Goal: Task Accomplishment & Management: Complete application form

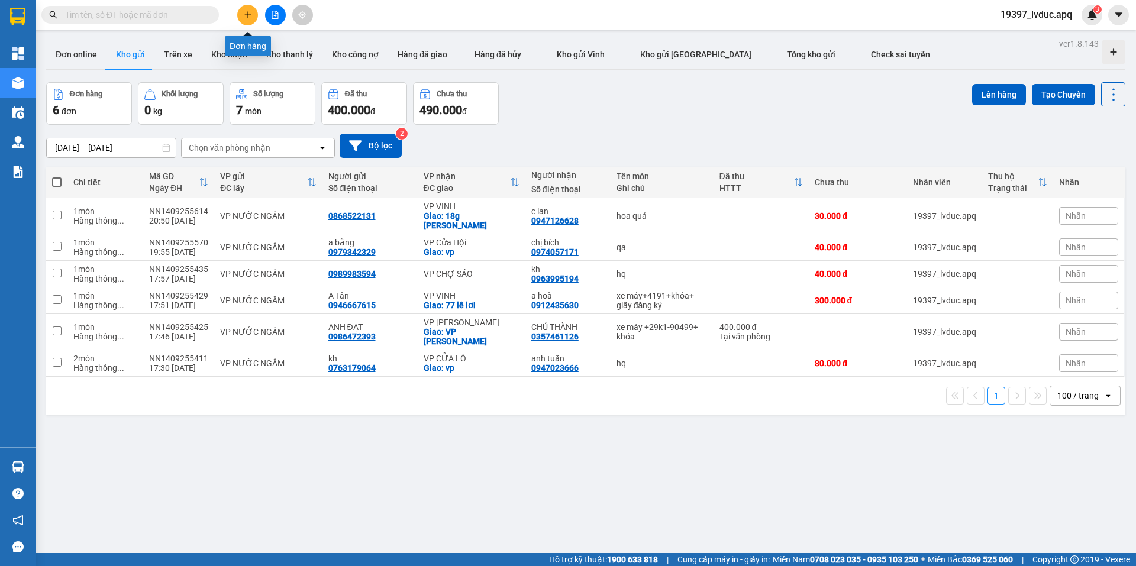
click at [246, 14] on icon "plus" at bounding box center [248, 15] width 8 height 8
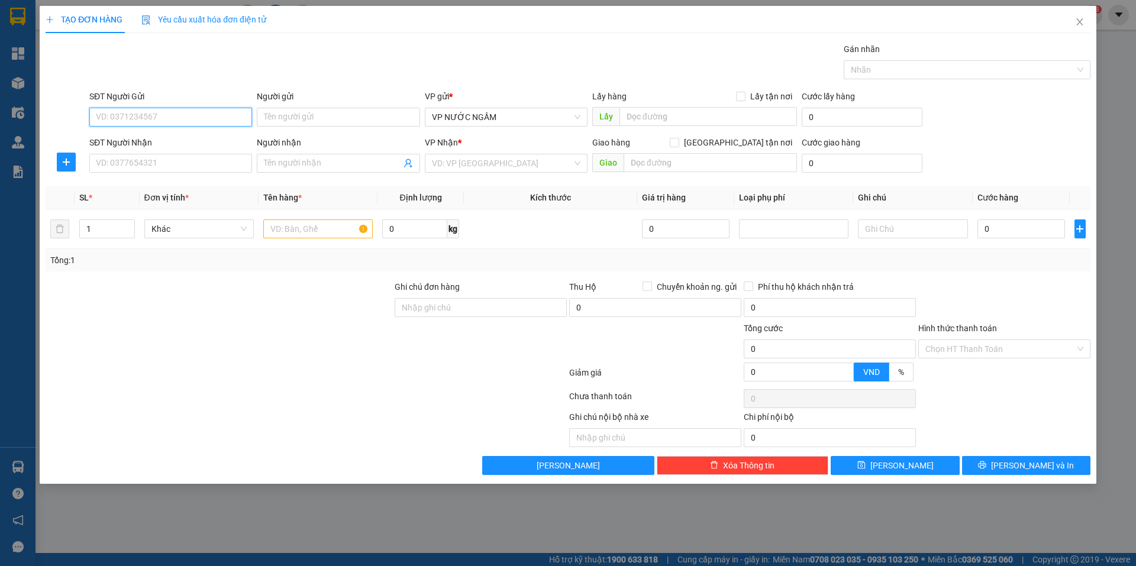
paste input "0983493689"
type input "0983493689"
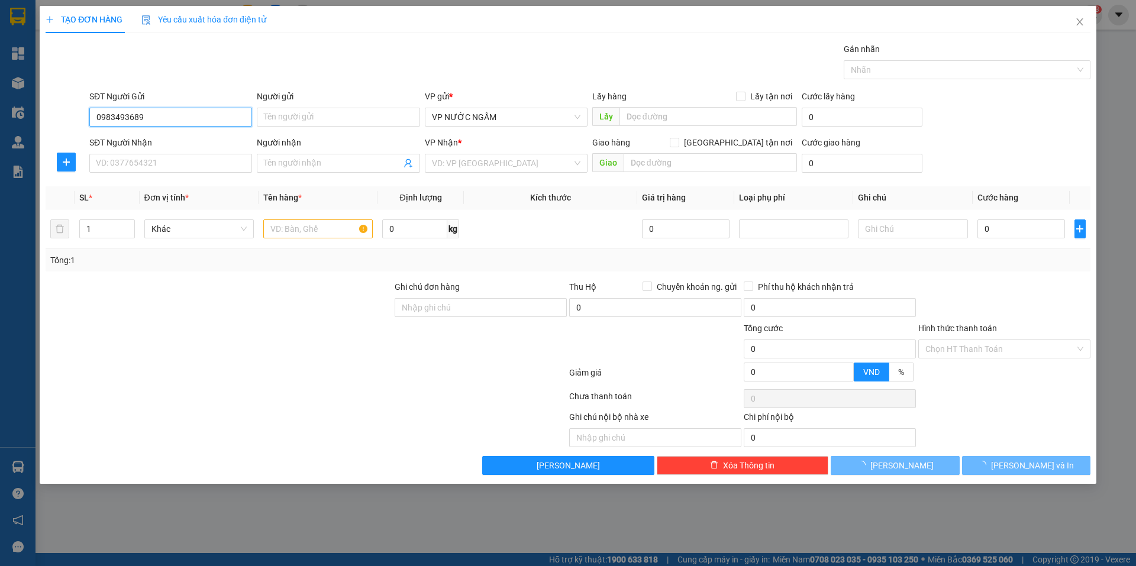
click at [166, 119] on input "0983493689" at bounding box center [170, 117] width 163 height 19
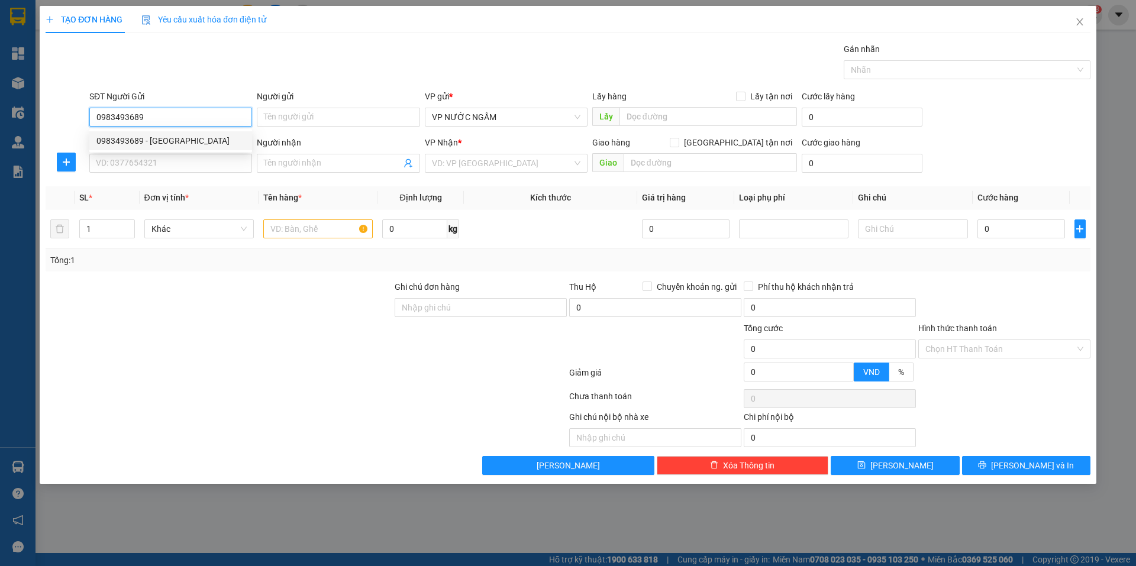
click at [153, 138] on div "0983493689 - [GEOGRAPHIC_DATA]" at bounding box center [170, 140] width 148 height 13
type input "[GEOGRAPHIC_DATA]"
type input "0983493689"
drag, startPoint x: 143, startPoint y: 158, endPoint x: 162, endPoint y: 161, distance: 19.3
click at [143, 159] on input "SĐT Người Nhận" at bounding box center [170, 163] width 163 height 19
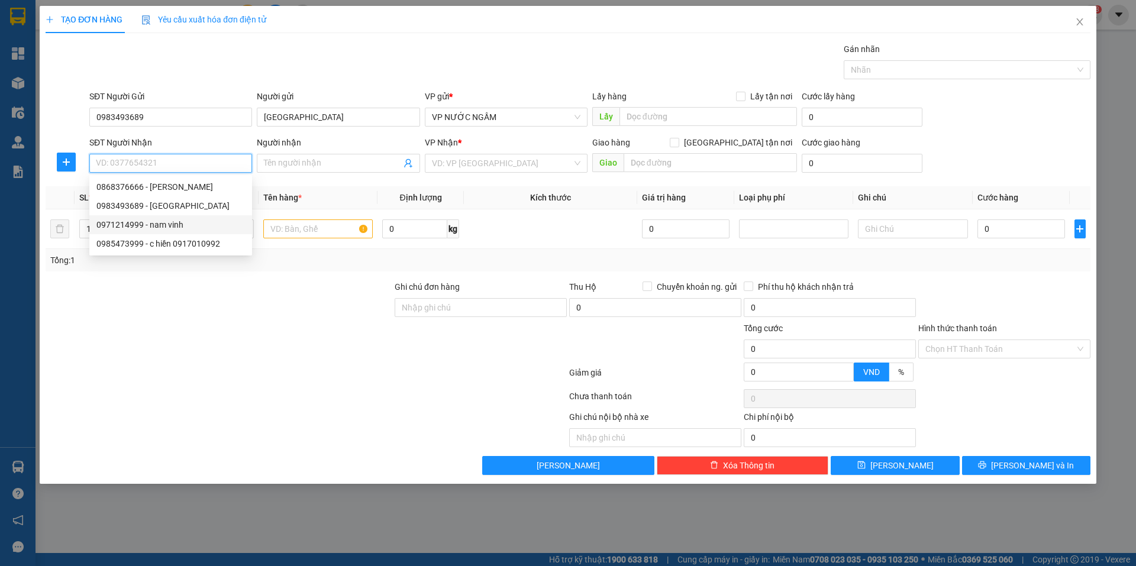
click at [142, 228] on div "0971214999 - nam vinh" at bounding box center [170, 224] width 148 height 13
type input "0971214999"
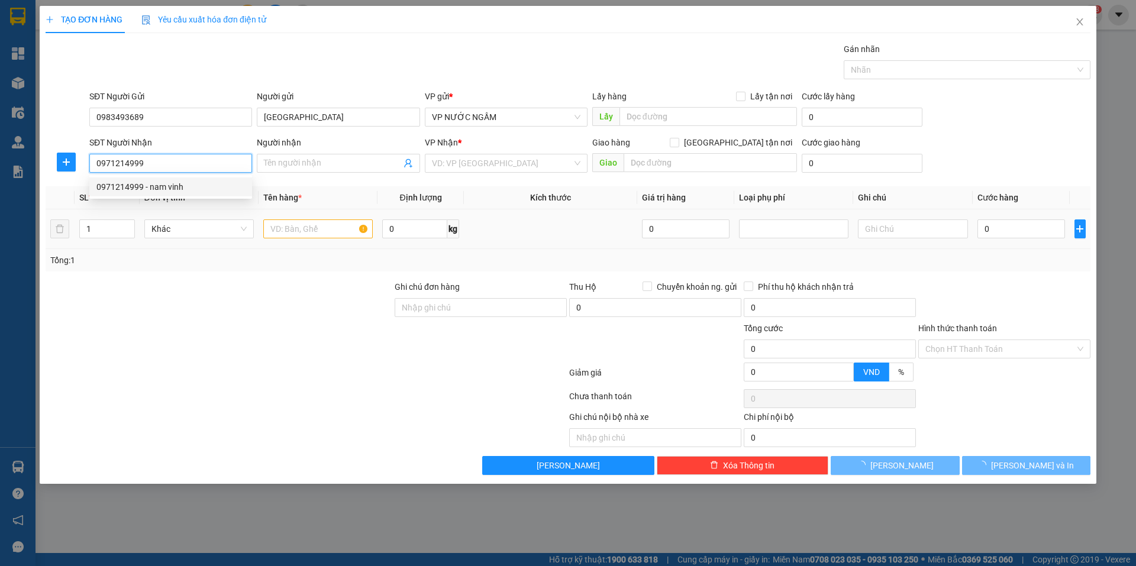
type input "nam vinh"
checkbox input "true"
type input "kh nhận vp"
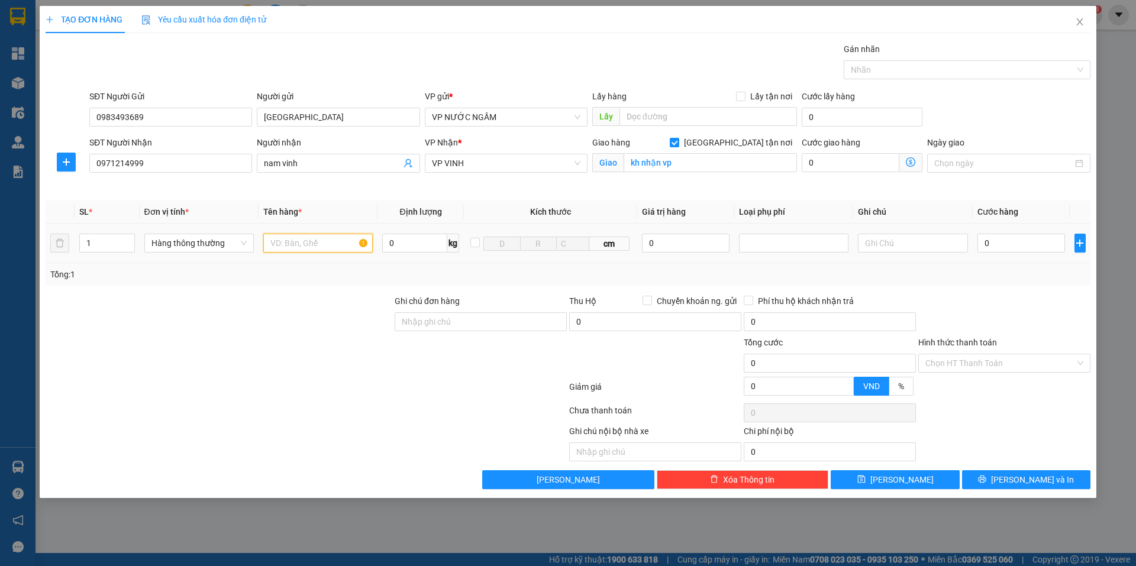
click at [293, 251] on input "text" at bounding box center [317, 243] width 109 height 19
click at [800, 240] on div at bounding box center [794, 243] width 104 height 14
type input "lk"
drag, startPoint x: 784, startPoint y: 261, endPoint x: 754, endPoint y: 263, distance: 29.6
click at [782, 262] on div "Hàng giá trị cao" at bounding box center [793, 266] width 95 height 13
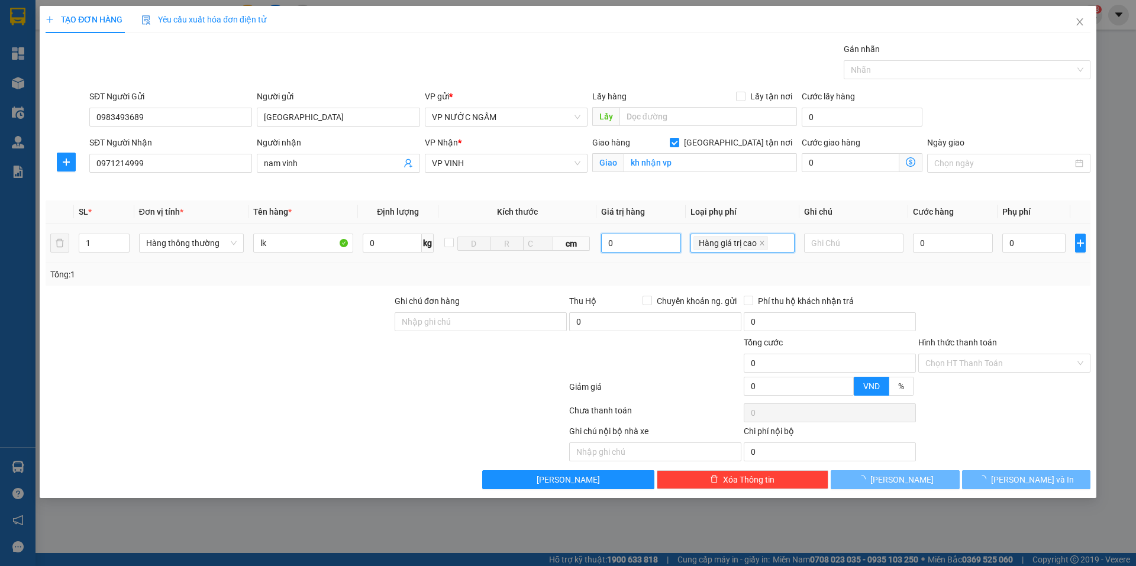
click at [641, 243] on input "0" at bounding box center [641, 243] width 80 height 19
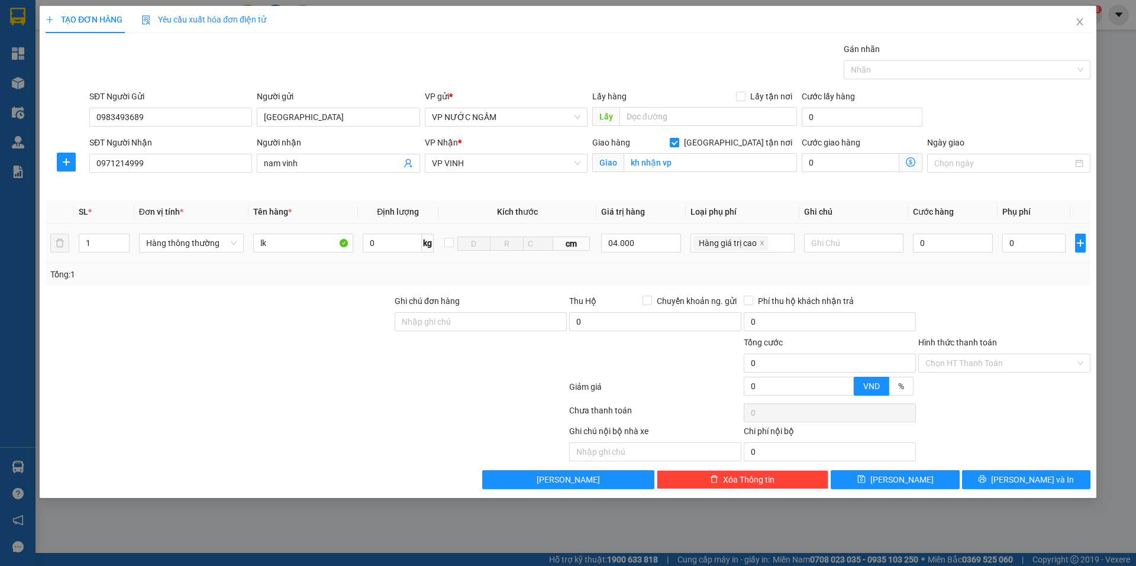
type input "4.000.000"
drag, startPoint x: 644, startPoint y: 261, endPoint x: 999, endPoint y: 259, distance: 355.5
click at [650, 261] on td "4.000.000" at bounding box center [640, 244] width 89 height 40
type input "20.000"
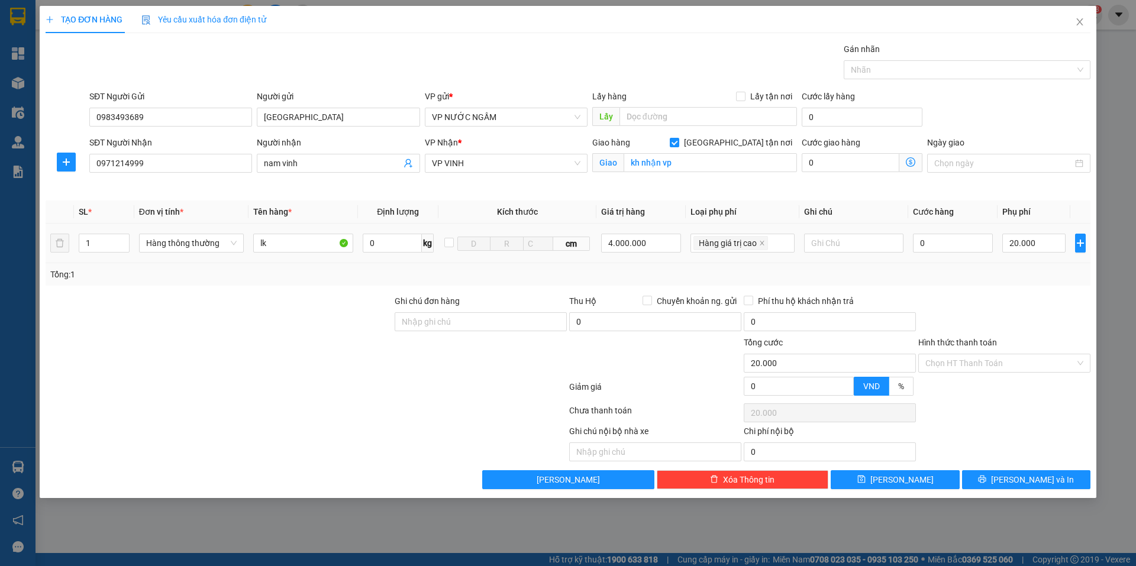
type input "20.000"
click at [966, 243] on input "0" at bounding box center [953, 243] width 80 height 19
type input "5"
type input "20.005"
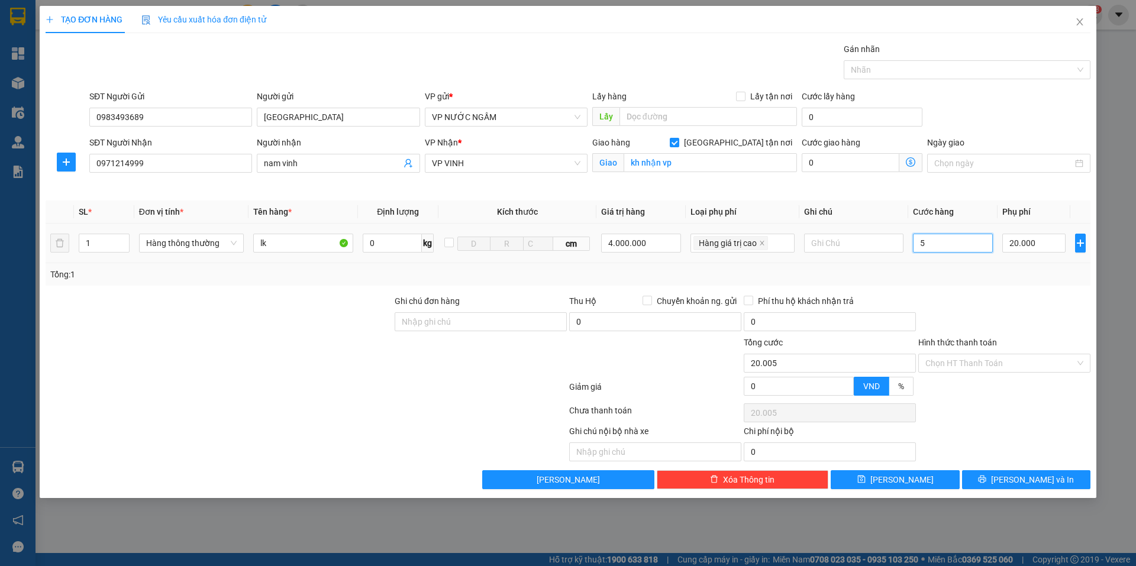
type input "50"
type input "20.050"
type input "50.000"
type input "70.000"
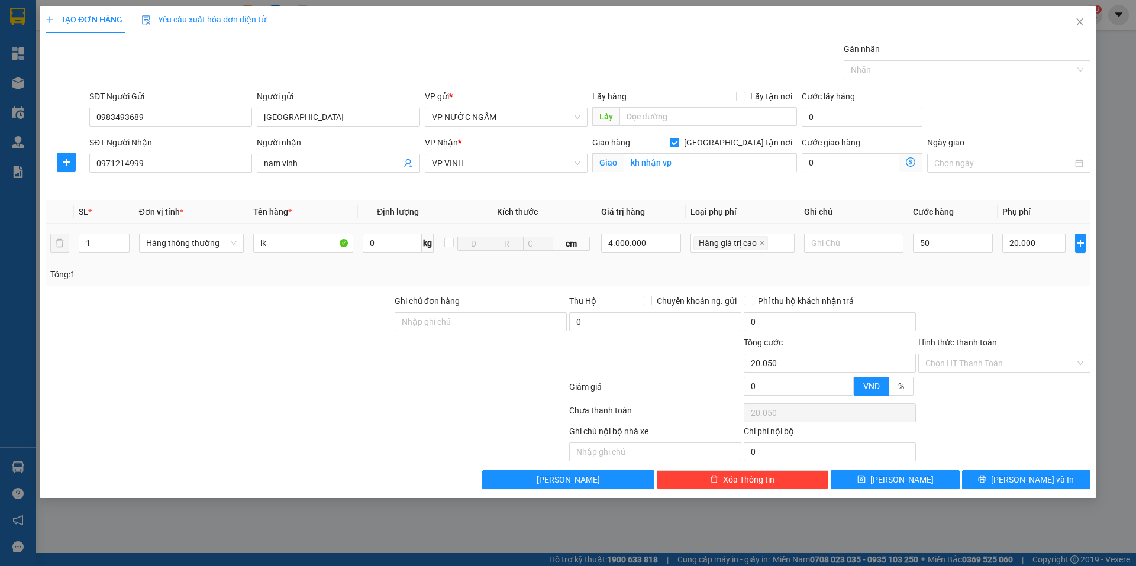
type input "70.000"
click at [943, 260] on td "50.000" at bounding box center [953, 244] width 90 height 40
click at [1013, 482] on button "[PERSON_NAME] và In" at bounding box center [1026, 479] width 128 height 19
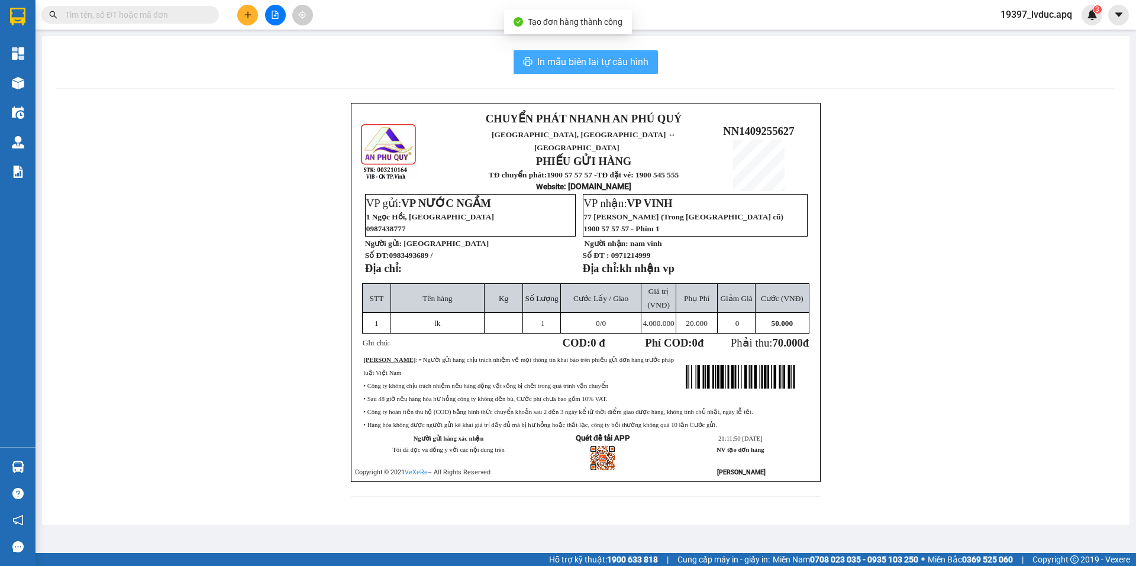
click at [613, 62] on span "In mẫu biên lai tự cấu hình" at bounding box center [592, 61] width 111 height 15
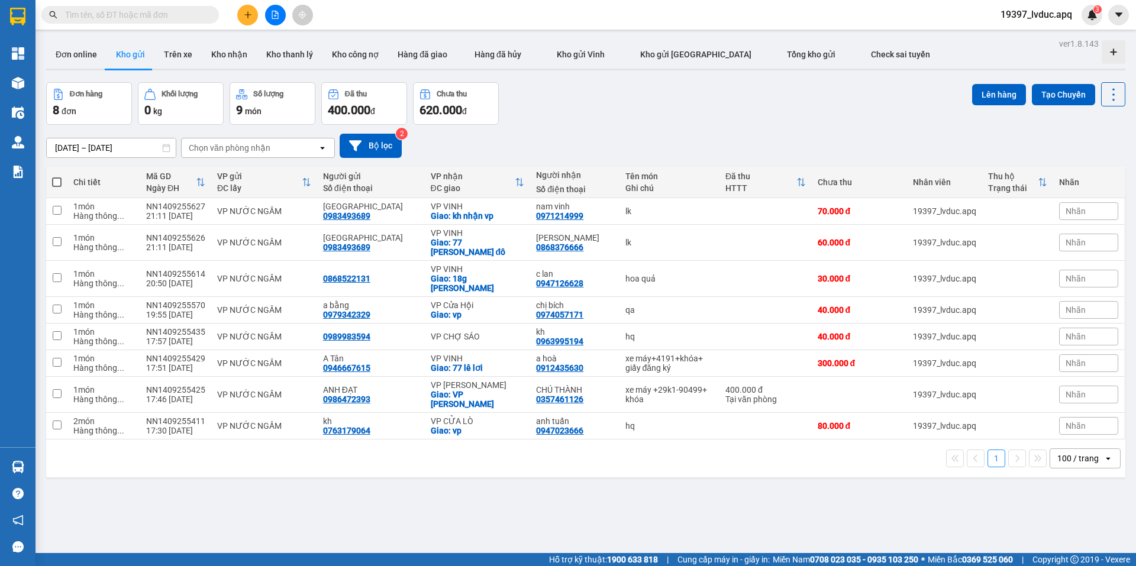
click at [183, 14] on input "text" at bounding box center [135, 14] width 140 height 13
click at [248, 12] on icon "plus" at bounding box center [248, 15] width 8 height 8
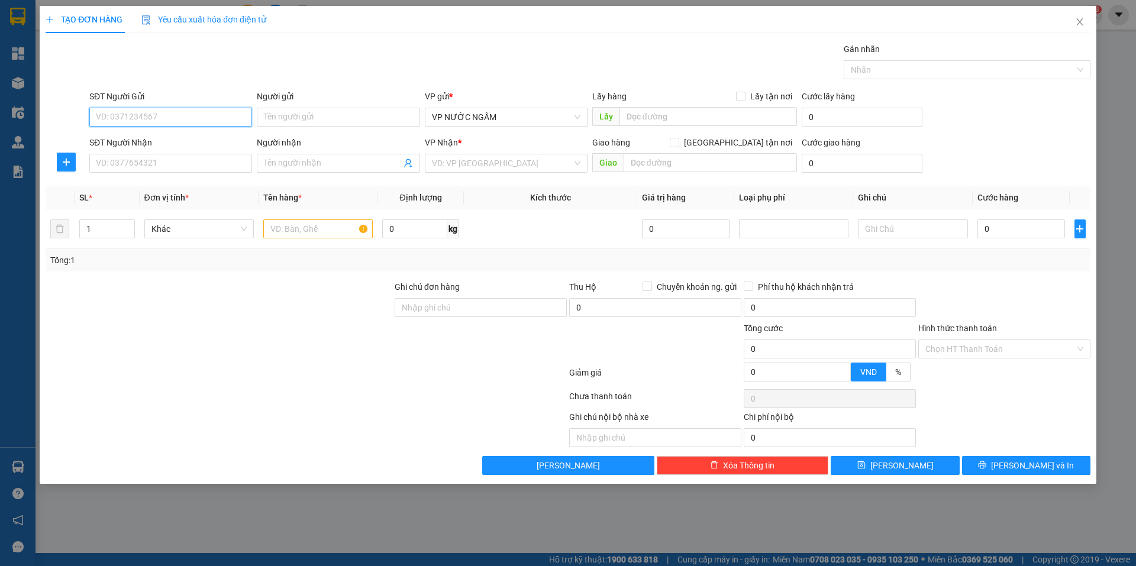
click at [200, 108] on input "SĐT Người Gửi" at bounding box center [170, 117] width 163 height 19
type input "0966834816"
click at [134, 141] on div "0966834816 - kh" at bounding box center [170, 140] width 148 height 13
type input "kh"
click at [148, 120] on input "0966834816" at bounding box center [170, 117] width 163 height 19
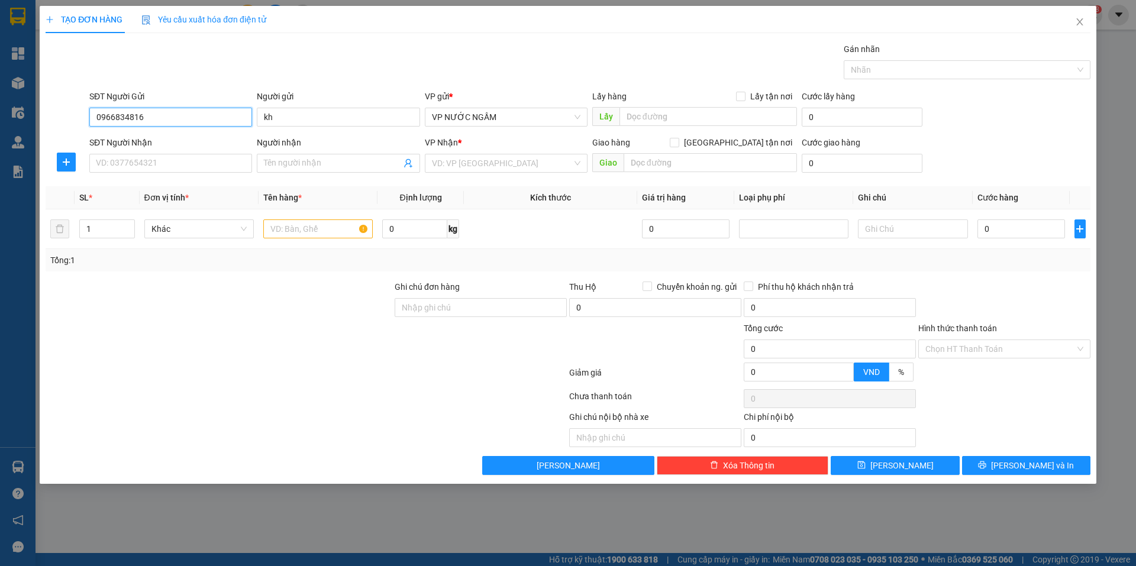
click at [148, 120] on input "0966834816" at bounding box center [170, 117] width 163 height 19
type input "0966834816"
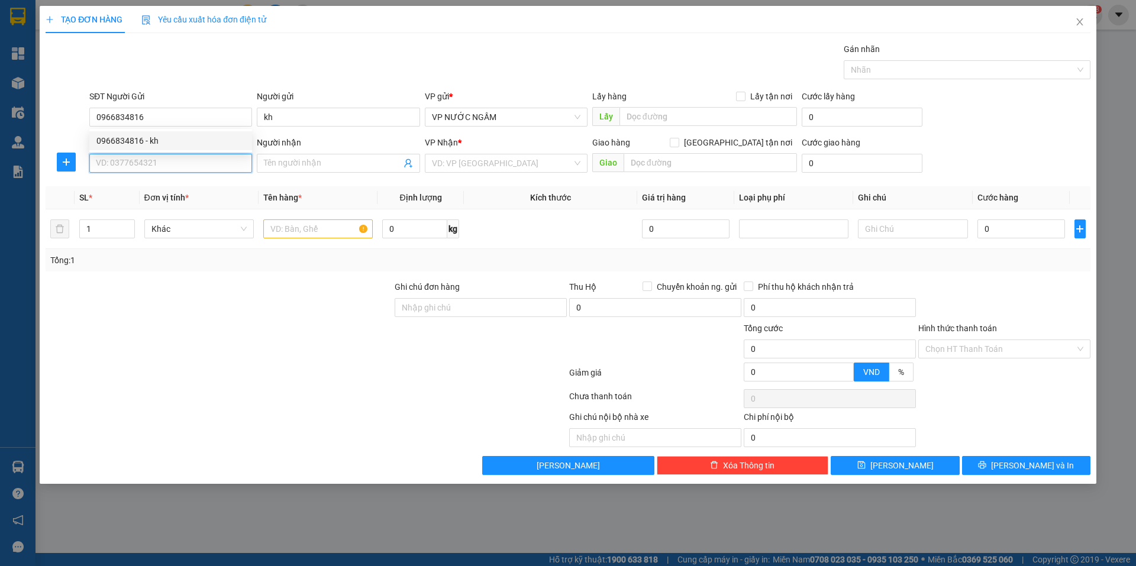
click at [147, 155] on input "SĐT Người Nhận" at bounding box center [170, 163] width 163 height 19
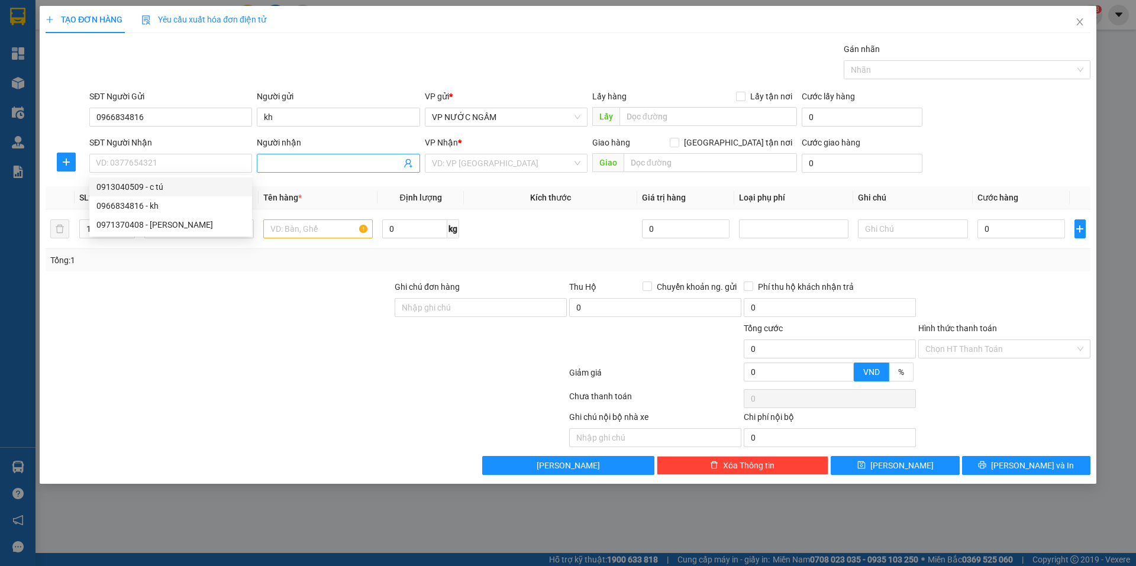
click at [409, 159] on icon "user-add" at bounding box center [408, 163] width 8 height 9
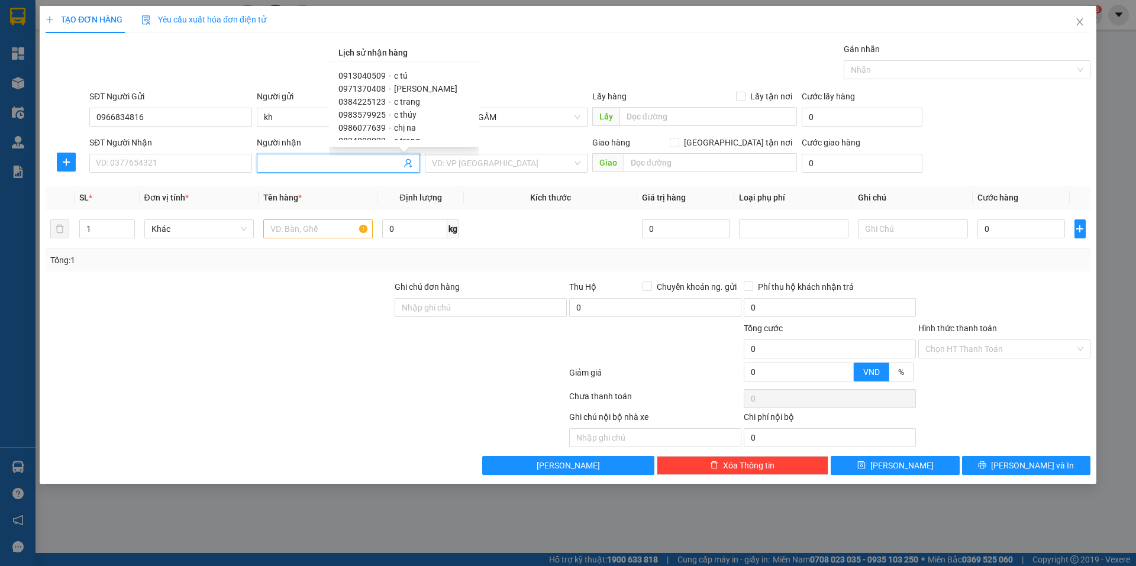
click at [408, 127] on span "chị na" at bounding box center [405, 127] width 22 height 9
type input "0986077639"
type input "chị na"
type input "21 hồ phi tích"
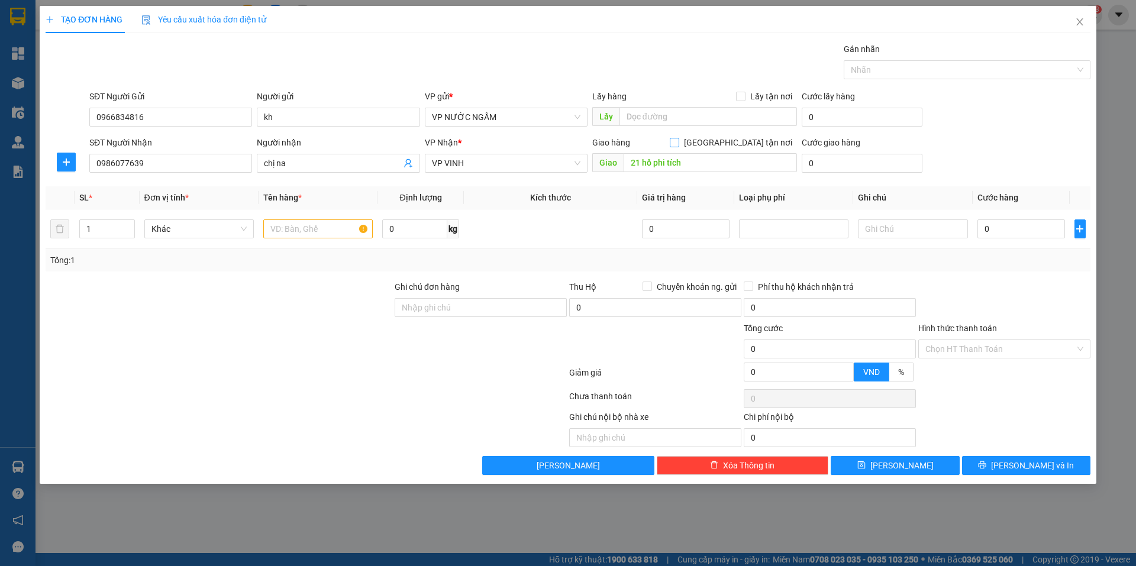
click at [678, 143] on input "[GEOGRAPHIC_DATA] tận nơi" at bounding box center [674, 142] width 8 height 8
checkbox input "true"
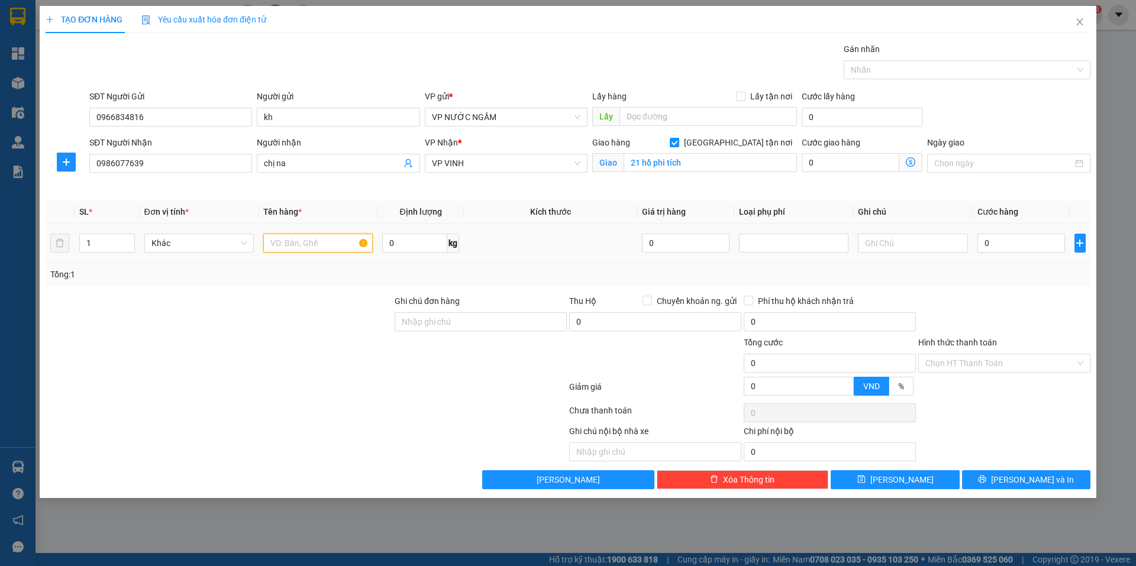
drag, startPoint x: 344, startPoint y: 237, endPoint x: 352, endPoint y: 240, distance: 8.2
click at [346, 238] on input "text" at bounding box center [317, 243] width 109 height 19
type input "bánh"
click at [996, 248] on input "0" at bounding box center [1021, 243] width 88 height 19
type input "4"
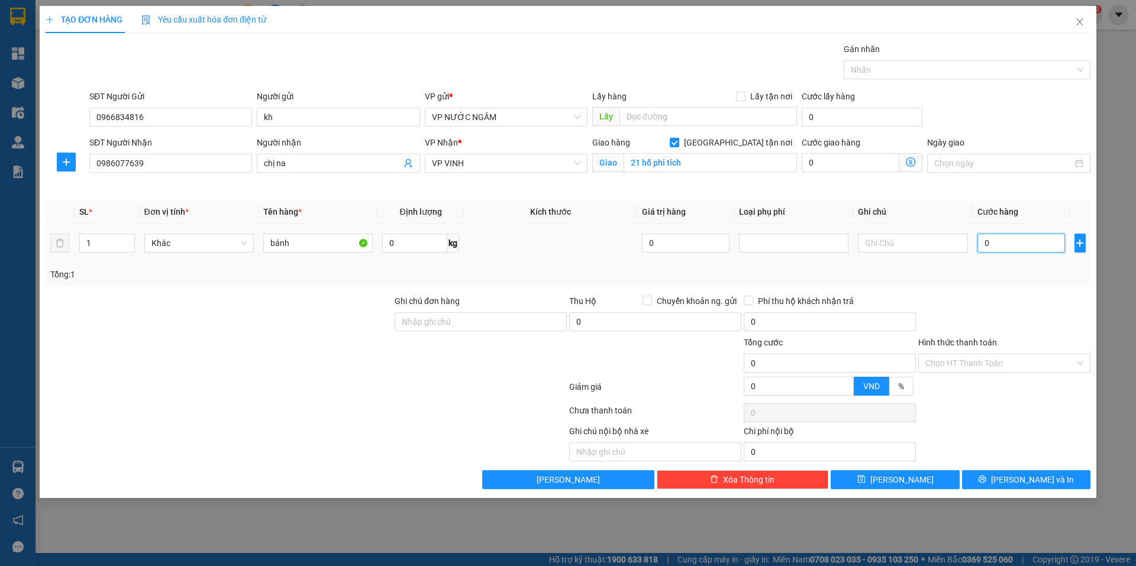
type input "4"
type input "40"
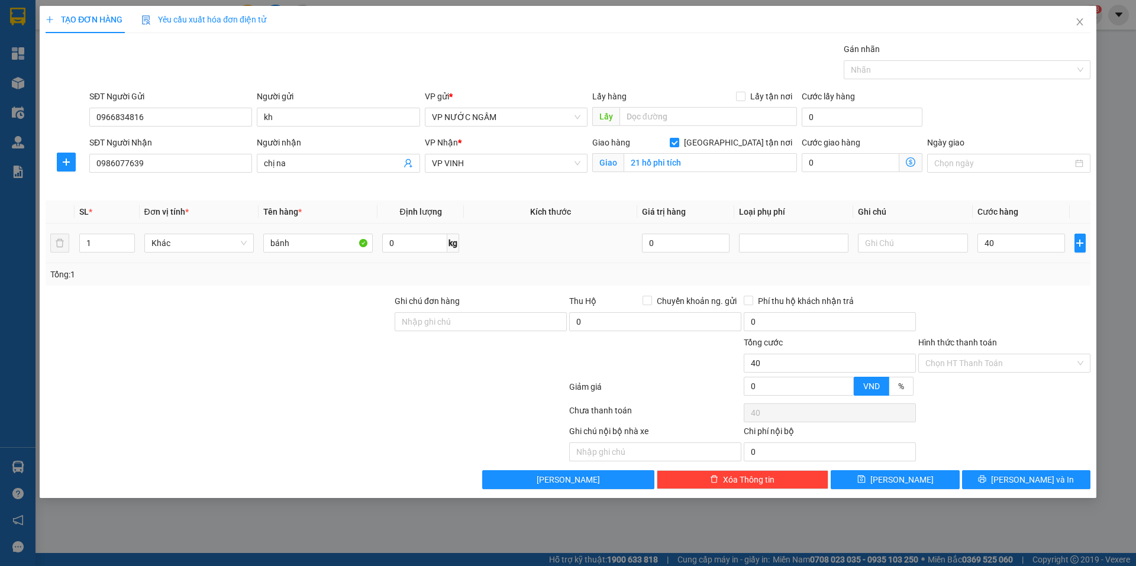
type input "40.000"
click at [988, 279] on div "Tổng: 1" at bounding box center [567, 274] width 1035 height 13
click at [991, 475] on button "[PERSON_NAME] và In" at bounding box center [1026, 479] width 128 height 19
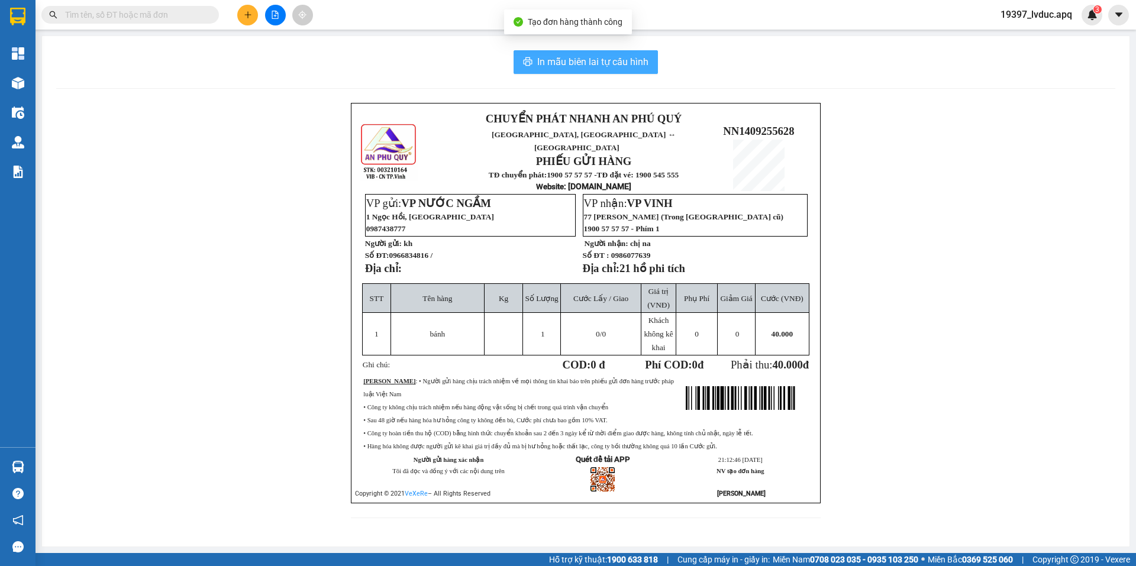
click at [533, 70] on button "In mẫu biên lai tự cấu hình" at bounding box center [585, 62] width 144 height 24
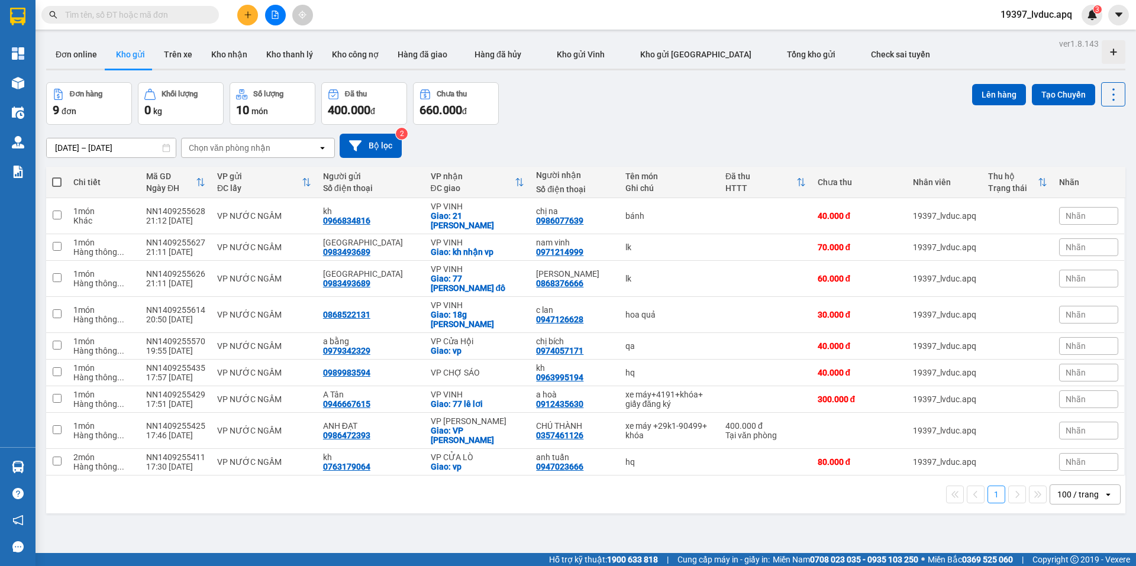
click at [249, 11] on icon "plus" at bounding box center [248, 15] width 8 height 8
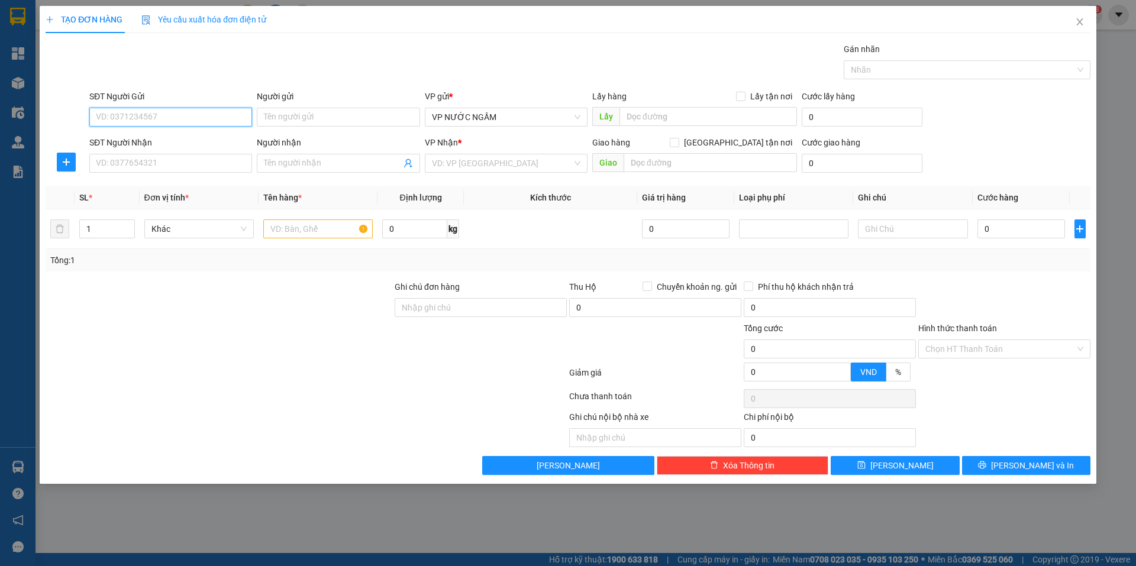
paste input "0966834816"
type input "0966834816"
click at [158, 113] on input "0966834816" at bounding box center [170, 117] width 163 height 19
click at [145, 144] on div "0966834816 - kh" at bounding box center [170, 140] width 148 height 13
type input "kh"
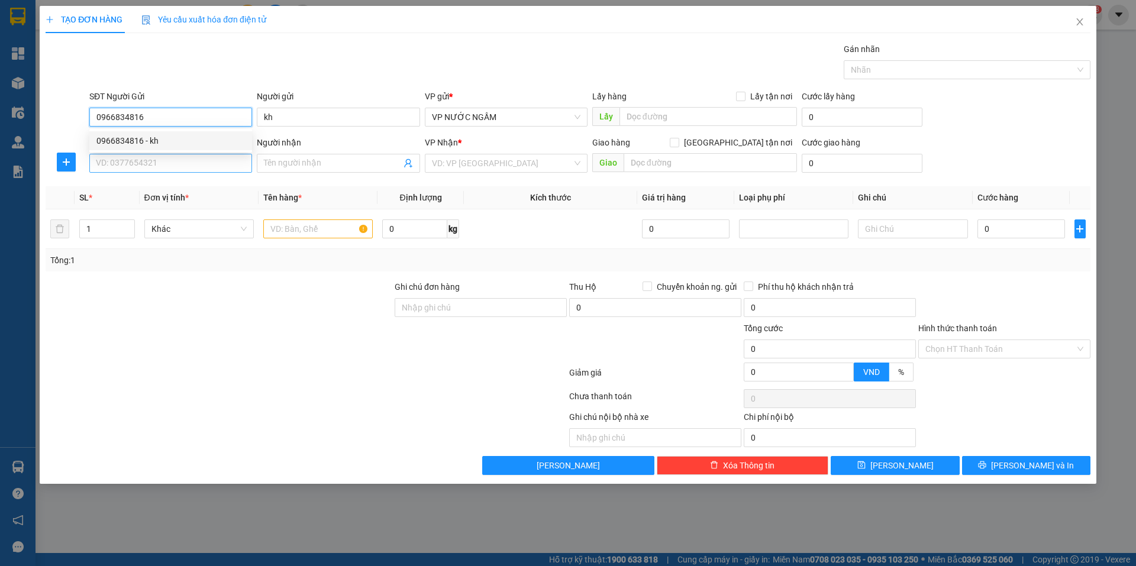
type input "0966834816"
click at [150, 159] on input "SĐT Người Nhận" at bounding box center [170, 163] width 163 height 19
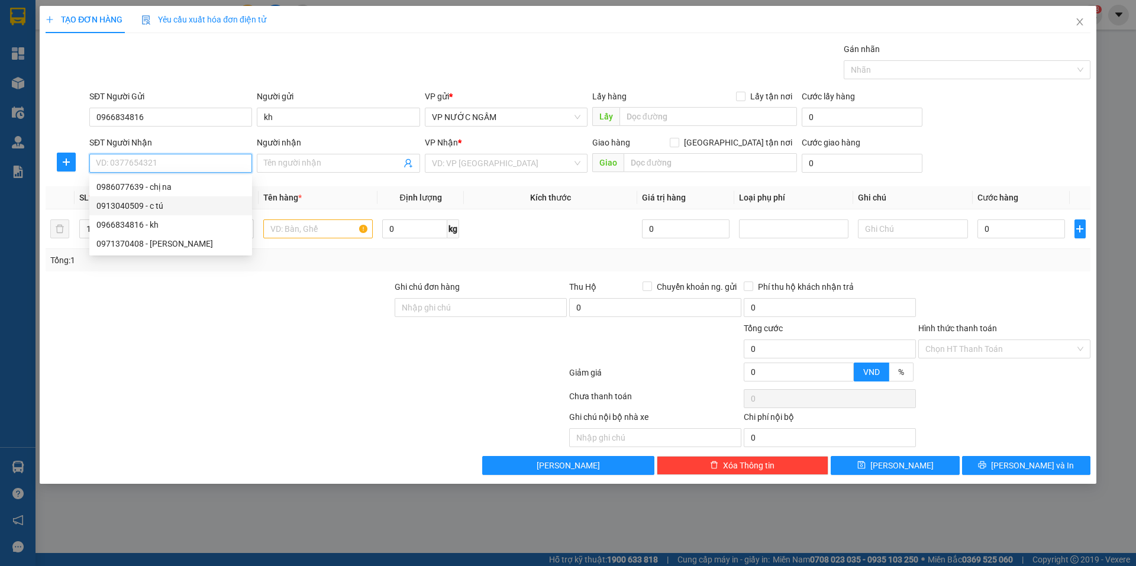
click at [156, 202] on div "0913040509 - c tú" at bounding box center [170, 205] width 148 height 13
type input "0913040509"
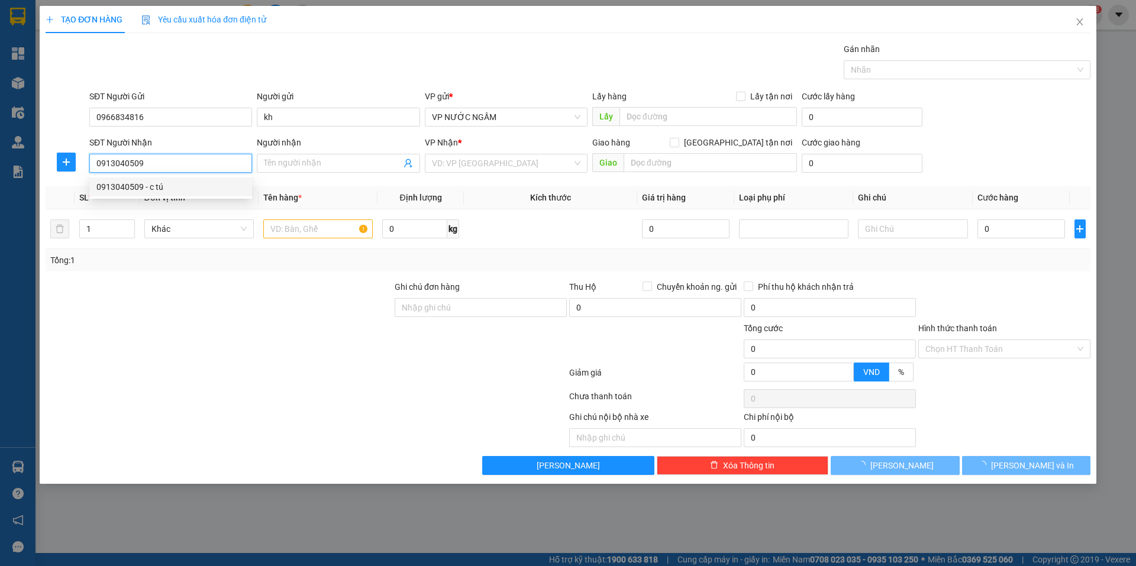
type input "c tú"
checkbox input "true"
type input "137 đăng thai thân"
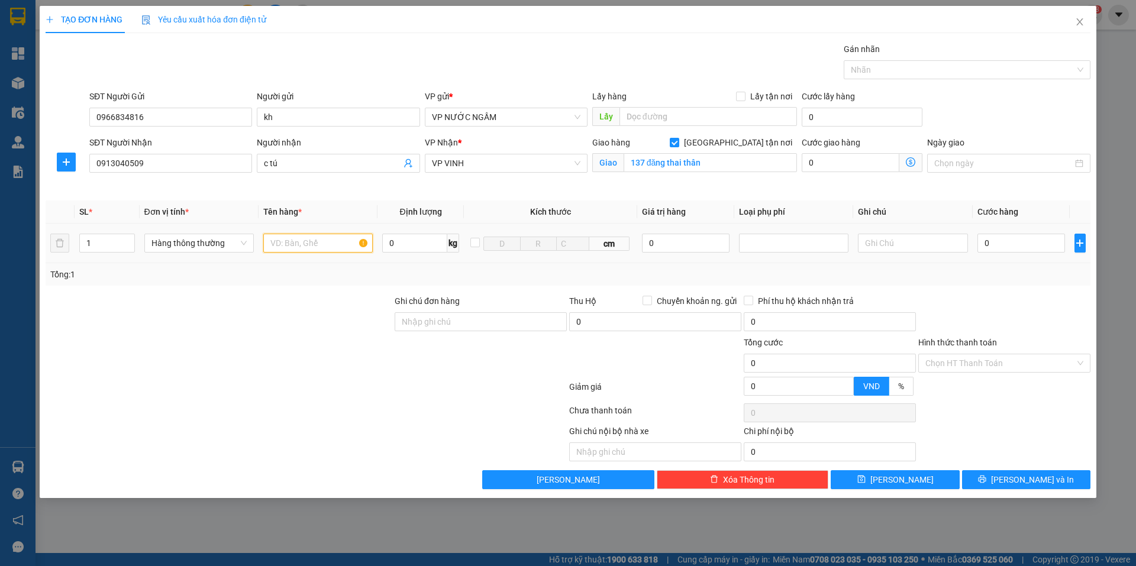
click at [285, 248] on input "text" at bounding box center [317, 243] width 109 height 19
type input "bánh"
click at [1024, 239] on input "0" at bounding box center [1021, 243] width 88 height 19
type input "4"
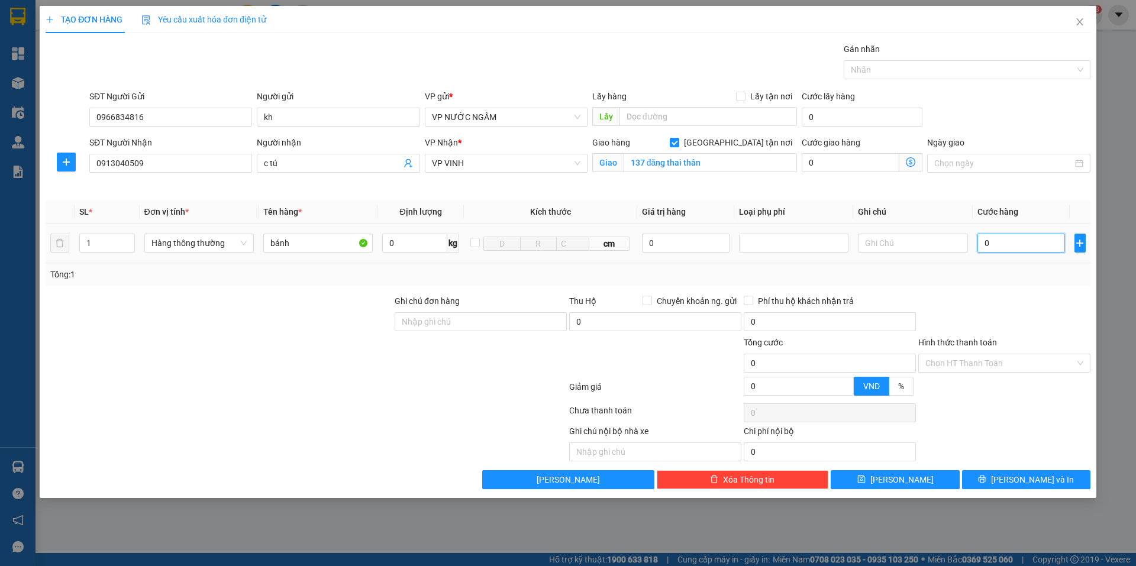
type input "4"
type input "40"
type input "40.000"
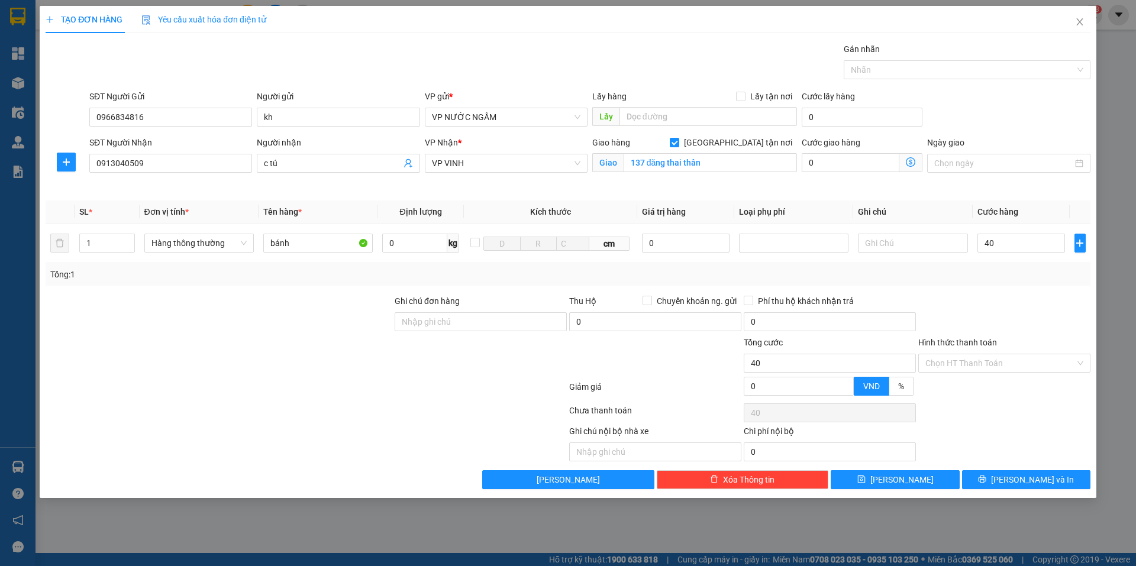
type input "40.000"
click at [1000, 277] on div "Tổng: 1" at bounding box center [567, 274] width 1035 height 13
click at [1029, 473] on button "[PERSON_NAME] và In" at bounding box center [1026, 479] width 128 height 19
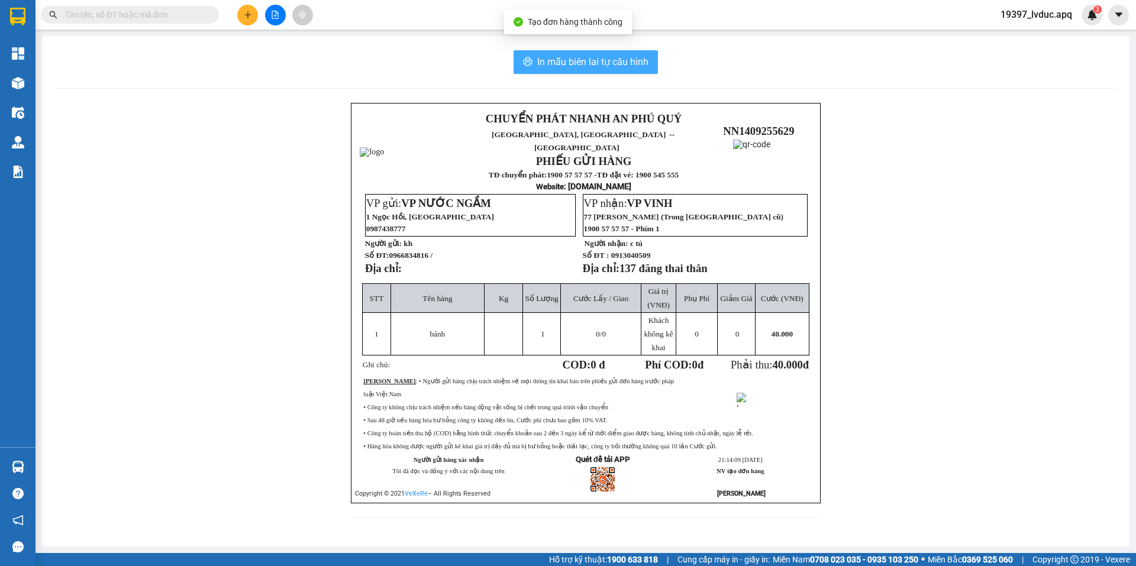
click at [576, 70] on button "In mẫu biên lai tự cấu hình" at bounding box center [585, 62] width 144 height 24
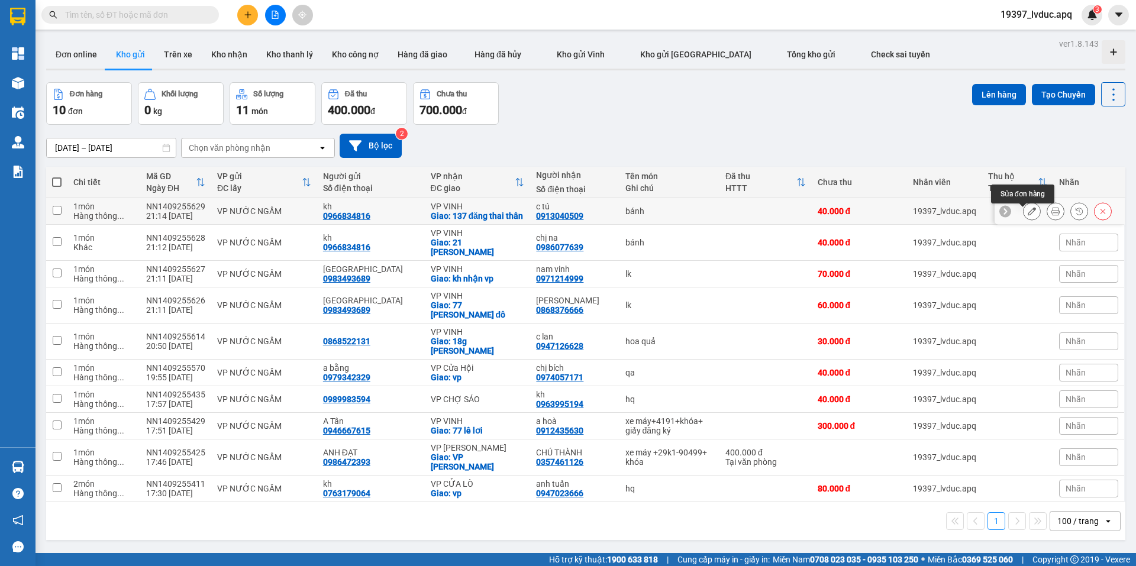
click at [1028, 217] on button at bounding box center [1031, 211] width 17 height 21
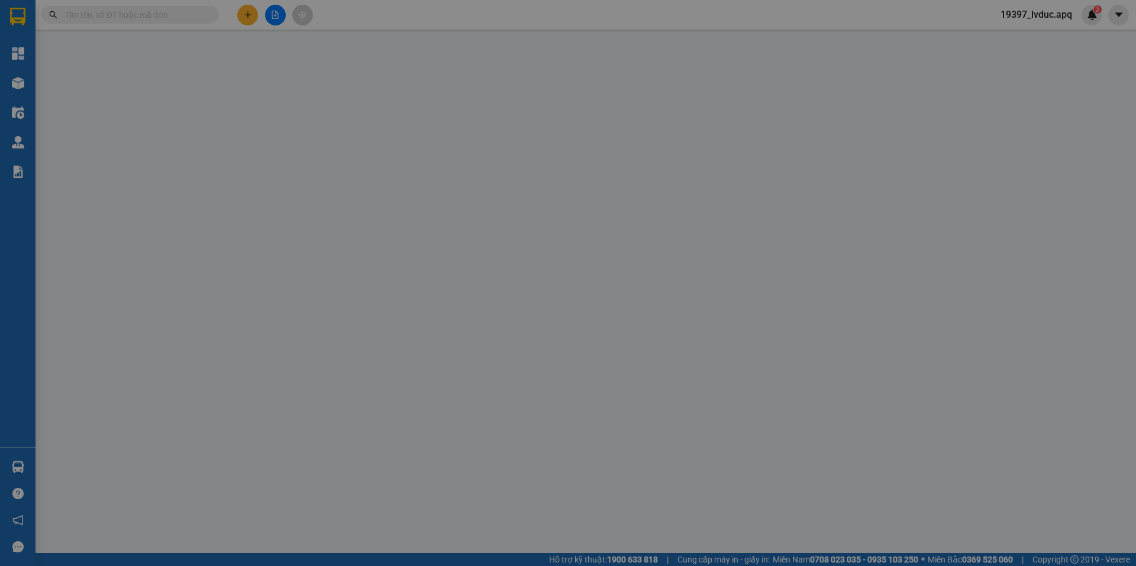
type input "0966834816"
type input "kh"
type input "0913040509"
type input "c tú"
checkbox input "true"
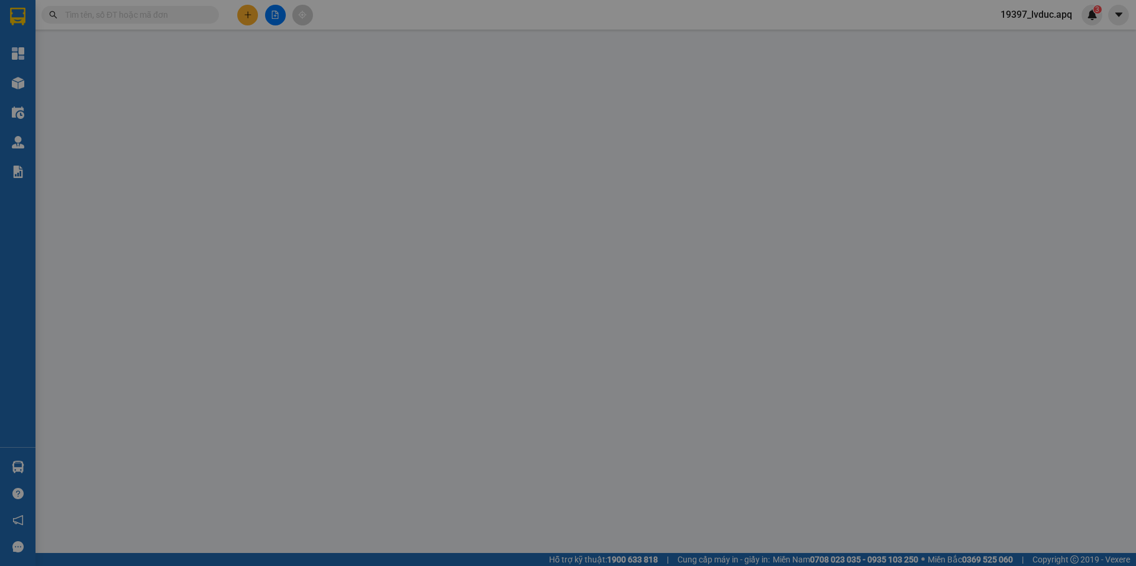
type input "137 đăng thai thân"
type input "40.000"
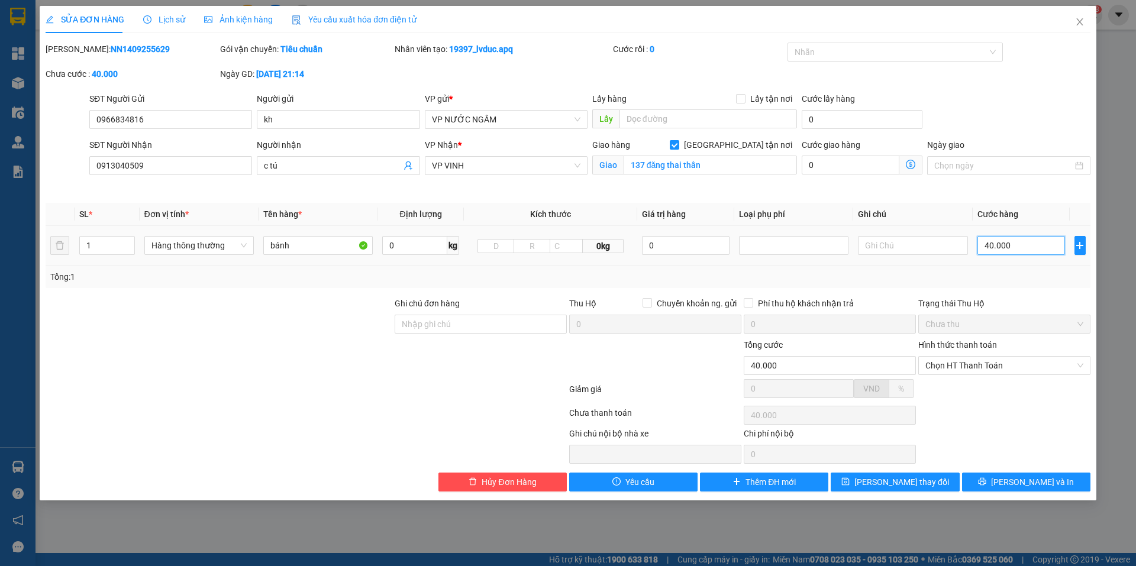
click at [1008, 248] on input "40.000" at bounding box center [1021, 245] width 88 height 19
type input "3"
type input "30"
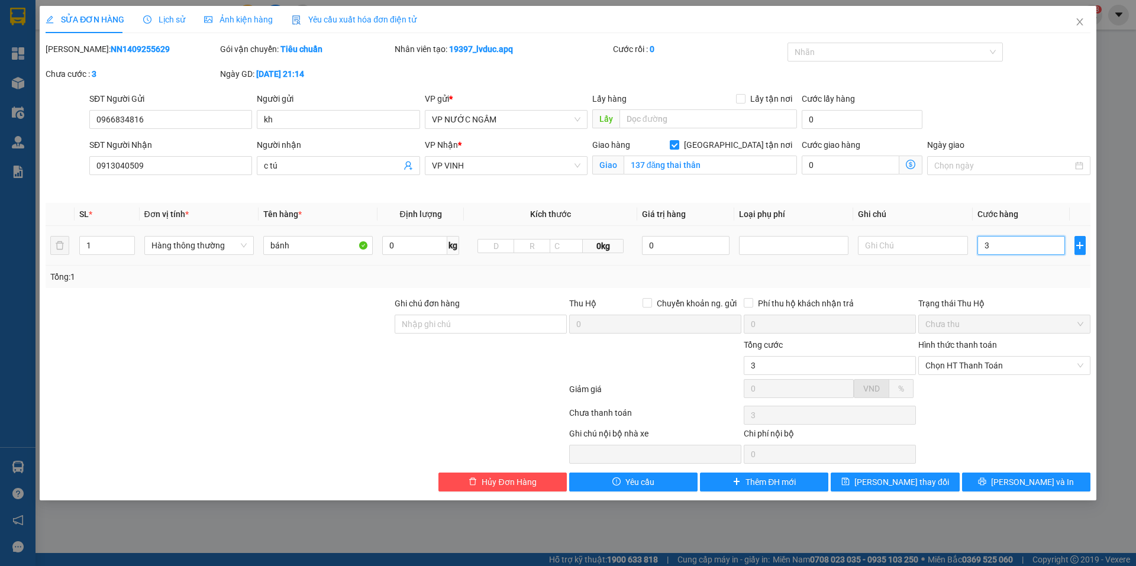
type input "30"
type input "30.000"
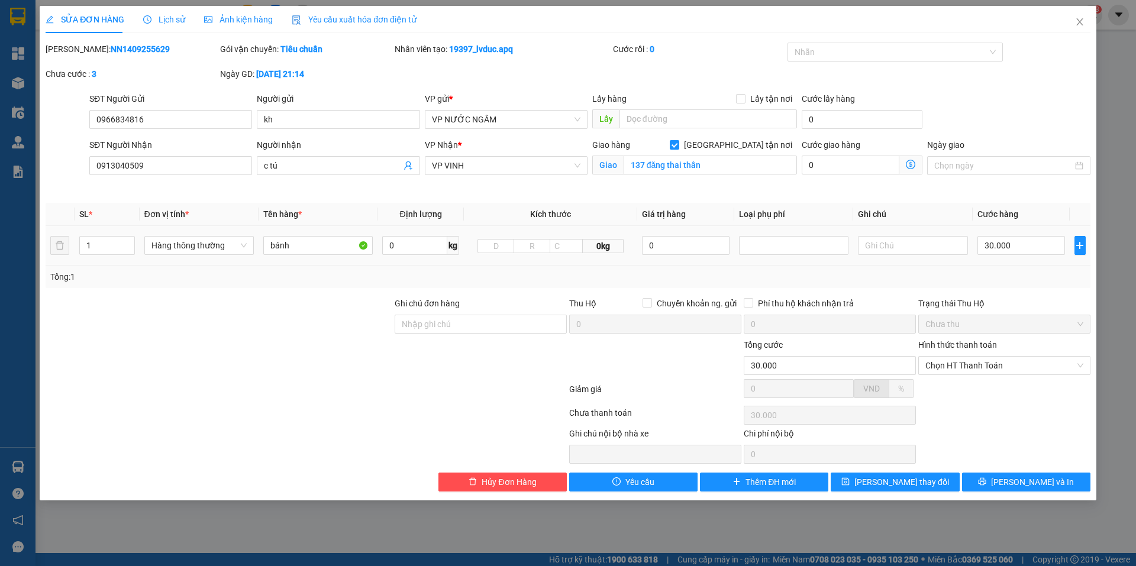
click at [972, 274] on div "Tổng: 1" at bounding box center [567, 276] width 1035 height 13
click at [986, 483] on button "[PERSON_NAME] và In" at bounding box center [1026, 482] width 128 height 19
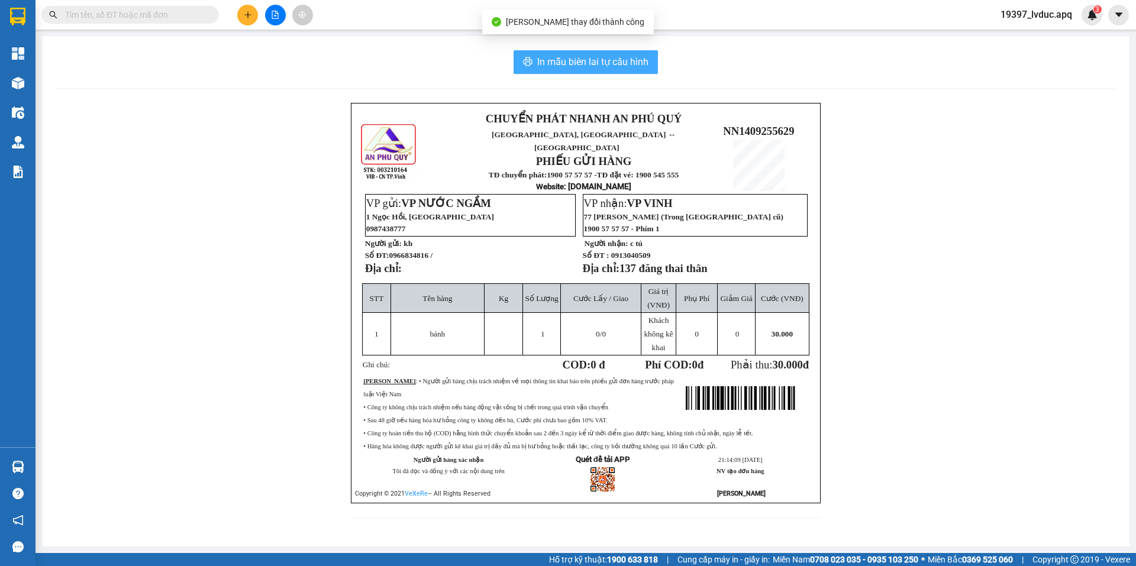
click at [571, 66] on span "In mẫu biên lai tự cấu hình" at bounding box center [592, 61] width 111 height 15
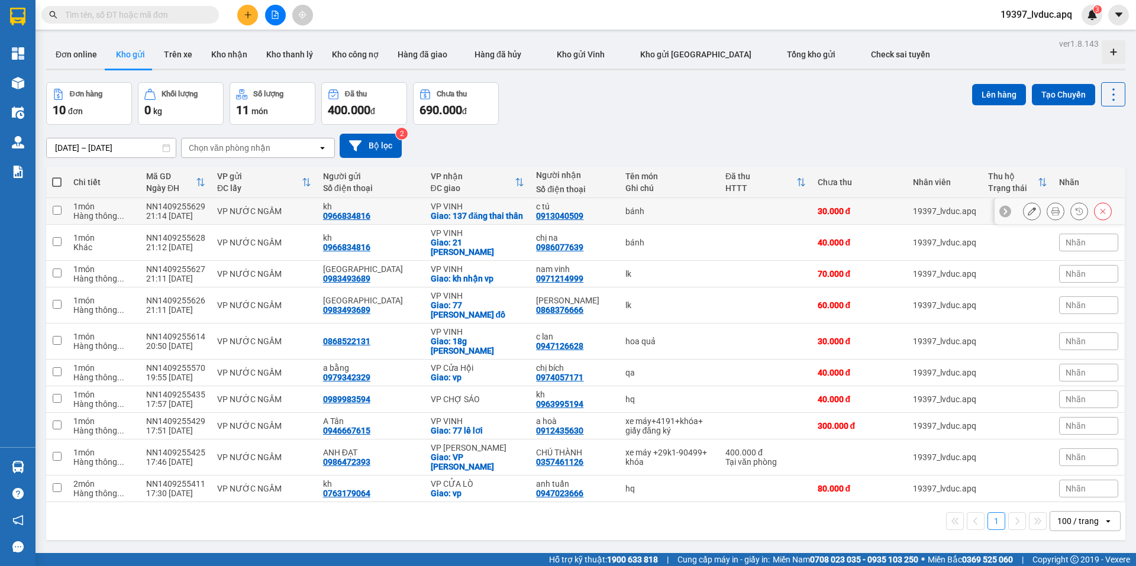
drag, startPoint x: 240, startPoint y: 212, endPoint x: 234, endPoint y: 243, distance: 31.3
click at [240, 214] on div "VP NƯỚC NGẦM" at bounding box center [264, 210] width 94 height 9
checkbox input "true"
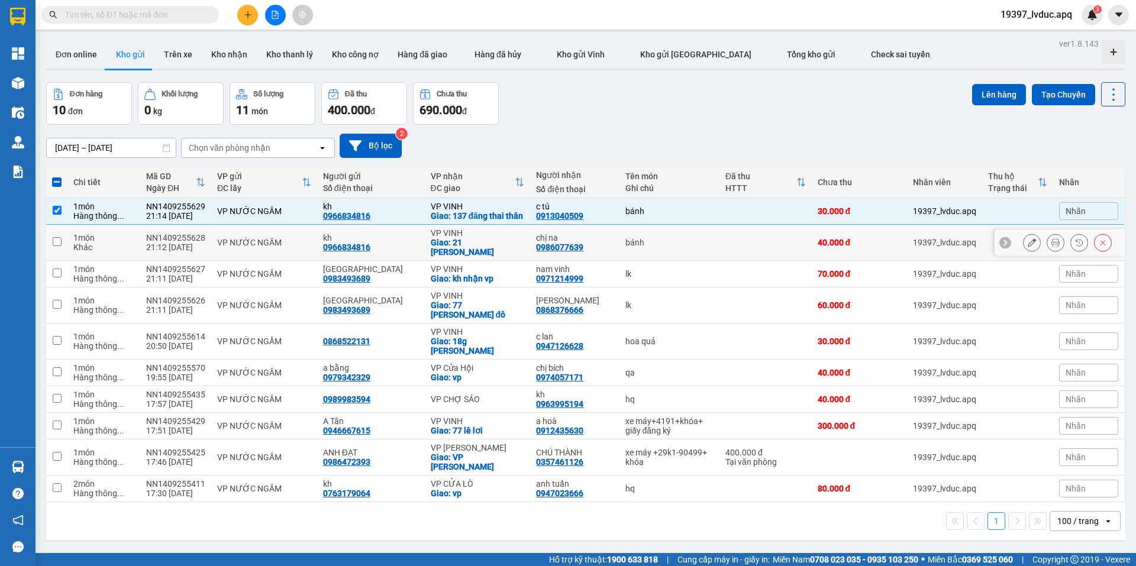
click at [231, 247] on div "VP NƯỚC NGẦM" at bounding box center [264, 242] width 94 height 9
checkbox input "true"
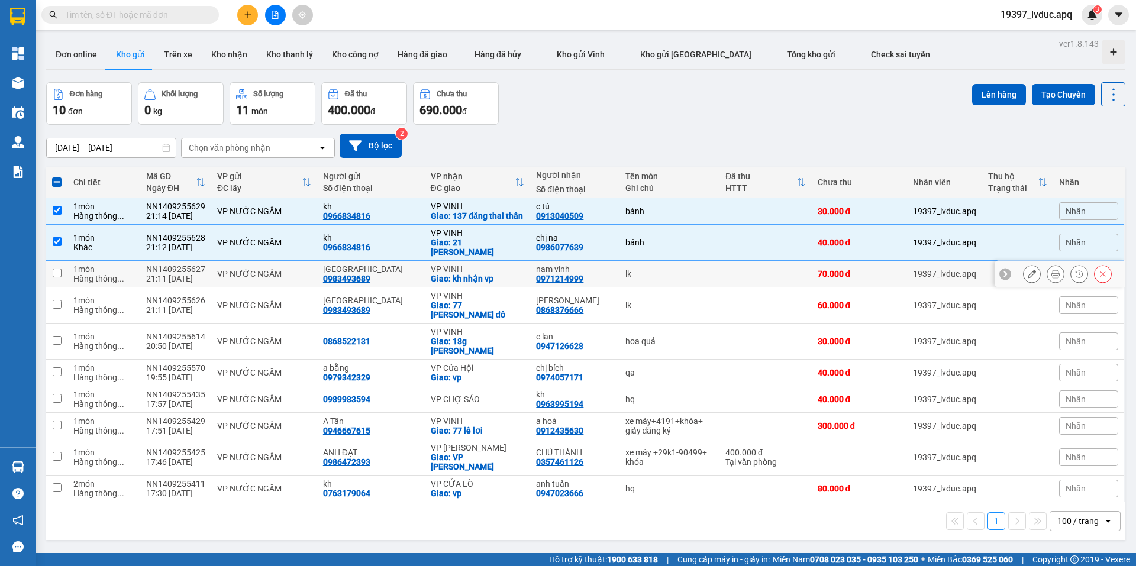
click at [261, 282] on td "VP NƯỚC NGẦM" at bounding box center [264, 274] width 106 height 27
checkbox input "true"
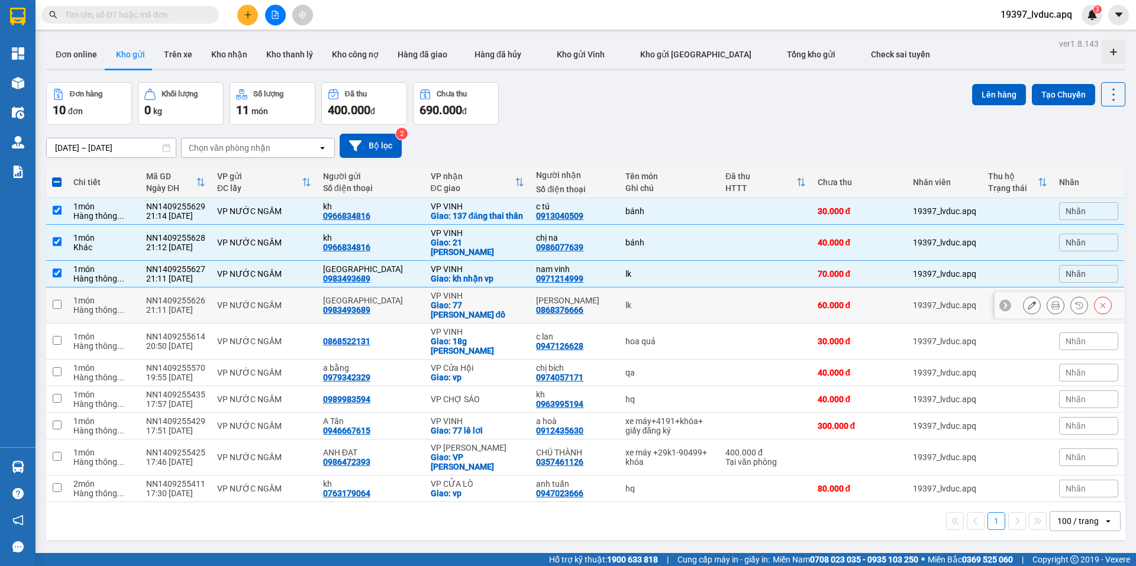
click at [224, 319] on td "VP NƯỚC NGẦM" at bounding box center [264, 306] width 106 height 36
checkbox input "true"
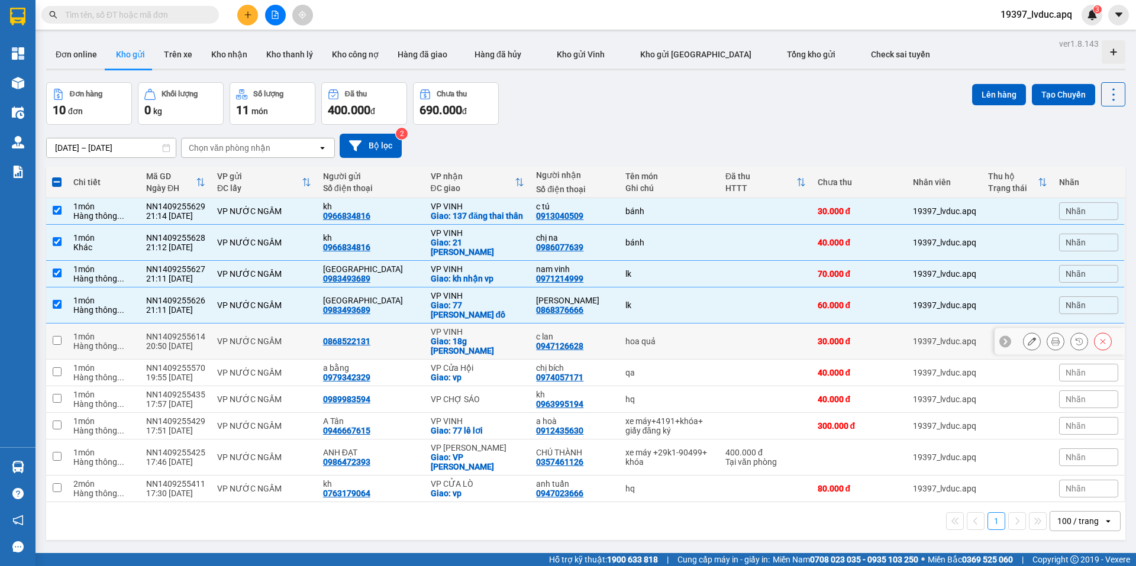
click at [286, 354] on td "VP NƯỚC NGẦM" at bounding box center [264, 342] width 106 height 36
checkbox input "true"
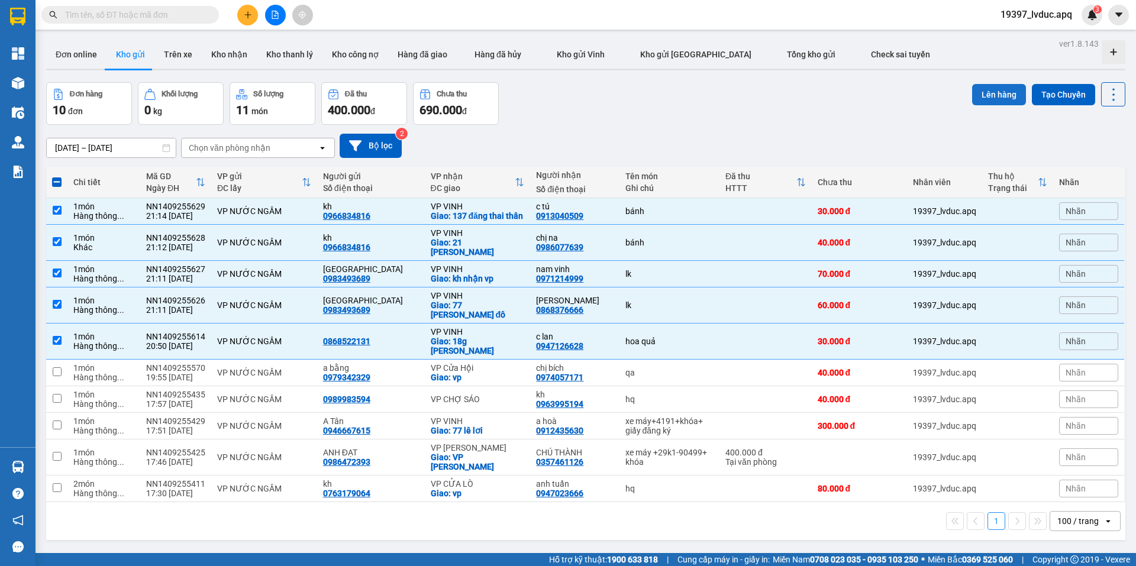
click at [984, 100] on button "Lên hàng" at bounding box center [999, 94] width 54 height 21
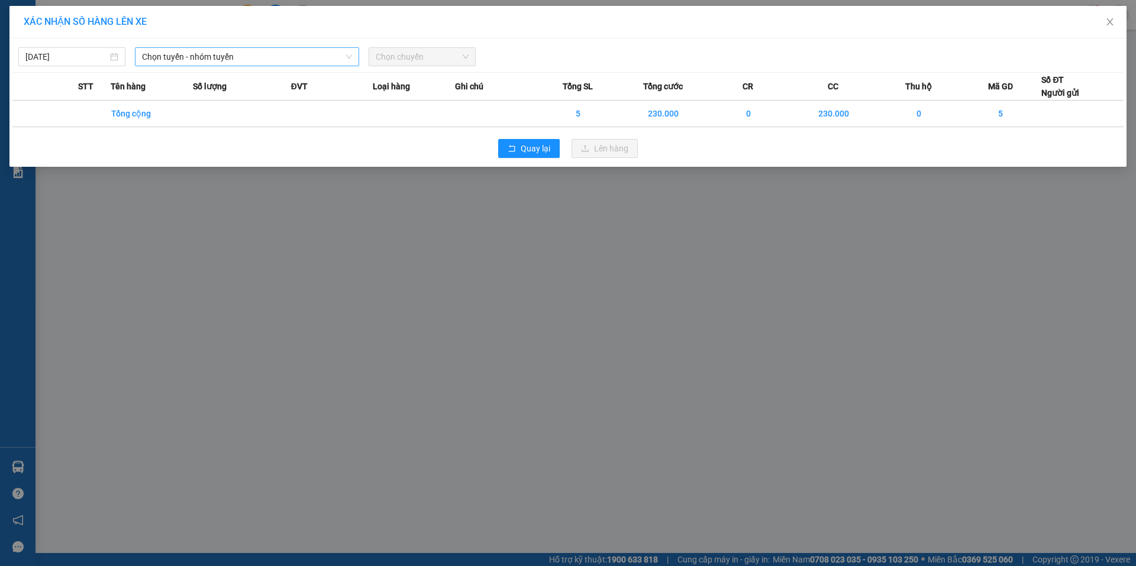
click at [257, 62] on span "Chọn tuyến - nhóm tuyến" at bounding box center [247, 57] width 210 height 18
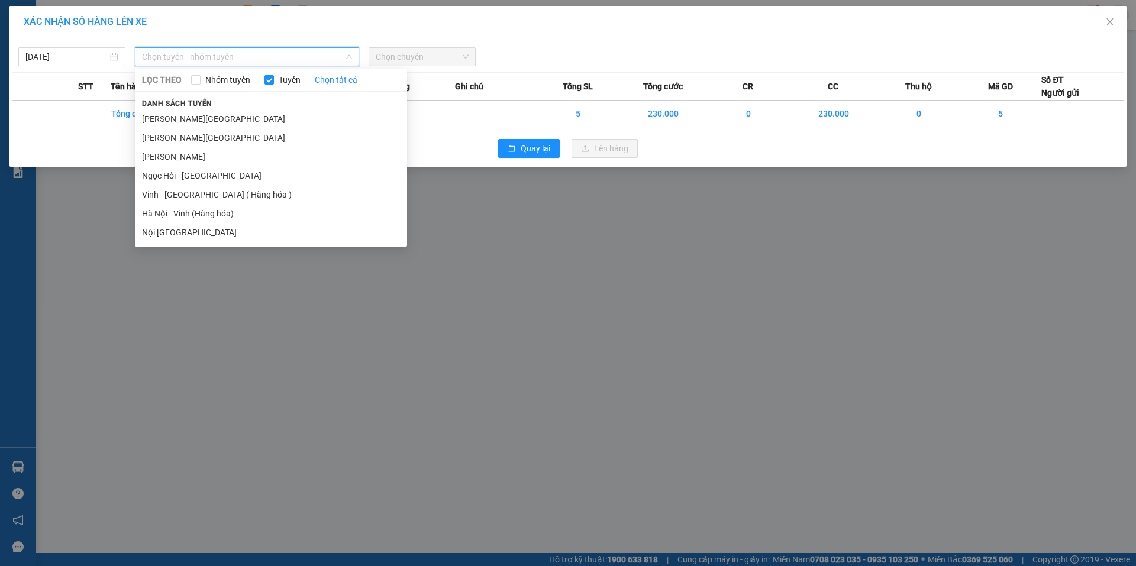
click at [414, 283] on div "XÁC NHẬN SỐ HÀNG LÊN XE 14/09/2025 Chọn tuyến - nhóm tuyến LỌC THEO Nhóm tuyến …" at bounding box center [568, 283] width 1136 height 566
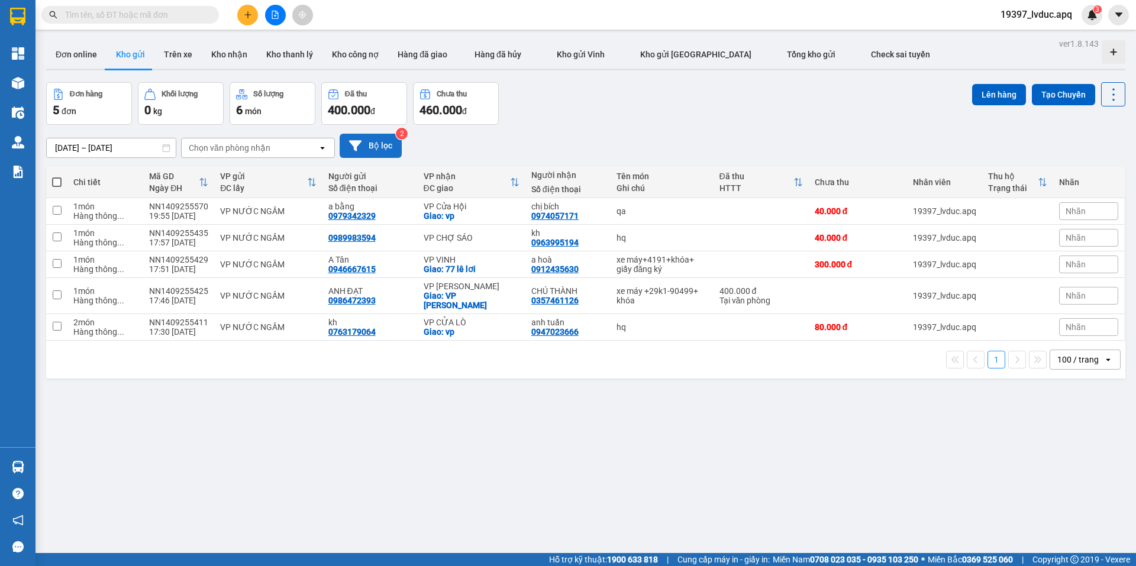
click at [380, 149] on button "Bộ lọc" at bounding box center [371, 146] width 62 height 24
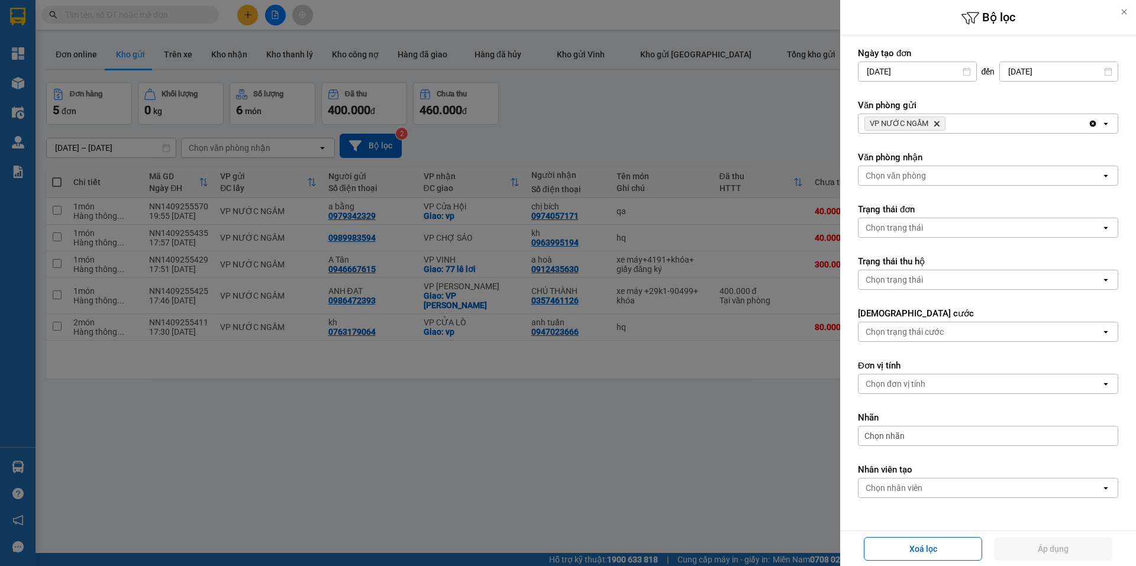
click at [933, 124] on icon "Delete" at bounding box center [936, 123] width 7 height 7
click at [932, 124] on div "Chọn văn phòng" at bounding box center [979, 123] width 243 height 19
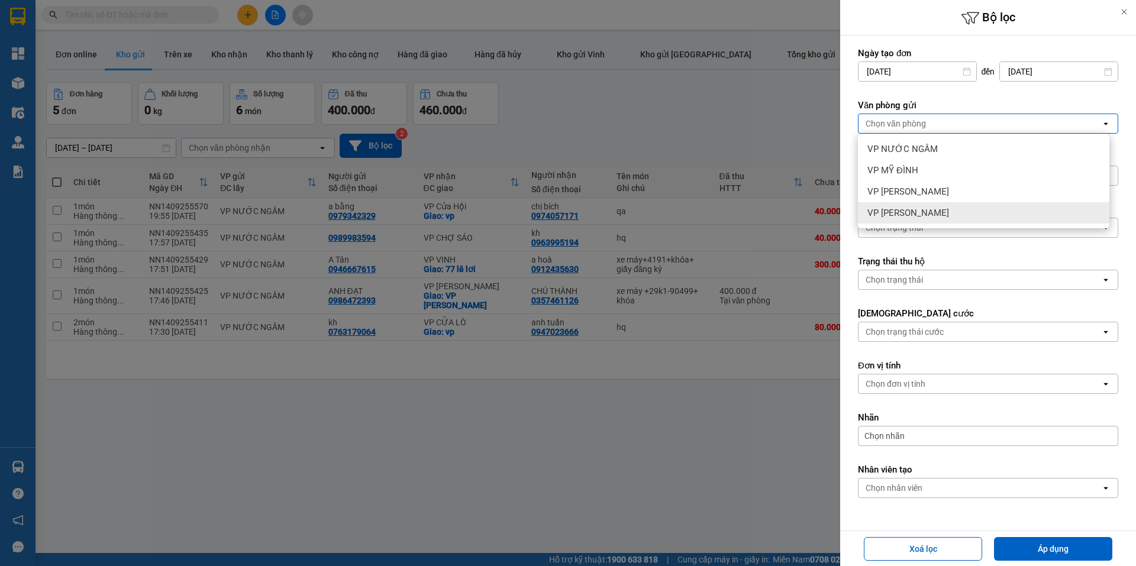
drag, startPoint x: 900, startPoint y: 209, endPoint x: 933, endPoint y: 219, distance: 35.0
click at [900, 210] on span "VP [PERSON_NAME]" at bounding box center [908, 213] width 82 height 12
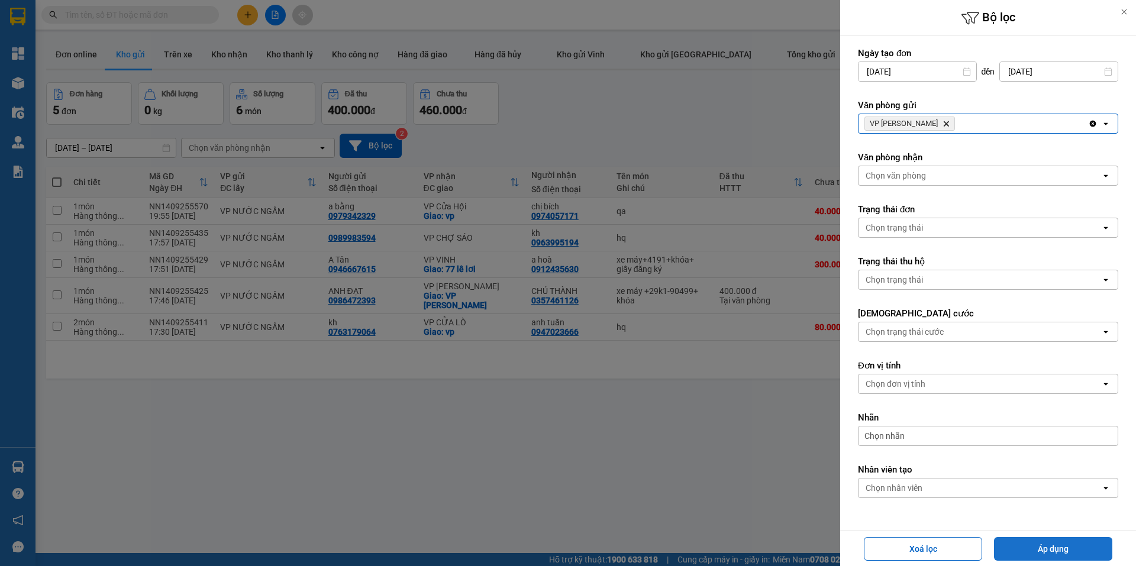
click at [1031, 545] on button "Áp dụng" at bounding box center [1053, 549] width 118 height 24
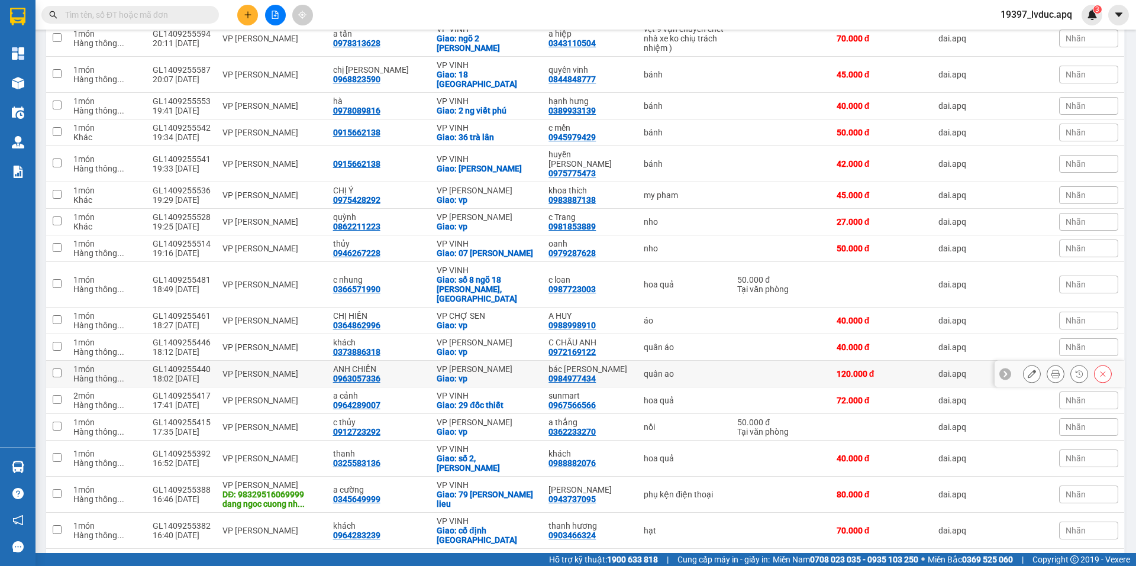
scroll to position [327, 0]
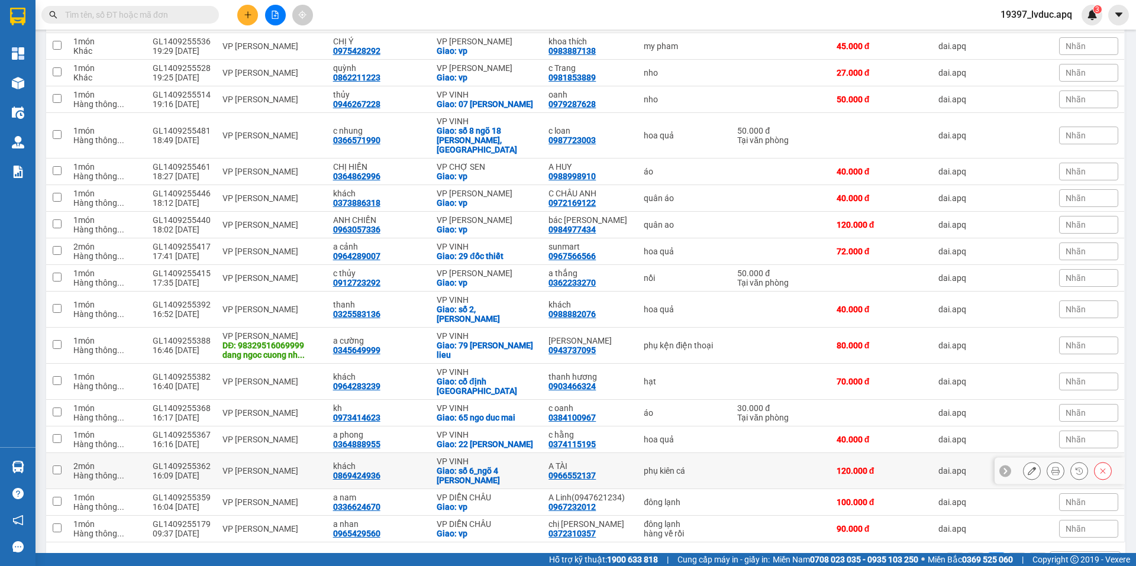
click at [478, 466] on div "Giao: số 6_ngõ 4 nguyễn văn cừ" at bounding box center [487, 475] width 100 height 19
checkbox input "true"
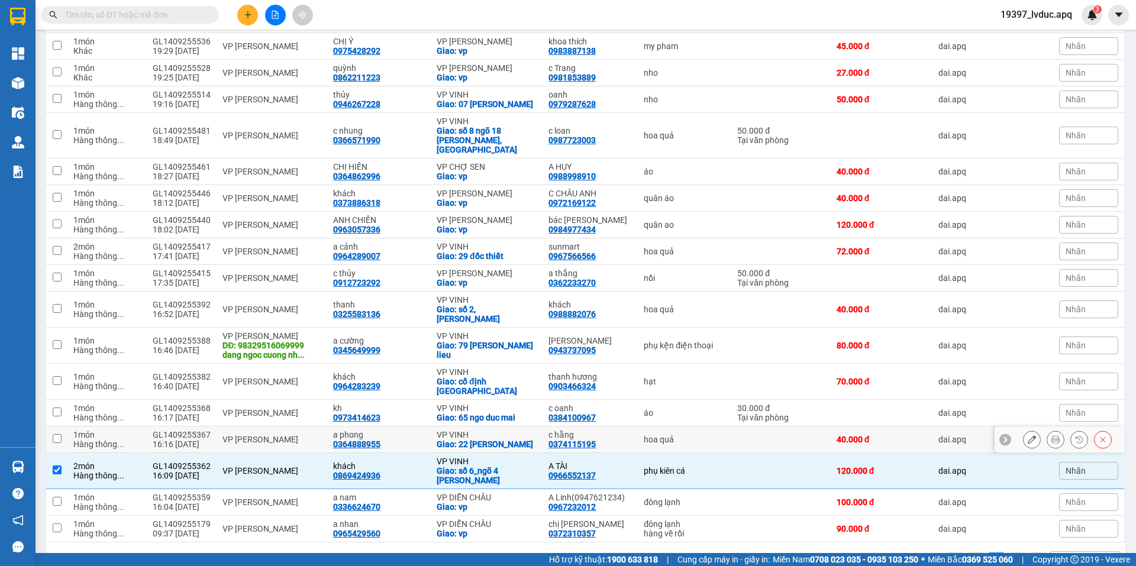
click at [473, 430] on div "VP VINH" at bounding box center [487, 434] width 100 height 9
checkbox input "true"
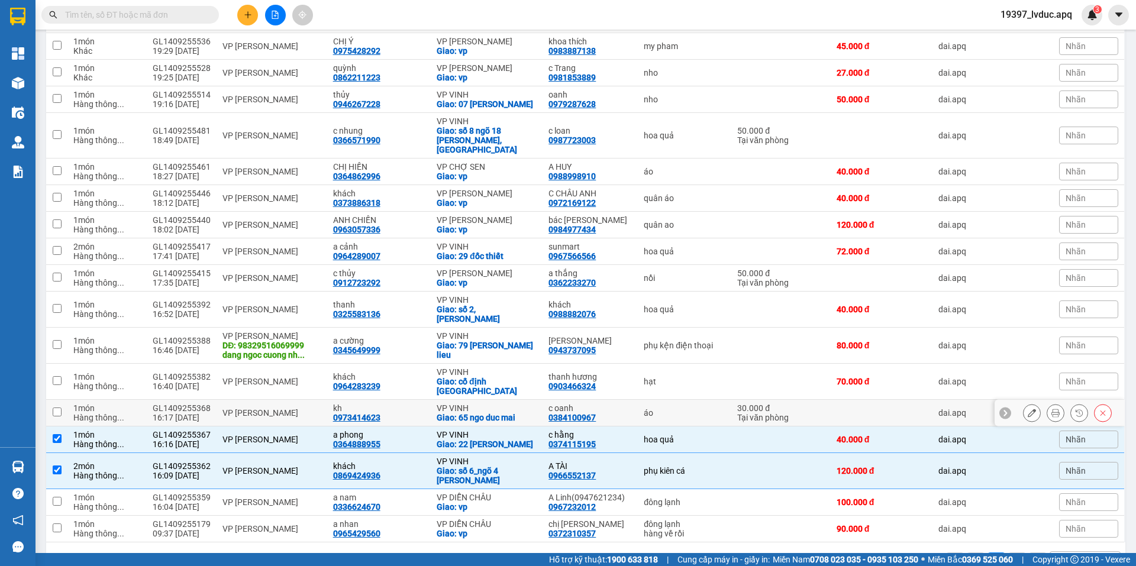
click at [475, 403] on div "VP VINH" at bounding box center [487, 407] width 100 height 9
checkbox input "true"
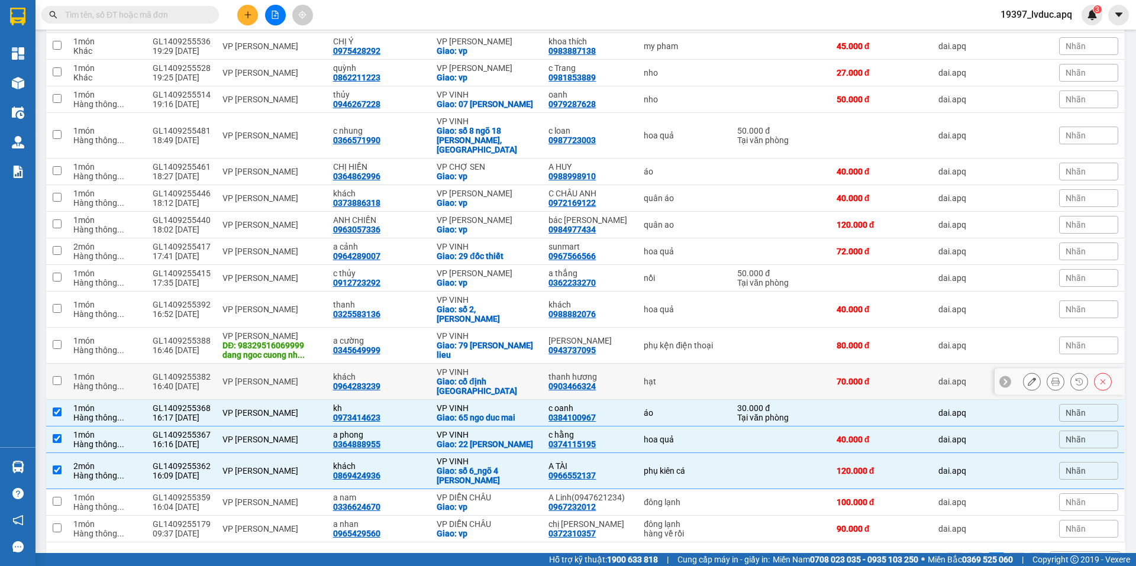
click at [479, 367] on div "VP VINH" at bounding box center [487, 371] width 100 height 9
checkbox input "true"
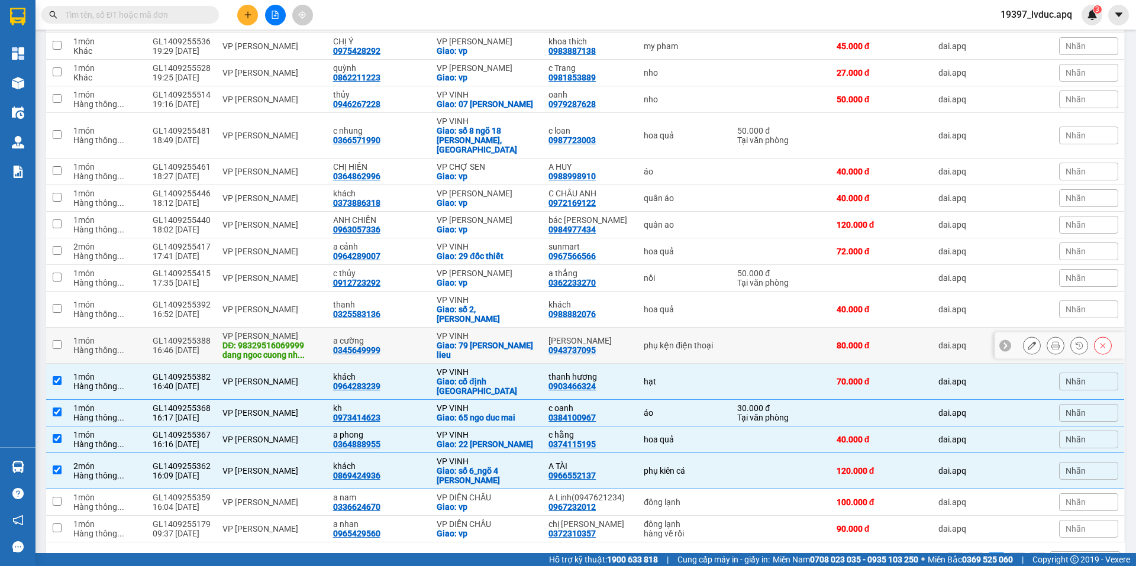
click at [482, 331] on div "VP VINH" at bounding box center [487, 335] width 100 height 9
checkbox input "true"
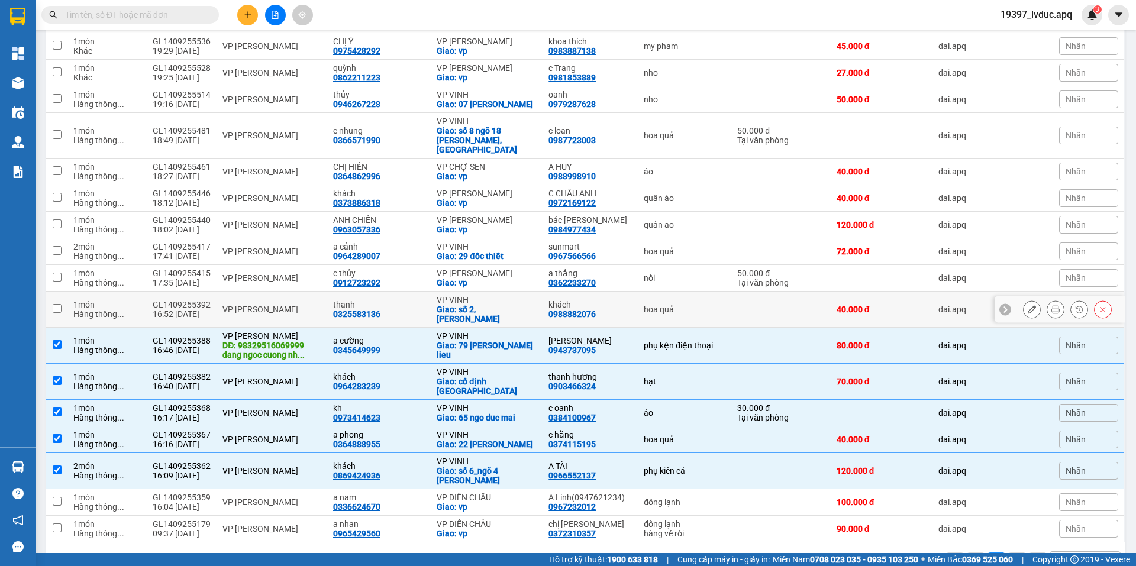
click at [488, 305] on div "Giao: số 2,nguyễn phong sắc" at bounding box center [487, 314] width 100 height 19
checkbox input "true"
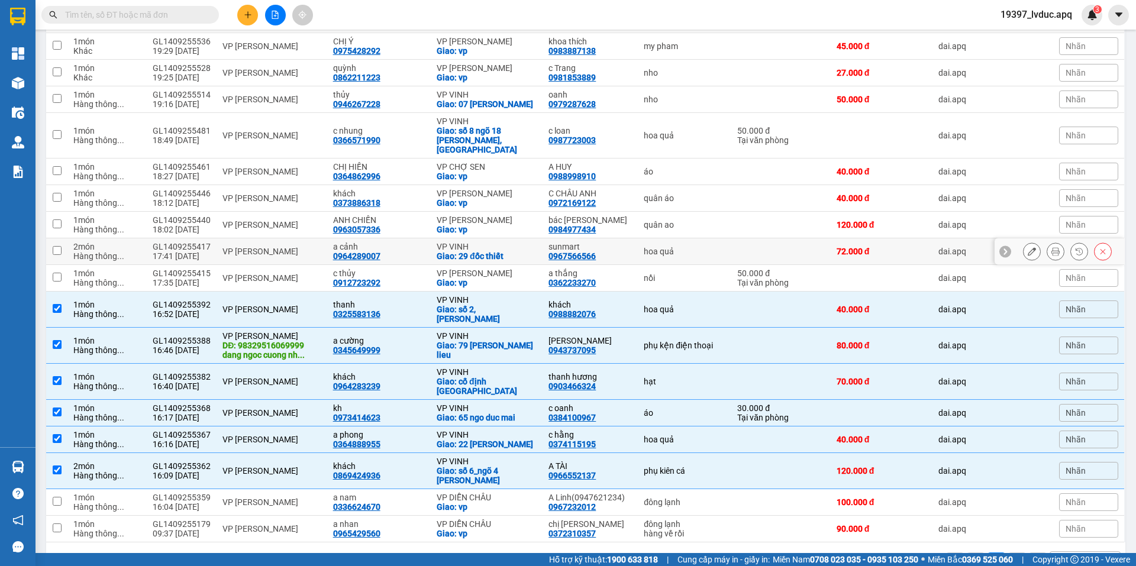
click at [487, 242] on div "VP VINH" at bounding box center [487, 246] width 100 height 9
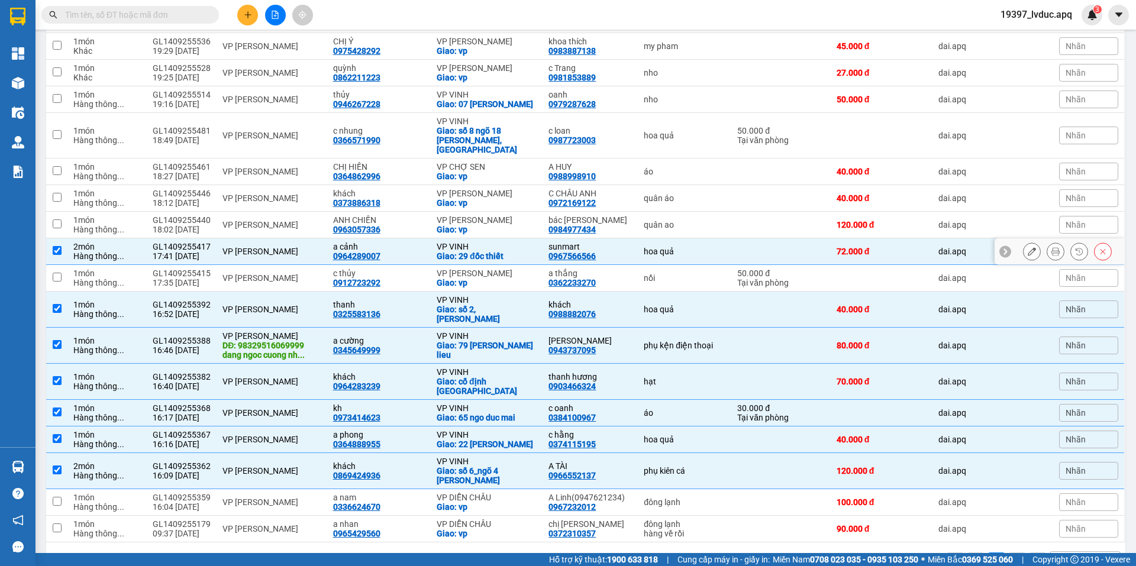
checkbox input "true"
click at [500, 162] on div "VP CHỢ SEN" at bounding box center [487, 166] width 100 height 9
checkbox input "true"
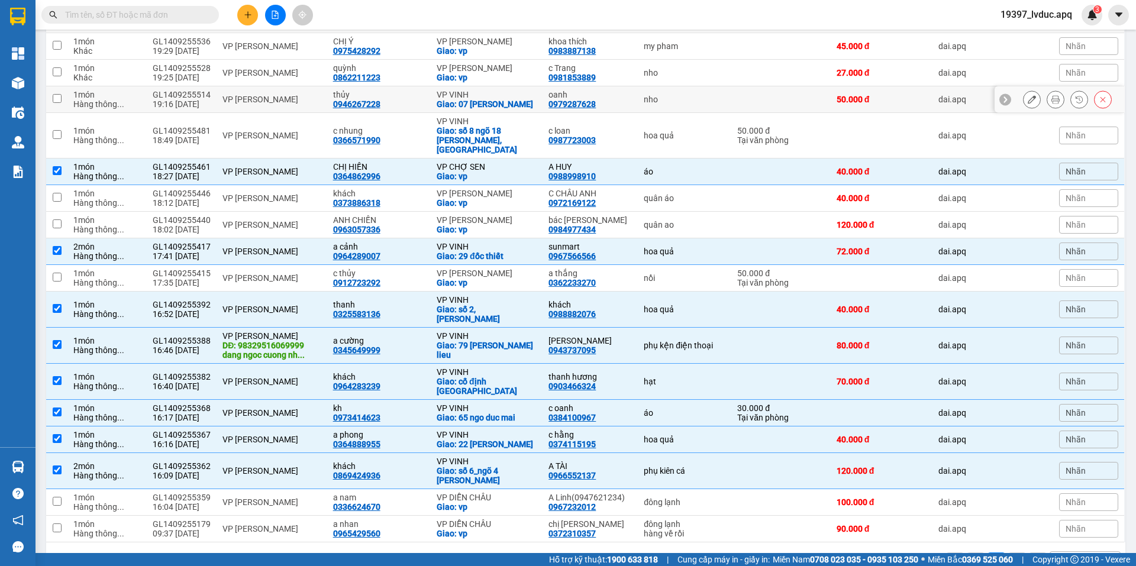
click at [516, 92] on td "VP VINH Giao: 07 hồ tùng mậu" at bounding box center [487, 99] width 112 height 27
checkbox input "true"
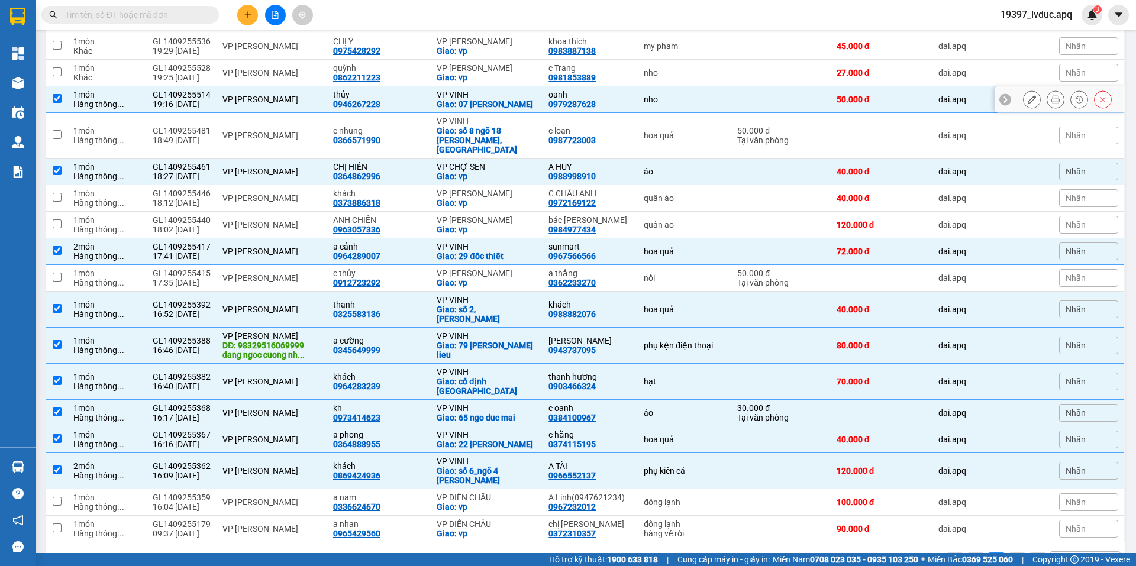
scroll to position [149, 0]
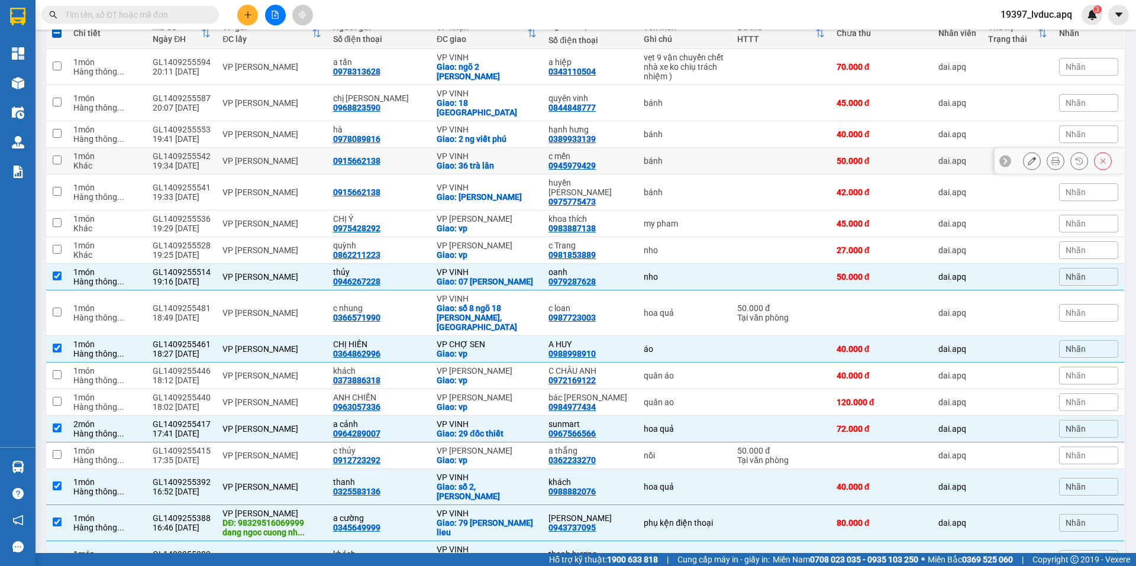
click at [496, 151] on div "VP VINH" at bounding box center [487, 155] width 100 height 9
checkbox input "true"
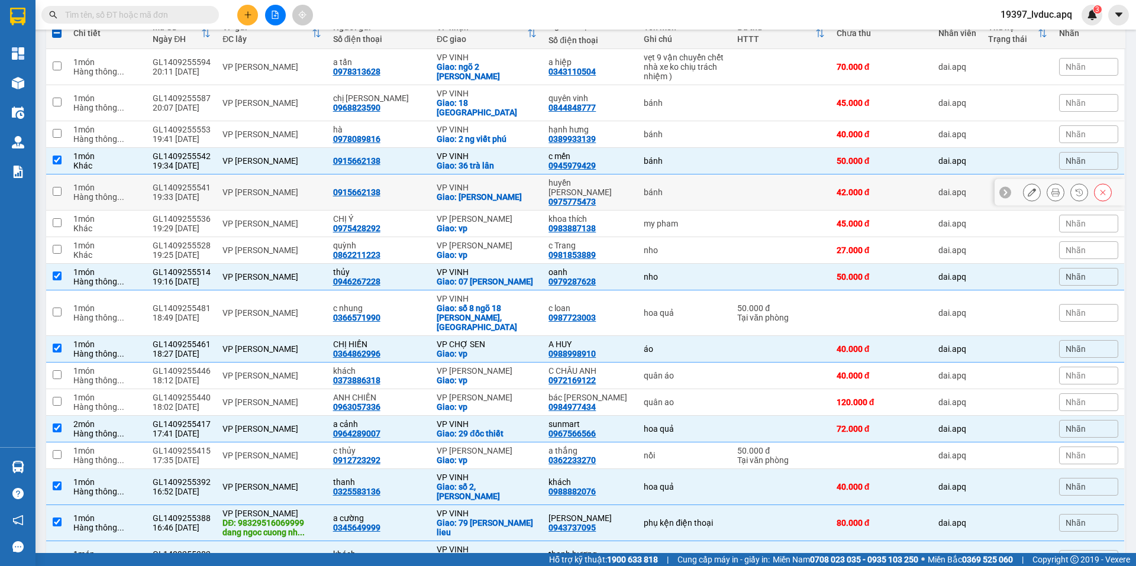
click at [476, 192] on div "Giao: ngô đức kế" at bounding box center [487, 196] width 100 height 9
checkbox input "true"
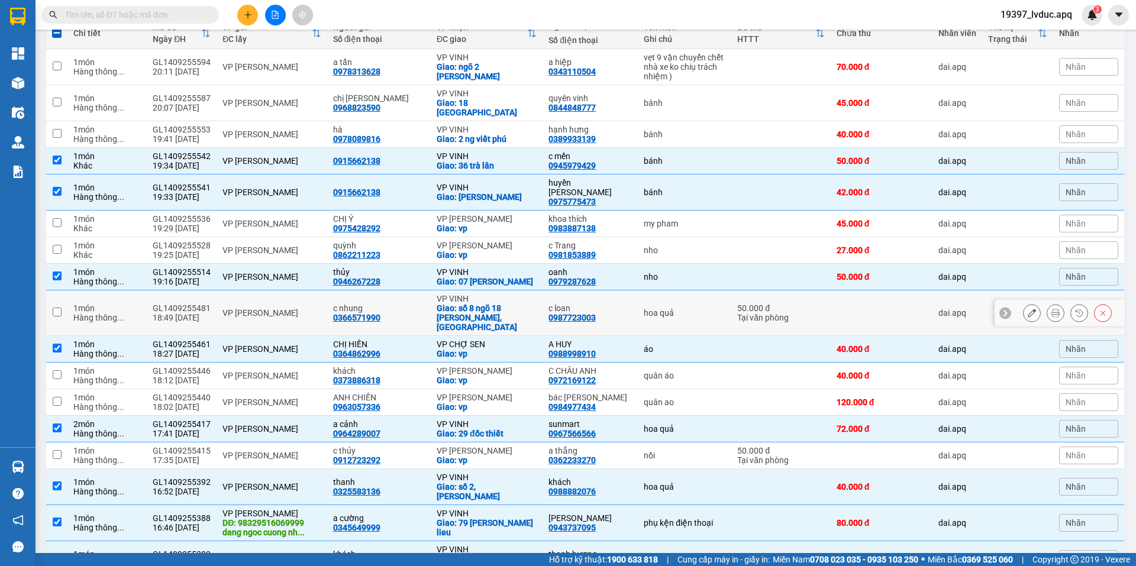
click at [454, 294] on div "VP VINH" at bounding box center [487, 298] width 100 height 9
checkbox input "true"
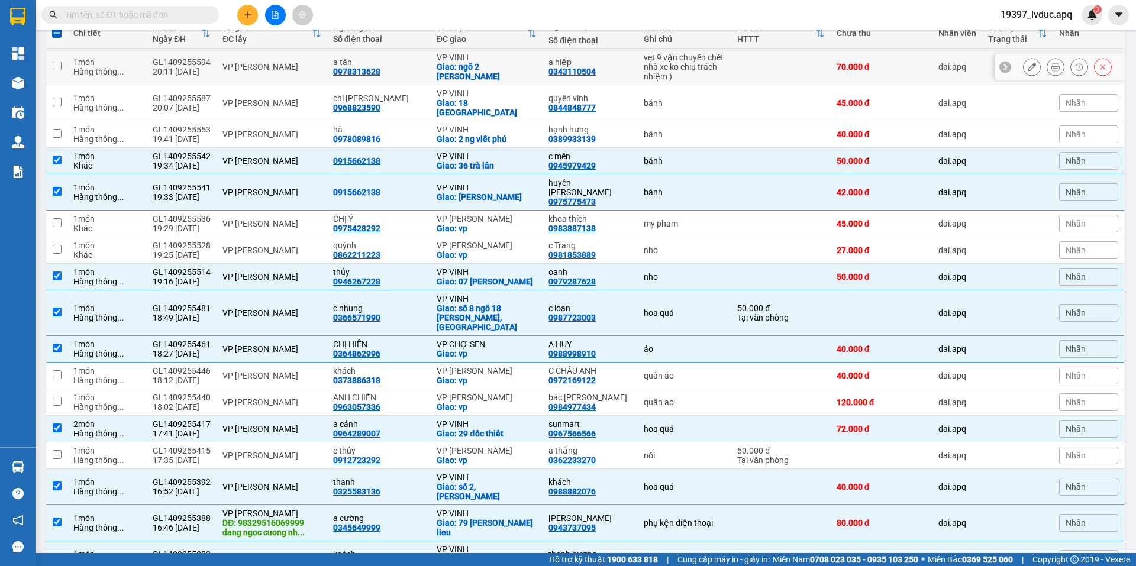
scroll to position [0, 0]
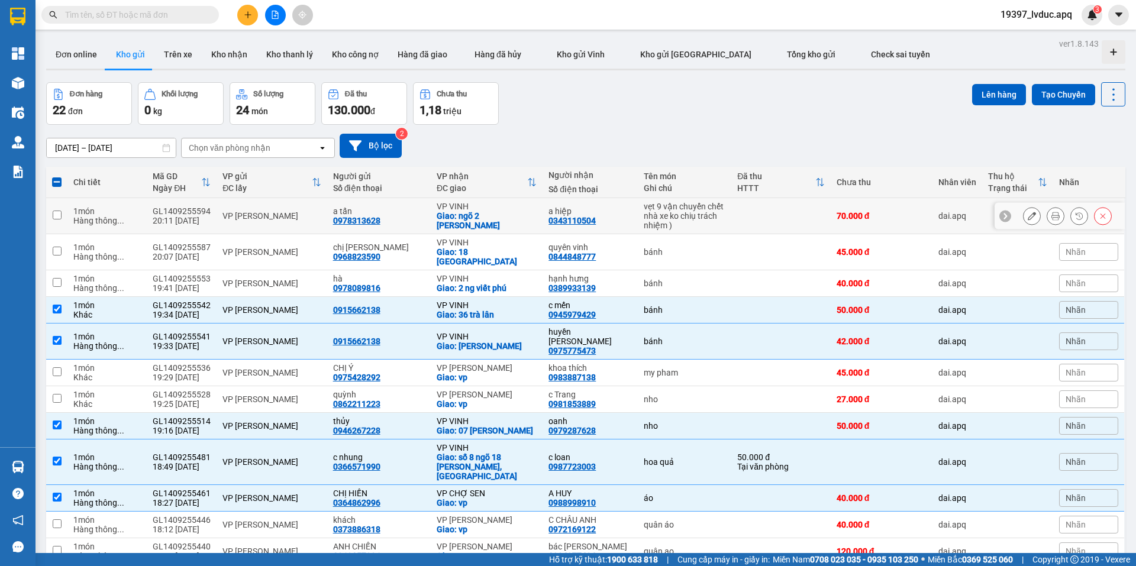
click at [480, 220] on div "Giao: ngõ 2 trần trùng quang" at bounding box center [487, 220] width 100 height 19
checkbox input "true"
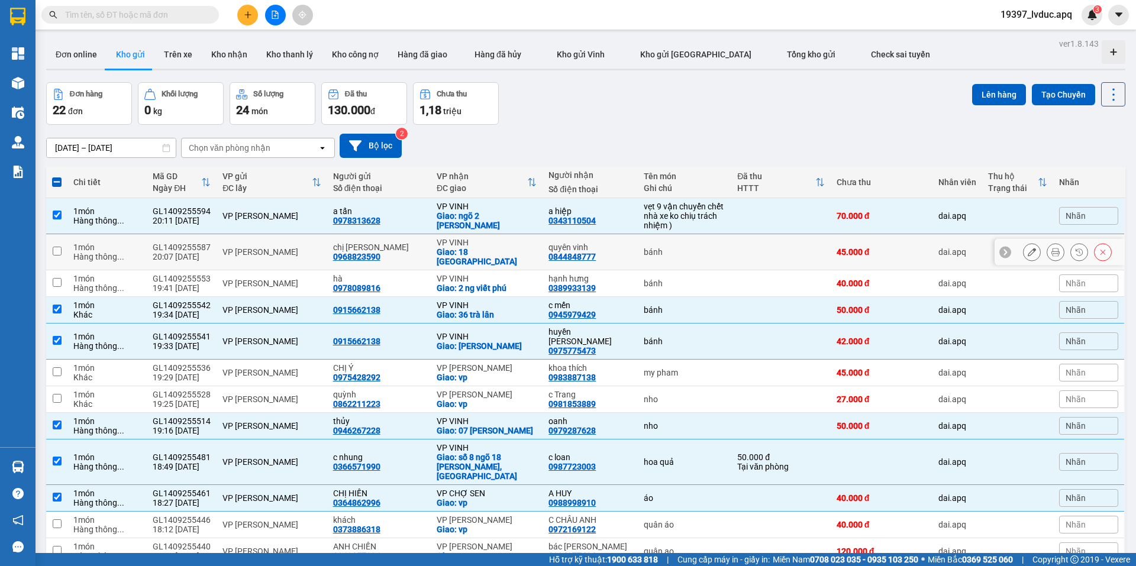
click at [476, 245] on div "VP VINH" at bounding box center [487, 242] width 100 height 9
checkbox input "true"
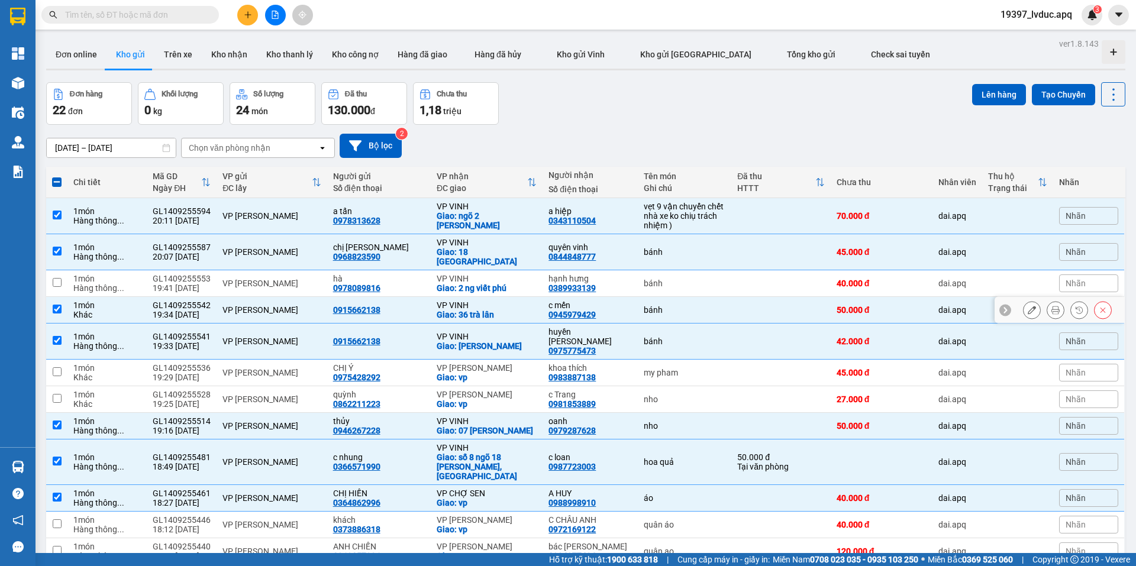
click at [478, 283] on div "Giao: 2 ng viết phú" at bounding box center [487, 287] width 100 height 9
checkbox input "true"
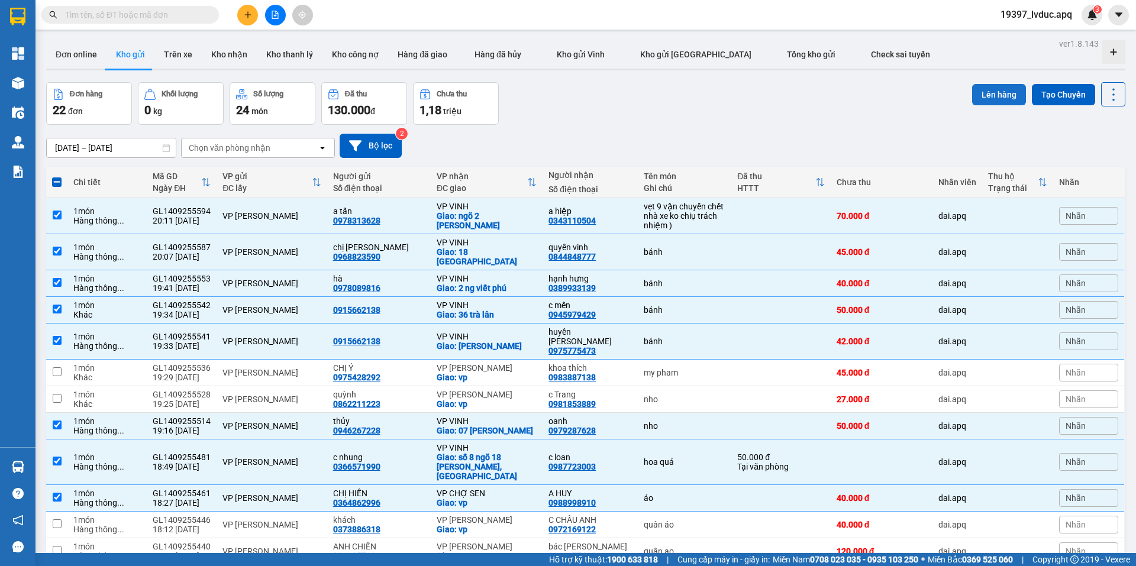
click at [984, 91] on button "Lên hàng" at bounding box center [999, 94] width 54 height 21
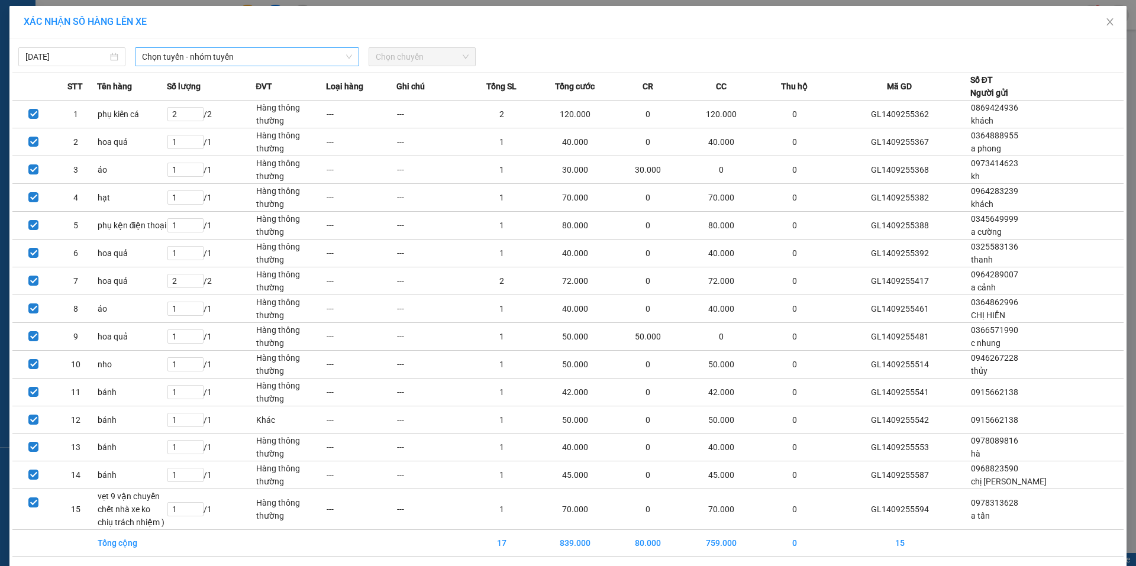
click at [257, 59] on span "Chọn tuyến - nhóm tuyến" at bounding box center [247, 57] width 210 height 18
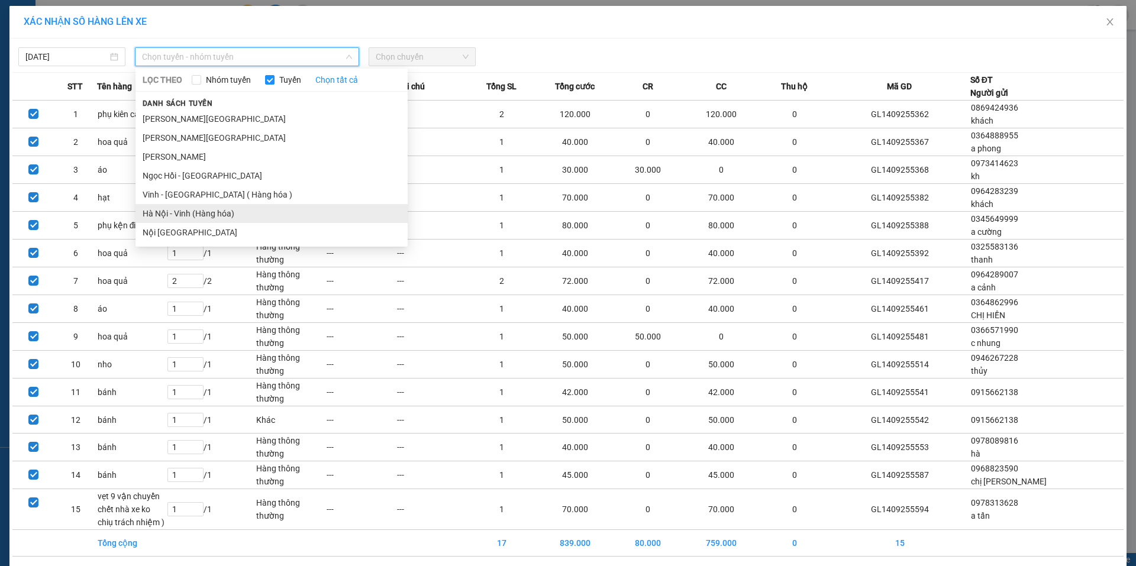
click at [189, 216] on li "Hà Nội - Vinh (Hàng hóa)" at bounding box center [271, 213] width 272 height 19
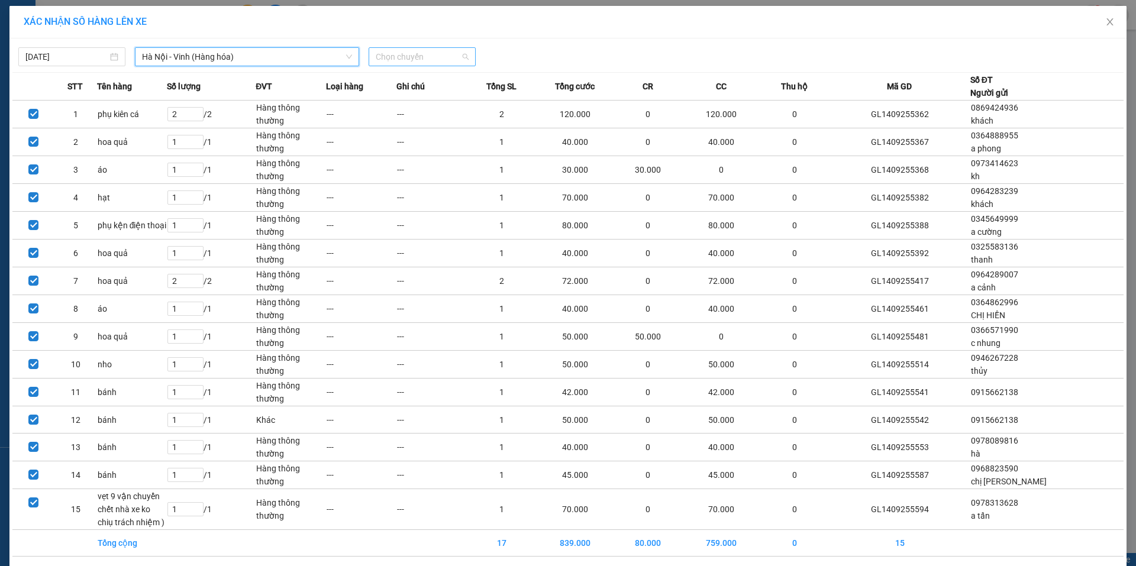
drag, startPoint x: 406, startPoint y: 62, endPoint x: 409, endPoint y: 142, distance: 80.5
click at [406, 62] on span "Chọn chuyến" at bounding box center [422, 57] width 93 height 18
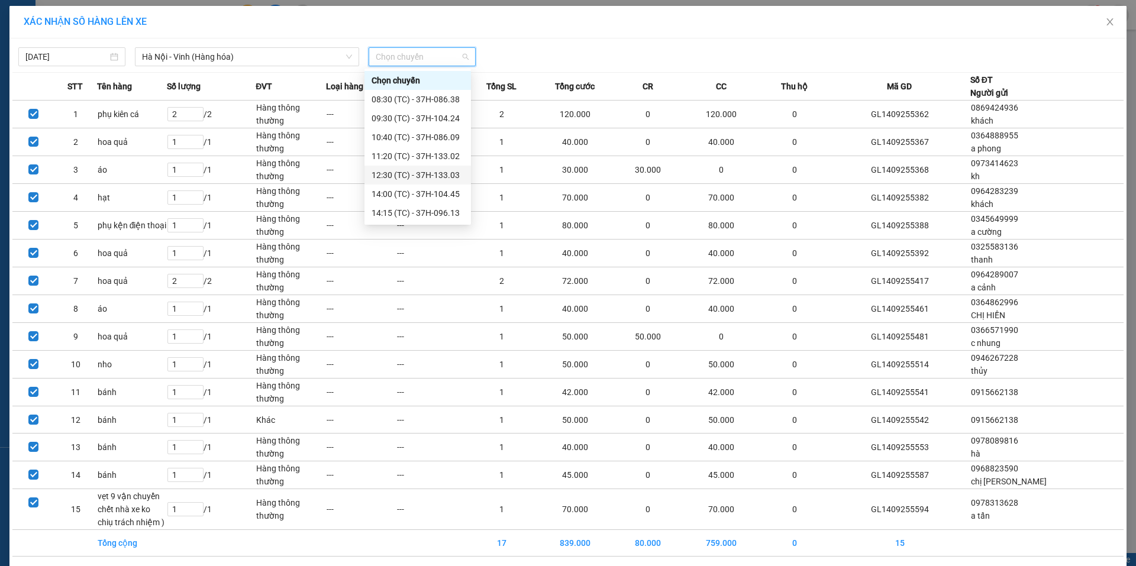
scroll to position [114, 0]
click at [425, 210] on div "23:08 (TC) - 37H-133.00" at bounding box center [418, 212] width 92 height 13
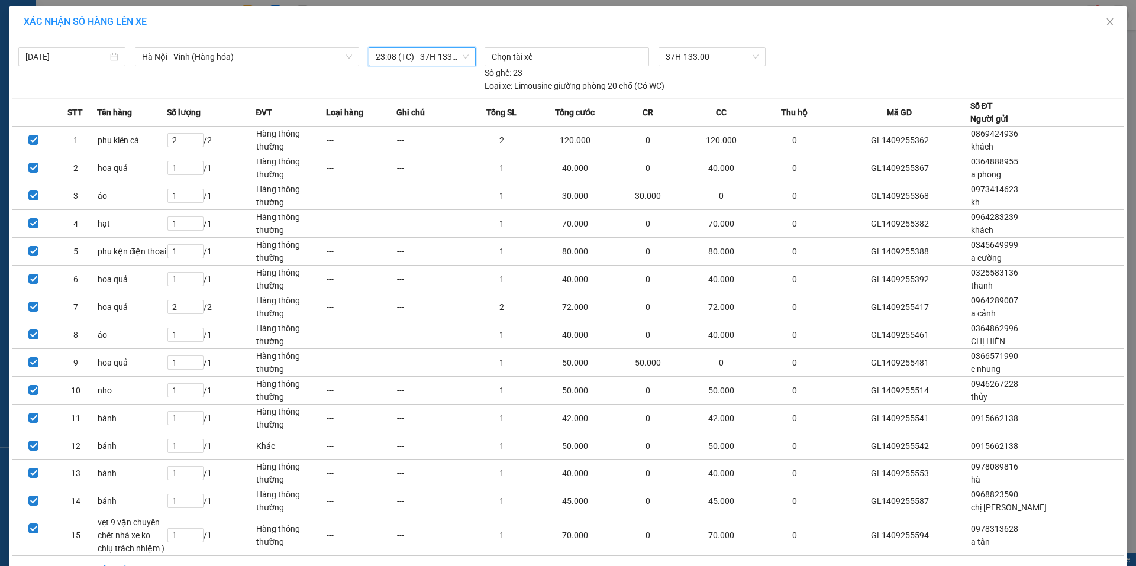
scroll to position [70, 0]
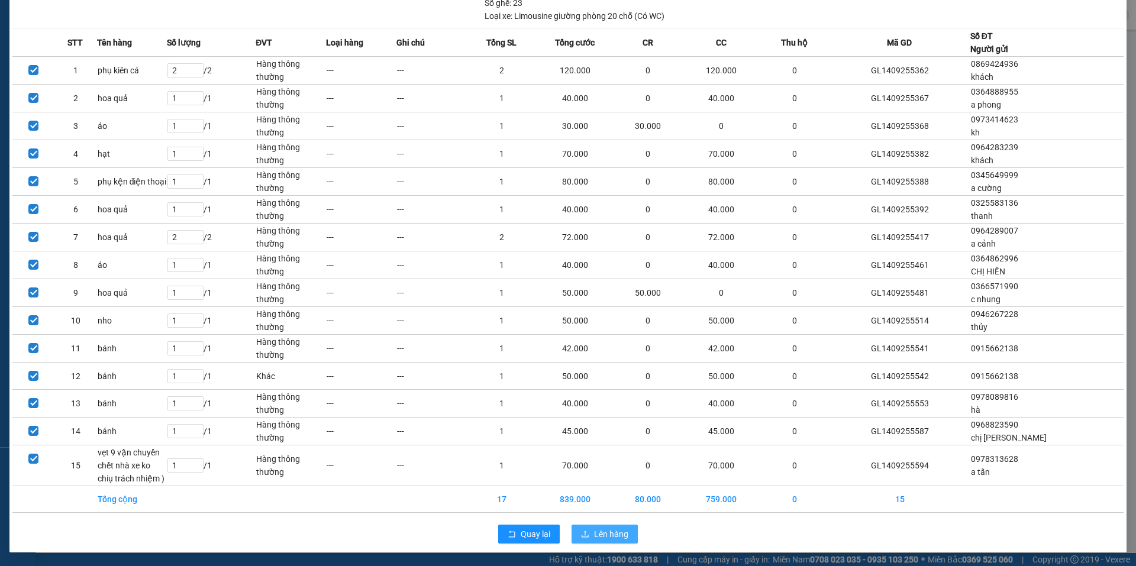
click at [594, 536] on span "Lên hàng" at bounding box center [611, 534] width 34 height 13
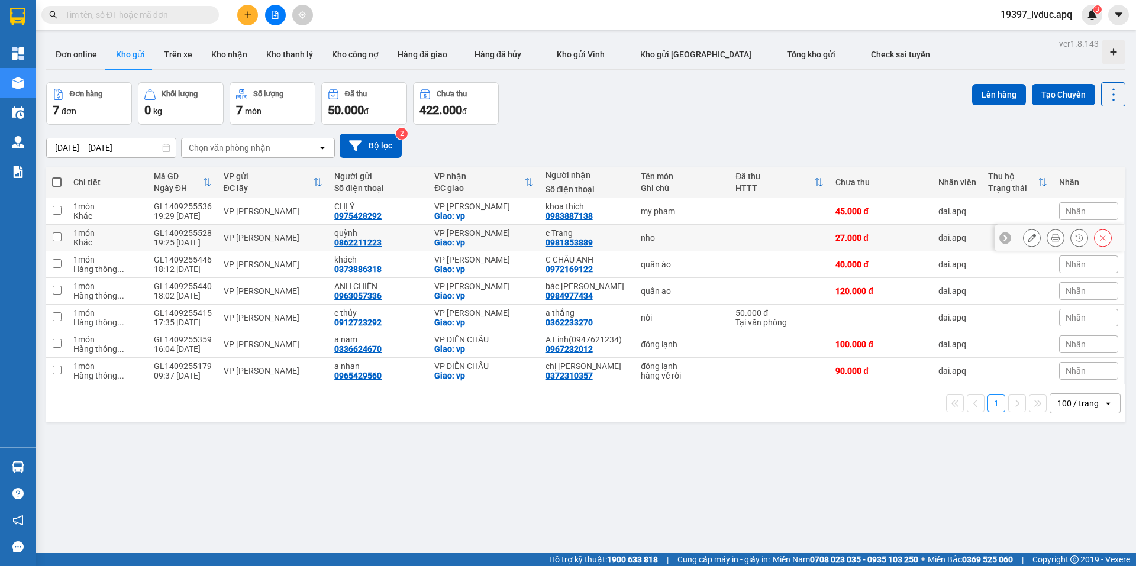
click at [428, 231] on td "VP THANH CHƯƠNG Giao: vp" at bounding box center [483, 238] width 111 height 27
checkbox input "true"
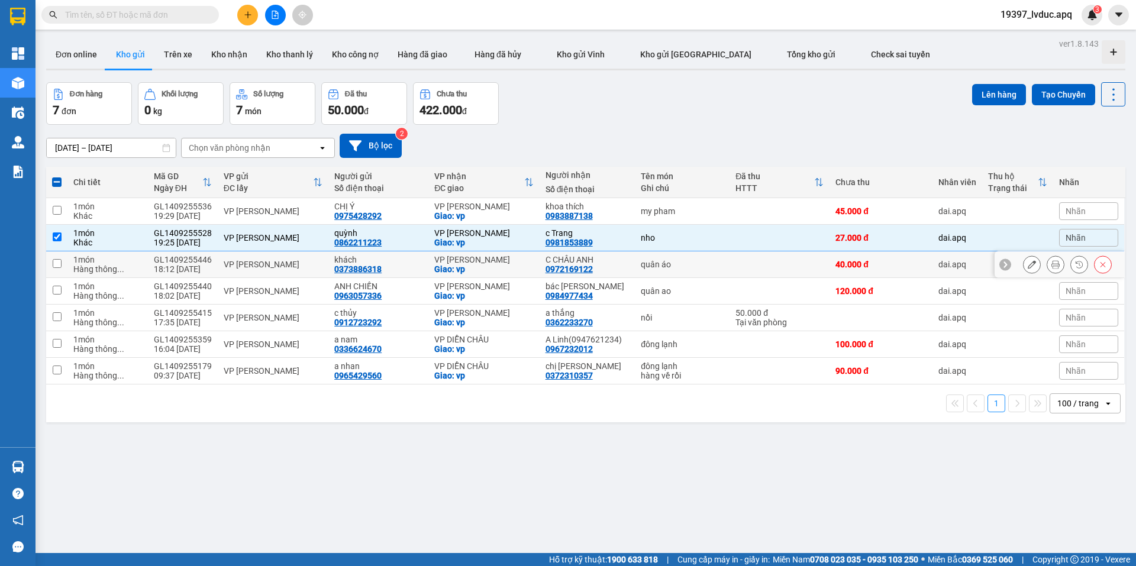
click at [441, 264] on div "Giao: vp" at bounding box center [483, 268] width 99 height 9
checkbox input "true"
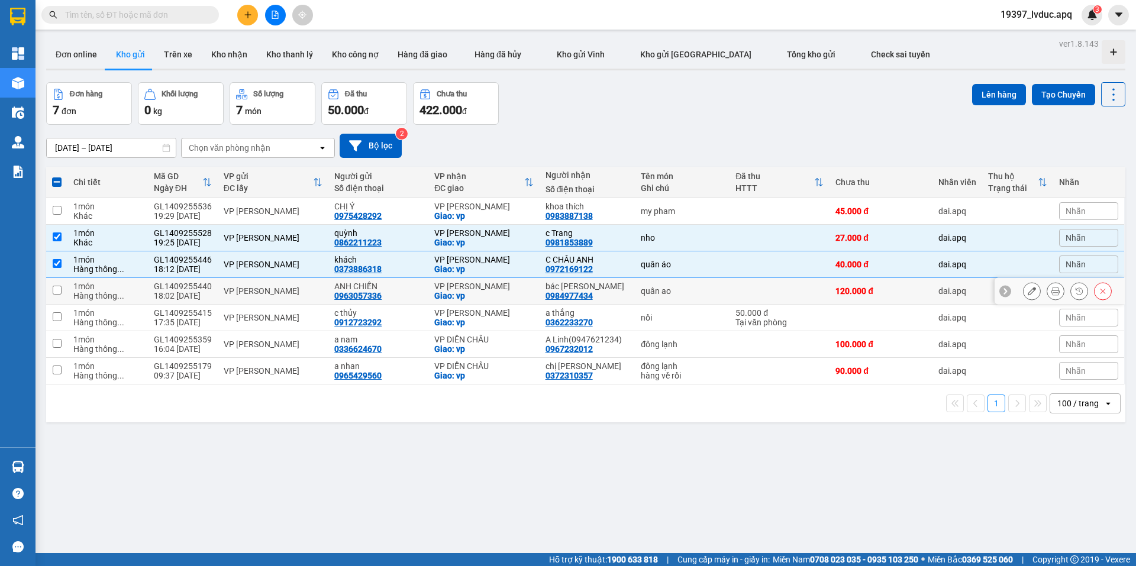
click at [455, 291] on div "Giao: vp" at bounding box center [483, 295] width 99 height 9
checkbox input "true"
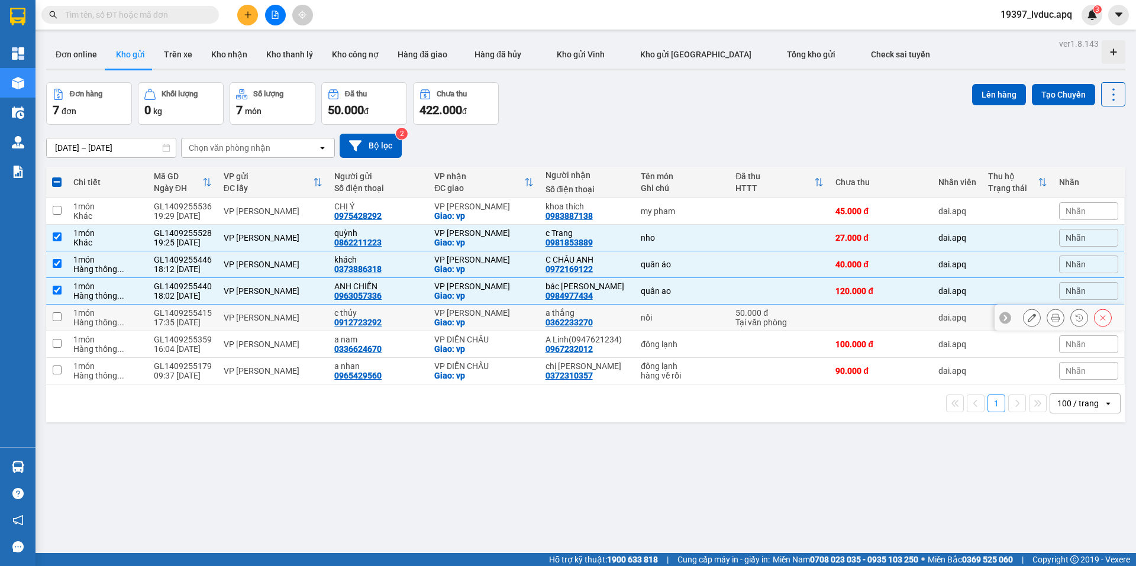
click at [463, 311] on div "VP [PERSON_NAME]" at bounding box center [483, 312] width 99 height 9
checkbox input "true"
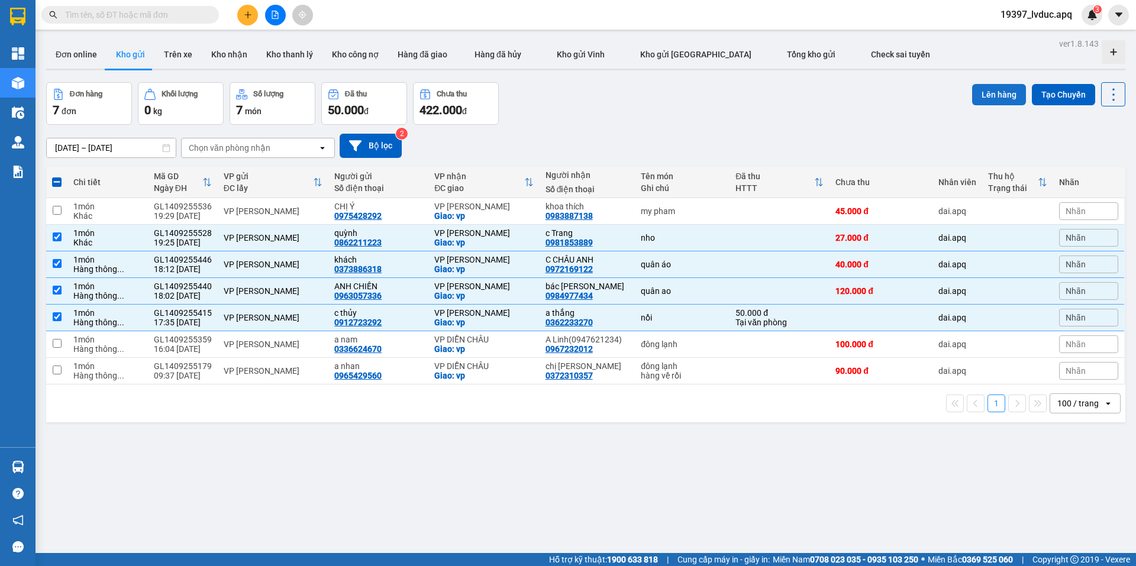
click at [987, 96] on button "Lên hàng" at bounding box center [999, 94] width 54 height 21
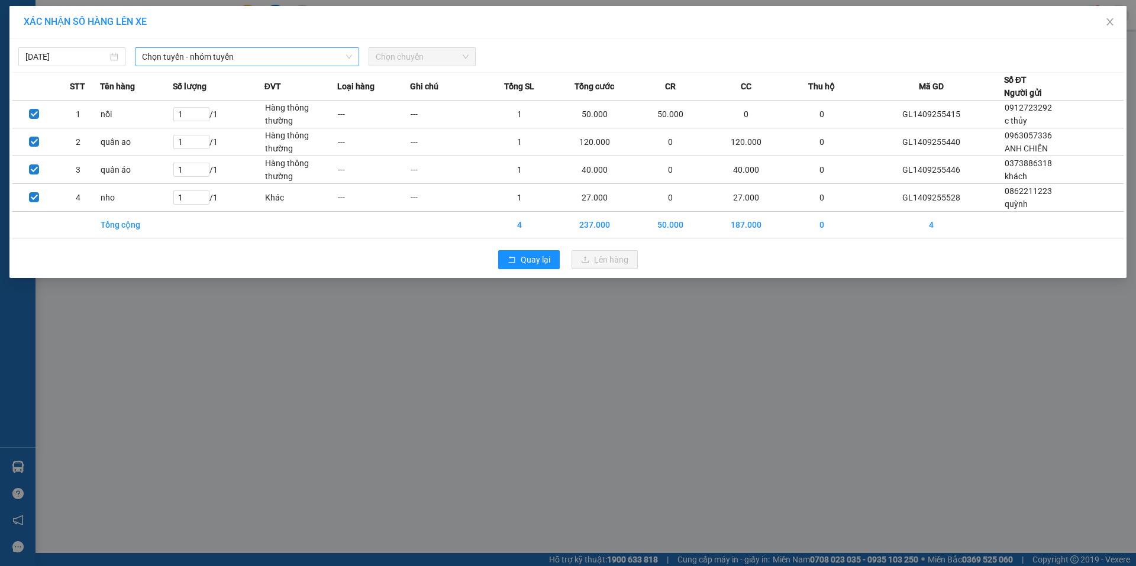
click at [249, 60] on span "Chọn tuyến - nhóm tuyến" at bounding box center [247, 57] width 210 height 18
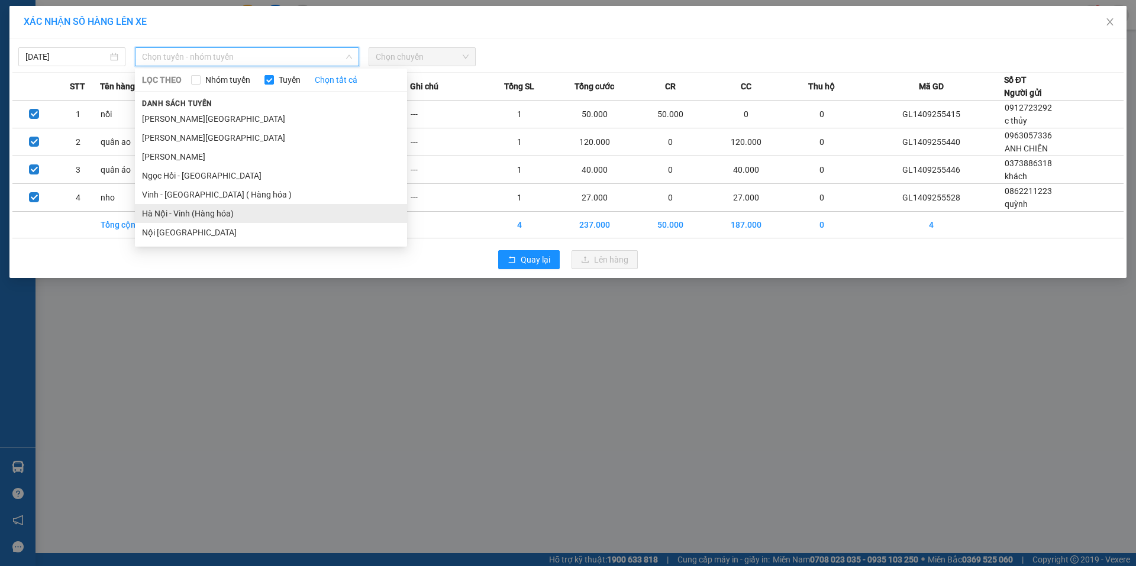
click at [205, 213] on li "Hà Nội - Vinh (Hàng hóa)" at bounding box center [271, 213] width 272 height 19
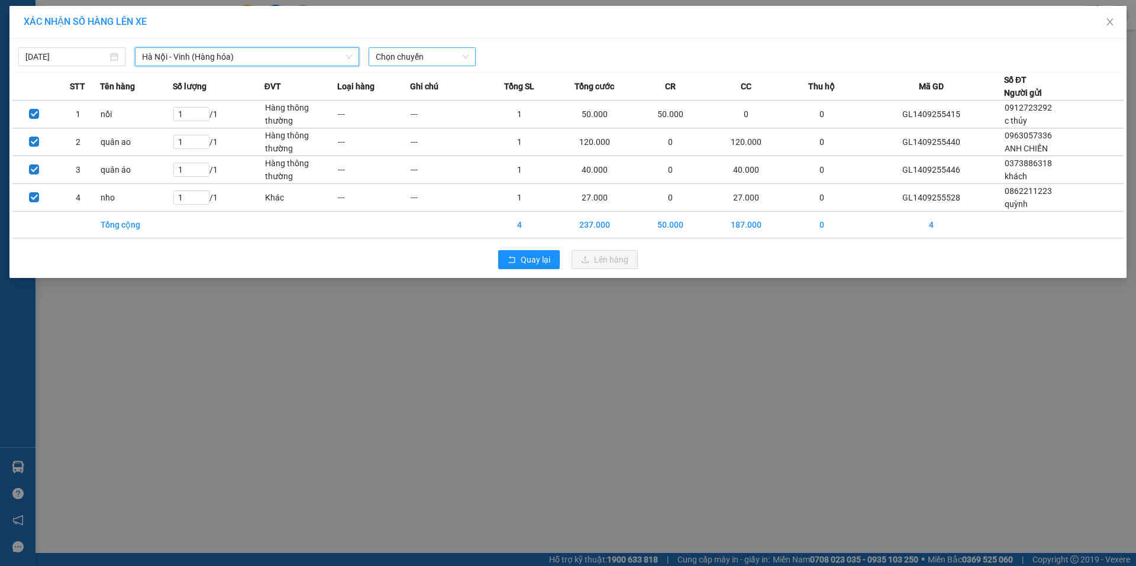
click at [425, 62] on span "Chọn chuyến" at bounding box center [422, 57] width 93 height 18
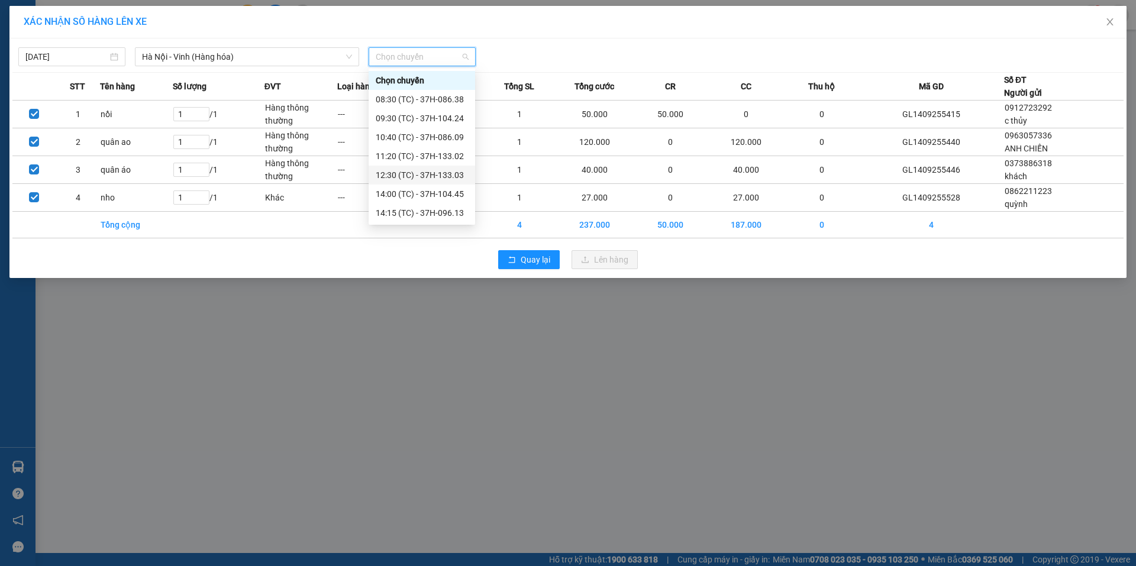
scroll to position [133, 0]
click at [447, 156] on div "22:40 (TC) - 37H-133.08" at bounding box center [422, 156] width 92 height 13
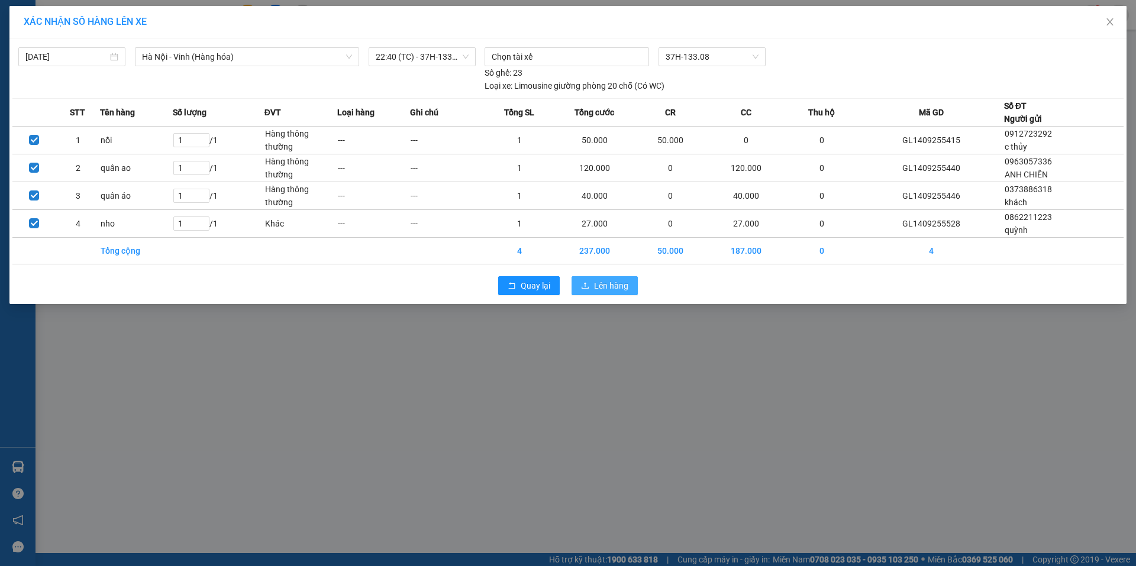
click at [619, 284] on span "Lên hàng" at bounding box center [611, 285] width 34 height 13
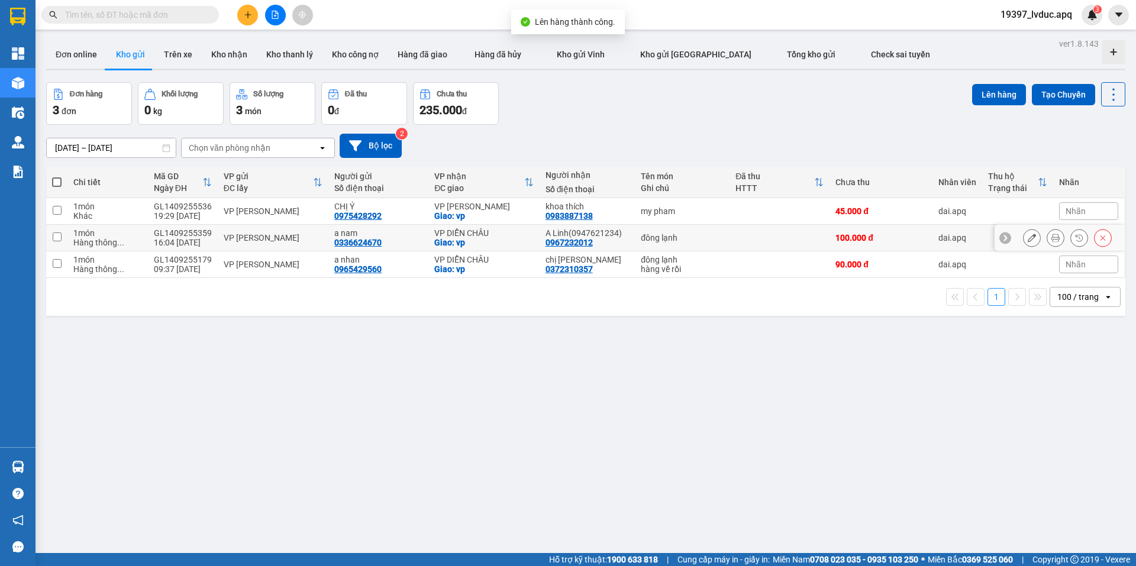
click at [476, 231] on div "VP DIỄN CHÂU" at bounding box center [483, 232] width 99 height 9
checkbox input "true"
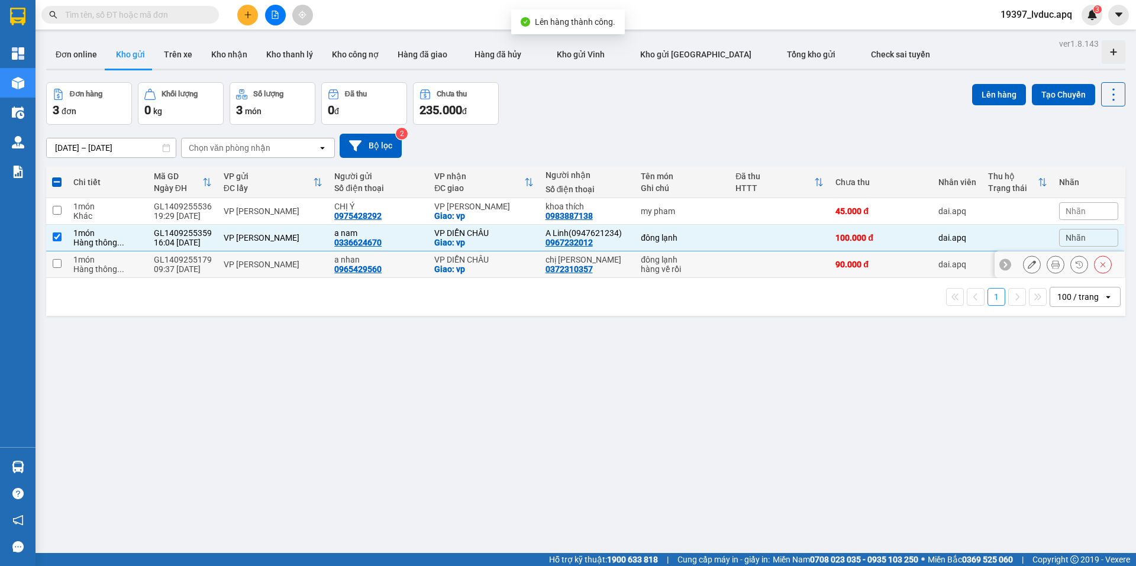
click at [471, 268] on div "Giao: vp" at bounding box center [483, 268] width 99 height 9
checkbox input "true"
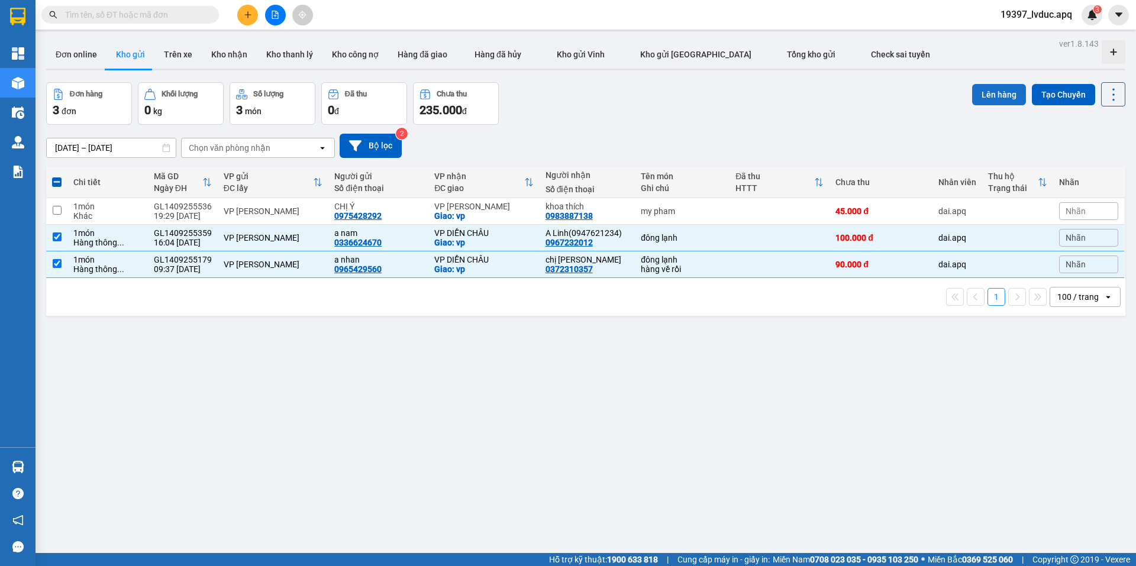
click at [977, 100] on button "Lên hàng" at bounding box center [999, 94] width 54 height 21
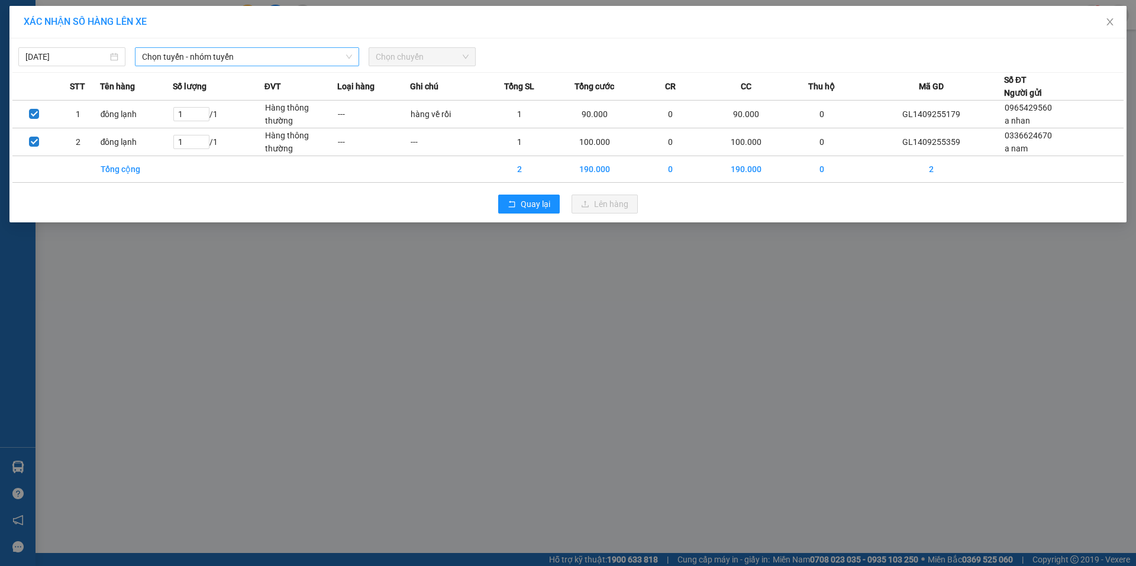
click at [257, 62] on span "Chọn tuyến - nhóm tuyến" at bounding box center [247, 57] width 210 height 18
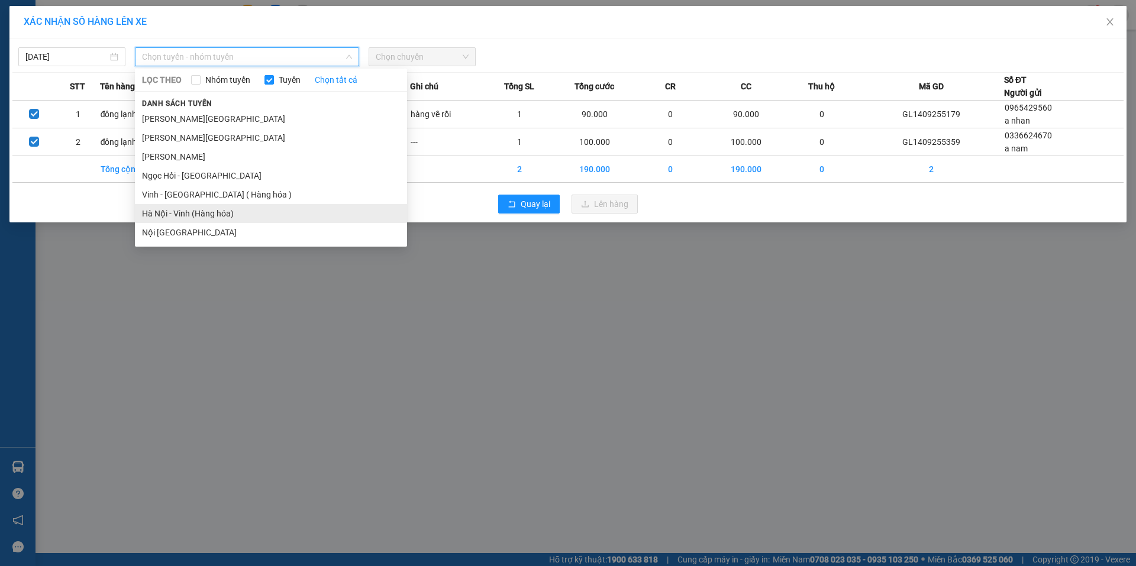
click at [201, 217] on li "Hà Nội - Vinh (Hàng hóa)" at bounding box center [271, 213] width 272 height 19
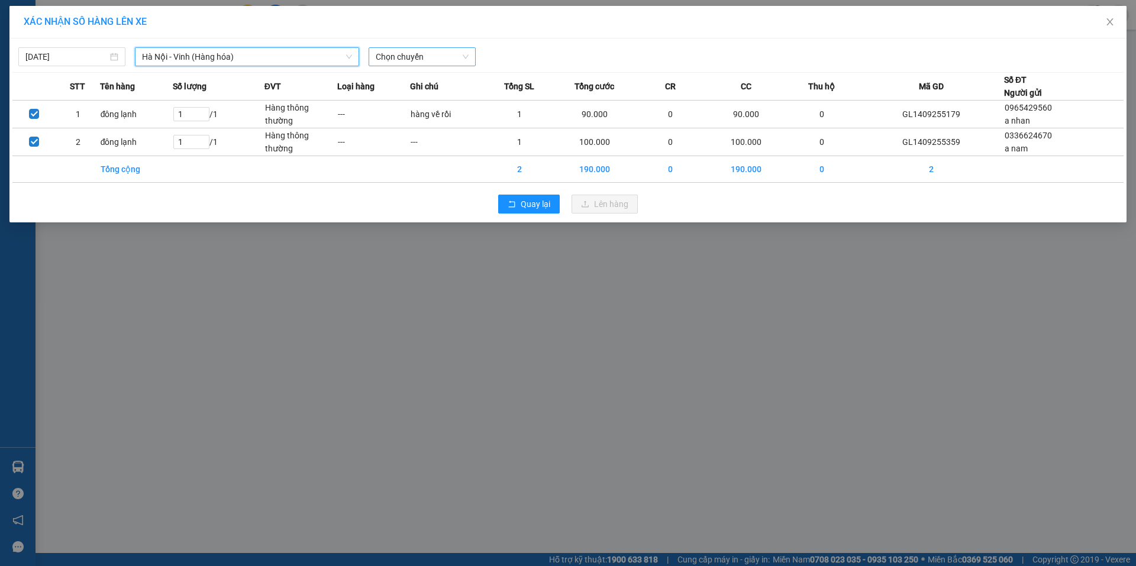
click at [410, 58] on span "Chọn chuyến" at bounding box center [422, 57] width 93 height 18
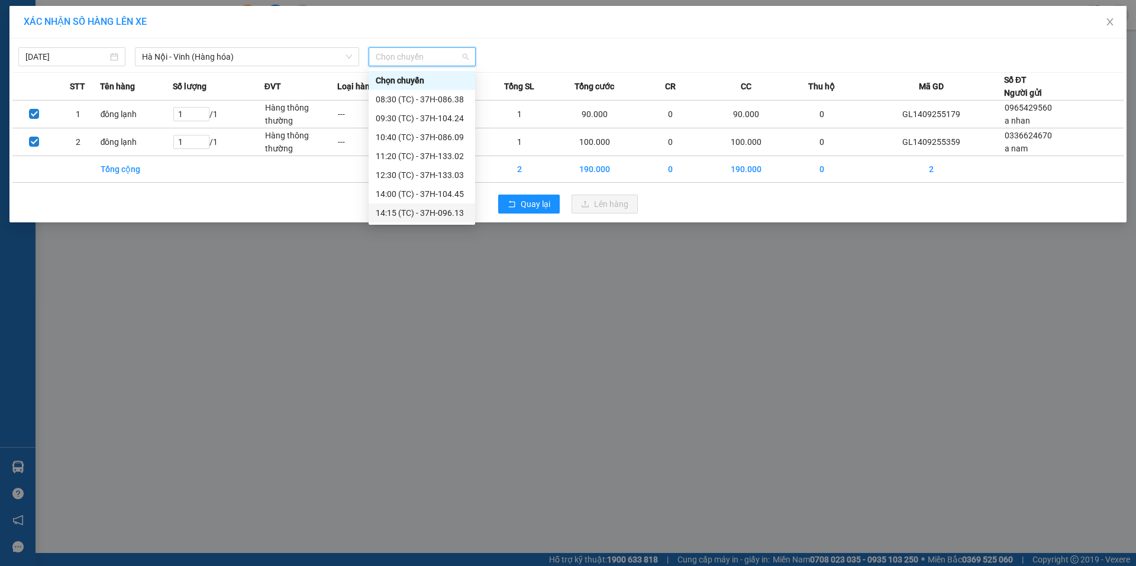
scroll to position [133, 0]
click at [434, 194] on div "23:05 (TC) - 37H-104.73" at bounding box center [422, 194] width 92 height 13
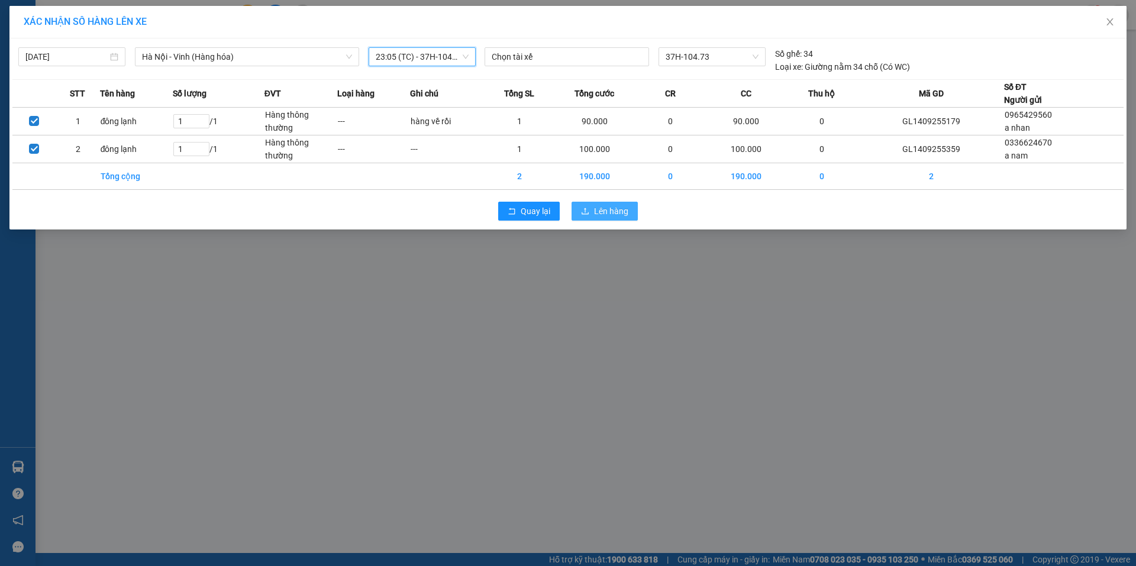
click at [593, 217] on button "Lên hàng" at bounding box center [604, 211] width 66 height 19
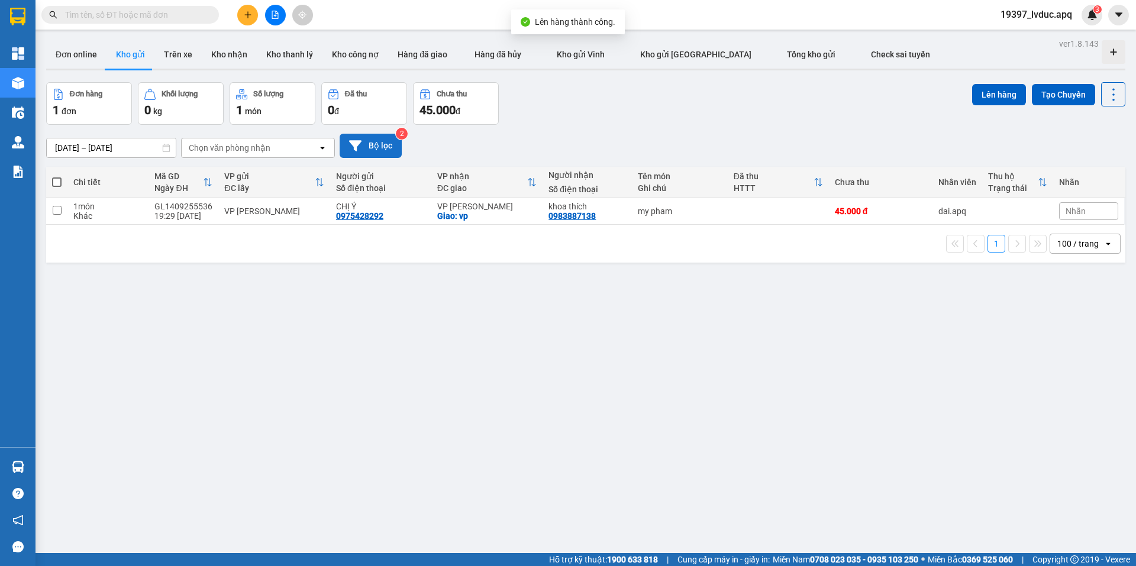
click at [396, 154] on button "Bộ lọc" at bounding box center [371, 146] width 62 height 24
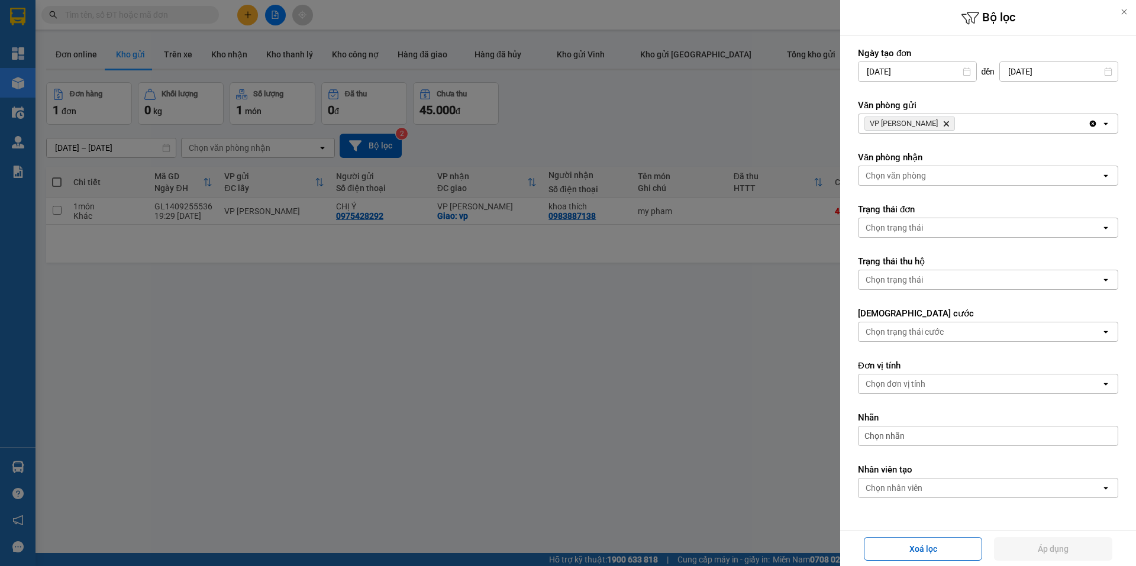
click at [942, 125] on icon "Delete" at bounding box center [945, 123] width 7 height 7
click at [918, 124] on div "Chọn văn phòng" at bounding box center [895, 124] width 60 height 12
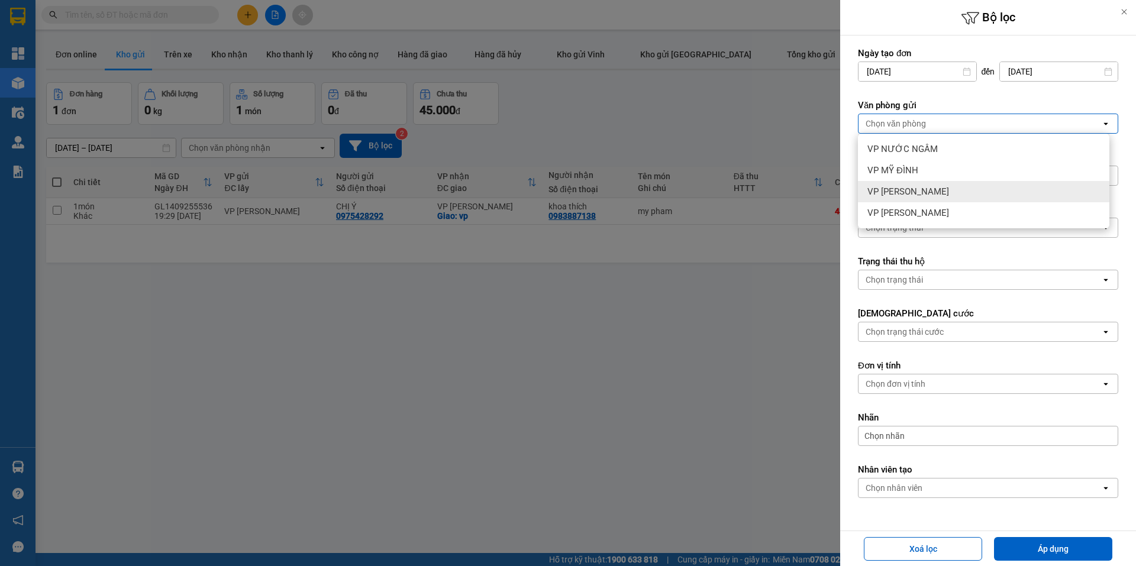
click at [922, 195] on div "VP [PERSON_NAME]" at bounding box center [983, 191] width 251 height 21
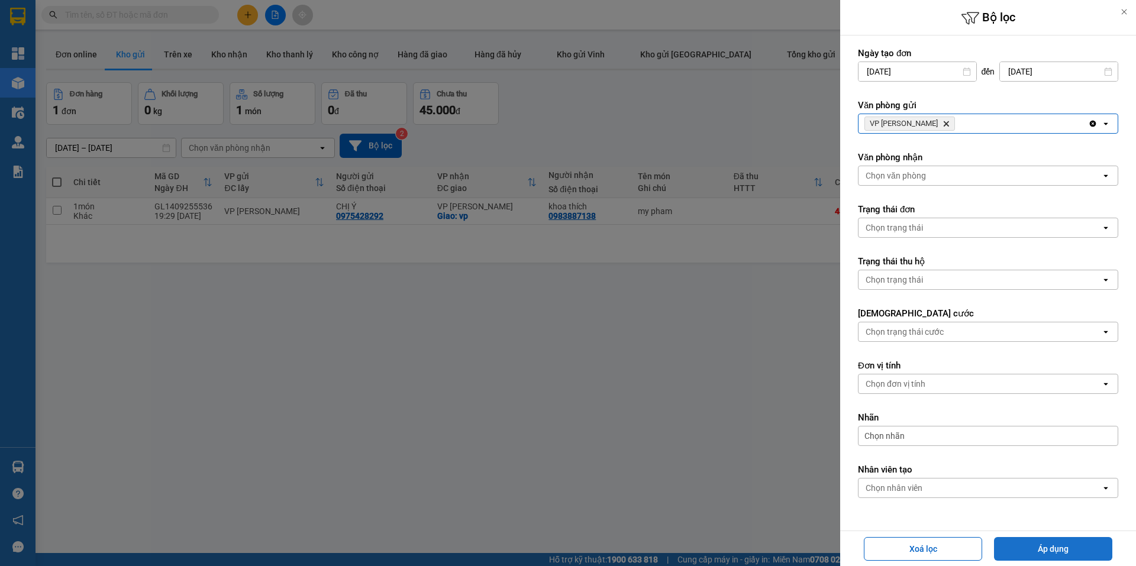
click at [1056, 551] on button "Áp dụng" at bounding box center [1053, 549] width 118 height 24
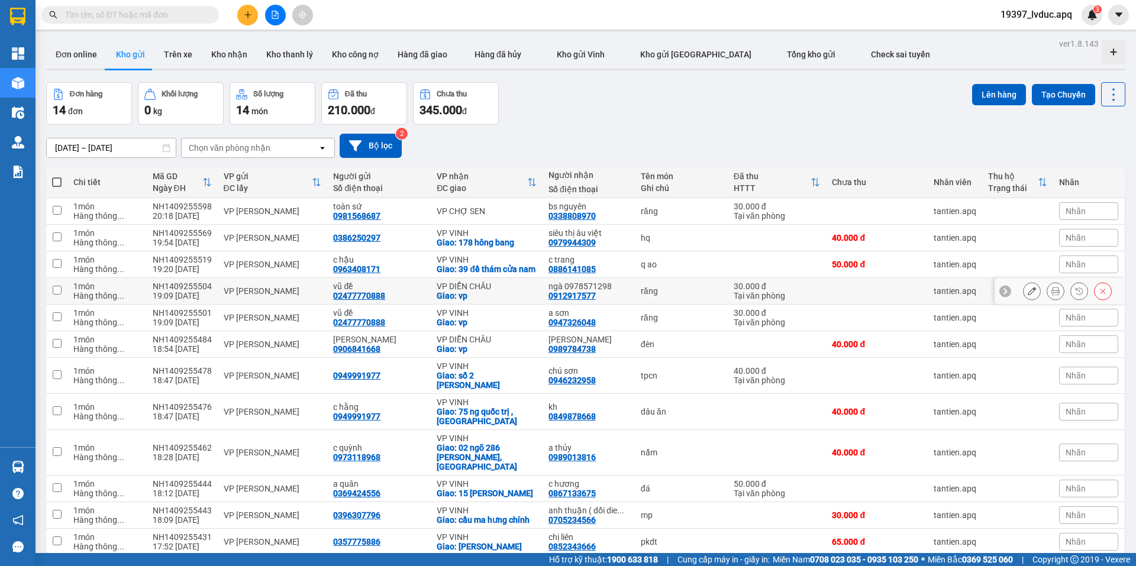
scroll to position [104, 0]
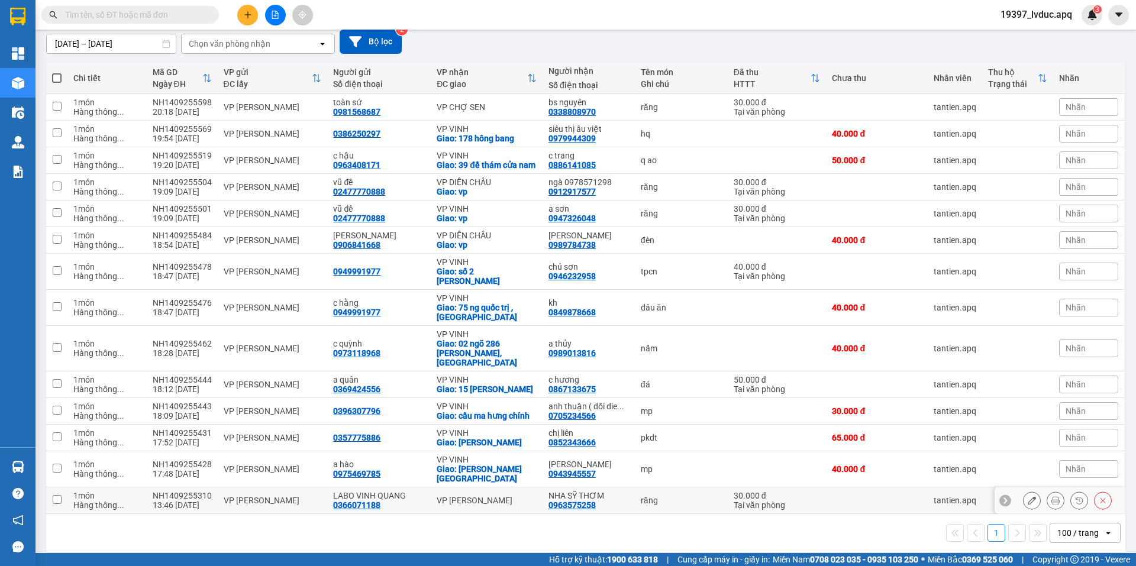
click at [542, 487] on td "NHA SỸ THƠM 0963575258" at bounding box center [588, 500] width 92 height 27
checkbox input "true"
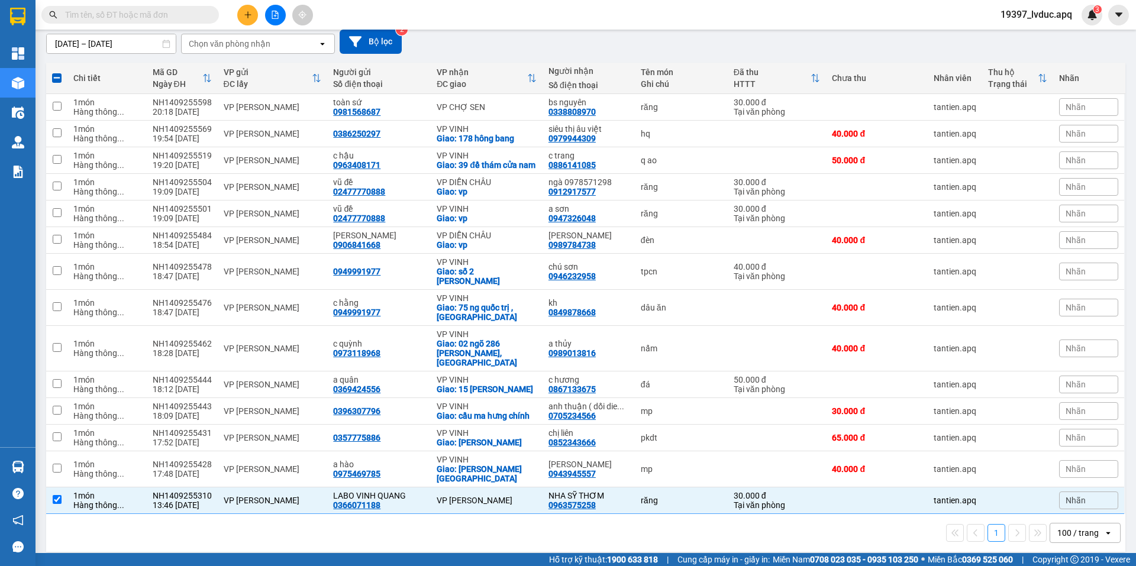
scroll to position [0, 0]
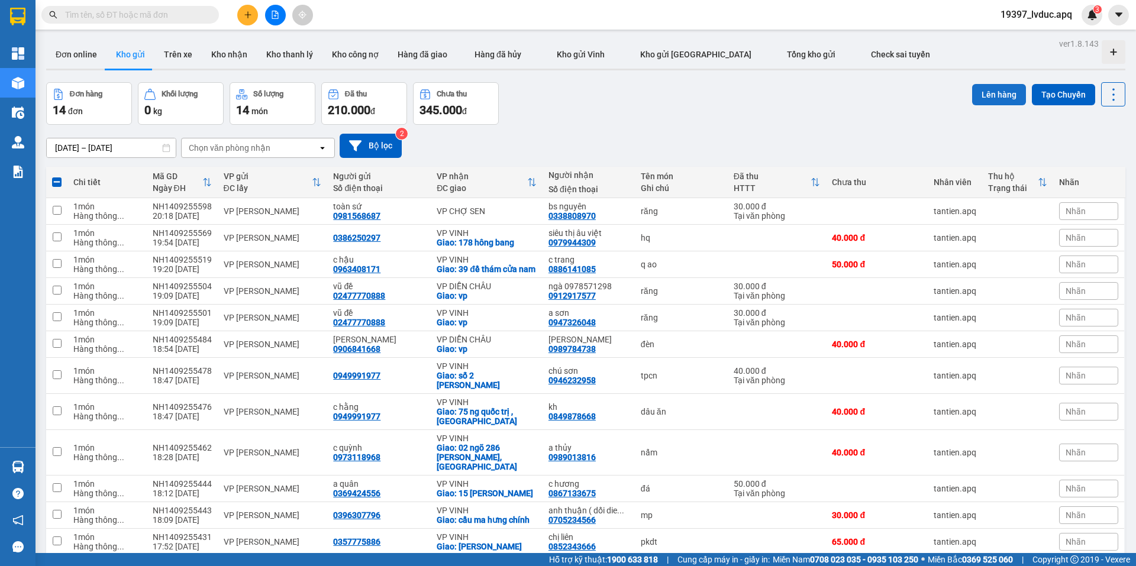
click at [982, 88] on button "Lên hàng" at bounding box center [999, 94] width 54 height 21
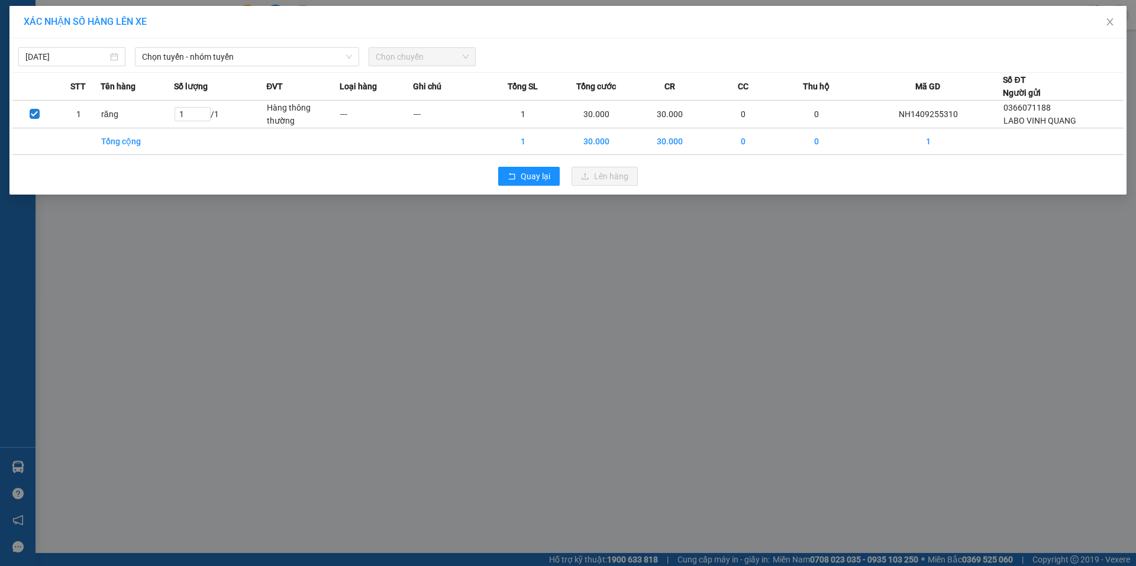
click at [274, 60] on span "Chọn tuyến - nhóm tuyến" at bounding box center [247, 57] width 210 height 18
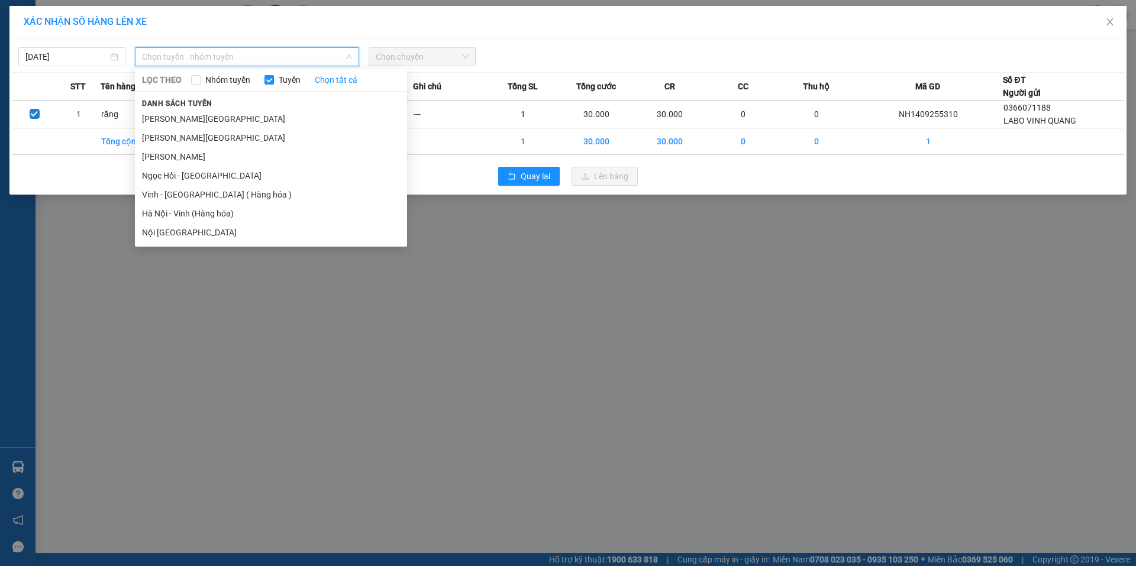
click at [202, 209] on li "Hà Nội - Vinh (Hàng hóa)" at bounding box center [271, 213] width 272 height 19
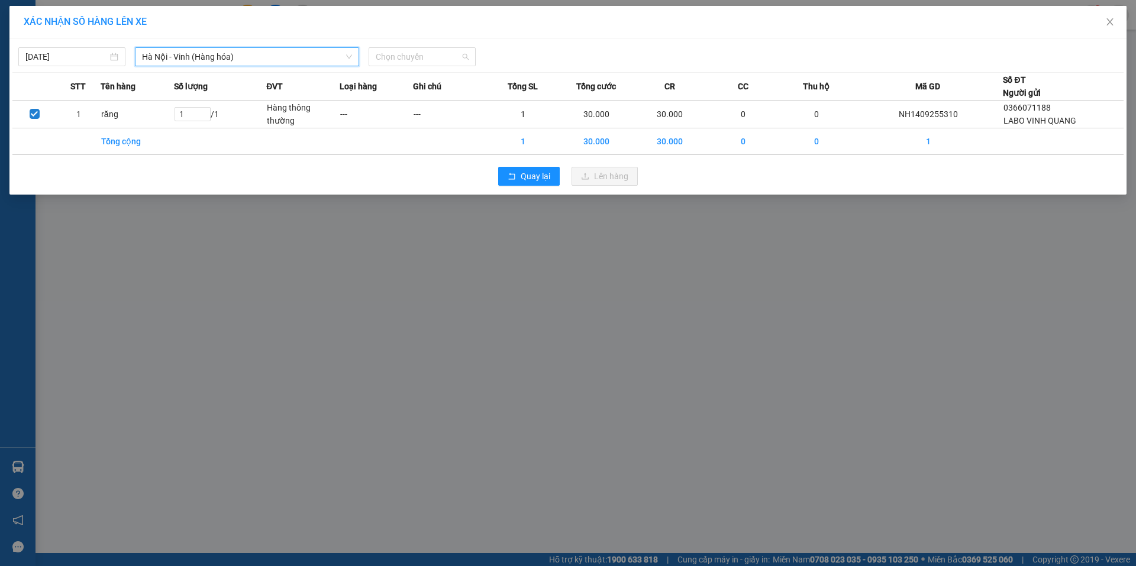
drag, startPoint x: 419, startPoint y: 59, endPoint x: 418, endPoint y: 66, distance: 7.8
click at [419, 60] on span "Chọn chuyến" at bounding box center [422, 57] width 93 height 18
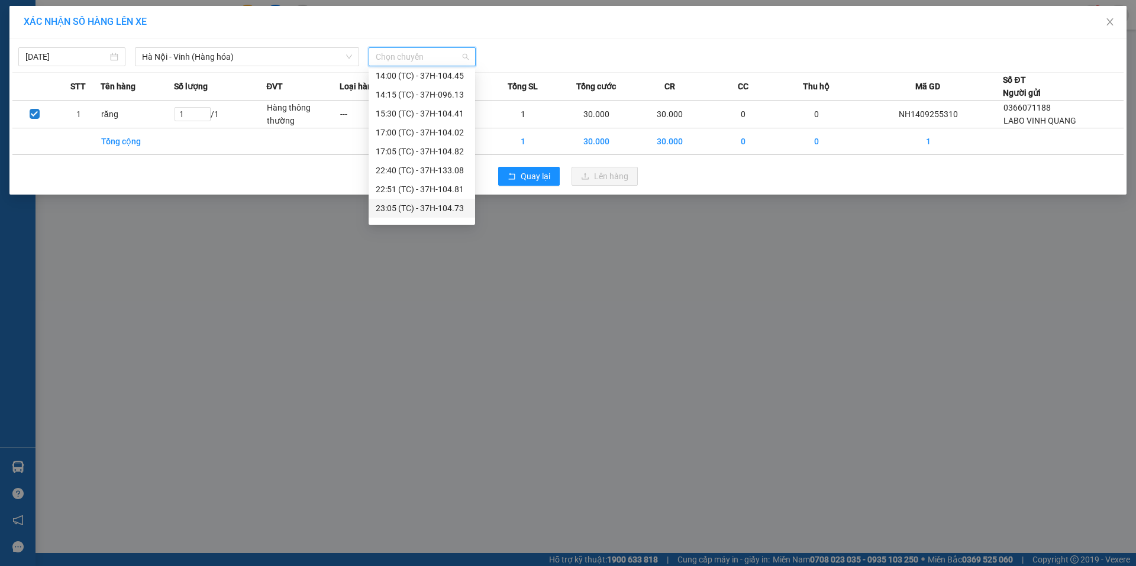
scroll to position [133, 0]
drag, startPoint x: 451, startPoint y: 160, endPoint x: 470, endPoint y: 161, distance: 19.0
click at [455, 161] on div "22:40 (TC) - 37H-133.08" at bounding box center [422, 156] width 92 height 13
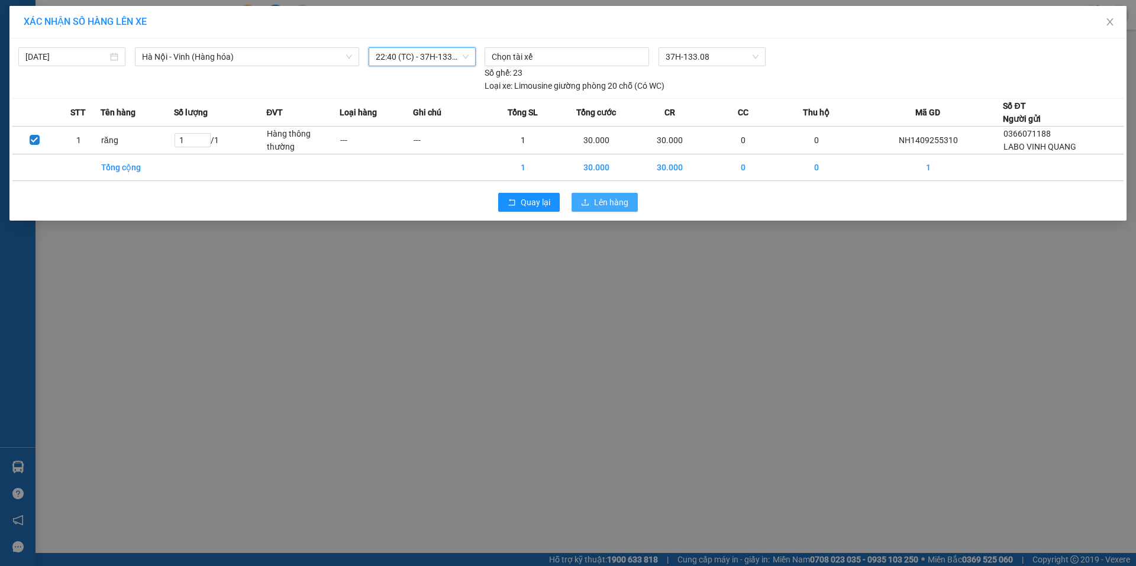
click at [606, 202] on span "Lên hàng" at bounding box center [611, 202] width 34 height 13
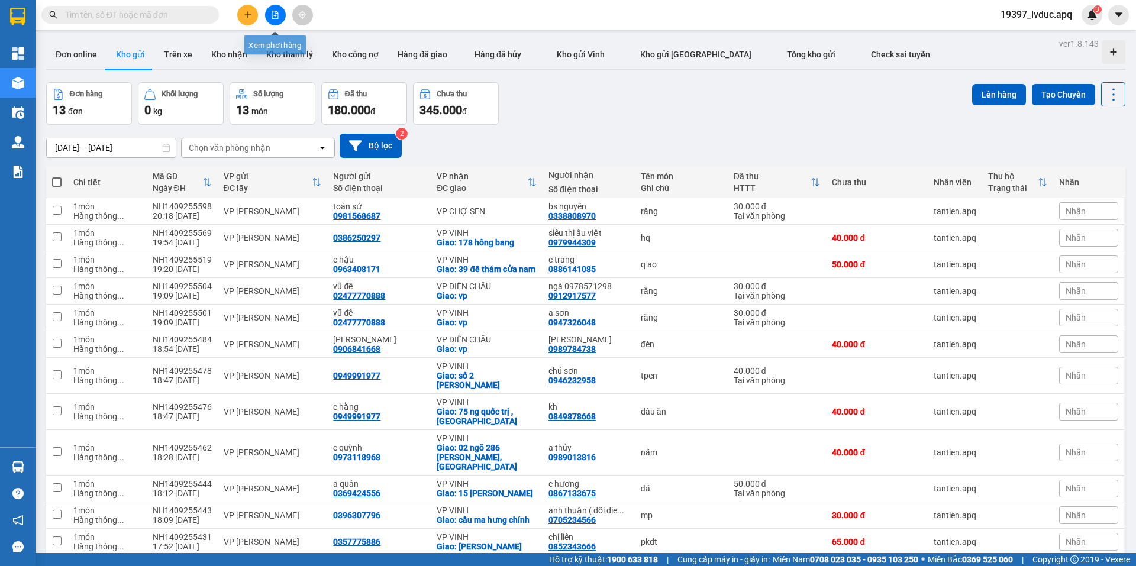
click at [273, 16] on icon "file-add" at bounding box center [275, 15] width 8 height 8
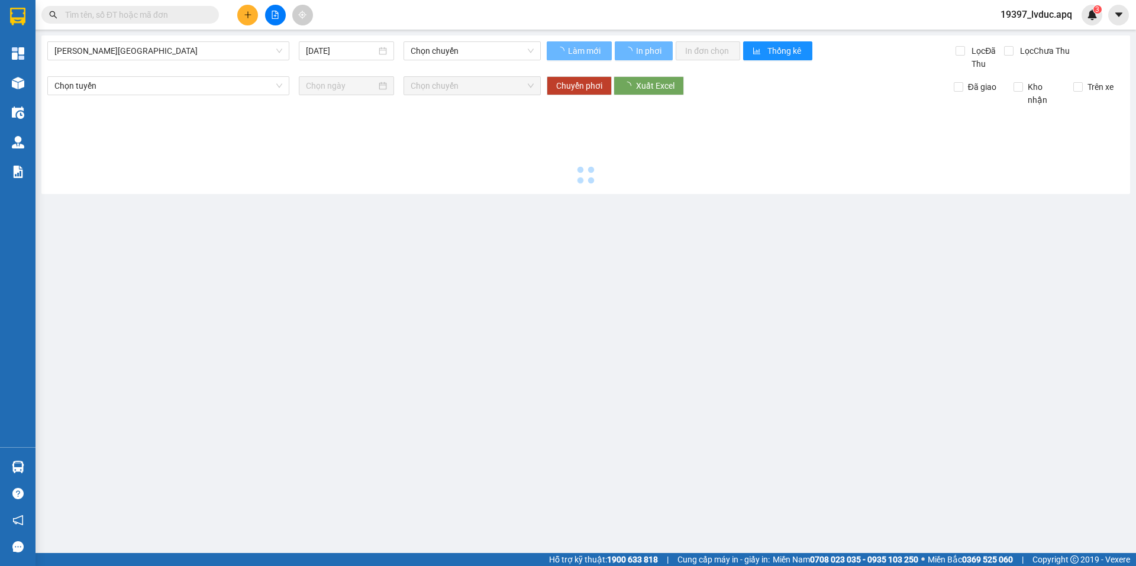
click at [214, 46] on span "[PERSON_NAME][GEOGRAPHIC_DATA]" at bounding box center [168, 51] width 228 height 18
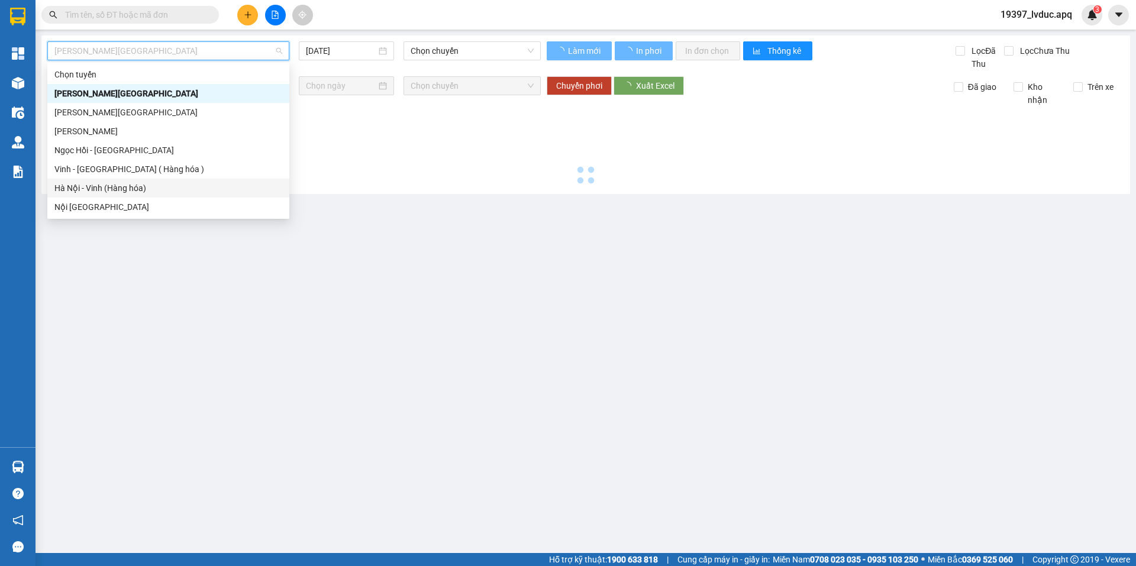
click at [147, 185] on div "Hà Nội - Vinh (Hàng hóa)" at bounding box center [168, 188] width 228 height 13
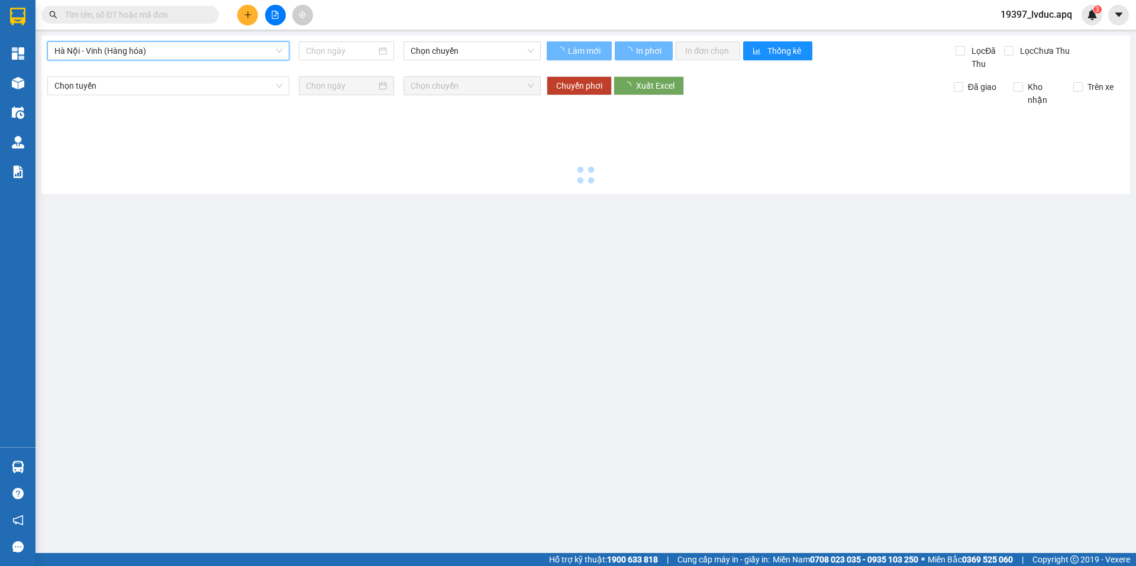
type input "[DATE]"
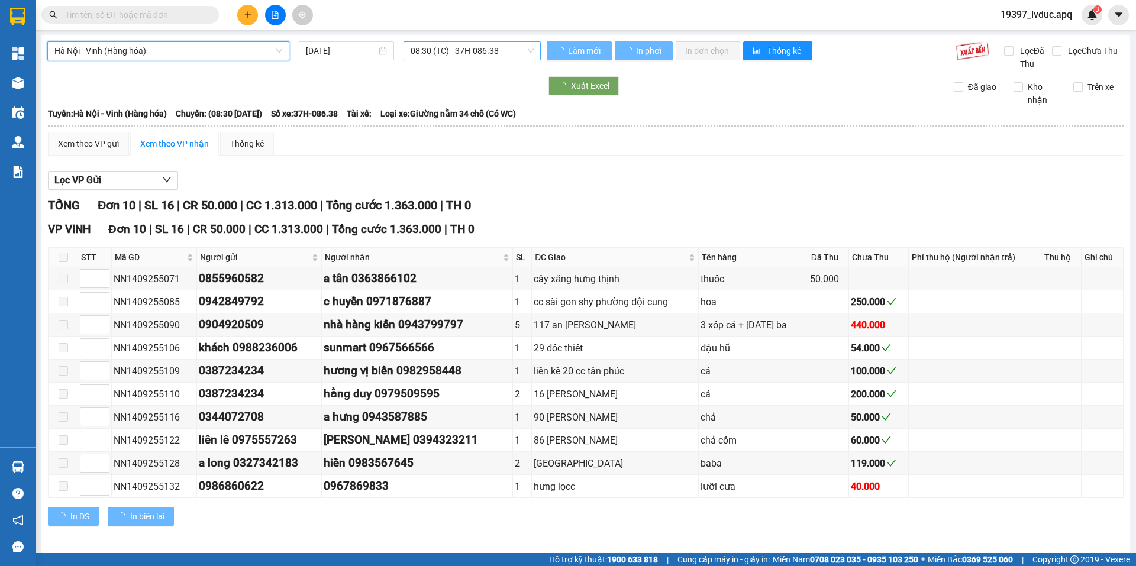
click at [440, 48] on span "08:30 (TC) - 37H-086.38" at bounding box center [472, 51] width 123 height 18
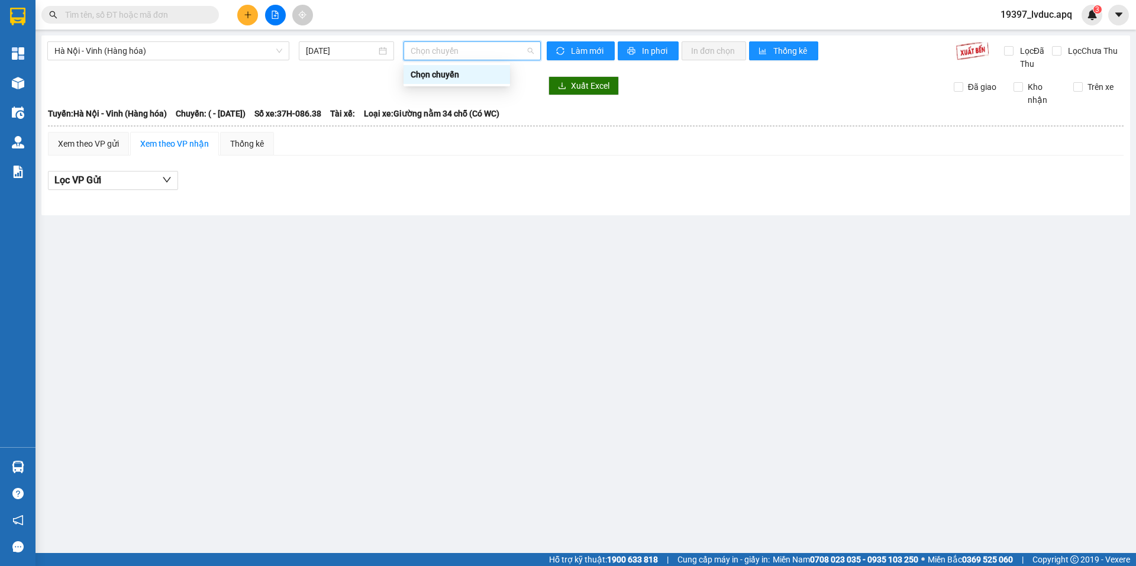
click at [438, 54] on span "Chọn chuyến" at bounding box center [472, 51] width 123 height 18
drag, startPoint x: 257, startPoint y: 63, endPoint x: 270, endPoint y: 55, distance: 14.9
click at [258, 63] on div "Hà Nội - Vinh (Hàng hóa) 14/09/2025 Chọn chuyến Chọn chuyến" at bounding box center [293, 55] width 493 height 29
drag, startPoint x: 270, startPoint y: 55, endPoint x: 379, endPoint y: 152, distance: 145.8
click at [270, 55] on span "Hà Nội - Vinh (Hàng hóa)" at bounding box center [168, 51] width 228 height 18
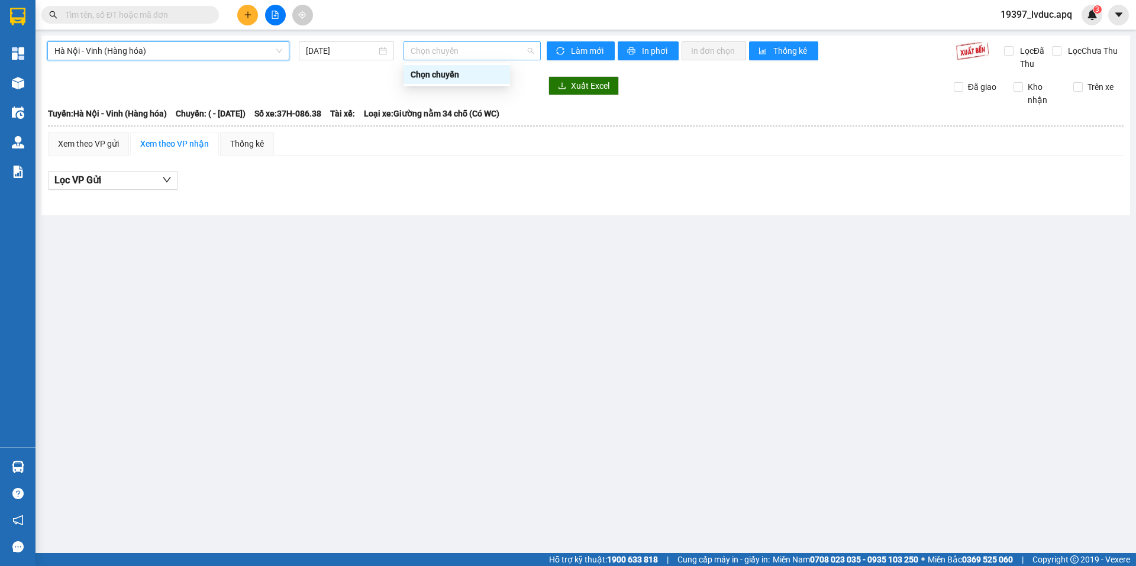
click at [435, 46] on span "Chọn chuyến" at bounding box center [472, 51] width 123 height 18
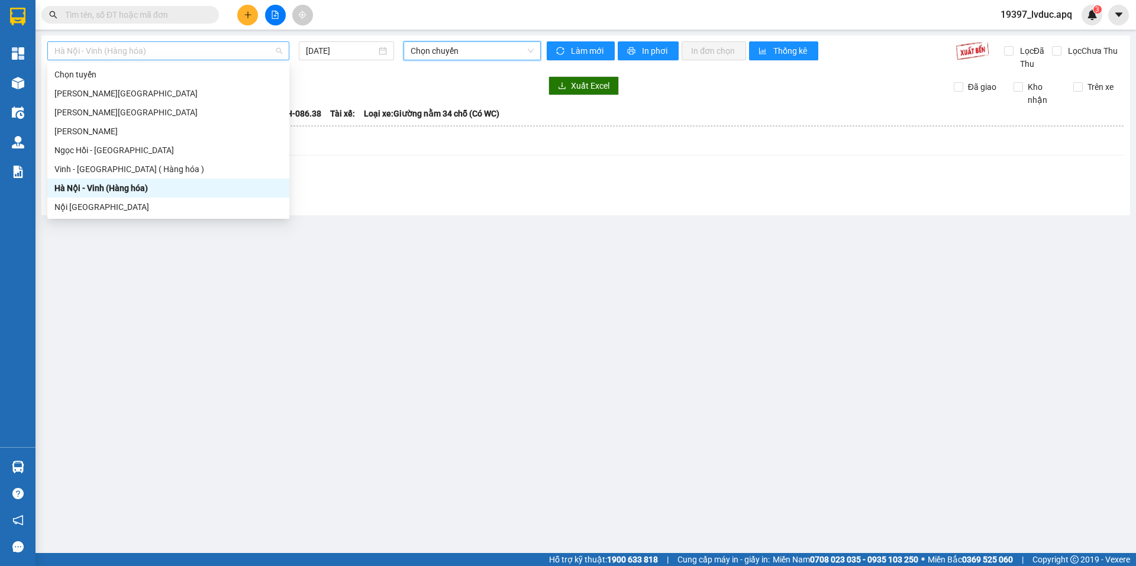
click at [216, 46] on span "Hà Nội - Vinh (Hàng hóa)" at bounding box center [168, 51] width 228 height 18
click at [100, 175] on div "Vinh - [GEOGRAPHIC_DATA] ( Hàng hóa )" at bounding box center [168, 169] width 242 height 19
type input "[DATE]"
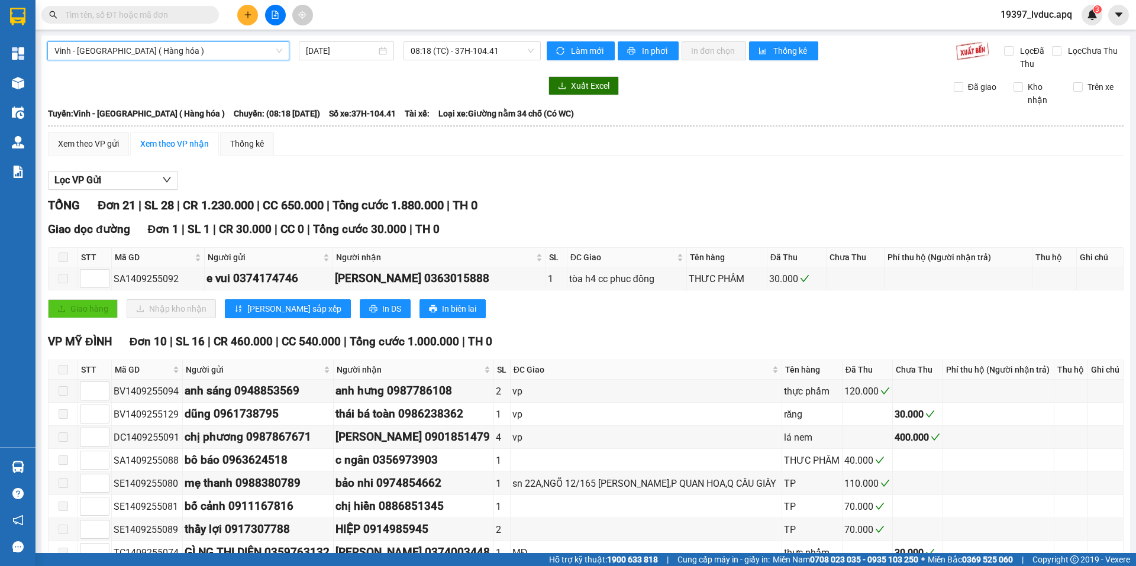
click at [141, 105] on div "Xuất Excel Đã giao Kho nhận Trên xe" at bounding box center [585, 91] width 1077 height 30
click at [125, 55] on span "Vinh - [GEOGRAPHIC_DATA] ( Hàng hóa )" at bounding box center [168, 51] width 228 height 18
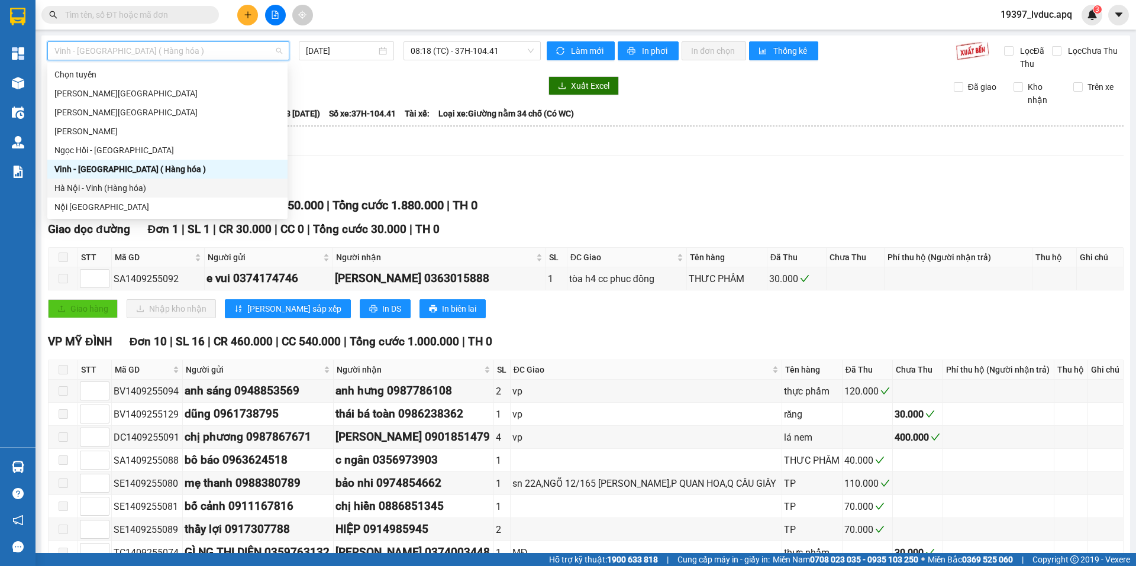
click at [107, 186] on div "Hà Nội - Vinh (Hàng hóa)" at bounding box center [167, 188] width 226 height 13
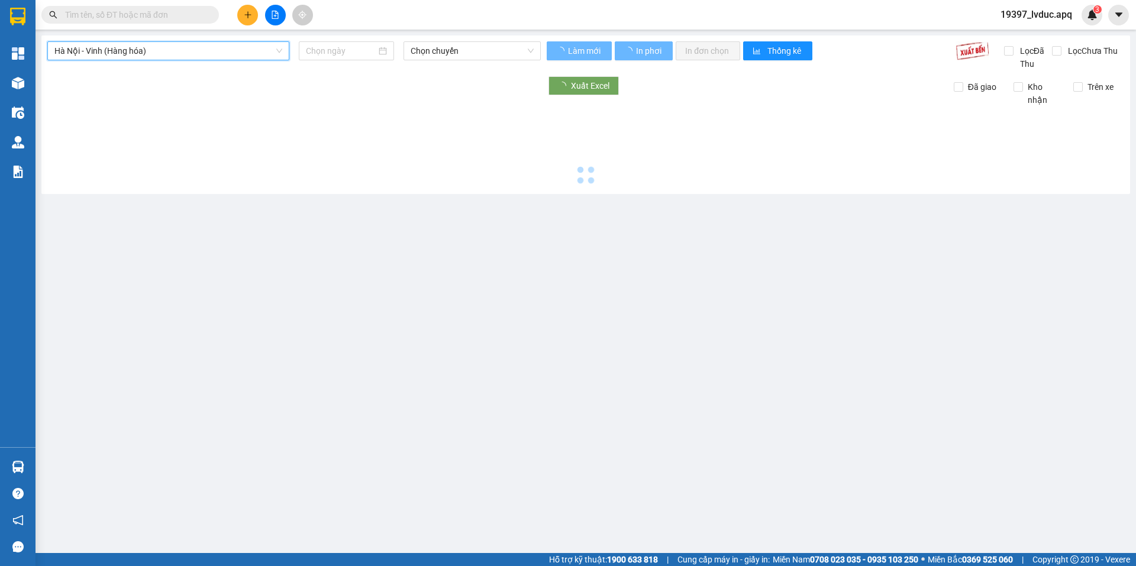
type input "[DATE]"
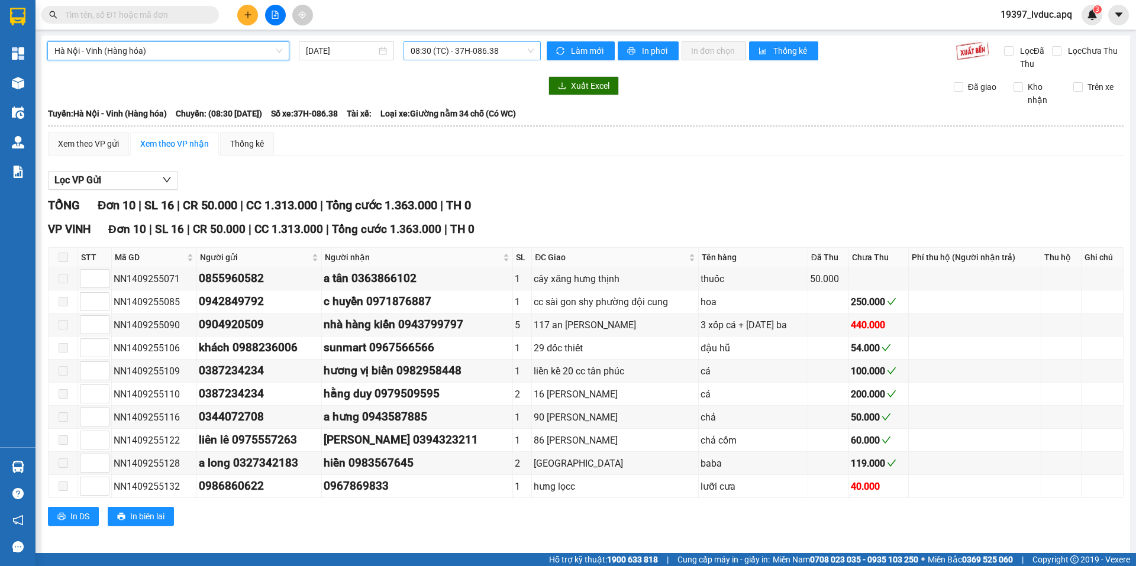
click at [417, 51] on span "08:30 (TC) - 37H-086.38" at bounding box center [472, 51] width 123 height 18
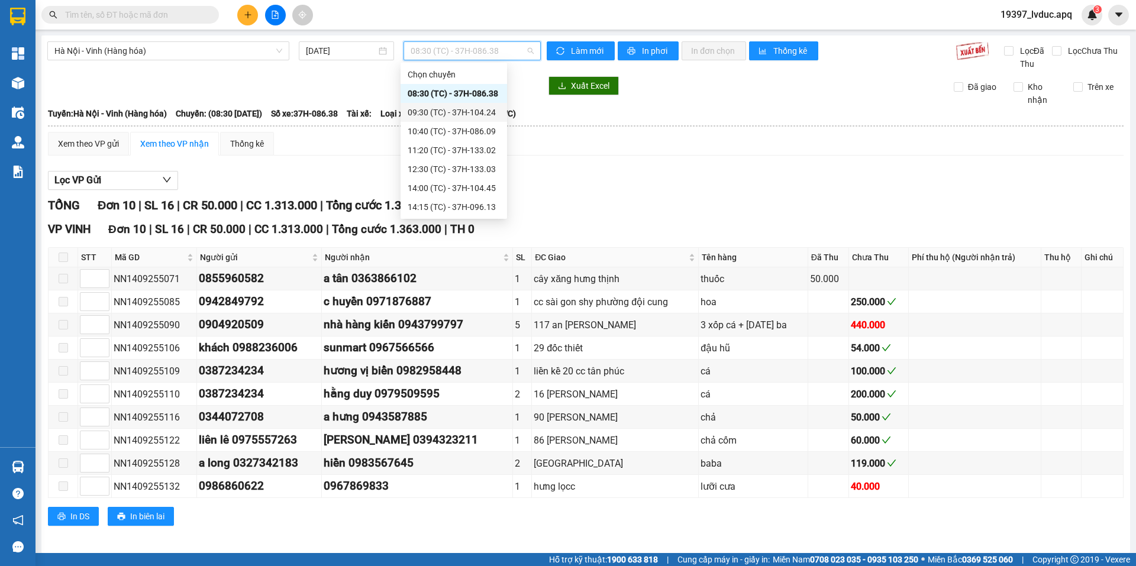
scroll to position [133, 0]
click at [415, 152] on div "22:40 (TC) - 37H-133.08" at bounding box center [454, 150] width 92 height 13
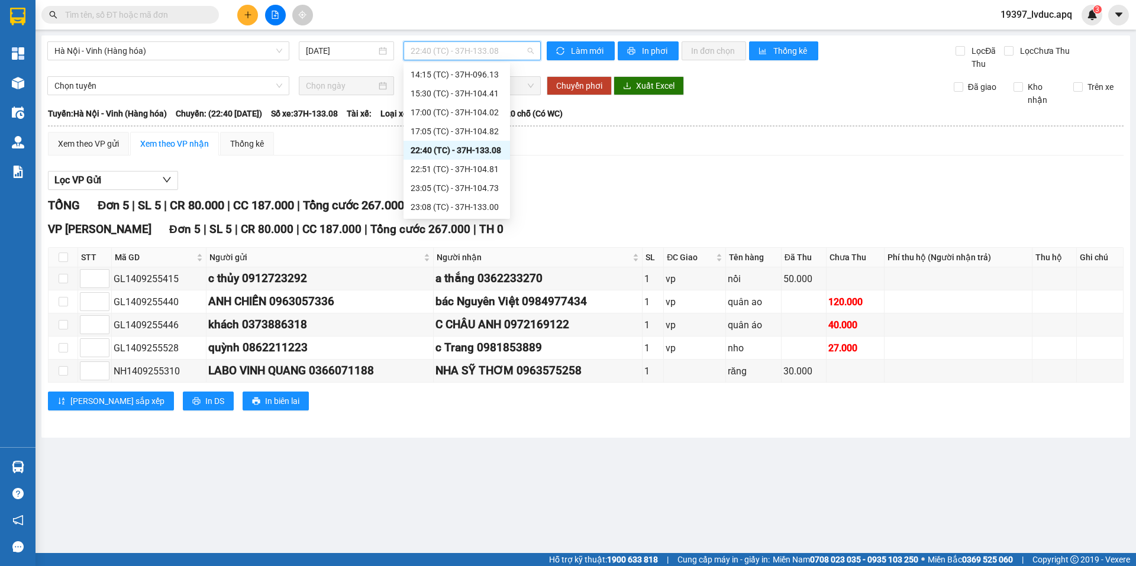
drag, startPoint x: 453, startPoint y: 56, endPoint x: 438, endPoint y: 95, distance: 42.0
click at [453, 63] on body "Kết quả tìm kiếm ( 0 ) Bộ lọc Ngày tạo đơn gần nhất No Data 19397_lvduc.apq 3 T…" at bounding box center [568, 283] width 1136 height 566
click at [431, 160] on div "22:51 (TC) - 37H-104.81" at bounding box center [456, 169] width 106 height 19
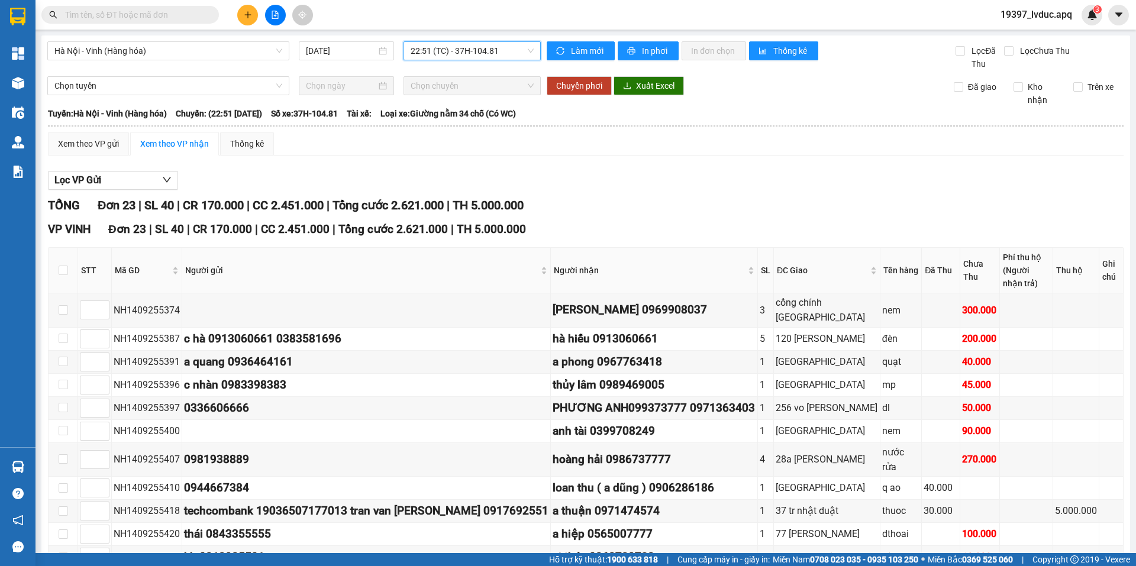
drag, startPoint x: 447, startPoint y: 42, endPoint x: 431, endPoint y: 98, distance: 58.0
click at [447, 43] on span "22:51 (TC) - 37H-104.81" at bounding box center [472, 51] width 123 height 18
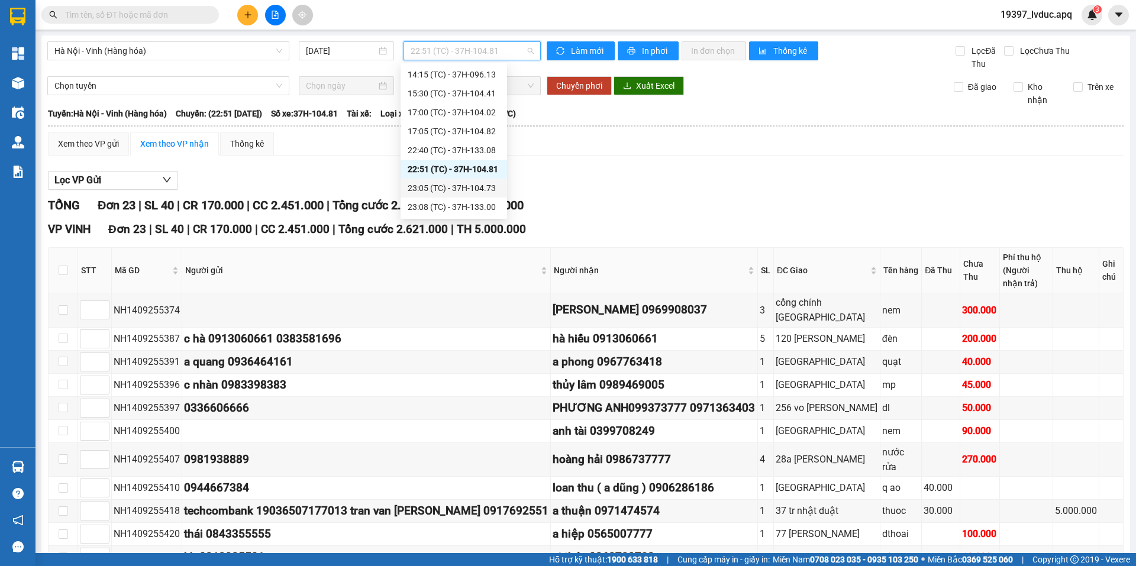
click at [424, 189] on div "23:05 (TC) - 37H-104.73" at bounding box center [454, 188] width 92 height 13
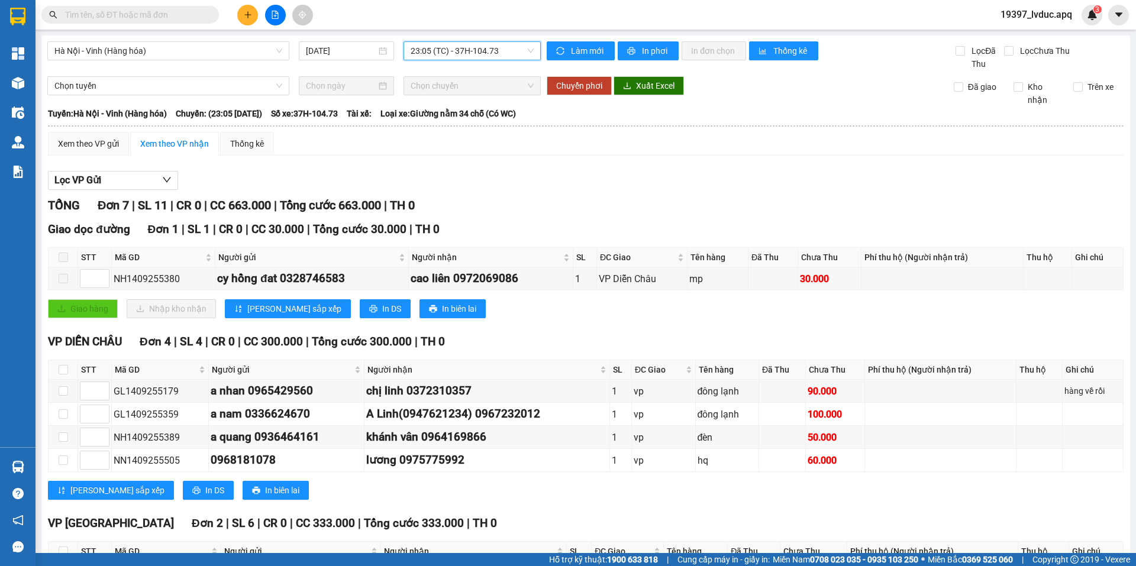
scroll to position [59, 0]
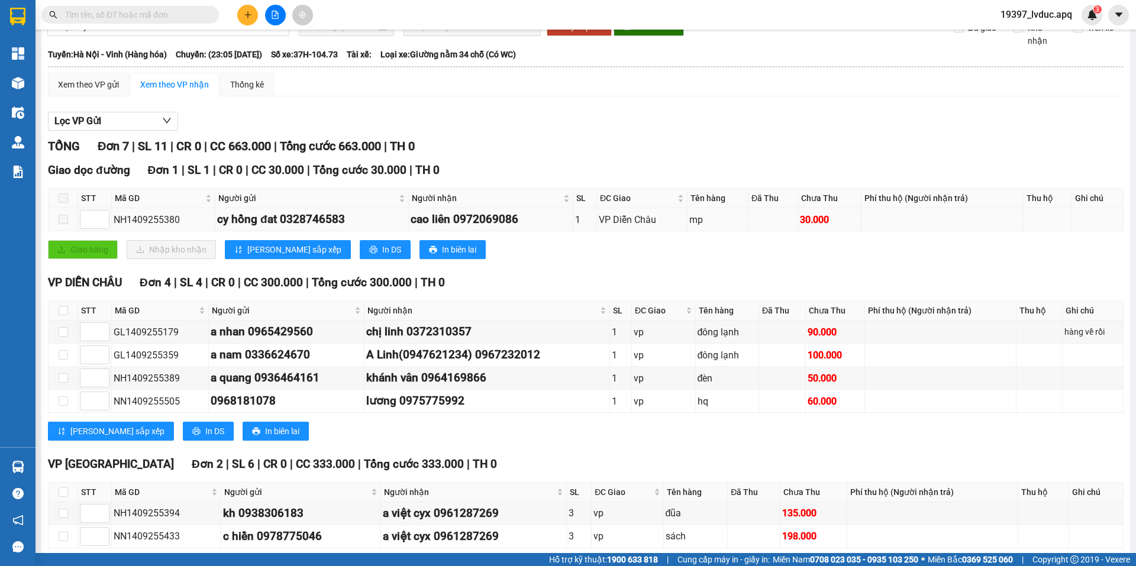
click at [171, 215] on div "NH1409255380" at bounding box center [163, 219] width 99 height 15
copy div "NH1409255380"
click at [144, 16] on input "text" at bounding box center [135, 14] width 140 height 13
paste input "NH1409255380"
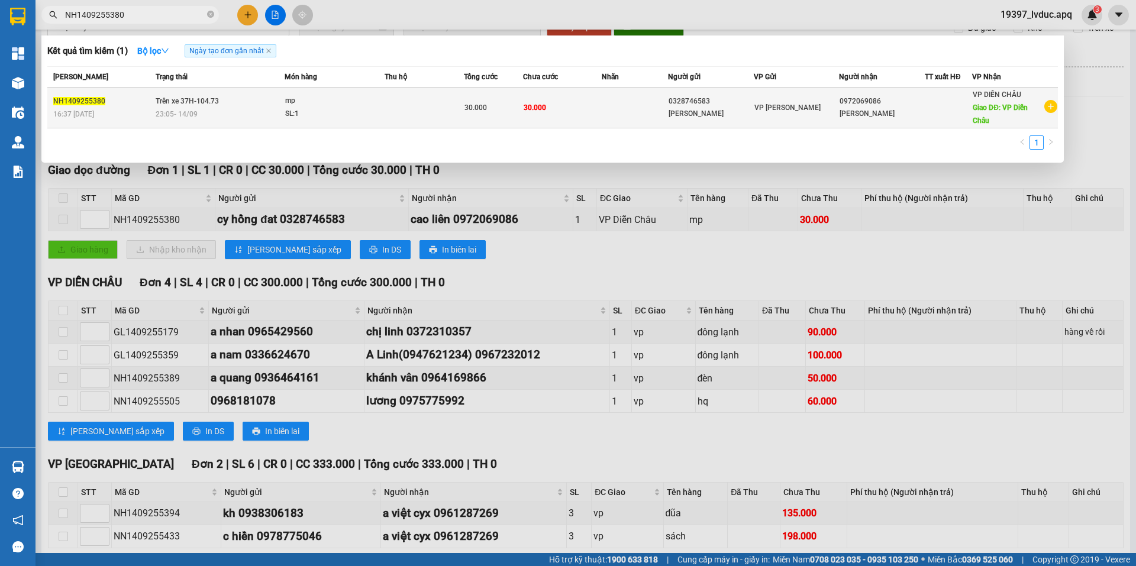
type input "NH1409255380"
click at [454, 113] on td at bounding box center [424, 108] width 79 height 41
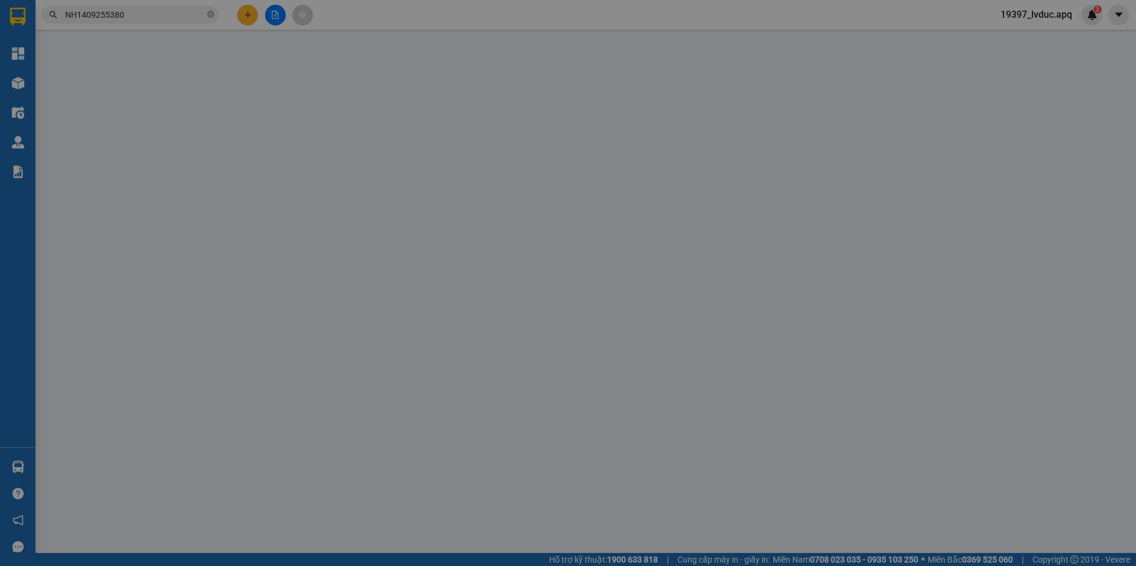
type input "0328746583"
type input "cy hồng đat"
type input "0972069086"
type input "cao liên"
type input "VP Diễn Châu"
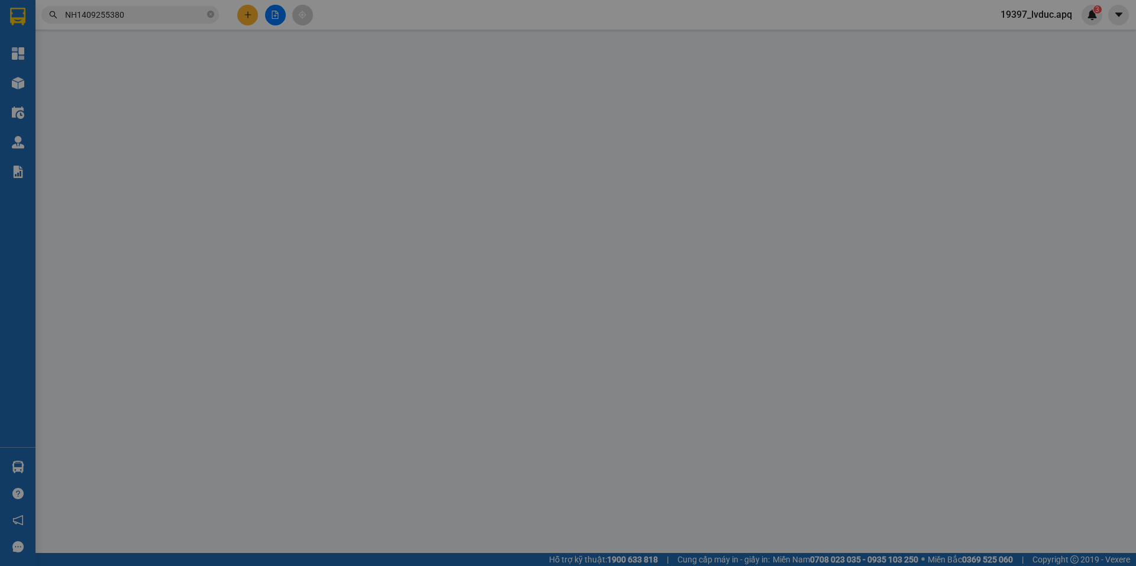
type input "30.000"
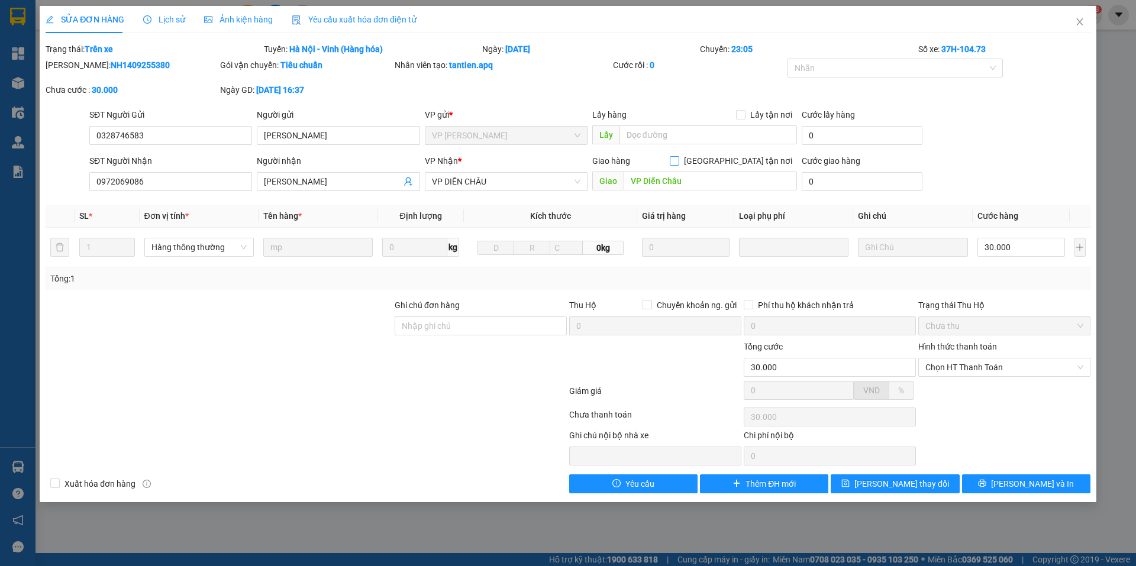
drag, startPoint x: 741, startPoint y: 156, endPoint x: 757, endPoint y: 196, distance: 43.0
click at [741, 167] on label "Giao tận nơi" at bounding box center [733, 160] width 127 height 13
click at [678, 164] on input "Giao tận nơi" at bounding box center [674, 160] width 8 height 8
checkbox input "true"
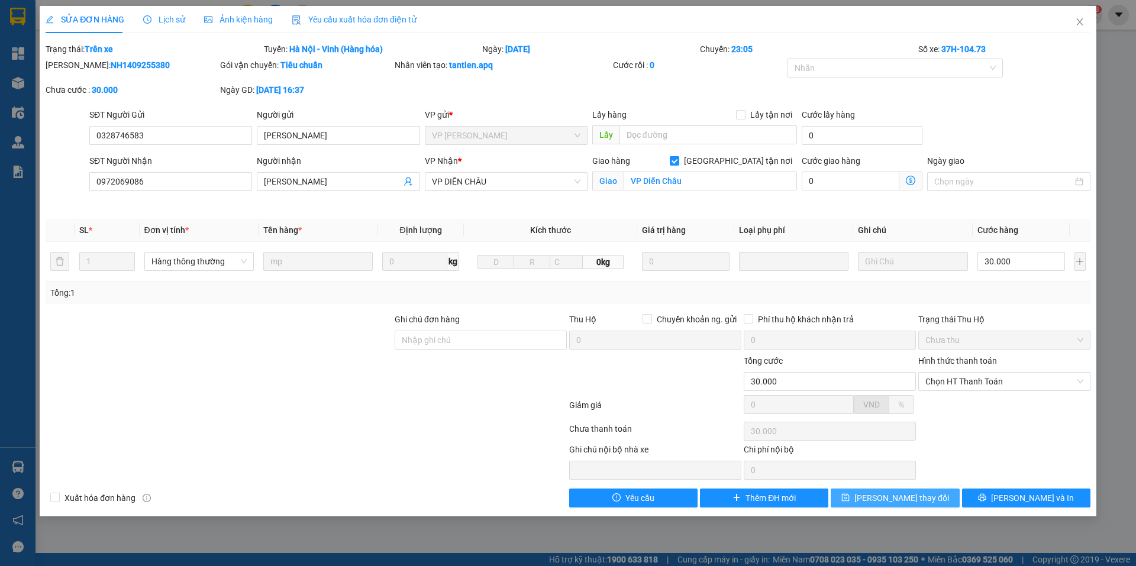
click at [905, 500] on span "Lưu thay đổi" at bounding box center [901, 498] width 95 height 13
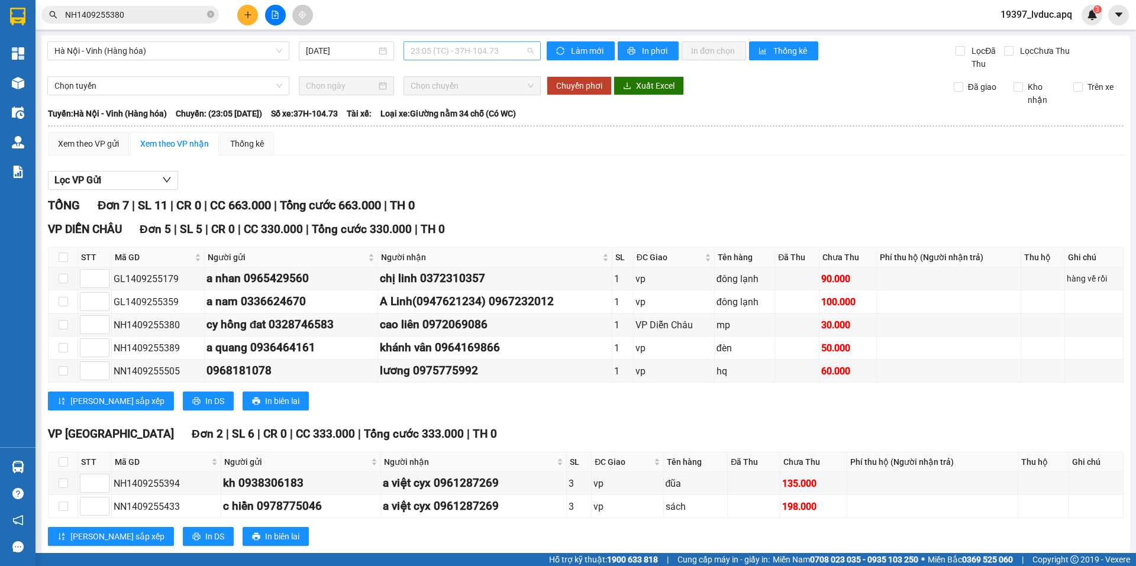
click at [445, 51] on span "23:05 (TC) - 37H-104.73" at bounding box center [472, 51] width 123 height 18
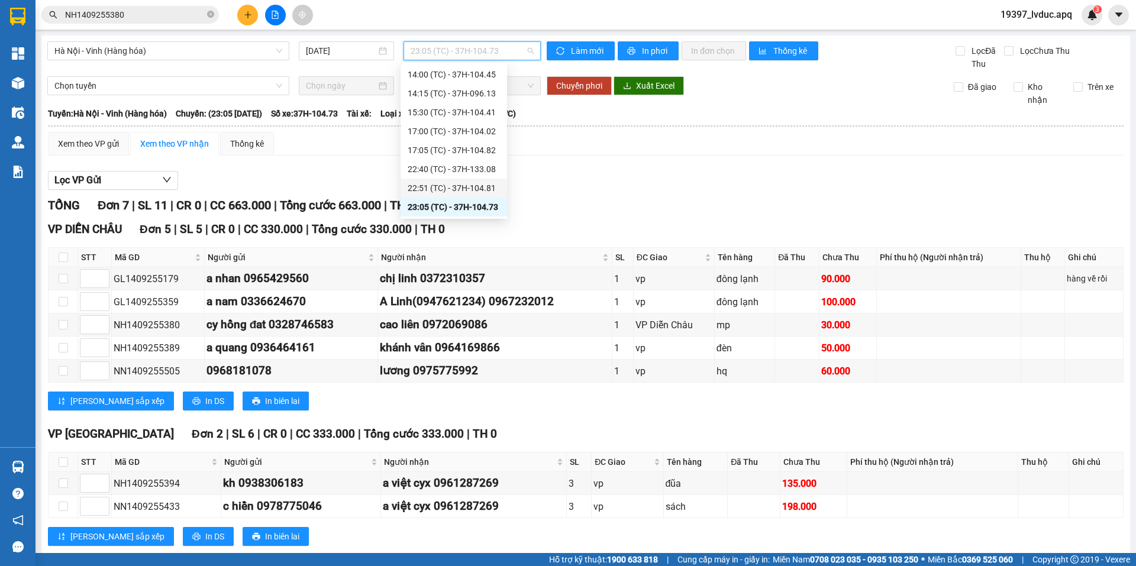
scroll to position [133, 0]
click at [450, 205] on div "23:08 (TC) - 37H-133.00" at bounding box center [454, 207] width 92 height 13
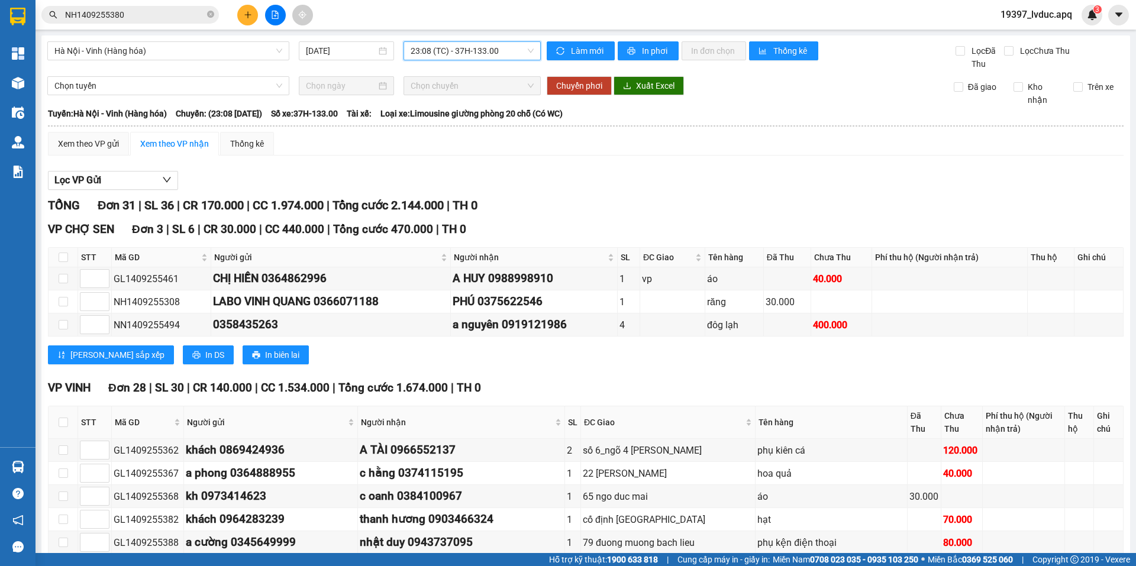
drag, startPoint x: 462, startPoint y: 51, endPoint x: 455, endPoint y: 70, distance: 19.7
click at [457, 51] on span "23:08 (TC) - 37H-133.00" at bounding box center [472, 51] width 123 height 18
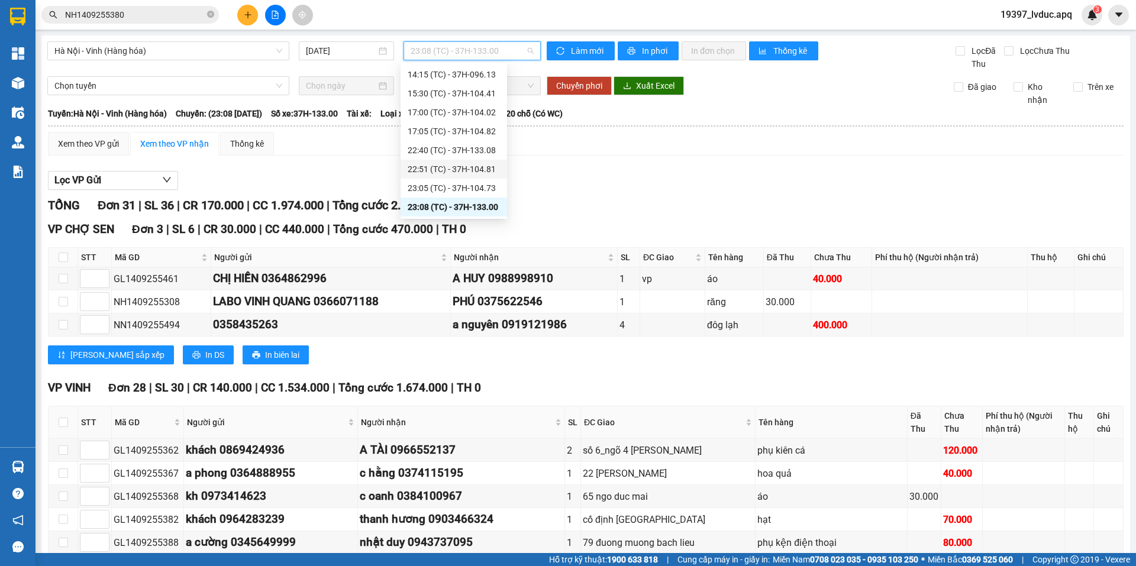
drag, startPoint x: 592, startPoint y: 141, endPoint x: 548, endPoint y: 138, distance: 43.9
click at [582, 143] on div "Xem theo VP gửi Xem theo VP nhận Thống kê" at bounding box center [585, 144] width 1075 height 24
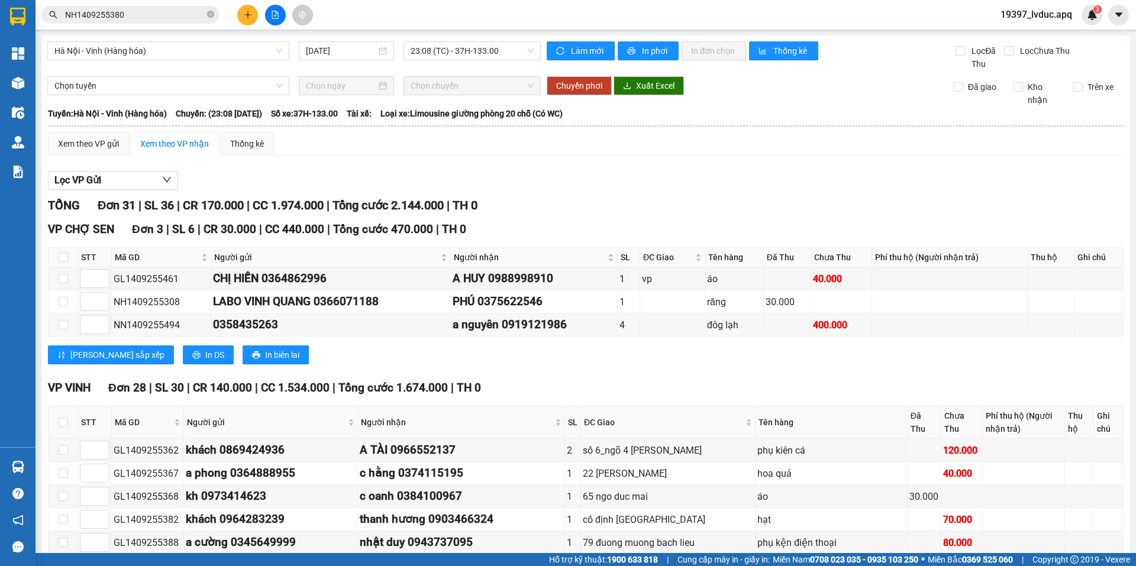
click at [39, 88] on main "Hà Nội - Vinh (Hàng hóa) 14/09/2025 23:08 (TC) - 37H-133.00 Làm mới In phơi In …" at bounding box center [568, 276] width 1136 height 553
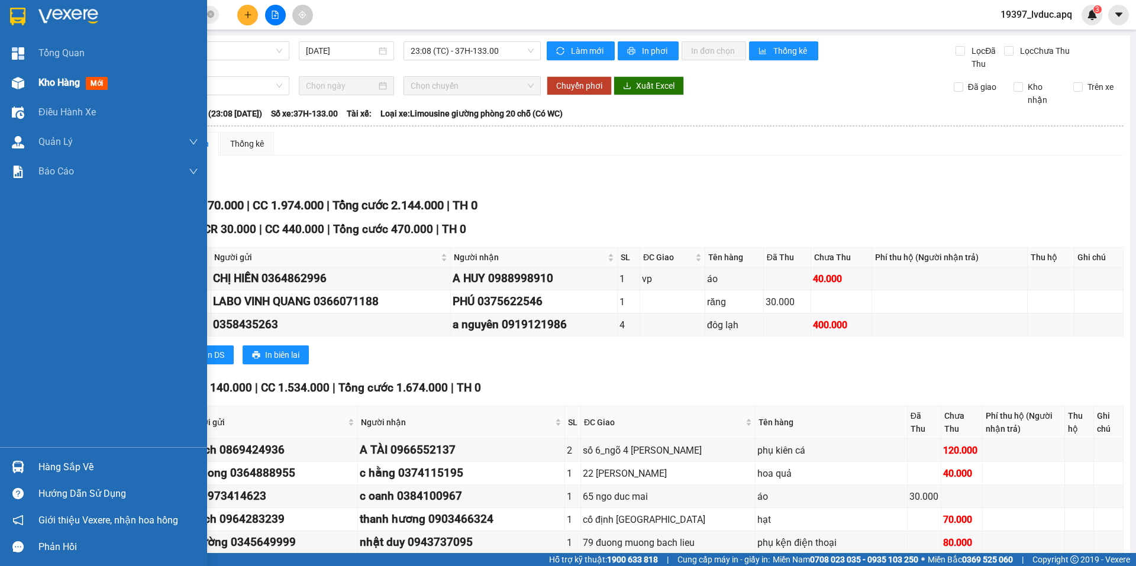
click at [28, 81] on div at bounding box center [18, 83] width 21 height 21
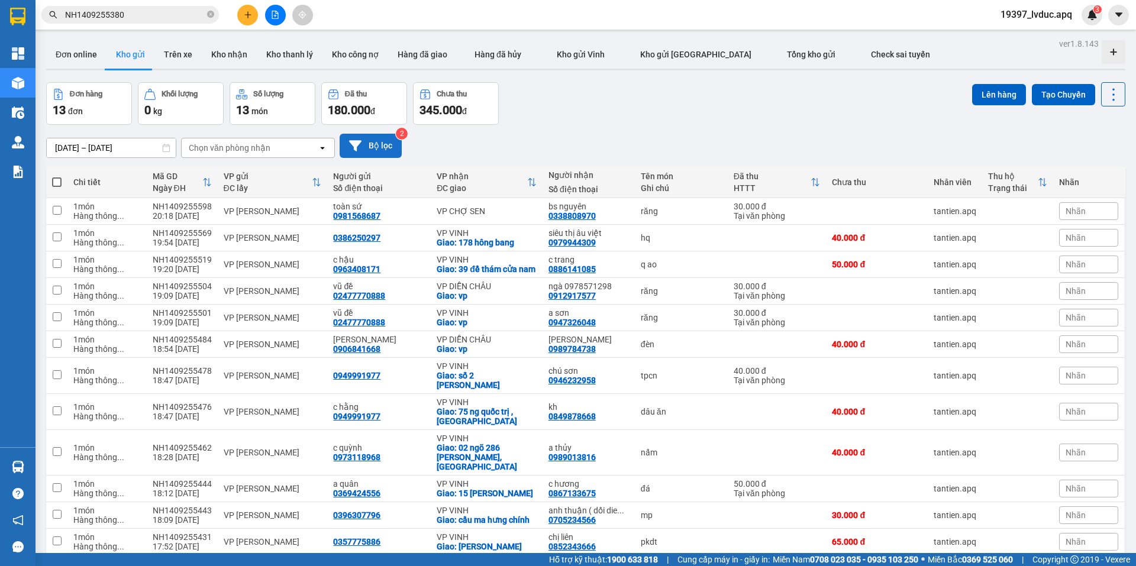
click at [352, 143] on icon at bounding box center [355, 145] width 12 height 11
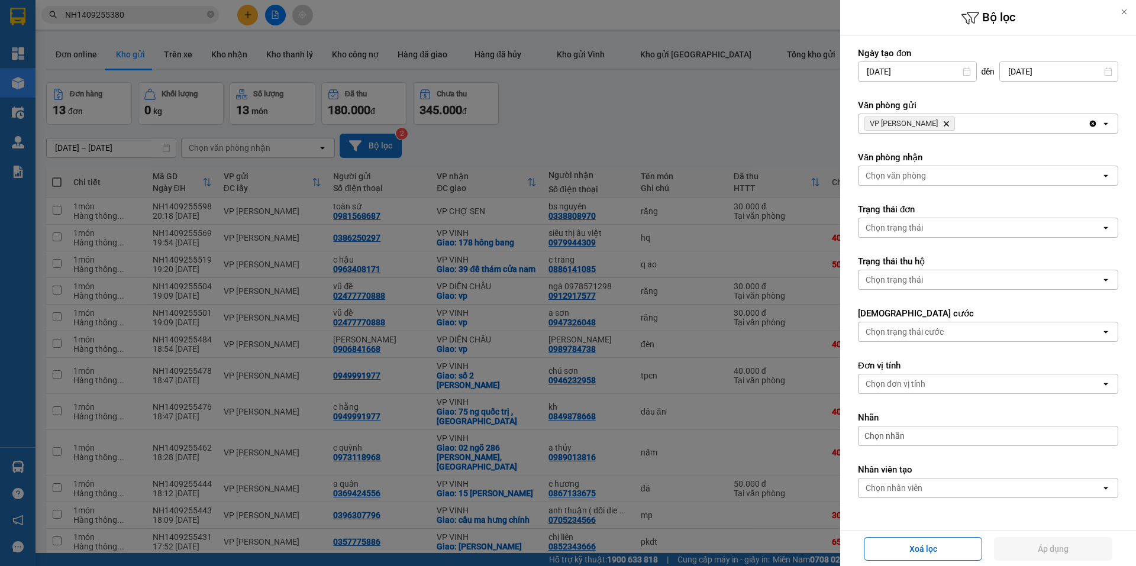
click at [943, 124] on div "VP NGỌC HỒI Delete" at bounding box center [973, 123] width 230 height 19
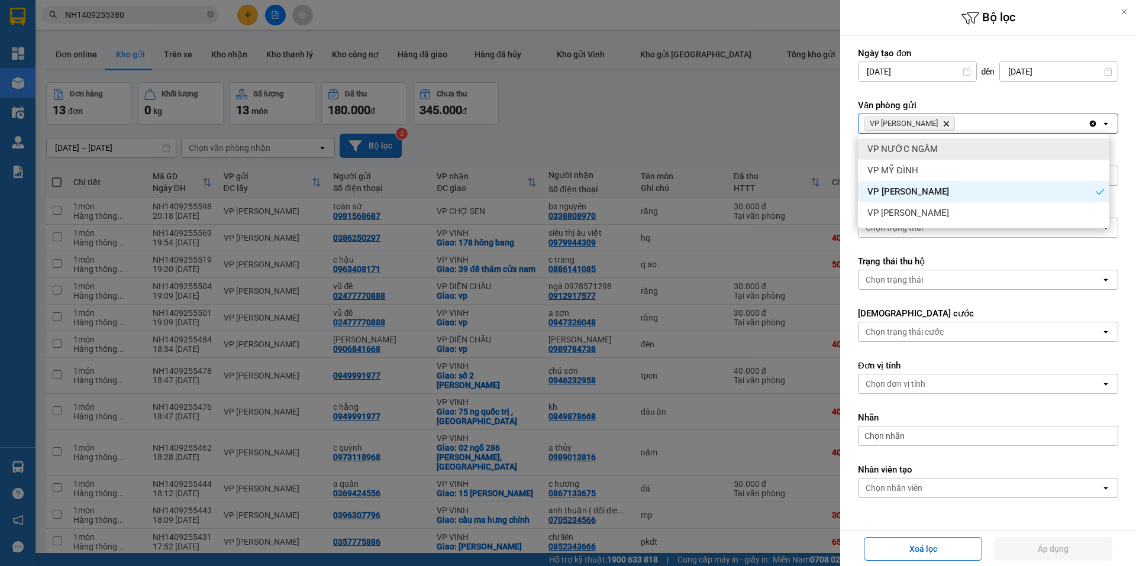
drag, startPoint x: 921, startPoint y: 154, endPoint x: 962, endPoint y: 141, distance: 42.8
click at [924, 153] on span "VP NƯỚC NGẦM" at bounding box center [902, 149] width 70 height 12
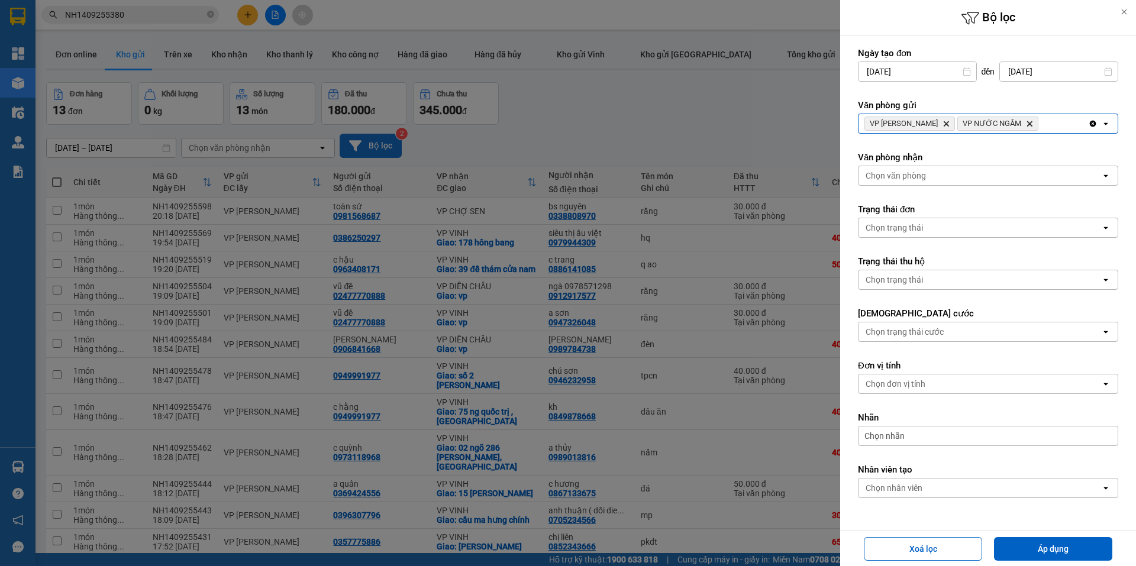
drag, startPoint x: 1039, startPoint y: 129, endPoint x: 995, endPoint y: 133, distance: 44.6
click at [1033, 129] on div "VP NGỌC HỒI Delete VP NƯỚC NGẦM Delete" at bounding box center [973, 123] width 230 height 19
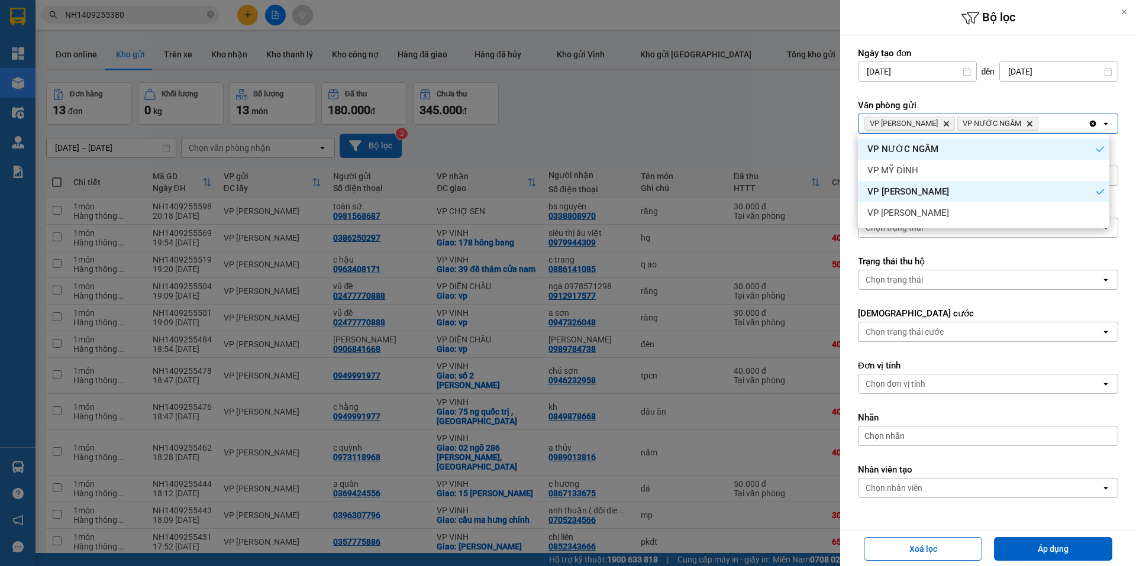
drag, startPoint x: 896, startPoint y: 183, endPoint x: 919, endPoint y: 169, distance: 27.4
click at [898, 184] on div "VP [PERSON_NAME]" at bounding box center [983, 191] width 251 height 21
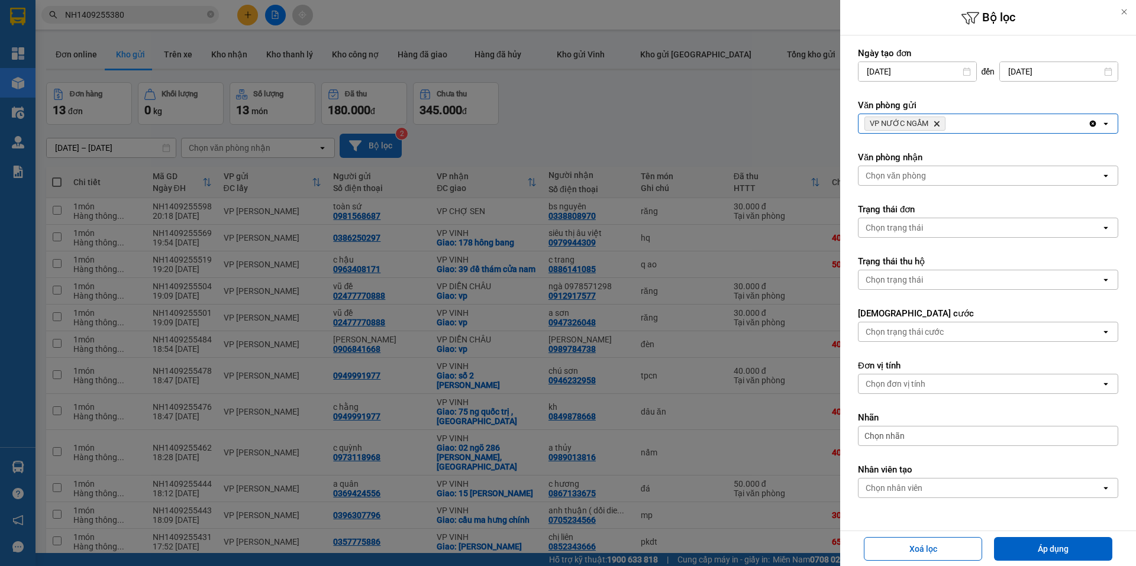
click at [960, 127] on div "VP NƯỚC NGẦM Delete" at bounding box center [973, 123] width 230 height 19
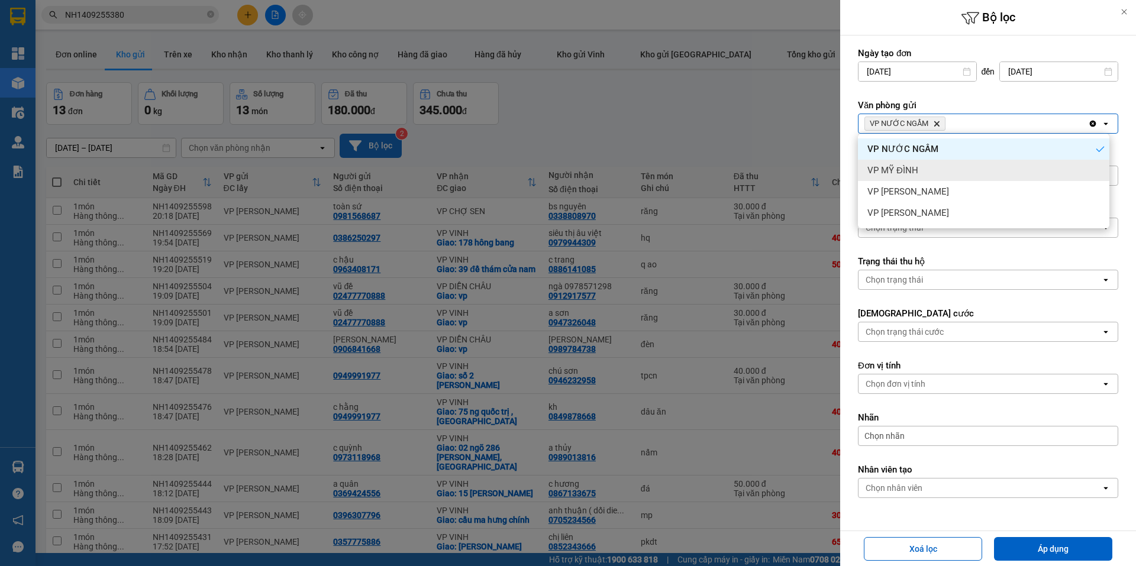
drag, startPoint x: 909, startPoint y: 165, endPoint x: 970, endPoint y: 143, distance: 64.7
click at [913, 166] on span "VP MỸ ĐÌNH" at bounding box center [892, 170] width 51 height 12
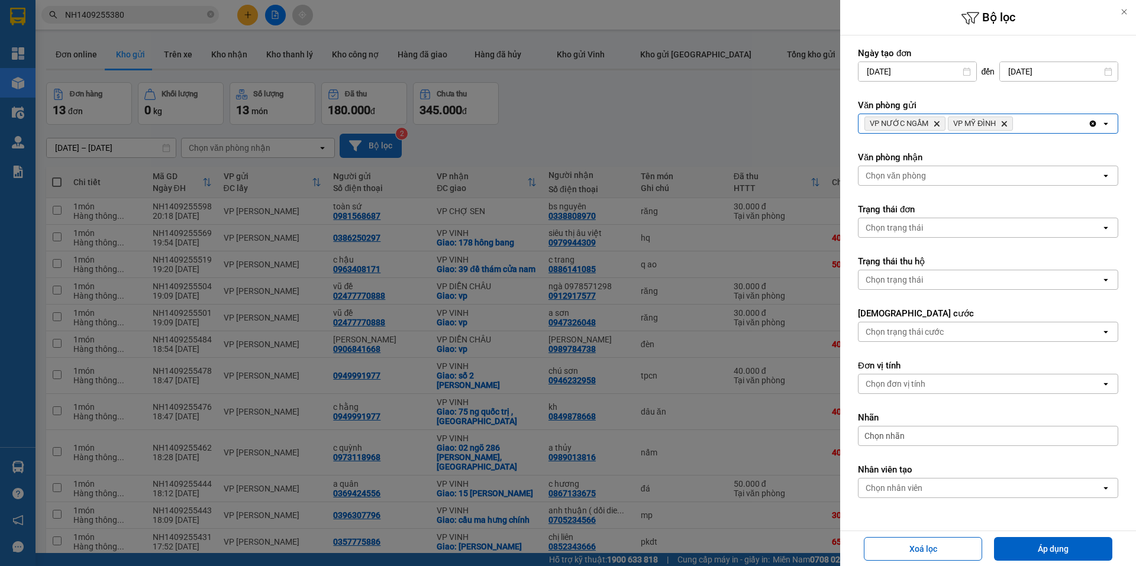
drag, startPoint x: 1033, startPoint y: 129, endPoint x: 1016, endPoint y: 131, distance: 16.7
click at [1030, 129] on div "VP NƯỚC NGẦM Delete VP MỸ ĐÌNH Delete" at bounding box center [973, 123] width 230 height 19
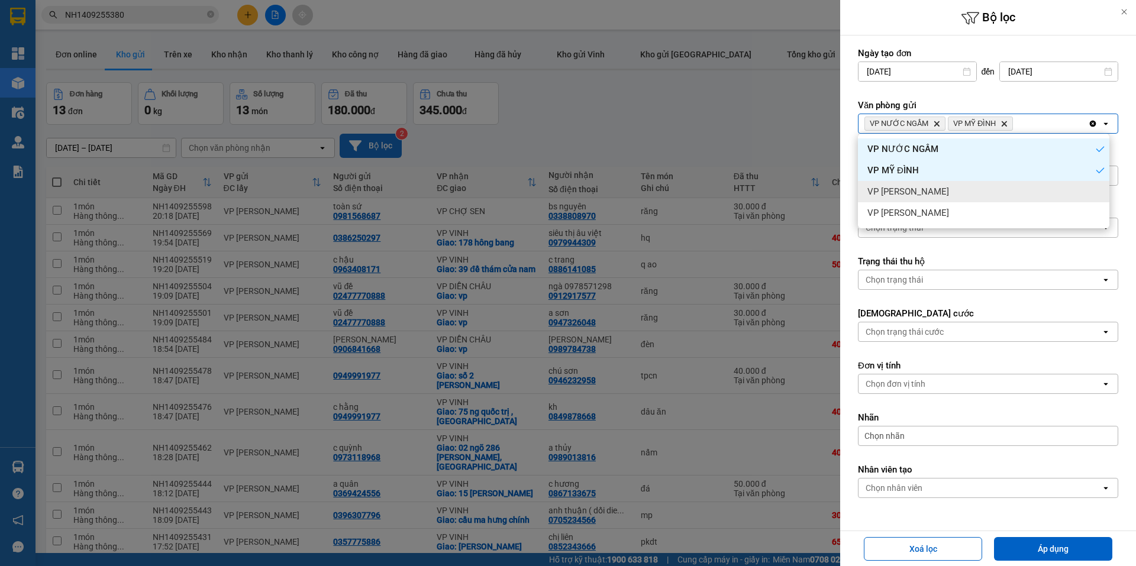
drag, startPoint x: 913, startPoint y: 196, endPoint x: 919, endPoint y: 195, distance: 6.0
click at [914, 196] on span "VP [PERSON_NAME]" at bounding box center [908, 192] width 82 height 12
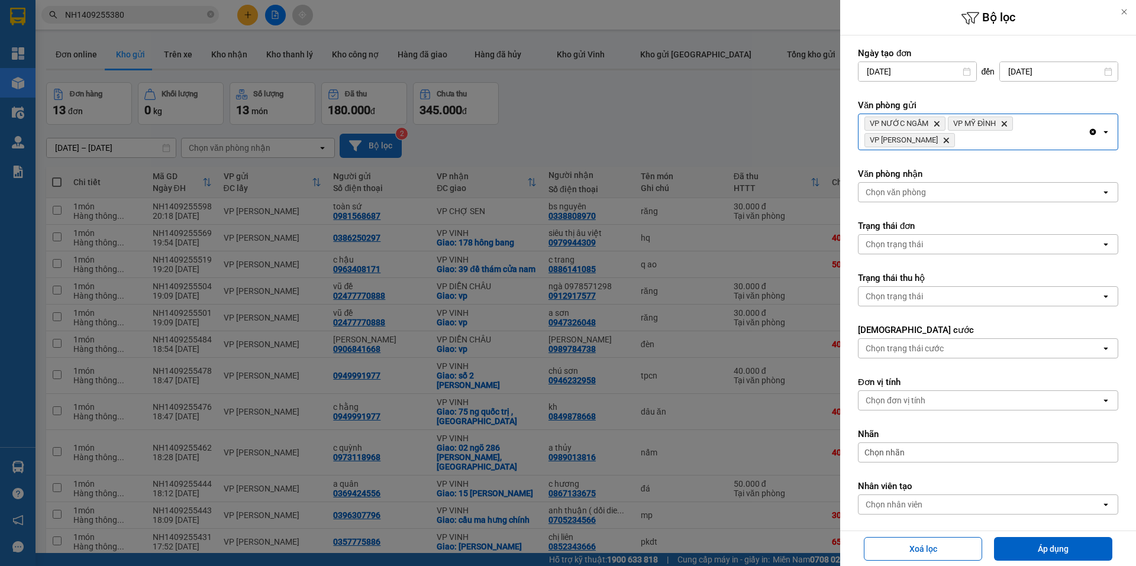
drag, startPoint x: 1020, startPoint y: 133, endPoint x: 999, endPoint y: 144, distance: 23.6
click at [1017, 135] on div "VP NƯỚC NGẦM Delete VP MỸ ĐÌNH Delete VP NGỌC HỒI Delete" at bounding box center [973, 131] width 230 height 35
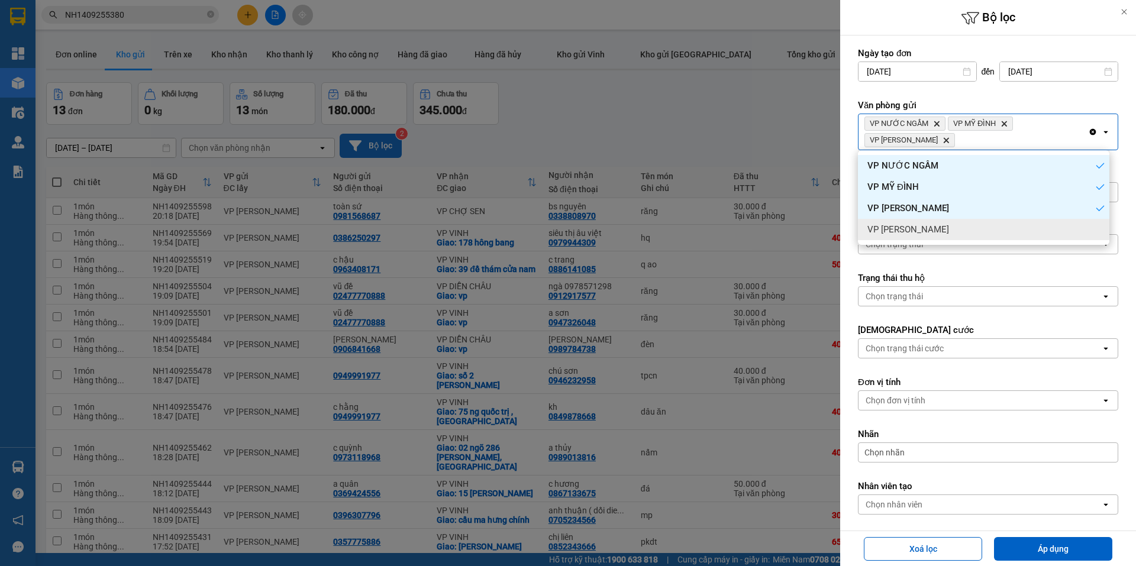
click at [922, 230] on div "VP GIA LÂM" at bounding box center [983, 229] width 251 height 21
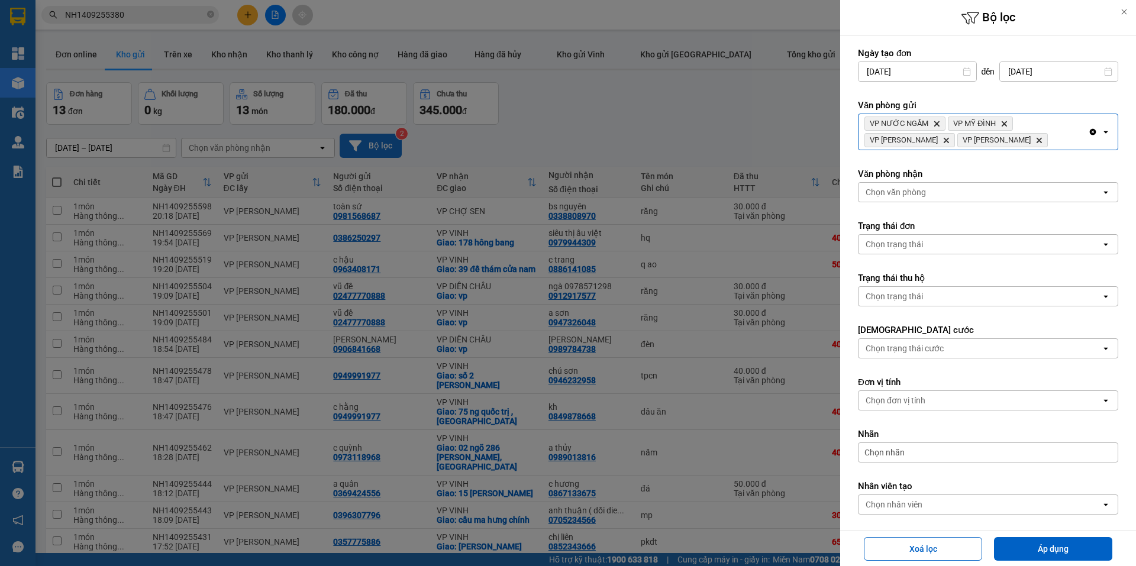
click at [916, 185] on div "Chọn văn phòng" at bounding box center [979, 192] width 243 height 19
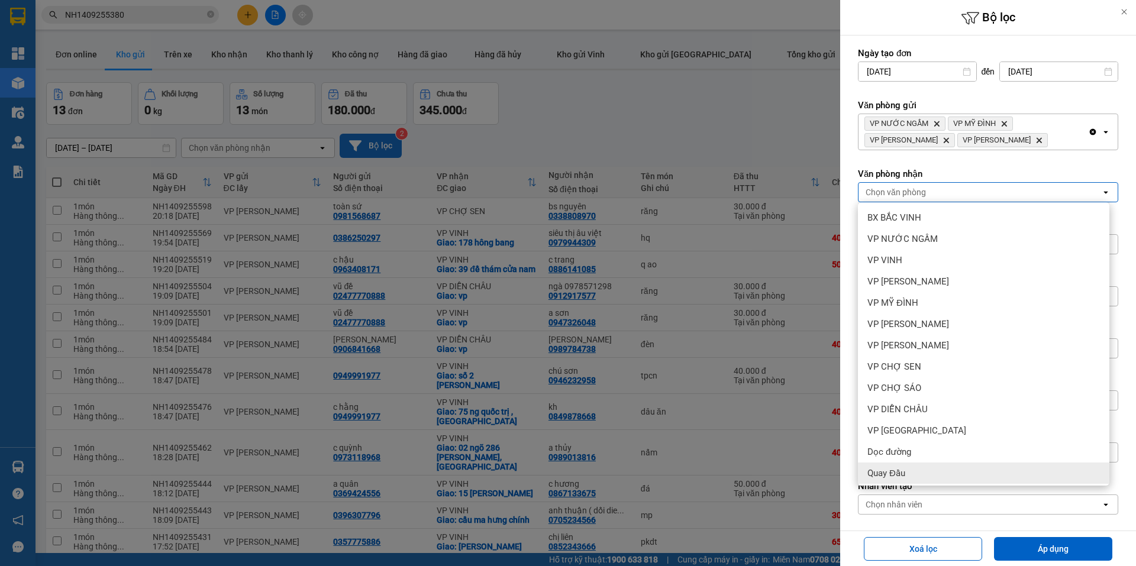
scroll to position [88, 0]
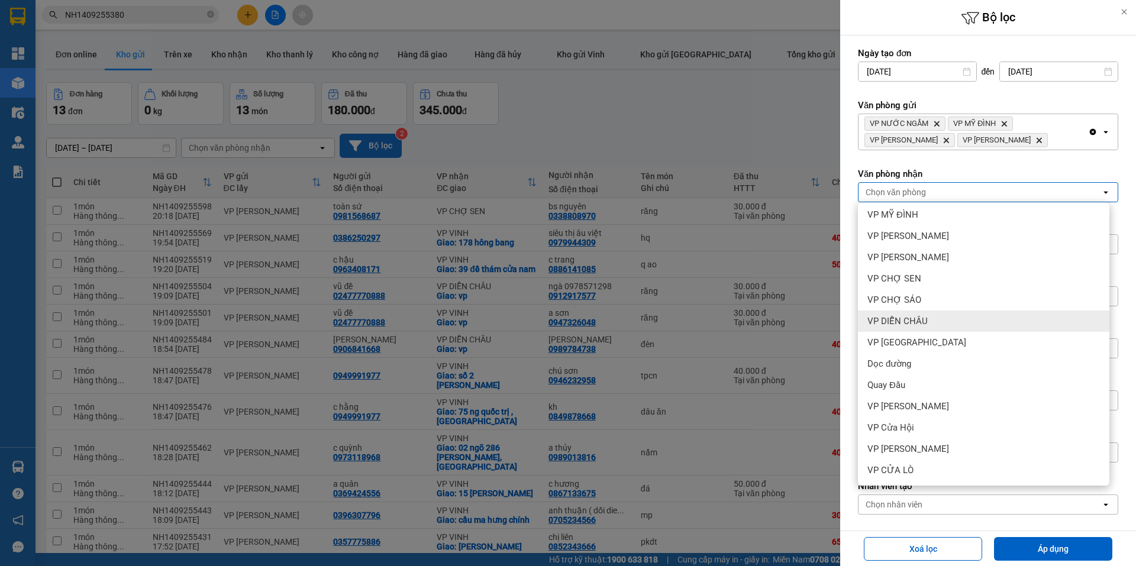
click at [914, 321] on span "VP DIỄN CHÂU" at bounding box center [897, 321] width 60 height 12
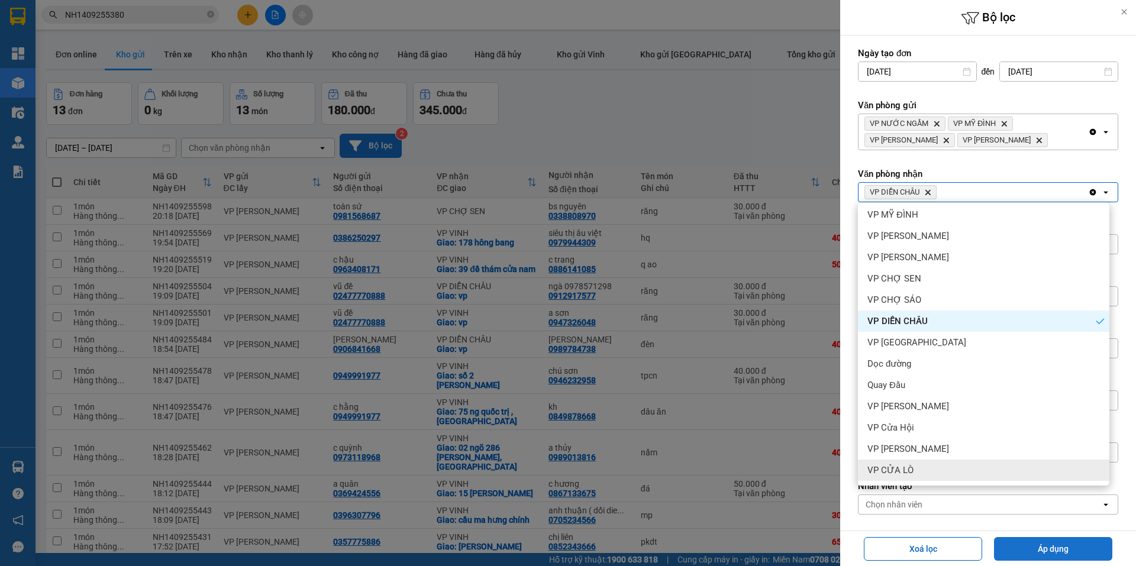
click at [1019, 555] on button "Áp dụng" at bounding box center [1053, 549] width 118 height 24
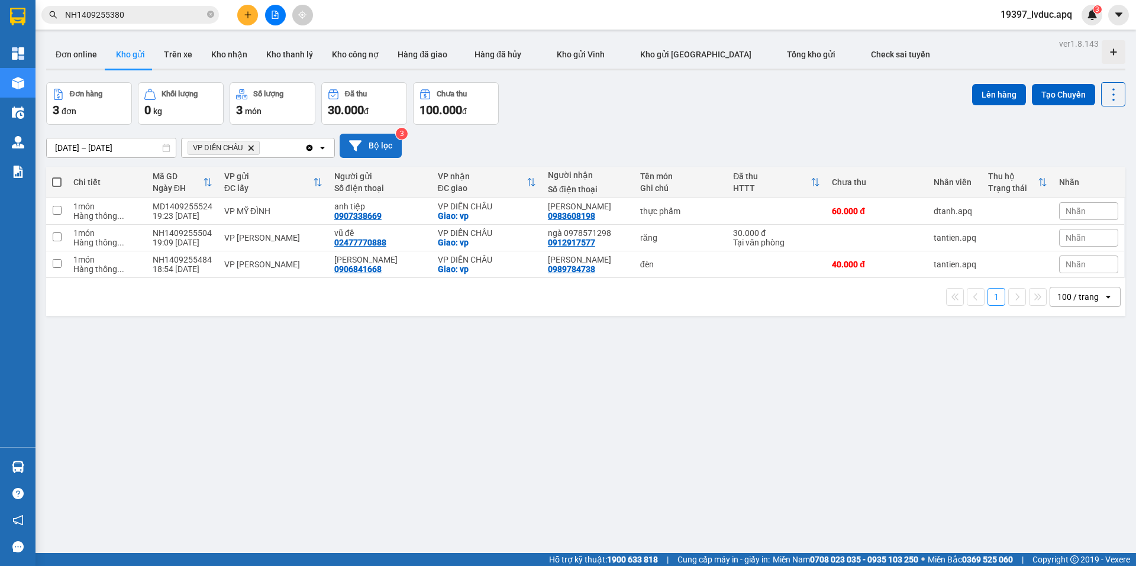
click at [200, 12] on input "NH1409255380" at bounding box center [135, 14] width 140 height 13
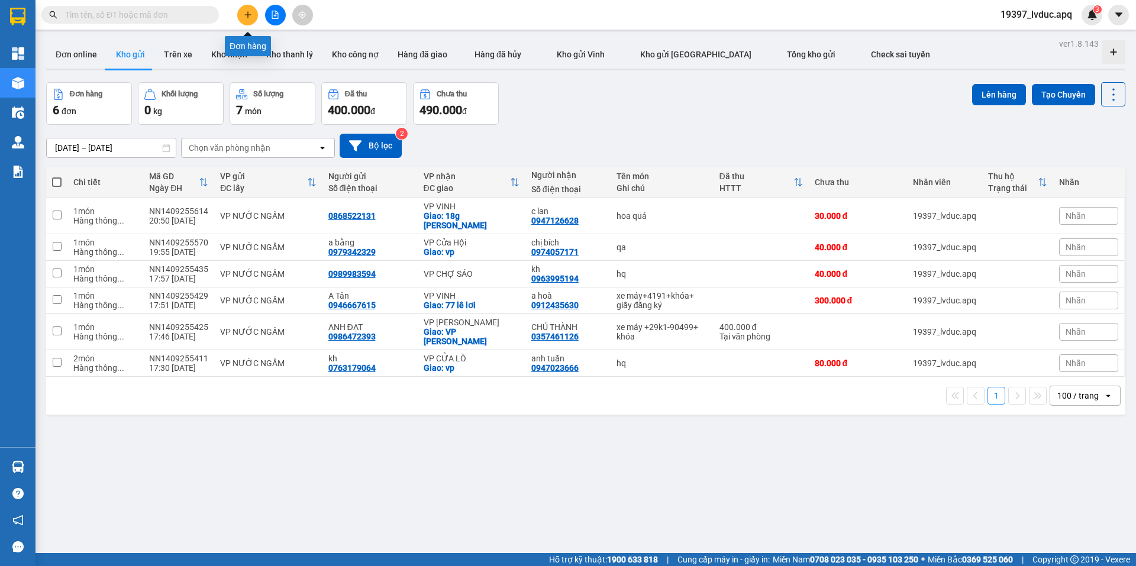
click at [247, 15] on icon "plus" at bounding box center [248, 15] width 8 height 8
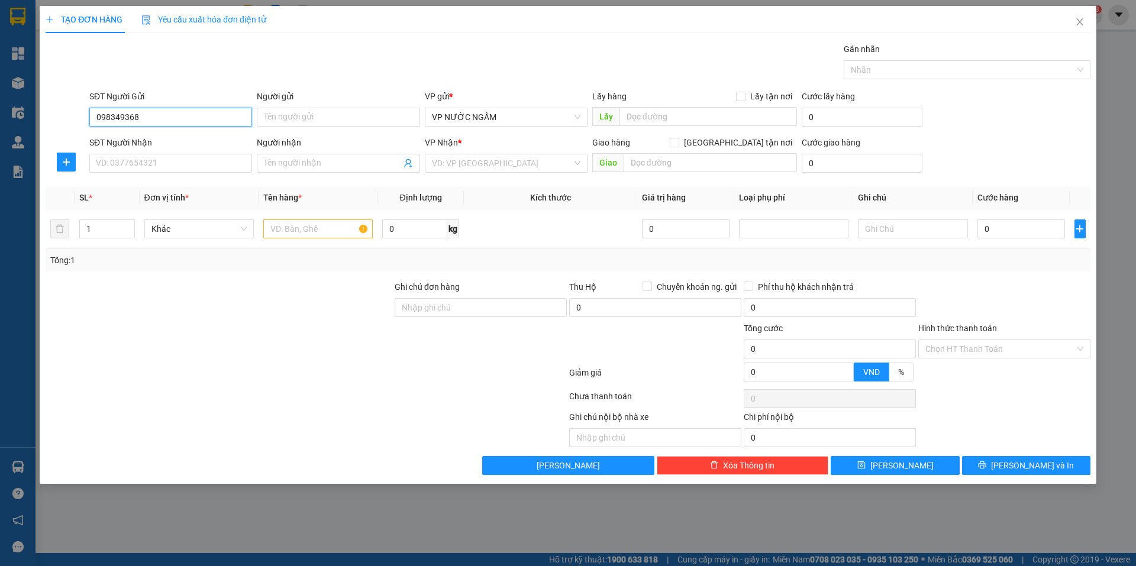
type input "0983493689"
click at [146, 137] on div "0983493689 - nhật nam" at bounding box center [170, 140] width 148 height 13
type input "nhật nam"
type input "0983493689"
drag, startPoint x: 140, startPoint y: 172, endPoint x: 146, endPoint y: 169, distance: 6.9
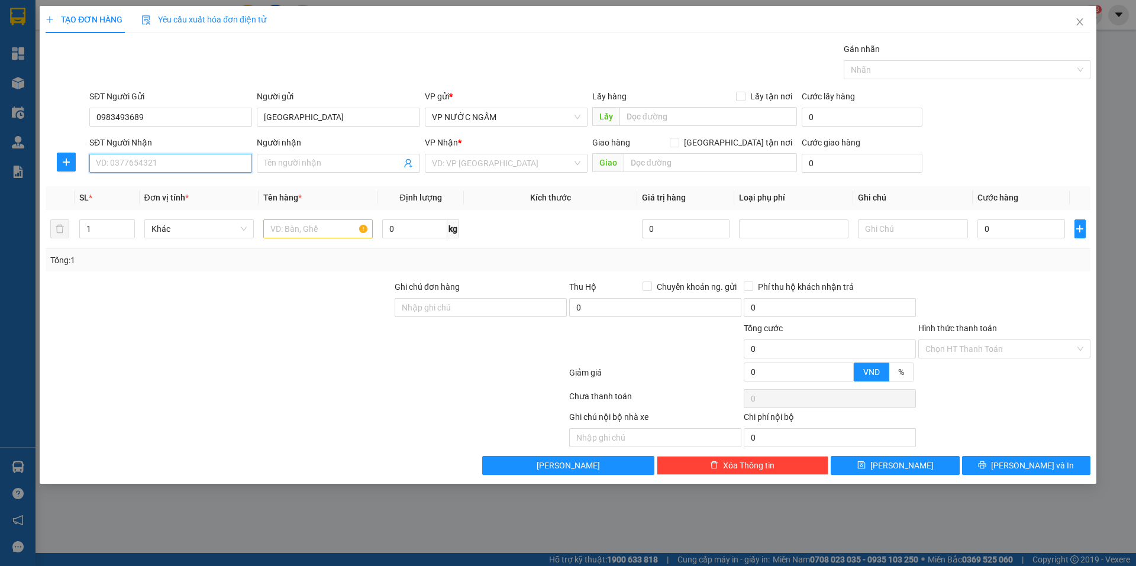
click at [141, 172] on input "SĐT Người Nhận" at bounding box center [170, 163] width 163 height 19
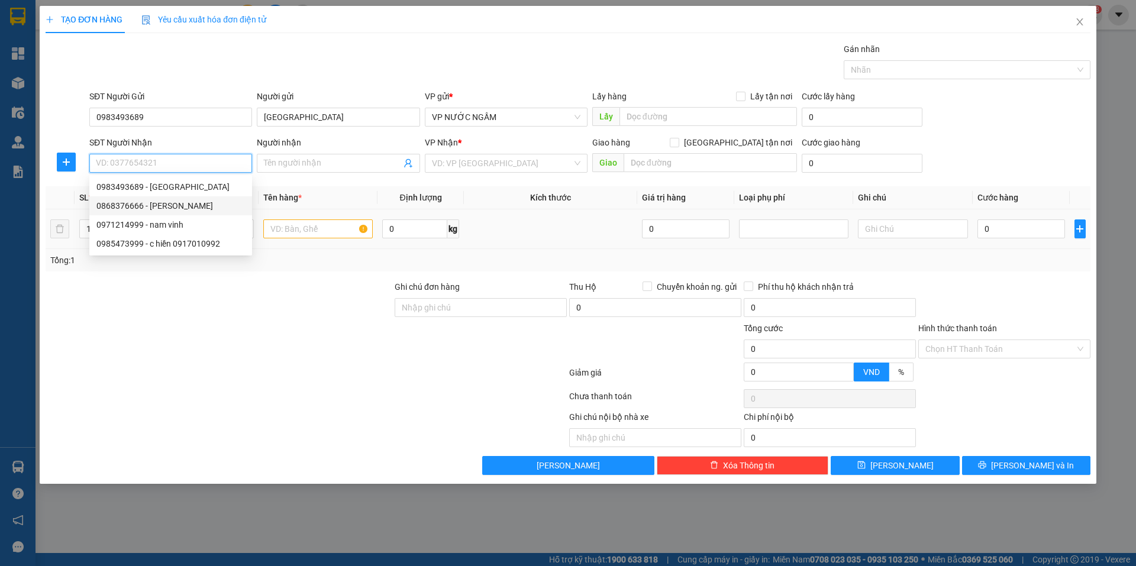
drag, startPoint x: 164, startPoint y: 207, endPoint x: 165, endPoint y: 214, distance: 7.1
click at [165, 210] on div "0868376666 - ngọc vũ" at bounding box center [170, 205] width 148 height 13
type input "0868376666"
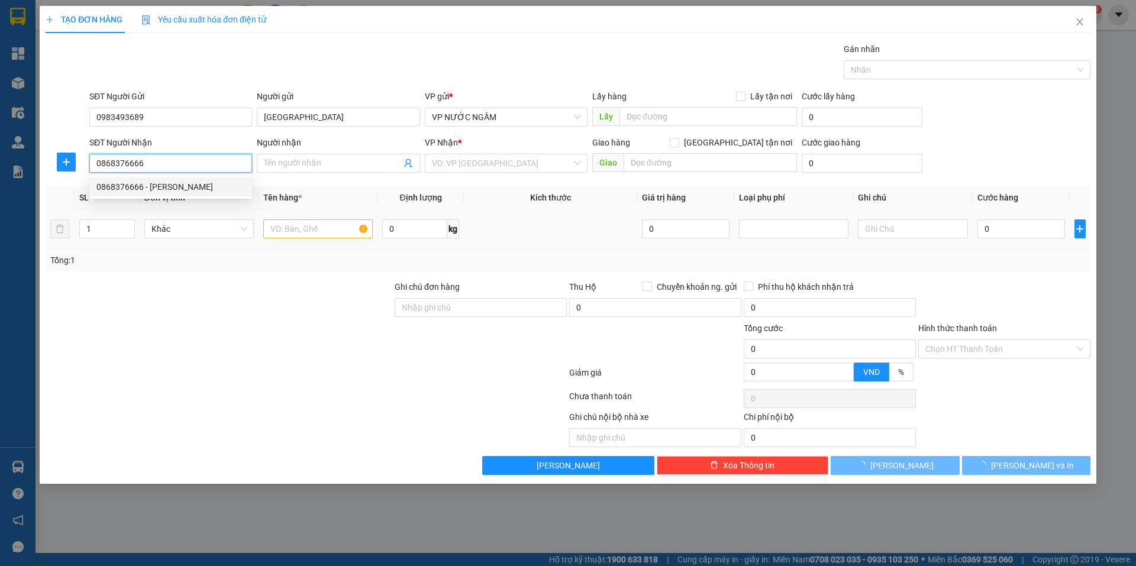
type input "ngọc vũ"
checkbox input "true"
type input "77 [PERSON_NAME] đô"
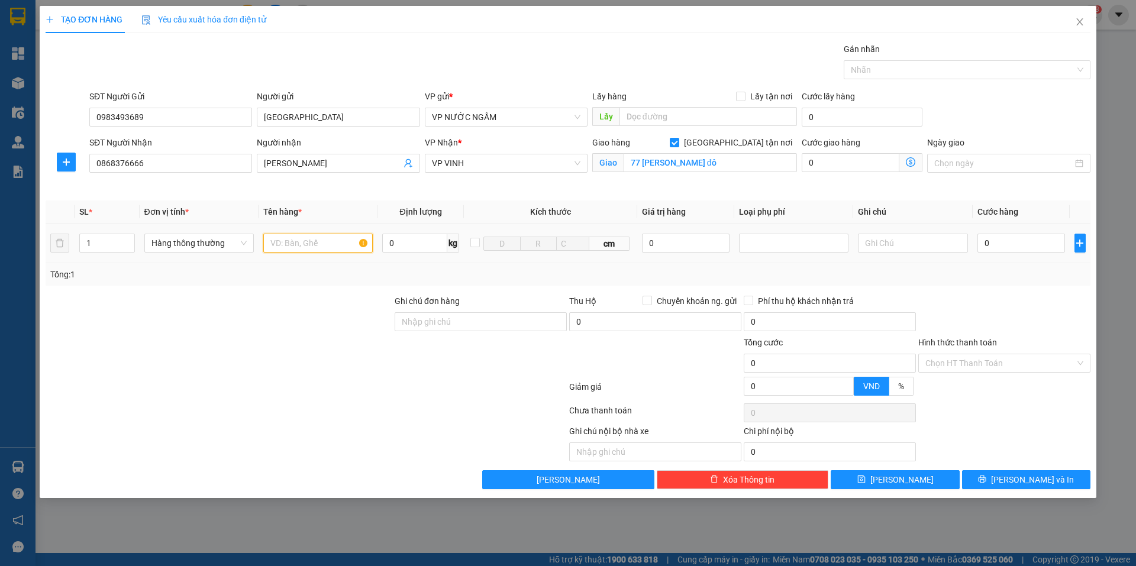
click at [318, 244] on input "text" at bounding box center [317, 243] width 109 height 19
drag, startPoint x: 789, startPoint y: 240, endPoint x: 784, endPoint y: 249, distance: 10.1
click at [789, 243] on div at bounding box center [794, 243] width 104 height 14
type input "lk"
click at [770, 272] on div "Hàng giá trị cao" at bounding box center [793, 266] width 95 height 13
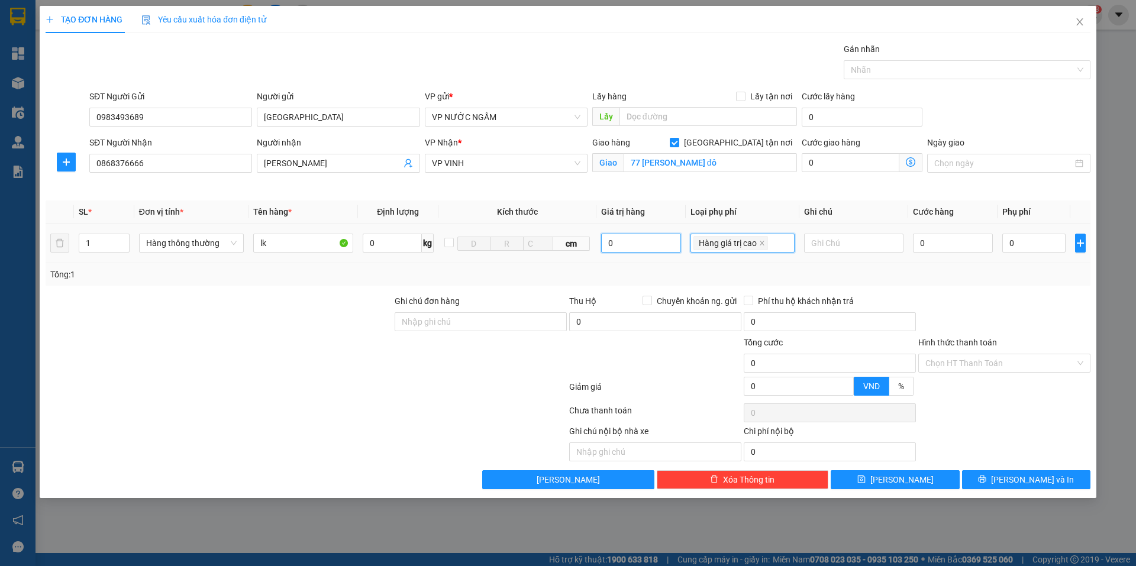
click at [657, 245] on input "0" at bounding box center [641, 243] width 80 height 19
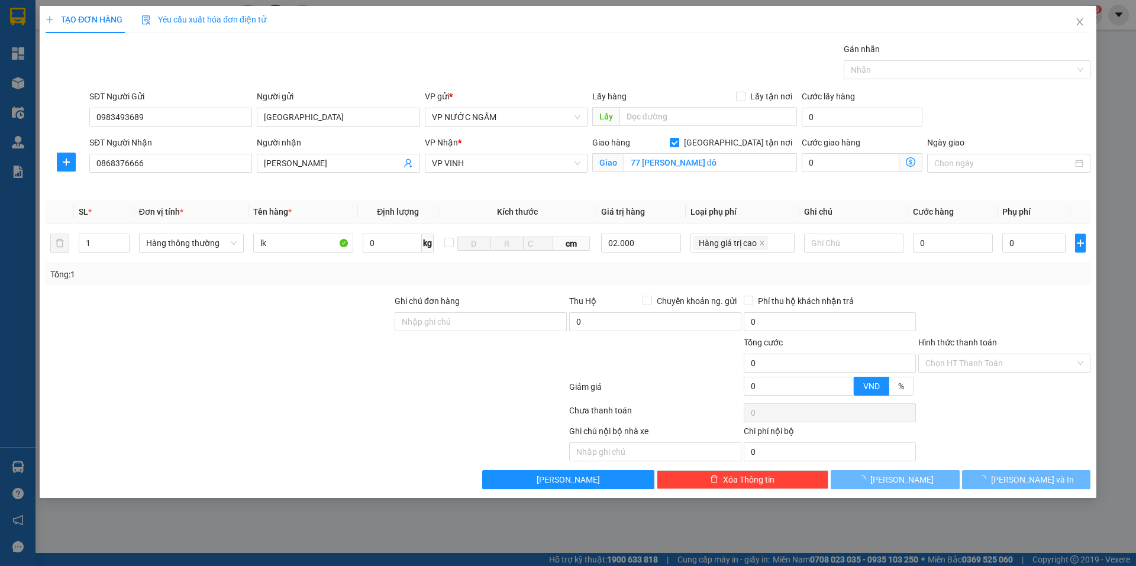
type input "2.000.000"
click at [619, 270] on div "Tổng: 1" at bounding box center [567, 274] width 1035 height 13
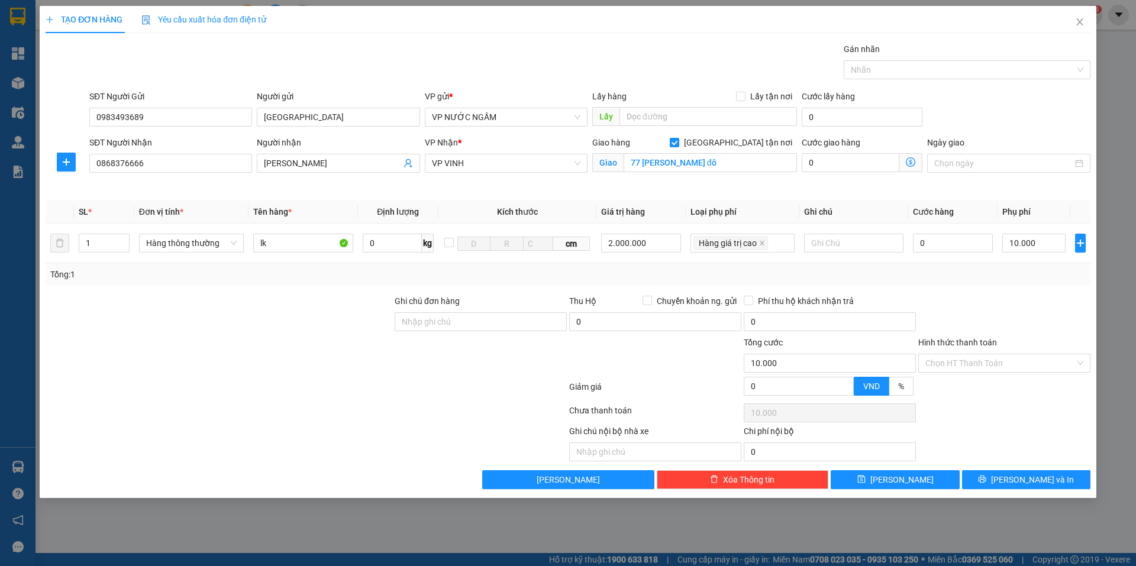
type input "10.000"
click at [954, 250] on input "0" at bounding box center [953, 243] width 80 height 19
type input "5"
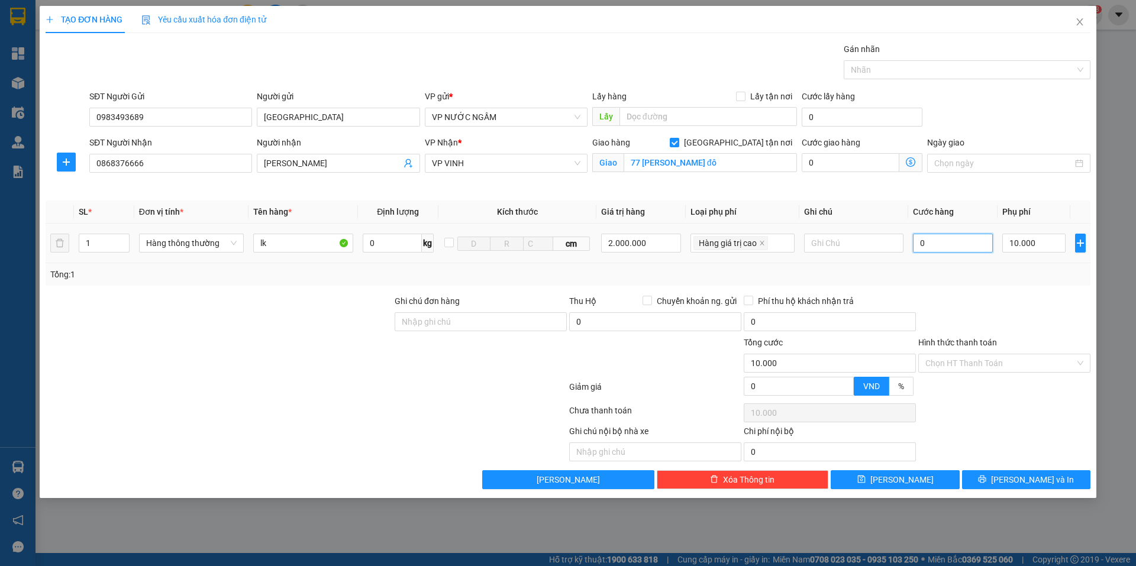
type input "10.005"
type input "50"
type input "10.050"
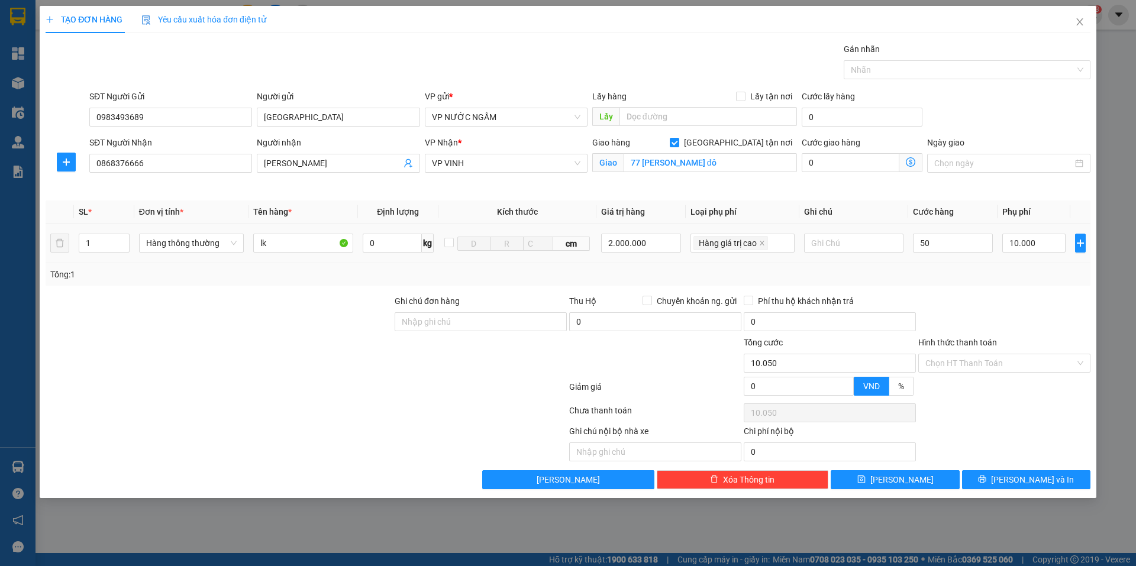
type input "50.000"
type input "60.000"
click at [958, 254] on div "50.000" at bounding box center [953, 243] width 80 height 24
click at [980, 480] on button "[PERSON_NAME] và In" at bounding box center [1026, 479] width 128 height 19
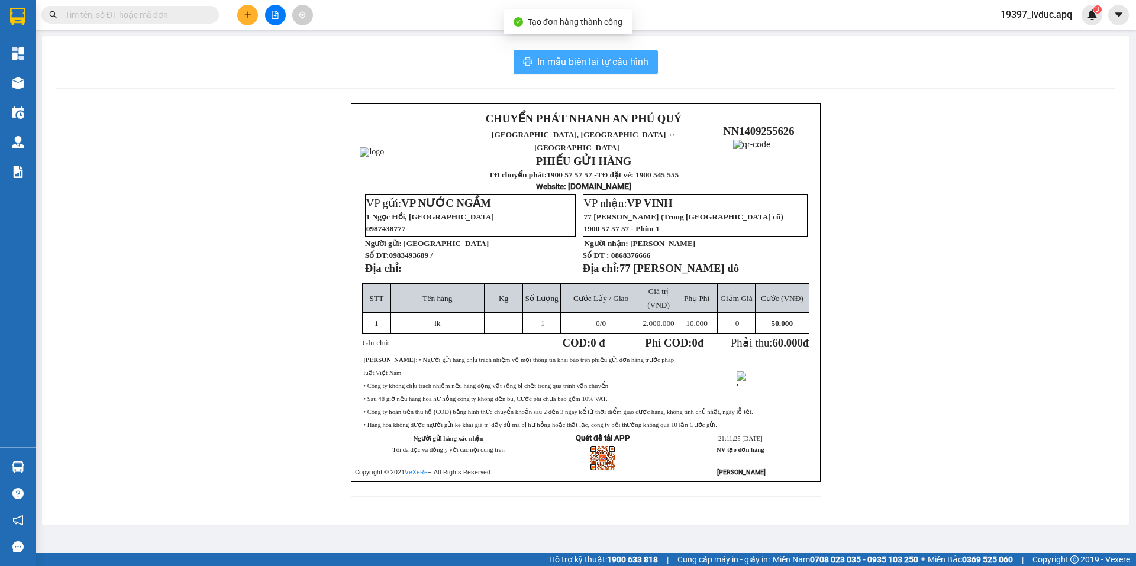
click at [603, 62] on span "In mẫu biên lai tự cấu hình" at bounding box center [592, 61] width 111 height 15
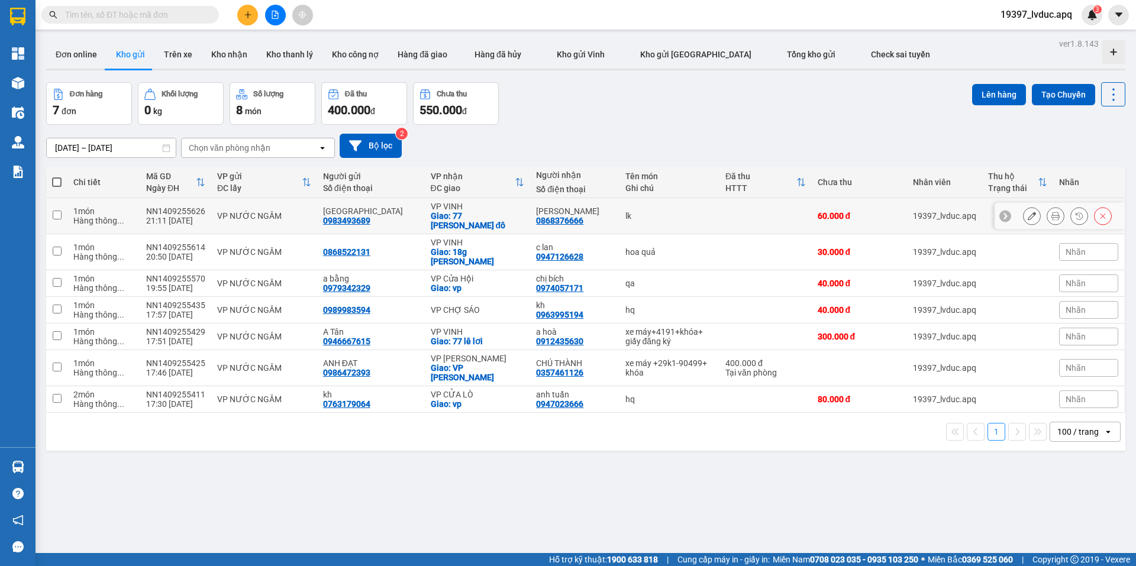
click at [351, 217] on div "0983493689" at bounding box center [346, 220] width 47 height 9
copy div "0983493689"
click at [160, 18] on input "text" at bounding box center [135, 14] width 140 height 13
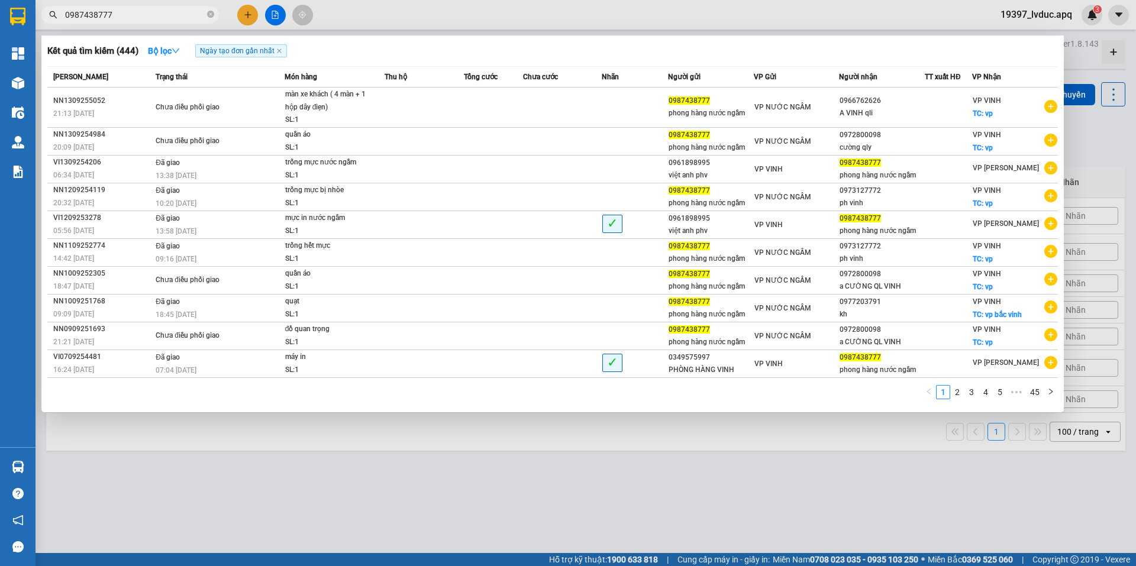
type input "0987438777"
click at [837, 493] on div at bounding box center [568, 283] width 1136 height 566
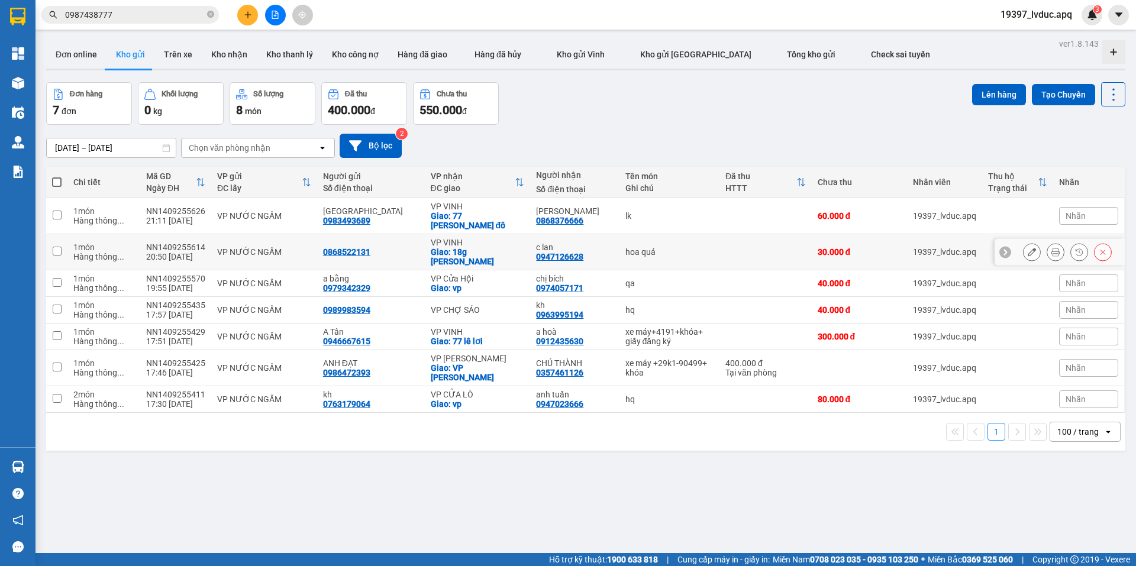
click at [480, 227] on div "Giao: 77 nguyễn du trung đô" at bounding box center [478, 220] width 94 height 19
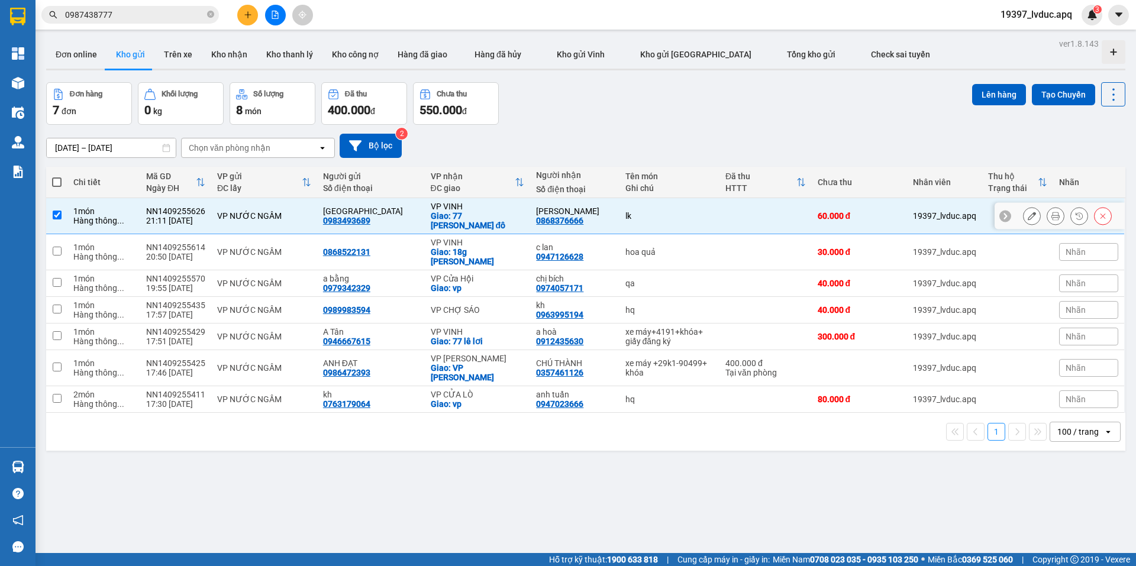
checkbox input "true"
click at [443, 244] on div "VP VINH" at bounding box center [478, 242] width 94 height 9
checkbox input "true"
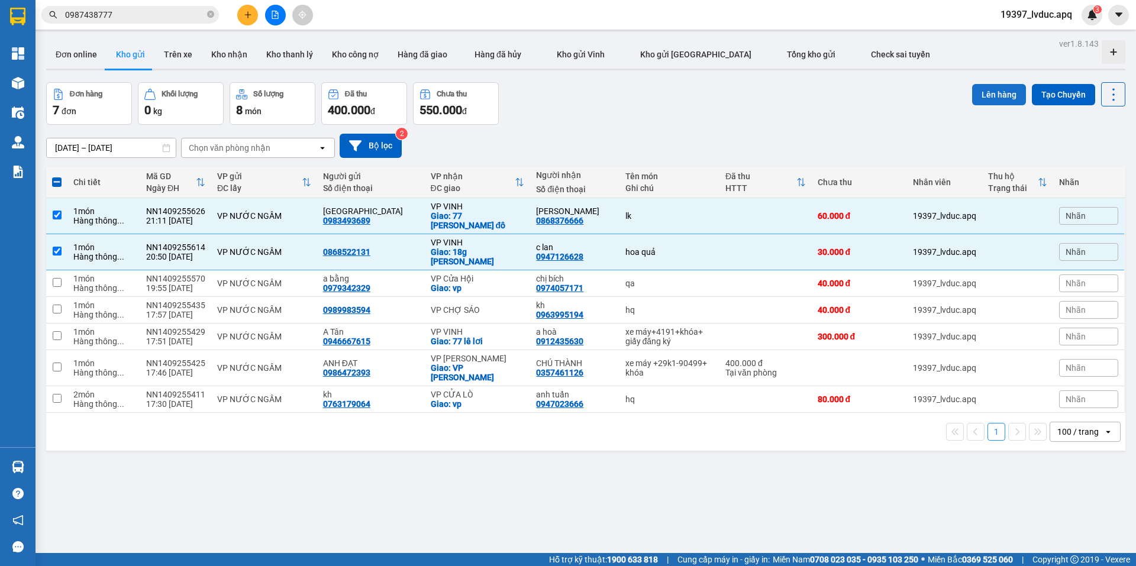
click at [983, 98] on button "Lên hàng" at bounding box center [999, 94] width 54 height 21
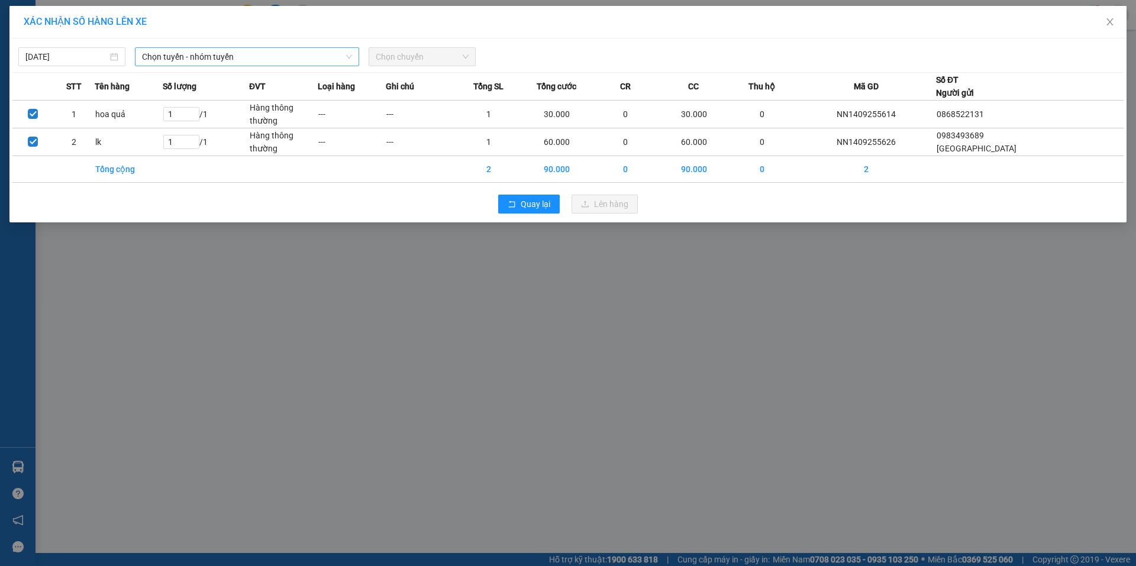
click at [290, 57] on span "Chọn tuyến - nhóm tuyến" at bounding box center [247, 57] width 210 height 18
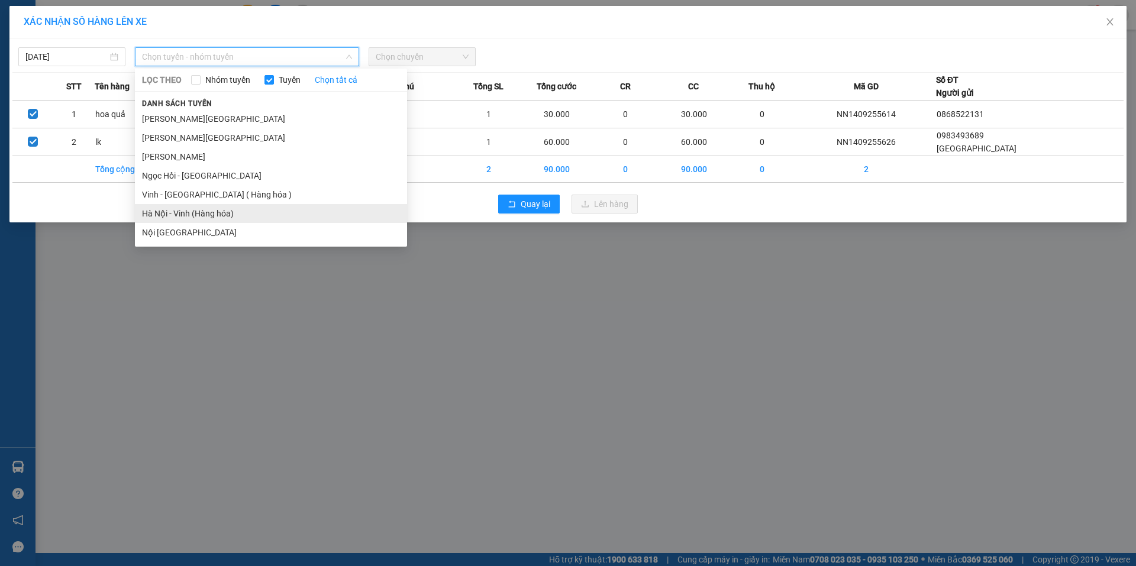
click at [219, 219] on li "Hà Nội - Vinh (Hàng hóa)" at bounding box center [271, 213] width 272 height 19
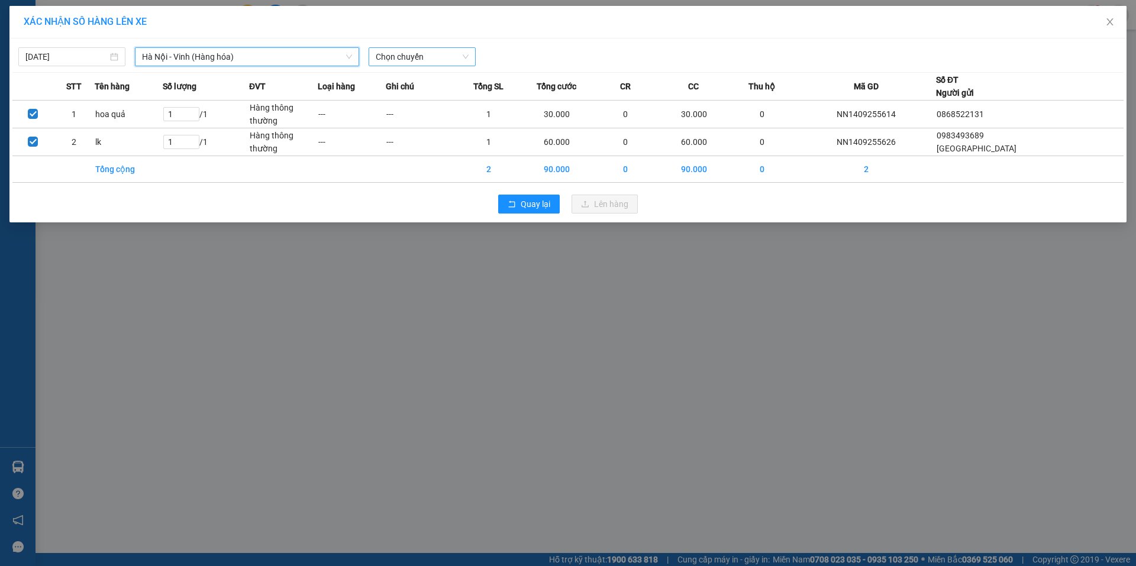
click at [415, 57] on span "Chọn chuyến" at bounding box center [422, 57] width 93 height 18
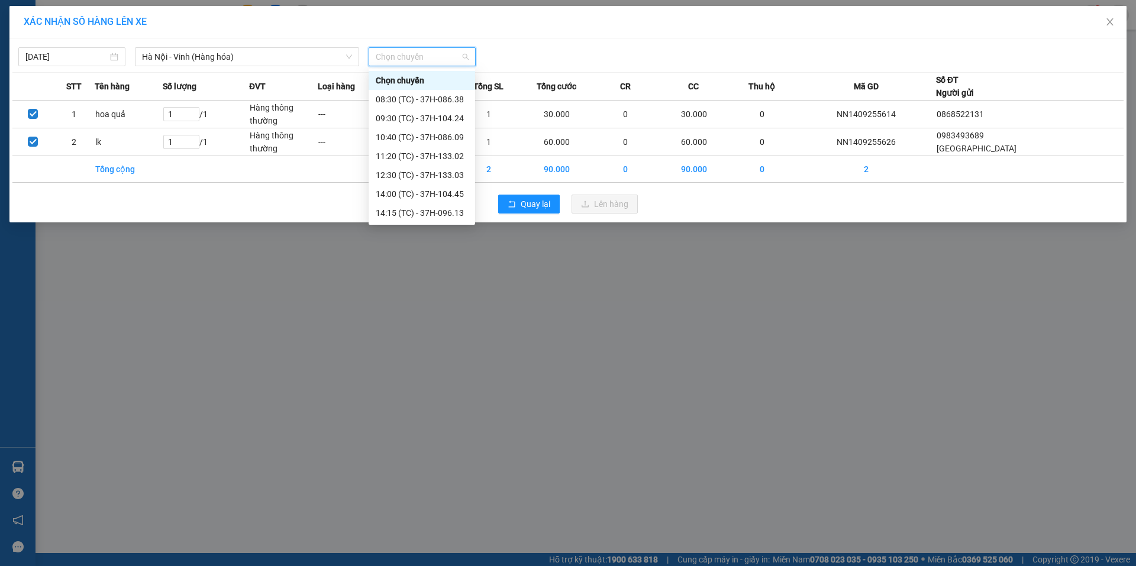
scroll to position [114, 0]
click at [444, 213] on div "23:08 (TC) - 37H-133.00" at bounding box center [422, 212] width 92 height 13
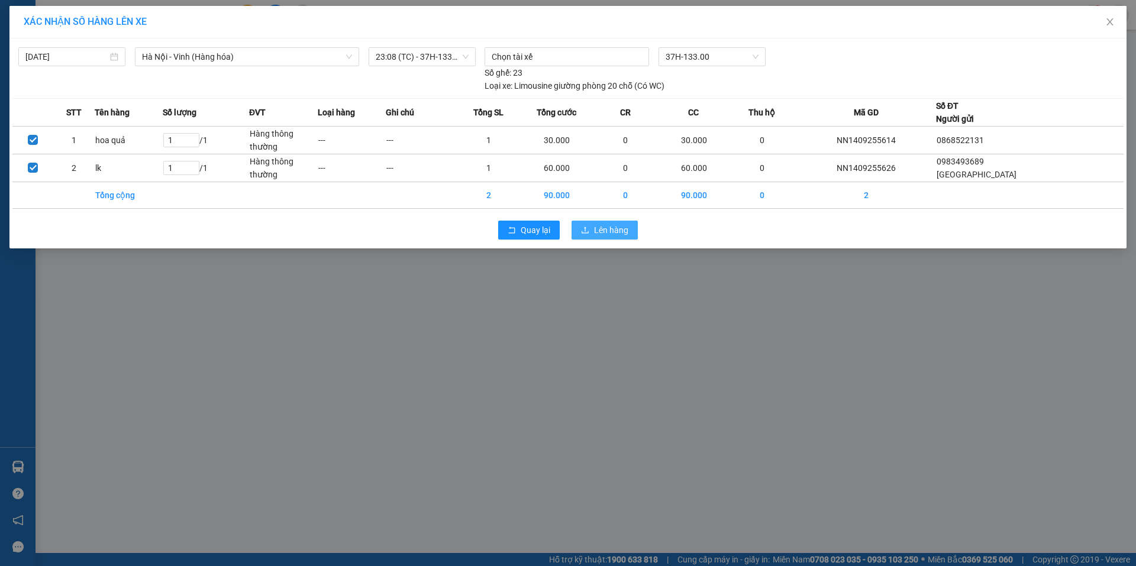
click at [603, 233] on span "Lên hàng" at bounding box center [611, 230] width 34 height 13
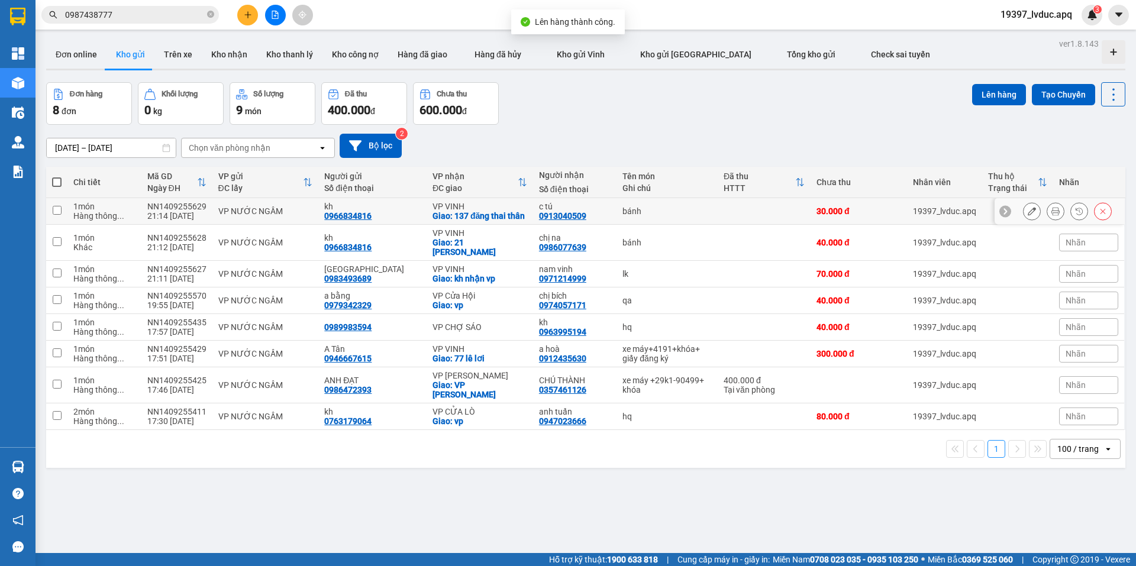
click at [456, 202] on div "VP VINH" at bounding box center [479, 206] width 95 height 9
checkbox input "true"
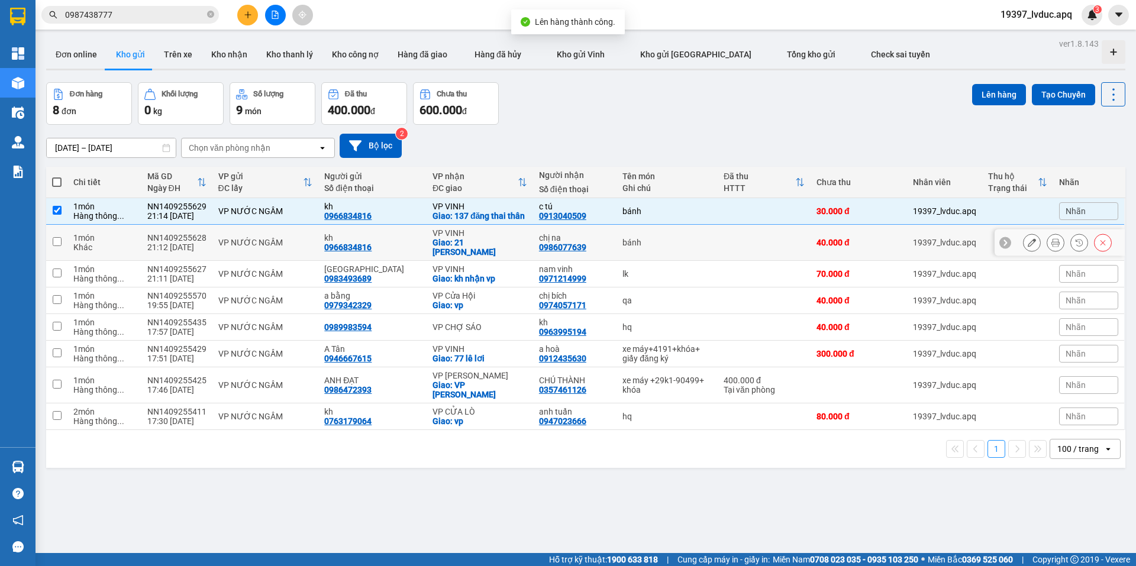
click at [454, 253] on div "Giao: 21 hồ phi tích" at bounding box center [479, 247] width 95 height 19
checkbox input "true"
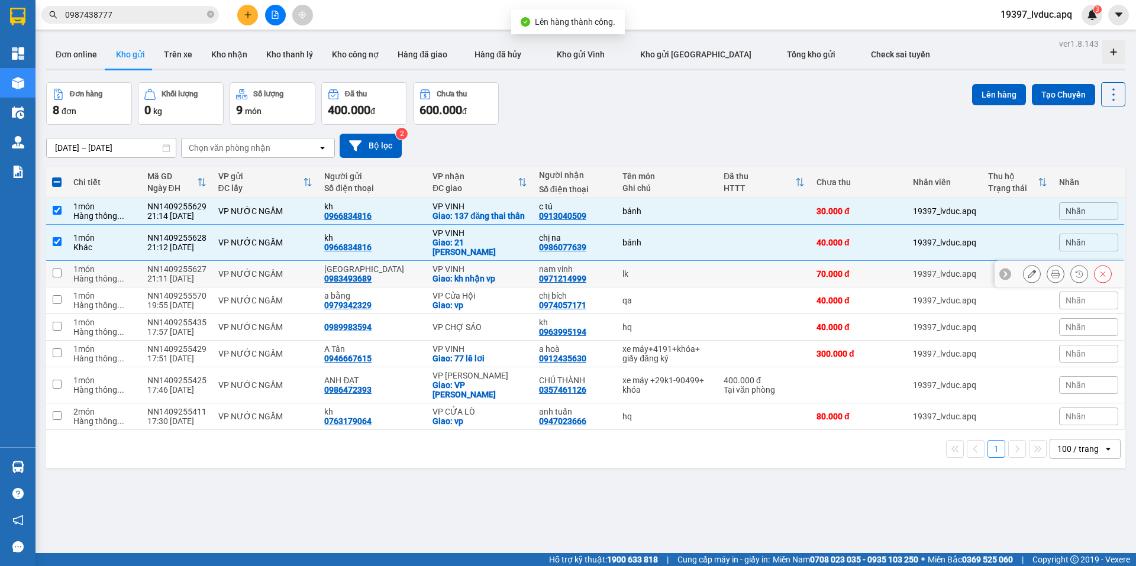
click at [469, 280] on div "Giao: kh nhận vp" at bounding box center [479, 278] width 95 height 9
checkbox input "true"
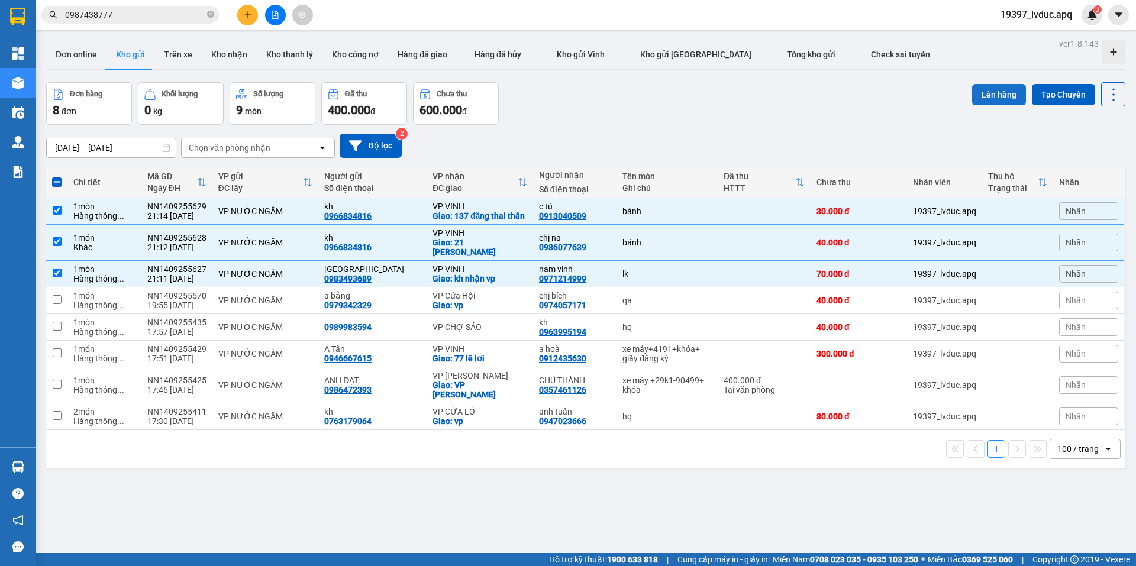
click at [993, 99] on button "Lên hàng" at bounding box center [999, 94] width 54 height 21
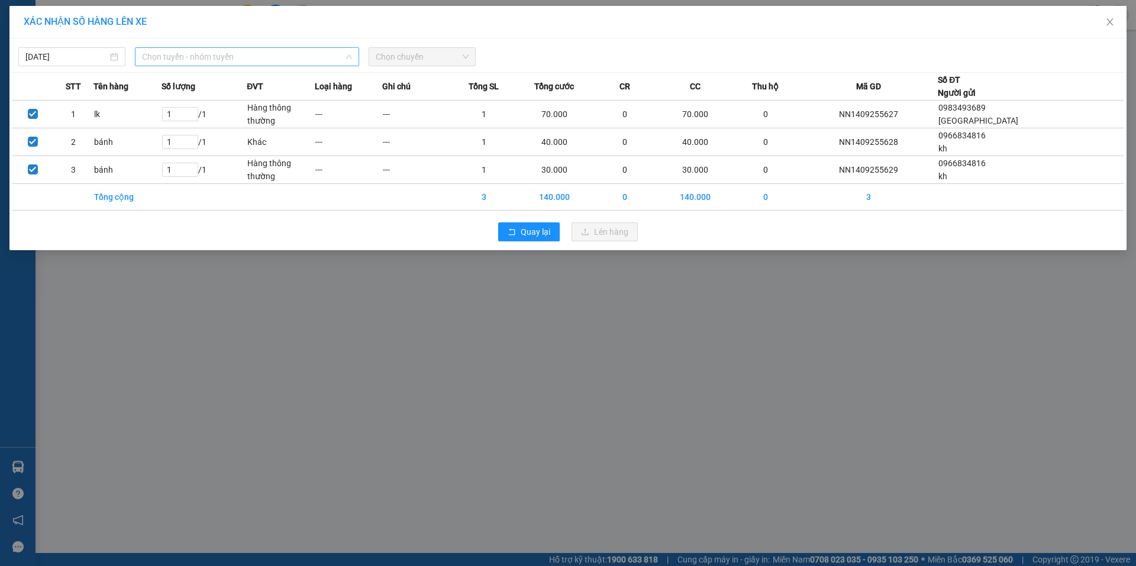
click at [240, 53] on span "Chọn tuyến - nhóm tuyến" at bounding box center [247, 57] width 210 height 18
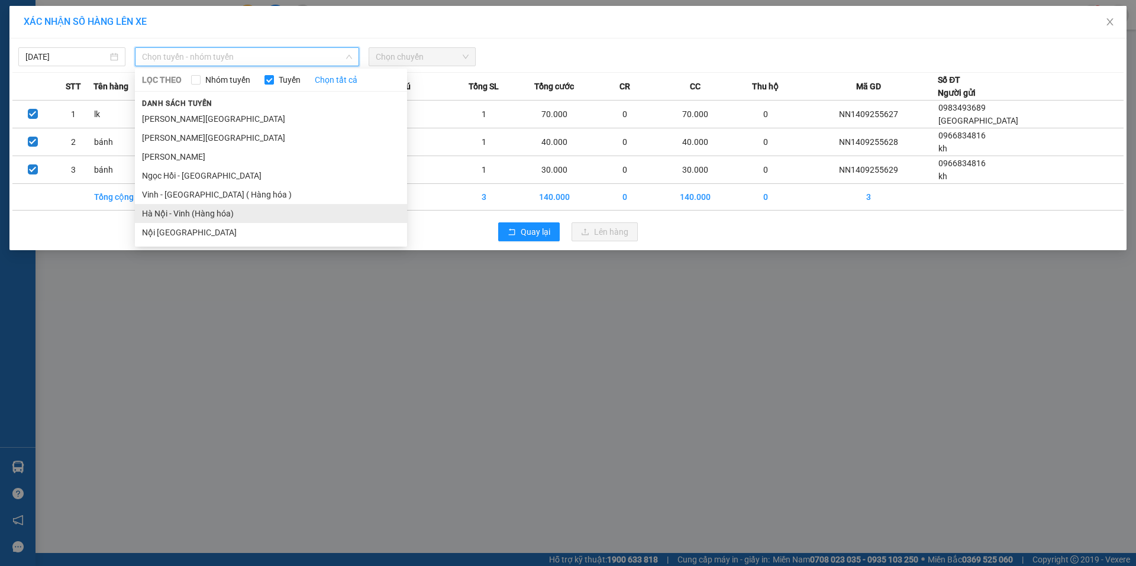
click at [216, 216] on li "Hà Nội - Vinh (Hàng hóa)" at bounding box center [271, 213] width 272 height 19
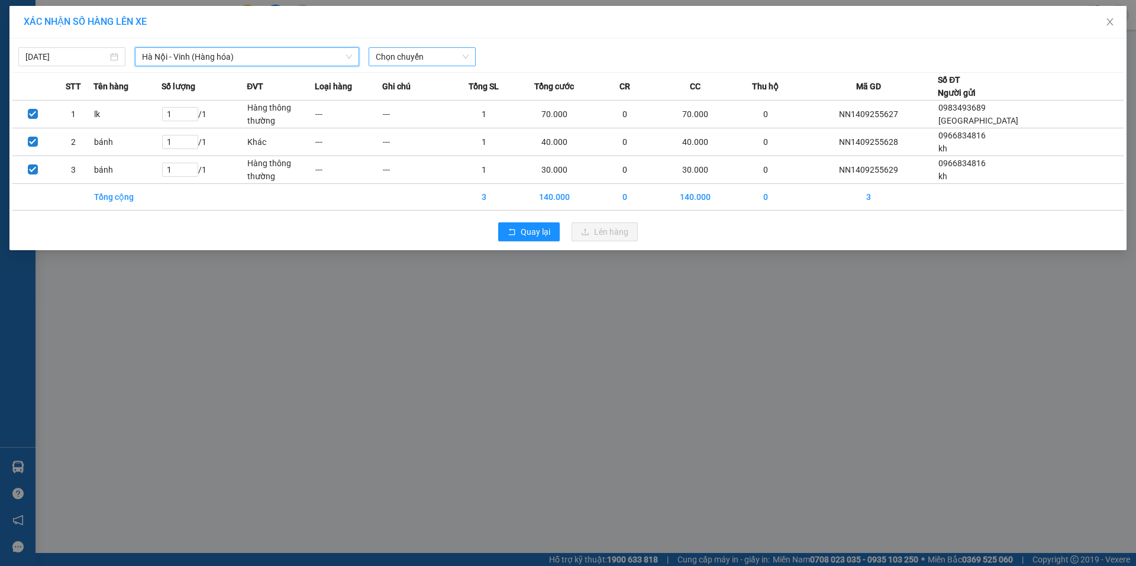
click at [450, 59] on span "Chọn chuyến" at bounding box center [422, 57] width 93 height 18
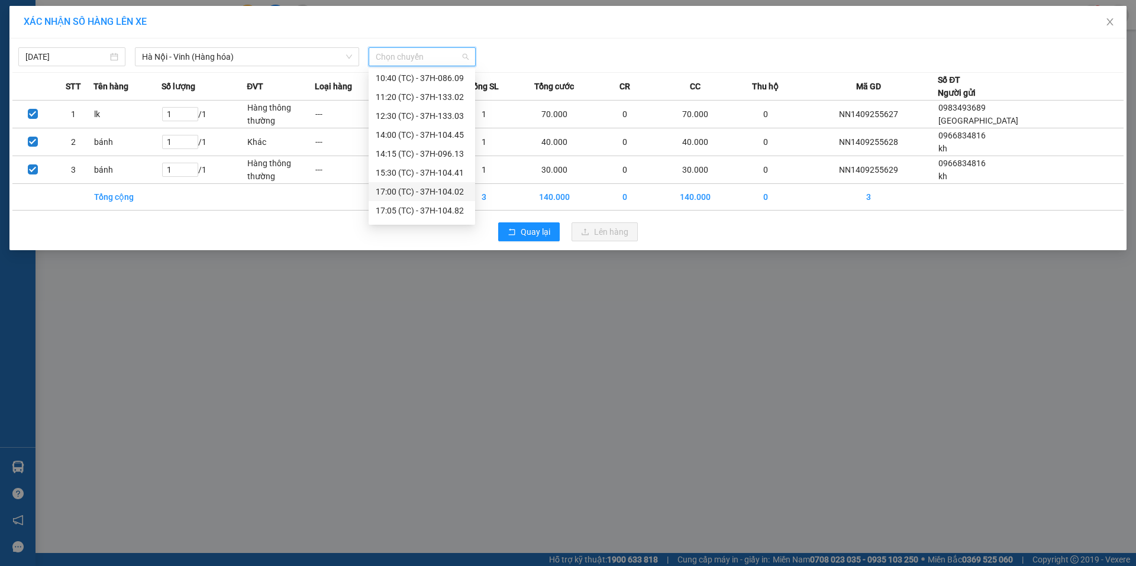
scroll to position [114, 0]
click at [439, 209] on div "23:08 (TC) - 37H-133.00" at bounding box center [422, 212] width 92 height 13
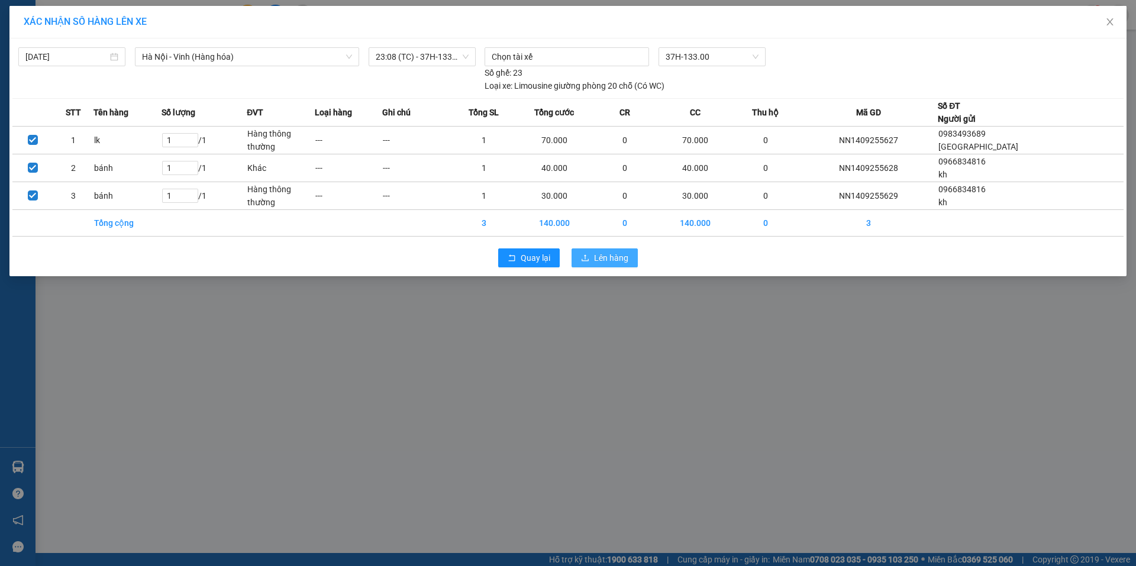
drag, startPoint x: 597, startPoint y: 250, endPoint x: 603, endPoint y: 256, distance: 8.4
click at [600, 254] on button "Lên hàng" at bounding box center [604, 257] width 66 height 19
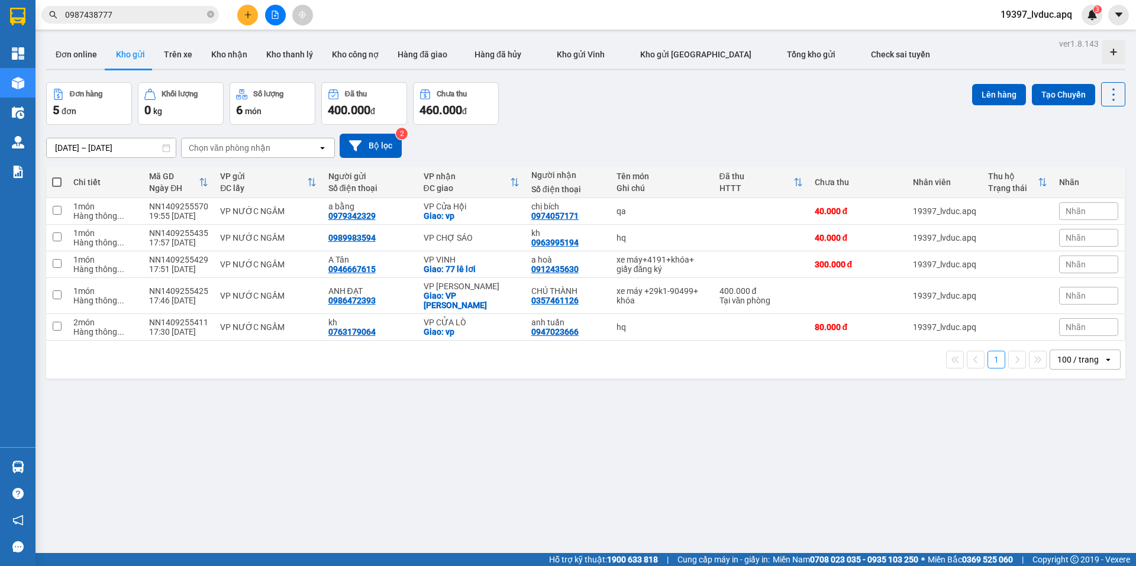
click at [399, 139] on sup "2" at bounding box center [402, 134] width 12 height 12
click at [379, 146] on button "Bộ lọc" at bounding box center [371, 146] width 62 height 24
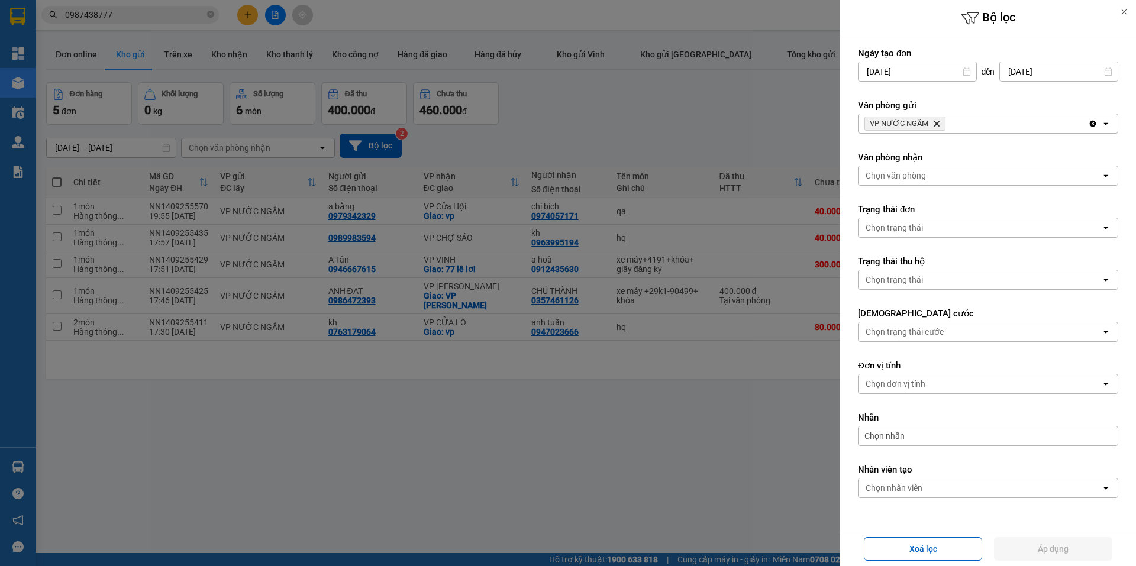
click at [933, 124] on icon "Delete" at bounding box center [936, 123] width 7 height 7
click at [932, 124] on div "Chọn văn phòng" at bounding box center [979, 123] width 243 height 19
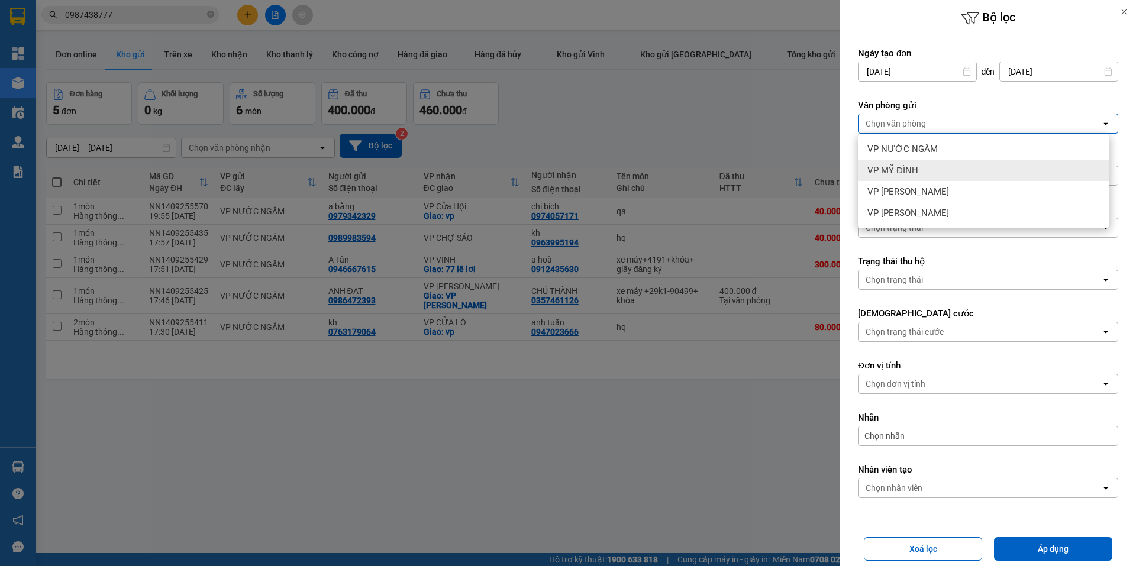
drag, startPoint x: 925, startPoint y: 173, endPoint x: 962, endPoint y: 242, distance: 78.1
click at [925, 174] on div "VP MỸ ĐÌNH" at bounding box center [983, 170] width 251 height 21
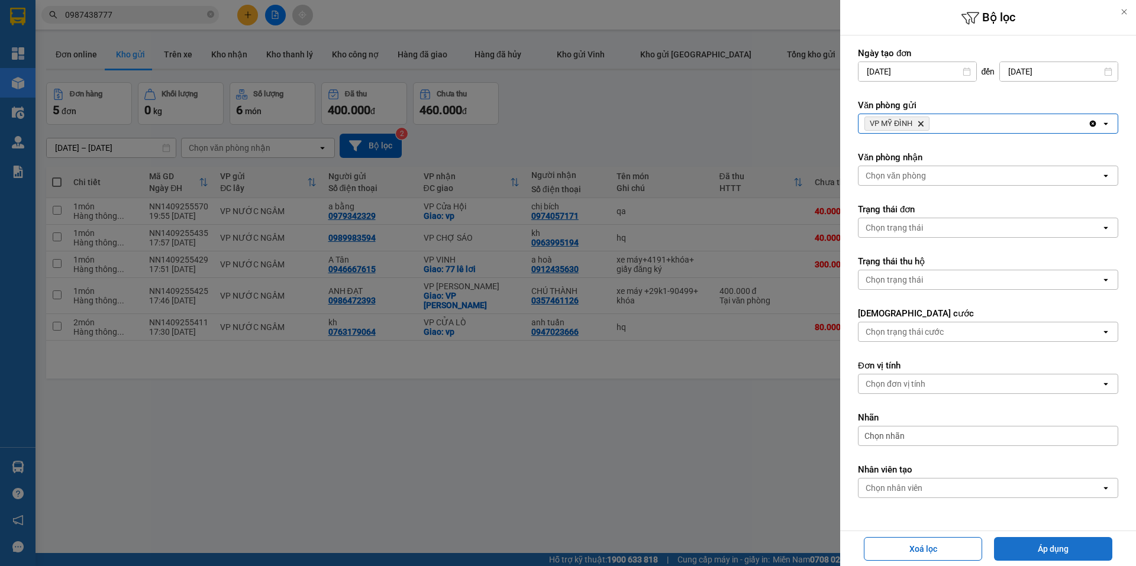
click at [1050, 543] on button "Áp dụng" at bounding box center [1053, 549] width 118 height 24
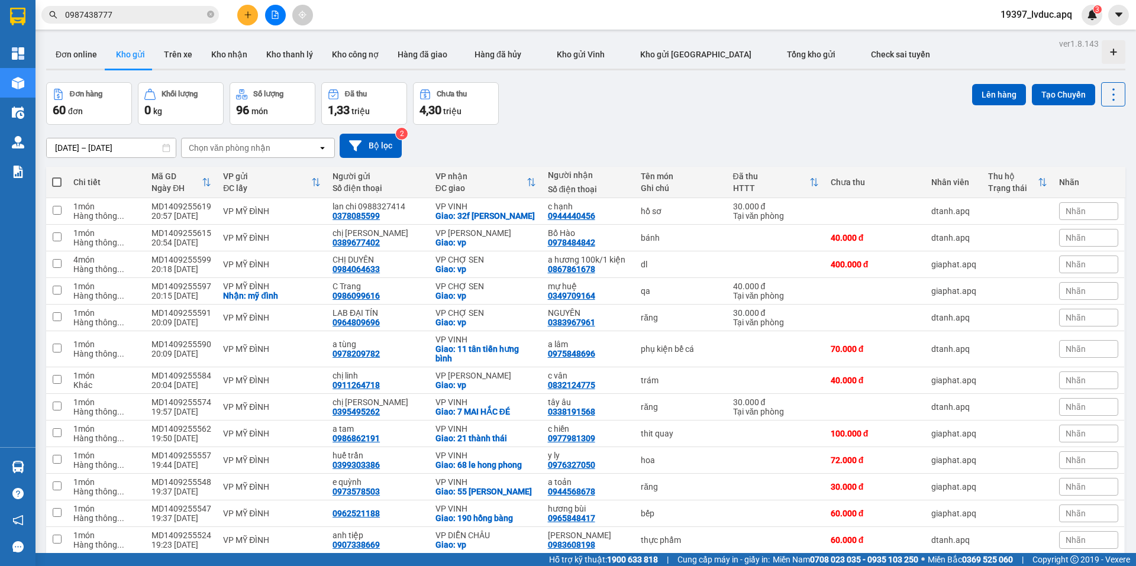
click at [40, 13] on div "0987438777" at bounding box center [115, 15] width 231 height 18
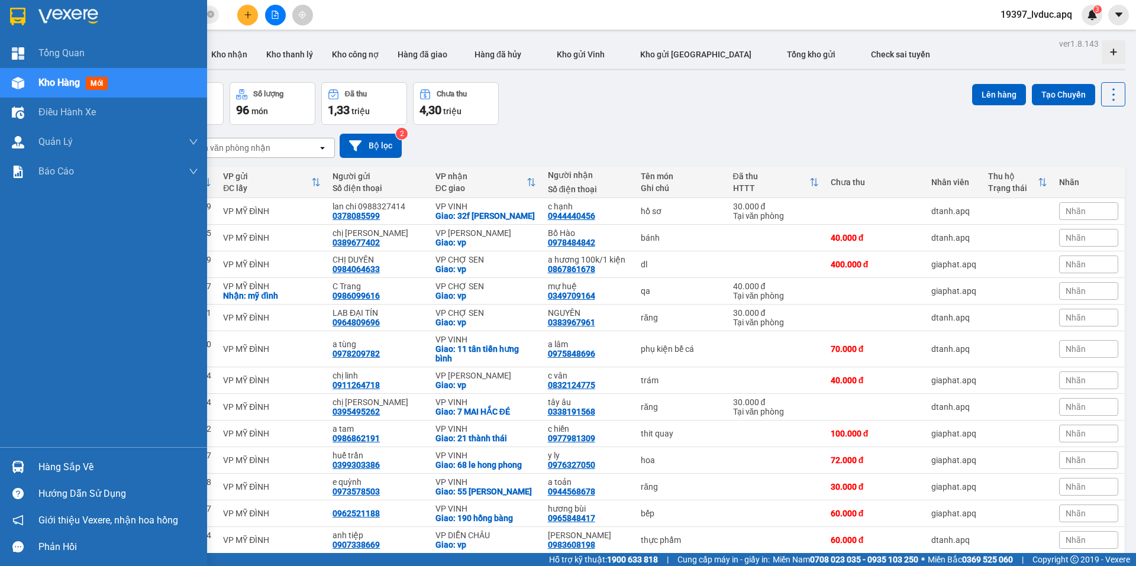
click at [19, 15] on img at bounding box center [17, 17] width 15 height 18
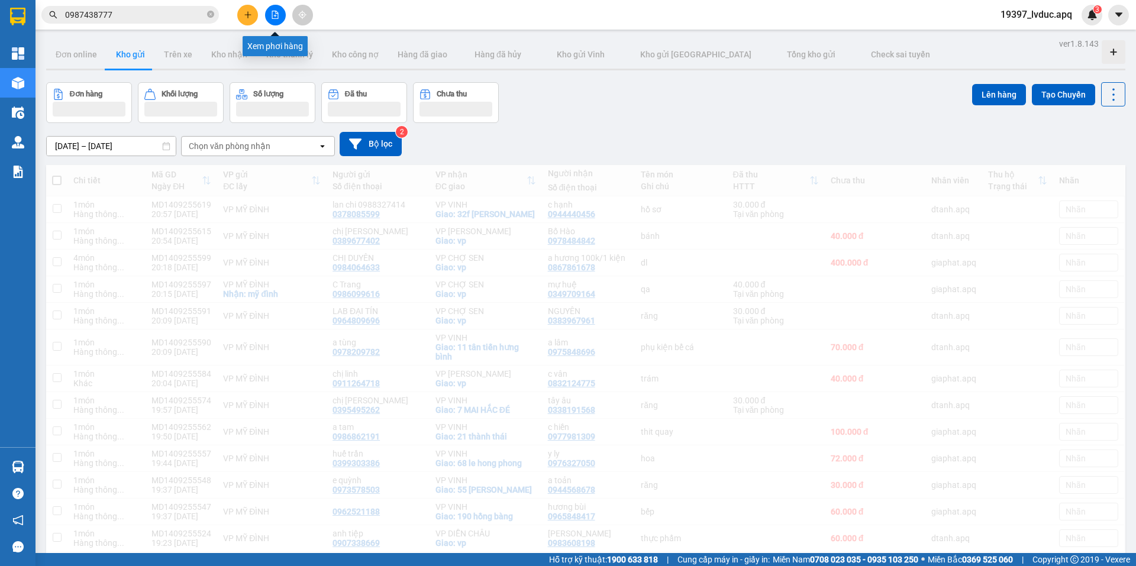
click at [273, 13] on icon "file-add" at bounding box center [275, 15] width 8 height 8
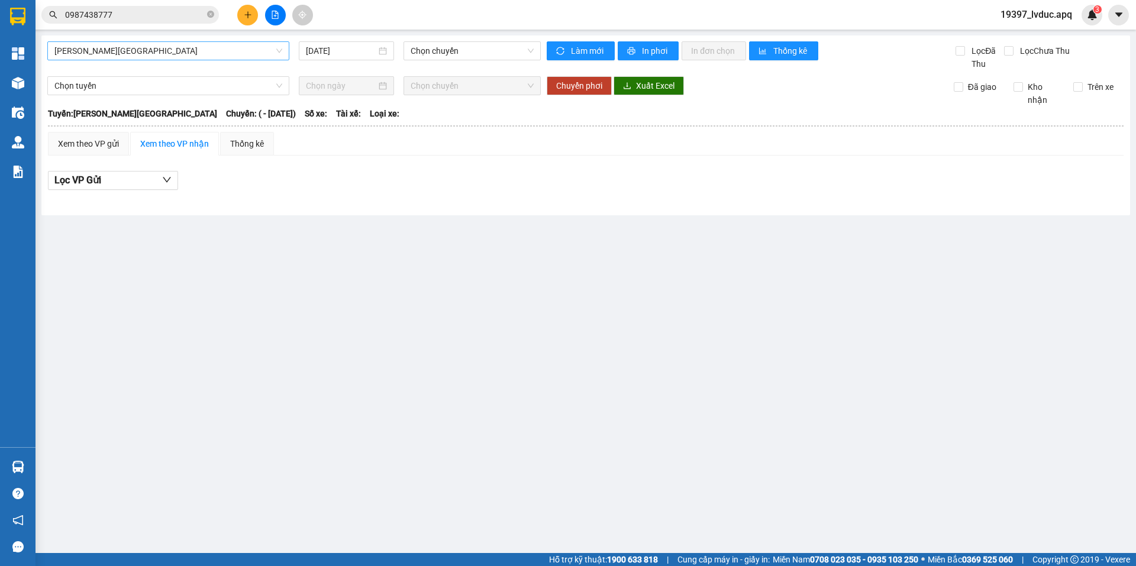
drag, startPoint x: 211, startPoint y: 46, endPoint x: 193, endPoint y: 54, distance: 19.6
click at [211, 46] on span "[PERSON_NAME][GEOGRAPHIC_DATA]" at bounding box center [168, 51] width 228 height 18
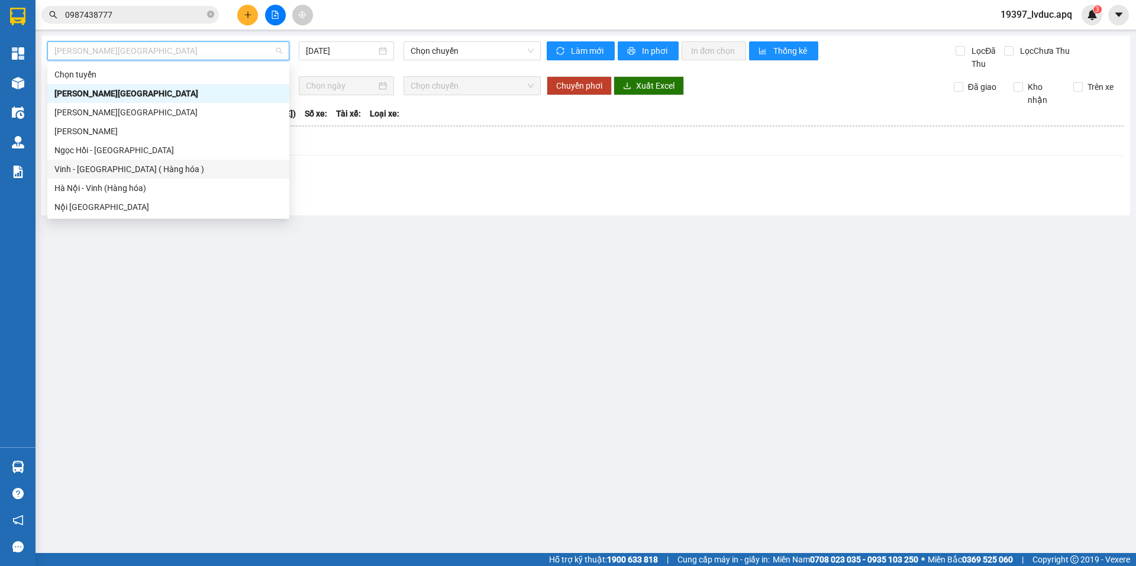
click at [133, 176] on div "Vinh - [GEOGRAPHIC_DATA] ( Hàng hóa )" at bounding box center [168, 169] width 242 height 19
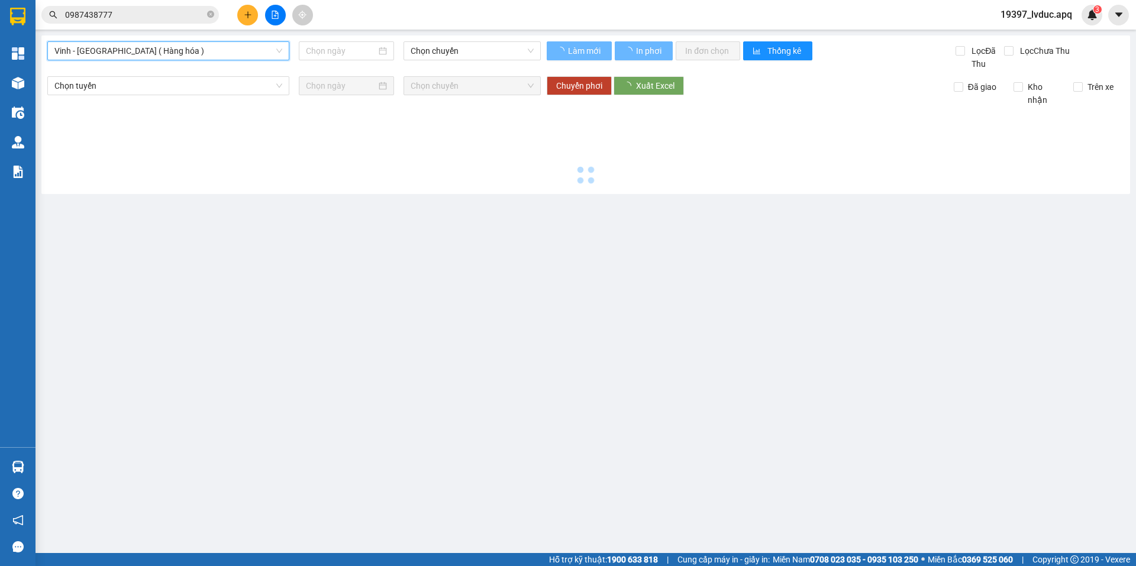
type input "[DATE]"
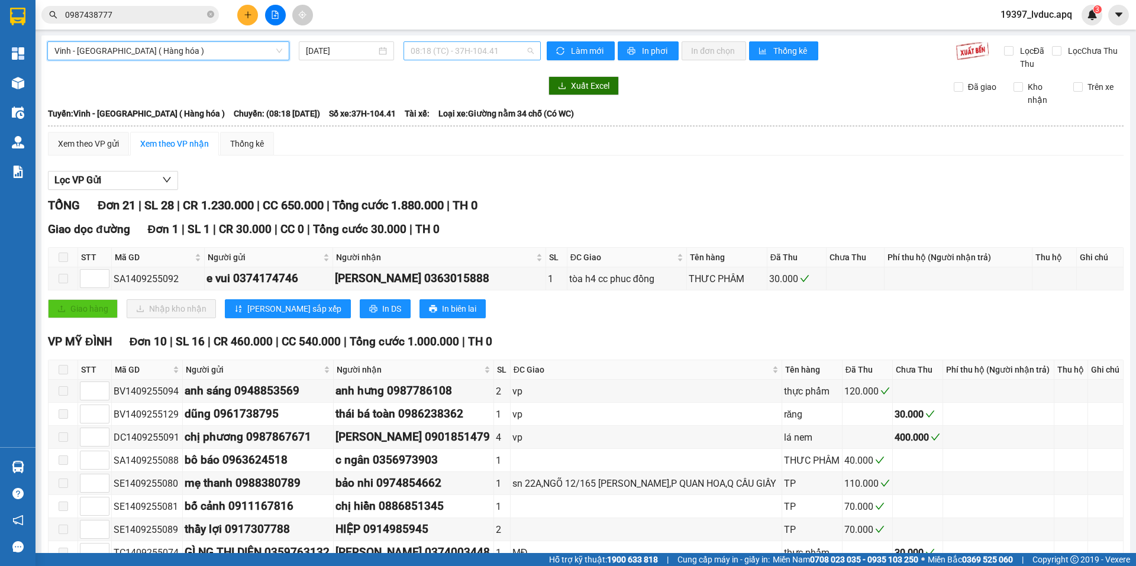
click at [428, 54] on span "08:18 (TC) - 37H-104.41" at bounding box center [472, 51] width 123 height 18
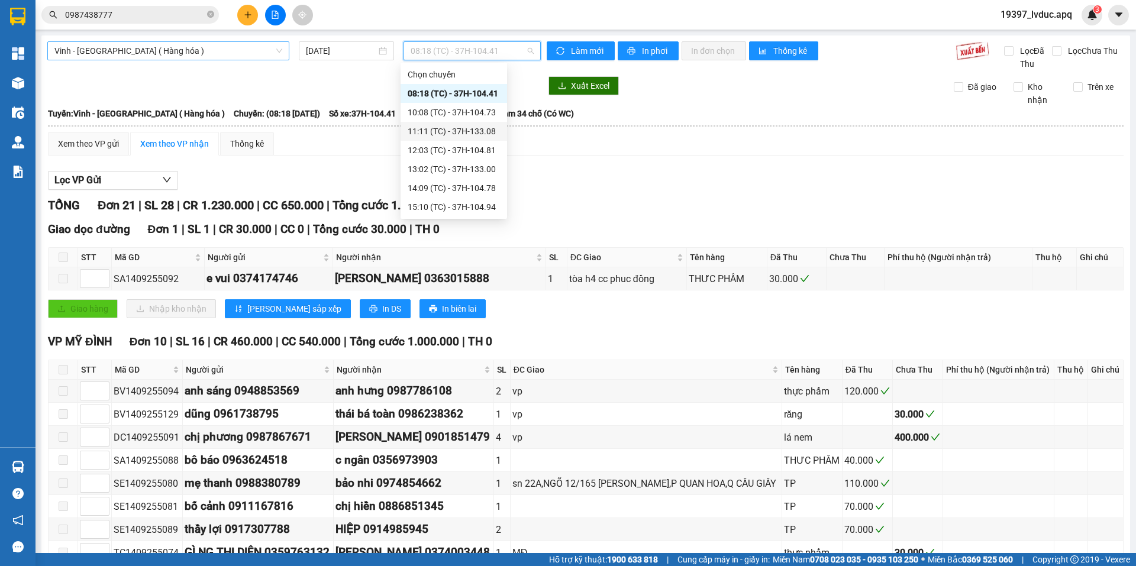
click at [201, 53] on span "Vinh - [GEOGRAPHIC_DATA] ( Hàng hóa )" at bounding box center [168, 51] width 228 height 18
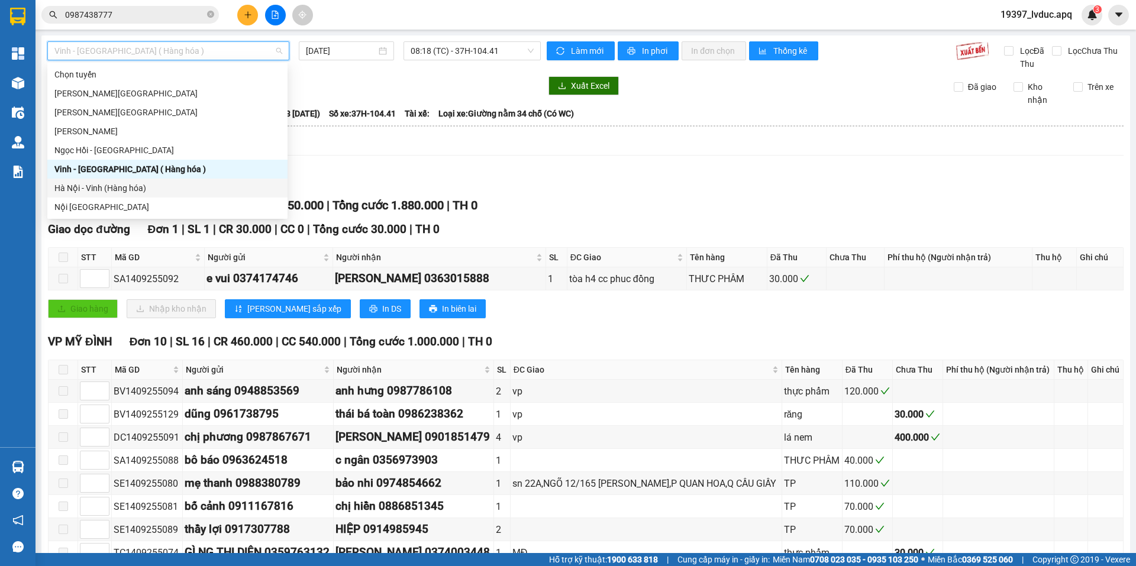
click at [135, 189] on div "Hà Nội - Vinh (Hàng hóa)" at bounding box center [167, 188] width 226 height 13
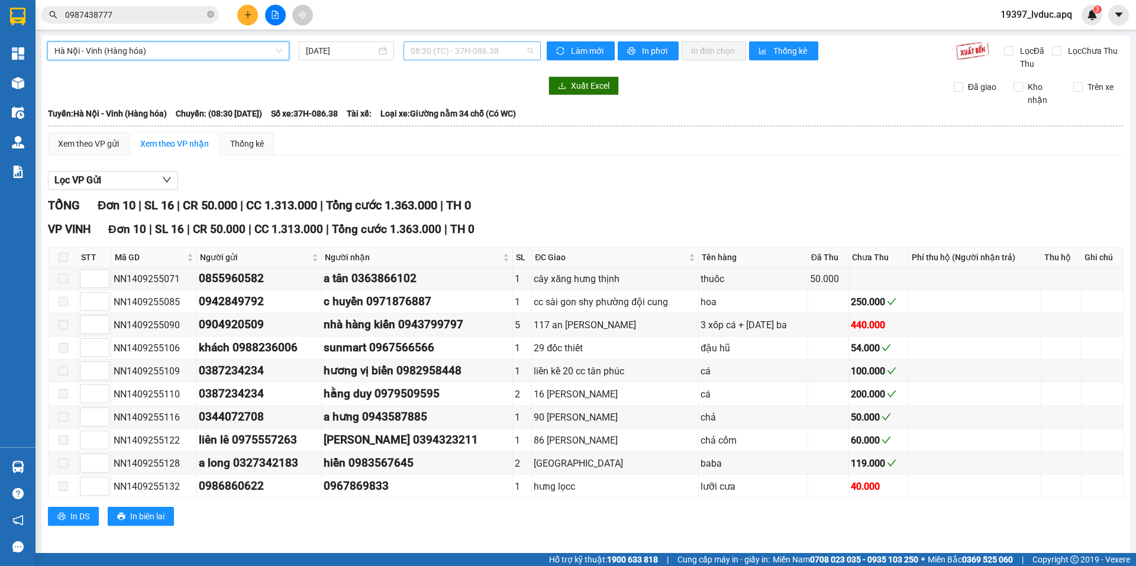
click at [463, 41] on div "08:30 (TC) - 37H-086.38" at bounding box center [471, 50] width 137 height 19
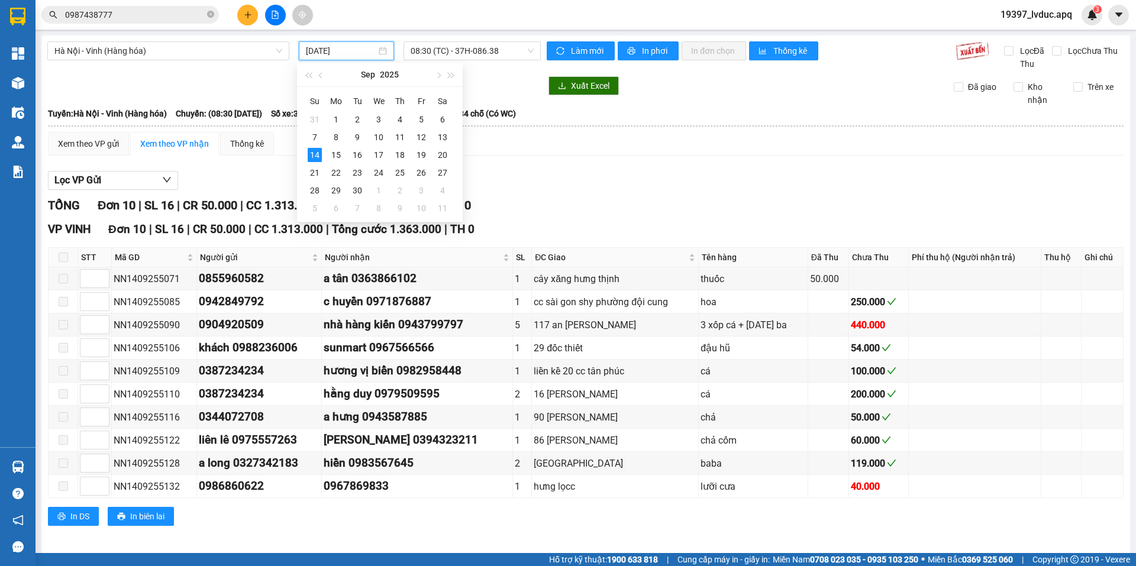
click at [354, 56] on input "[DATE]" at bounding box center [341, 50] width 70 height 13
click at [427, 138] on div "12" at bounding box center [421, 137] width 14 height 14
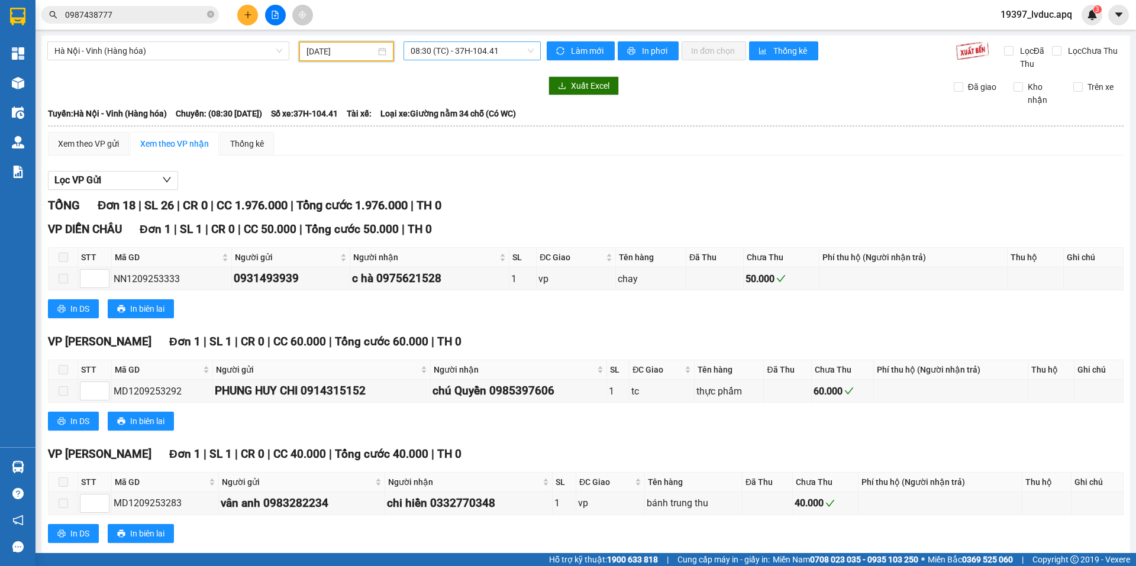
click at [433, 54] on span "08:30 (TC) - 37H-104.41" at bounding box center [472, 51] width 123 height 18
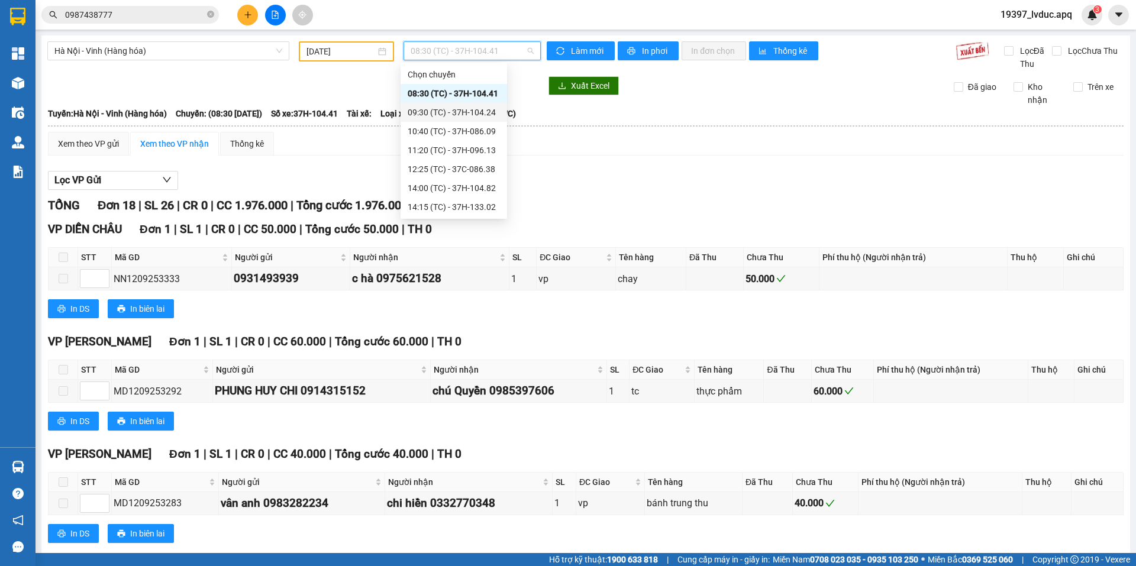
click at [444, 106] on div "09:30 (TC) - 37H-104.24" at bounding box center [454, 112] width 92 height 13
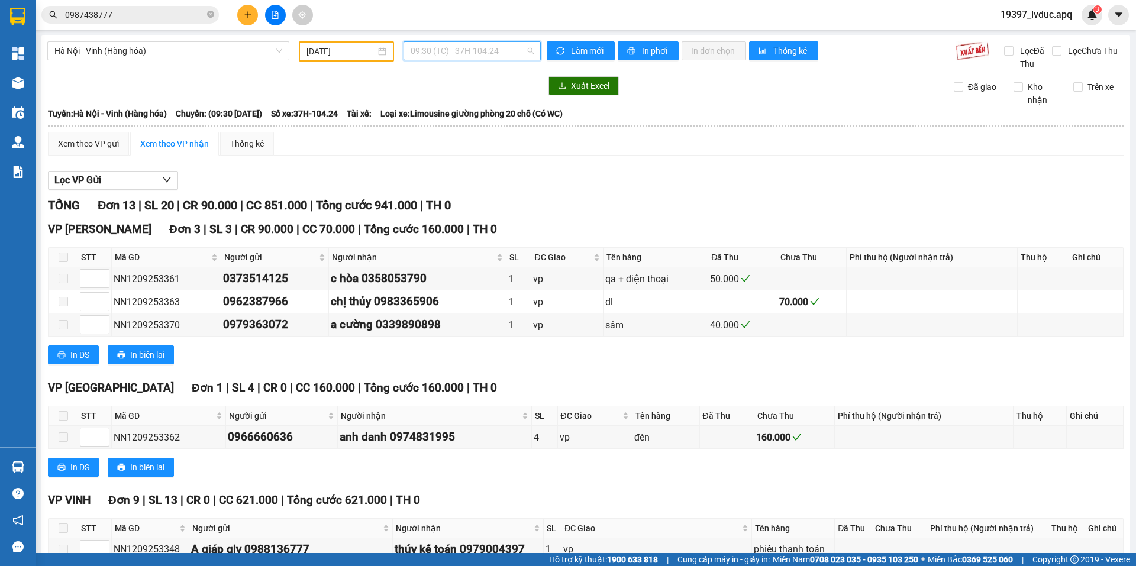
click at [458, 57] on span "09:30 (TC) - 37H-104.24" at bounding box center [472, 51] width 123 height 18
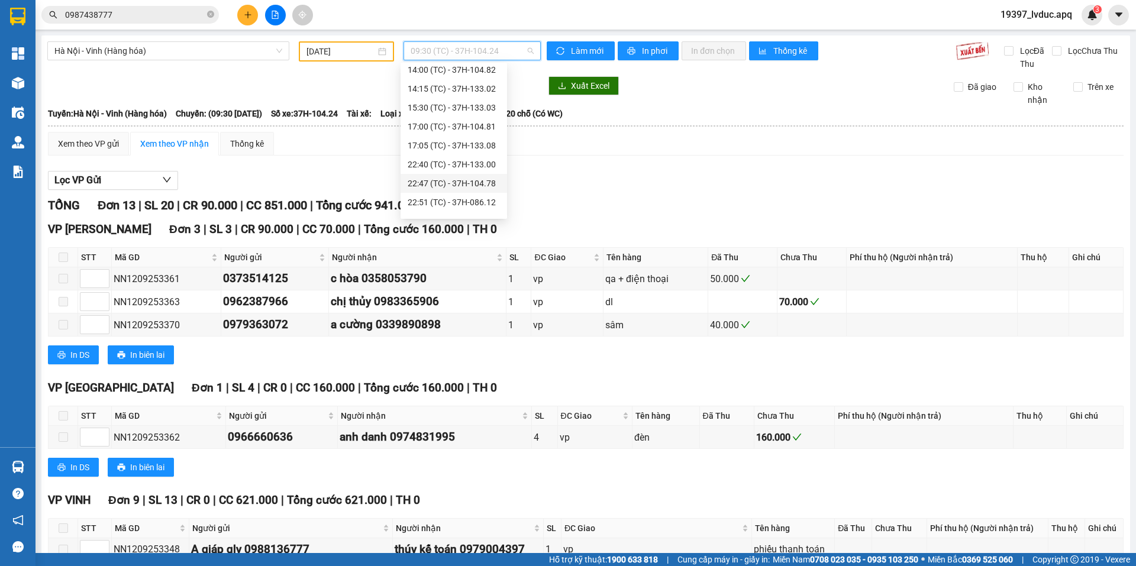
scroll to position [177, 0]
click at [444, 108] on div "22:40 (TC) - 37H-133.00" at bounding box center [454, 105] width 92 height 13
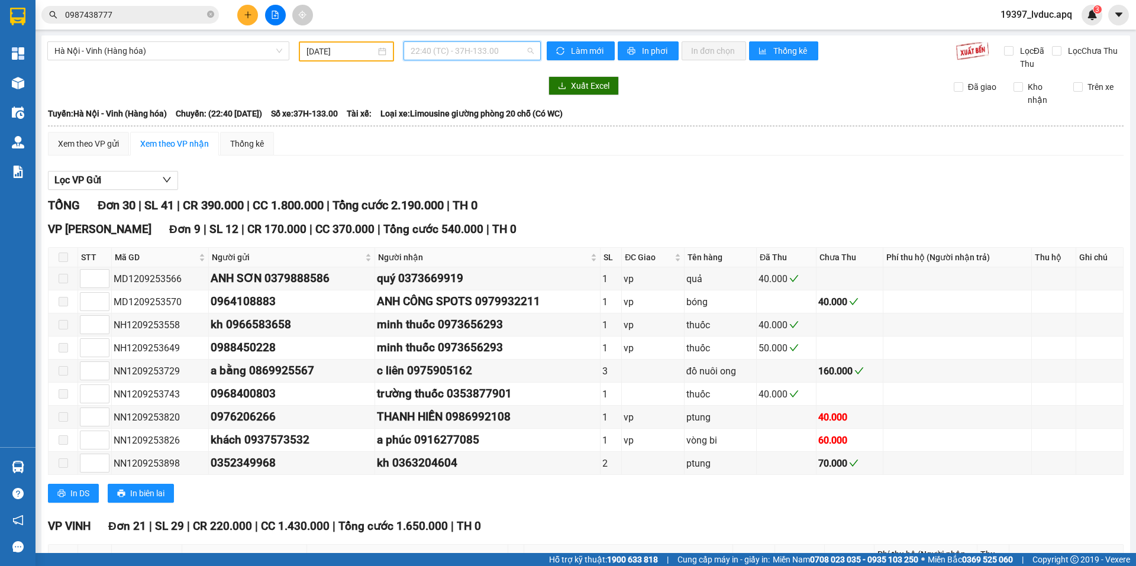
click at [460, 53] on span "22:40 (TC) - 37H-133.00" at bounding box center [472, 51] width 123 height 18
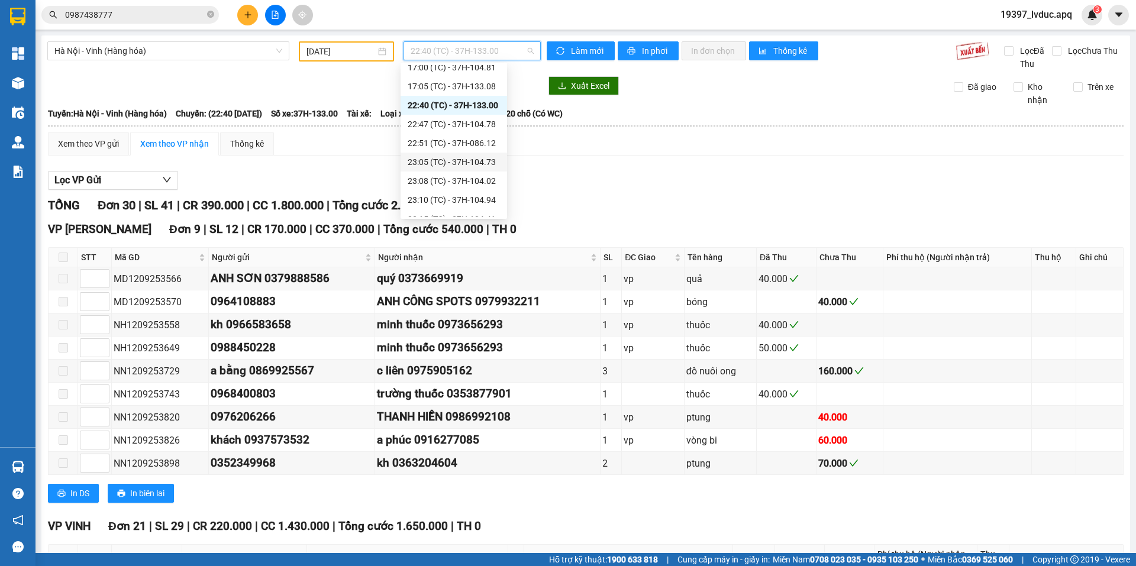
click at [479, 162] on div "23:05 (TC) - 37H-104.73" at bounding box center [454, 162] width 92 height 13
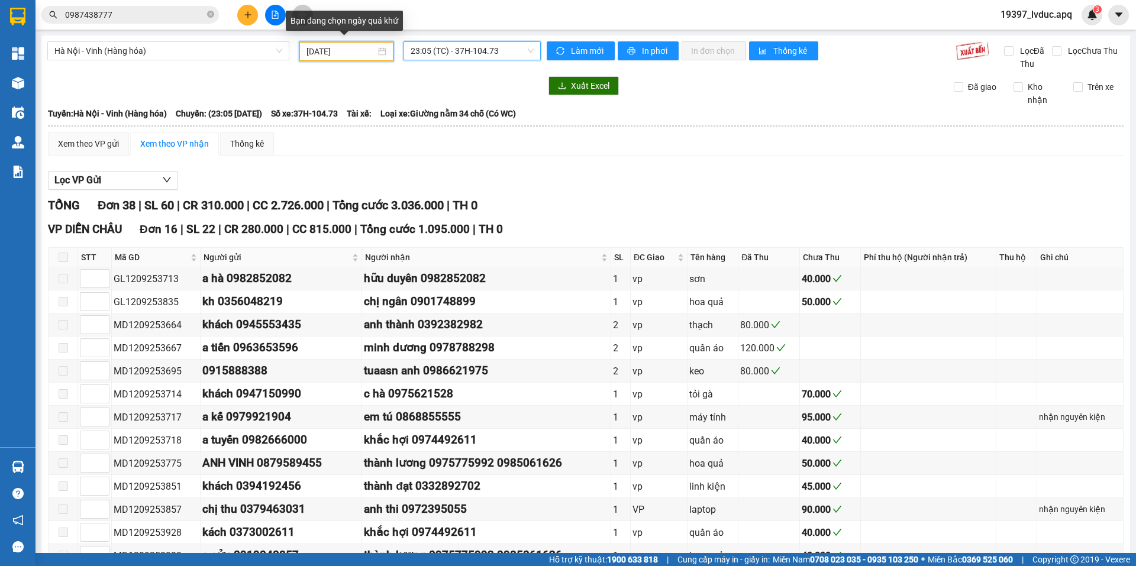
click at [346, 56] on input "12/09/2025" at bounding box center [340, 51] width 69 height 13
click at [449, 52] on span "23:05 (TC) - 37H-104.73" at bounding box center [472, 51] width 123 height 18
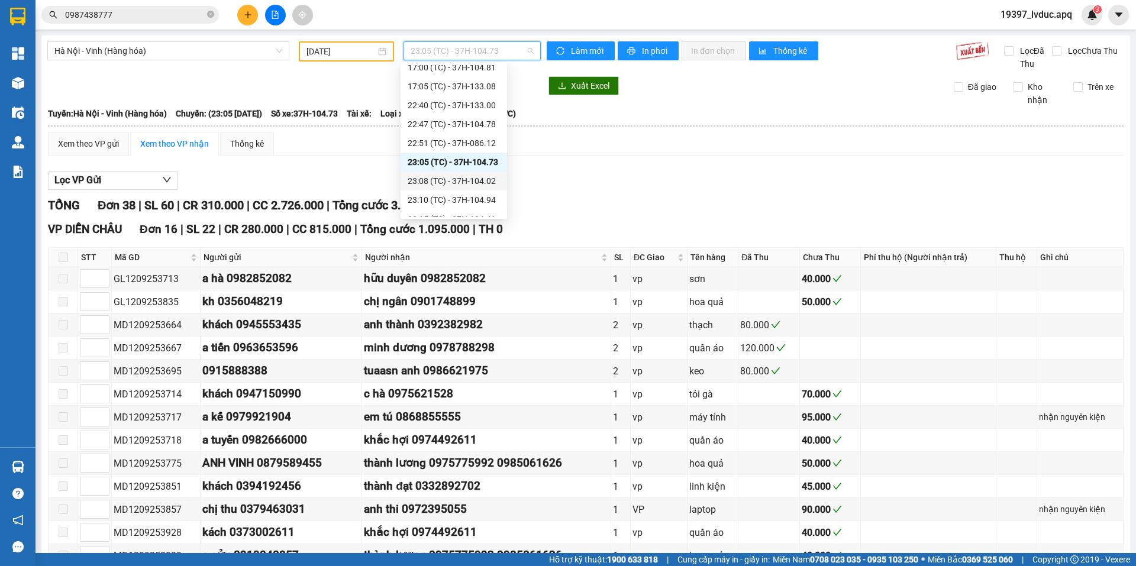
click at [454, 182] on div "23:08 (TC) - 37H-104.02" at bounding box center [454, 181] width 92 height 13
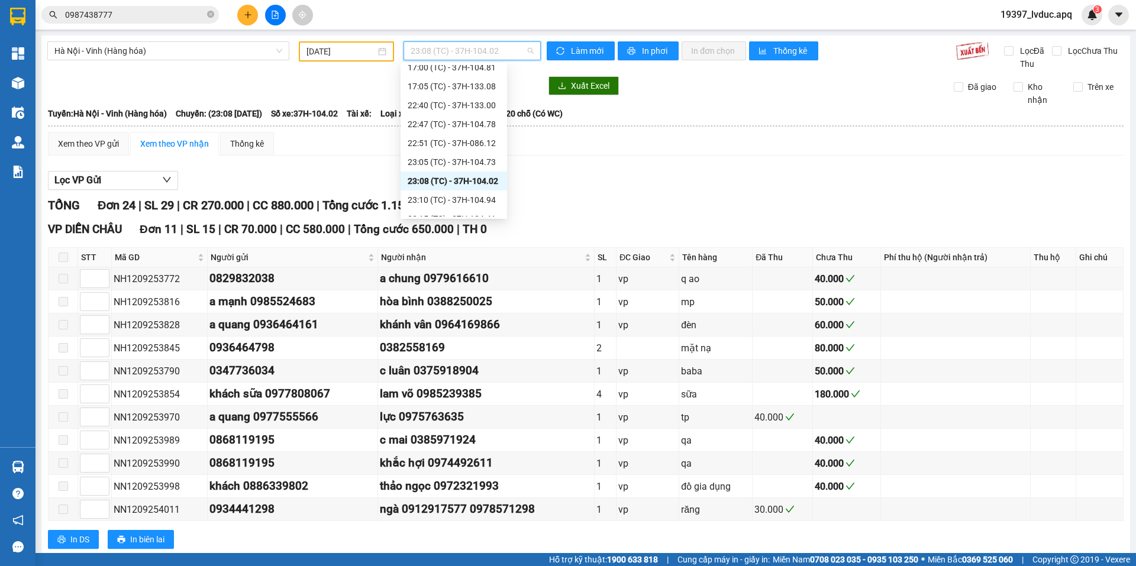
click at [490, 53] on span "23:08 (TC) - 37H-104.02" at bounding box center [472, 51] width 123 height 18
click at [479, 192] on div "23:10 (TC) - 37H-104.94" at bounding box center [453, 199] width 106 height 19
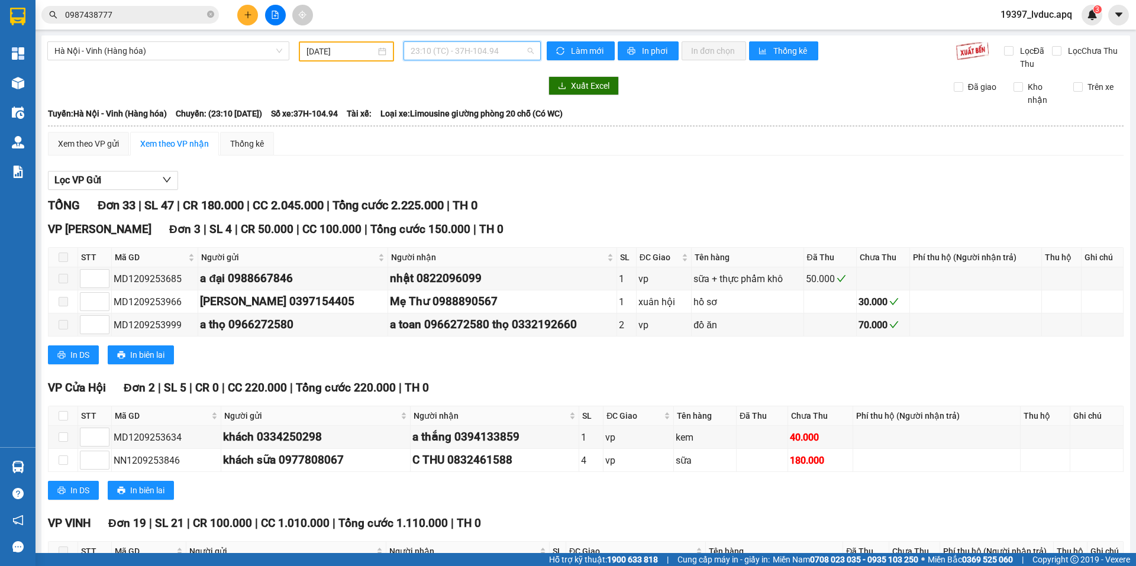
click at [456, 52] on span "23:10 (TC) - 37H-104.94" at bounding box center [472, 51] width 123 height 18
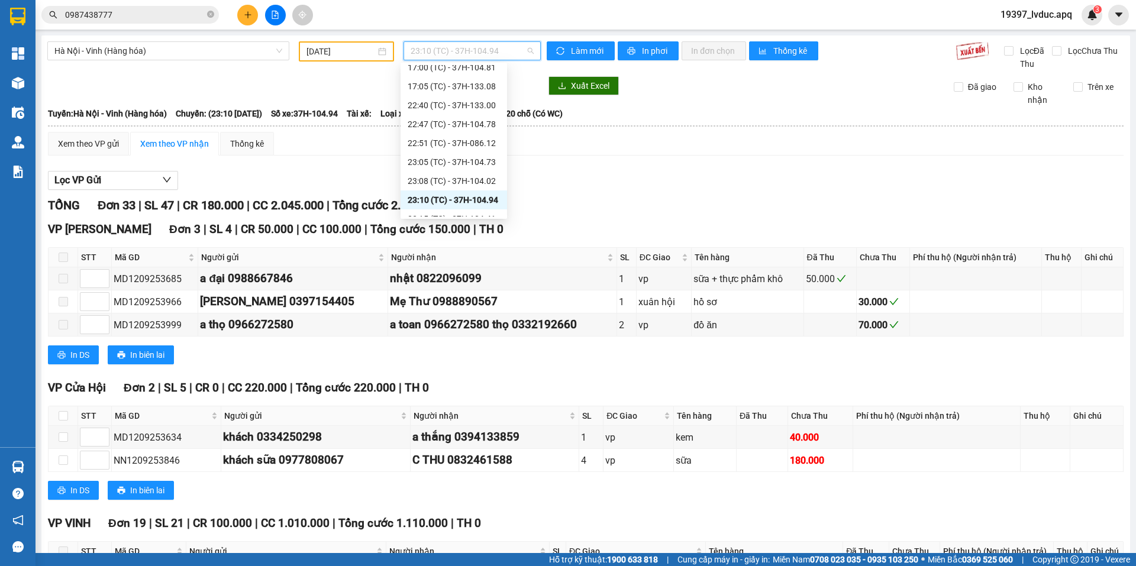
scroll to position [208, 0]
click at [465, 190] on div "23:15 (TC) - 37H-104.41" at bounding box center [454, 188] width 92 height 13
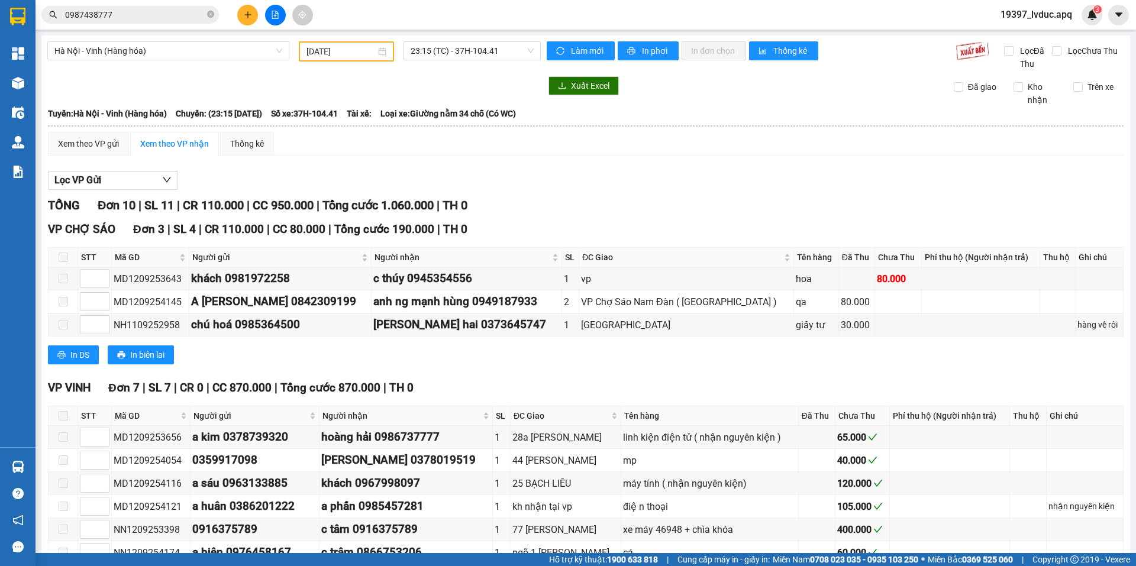
click at [486, 37] on div "Hà Nội - Vinh (Hàng hóa) 12/09/2025 23:15 (TC) - 37H-104.41 Làm mới In phơi In …" at bounding box center [585, 338] width 1088 height 607
click at [483, 41] on div "23:15 (TC) - 37H-104.41" at bounding box center [471, 50] width 137 height 19
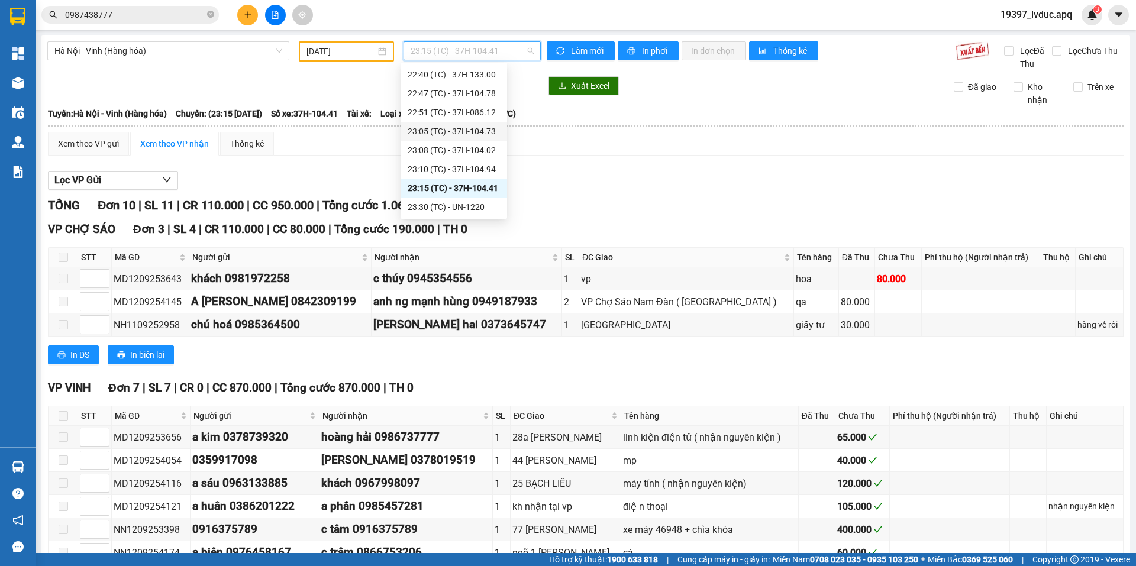
click at [473, 136] on div "23:05 (TC) - 37H-104.73" at bounding box center [454, 131] width 92 height 13
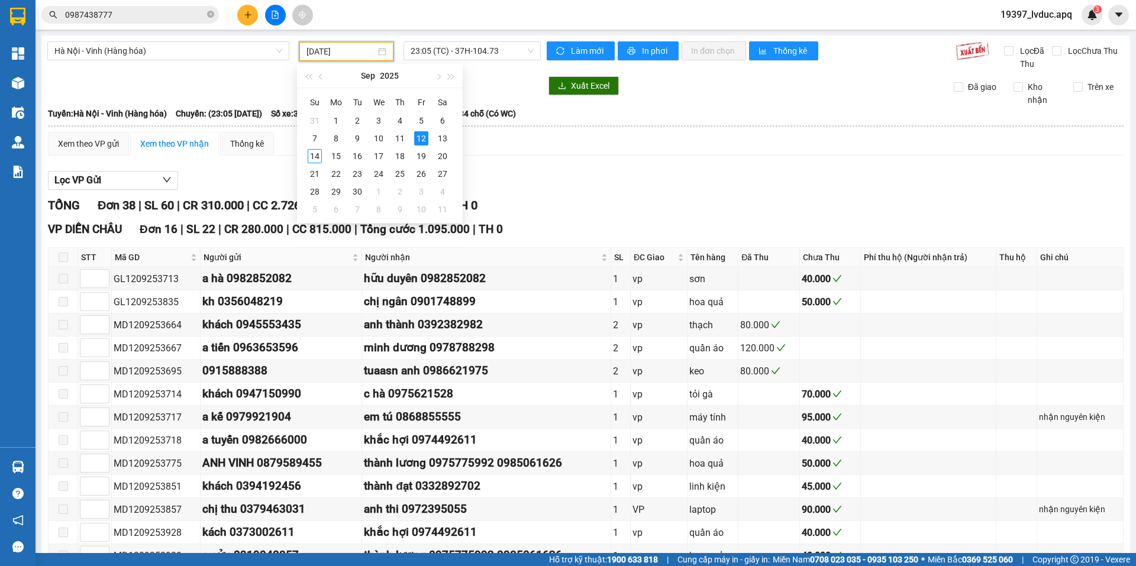
click at [351, 53] on input "12/09/2025" at bounding box center [340, 51] width 69 height 13
click at [435, 137] on td "13" at bounding box center [442, 139] width 21 height 18
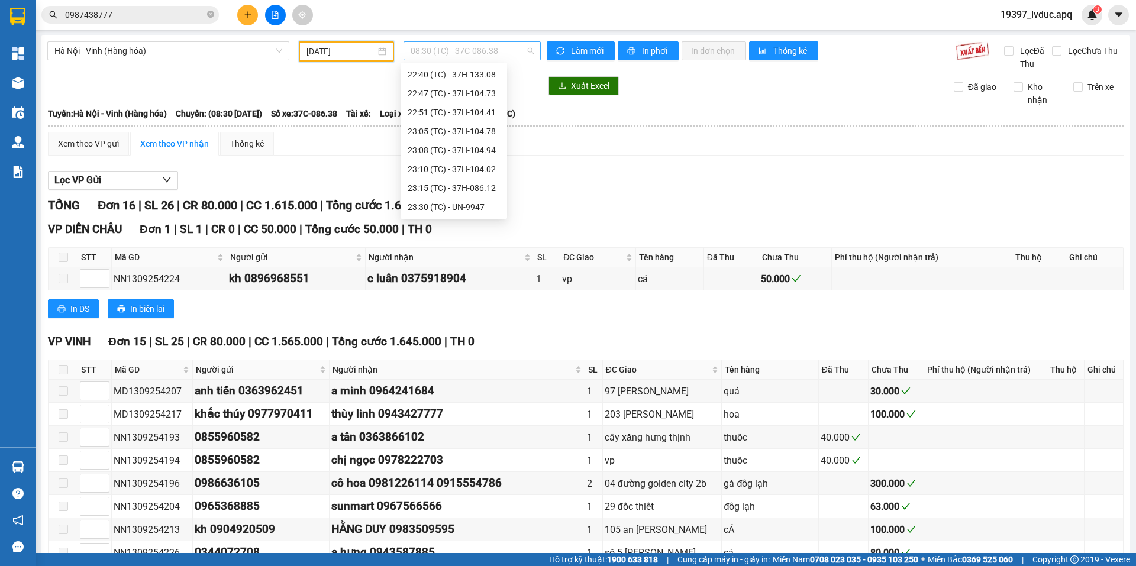
scroll to position [19, 0]
click at [437, 53] on span "08:30 (TC) - 37C-086.38" at bounding box center [472, 51] width 123 height 18
click at [471, 146] on div "22:40 (TC) - 37H-133.08" at bounding box center [454, 145] width 92 height 13
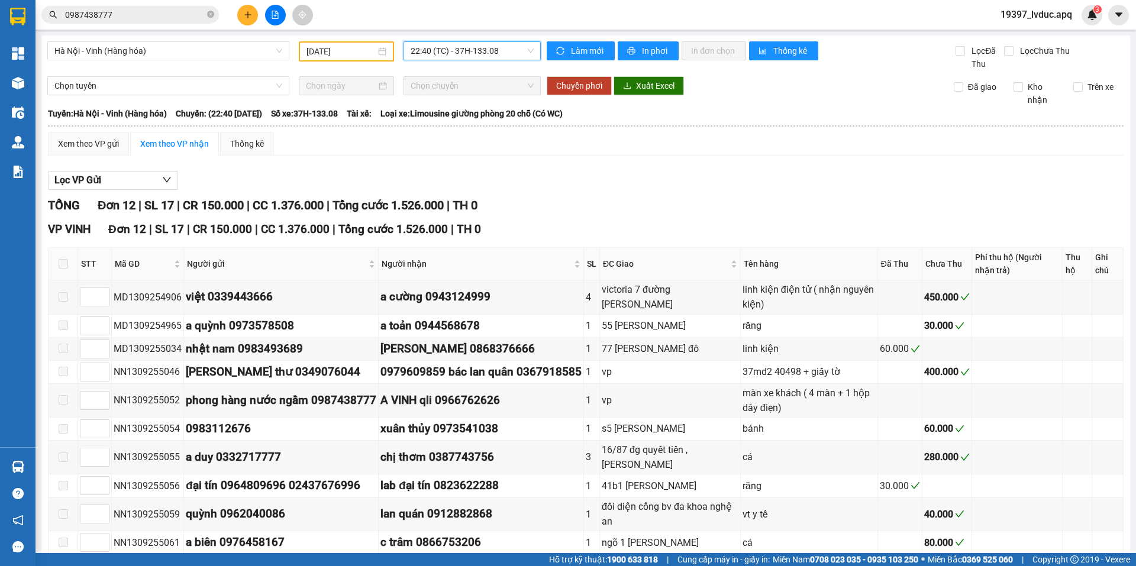
click at [461, 57] on span "22:40 (TC) - 37H-133.08" at bounding box center [472, 51] width 123 height 18
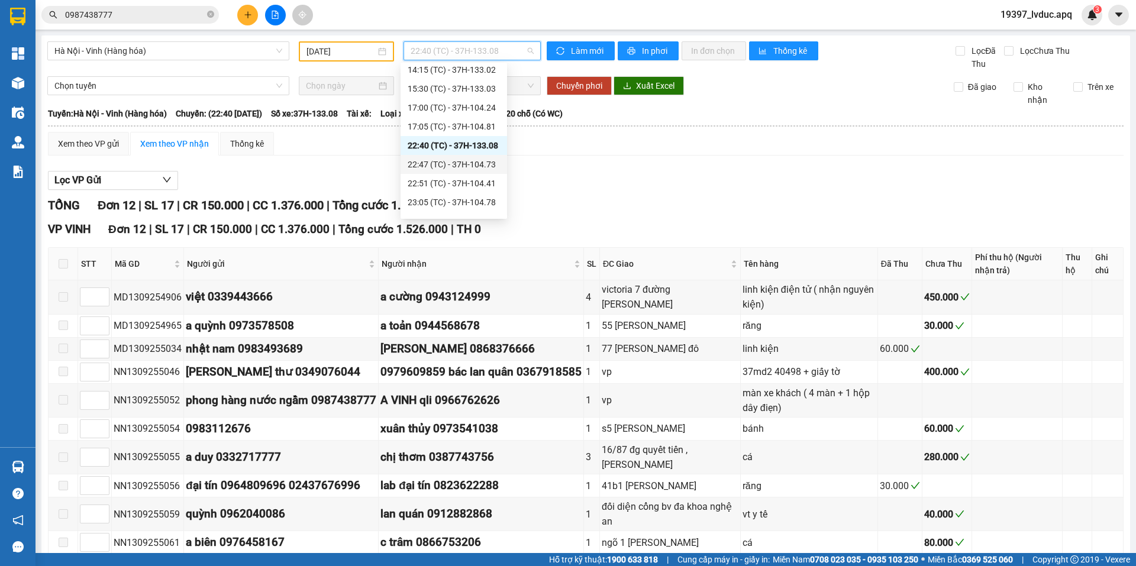
click at [473, 166] on div "22:47 (TC) - 37H-104.73" at bounding box center [454, 164] width 92 height 13
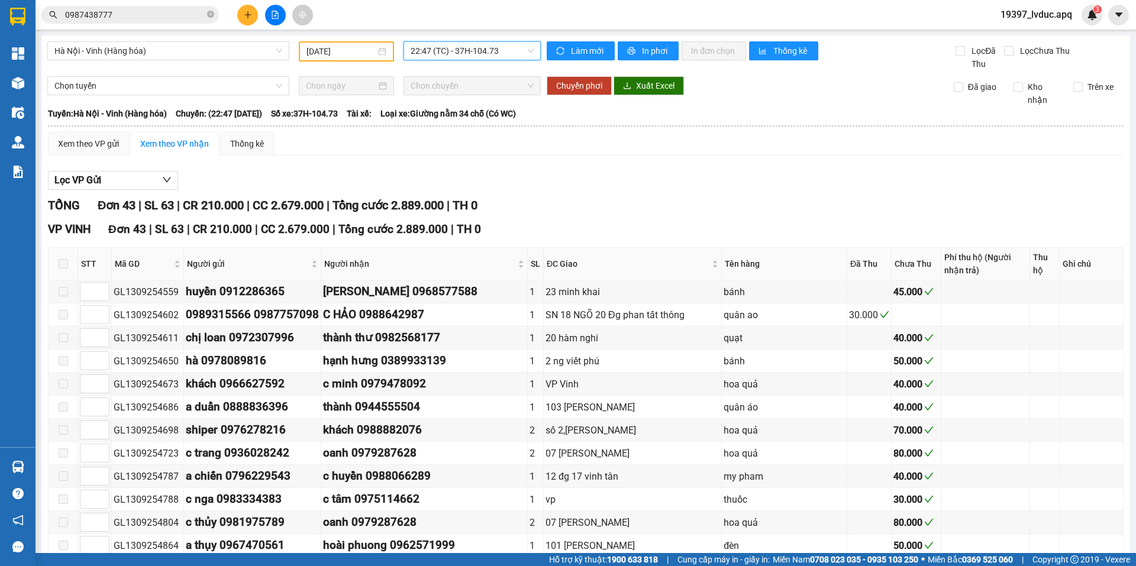
click at [483, 52] on span "22:47 (TC) - 37H-104.73" at bounding box center [472, 51] width 123 height 18
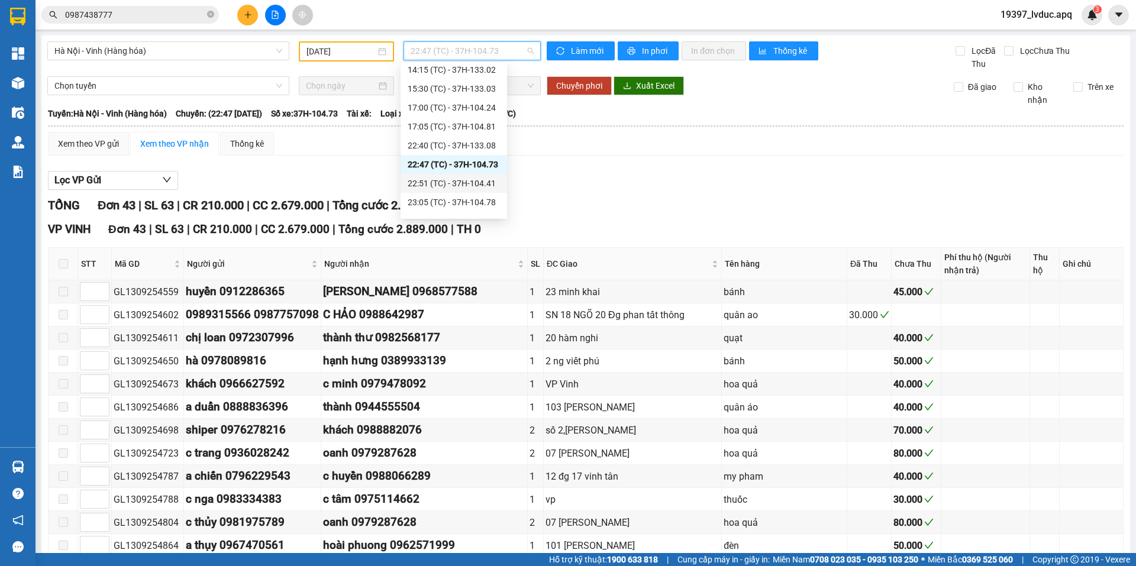
click at [470, 183] on div "22:51 (TC) - 37H-104.41" at bounding box center [454, 183] width 92 height 13
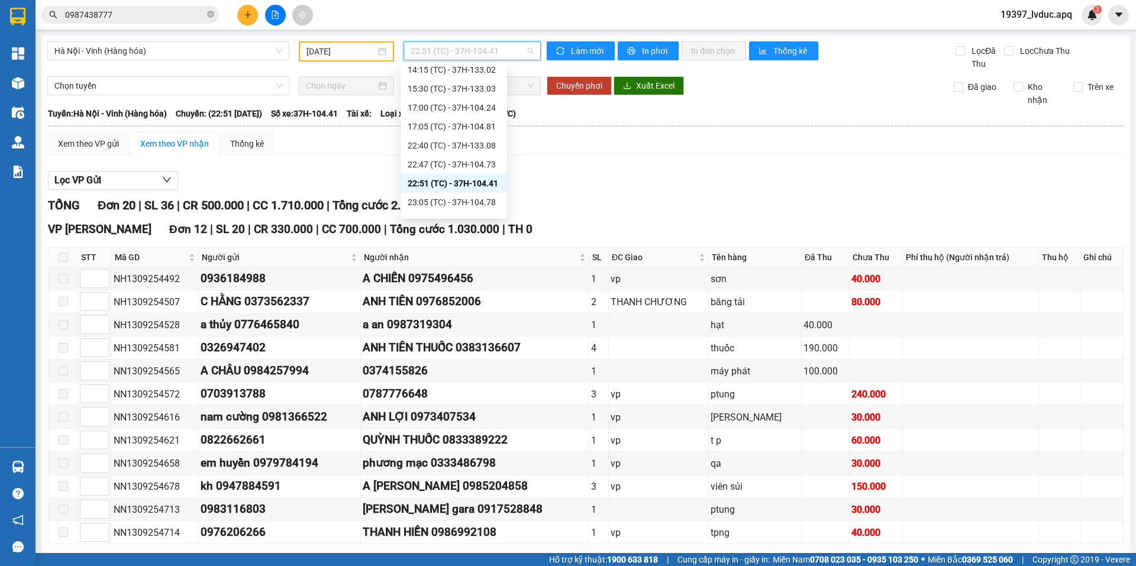
click at [482, 55] on span "22:51 (TC) - 37H-104.41" at bounding box center [472, 51] width 123 height 18
click at [467, 199] on div "23:05 (TC) - 37H-104.78" at bounding box center [454, 202] width 92 height 13
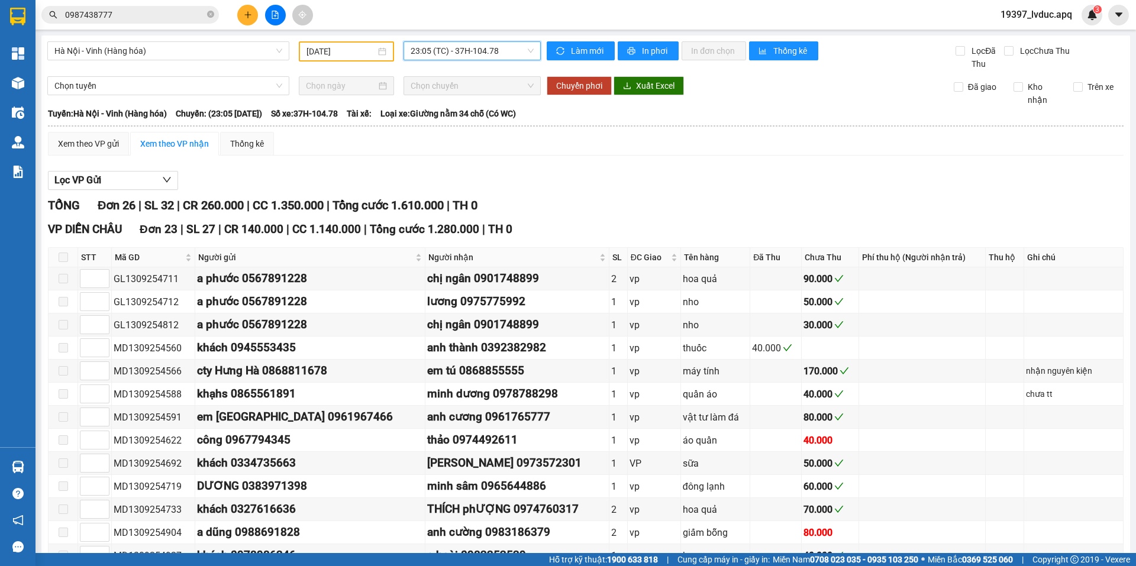
click at [457, 45] on span "23:05 (TC) - 37H-104.78" at bounding box center [472, 51] width 123 height 18
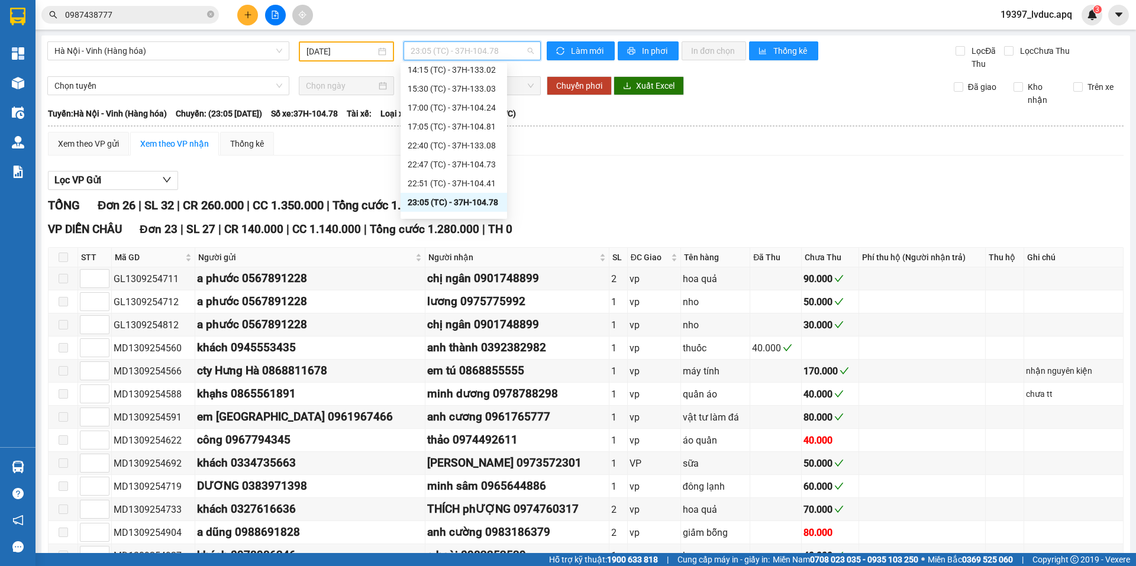
scroll to position [196, 0]
click at [471, 161] on div "23:08 (TC) - 37H-104.94" at bounding box center [454, 162] width 92 height 13
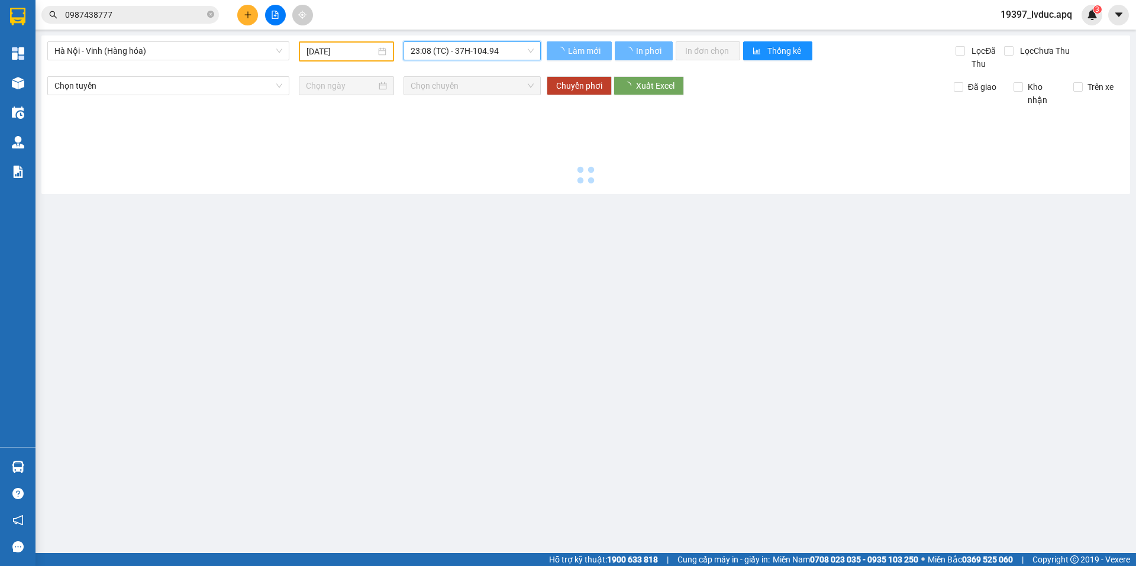
click at [468, 38] on div "Hà Nội - Vinh (Hàng hóa) 13/09/2025 23:08 23:08 (TC) - 37H-104.94 Làm mới In ph…" at bounding box center [585, 114] width 1088 height 159
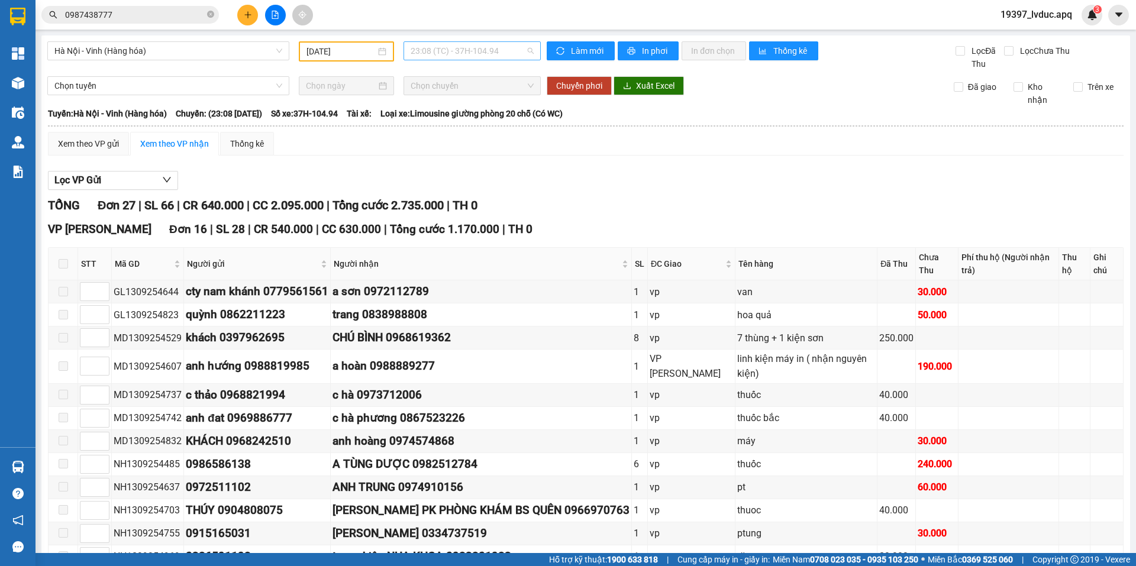
click at [469, 53] on span "23:08 (TC) - 37H-104.94" at bounding box center [472, 51] width 123 height 18
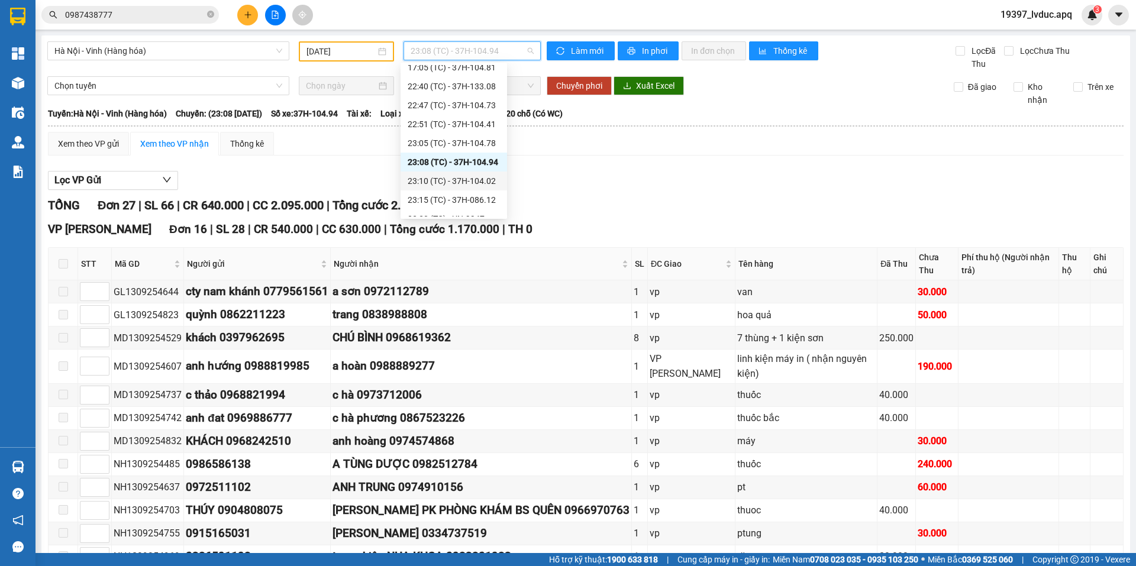
click at [478, 185] on div "23:10 (TC) - 37H-104.02" at bounding box center [454, 181] width 92 height 13
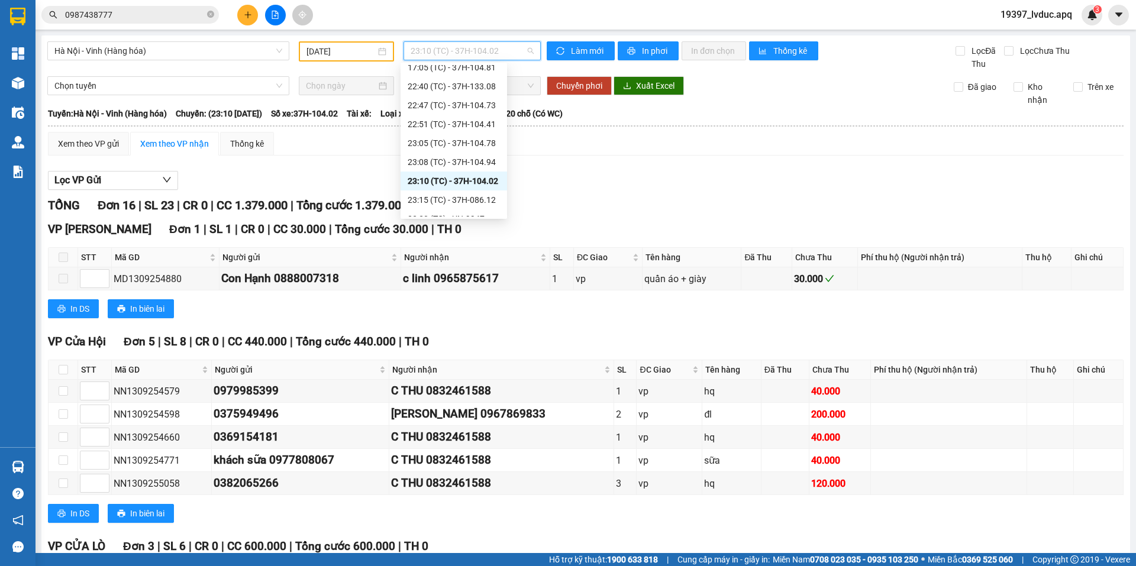
click at [486, 50] on span "23:10 (TC) - 37H-104.02" at bounding box center [472, 51] width 123 height 18
click at [476, 196] on div "23:15 (TC) - 37H-086.12" at bounding box center [454, 199] width 92 height 13
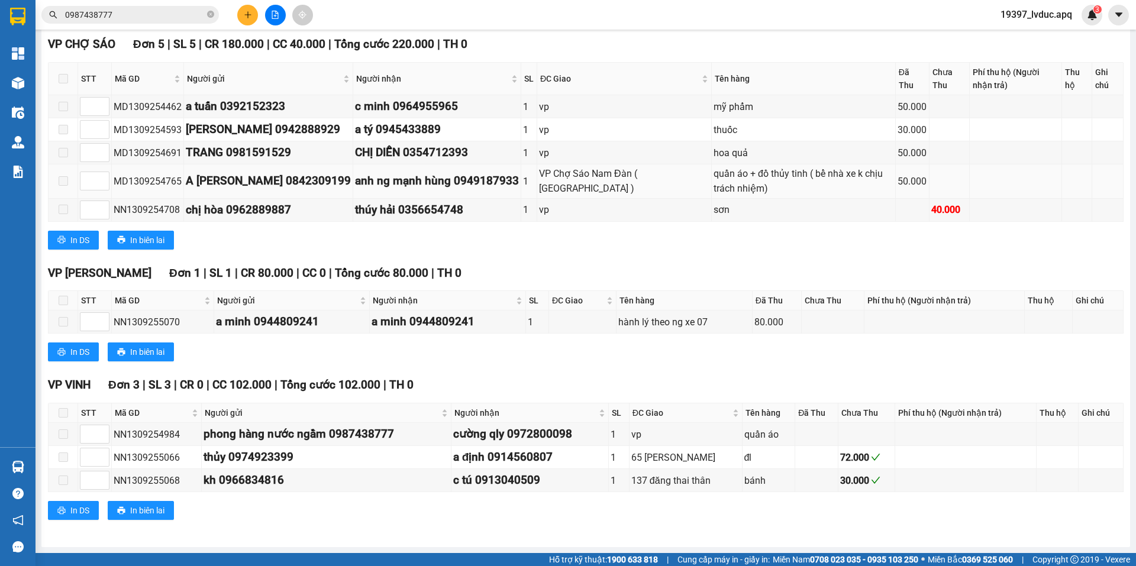
scroll to position [8, 0]
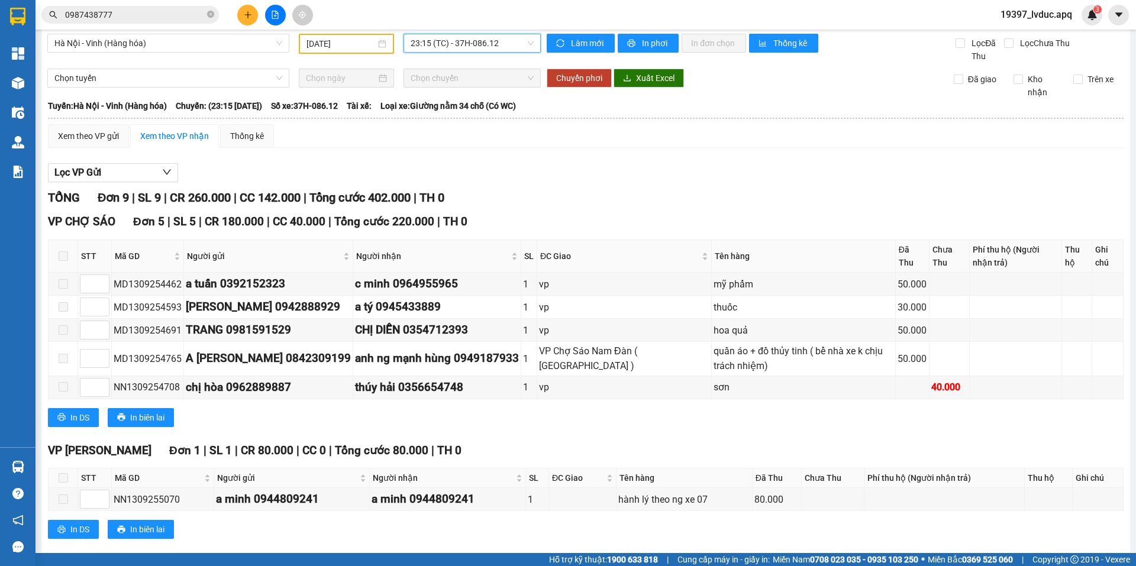
click at [467, 49] on span "23:15 (TC) - 37H-086.12" at bounding box center [472, 43] width 123 height 18
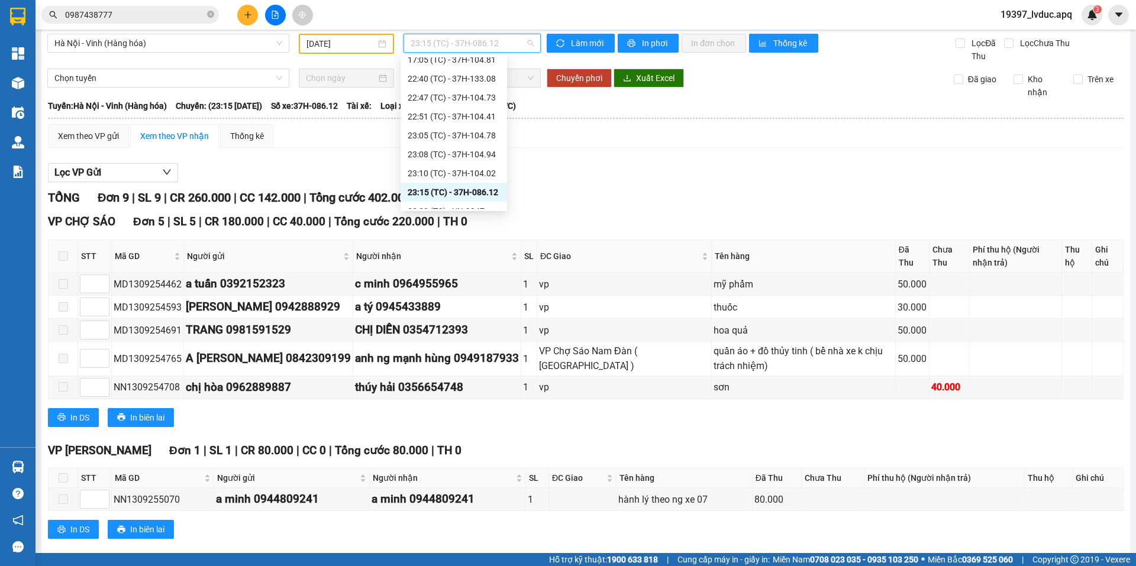
scroll to position [208, 0]
click at [479, 196] on div "23:30 (TC) - UN-9947" at bounding box center [454, 199] width 92 height 13
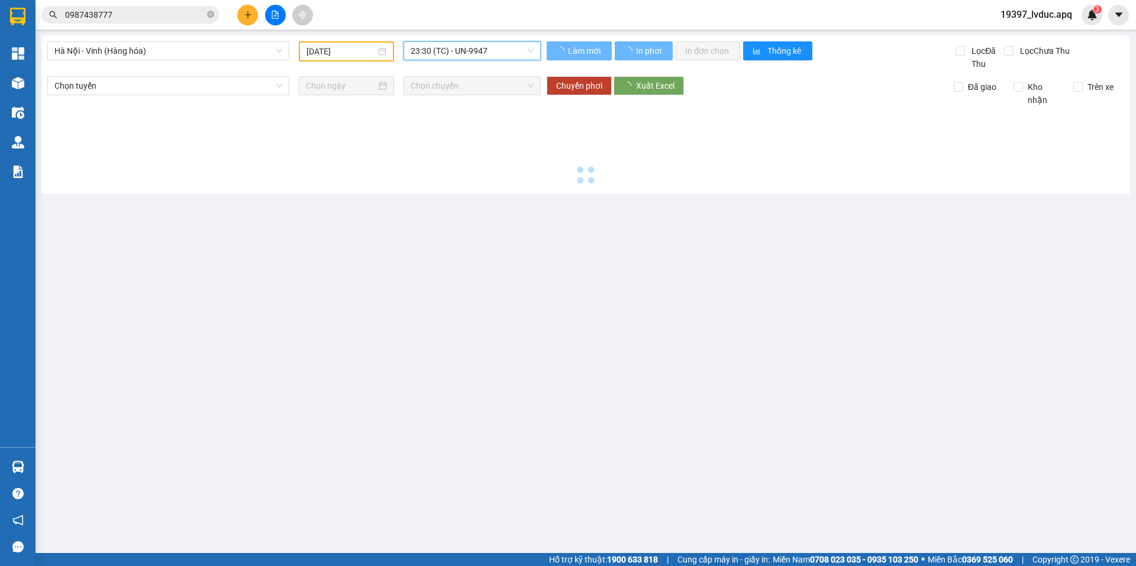
scroll to position [0, 0]
click at [454, 53] on span "23:30 (TC) - UN-9947" at bounding box center [472, 51] width 123 height 18
click at [459, 46] on span "23:30 (TC) - UN-9947" at bounding box center [472, 51] width 123 height 18
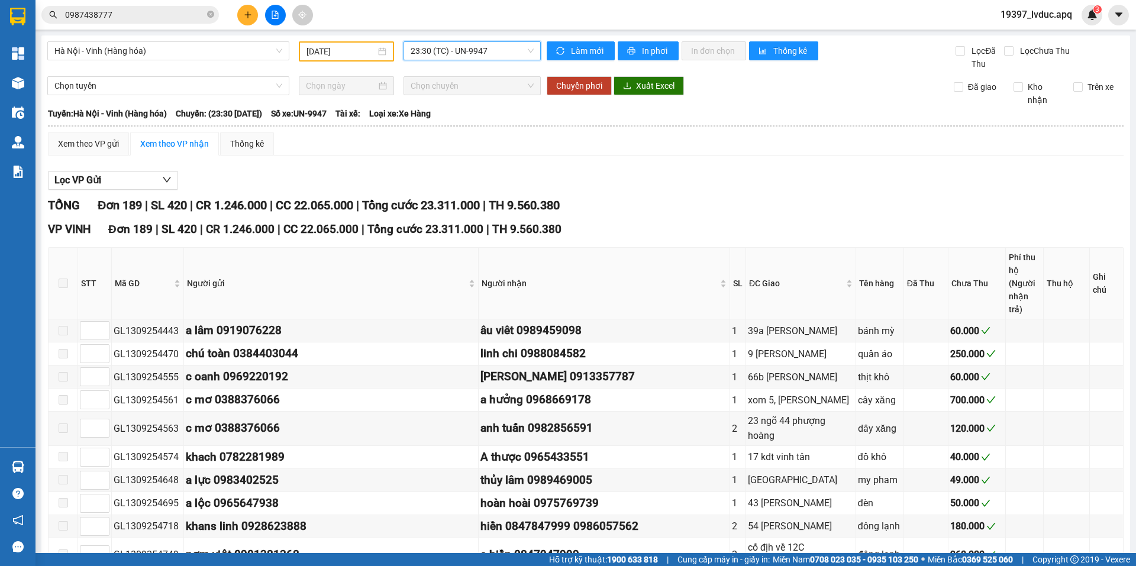
click at [460, 49] on span "23:30 (TC) - UN-9947" at bounding box center [472, 51] width 123 height 18
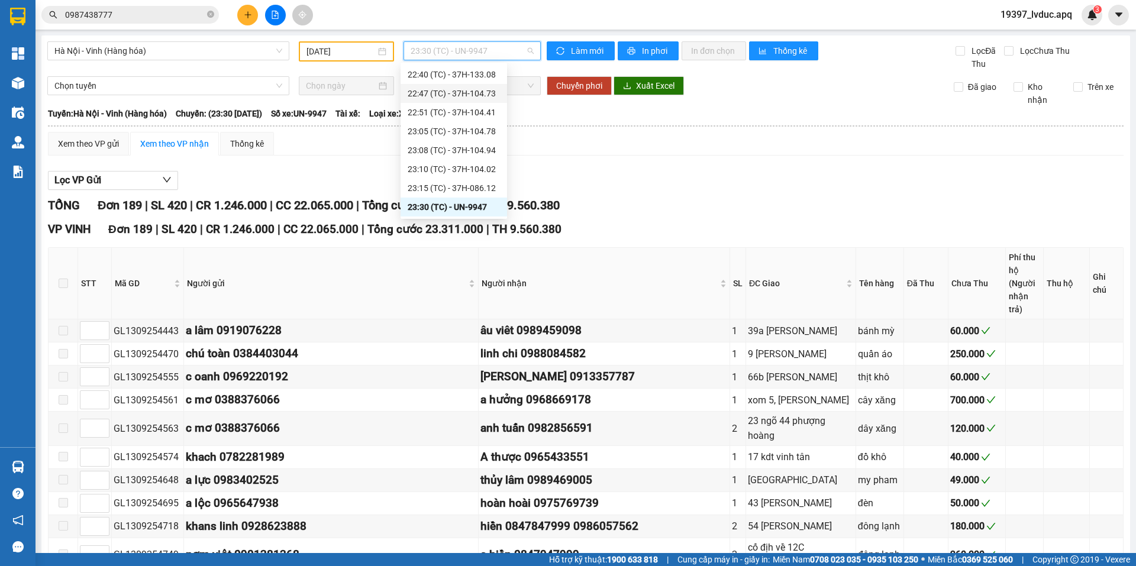
scroll to position [31, 0]
click at [360, 50] on input "13/09/2025" at bounding box center [340, 51] width 69 height 13
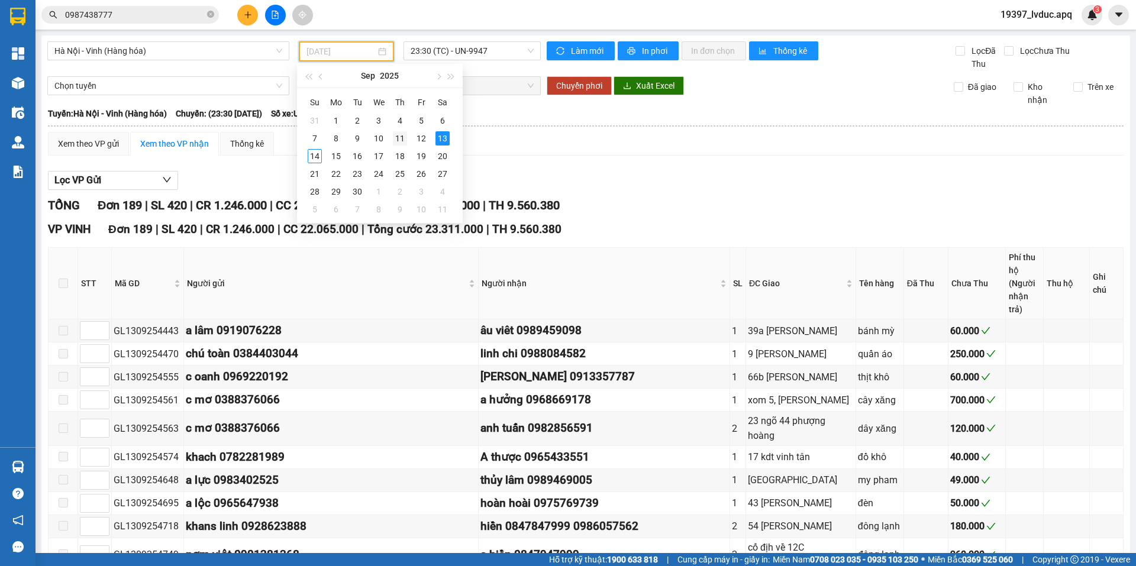
click at [405, 135] on div "11" at bounding box center [400, 138] width 14 height 14
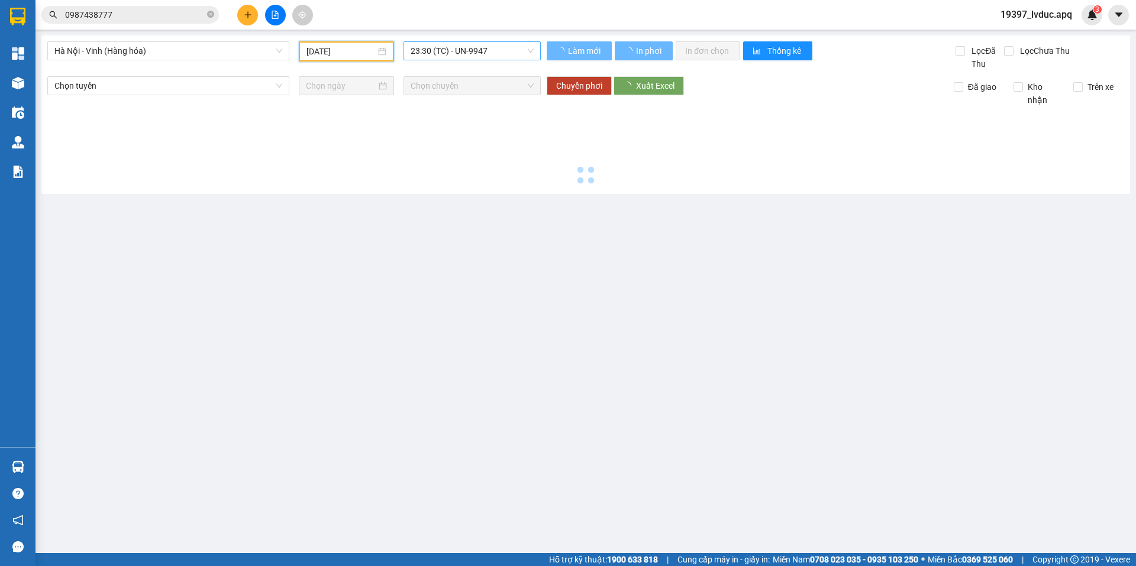
type input "11/09/2025"
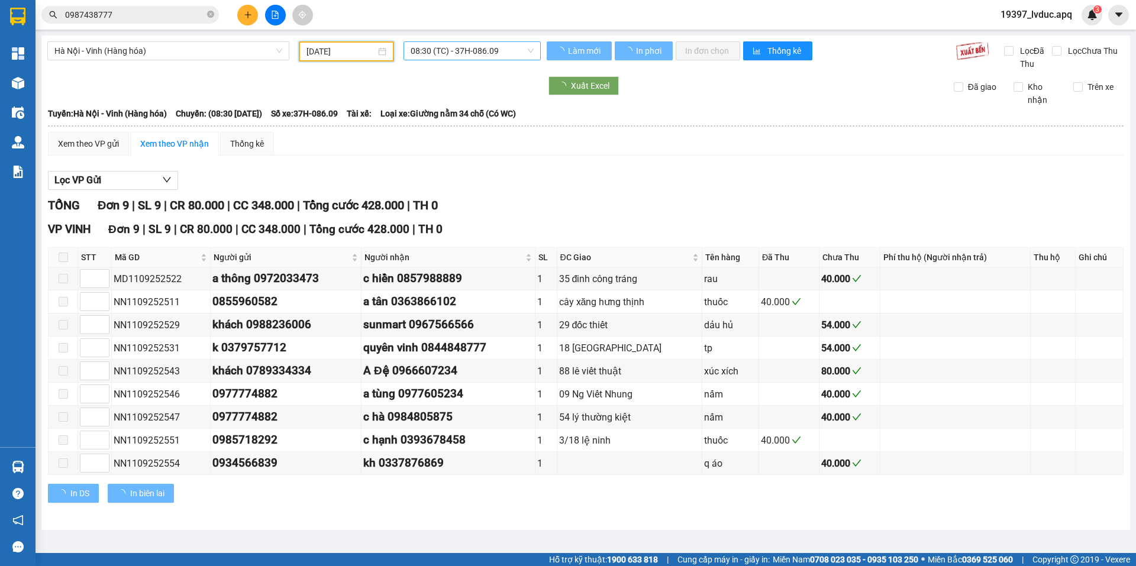
click at [454, 52] on span "08:30 (TC) - 37H-086.09" at bounding box center [472, 51] width 123 height 18
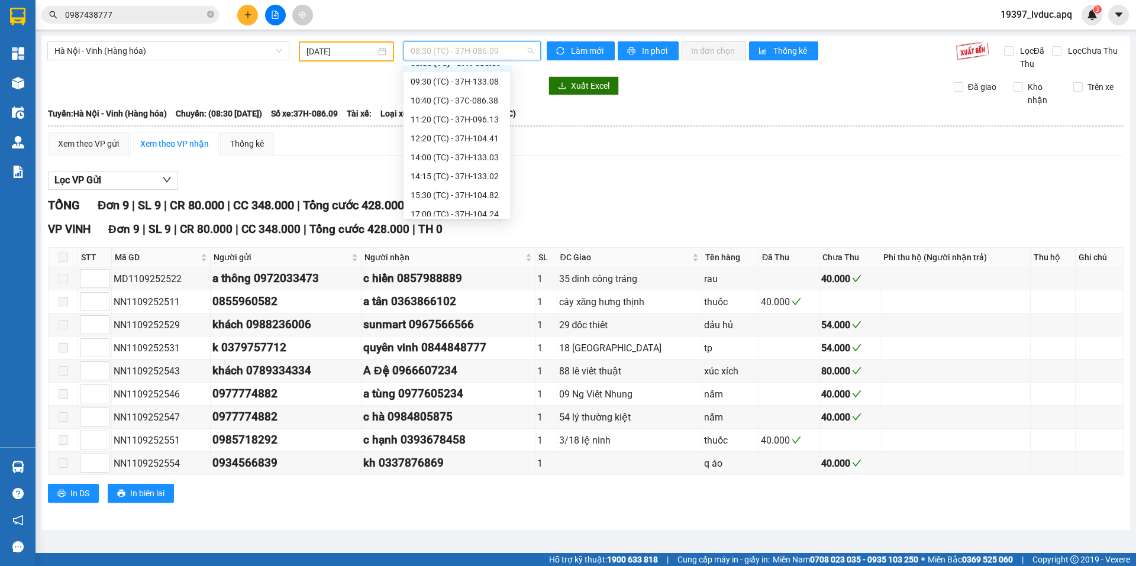
scroll to position [19, 0]
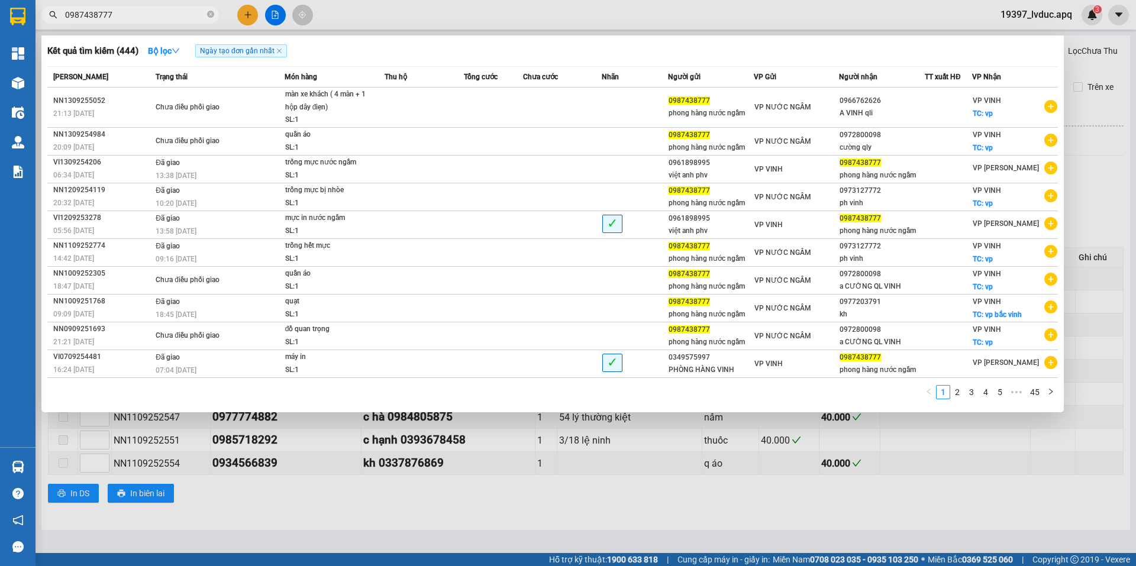
click at [139, 15] on input "0987438777" at bounding box center [135, 14] width 140 height 13
type input "0"
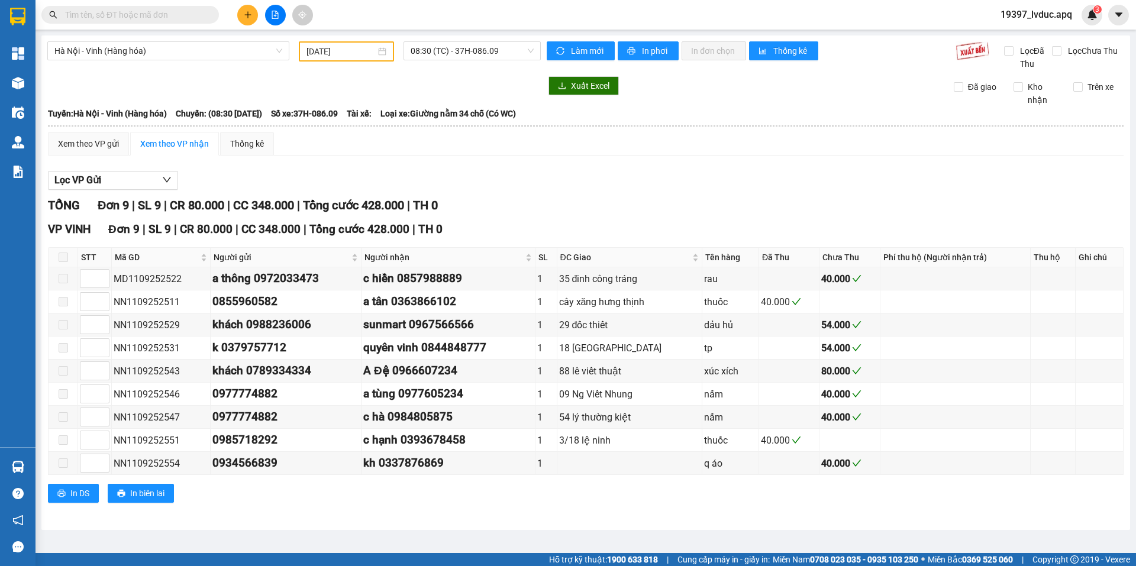
click at [139, 15] on input "text" at bounding box center [135, 14] width 140 height 13
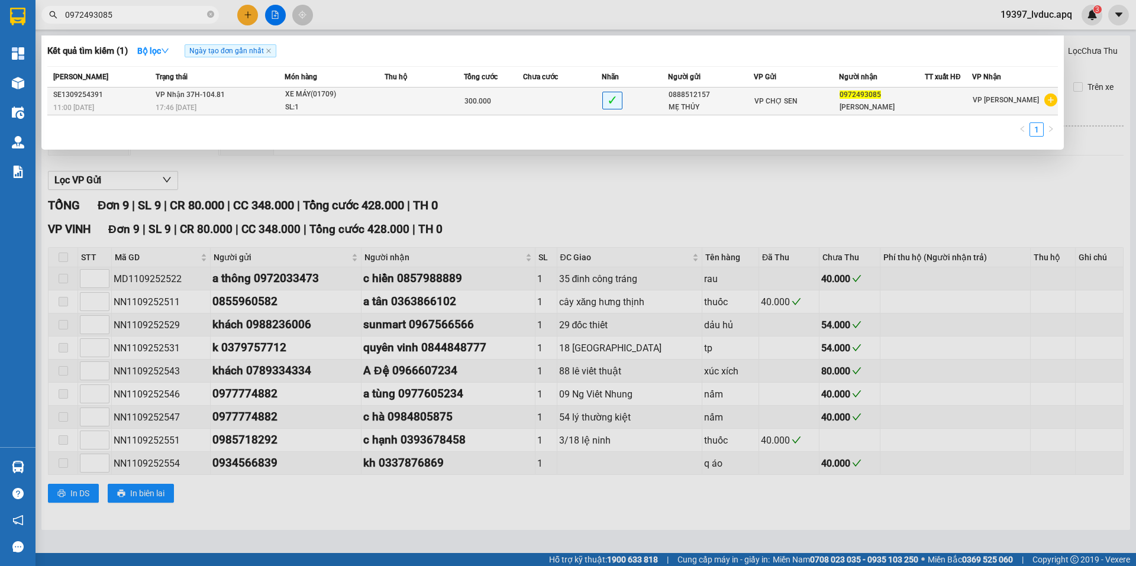
type input "0972493085"
click at [373, 92] on div "XE MÁY(01709)" at bounding box center [329, 94] width 89 height 13
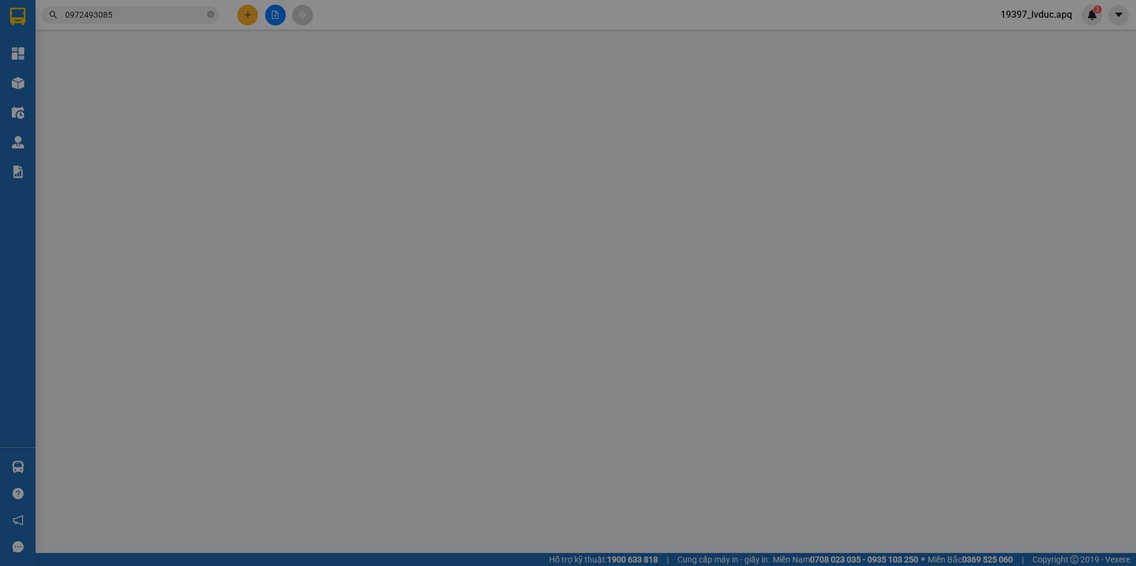
type input "0888512157"
type input "MẸ THỦY"
type input "0972493085"
type input "MỸ DUYÊN"
type input "300.000"
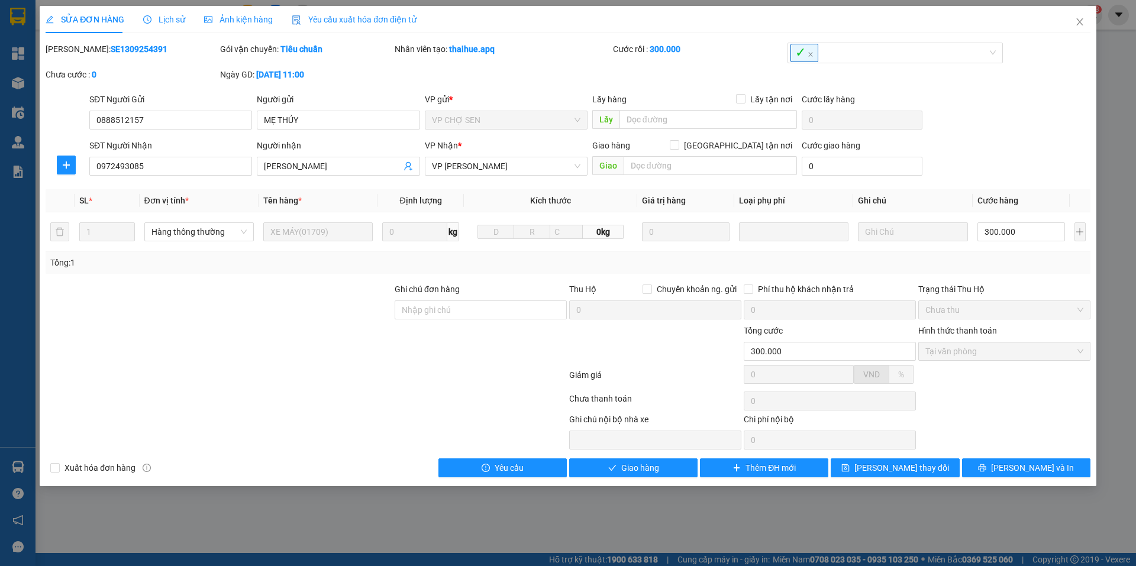
click at [1100, 80] on div "SỬA ĐƠN HÀNG Lịch sử Ảnh kiện hàng Yêu cầu xuất hóa đơn điện tử Total Paid Fee …" at bounding box center [568, 283] width 1136 height 566
click at [1086, 22] on span "Close" at bounding box center [1079, 22] width 33 height 33
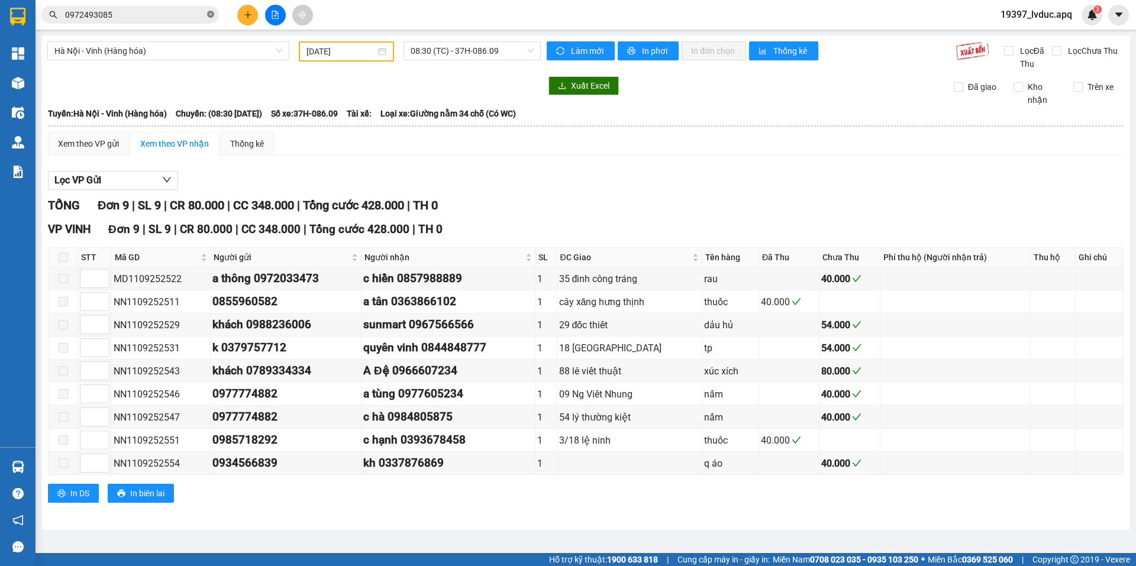
click at [211, 15] on icon "close-circle" at bounding box center [210, 14] width 7 height 7
click at [442, 47] on span "08:30 (TC) - 37H-086.09" at bounding box center [472, 51] width 123 height 18
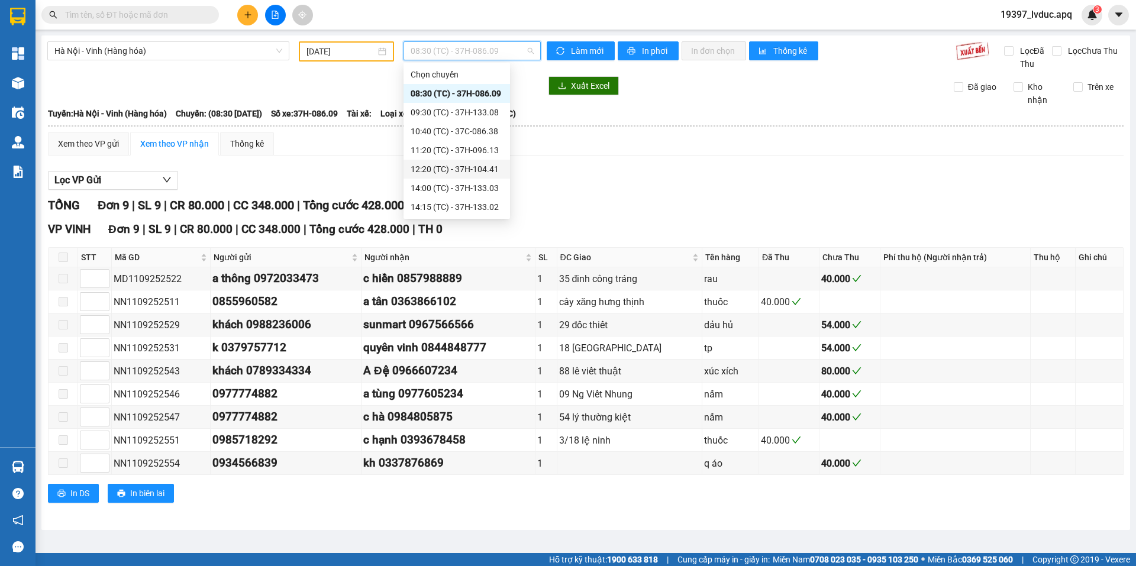
scroll to position [208, 0]
click at [427, 78] on div "22:40 (TC) - 37H-133.00" at bounding box center [457, 74] width 92 height 13
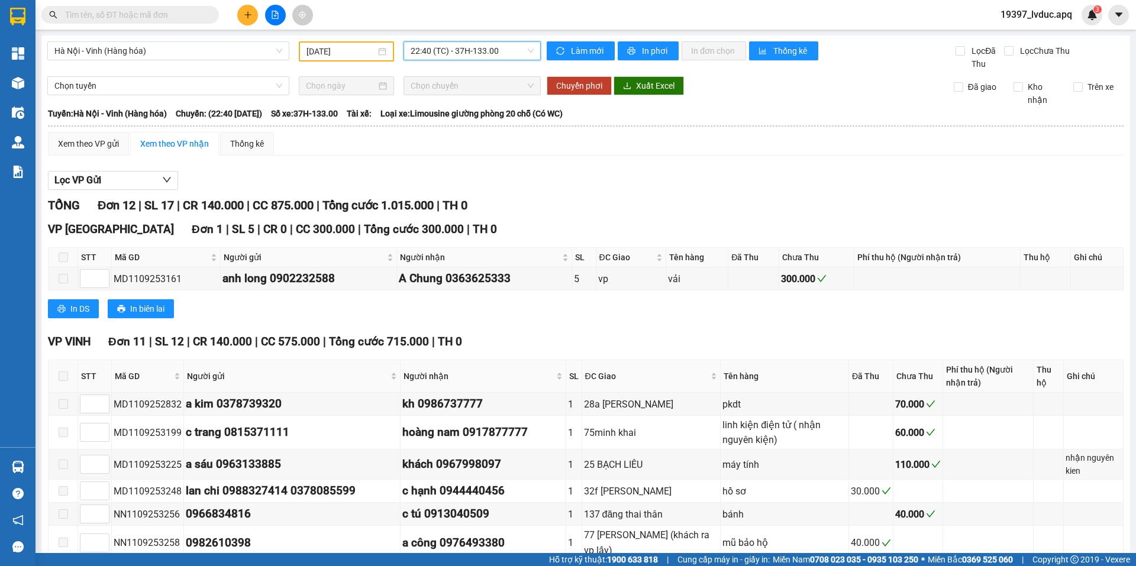
drag, startPoint x: 439, startPoint y: 37, endPoint x: 436, endPoint y: 50, distance: 13.3
click at [439, 38] on div "Hà Nội - Vinh (Hàng hóa) 11/09/2025 22:40 22:40 (TC) - 37H-133.00 Làm mới In ph…" at bounding box center [585, 382] width 1088 height 695
click at [434, 56] on span "22:40 (TC) - 37H-133.00" at bounding box center [472, 51] width 123 height 18
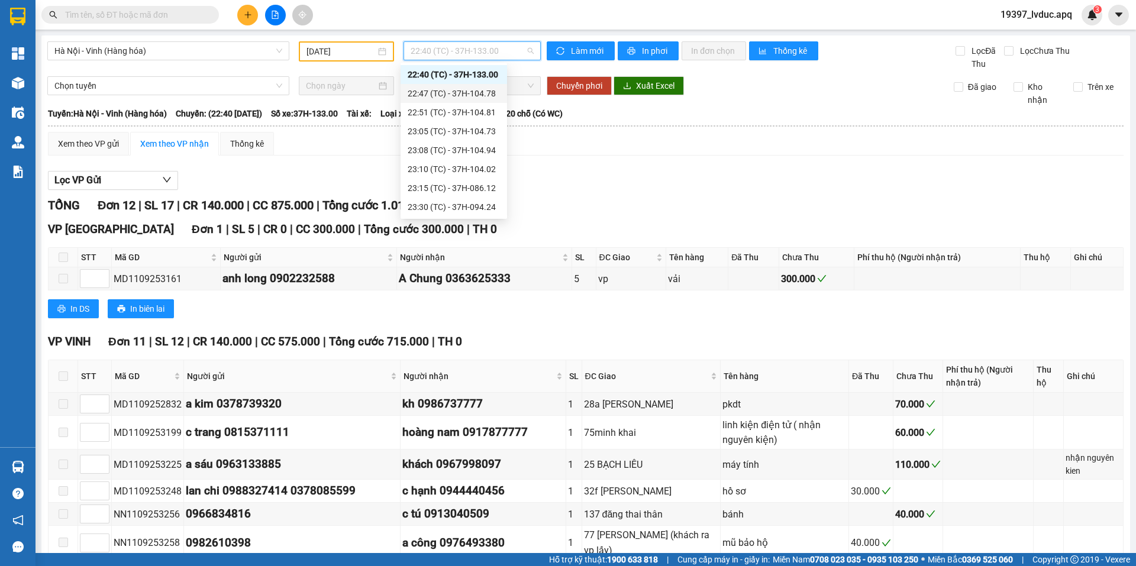
click at [431, 98] on div "22:47 (TC) - 37H-104.78" at bounding box center [454, 93] width 92 height 13
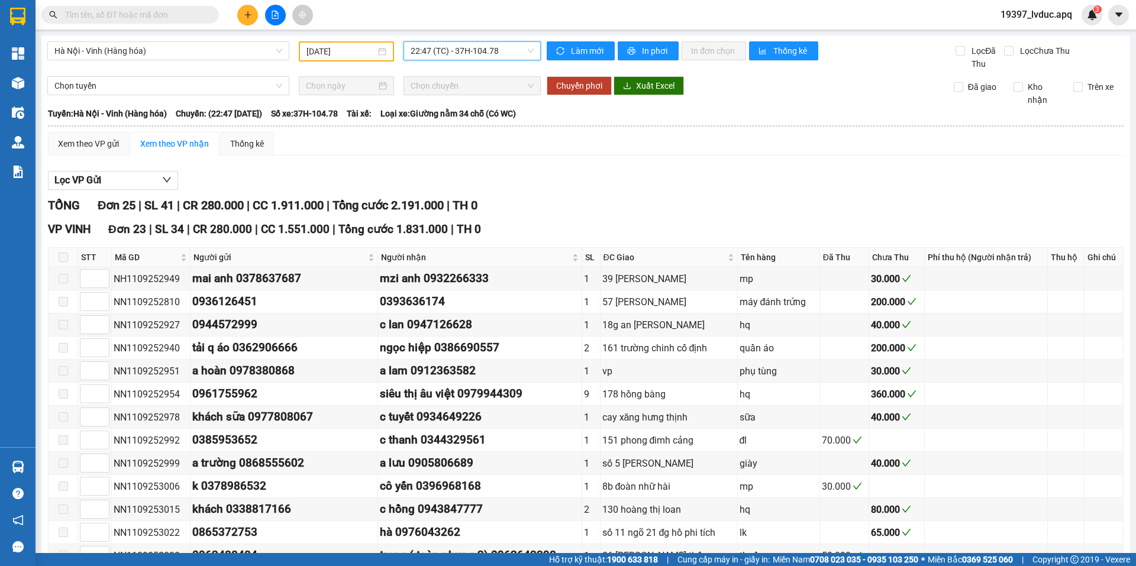
click at [438, 52] on span "22:47 (TC) - 37H-104.78" at bounding box center [472, 51] width 123 height 18
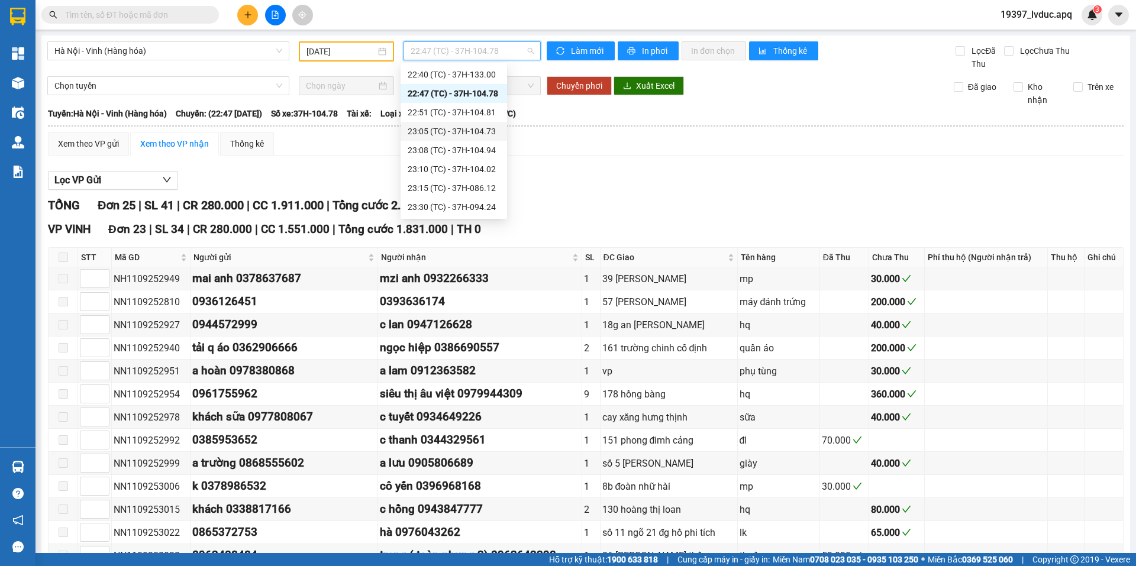
click at [425, 130] on div "23:05 (TC) - 37H-104.73" at bounding box center [454, 131] width 92 height 13
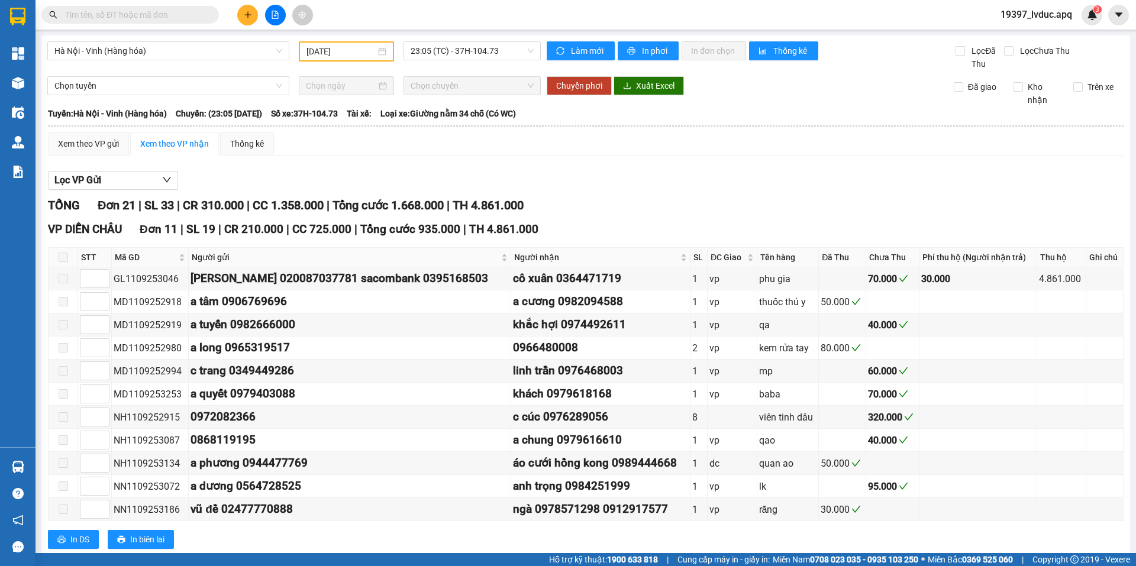
click at [456, 31] on main "Hà Nội - Vinh (Hàng hóa) 11/09/2025 23:05 (TC) - 37H-104.73 Làm mới In phơi In …" at bounding box center [568, 276] width 1136 height 553
drag, startPoint x: 455, startPoint y: 49, endPoint x: 456, endPoint y: 88, distance: 39.0
click at [455, 50] on span "23:05 (TC) - 37H-104.73" at bounding box center [472, 51] width 123 height 18
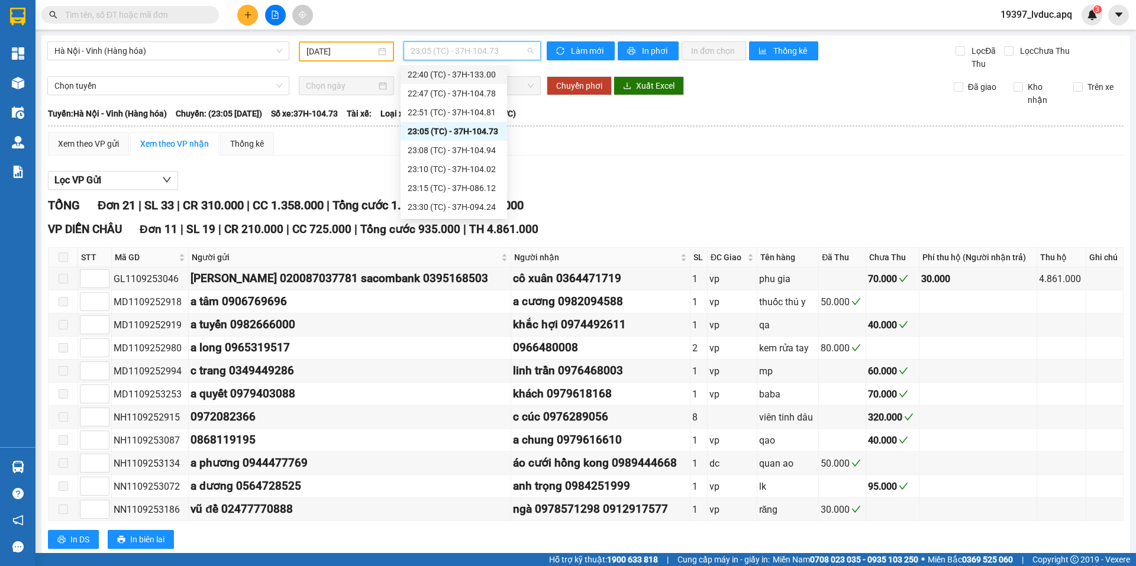
click at [431, 82] on div "22:40 (TC) - 37H-133.00" at bounding box center [453, 74] width 106 height 19
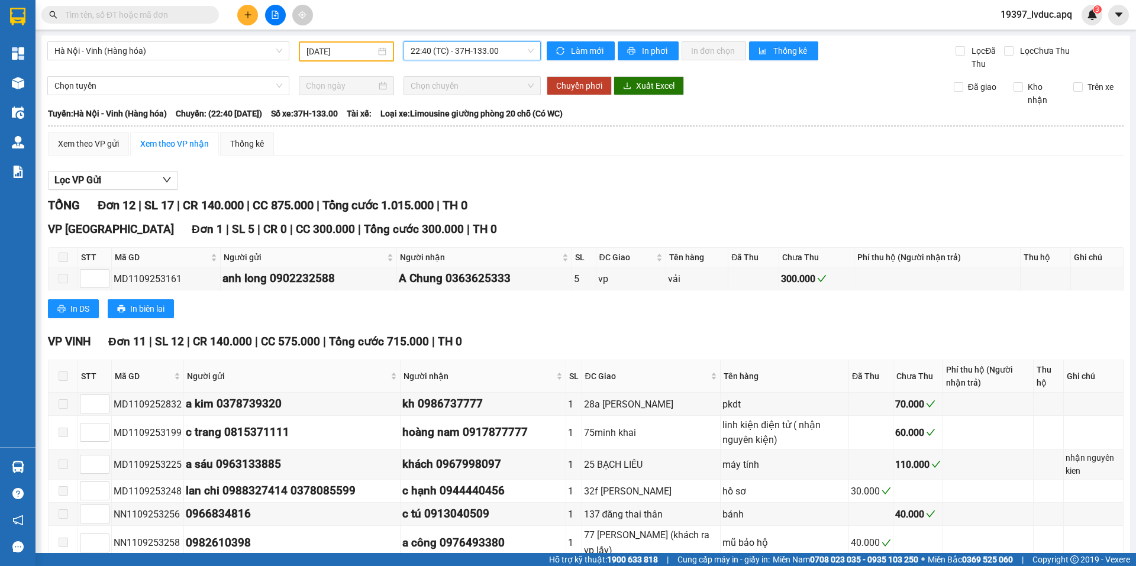
click at [451, 59] on span "22:40 (TC) - 37H-133.00" at bounding box center [472, 51] width 123 height 18
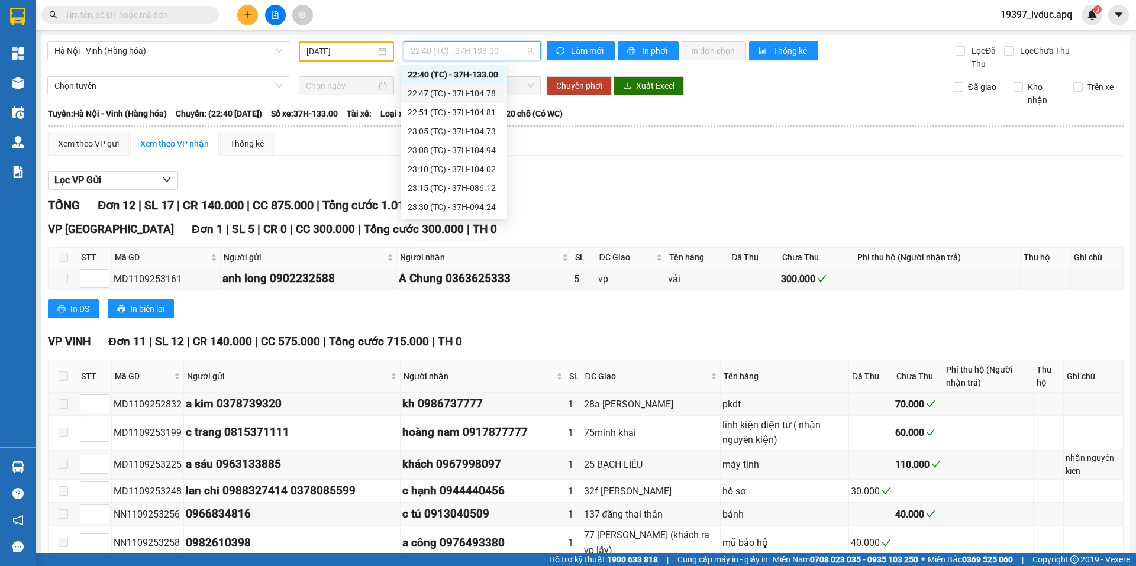
click at [445, 102] on div "22:47 (TC) - 37H-104.78" at bounding box center [453, 93] width 106 height 19
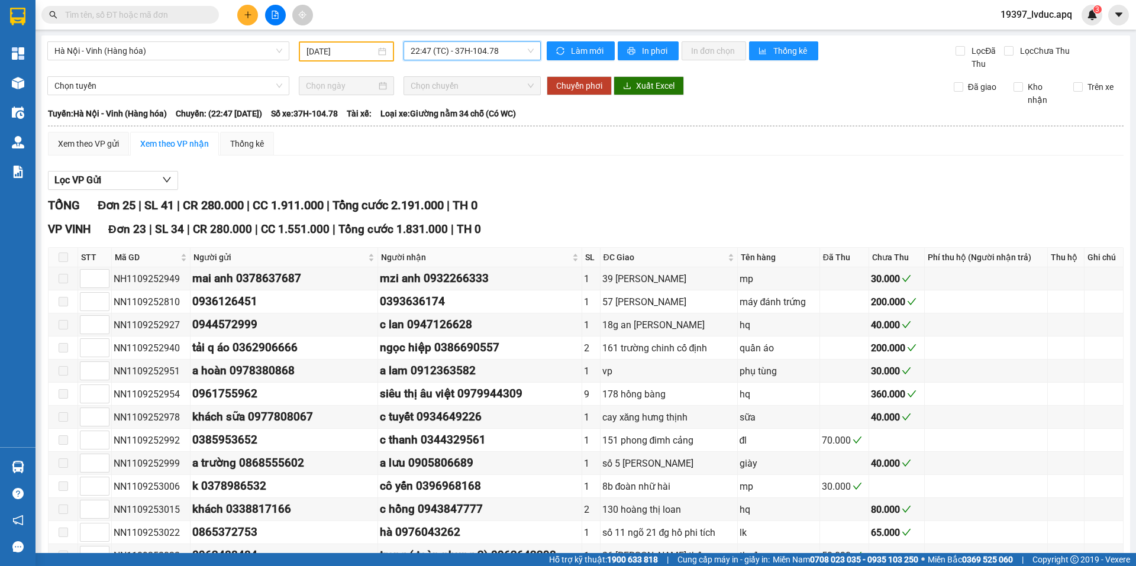
click at [442, 53] on span "22:47 (TC) - 37H-104.78" at bounding box center [472, 51] width 123 height 18
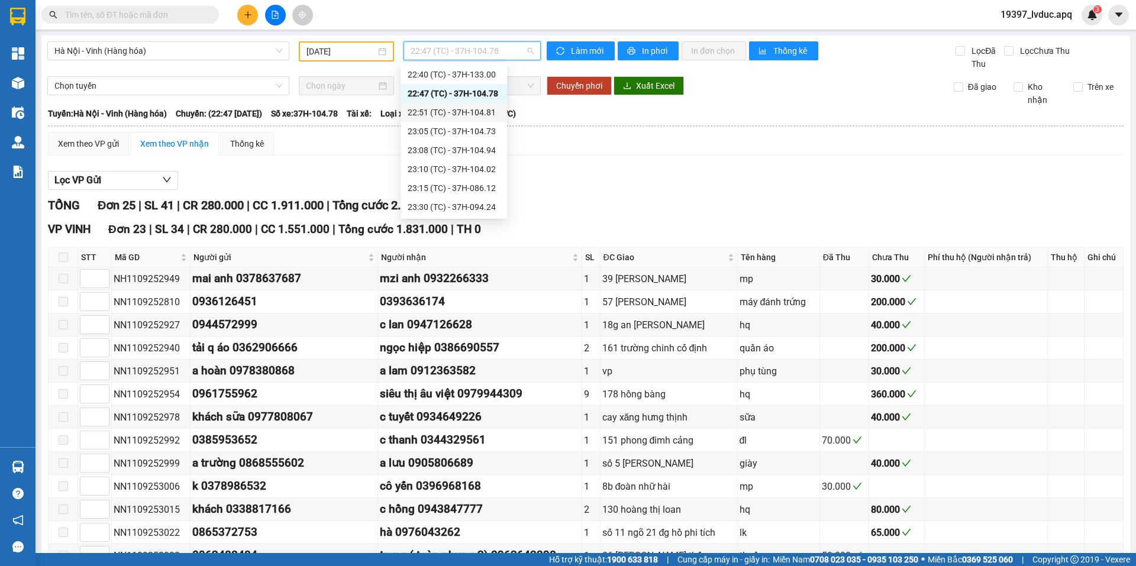
click at [435, 119] on div "22:51 (TC) - 37H-104.81" at bounding box center [453, 112] width 106 height 19
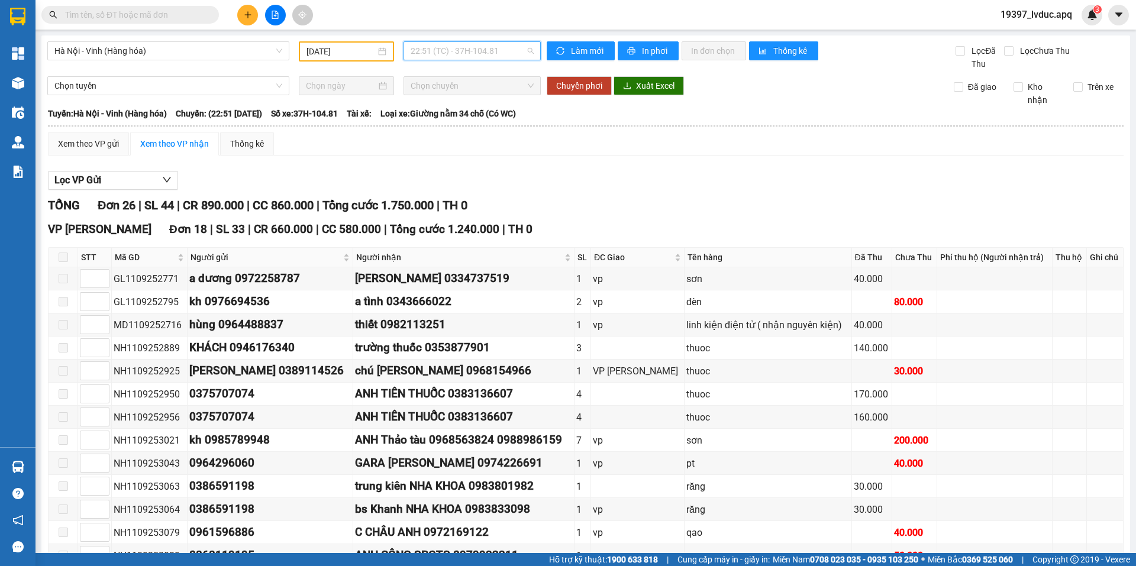
click at [485, 46] on span "22:51 (TC) - 37H-104.81" at bounding box center [472, 51] width 123 height 18
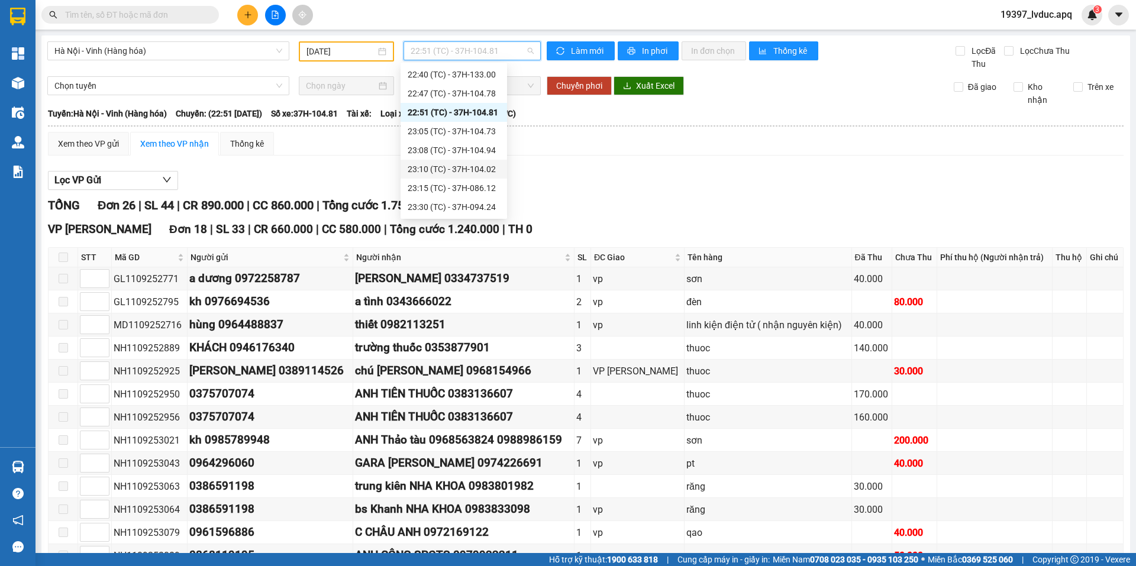
click at [468, 169] on div "23:10 (TC) - 37H-104.02" at bounding box center [454, 169] width 92 height 13
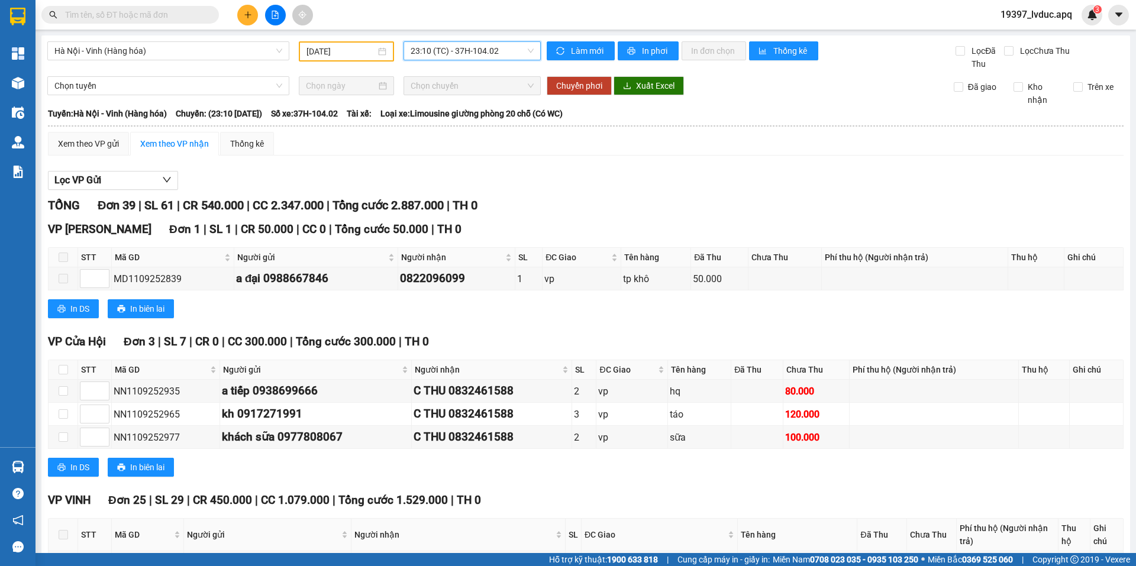
click at [495, 54] on span "23:10 (TC) - 37H-104.02" at bounding box center [472, 51] width 123 height 18
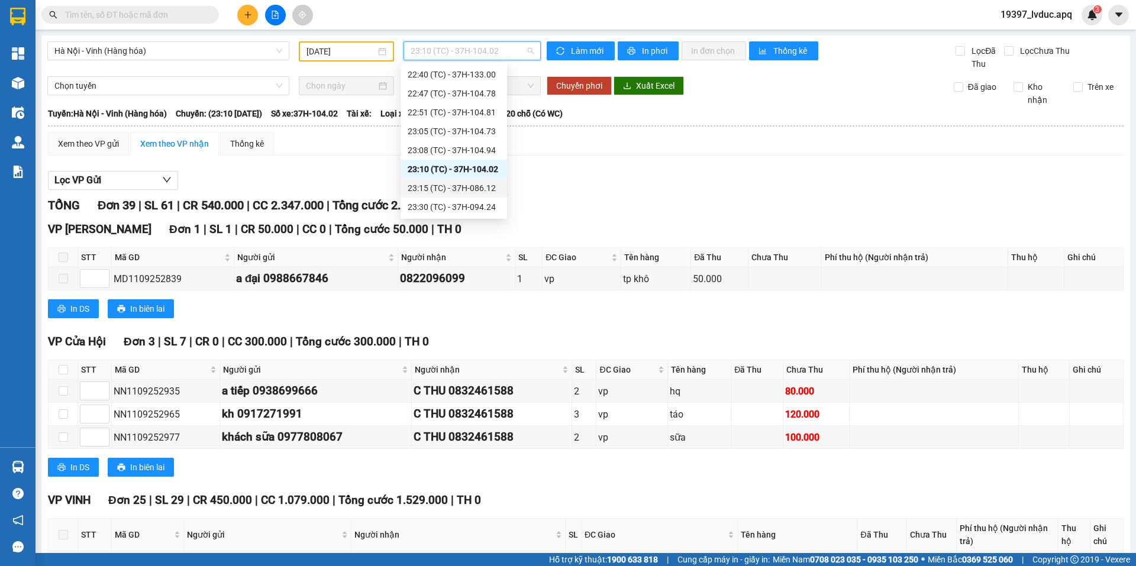
click at [477, 186] on div "23:15 (TC) - 37H-086.12" at bounding box center [454, 188] width 92 height 13
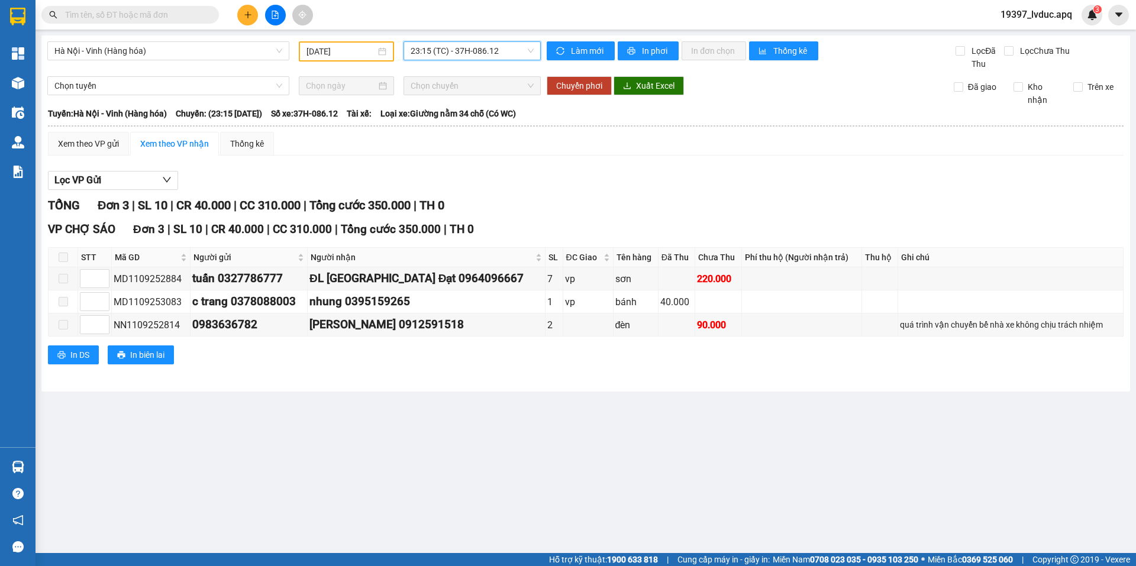
click at [350, 49] on input "11/09/2025" at bounding box center [340, 51] width 69 height 13
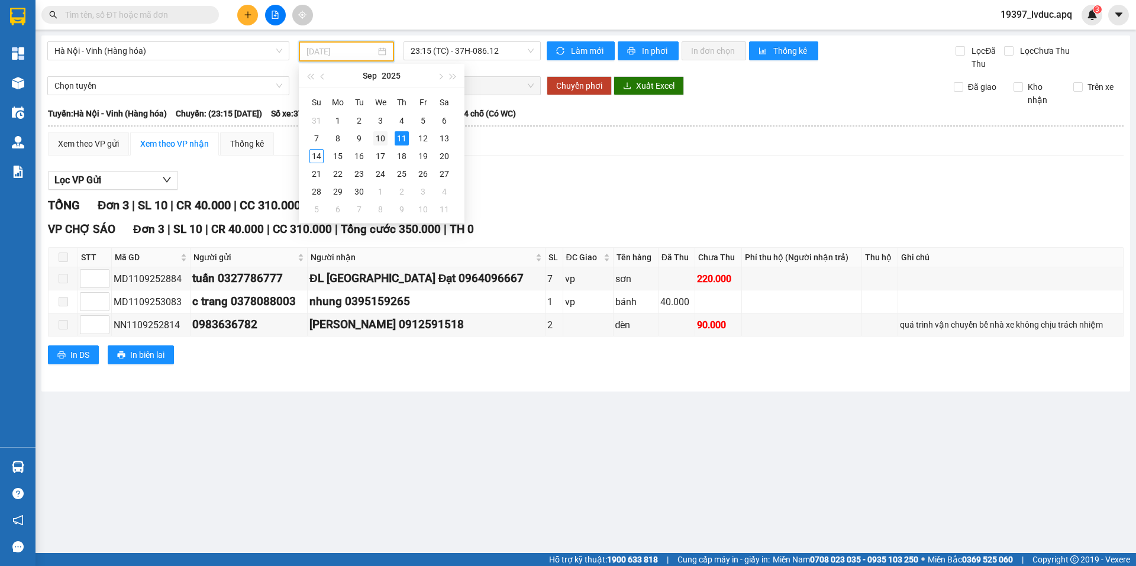
click at [381, 133] on div "10" at bounding box center [380, 138] width 14 height 14
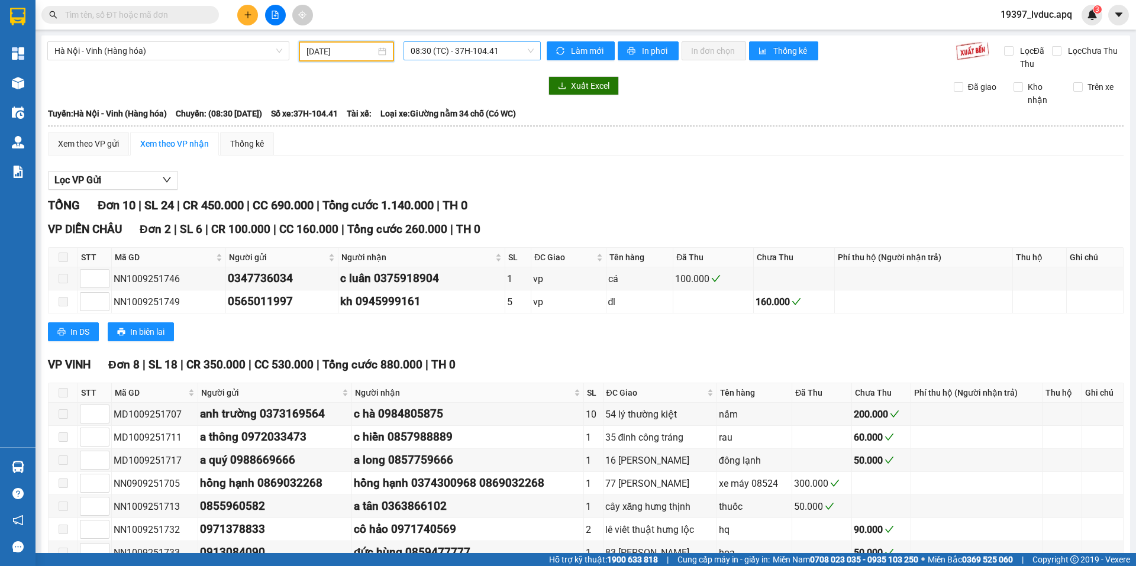
click at [434, 42] on span "08:30 (TC) - 37H-104.41" at bounding box center [472, 51] width 123 height 18
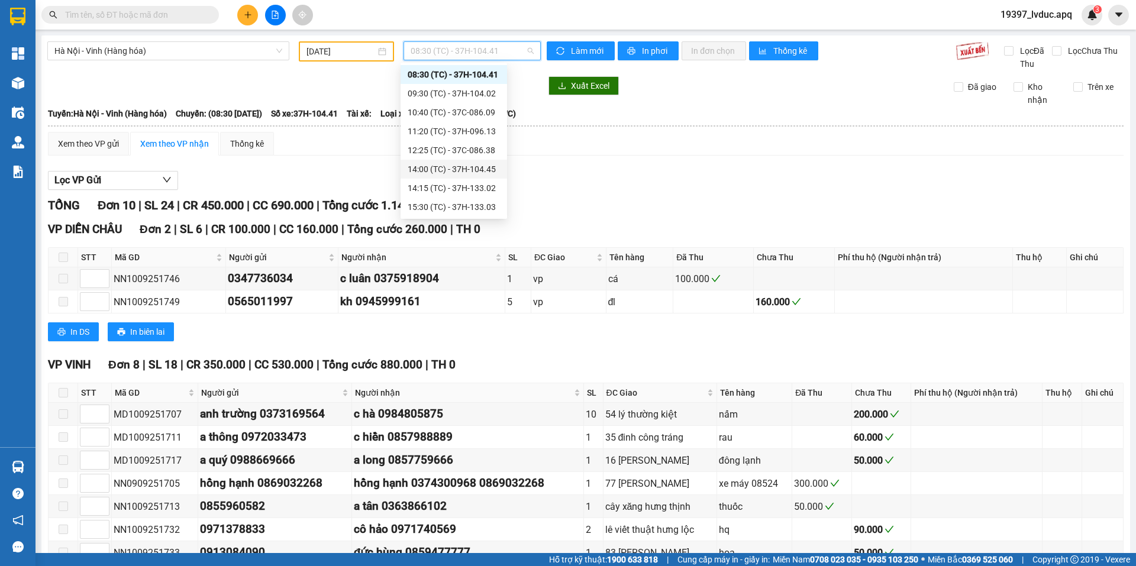
scroll to position [189, 0]
click at [421, 97] on div "22:40 (TC) - 37H-133.00" at bounding box center [454, 93] width 92 height 13
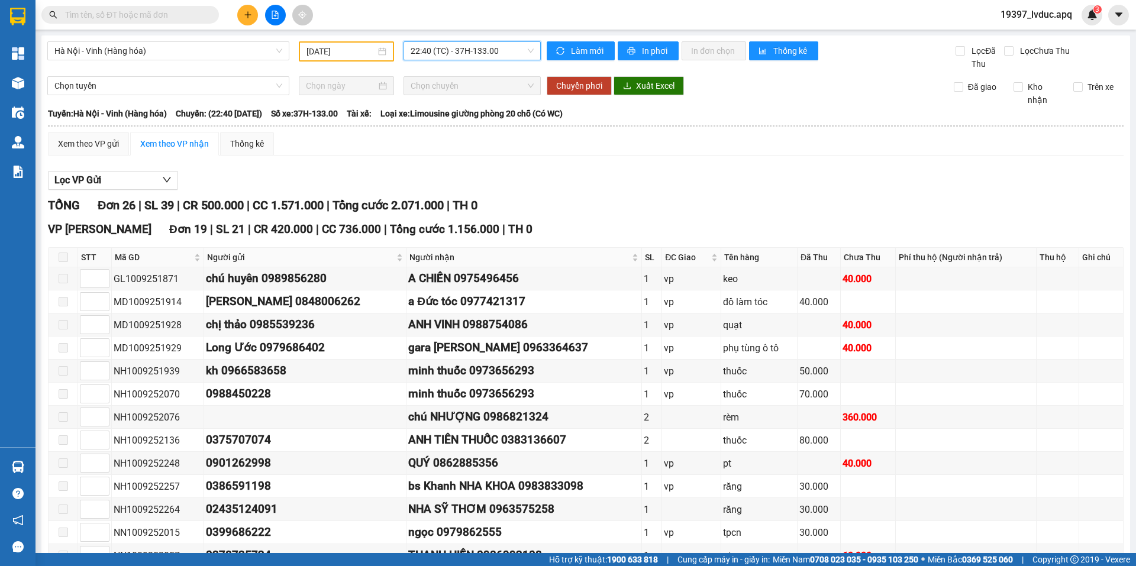
click at [479, 43] on span "22:40 (TC) - 37H-133.00" at bounding box center [472, 51] width 123 height 18
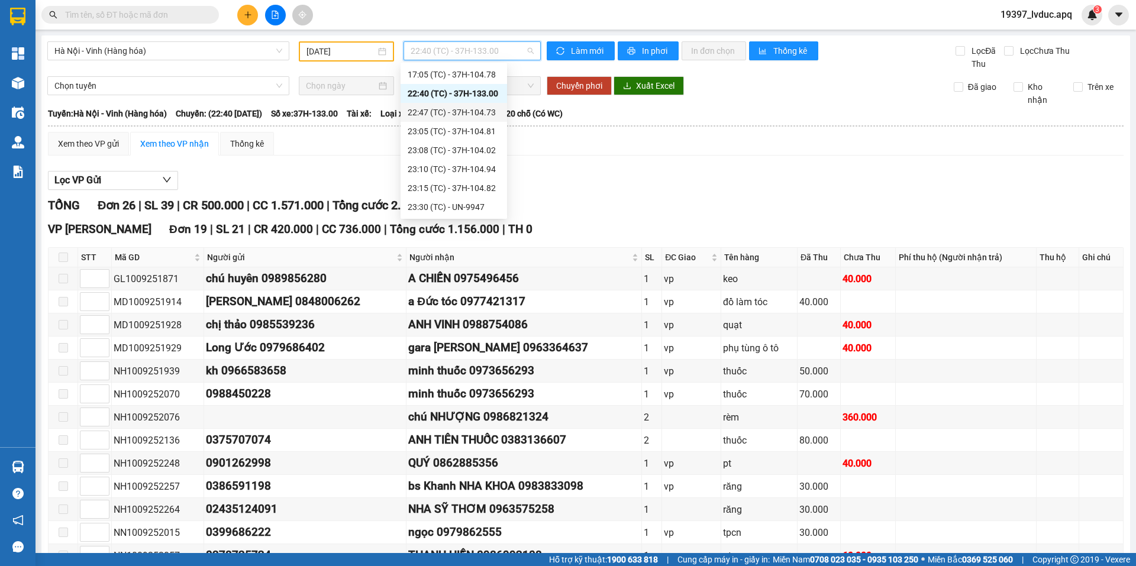
click at [453, 109] on div "22:47 (TC) - 37H-104.73" at bounding box center [454, 112] width 92 height 13
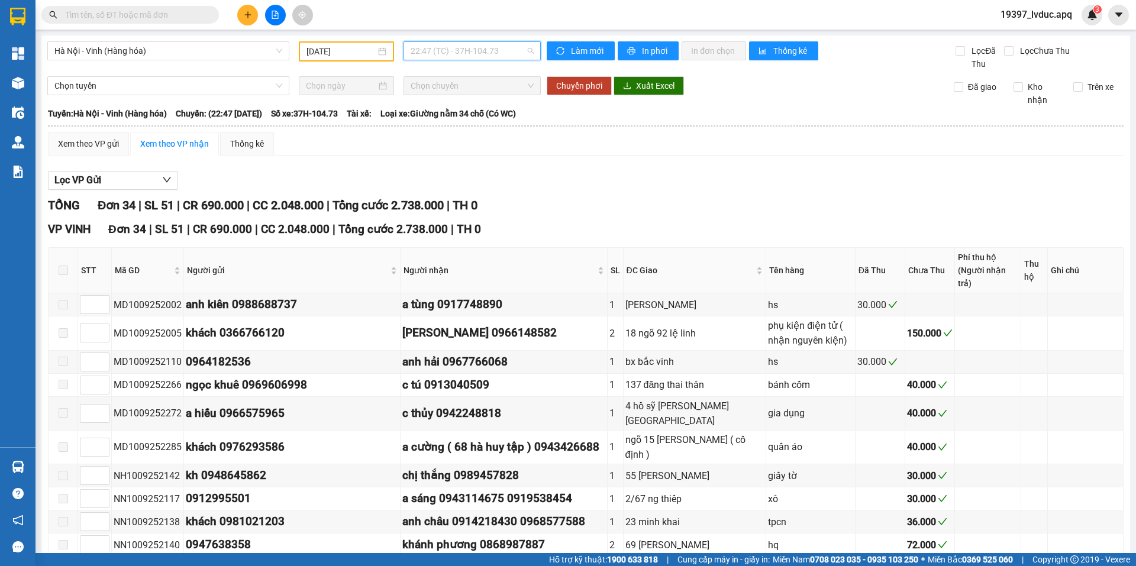
click at [475, 48] on span "22:47 (TC) - 37H-104.73" at bounding box center [472, 51] width 123 height 18
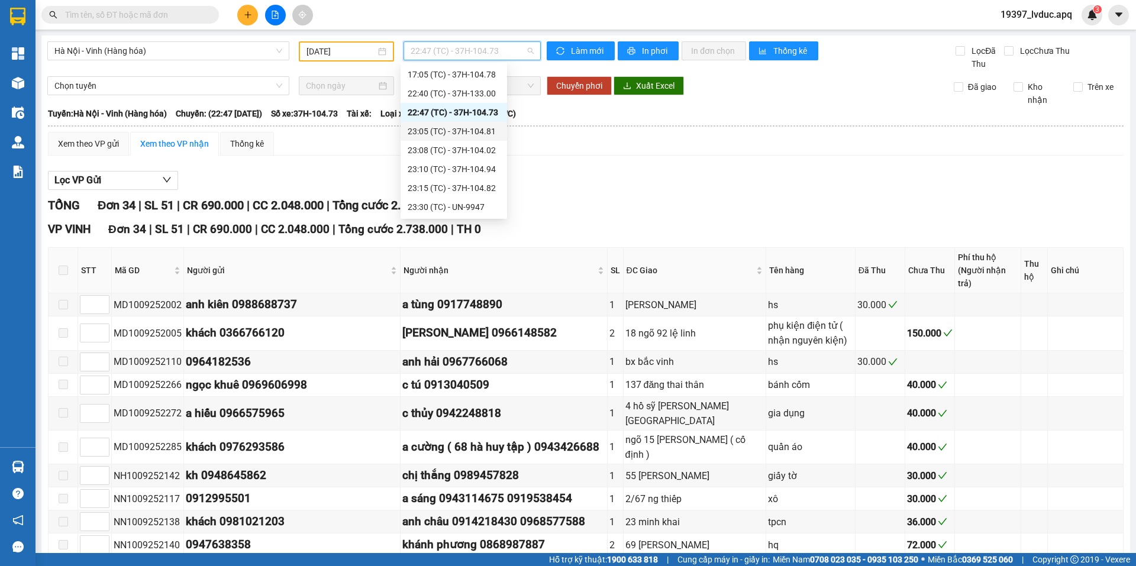
click at [460, 139] on div "23:05 (TC) - 37H-104.81" at bounding box center [453, 131] width 106 height 19
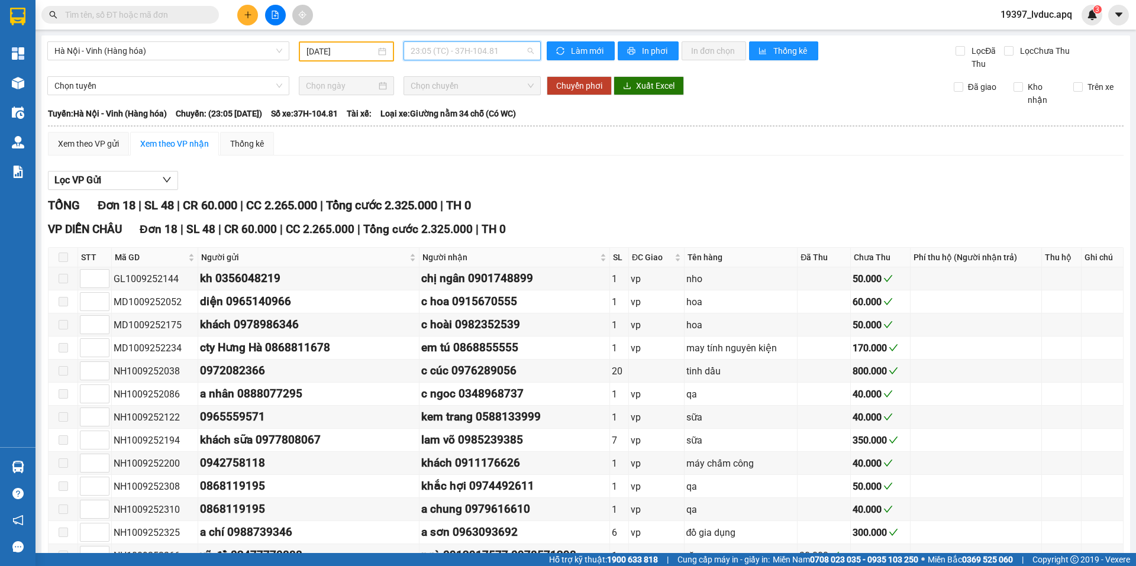
click at [444, 53] on span "23:05 (TC) - 37H-104.81" at bounding box center [472, 51] width 123 height 18
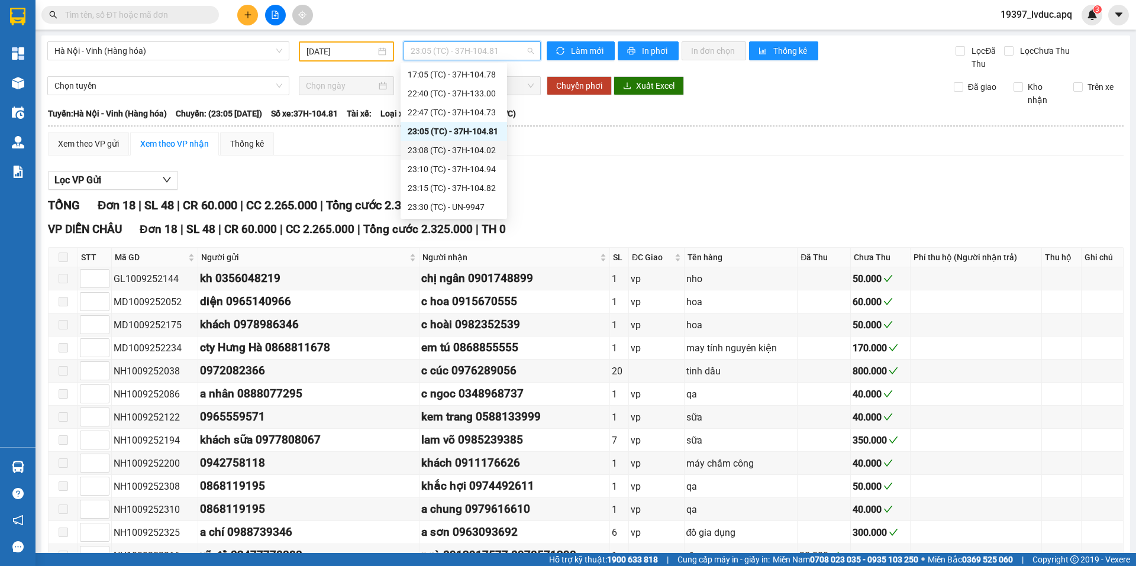
click at [423, 151] on div "23:08 (TC) - 37H-104.02" at bounding box center [454, 150] width 92 height 13
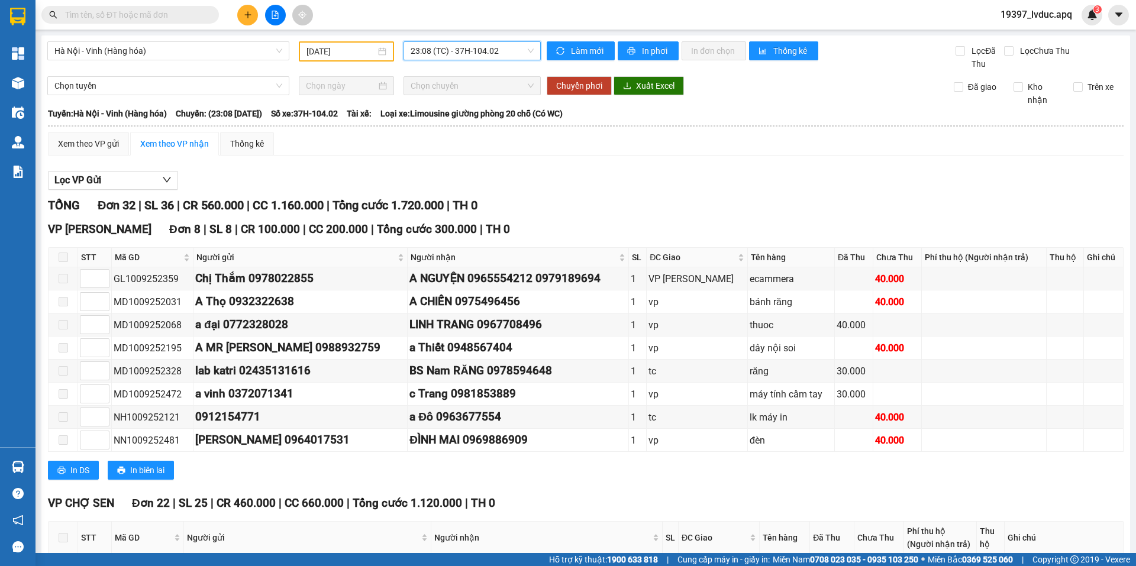
click at [476, 60] on div "23:08 23:08 (TC) - 37H-104.02" at bounding box center [472, 51] width 147 height 20
click at [467, 50] on span "23:08 (TC) - 37H-104.02" at bounding box center [472, 51] width 123 height 18
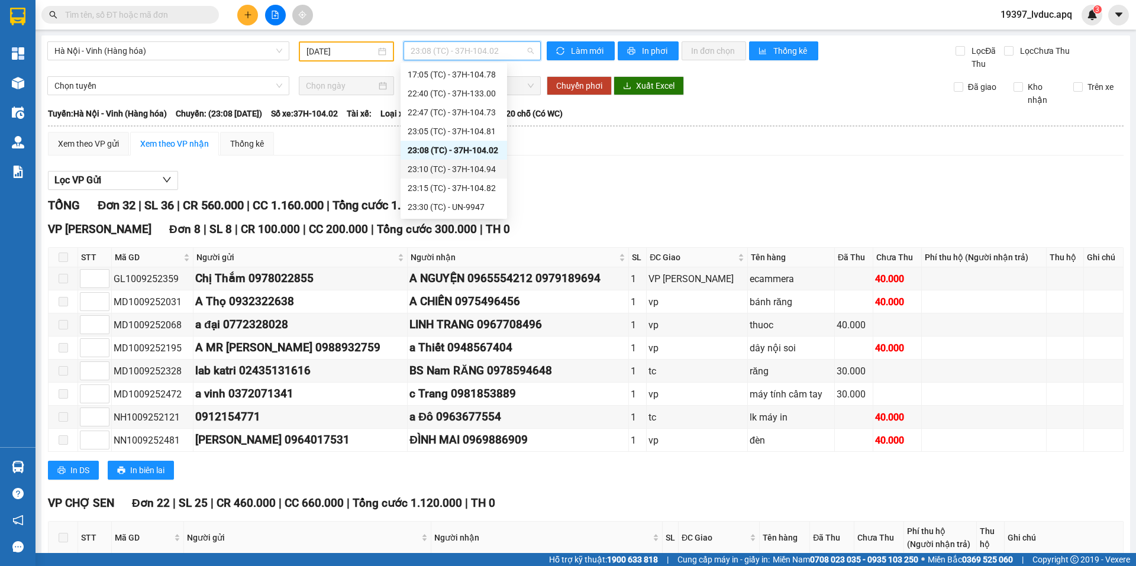
click at [431, 170] on div "23:10 (TC) - 37H-104.94" at bounding box center [454, 169] width 92 height 13
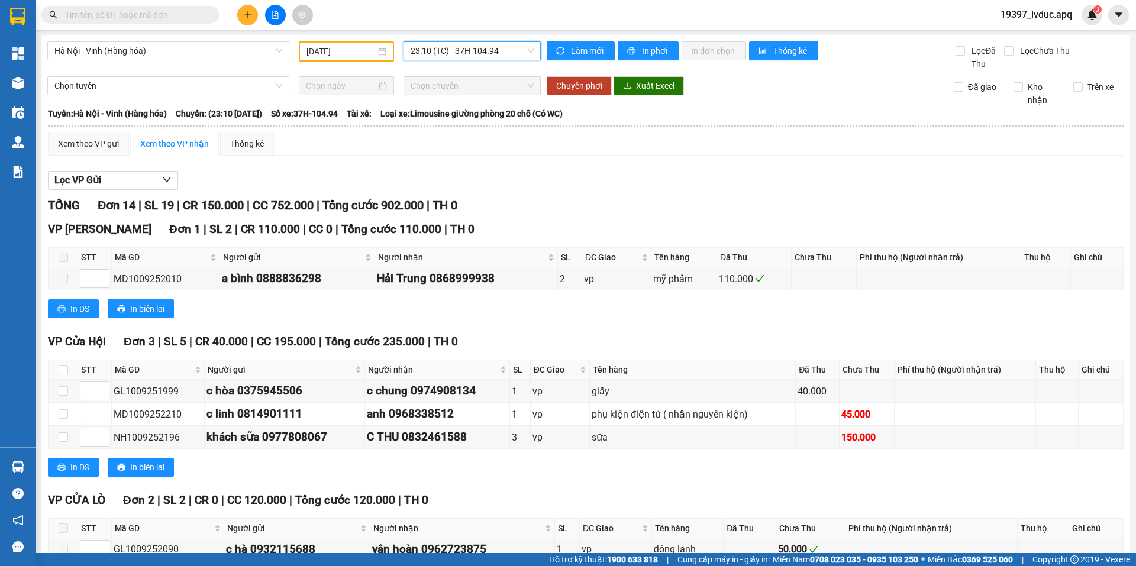
click at [470, 57] on span "23:10 (TC) - 37H-104.94" at bounding box center [472, 51] width 123 height 18
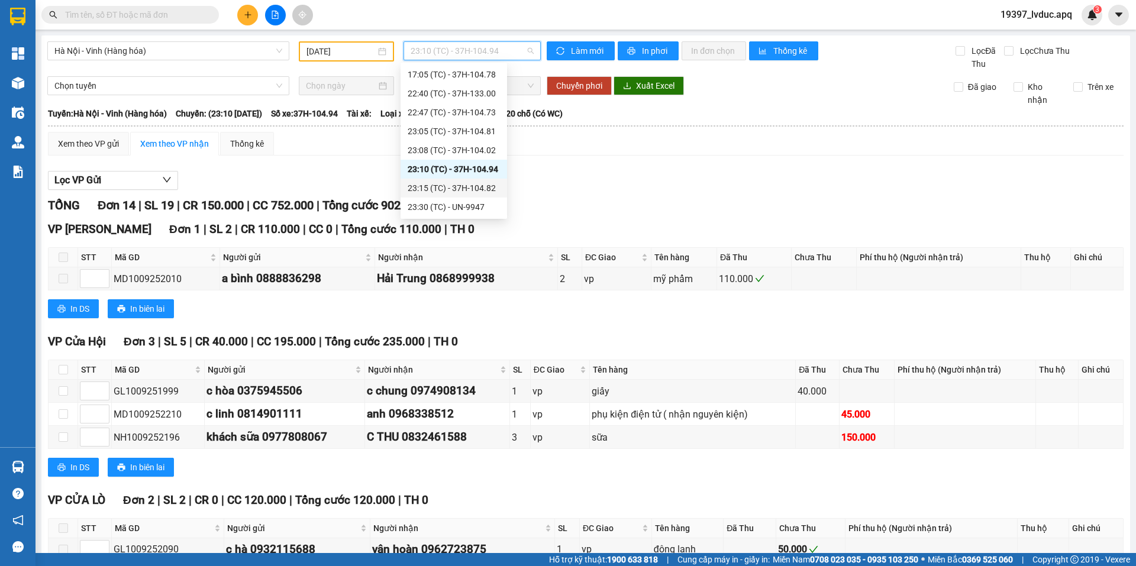
click at [438, 181] on div "23:15 (TC) - 37H-104.82" at bounding box center [453, 188] width 106 height 19
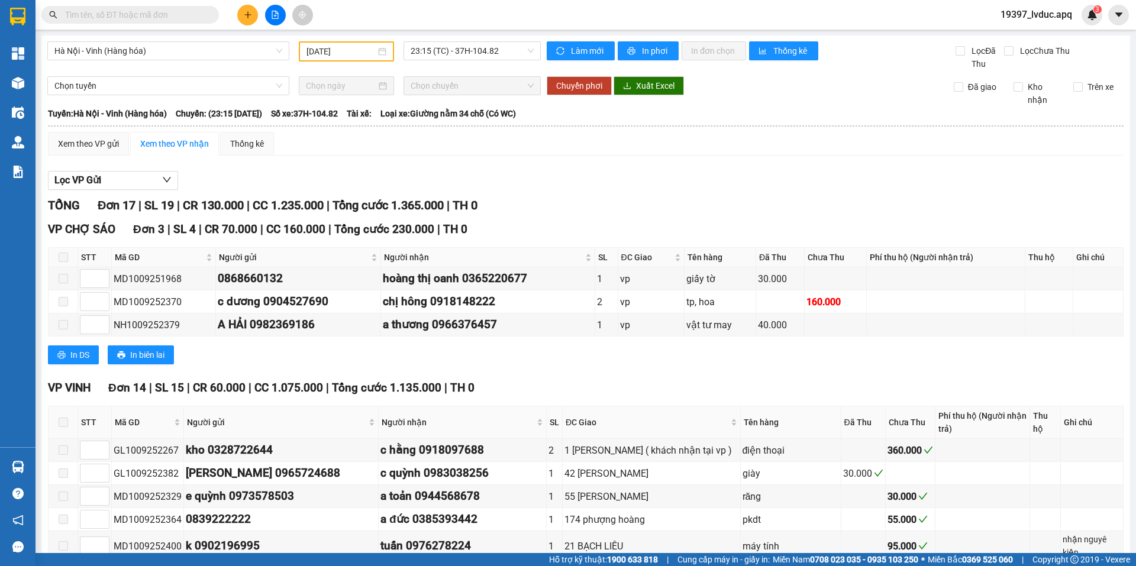
click at [467, 63] on div "Hà Nội - Vinh (Hàng hóa) 10/09/2025 23:15 (TC) - 37H-104.82" at bounding box center [293, 55] width 493 height 29
click at [443, 55] on span "23:15 (TC) - 37H-104.82" at bounding box center [472, 51] width 123 height 18
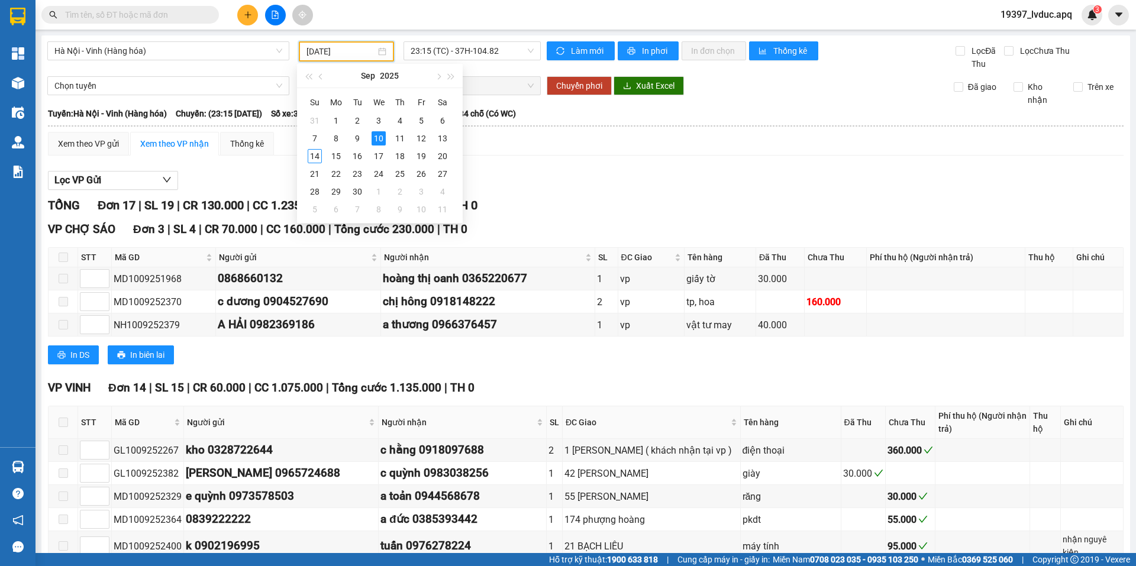
click at [348, 47] on input "10/09/2025" at bounding box center [340, 51] width 69 height 13
click at [357, 144] on div "9" at bounding box center [357, 138] width 14 height 14
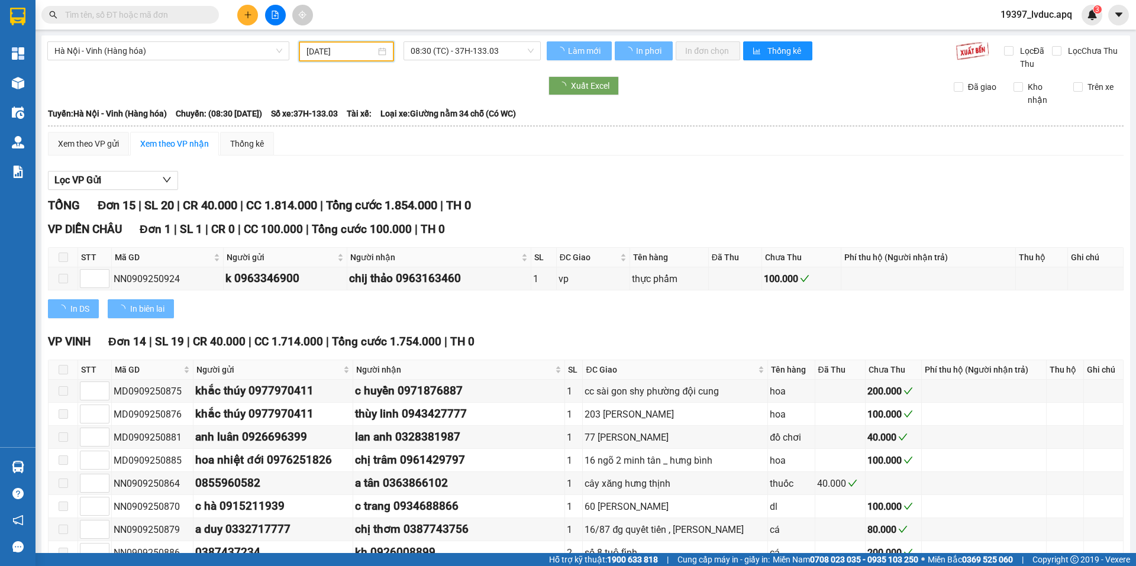
click at [432, 60] on div "08:30 (TC) - 37H-133.03" at bounding box center [472, 51] width 147 height 20
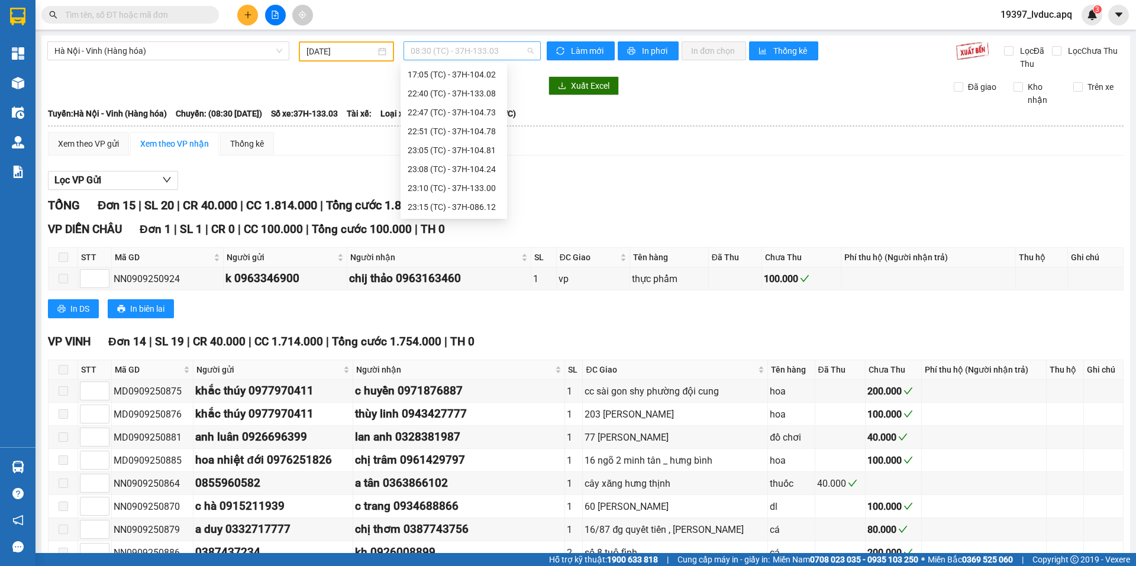
click at [444, 55] on span "08:30 (TC) - 37H-133.03" at bounding box center [472, 51] width 123 height 18
click at [429, 140] on div "22:40 (TC) - 37H-133.08" at bounding box center [454, 145] width 92 height 13
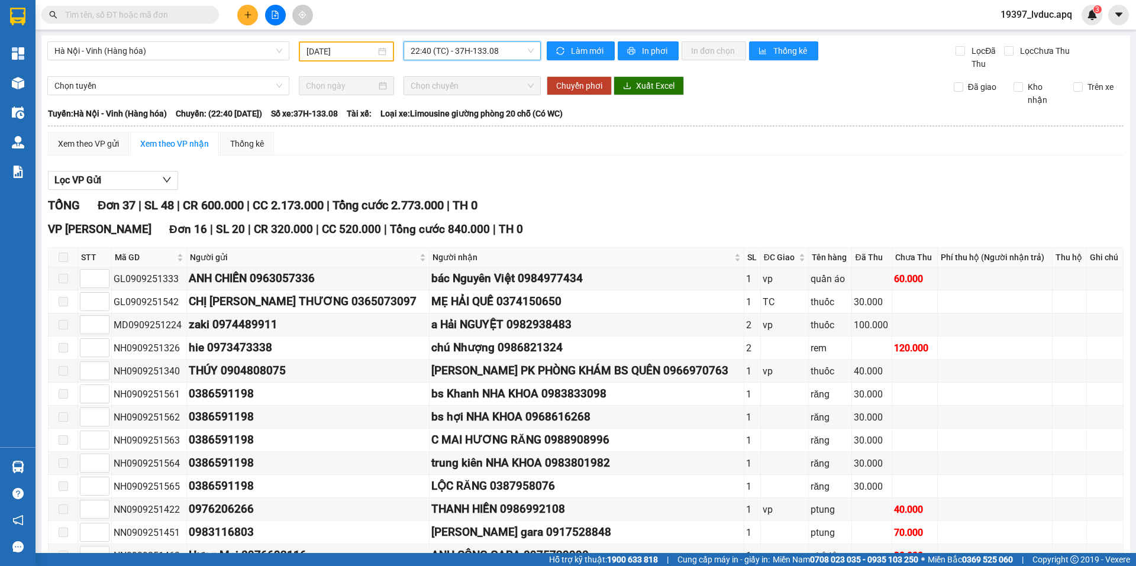
drag, startPoint x: 463, startPoint y: 44, endPoint x: 435, endPoint y: 91, distance: 55.2
click at [461, 47] on span "22:40 (TC) - 37H-133.08" at bounding box center [472, 51] width 123 height 18
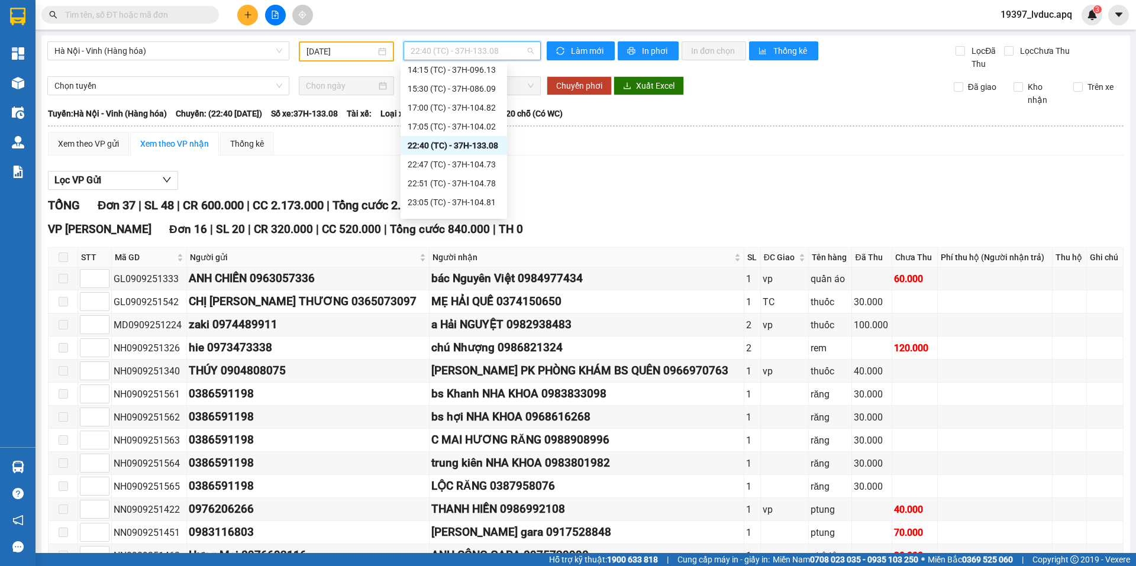
click at [419, 148] on div "22:40 (TC) - 37H-133.08" at bounding box center [454, 145] width 92 height 13
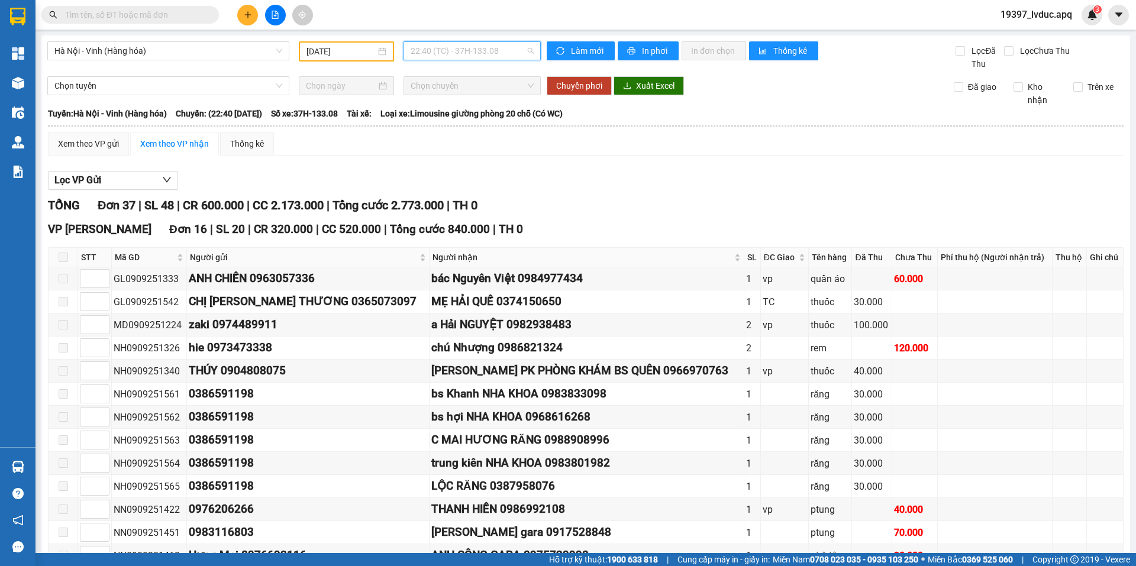
click at [464, 58] on span "22:40 (TC) - 37H-133.08" at bounding box center [472, 51] width 123 height 18
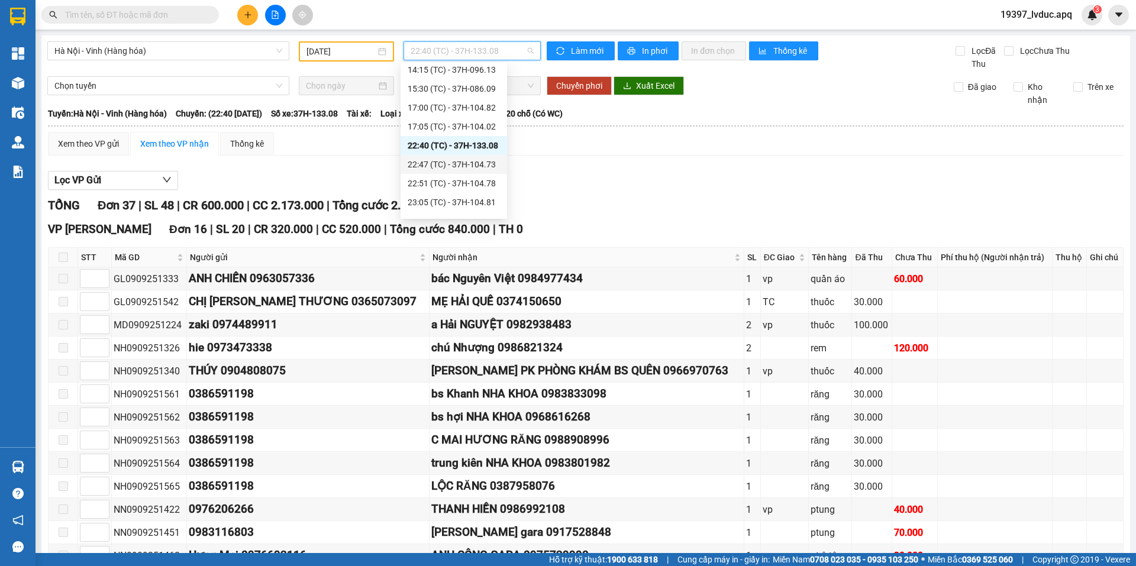
click at [409, 162] on div "22:47 (TC) - 37H-104.73" at bounding box center [454, 164] width 92 height 13
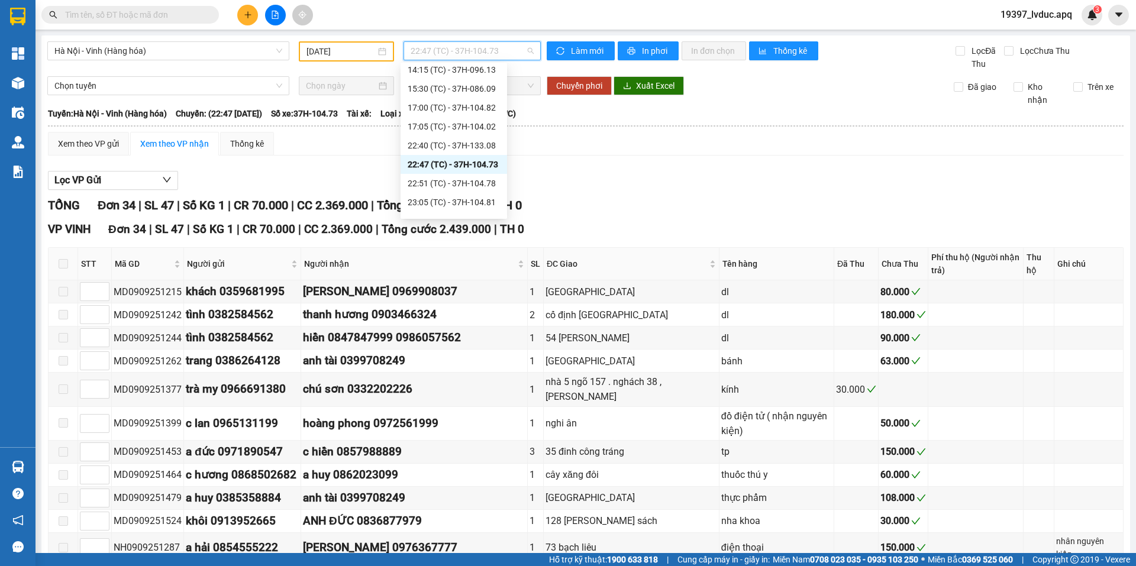
drag, startPoint x: 459, startPoint y: 54, endPoint x: 431, endPoint y: 128, distance: 78.7
click at [458, 55] on span "22:47 (TC) - 37H-104.73" at bounding box center [472, 51] width 123 height 18
click at [427, 181] on div "22:51 (TC) - 37H-104.78" at bounding box center [454, 183] width 92 height 13
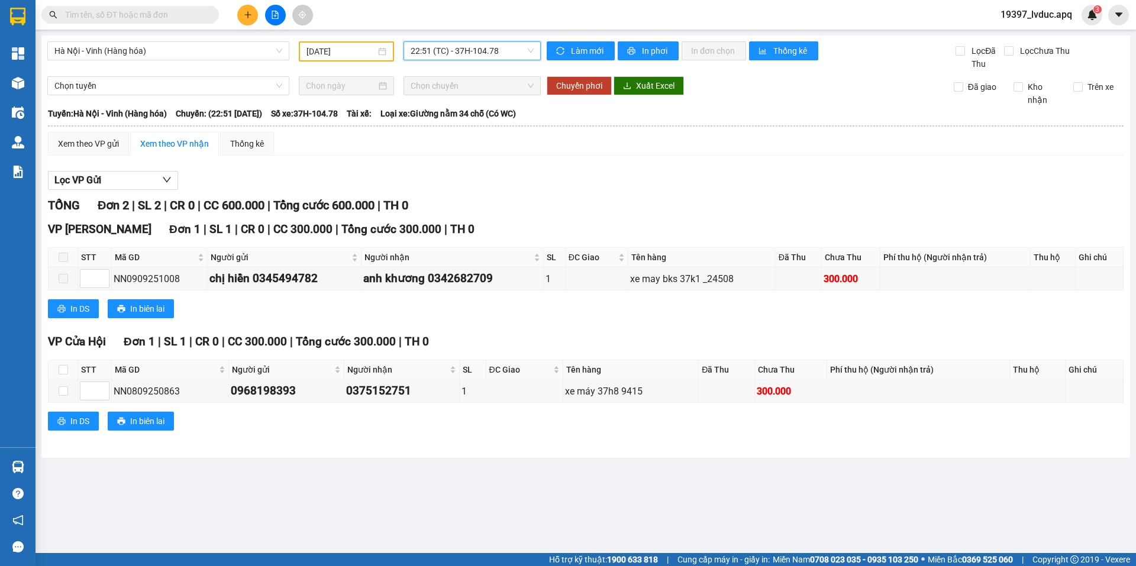
click at [445, 55] on span "22:51 (TC) - 37H-104.78" at bounding box center [472, 51] width 123 height 18
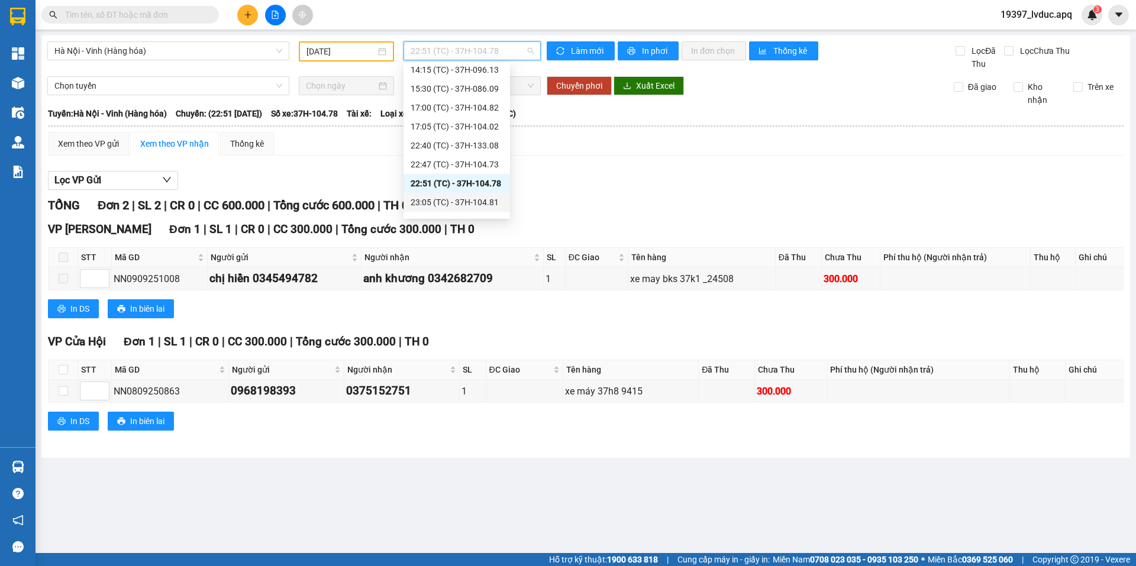
click at [429, 202] on div "23:05 (TC) - 37H-104.81" at bounding box center [457, 202] width 92 height 13
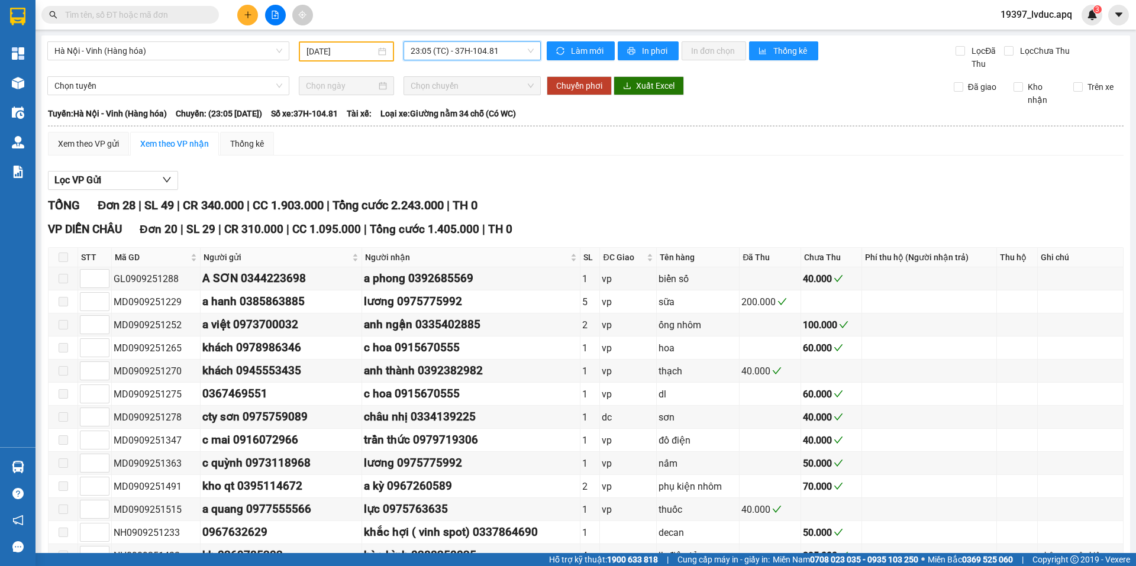
drag, startPoint x: 446, startPoint y: 37, endPoint x: 444, endPoint y: 44, distance: 7.5
click at [446, 40] on div "Hà Nội - Vinh (Hàng hóa) 09/09/2025 23:05 23:05 (TC) - 37H-104.81 Làm mới In ph…" at bounding box center [585, 546] width 1088 height 1022
click at [438, 49] on span "23:05 (TC) - 37H-104.81" at bounding box center [472, 51] width 123 height 18
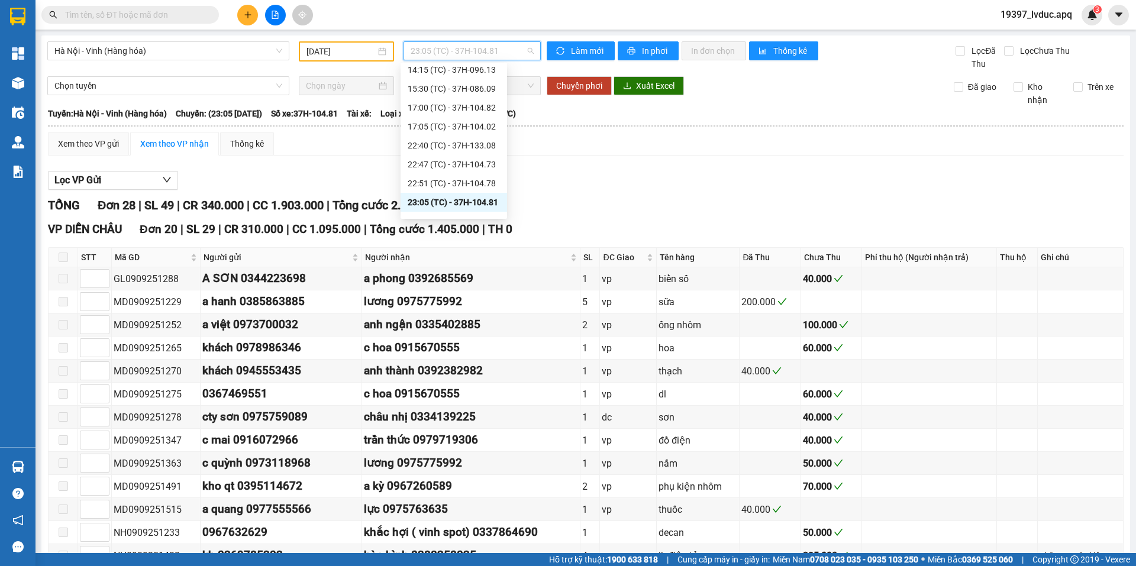
scroll to position [208, 0]
click at [448, 144] on div "23:08 (TC) - 37H-104.24" at bounding box center [454, 150] width 92 height 13
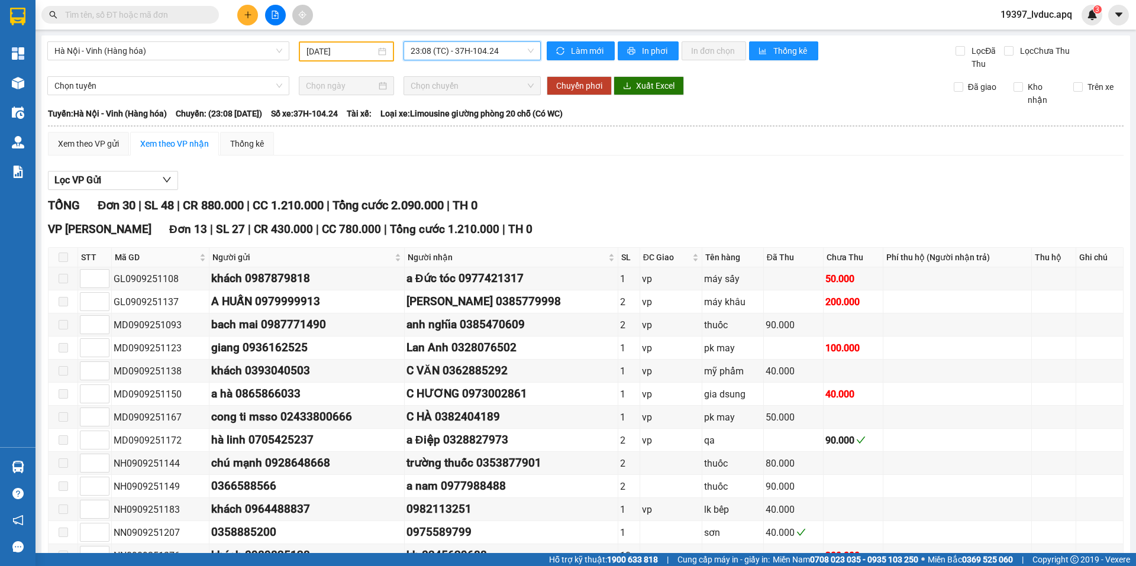
click at [463, 57] on span "23:08 (TC) - 37H-104.24" at bounding box center [472, 51] width 123 height 18
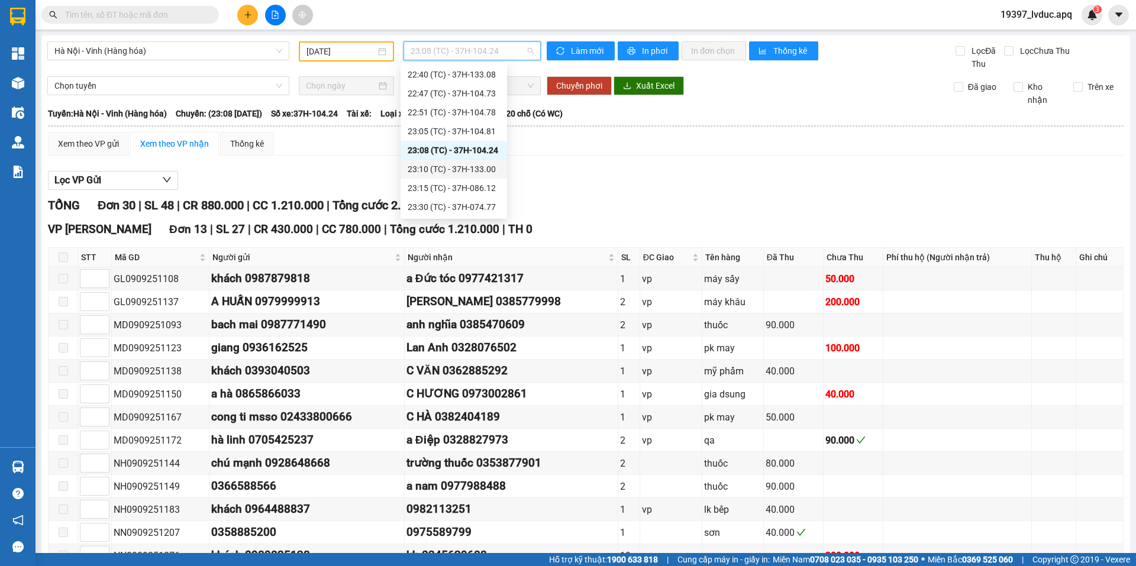
click at [436, 169] on div "23:10 (TC) - 37H-133.00" at bounding box center [454, 169] width 92 height 13
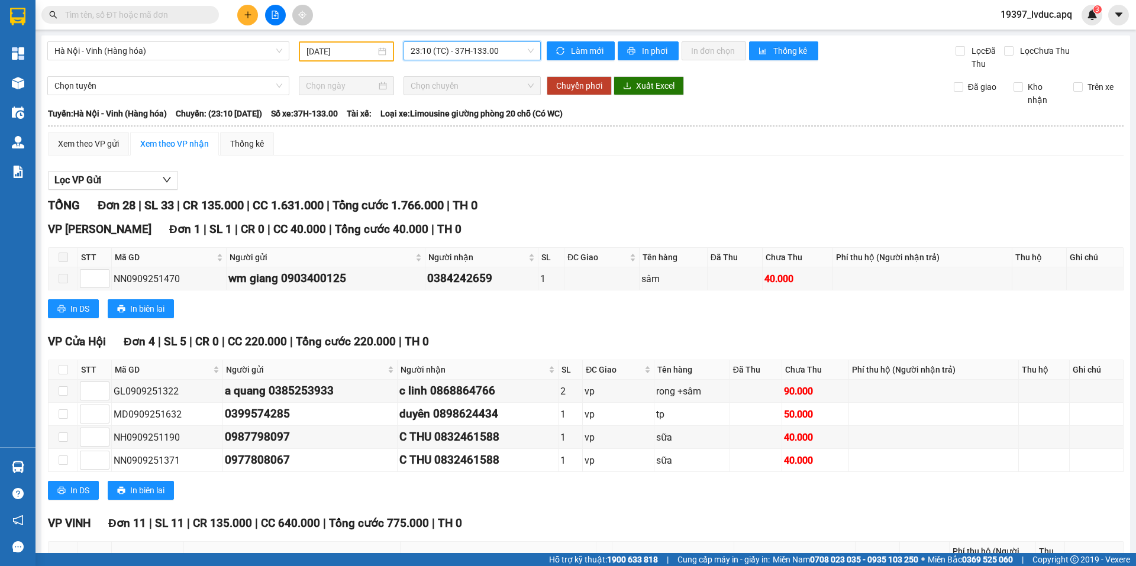
click at [464, 56] on span "23:10 (TC) - 37H-133.00" at bounding box center [472, 51] width 123 height 18
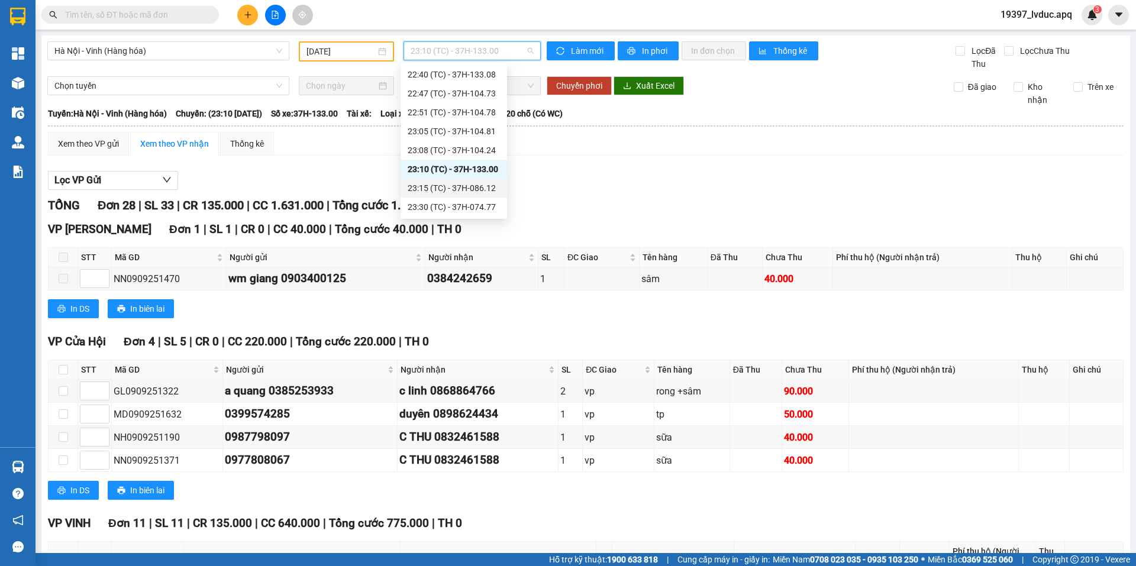
click at [425, 185] on div "23:15 (TC) - 37H-086.12" at bounding box center [454, 188] width 92 height 13
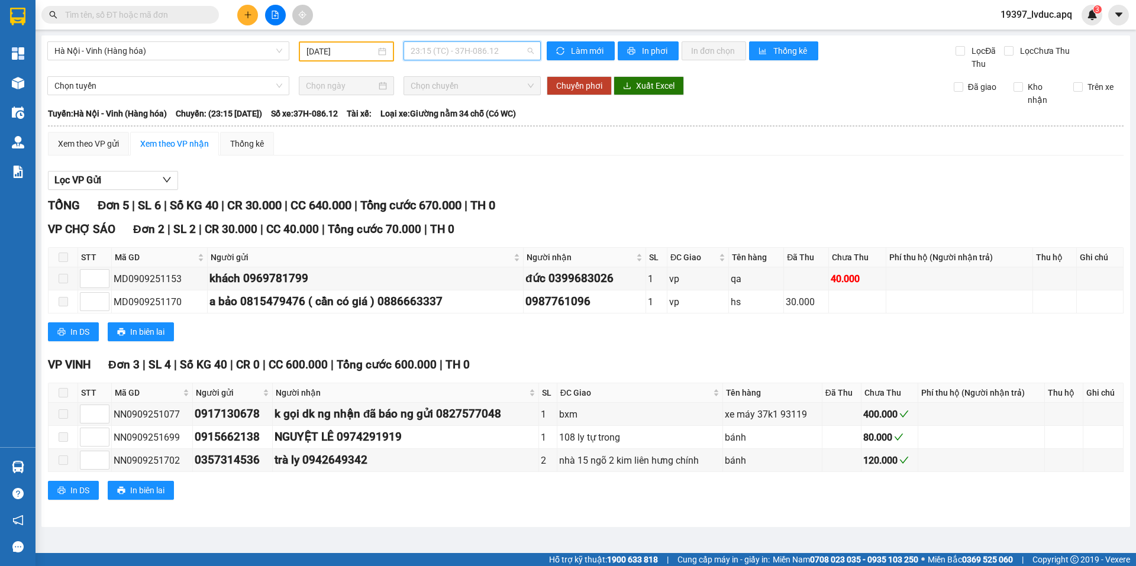
click at [463, 49] on span "23:15 (TC) - 37H-086.12" at bounding box center [472, 51] width 123 height 18
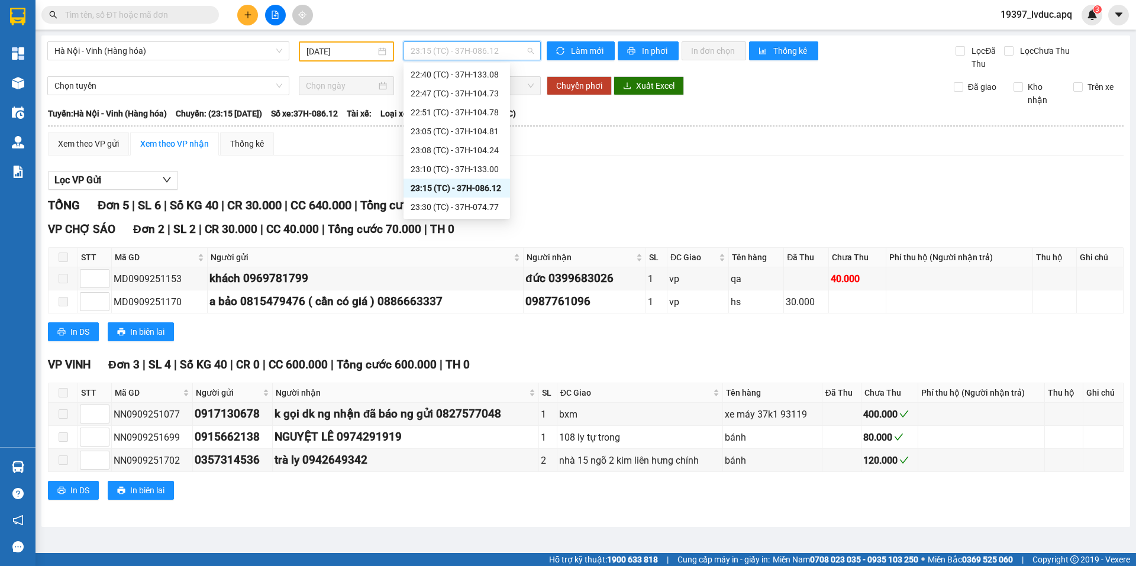
click at [327, 53] on input "09/09/2025" at bounding box center [340, 51] width 69 height 13
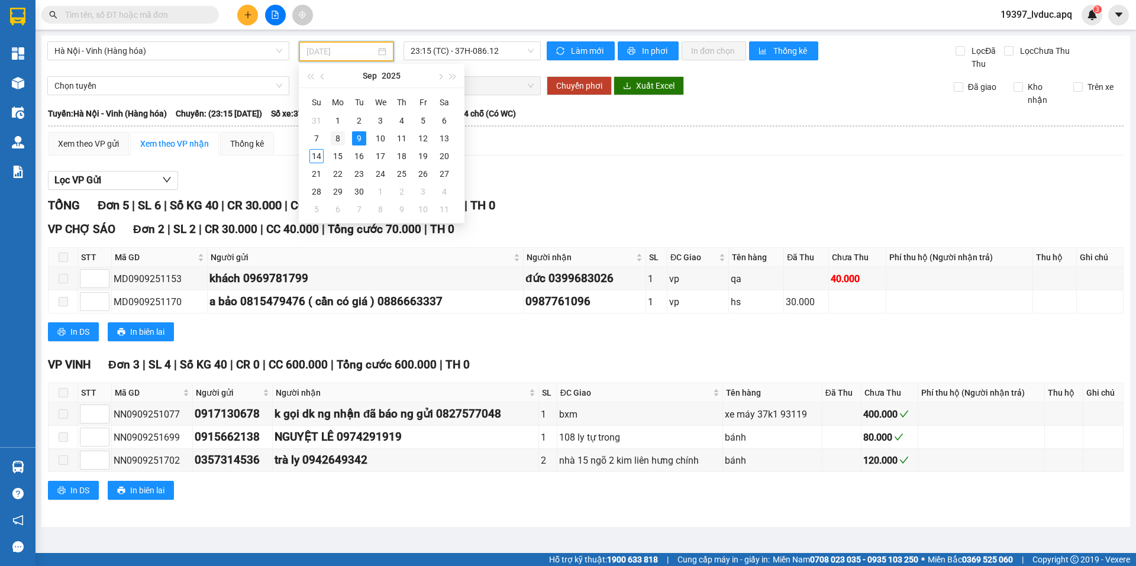
click at [342, 139] on div "8" at bounding box center [338, 138] width 14 height 14
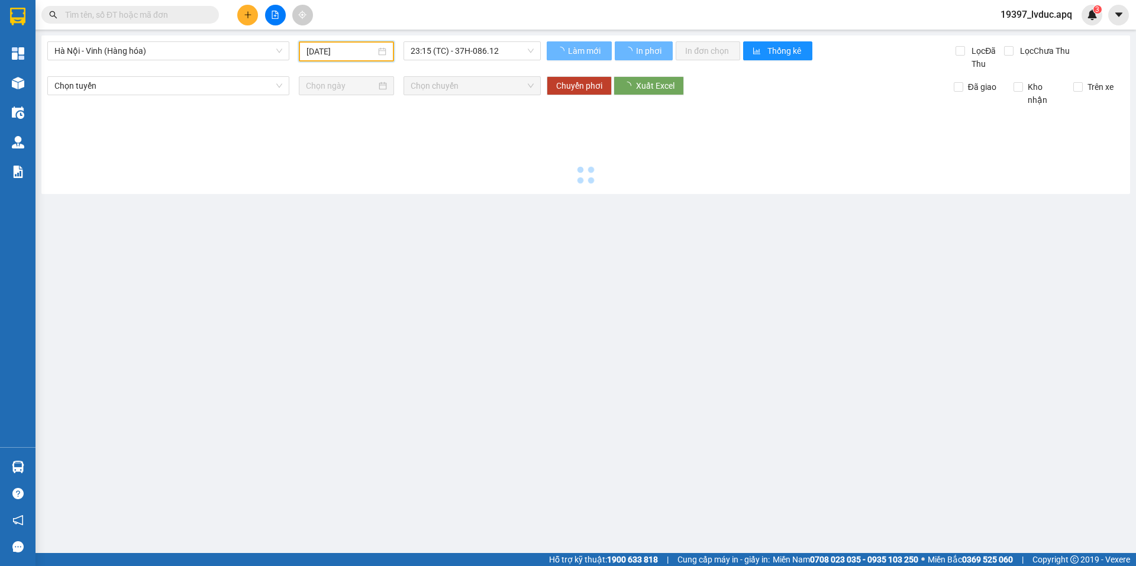
type input "[DATE]"
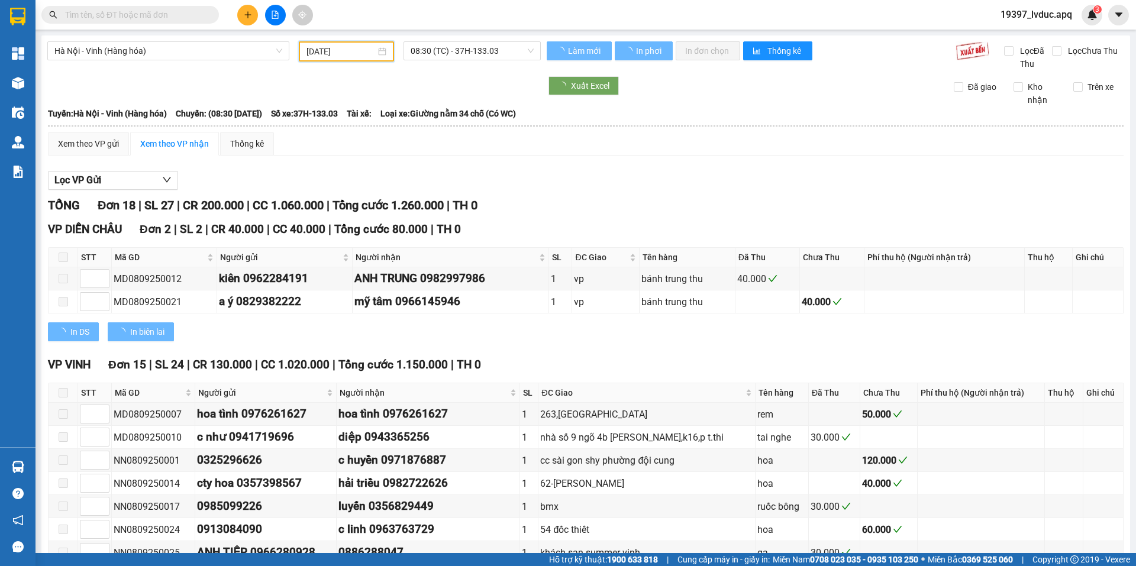
click at [430, 54] on span "08:30 (TC) - 37H-133.03" at bounding box center [472, 51] width 123 height 18
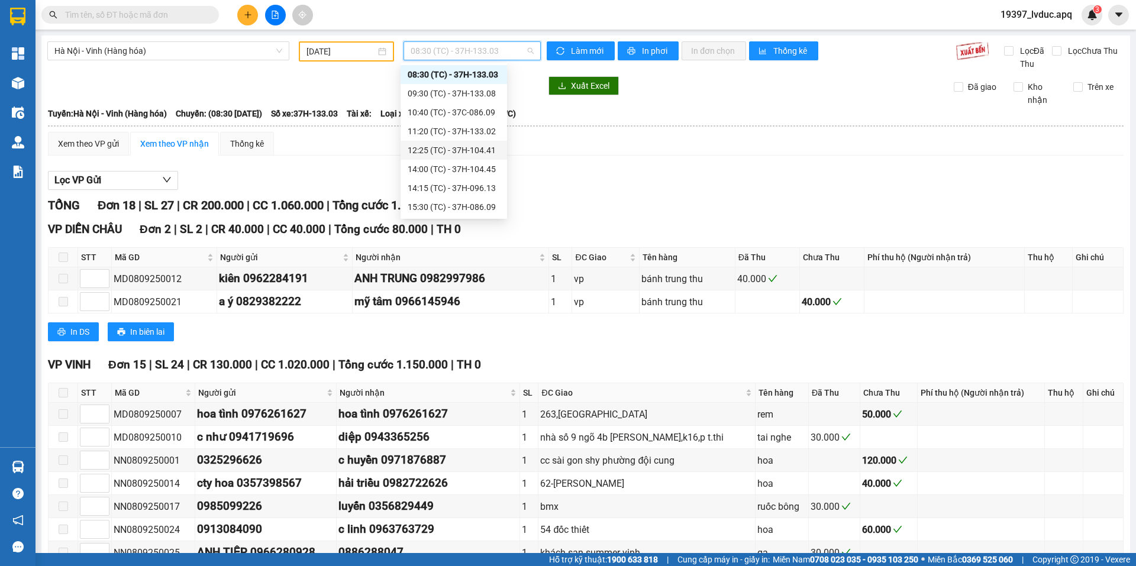
scroll to position [137, 0]
click at [426, 167] on div "22:47 (TC) - 37H-104.73" at bounding box center [454, 164] width 92 height 13
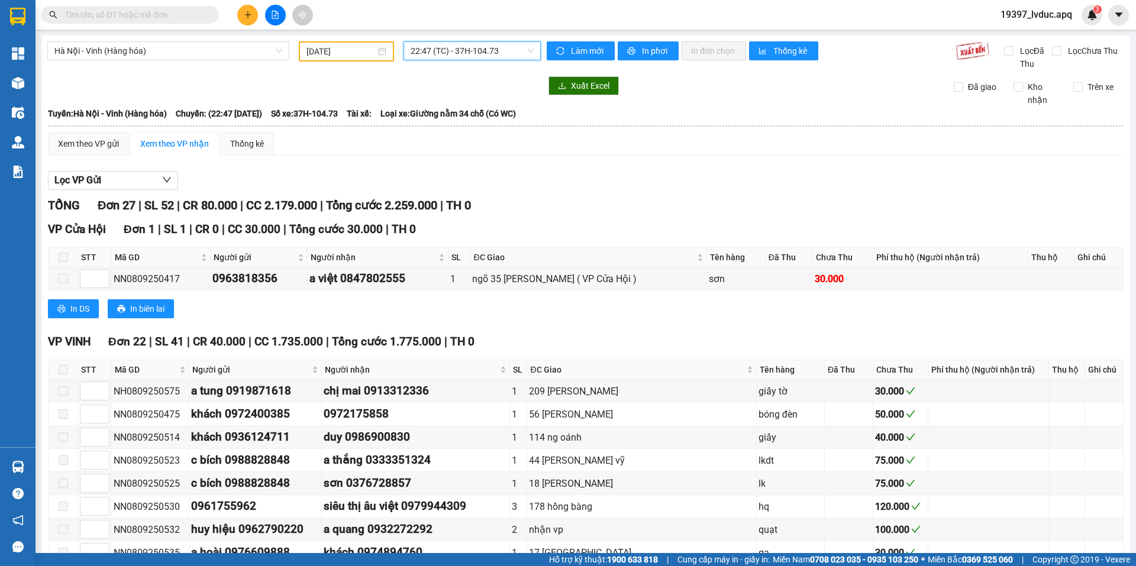
click at [441, 51] on span "22:47 (TC) - 37H-104.73" at bounding box center [472, 51] width 123 height 18
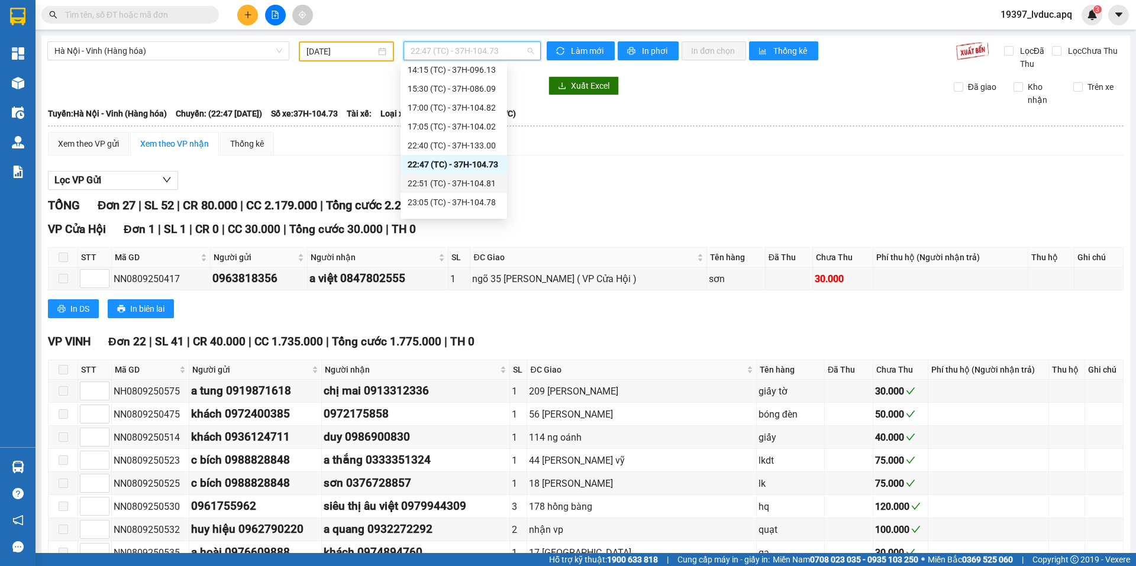
click at [428, 179] on div "22:51 (TC) - 37H-104.81" at bounding box center [454, 183] width 92 height 13
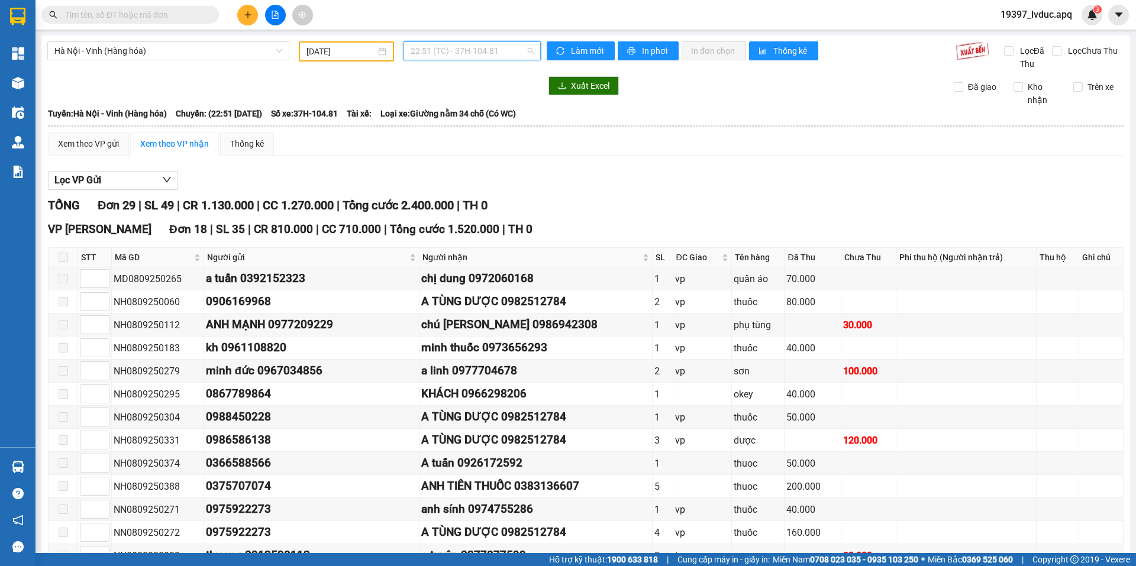
click at [464, 44] on span "22:51 (TC) - 37H-104.81" at bounding box center [472, 51] width 123 height 18
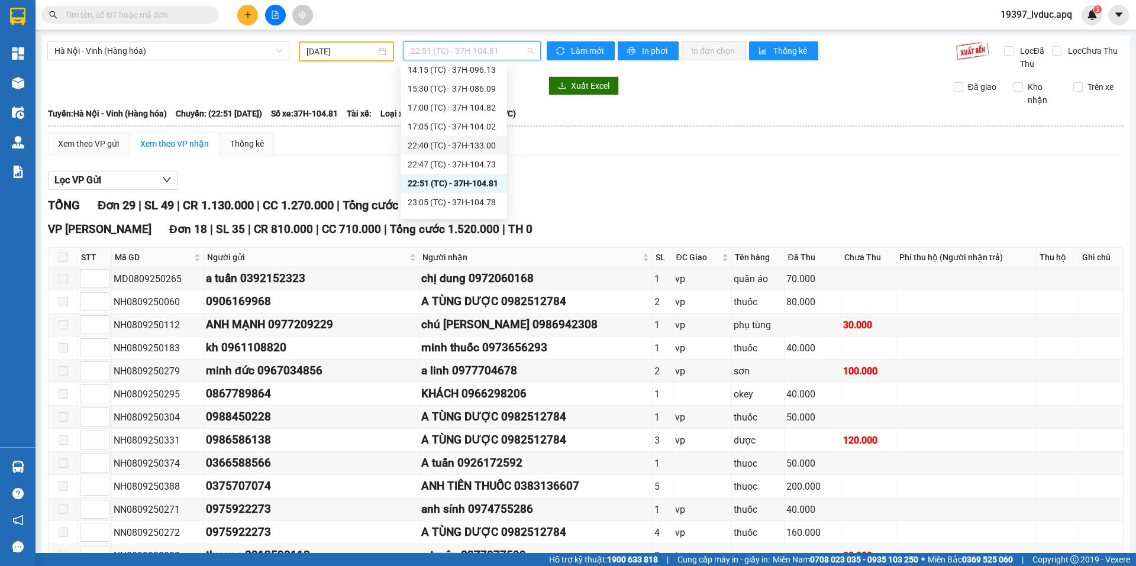
scroll to position [196, 0]
click at [445, 143] on div "23:05 (TC) - 37H-104.78" at bounding box center [454, 143] width 92 height 13
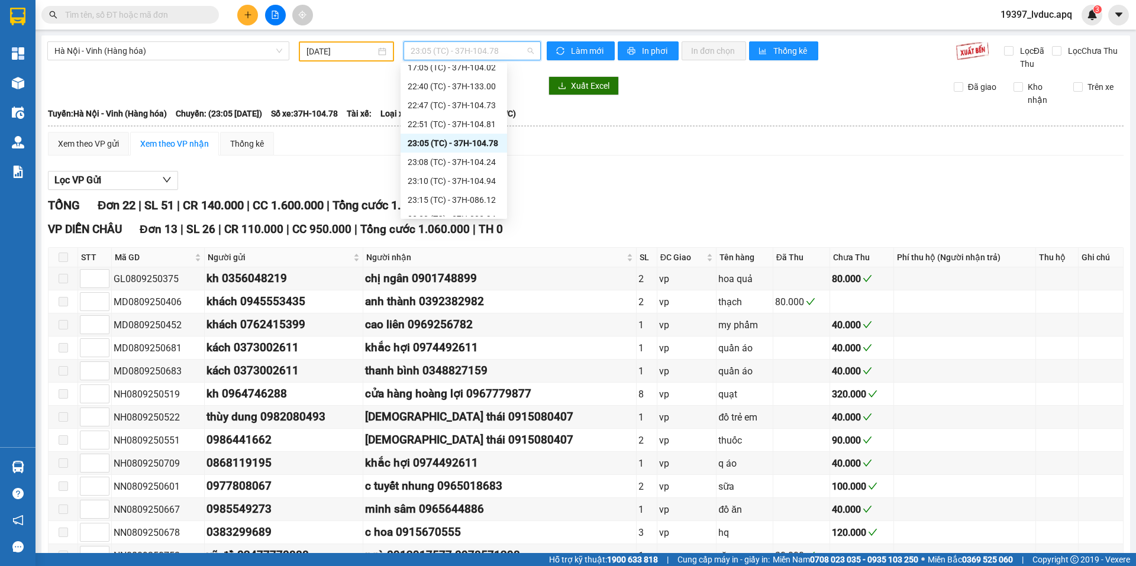
drag, startPoint x: 441, startPoint y: 45, endPoint x: 416, endPoint y: 107, distance: 66.7
click at [440, 45] on span "23:05 (TC) - 37H-104.78" at bounding box center [472, 51] width 123 height 18
click at [435, 162] on div "23:08 (TC) - 37H-104.24" at bounding box center [454, 162] width 92 height 13
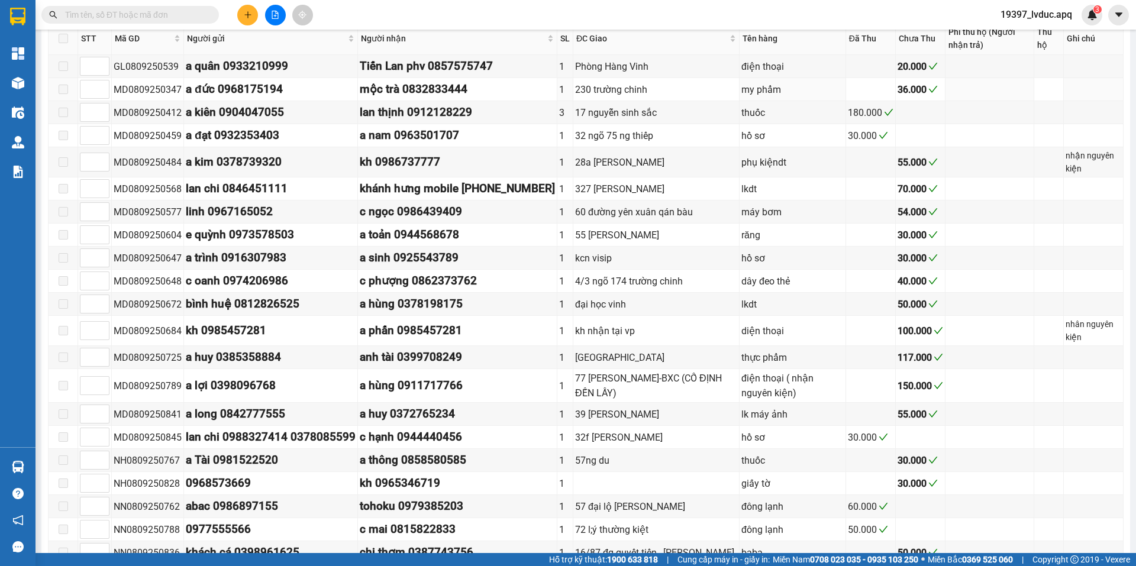
scroll to position [566, 0]
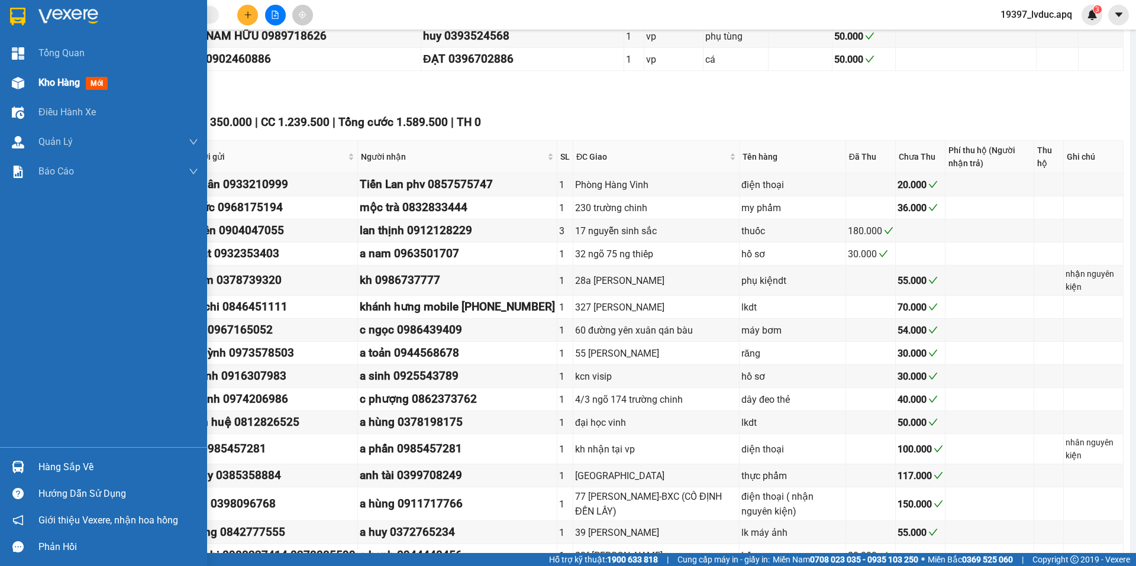
click at [44, 70] on div "Kho hàng mới" at bounding box center [118, 83] width 160 height 30
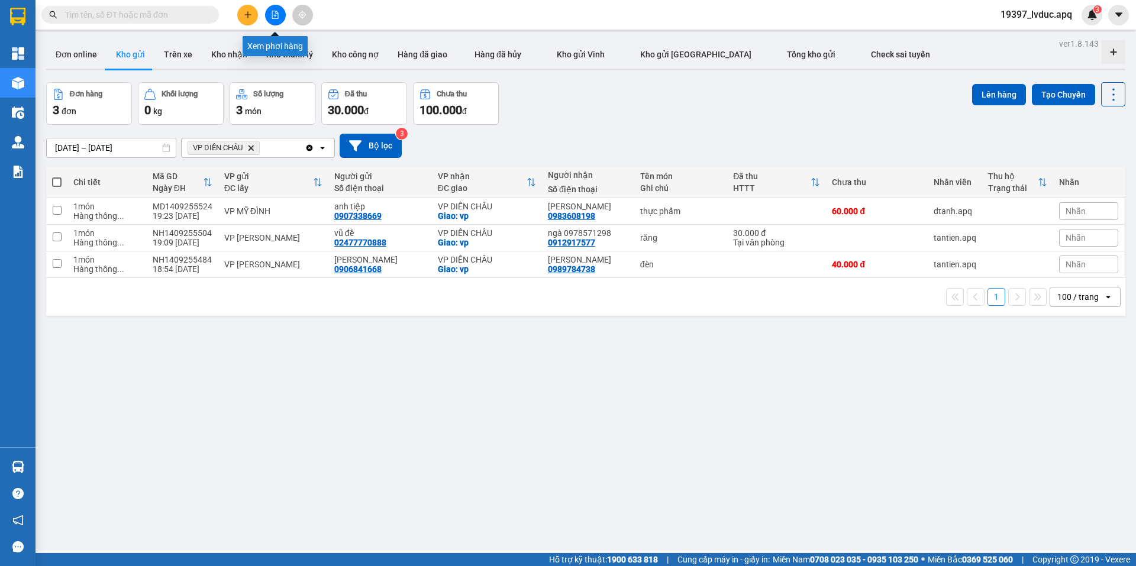
click at [276, 11] on icon "file-add" at bounding box center [275, 15] width 7 height 8
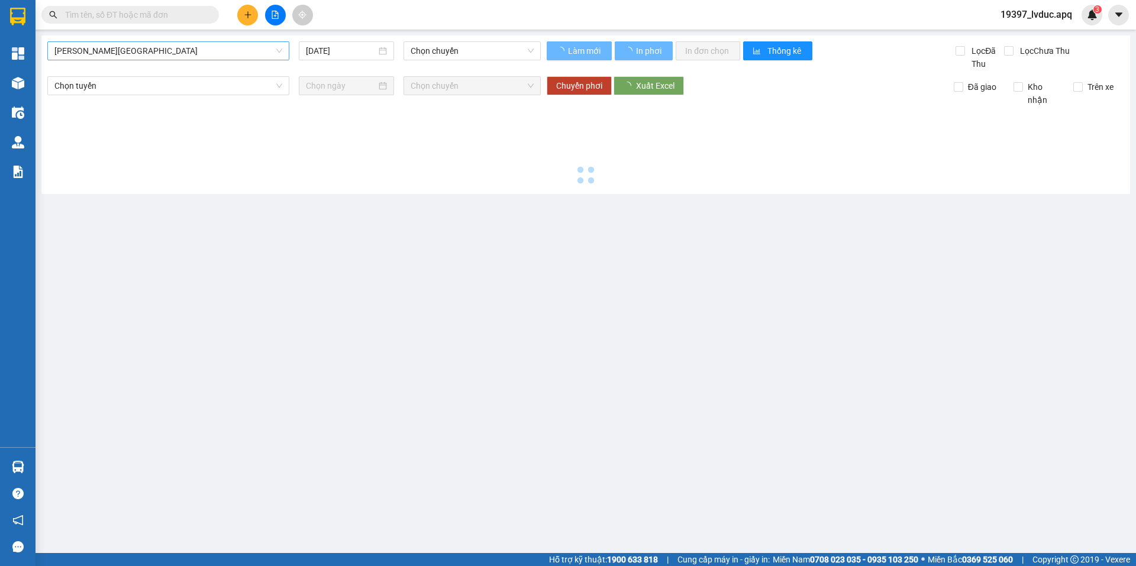
click at [211, 55] on span "[PERSON_NAME][GEOGRAPHIC_DATA]" at bounding box center [168, 51] width 228 height 18
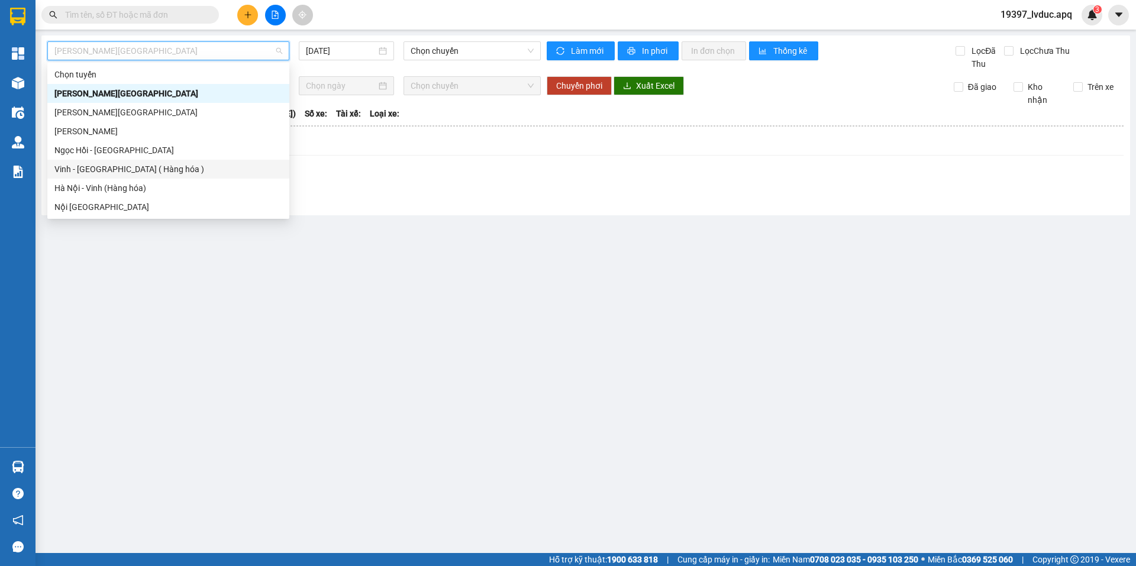
click at [144, 170] on div "Vinh - [GEOGRAPHIC_DATA] ( Hàng hóa )" at bounding box center [168, 169] width 228 height 13
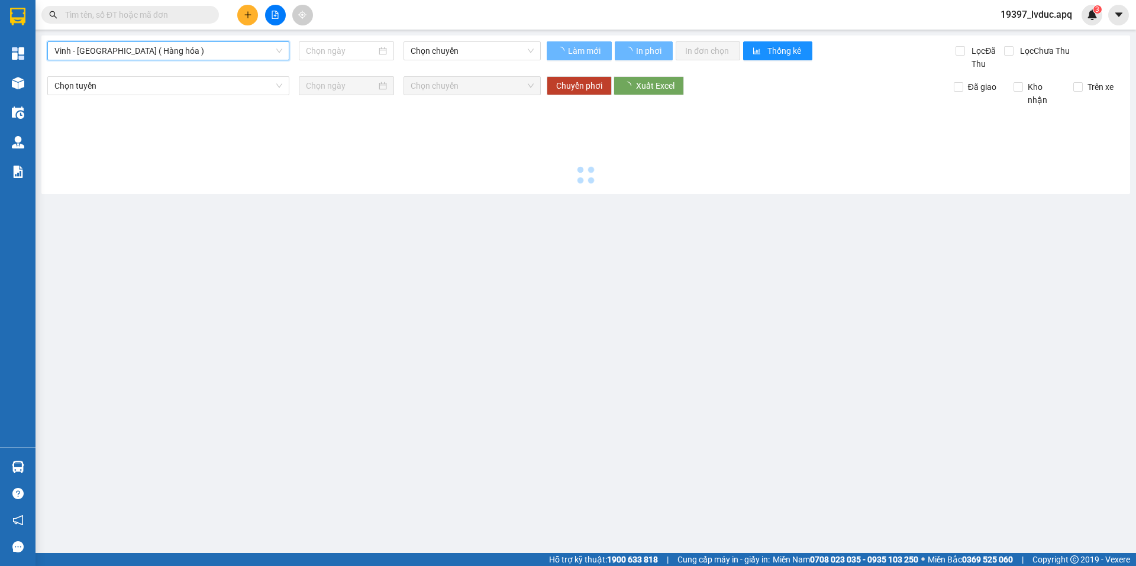
type input "[DATE]"
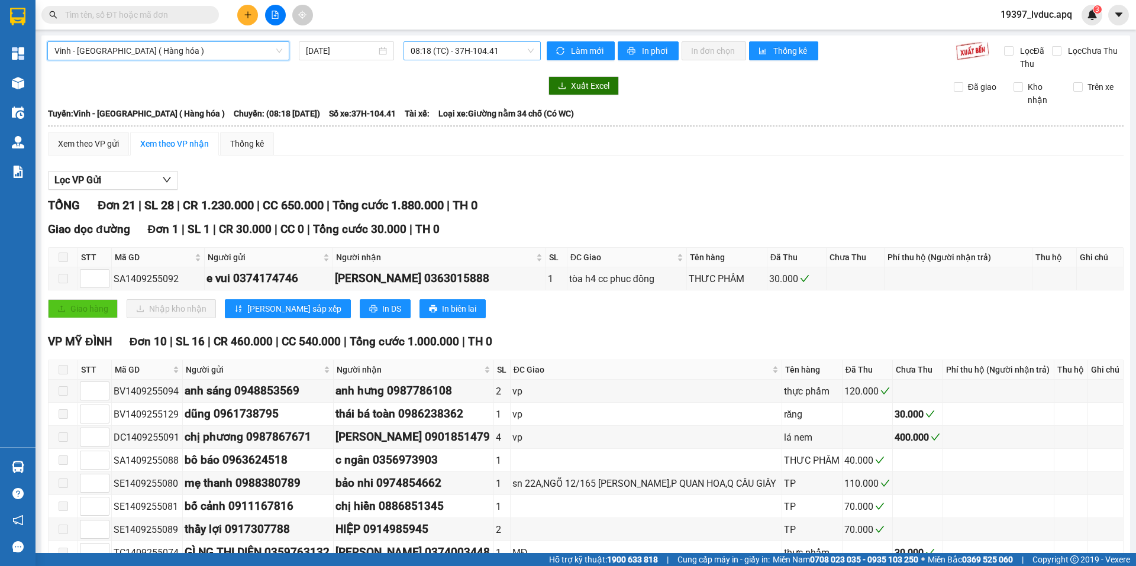
click at [440, 53] on span "08:18 (TC) - 37H-104.41" at bounding box center [472, 51] width 123 height 18
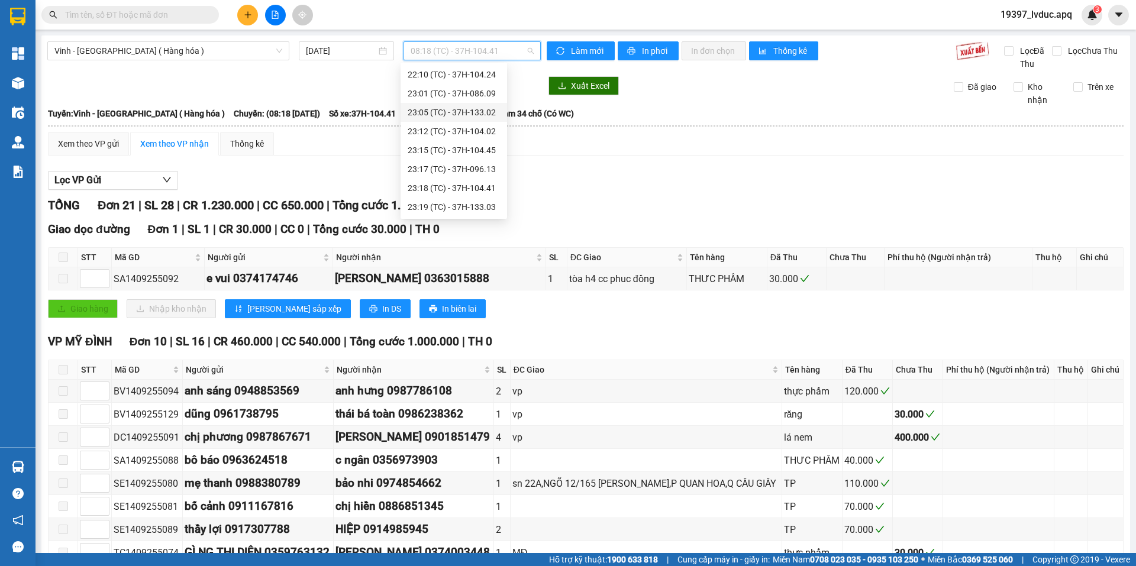
scroll to position [130, 0]
click at [429, 97] on div "17:07 (TC) - 37H-086.12" at bounding box center [454, 95] width 92 height 13
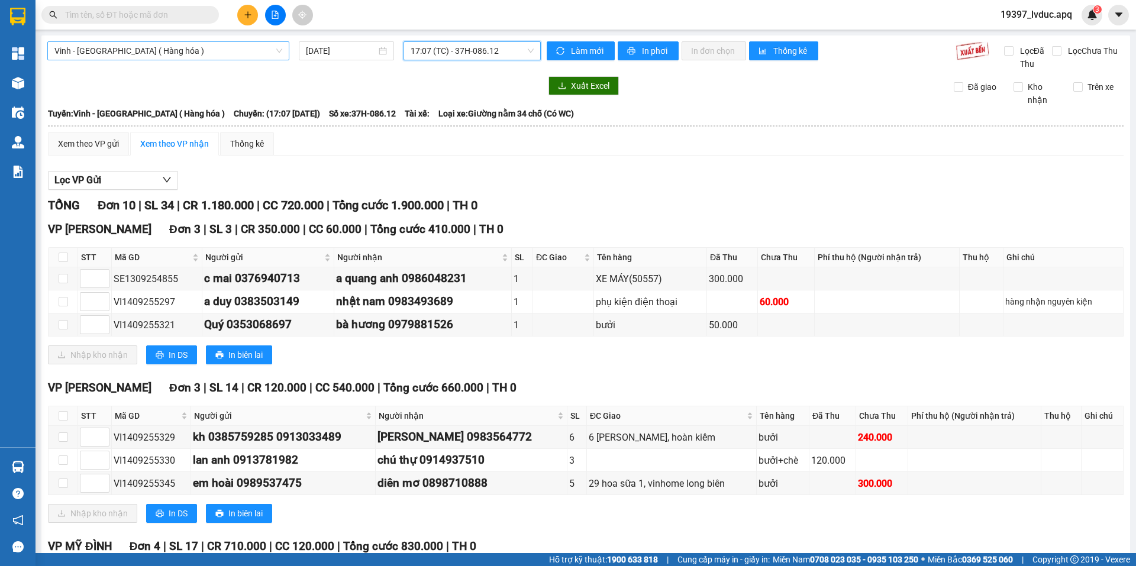
click at [222, 54] on span "Vinh - [GEOGRAPHIC_DATA] ( Hàng hóa )" at bounding box center [168, 51] width 228 height 18
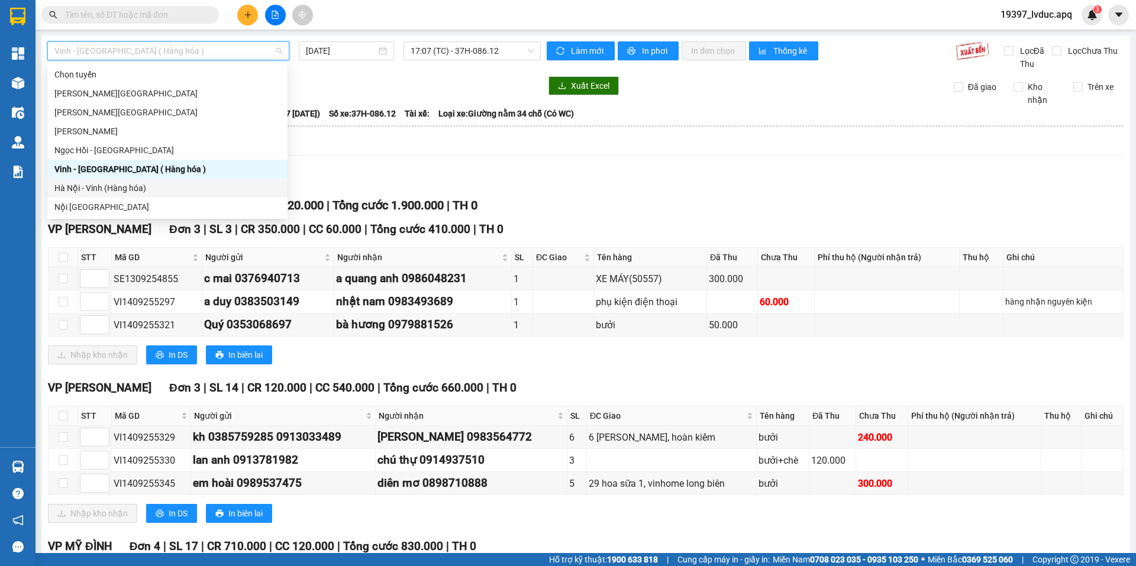
click at [141, 184] on div "Hà Nội - Vinh (Hàng hóa)" at bounding box center [167, 188] width 226 height 13
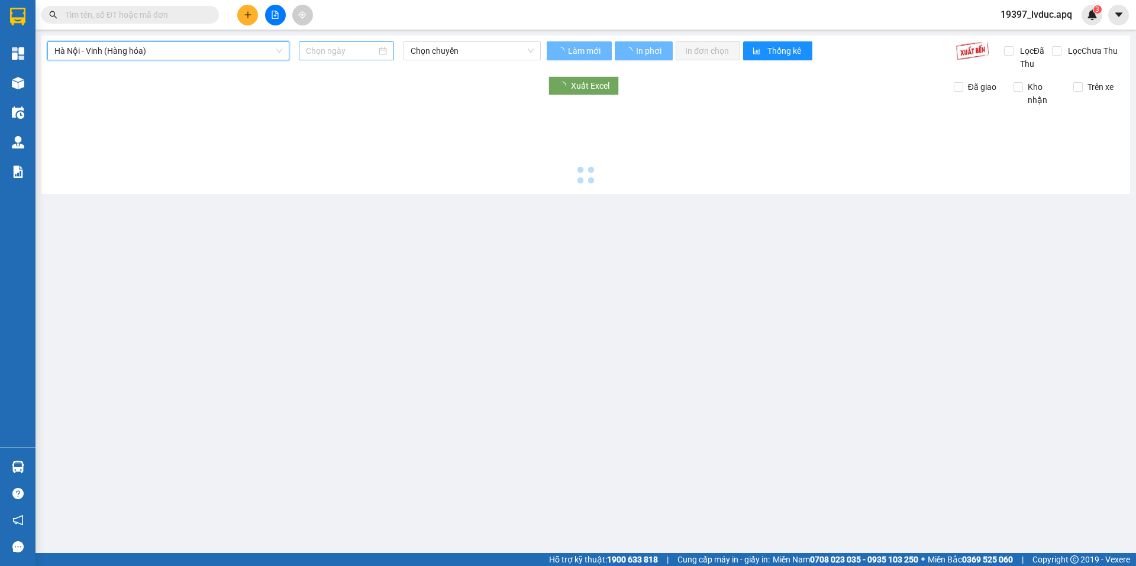
click at [361, 49] on input at bounding box center [341, 50] width 70 height 13
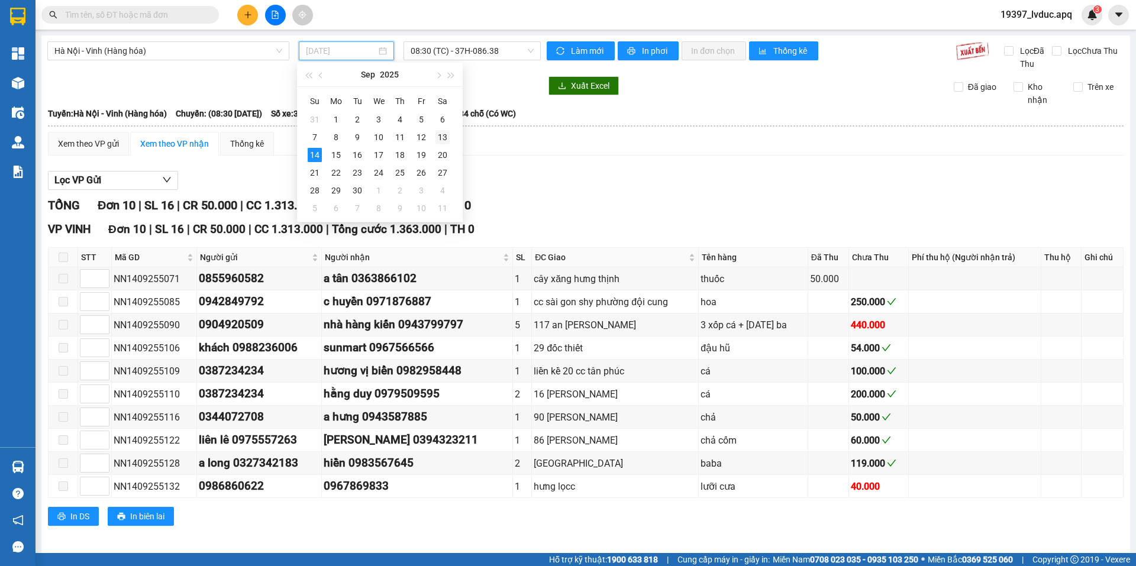
click at [445, 134] on div "13" at bounding box center [442, 137] width 14 height 14
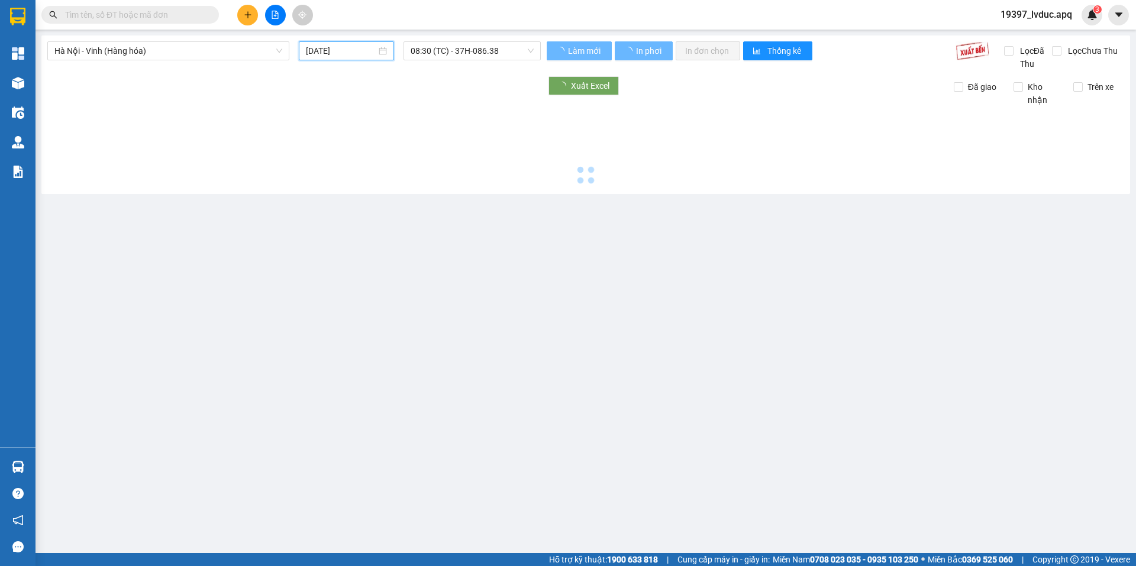
type input "[DATE]"
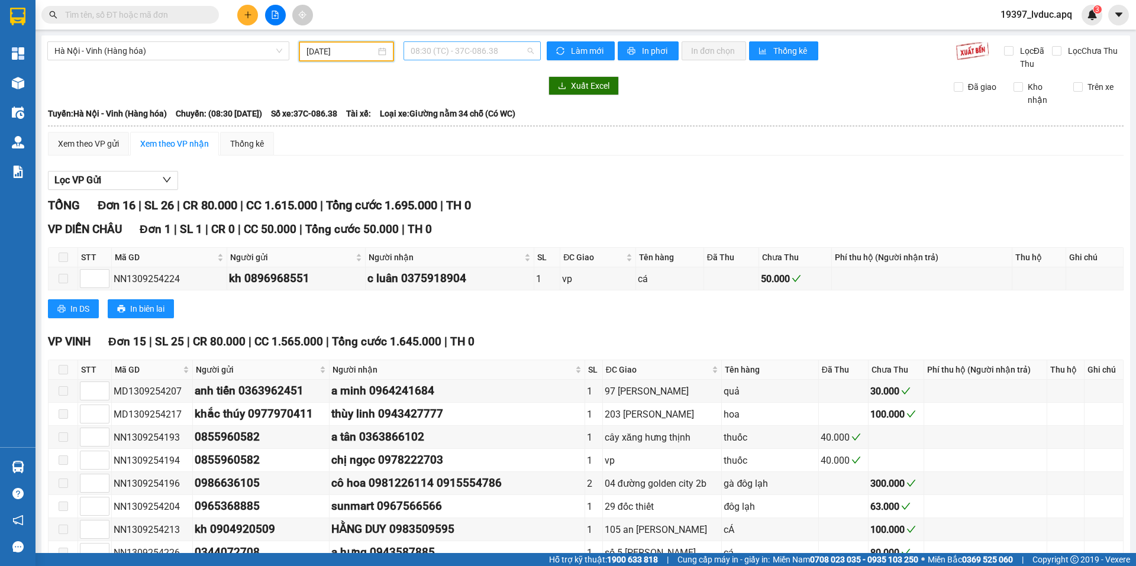
click at [476, 57] on span "08:30 (TC) - 37C-086.38" at bounding box center [472, 51] width 123 height 18
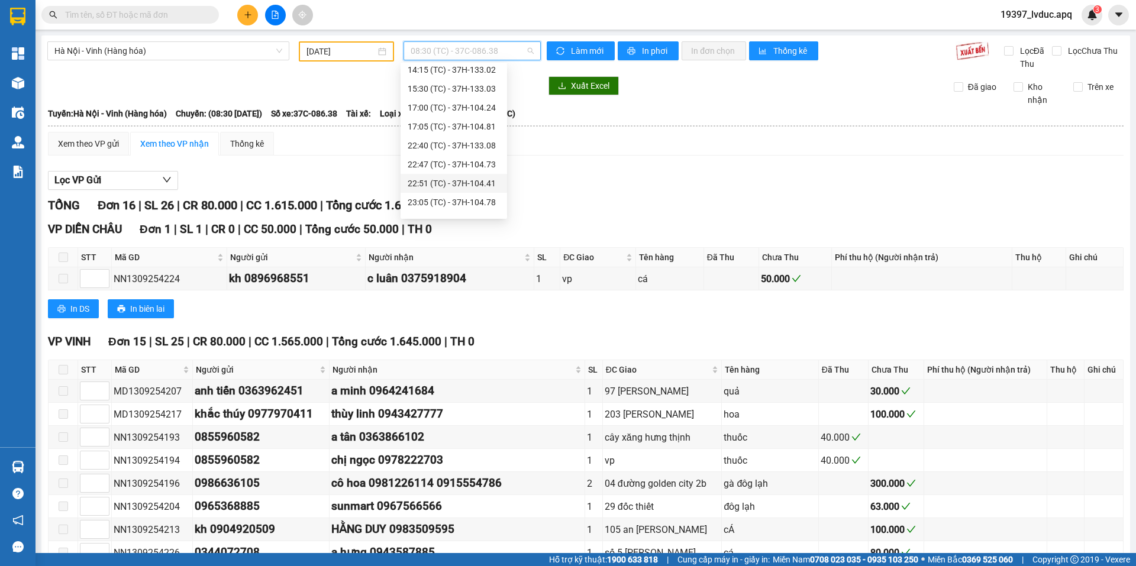
scroll to position [208, 0]
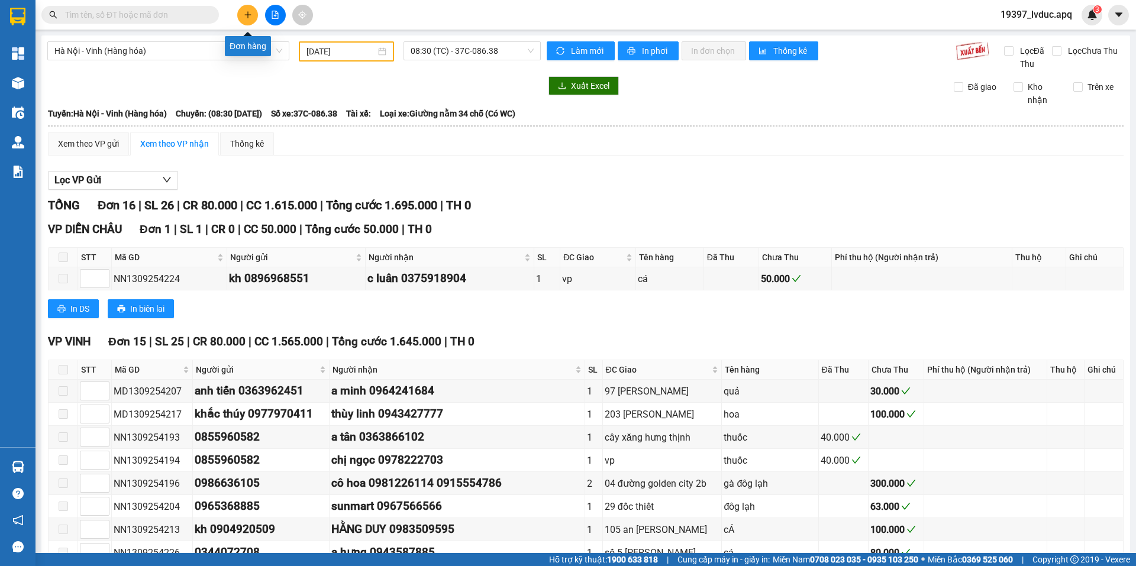
click at [247, 20] on button at bounding box center [247, 15] width 21 height 21
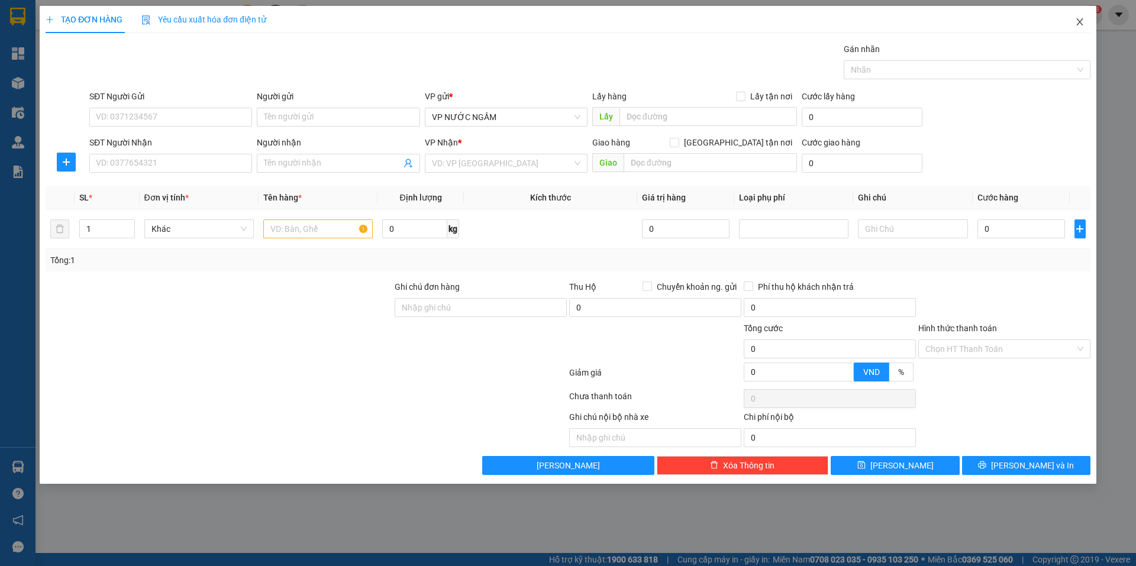
click at [1081, 21] on icon "close" at bounding box center [1079, 21] width 7 height 7
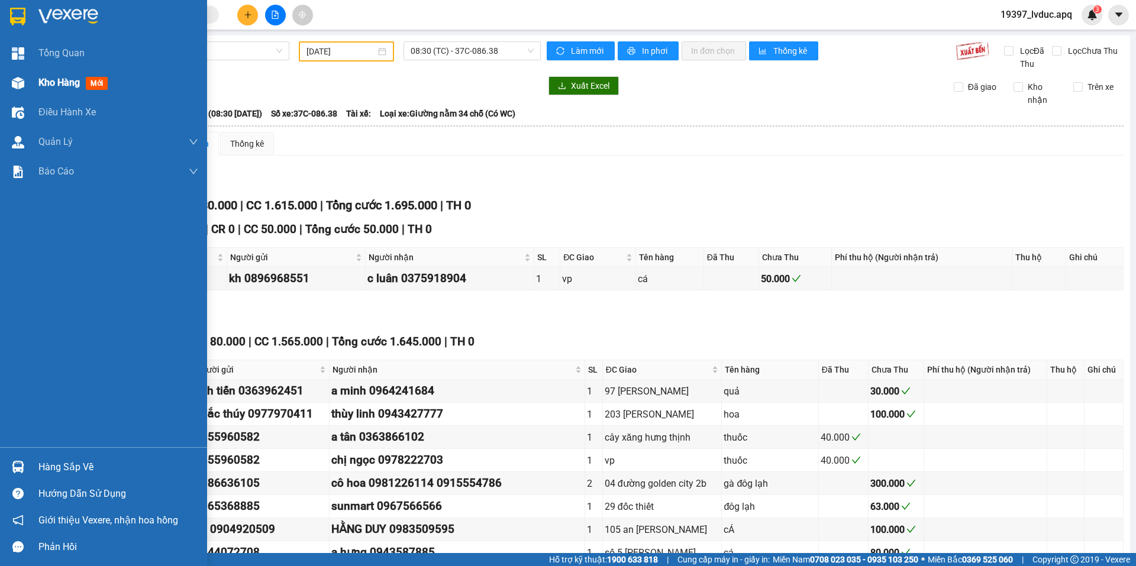
click at [65, 81] on span "Kho hàng" at bounding box center [58, 82] width 41 height 11
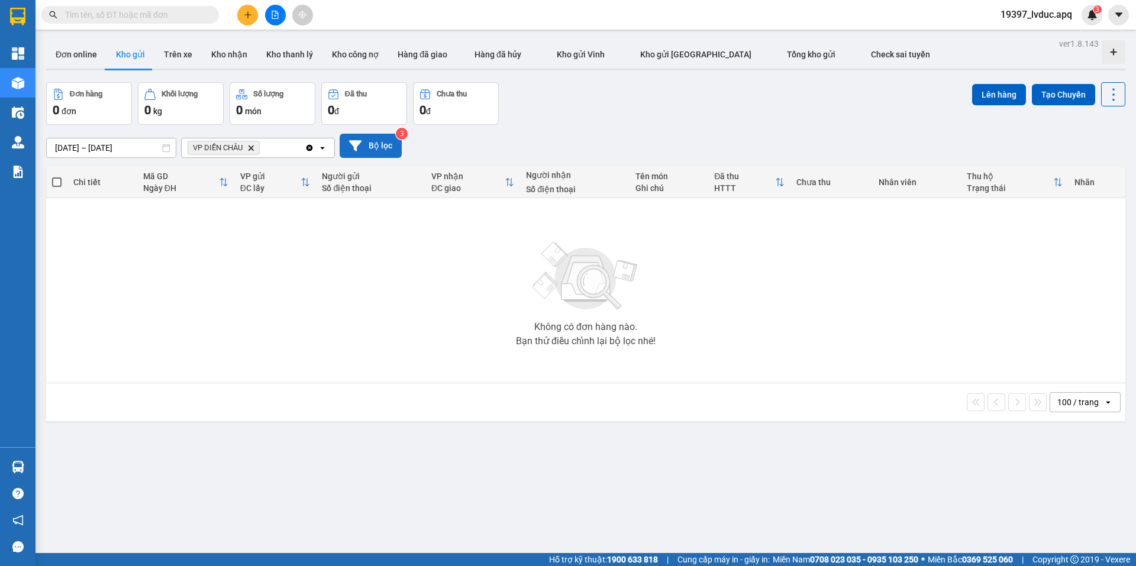
click at [346, 143] on button "Bộ lọc" at bounding box center [371, 146] width 62 height 24
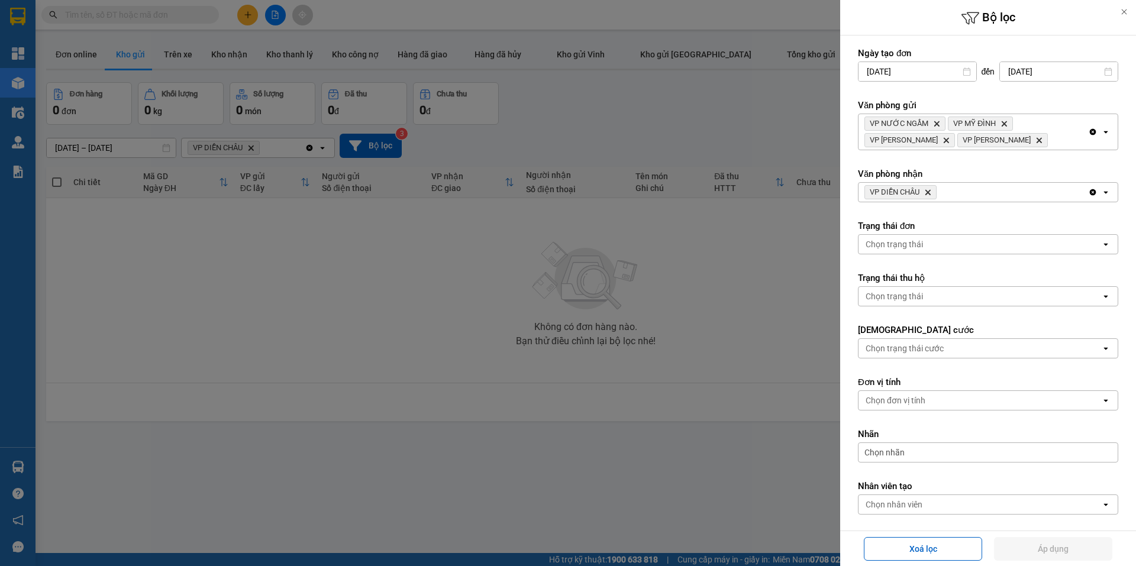
drag, startPoint x: 944, startPoint y: 189, endPoint x: 938, endPoint y: 198, distance: 10.2
click at [944, 191] on div "VP DIỄN CHÂU Delete" at bounding box center [973, 192] width 230 height 19
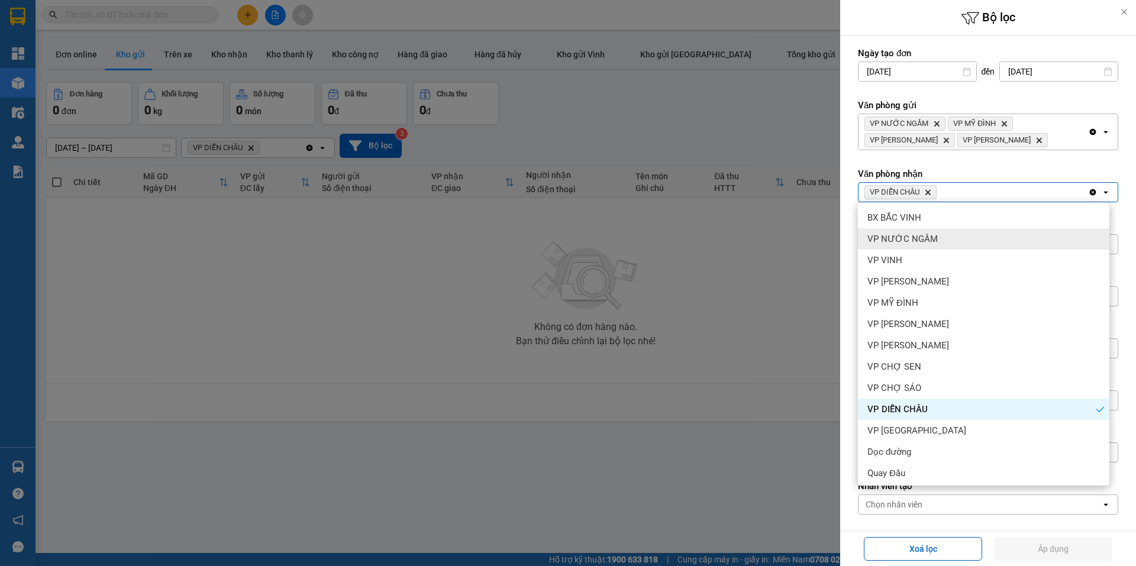
click at [932, 233] on span "VP NƯỚC NGẦM" at bounding box center [902, 239] width 70 height 12
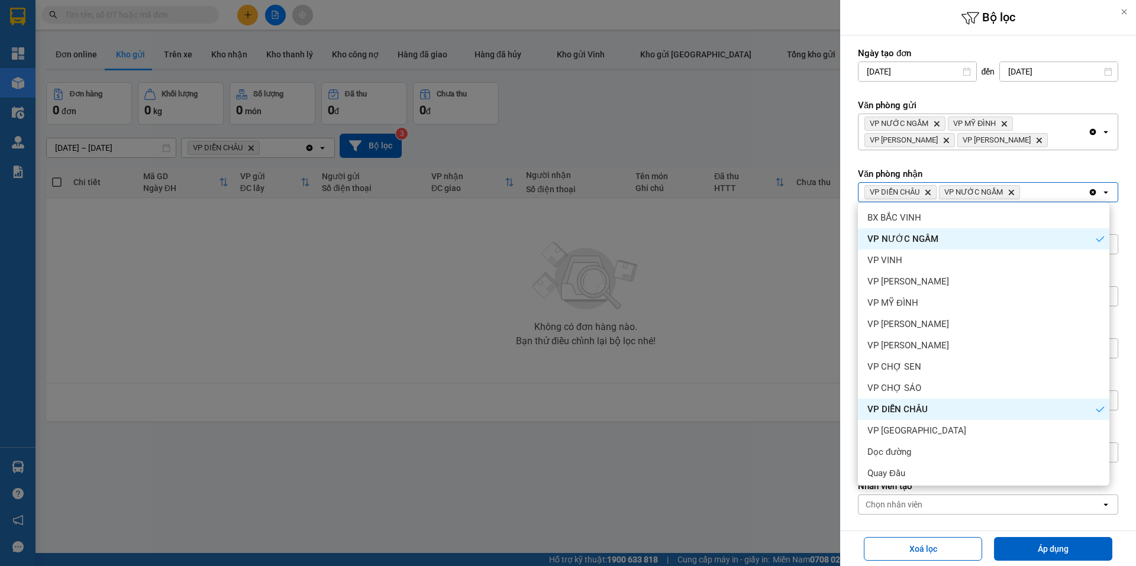
click at [929, 241] on span "VP NƯỚC NGẦM" at bounding box center [902, 239] width 71 height 12
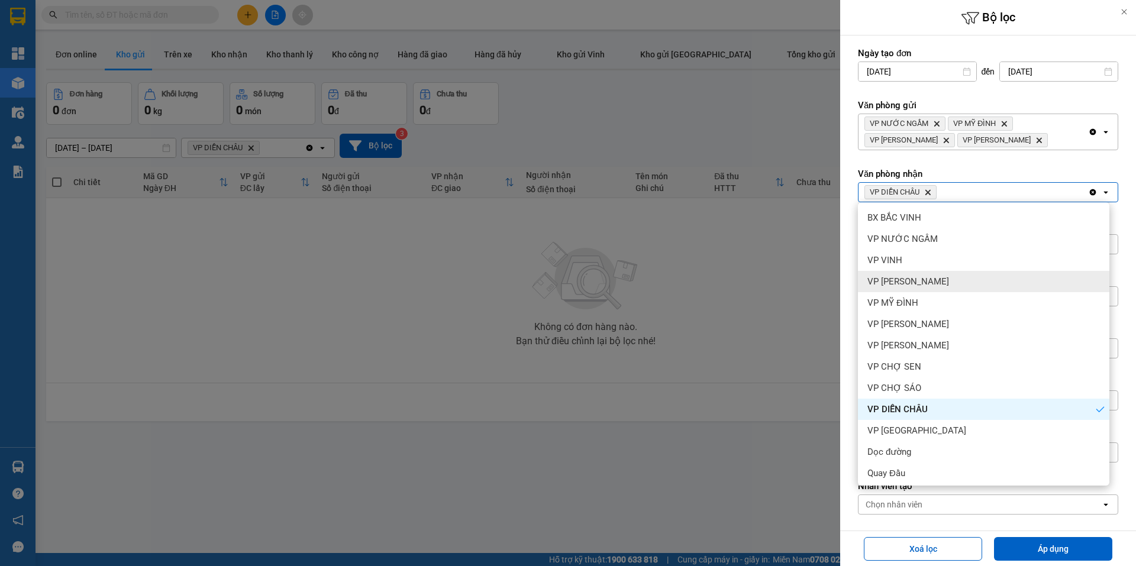
drag, startPoint x: 912, startPoint y: 277, endPoint x: 904, endPoint y: 281, distance: 9.3
click at [904, 281] on span "VP THANH CHƯƠNG" at bounding box center [908, 282] width 82 height 12
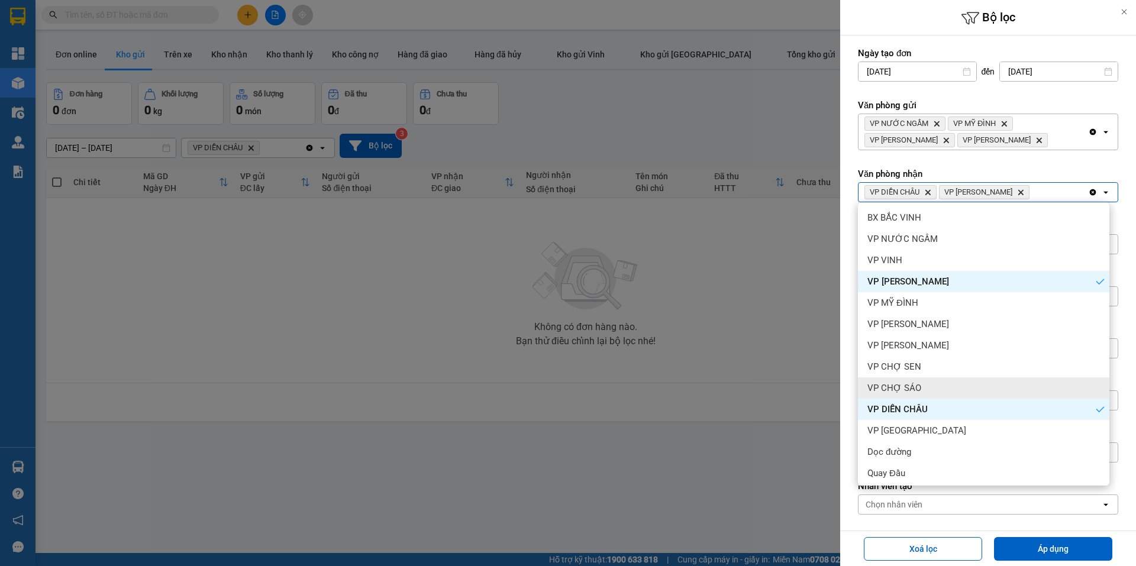
click at [896, 383] on span "VP CHỢ SÁO" at bounding box center [894, 388] width 54 height 12
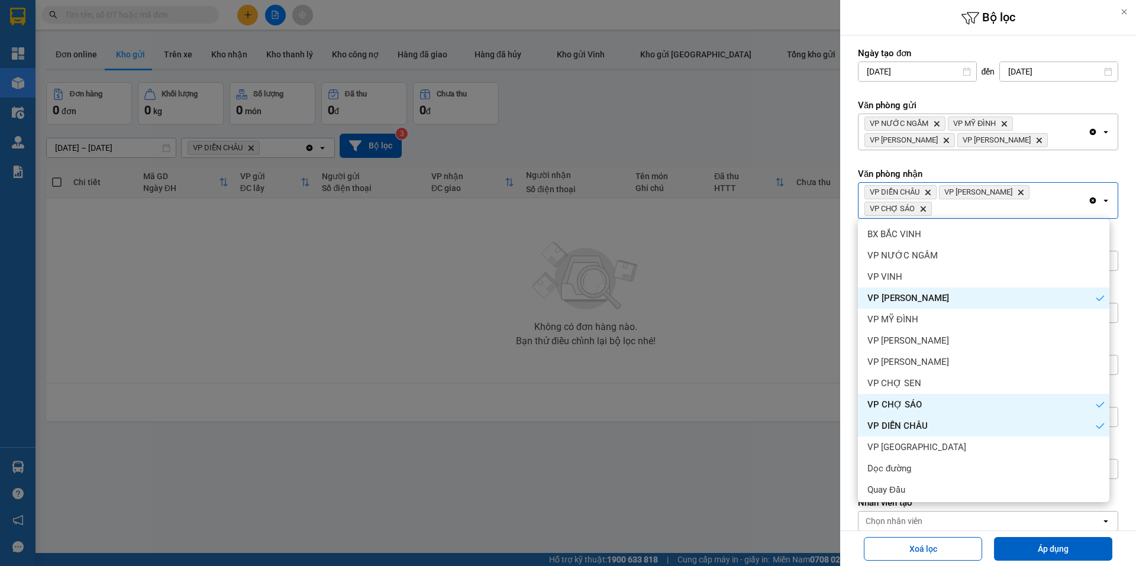
drag, startPoint x: 896, startPoint y: 383, endPoint x: 894, endPoint y: 373, distance: 9.6
click at [894, 373] on div "VP CHỢ SEN" at bounding box center [983, 383] width 251 height 21
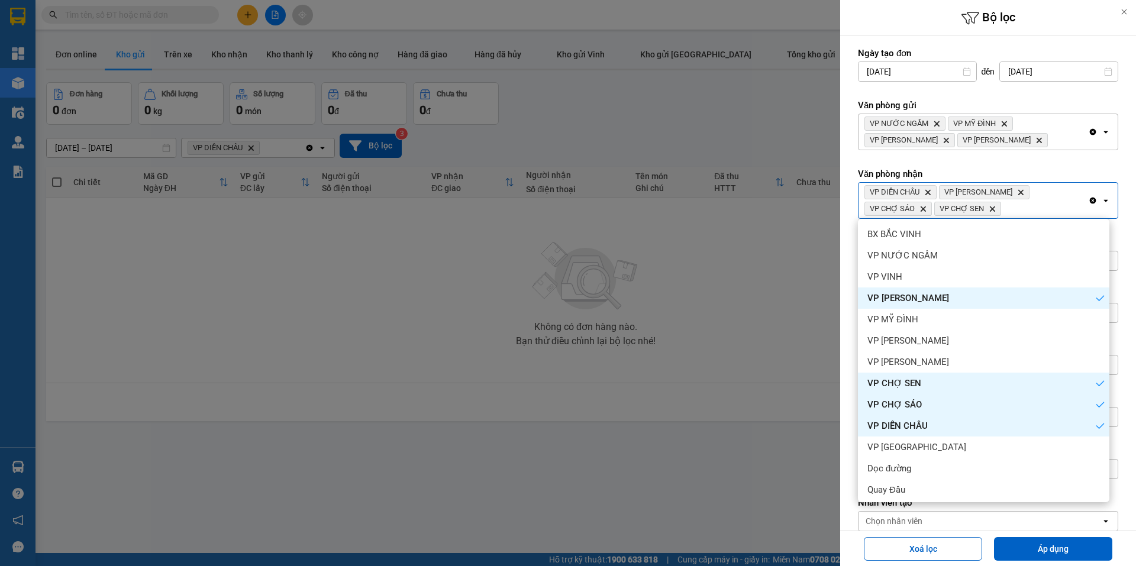
scroll to position [88, 0]
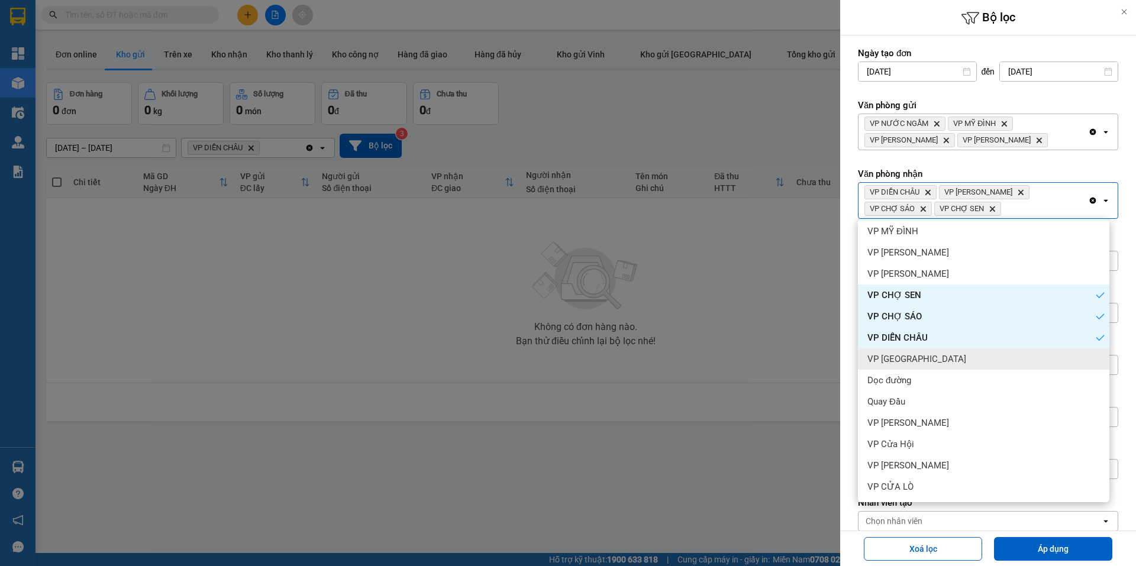
click at [904, 360] on span "VP Cầu Yên Xuân" at bounding box center [916, 359] width 99 height 12
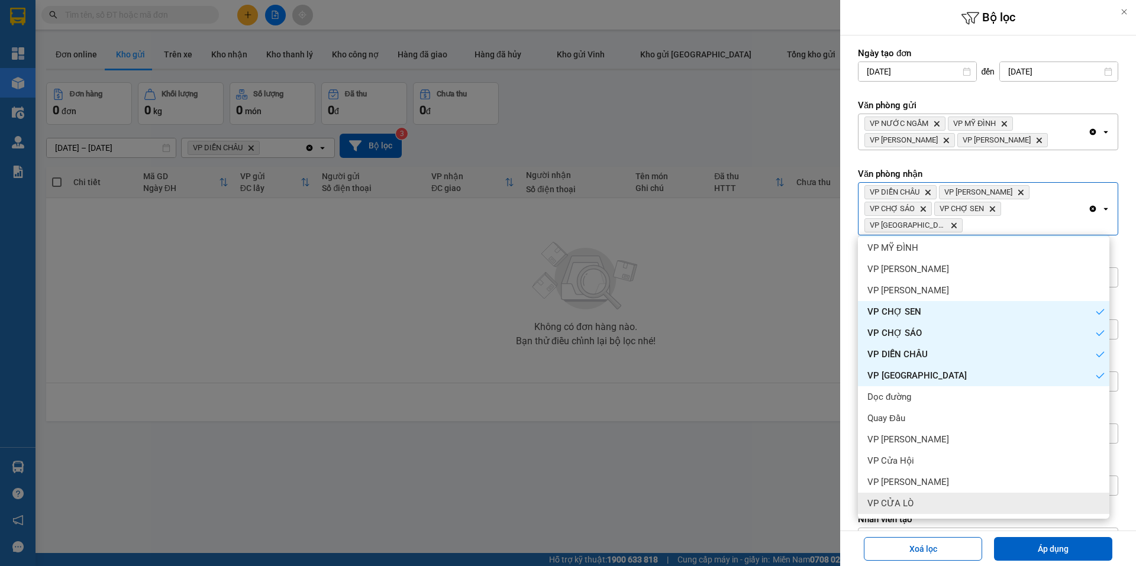
click at [899, 506] on span "VP CỬA LÒ" at bounding box center [890, 504] width 46 height 12
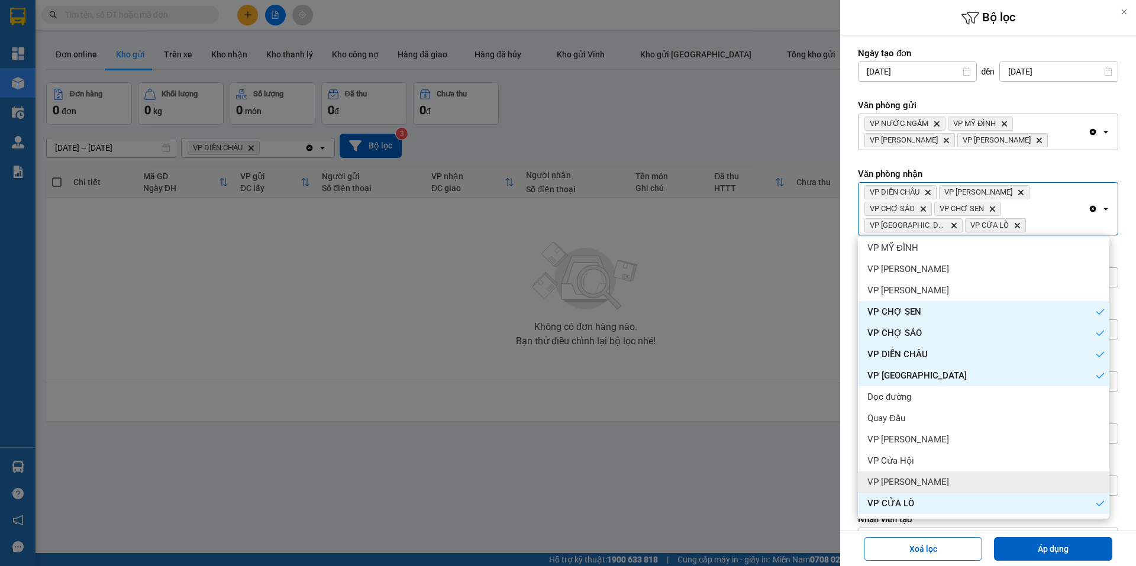
click at [903, 488] on div "VP Nghi Xuân" at bounding box center [983, 481] width 251 height 21
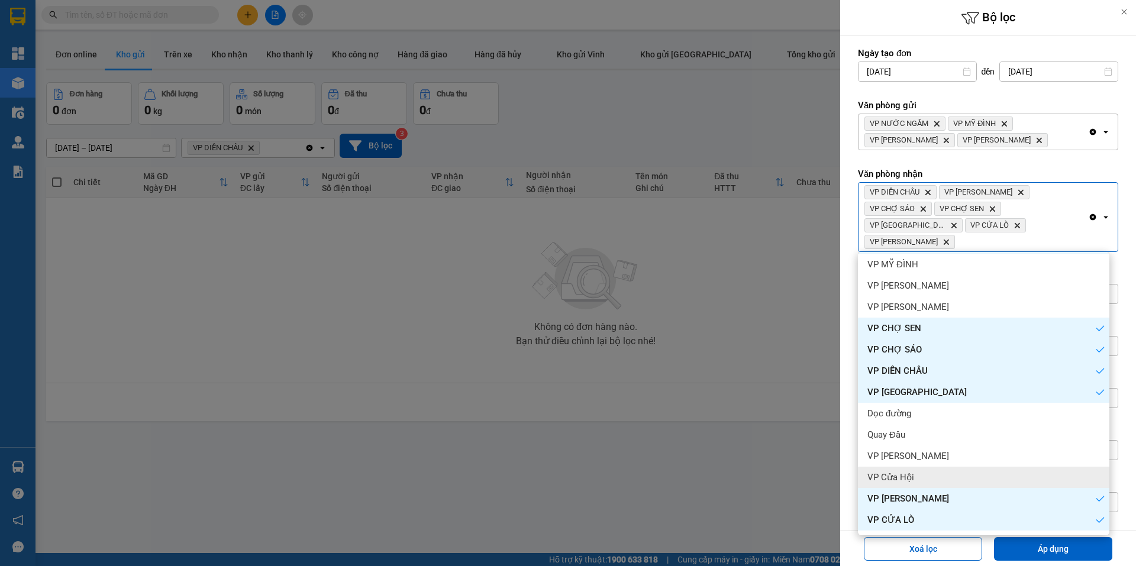
click at [905, 478] on span "VP Cửa Hội" at bounding box center [890, 477] width 47 height 12
click at [909, 467] on div "VP Cửa Hội" at bounding box center [983, 477] width 251 height 21
click at [899, 469] on div "VP Cửa Hội" at bounding box center [983, 477] width 251 height 21
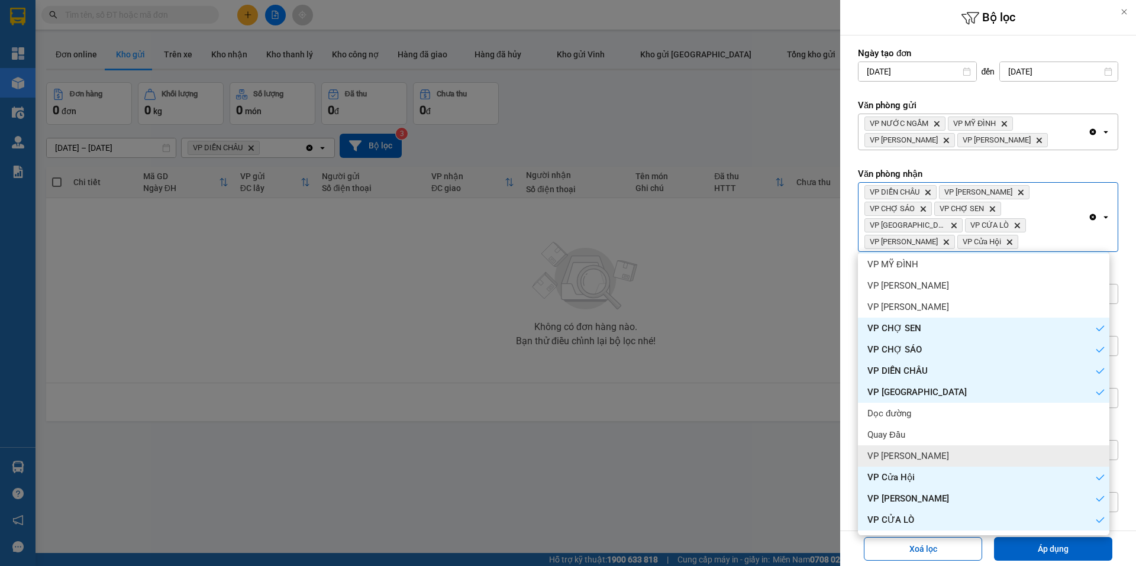
click at [899, 461] on span "VP Xuân Hội" at bounding box center [908, 456] width 82 height 12
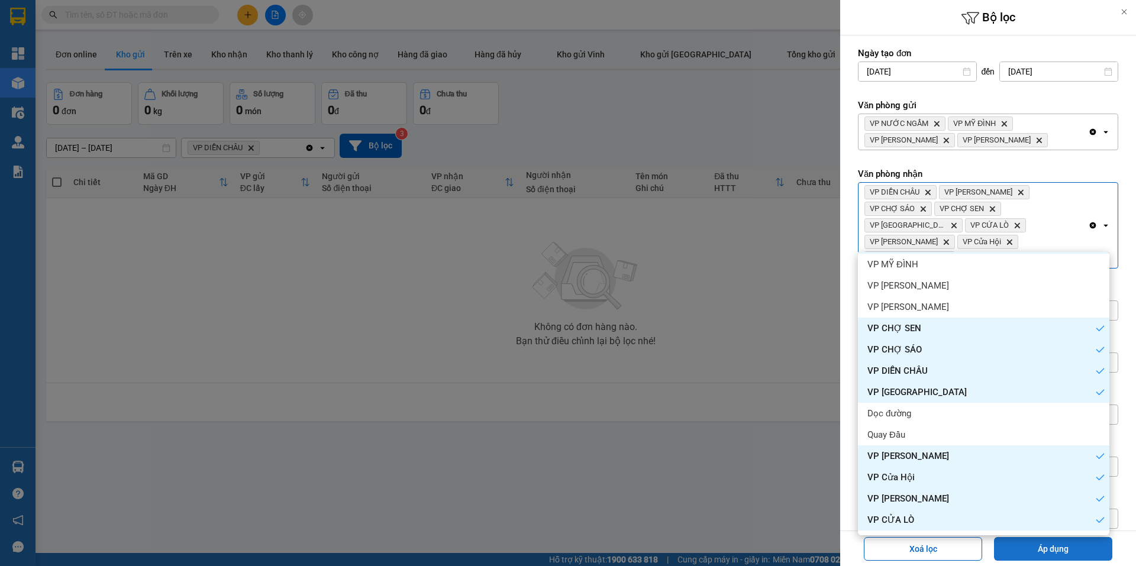
click at [1008, 541] on button "Áp dụng" at bounding box center [1053, 549] width 118 height 24
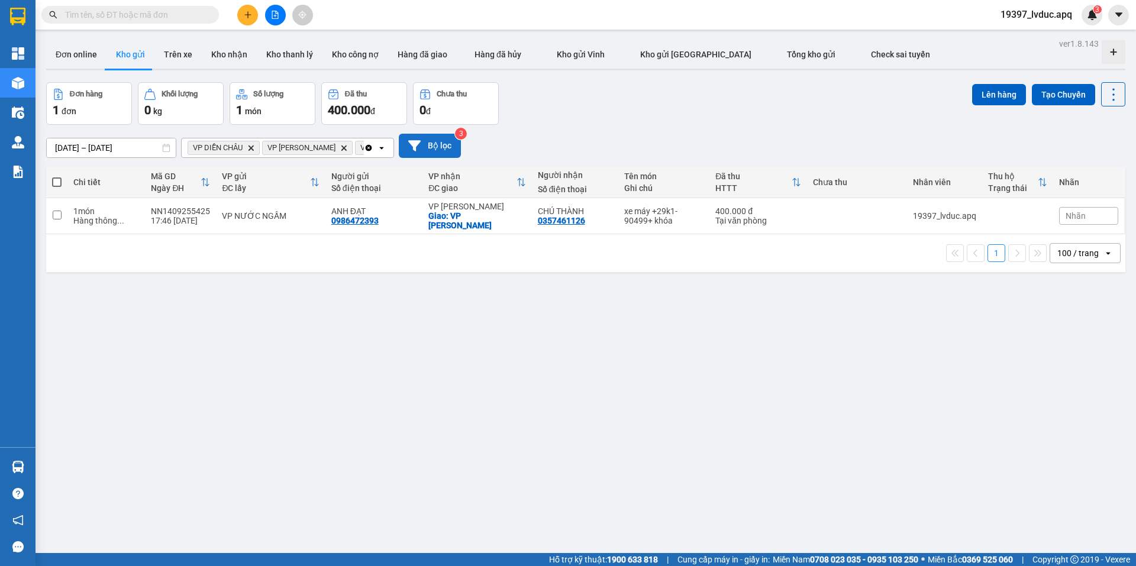
click at [421, 144] on button "Bộ lọc" at bounding box center [430, 146] width 62 height 24
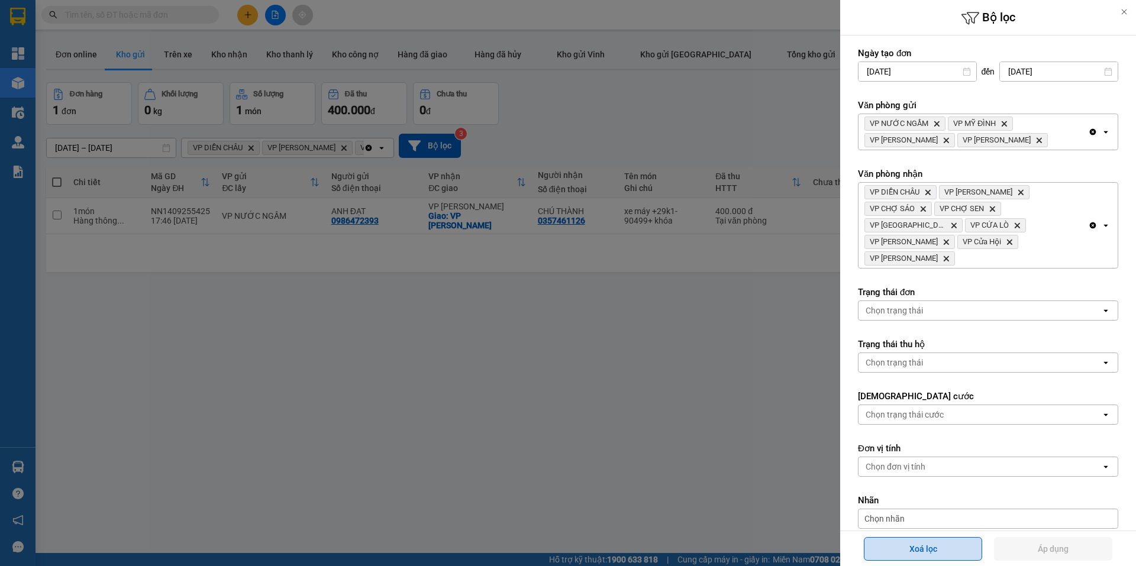
click at [907, 547] on button "Xoá lọc" at bounding box center [923, 549] width 118 height 24
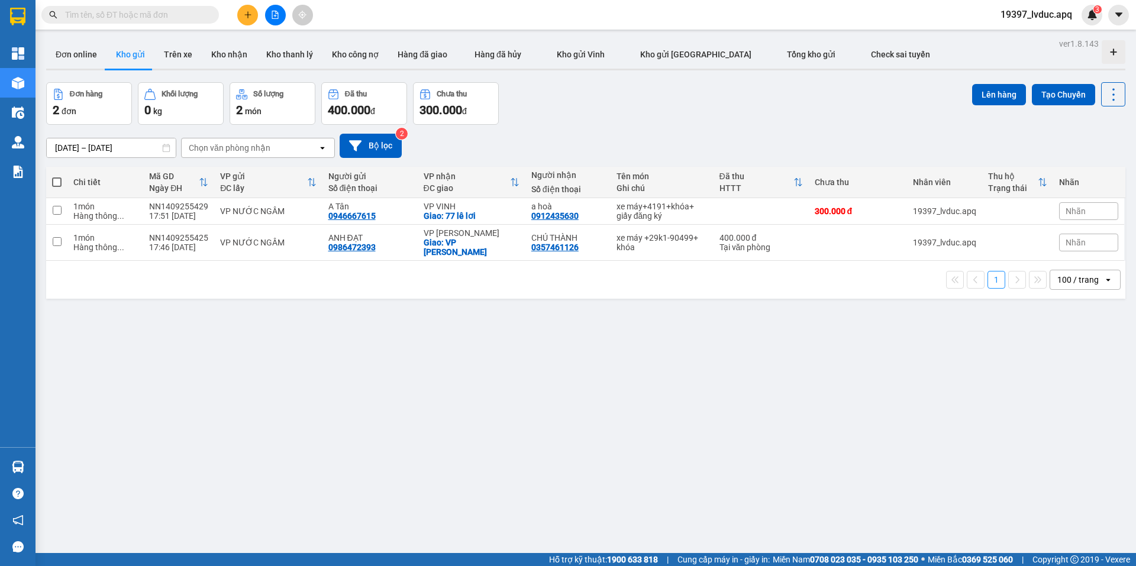
click at [319, 150] on icon "open" at bounding box center [322, 147] width 9 height 9
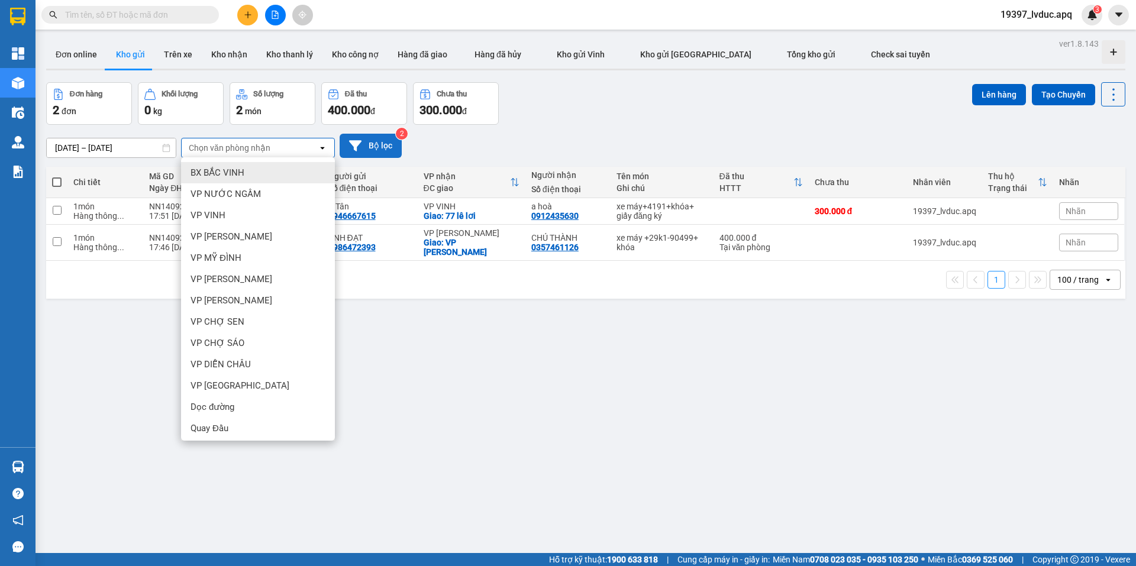
click at [372, 146] on button "Bộ lọc" at bounding box center [371, 146] width 62 height 24
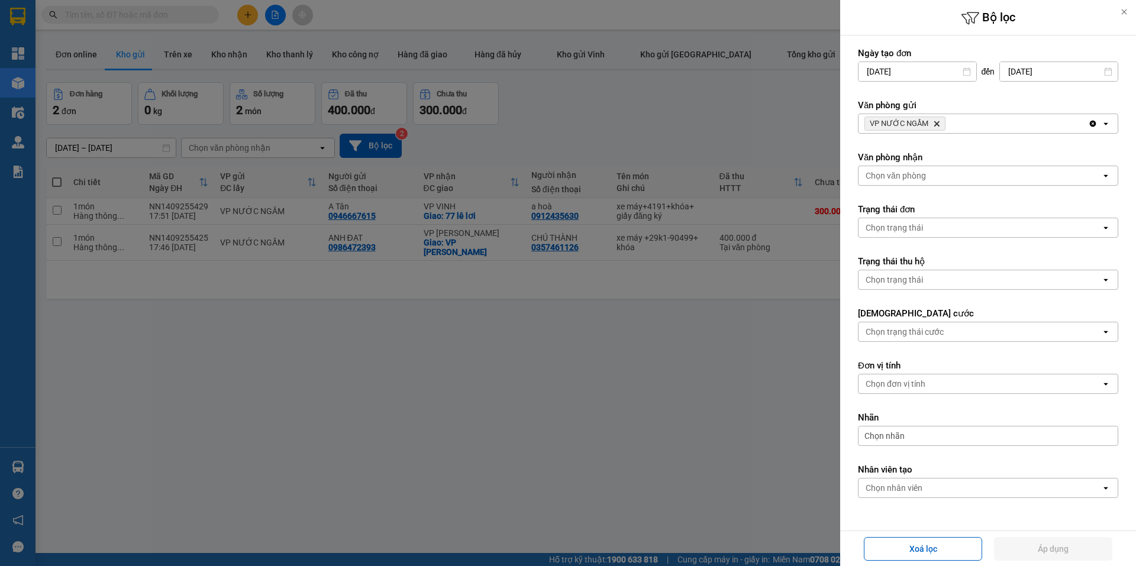
click at [586, 229] on div at bounding box center [568, 283] width 1136 height 566
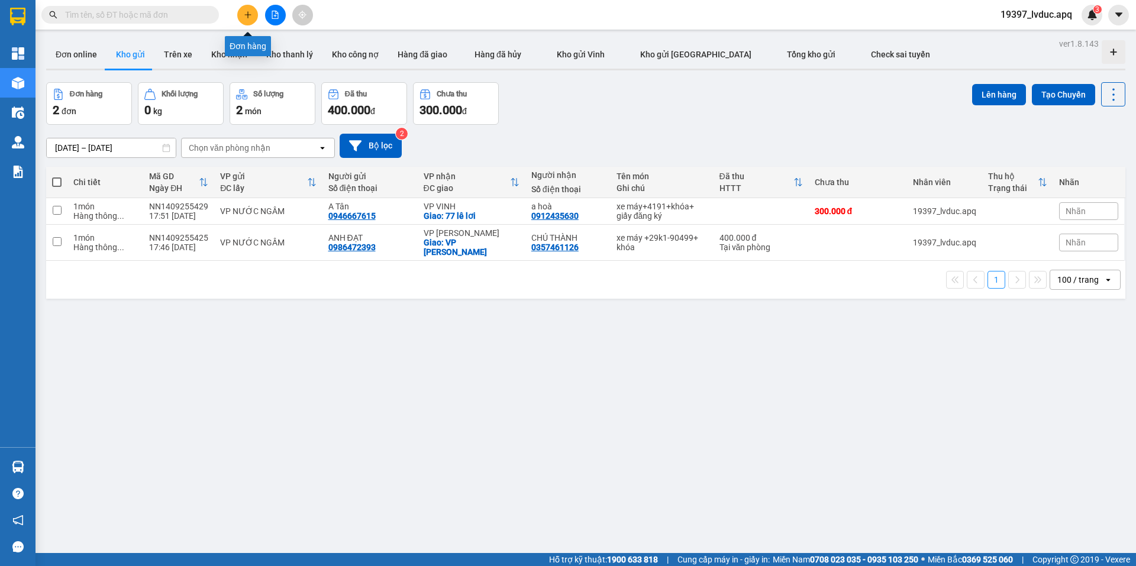
click at [276, 23] on button at bounding box center [275, 15] width 21 height 21
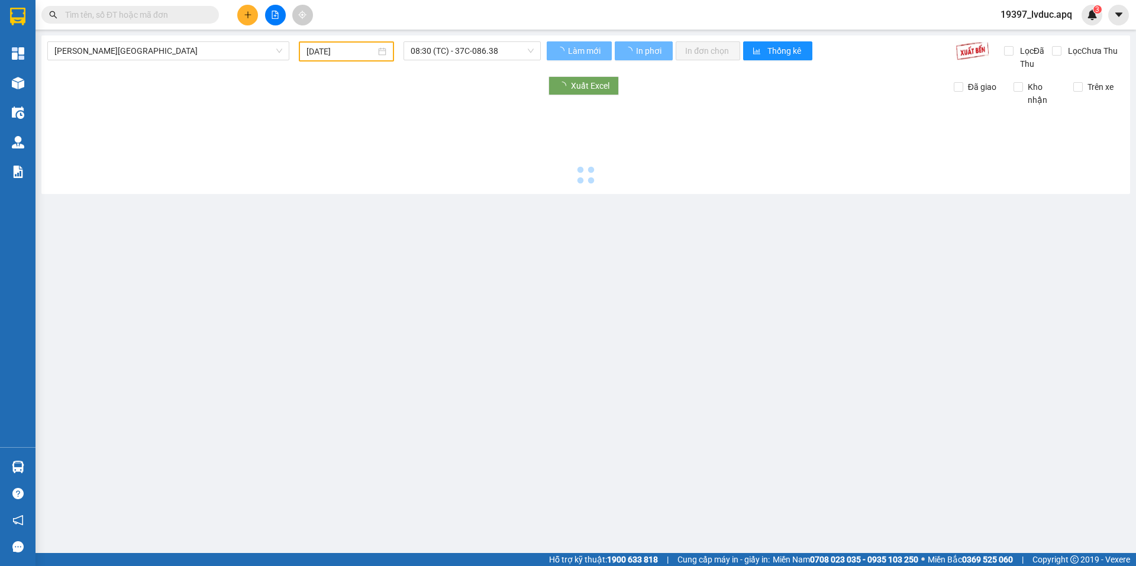
click at [215, 41] on div "Gia Lâm - Mỹ Đình 13/09/2025 08:30 (TC) - 37C-086.38 Làm mới In phơi In đơn chọ…" at bounding box center [585, 114] width 1088 height 159
type input "[DATE]"
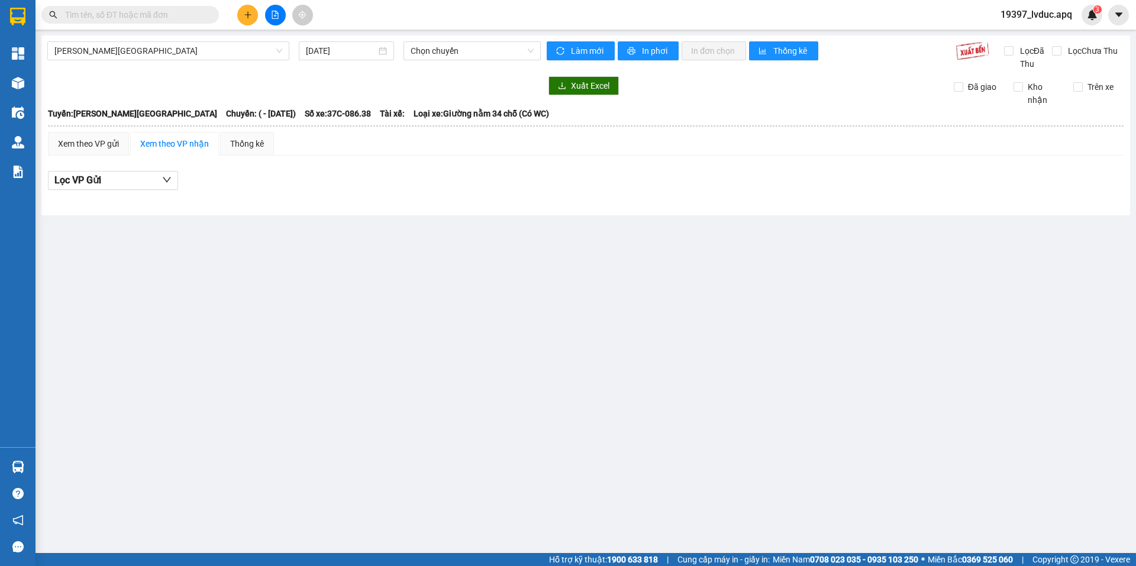
drag, startPoint x: 200, startPoint y: 56, endPoint x: 196, endPoint y: 62, distance: 7.2
click at [196, 62] on div "Gia Lâm - Mỹ Đình 14/09/2025 Chọn chuyến" at bounding box center [293, 55] width 493 height 29
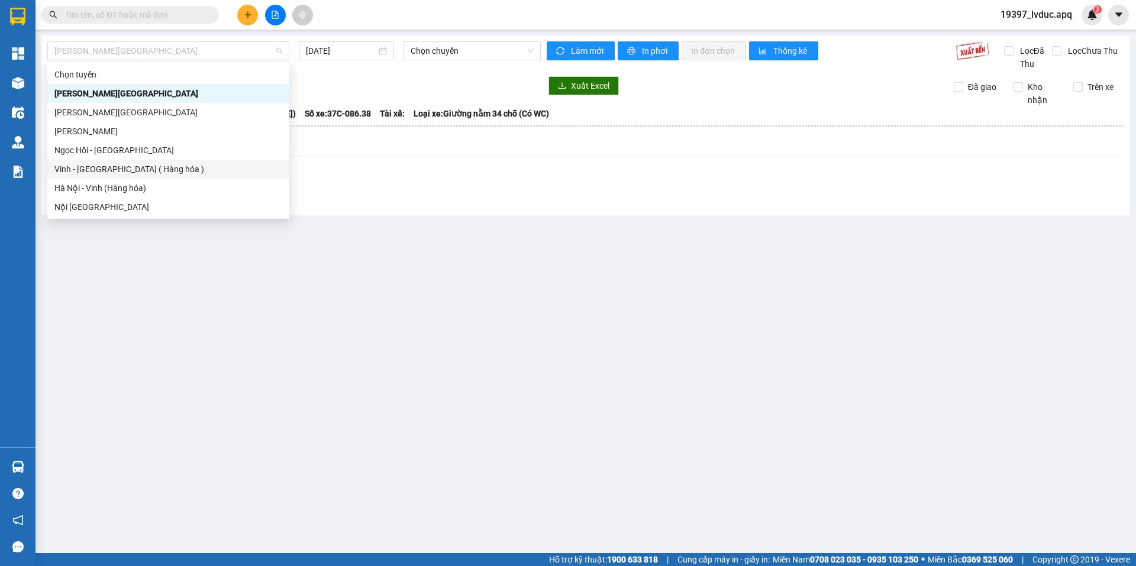
click at [138, 172] on div "Vinh - [GEOGRAPHIC_DATA] ( Hàng hóa )" at bounding box center [168, 169] width 228 height 13
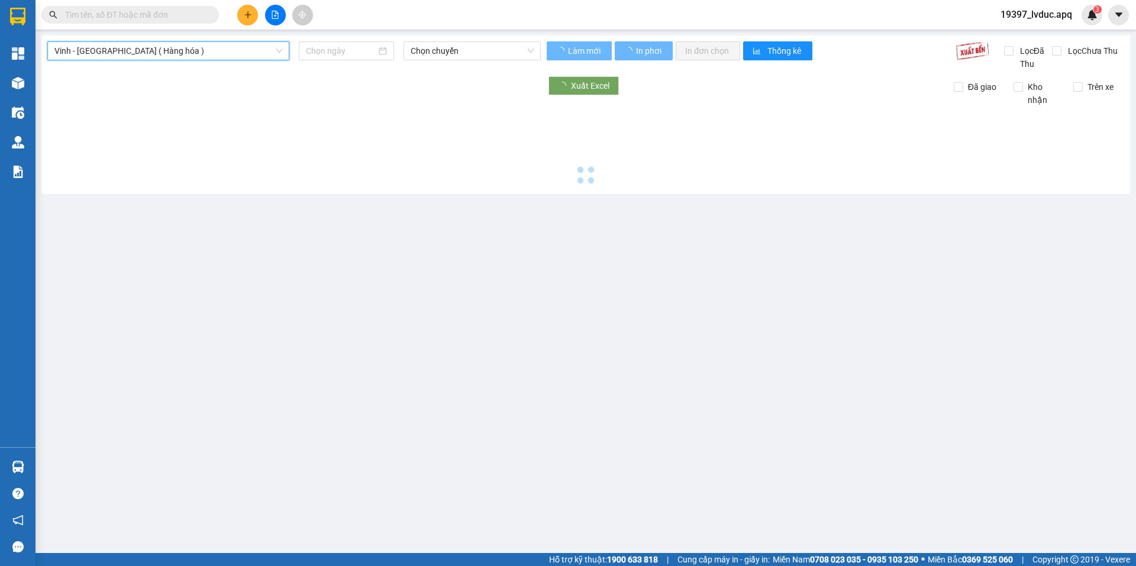
type input "[DATE]"
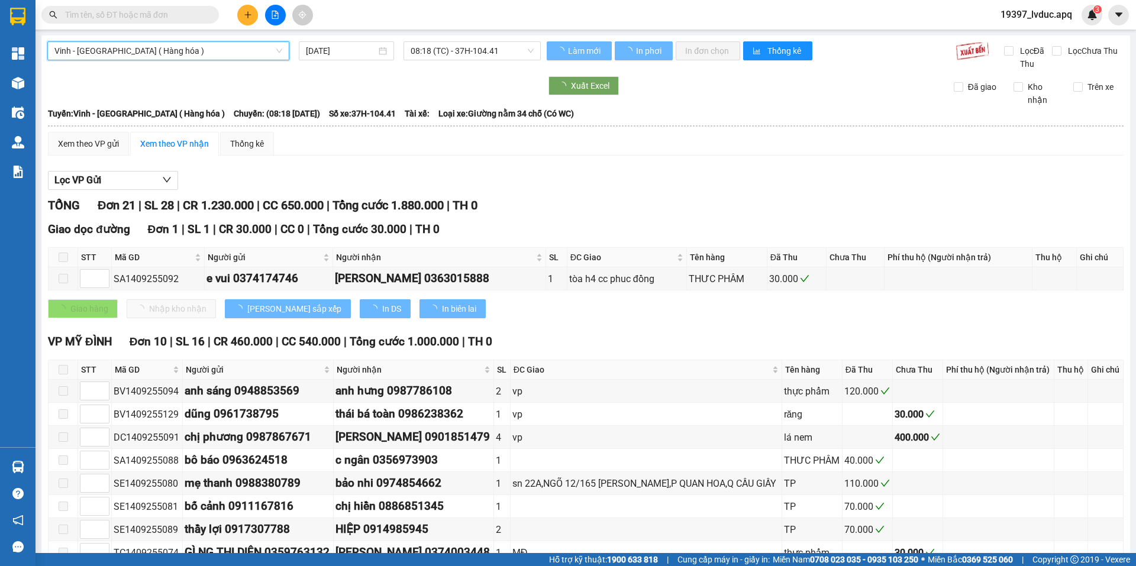
click at [434, 50] on span "08:18 (TC) - 37H-104.41" at bounding box center [472, 51] width 123 height 18
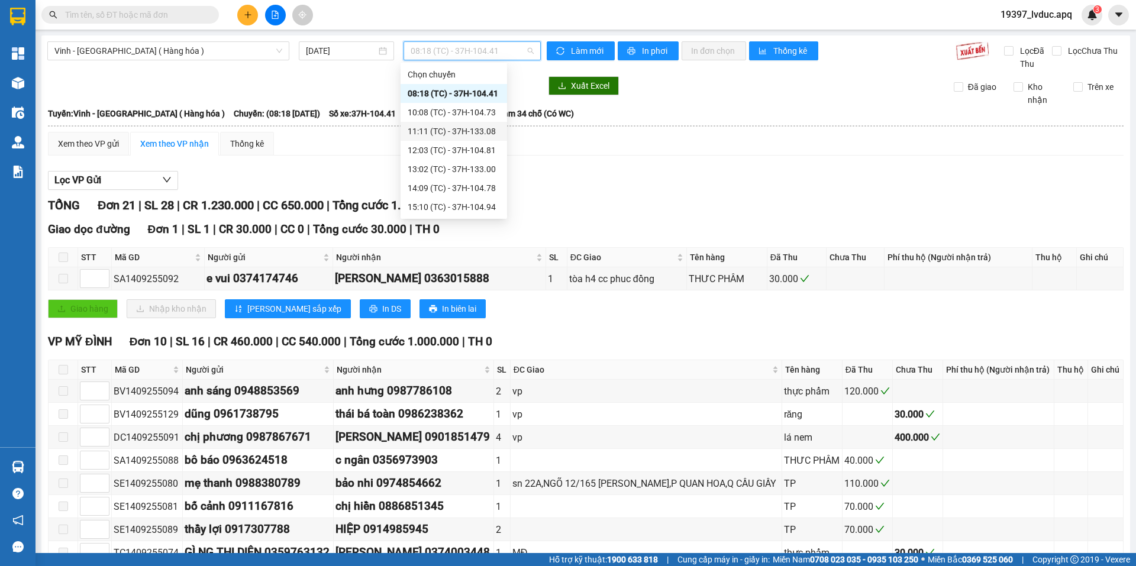
click at [424, 133] on div "11:11 (TC) - 37H-133.08" at bounding box center [454, 131] width 92 height 13
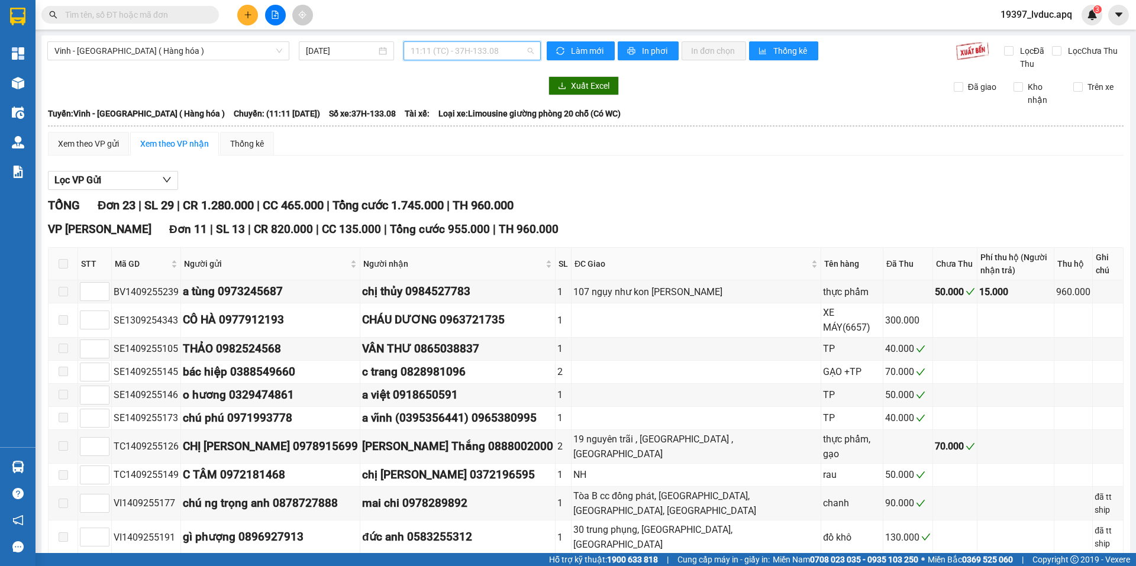
click at [435, 53] on span "11:11 (TC) - 37H-133.08" at bounding box center [472, 51] width 123 height 18
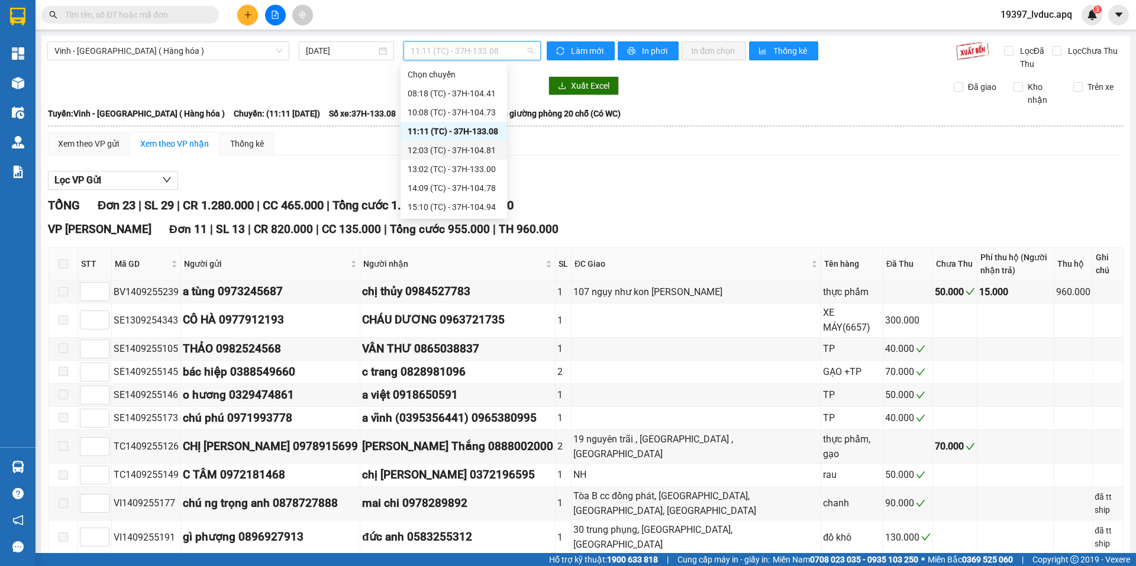
click at [423, 147] on div "12:03 (TC) - 37H-104.81" at bounding box center [454, 150] width 92 height 13
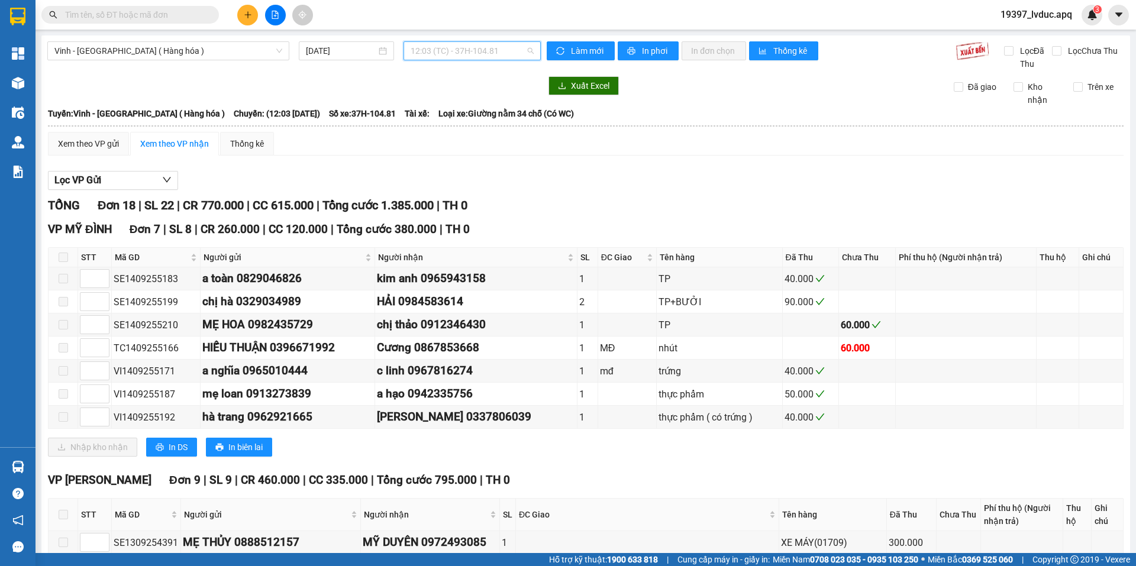
click at [443, 47] on span "12:03 (TC) - 37H-104.81" at bounding box center [472, 51] width 123 height 18
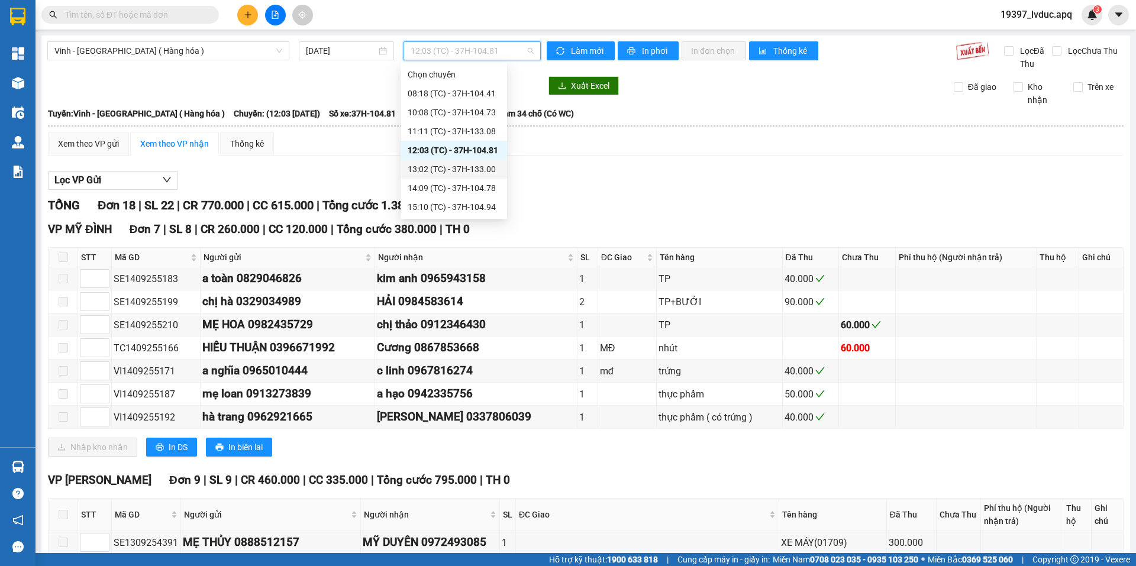
click at [438, 170] on div "13:02 (TC) - 37H-133.00" at bounding box center [454, 169] width 92 height 13
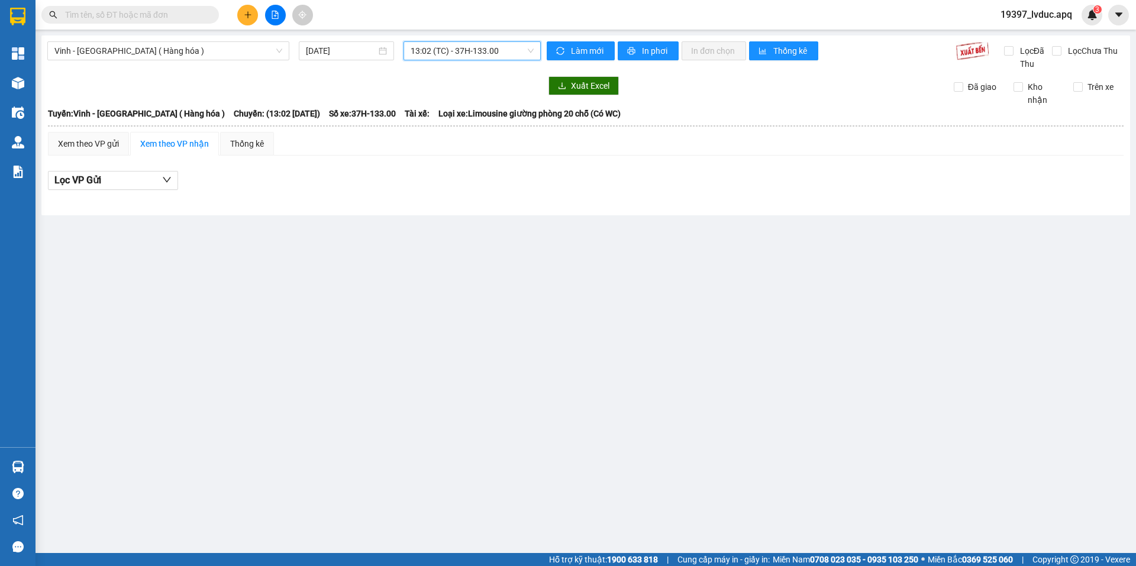
click at [473, 53] on span "13:02 (TC) - 37H-133.00" at bounding box center [472, 51] width 123 height 18
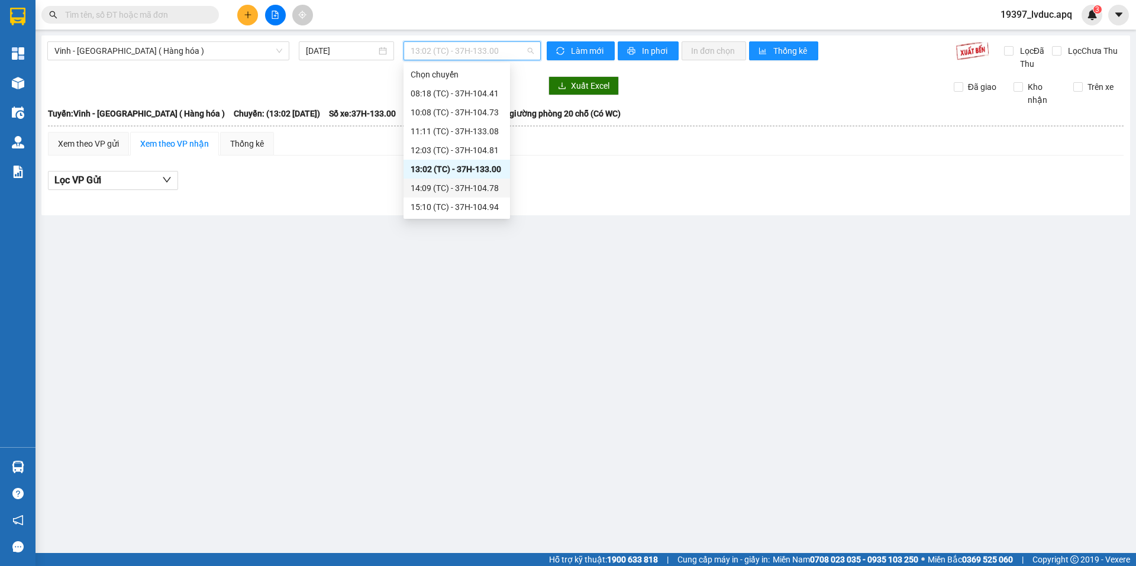
click at [451, 195] on div "14:09 (TC) - 37H-104.78" at bounding box center [456, 188] width 106 height 19
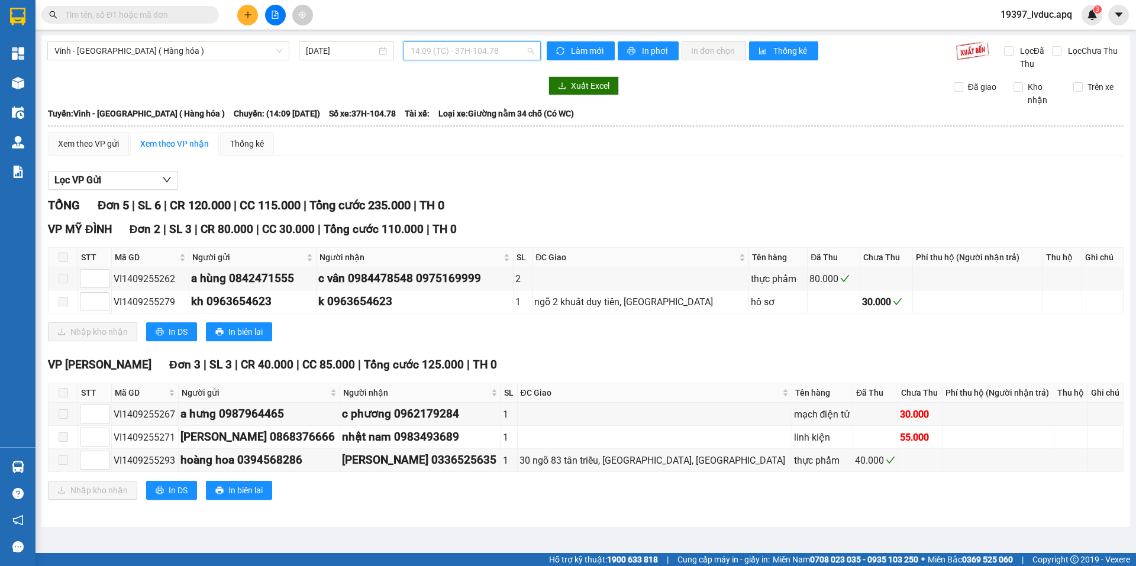
click at [461, 57] on span "14:09 (TC) - 37H-104.78" at bounding box center [472, 51] width 123 height 18
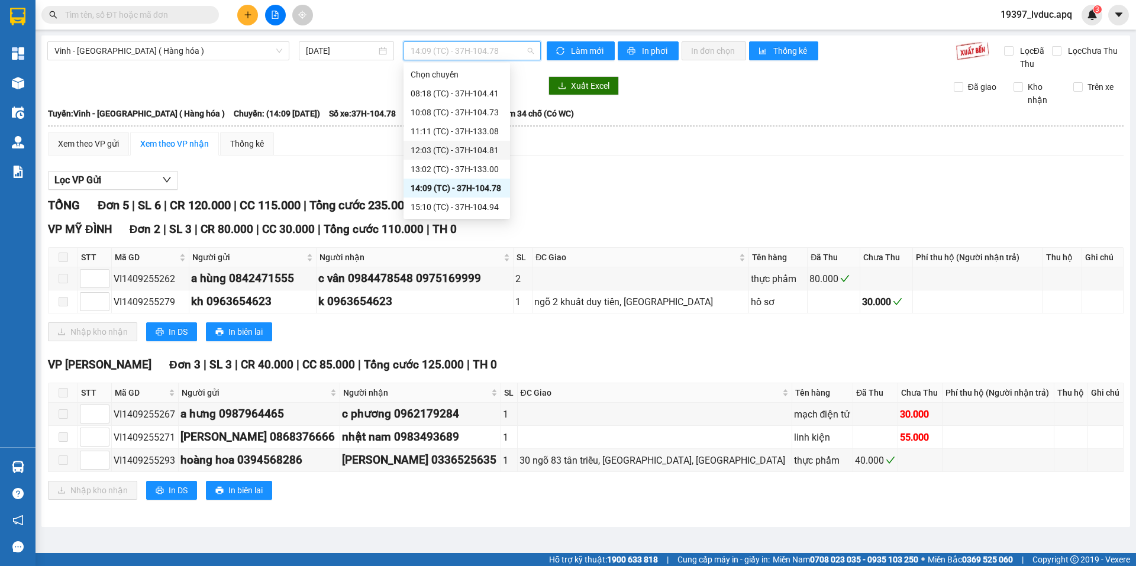
click at [429, 149] on div "12:03 (TC) - 37H-104.81" at bounding box center [457, 150] width 92 height 13
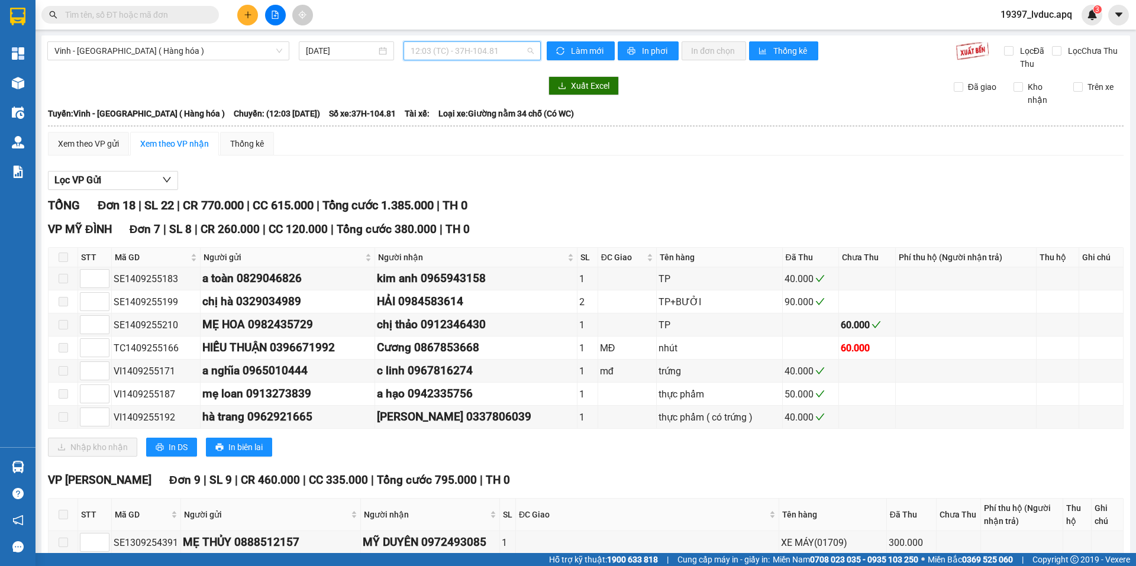
click at [487, 54] on span "12:03 (TC) - 37H-104.81" at bounding box center [472, 51] width 123 height 18
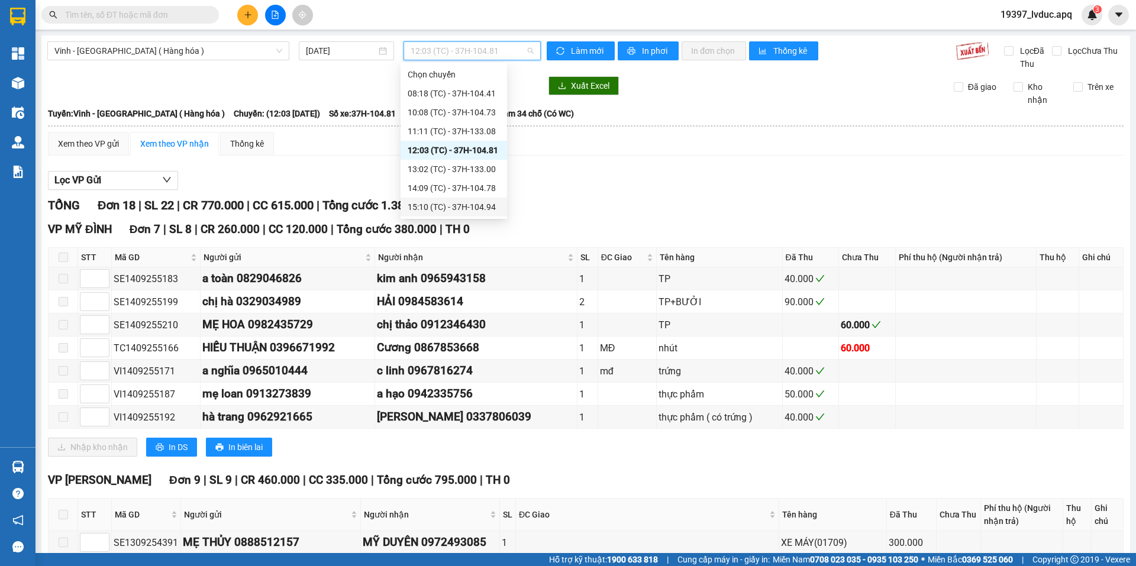
scroll to position [59, 0]
click at [418, 161] on div "17:07 (TC) - 37H-086.12" at bounding box center [454, 166] width 92 height 13
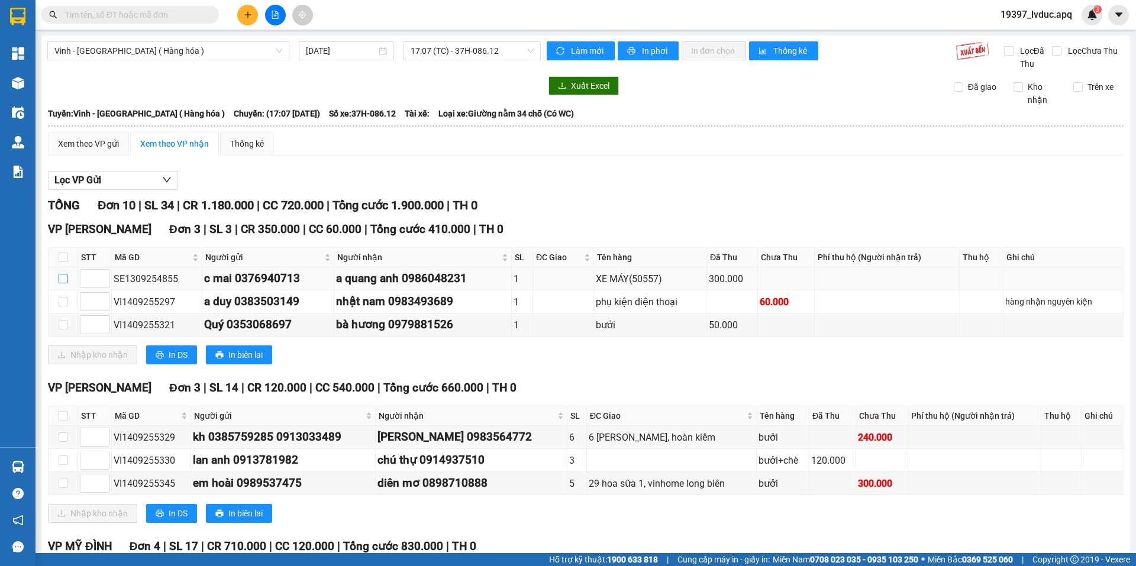
click at [63, 276] on input "checkbox" at bounding box center [63, 278] width 9 height 9
checkbox input "true"
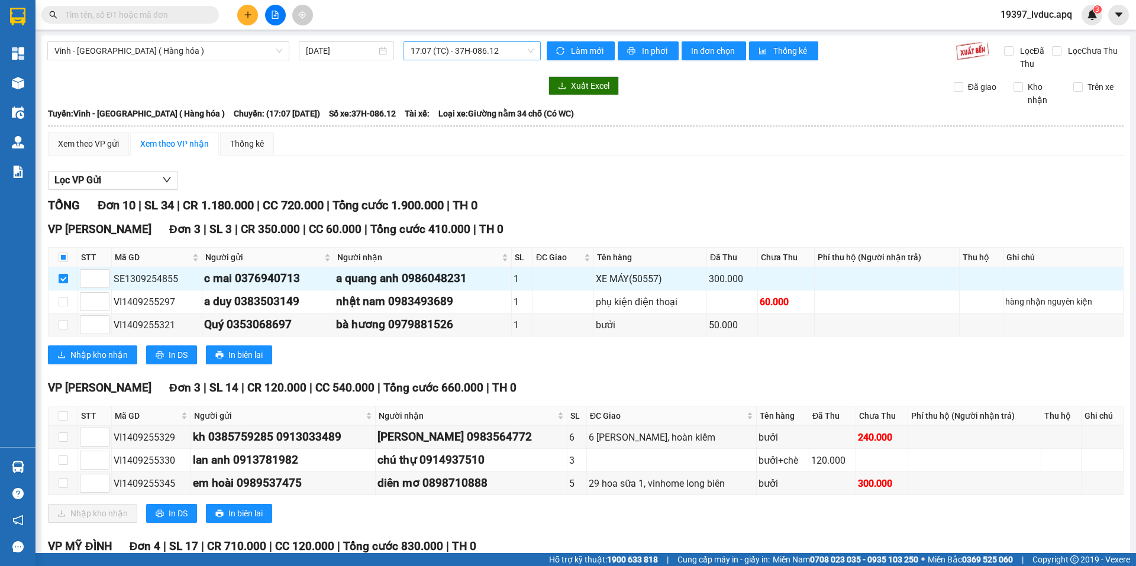
click at [476, 47] on span "17:07 (TC) - 37H-086.12" at bounding box center [472, 51] width 123 height 18
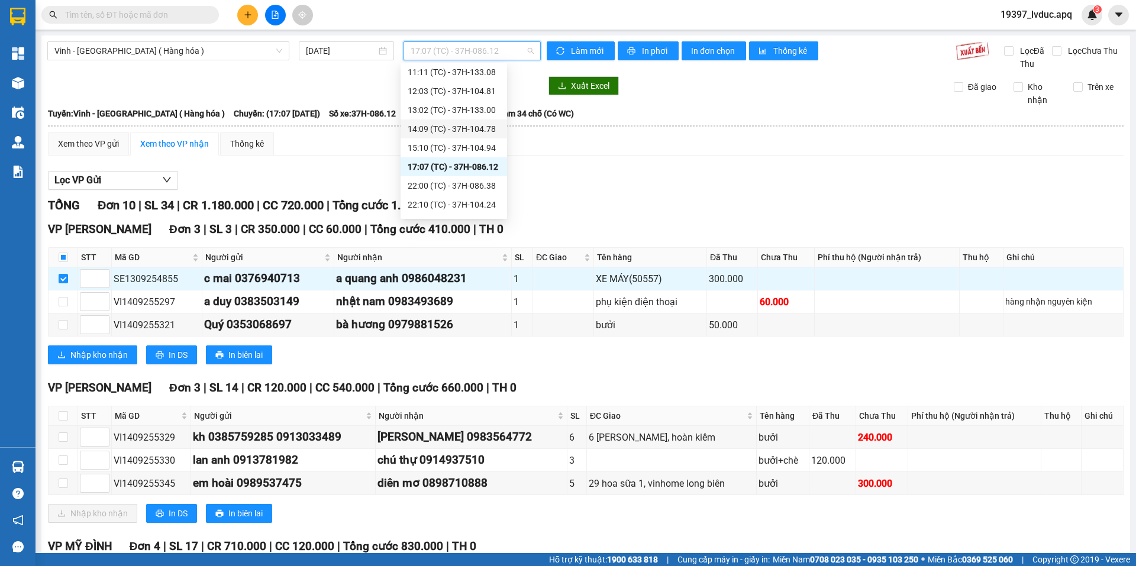
click at [434, 126] on div "14:09 (TC) - 37H-104.78" at bounding box center [454, 128] width 92 height 13
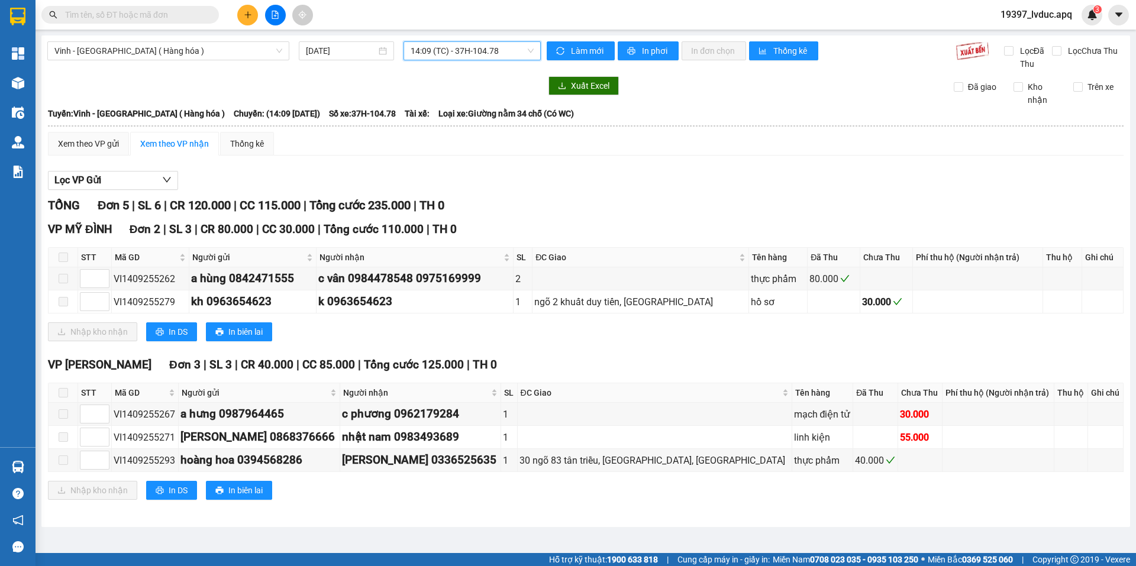
click at [455, 57] on span "14:09 (TC) - 37H-104.78" at bounding box center [472, 51] width 123 height 18
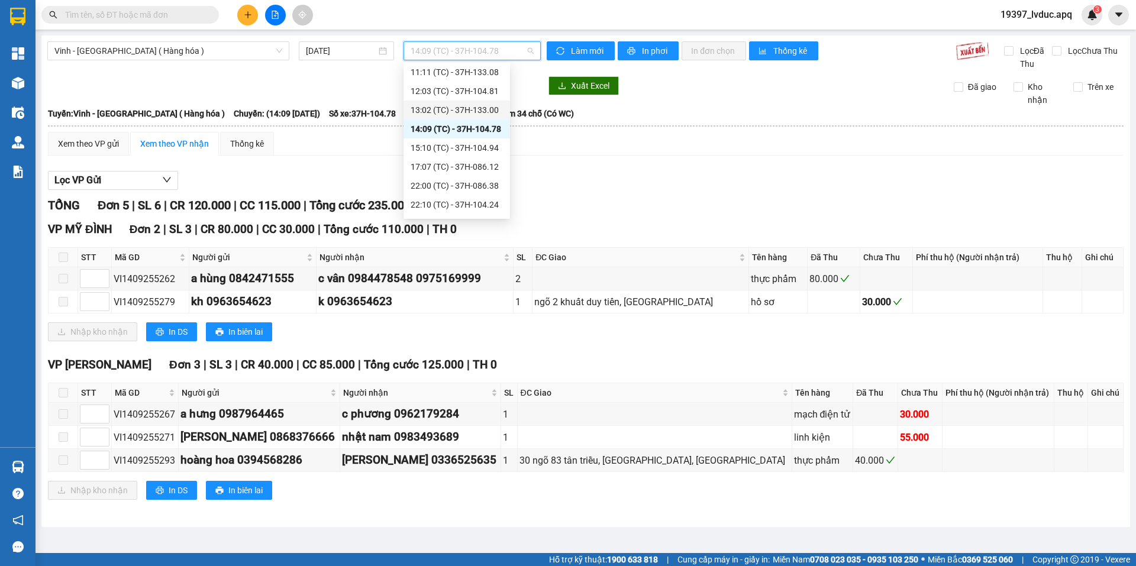
click at [438, 112] on div "13:02 (TC) - 37H-133.00" at bounding box center [457, 110] width 92 height 13
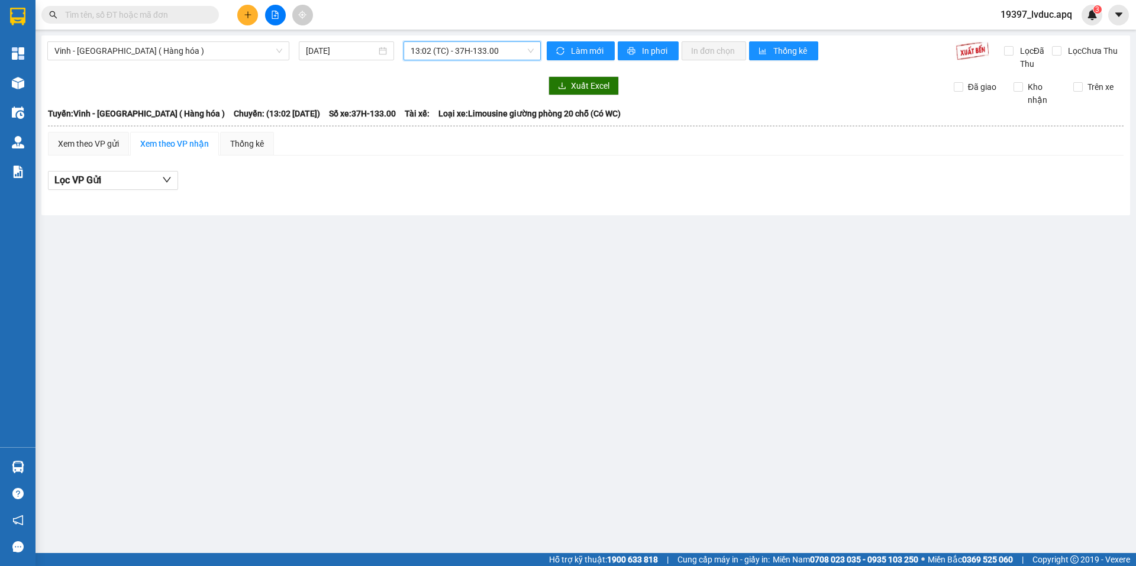
click at [451, 59] on span "13:02 (TC) - 37H-133.00" at bounding box center [472, 51] width 123 height 18
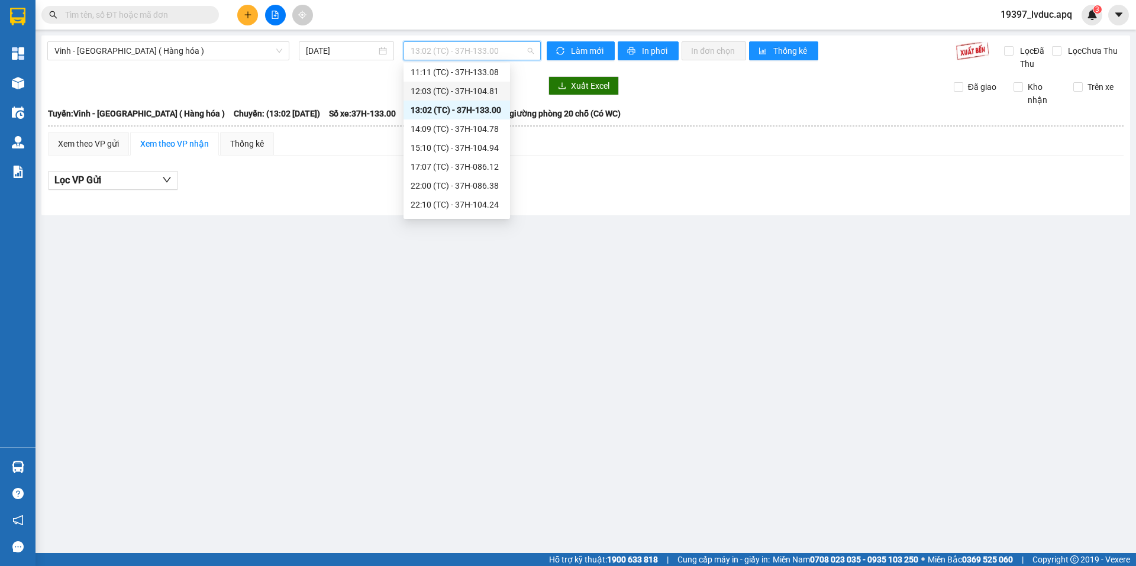
click at [427, 91] on div "12:03 (TC) - 37H-104.81" at bounding box center [457, 91] width 92 height 13
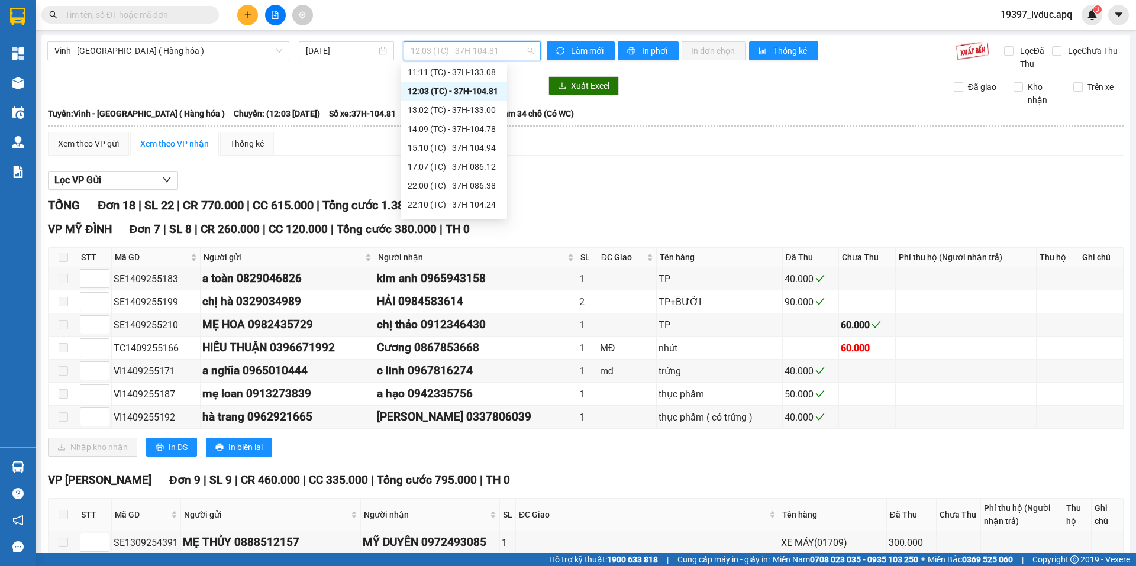
click at [458, 44] on span "12:03 (TC) - 37H-104.81" at bounding box center [472, 51] width 123 height 18
click at [432, 130] on div "11:11 (TC) - 37H-133.08" at bounding box center [454, 131] width 92 height 13
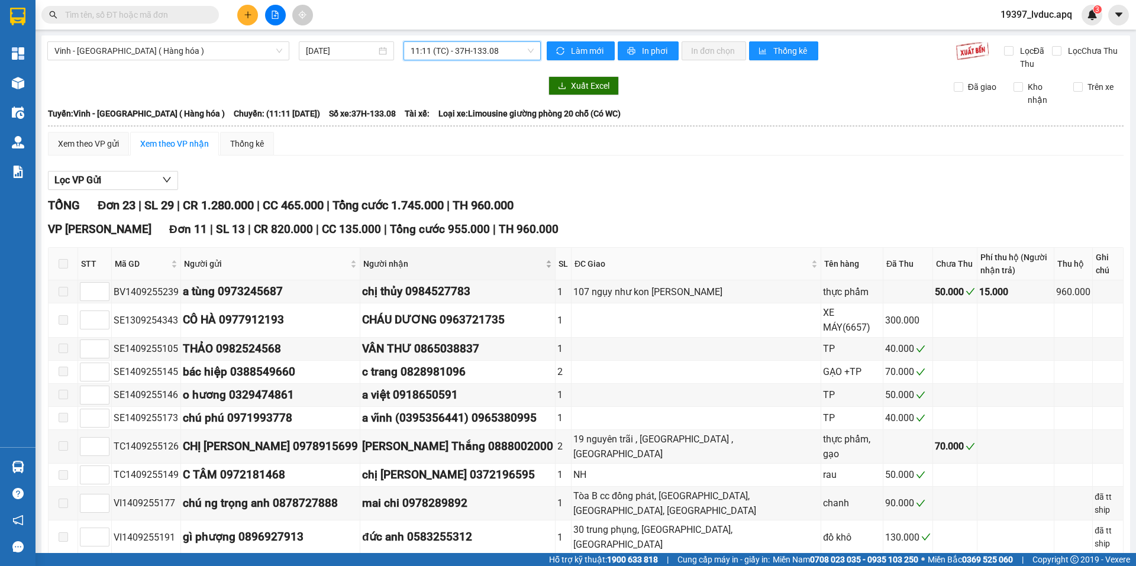
scroll to position [237, 0]
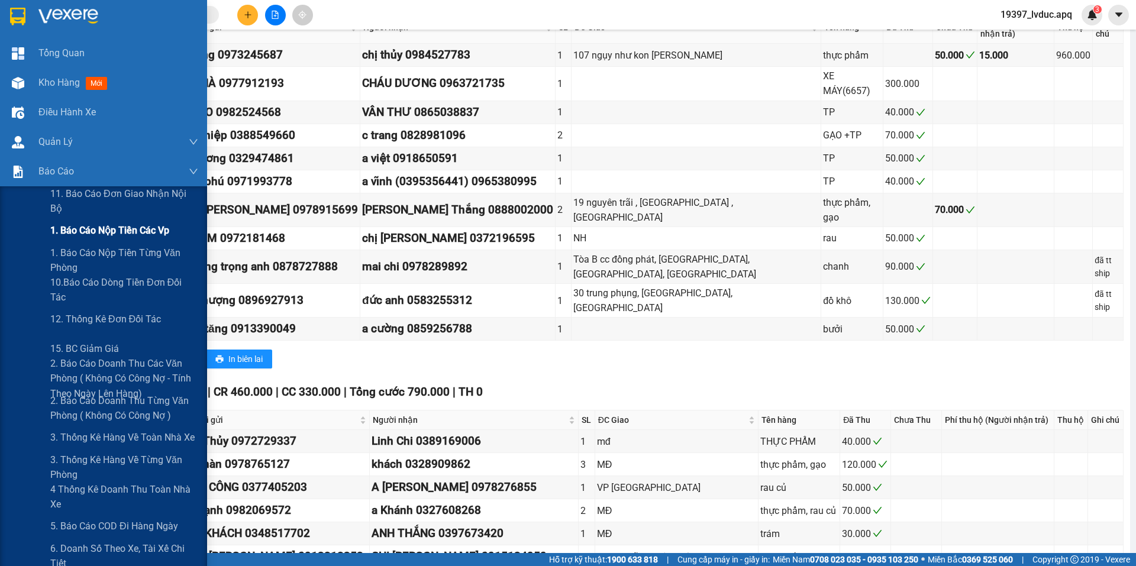
click at [62, 225] on span "1. Báo cáo nộp tiền các vp" at bounding box center [109, 230] width 119 height 15
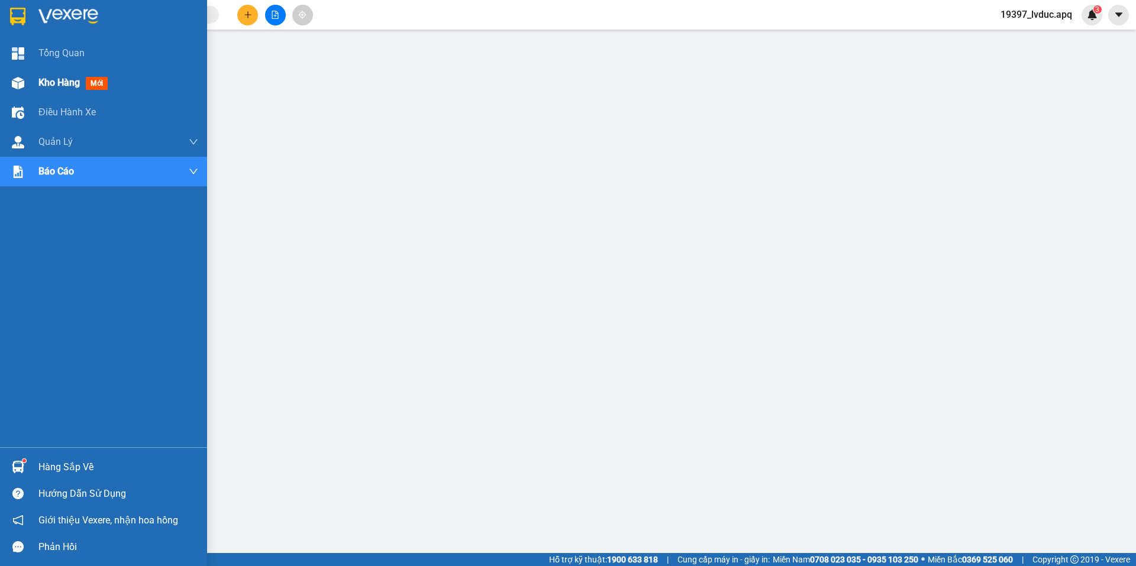
click at [59, 70] on div "Kho hàng mới" at bounding box center [118, 83] width 160 height 30
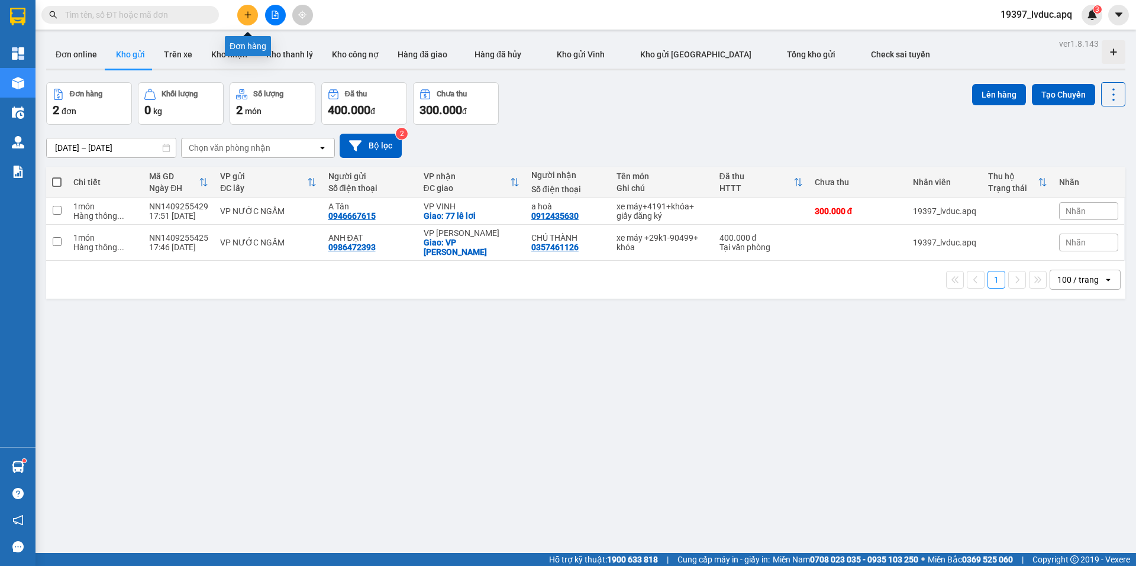
click at [242, 12] on button at bounding box center [247, 15] width 21 height 21
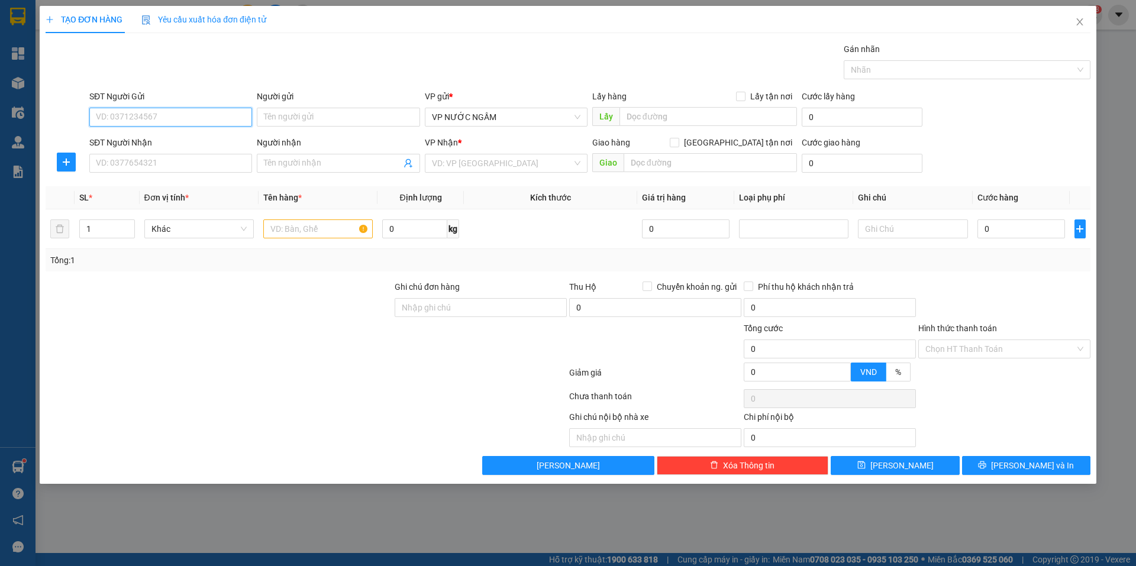
click at [211, 115] on input "SĐT Người Gửi" at bounding box center [170, 117] width 163 height 19
type input "0393636174"
click at [335, 118] on input "Người gửi" at bounding box center [338, 117] width 163 height 19
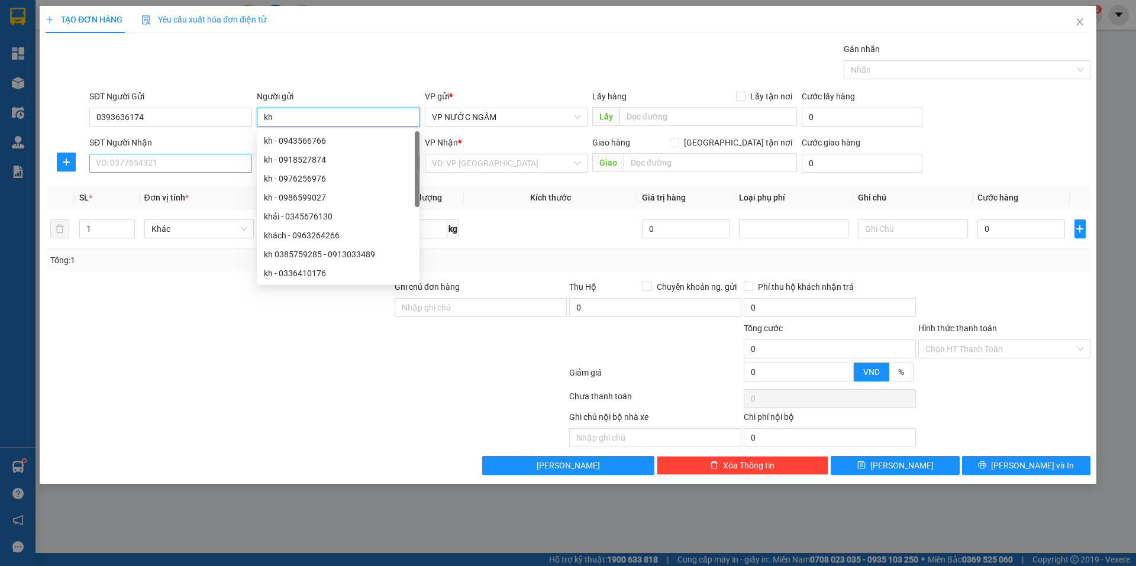
type input "kh"
click at [182, 171] on input "SĐT Người Nhận" at bounding box center [170, 163] width 163 height 19
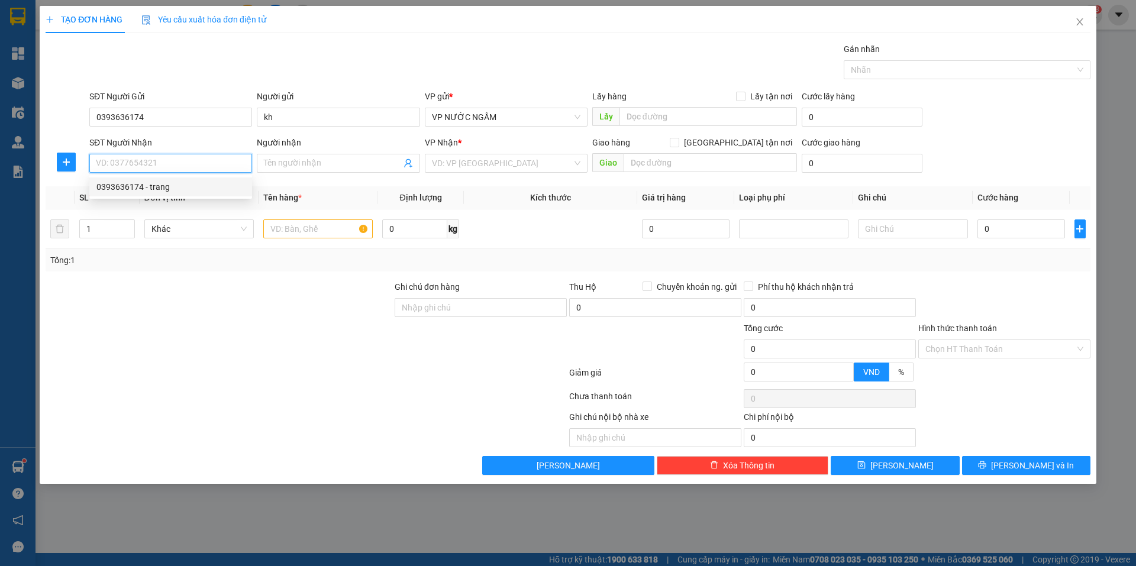
click at [138, 183] on div "0393636174 - trang" at bounding box center [170, 186] width 148 height 13
type input "0393636174"
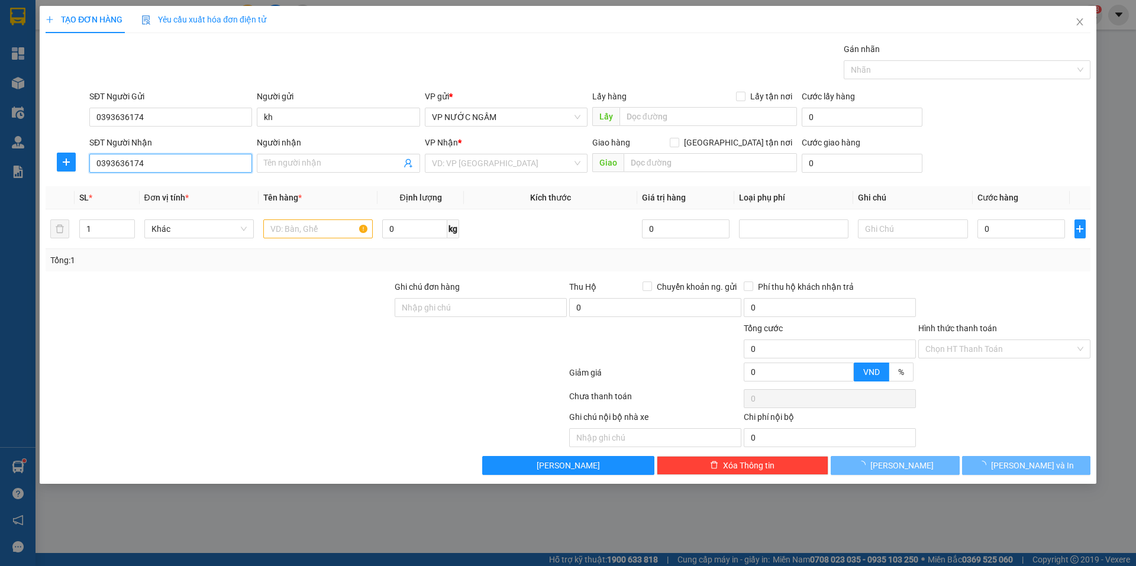
type input "trang"
checkbox input "true"
type input "57 lê hồng phong"
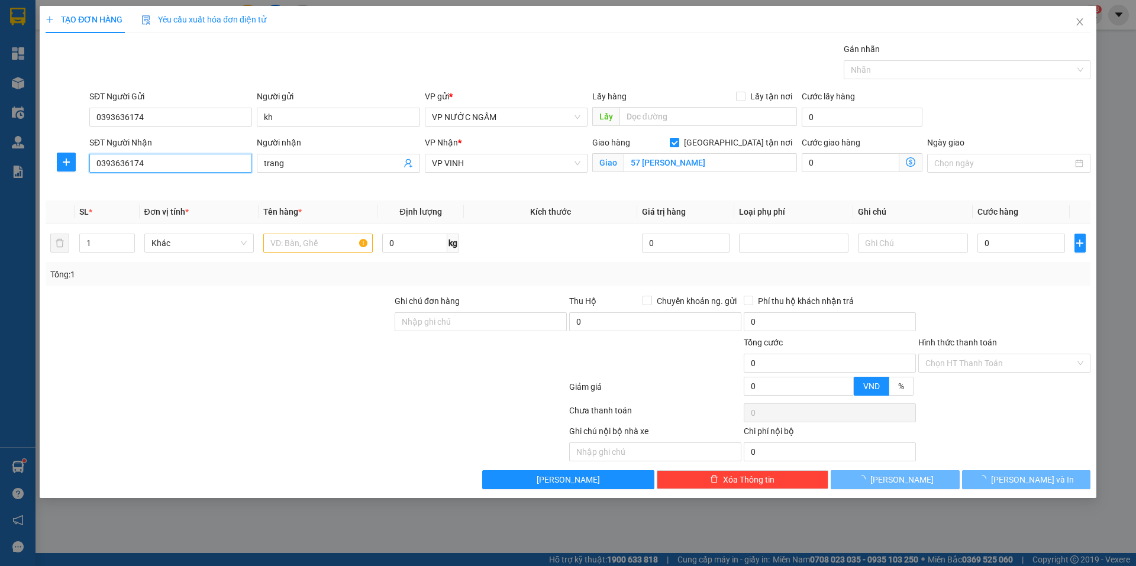
type input "10"
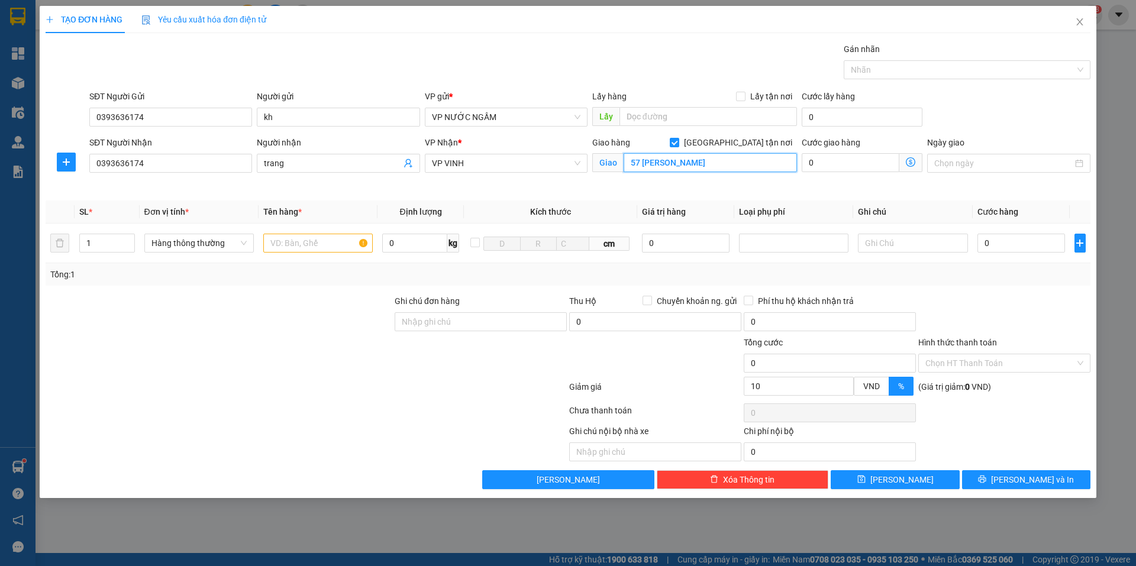
click at [712, 165] on input "57 lê hồng phong" at bounding box center [710, 162] width 173 height 19
type input "56 lê lơi"
click at [305, 246] on input "text" at bounding box center [317, 243] width 109 height 19
type input "hoa"
click at [1038, 243] on input "0" at bounding box center [1021, 243] width 88 height 19
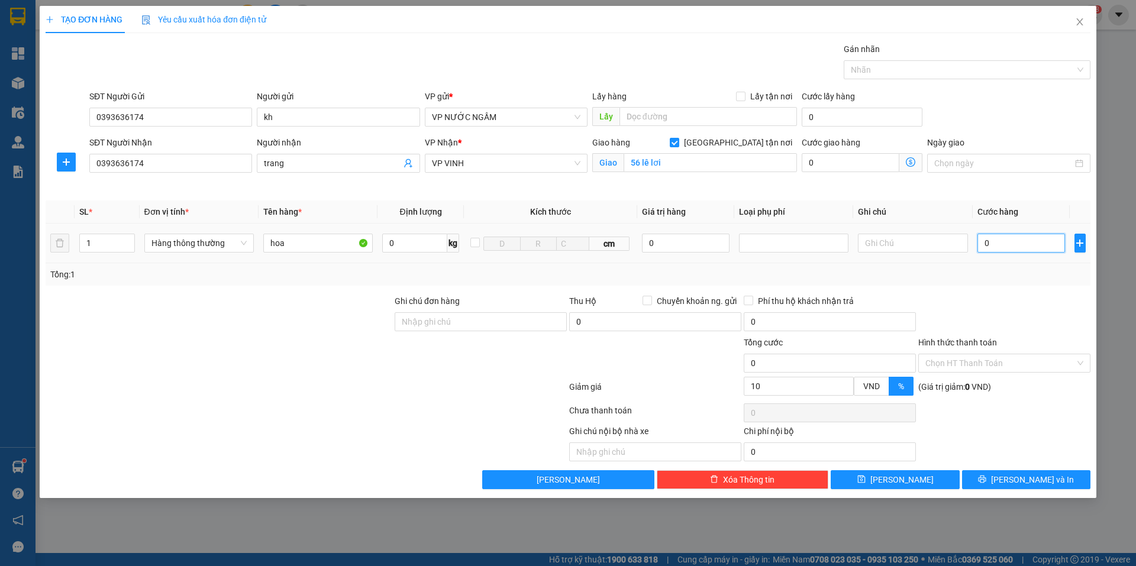
type input "3"
type input "30"
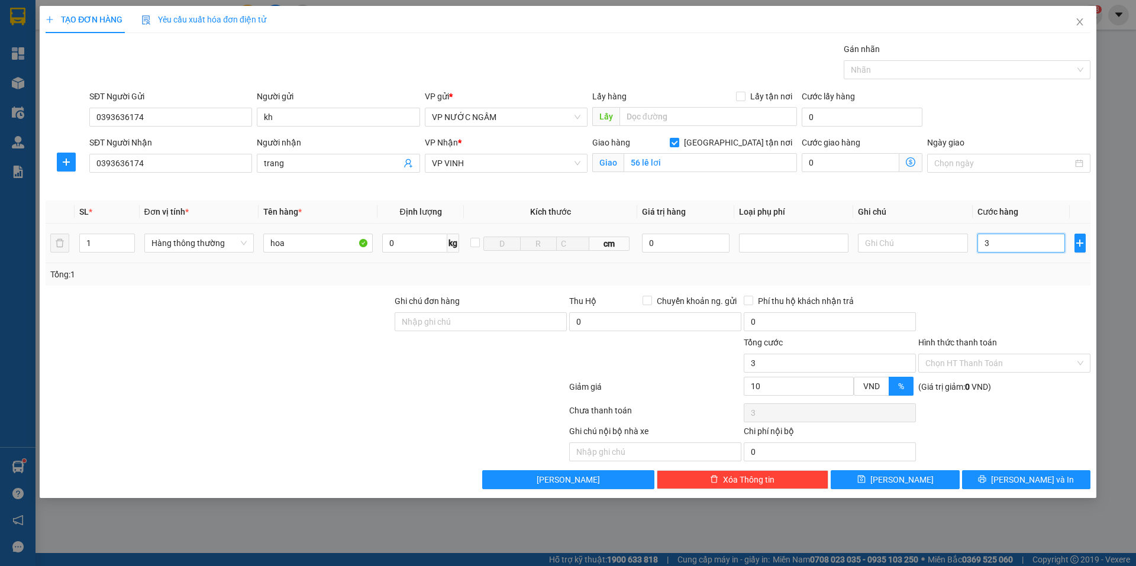
type input "30"
type input "300"
type input "300.000"
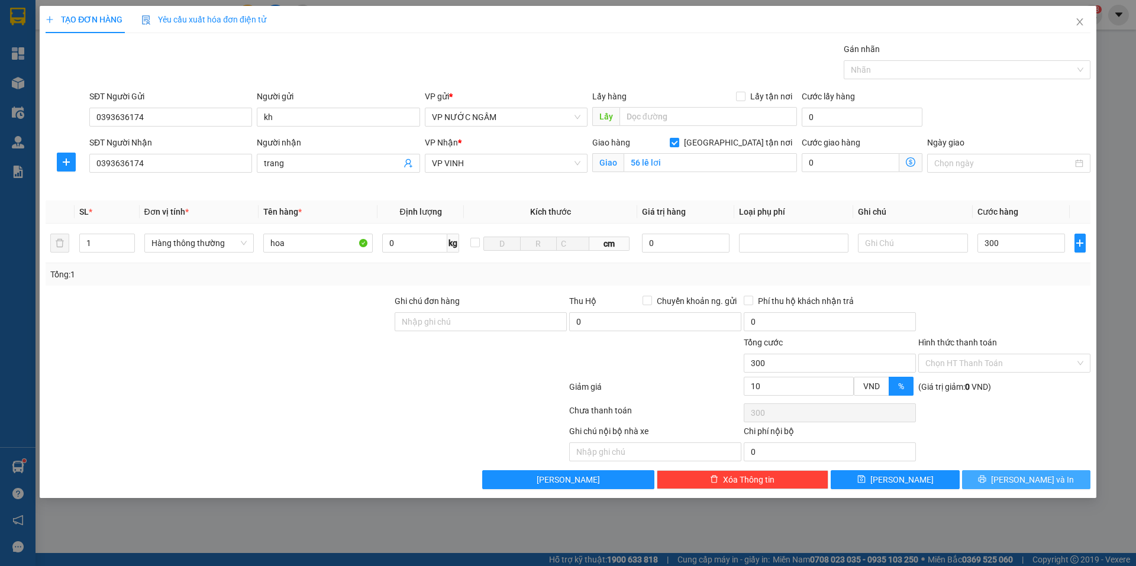
type input "270.000"
click at [1033, 476] on span "Lưu và In" at bounding box center [1032, 479] width 83 height 13
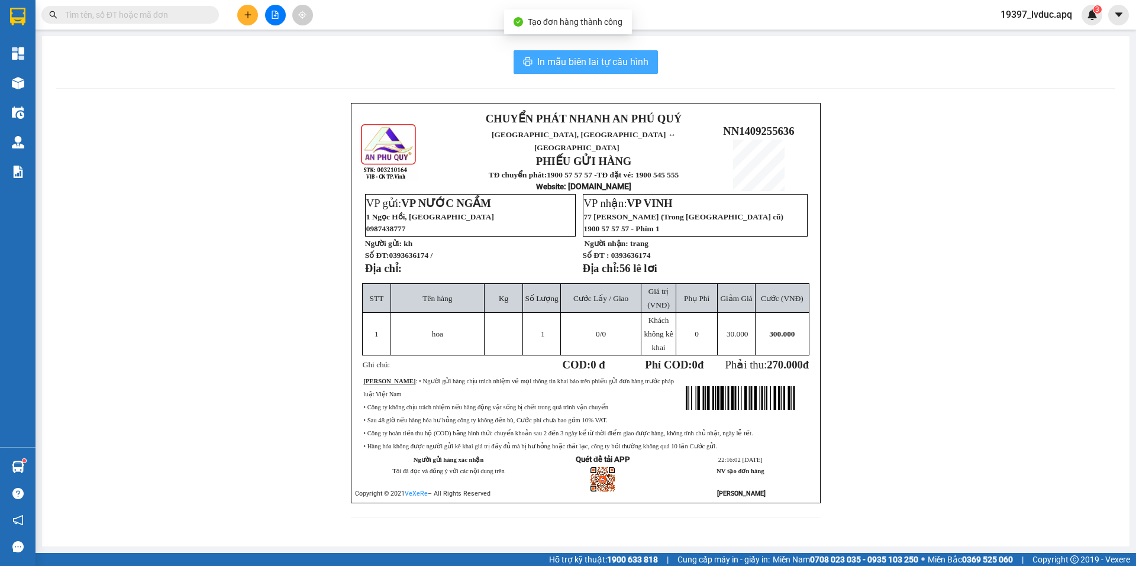
click at [583, 57] on span "In mẫu biên lai tự cấu hình" at bounding box center [592, 61] width 111 height 15
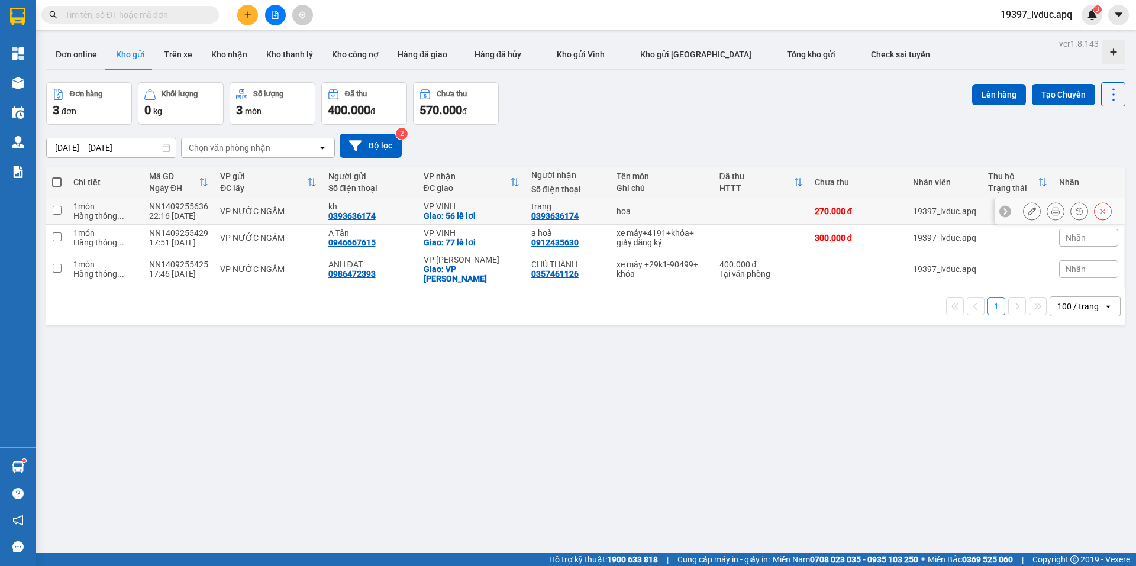
click at [629, 215] on div "hoa" at bounding box center [661, 210] width 91 height 9
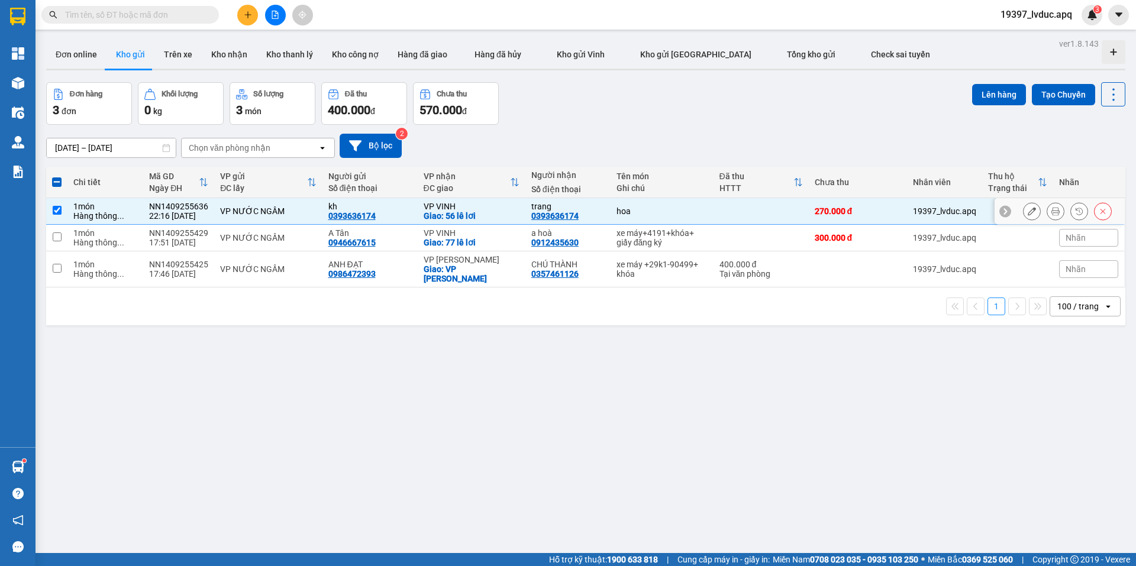
click at [716, 215] on td at bounding box center [760, 211] width 95 height 27
checkbox input "false"
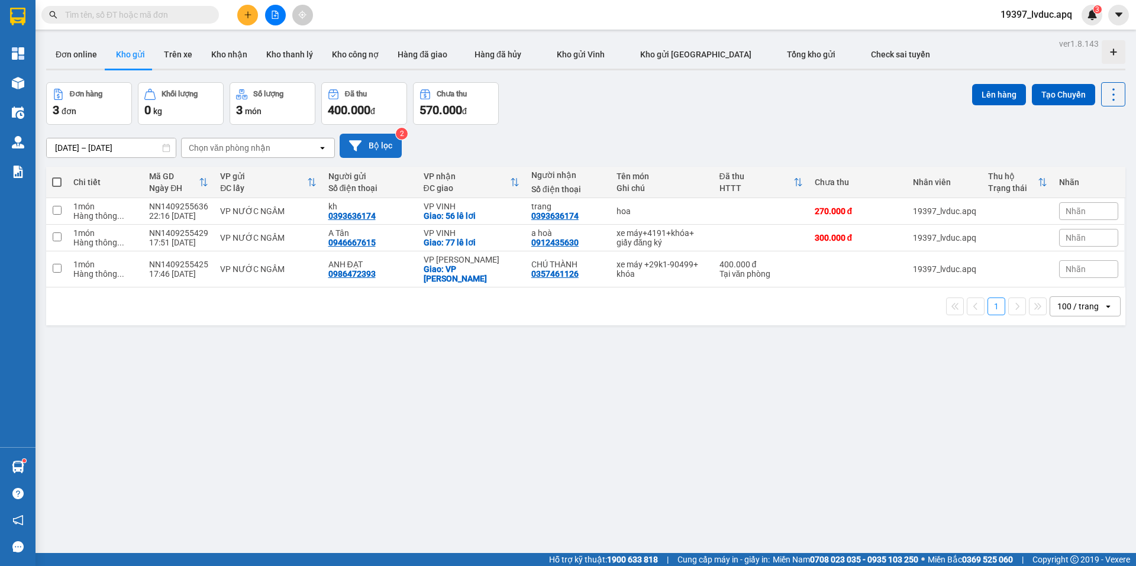
click at [392, 147] on button "Bộ lọc" at bounding box center [371, 146] width 62 height 24
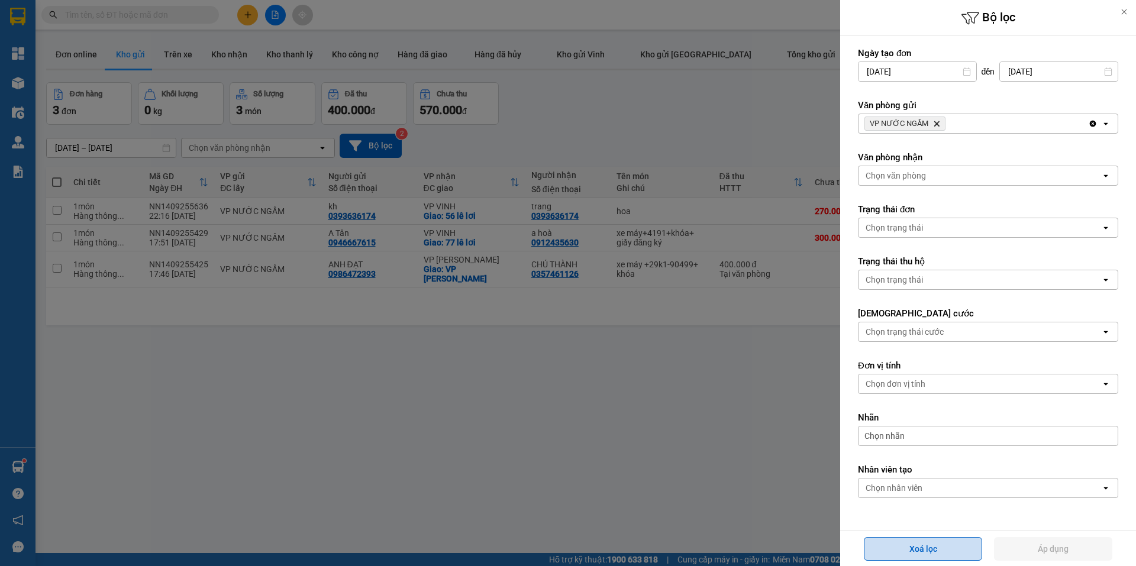
click at [915, 551] on button "Xoá lọc" at bounding box center [923, 549] width 118 height 24
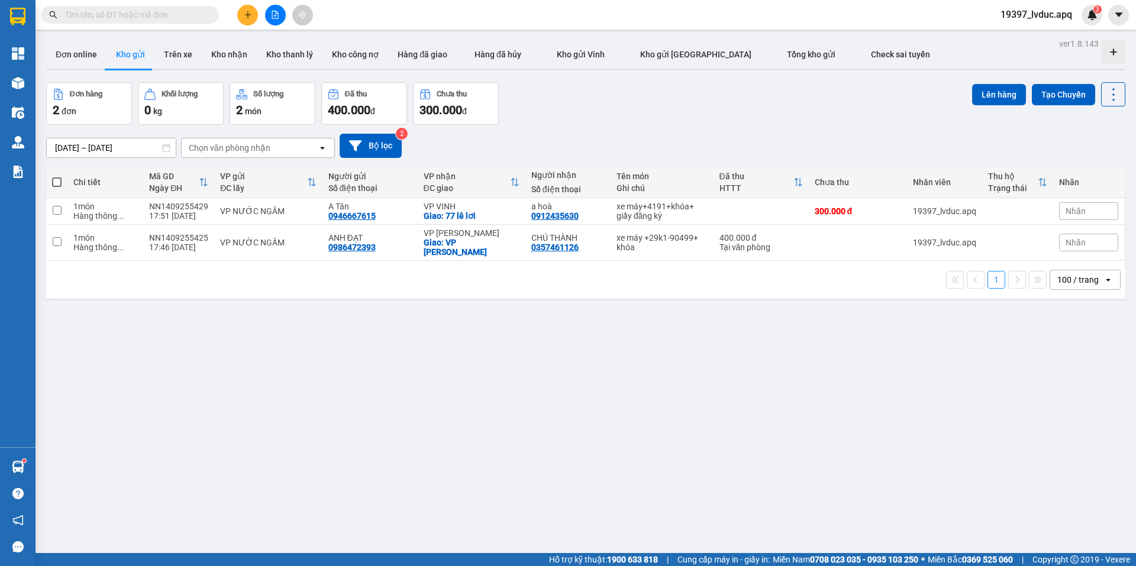
click at [279, 15] on button at bounding box center [275, 15] width 21 height 21
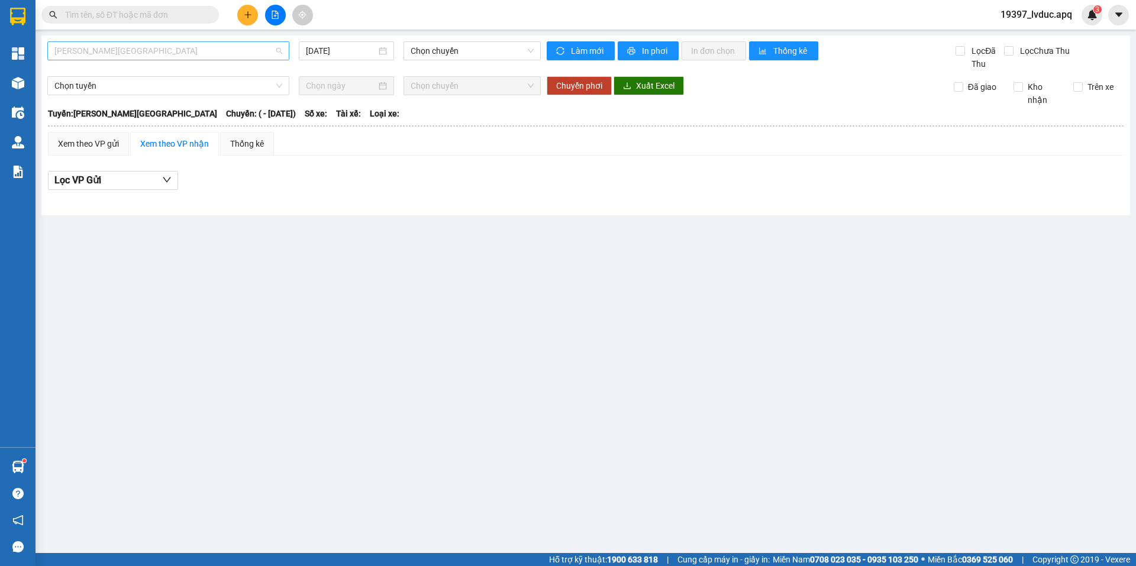
click at [256, 48] on span "[PERSON_NAME][GEOGRAPHIC_DATA]" at bounding box center [168, 51] width 228 height 18
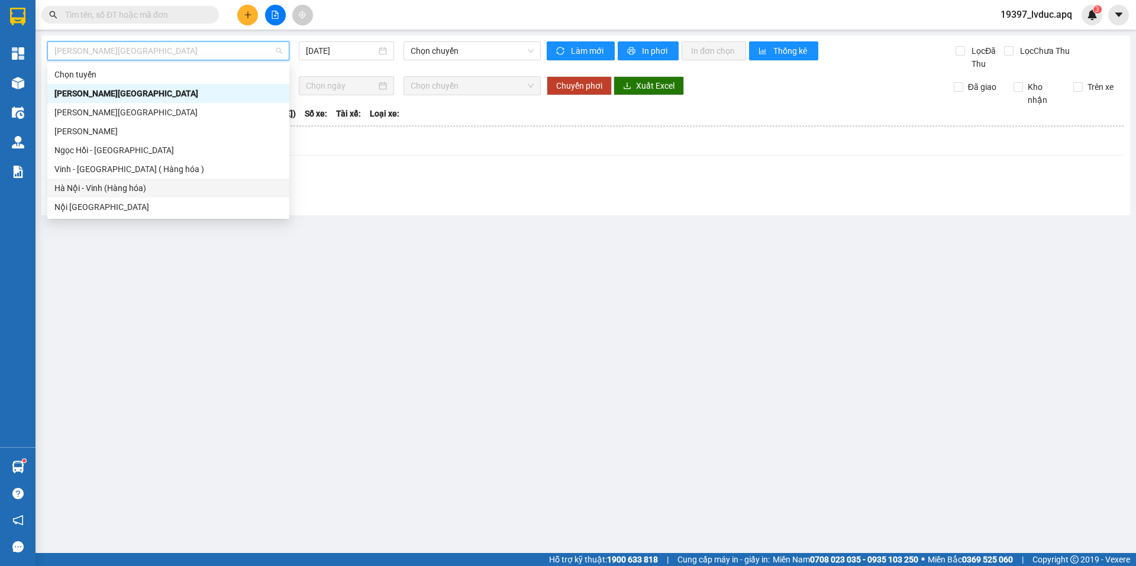
click at [160, 193] on div "Hà Nội - Vinh (Hàng hóa)" at bounding box center [168, 188] width 228 height 13
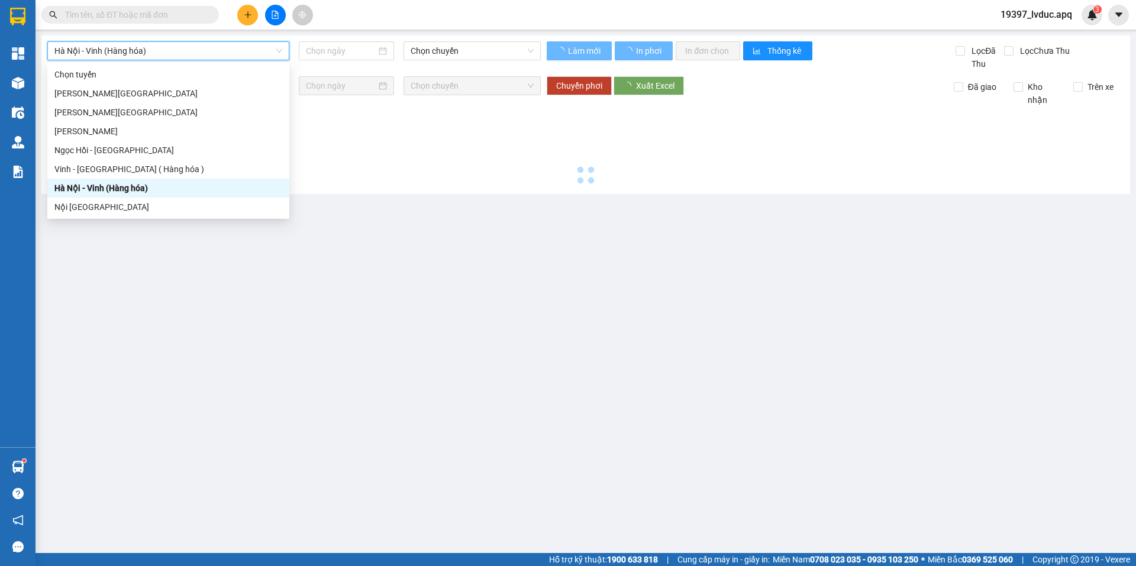
type input "[DATE]"
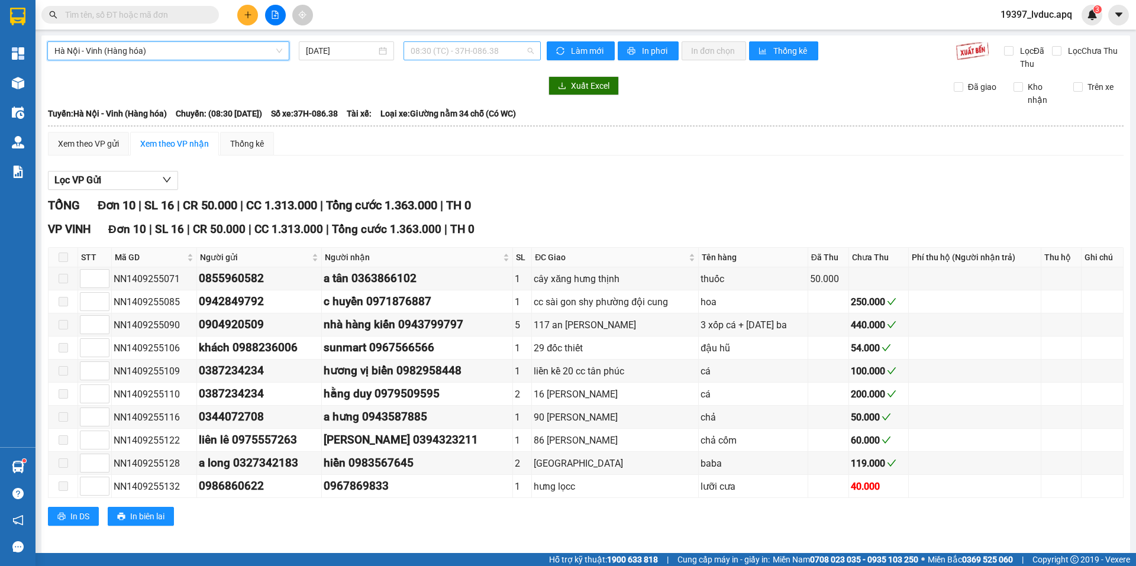
click at [431, 55] on span "08:30 (TC) - 37H-086.38" at bounding box center [472, 51] width 123 height 18
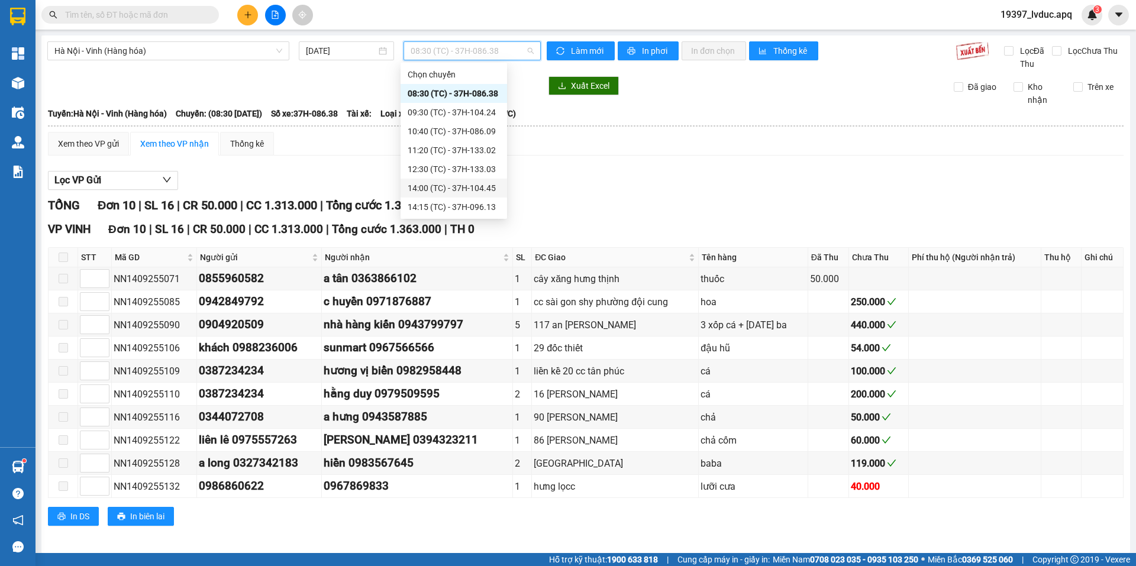
scroll to position [118, 0]
click at [419, 164] on div "22:40 (TC) - 37H-133.08" at bounding box center [454, 164] width 92 height 13
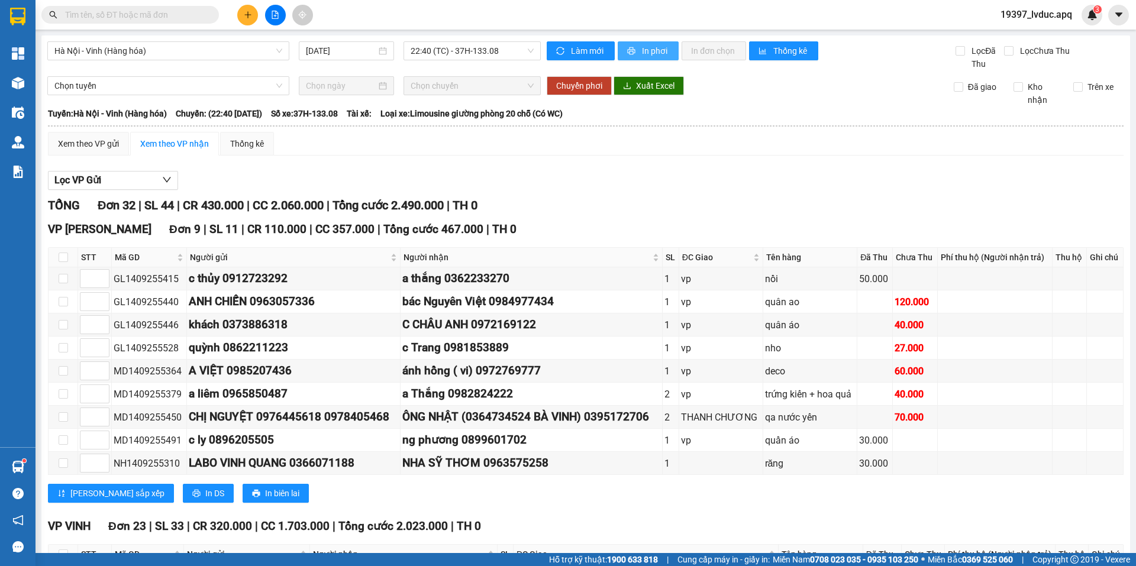
click at [621, 49] on button "In phơi" at bounding box center [648, 50] width 61 height 19
click at [503, 50] on span "22:40 (TC) - 37H-133.08" at bounding box center [472, 51] width 123 height 18
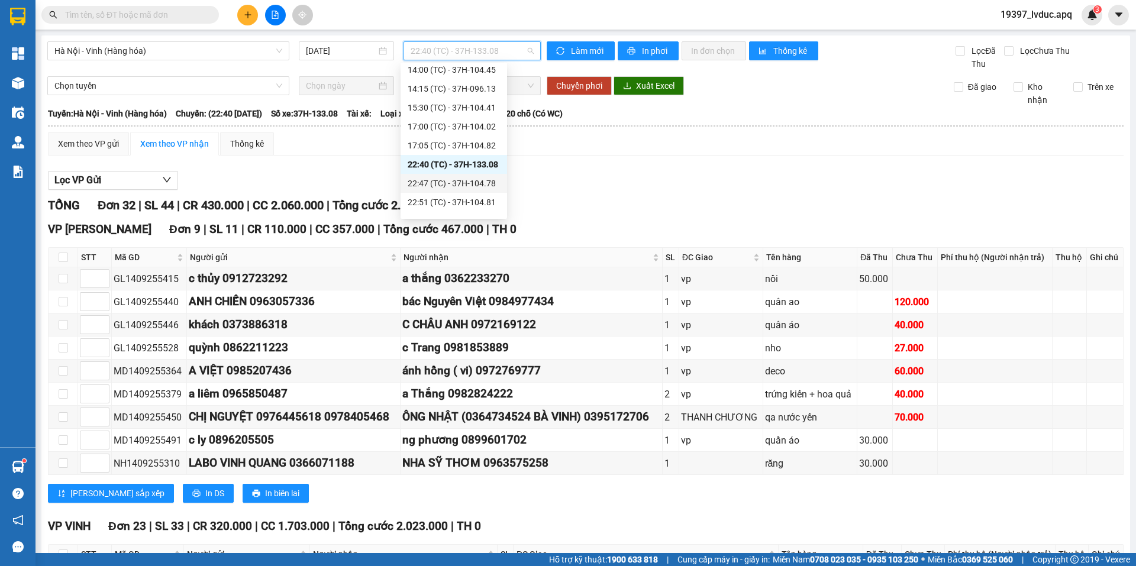
click at [435, 184] on div "22:47 (TC) - 37H-104.78" at bounding box center [454, 183] width 92 height 13
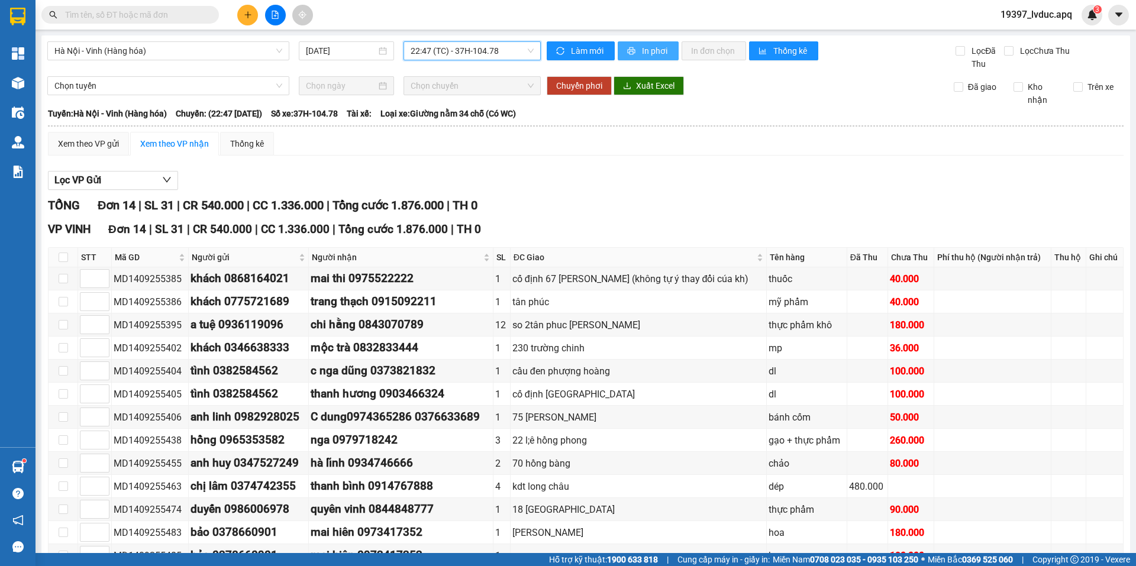
click at [627, 49] on icon "printer" at bounding box center [631, 51] width 8 height 8
drag, startPoint x: 515, startPoint y: 59, endPoint x: 514, endPoint y: 66, distance: 7.2
click at [515, 59] on span "22:47 (TC) - 37H-104.78" at bounding box center [472, 51] width 123 height 18
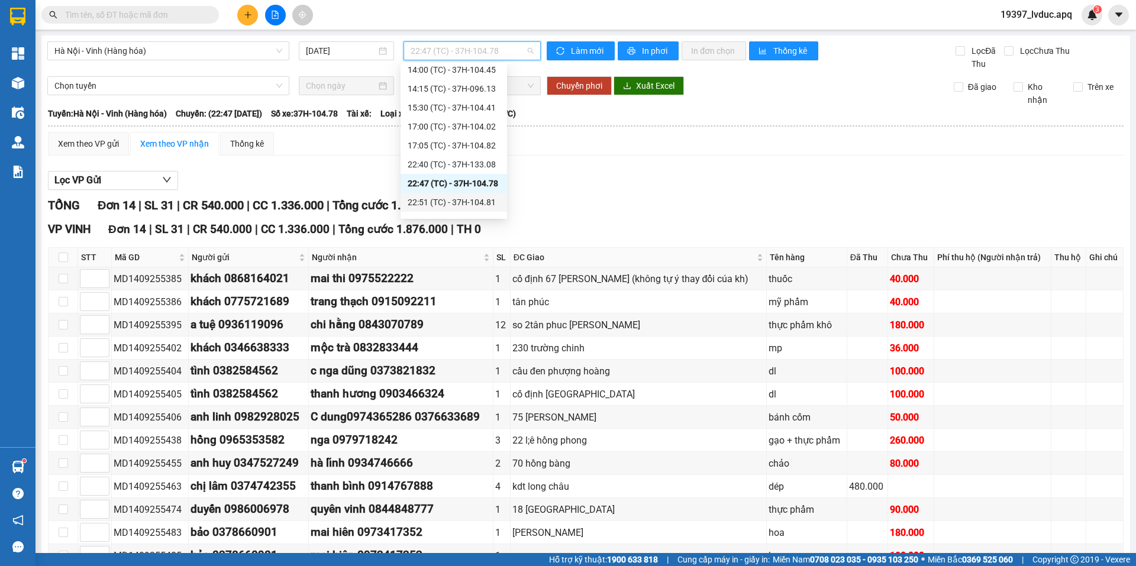
click at [461, 196] on div "22:51 (TC) - 37H-104.81" at bounding box center [454, 202] width 92 height 13
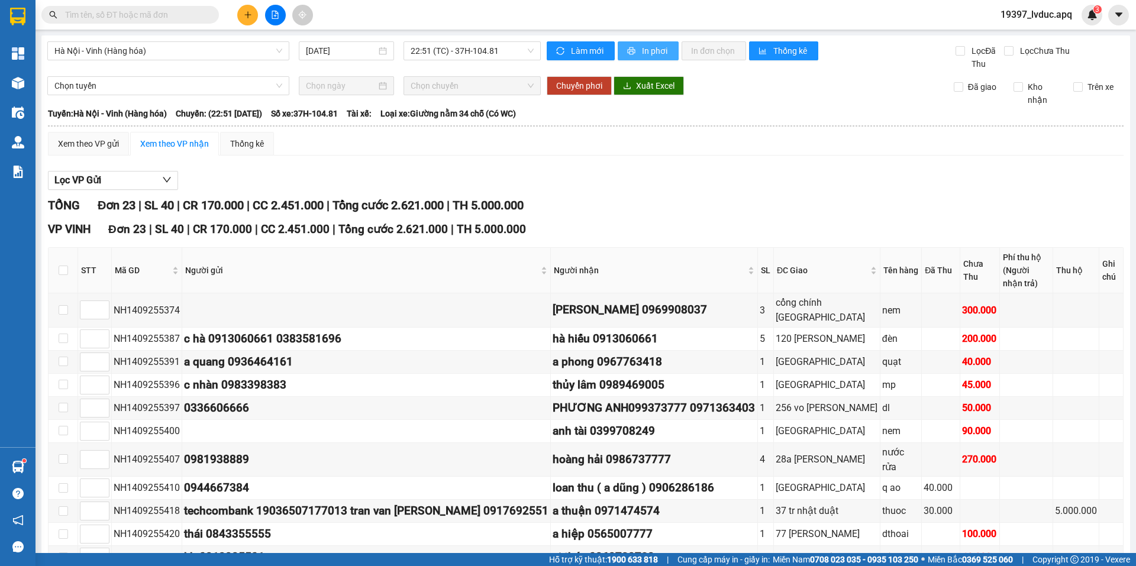
click at [642, 51] on span "In phơi" at bounding box center [655, 50] width 27 height 13
drag, startPoint x: 497, startPoint y: 50, endPoint x: 490, endPoint y: 62, distance: 13.5
click at [495, 50] on span "22:51 (TC) - 37H-104.81" at bounding box center [472, 51] width 123 height 18
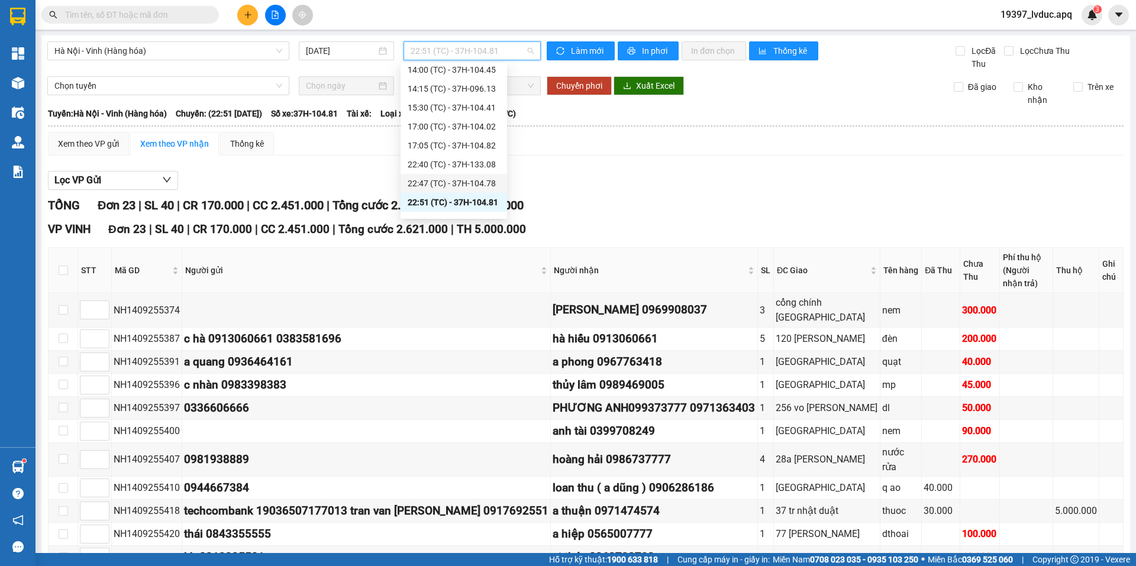
scroll to position [189, 0]
click at [477, 156] on div "23:05 (TC) - 37H-104.73" at bounding box center [454, 150] width 92 height 13
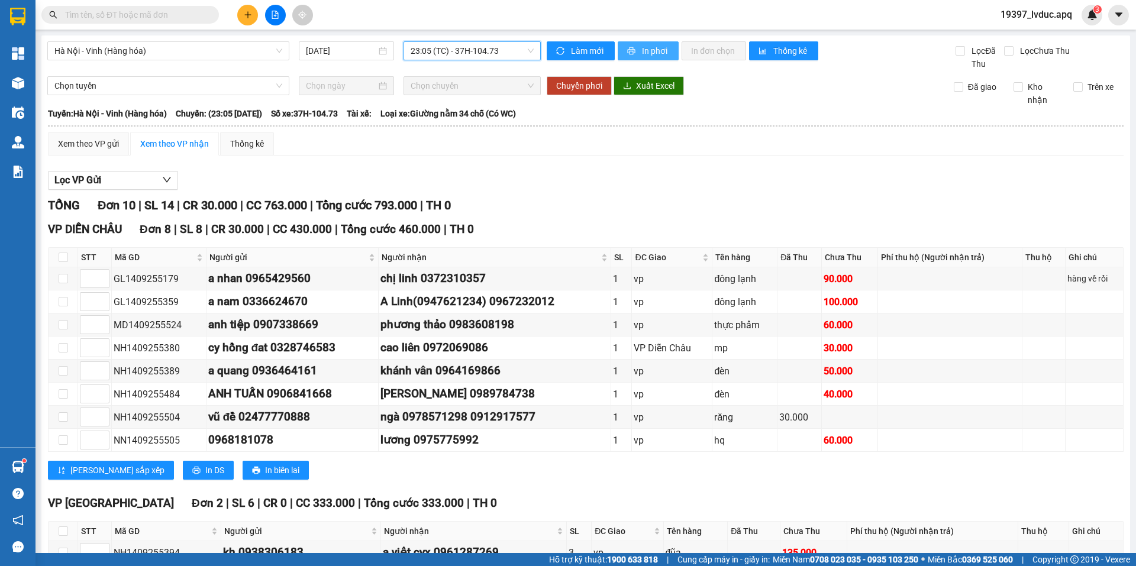
click at [636, 53] on button "In phơi" at bounding box center [648, 50] width 61 height 19
click at [488, 40] on div "Hà Nội - Vinh (Hàng hóa) 14/09/2025 23:05 (TC) - 37H-104.73 Làm mới In phơi In …" at bounding box center [585, 338] width 1088 height 607
click at [485, 59] on span "23:05 (TC) - 37H-104.73" at bounding box center [472, 51] width 123 height 18
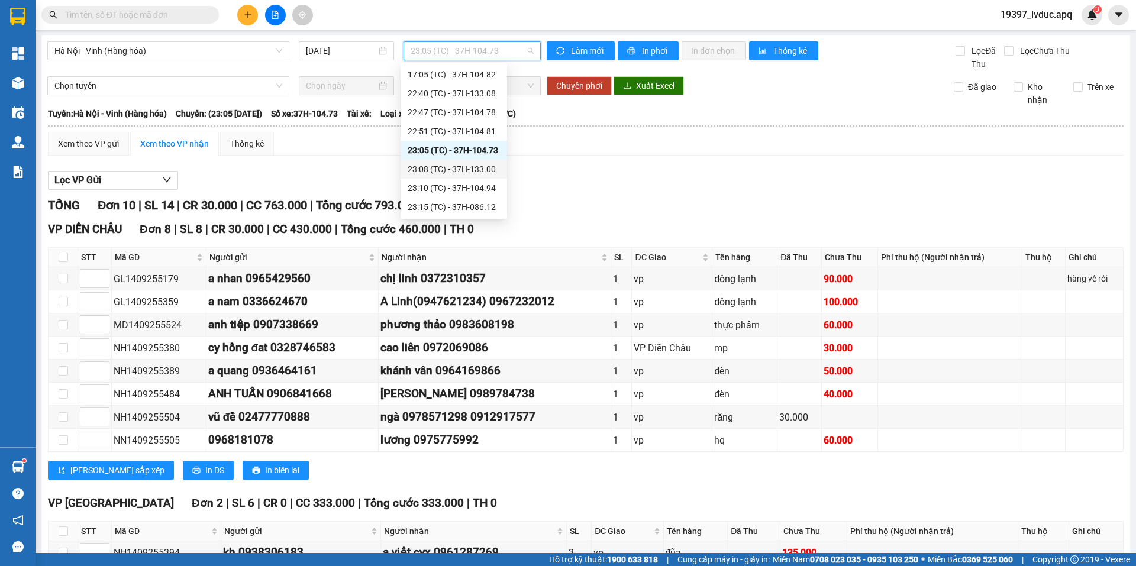
click at [461, 165] on div "23:08 (TC) - 37H-133.00" at bounding box center [454, 169] width 92 height 13
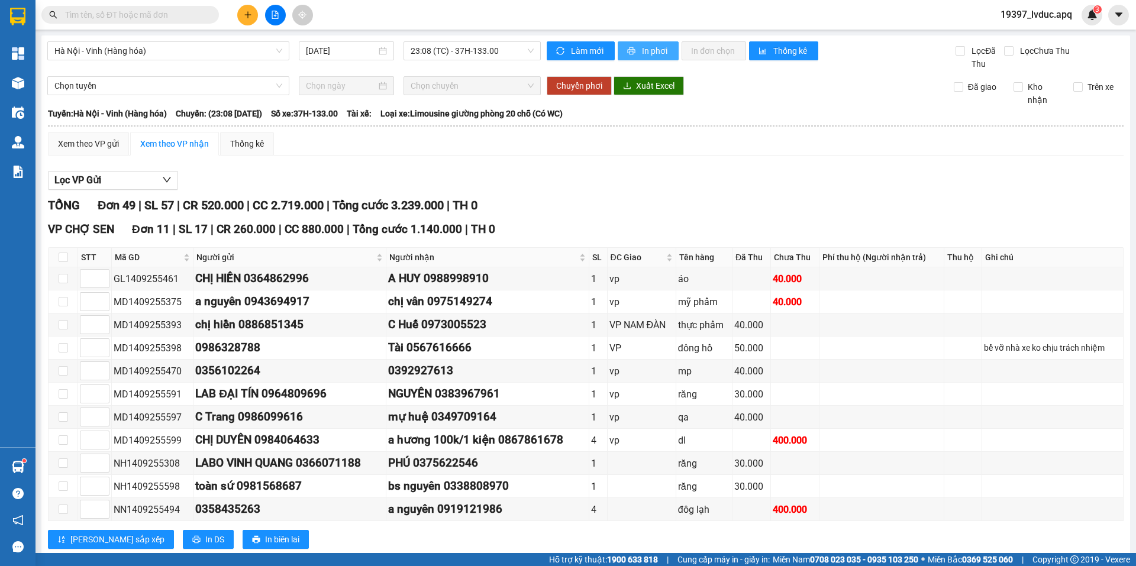
click at [628, 52] on icon "printer" at bounding box center [631, 51] width 8 height 8
click at [505, 56] on span "23:08 (TC) - 37H-133.00" at bounding box center [472, 51] width 123 height 18
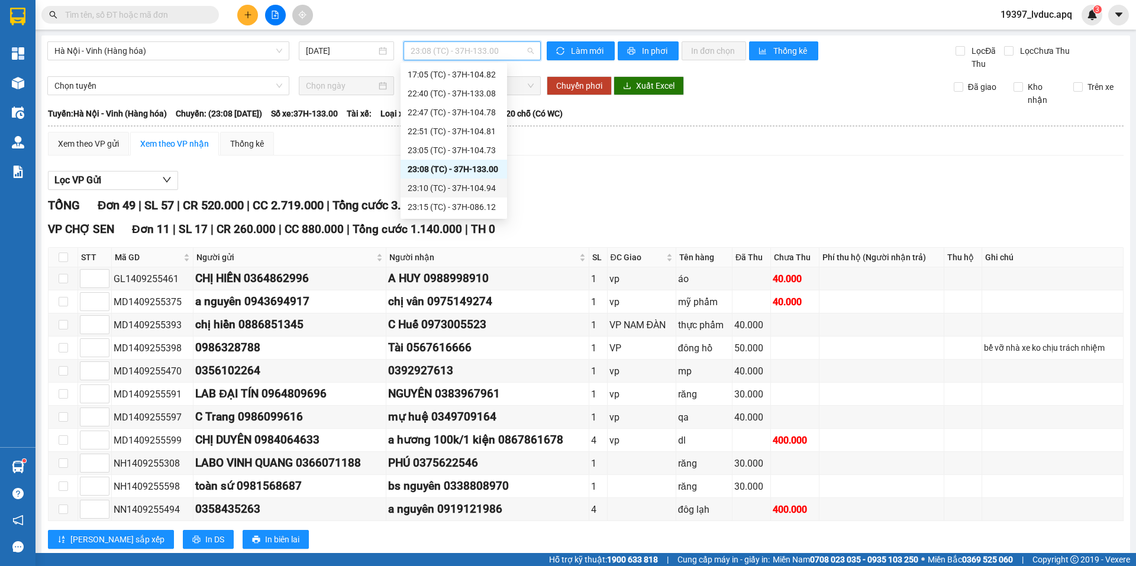
click at [470, 189] on div "23:10 (TC) - 37H-104.94" at bounding box center [454, 188] width 92 height 13
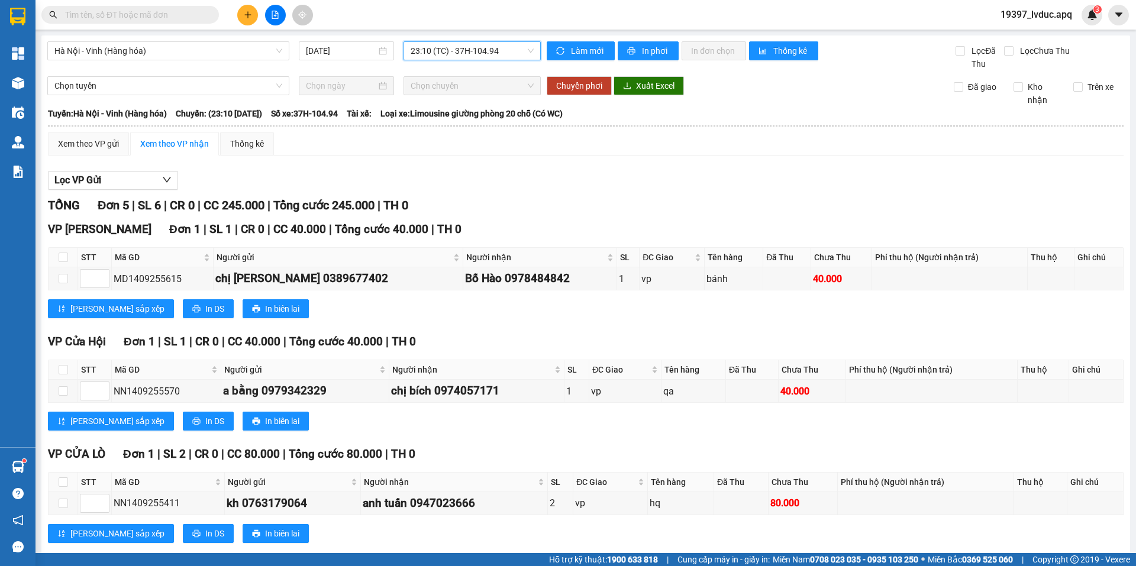
click at [495, 45] on span "23:10 (TC) - 37H-104.94" at bounding box center [472, 51] width 123 height 18
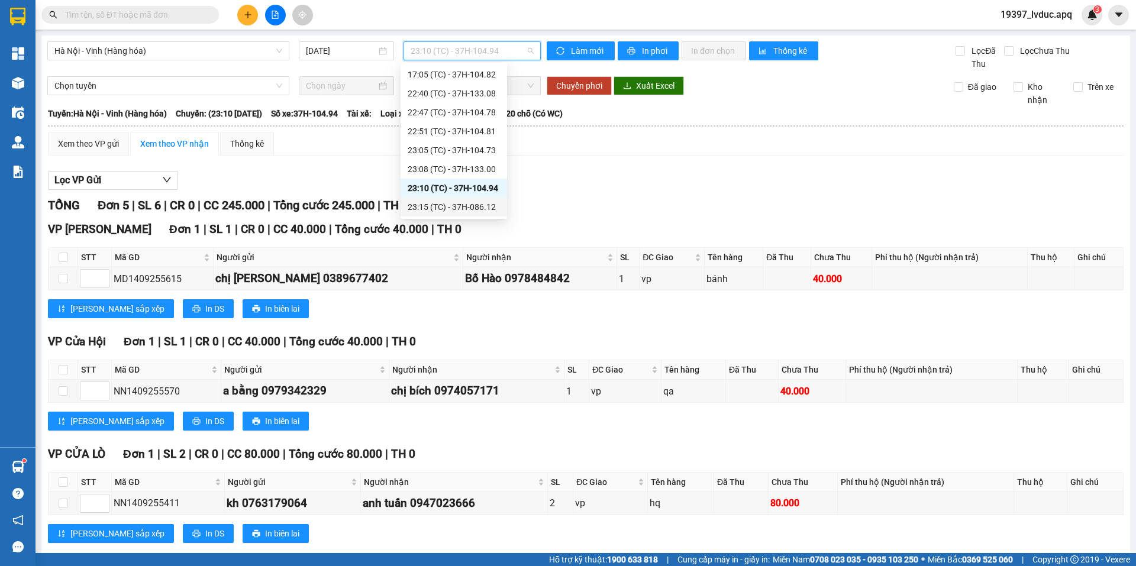
click at [487, 200] on div "23:15 (TC) - 37H-086.12" at bounding box center [453, 207] width 106 height 19
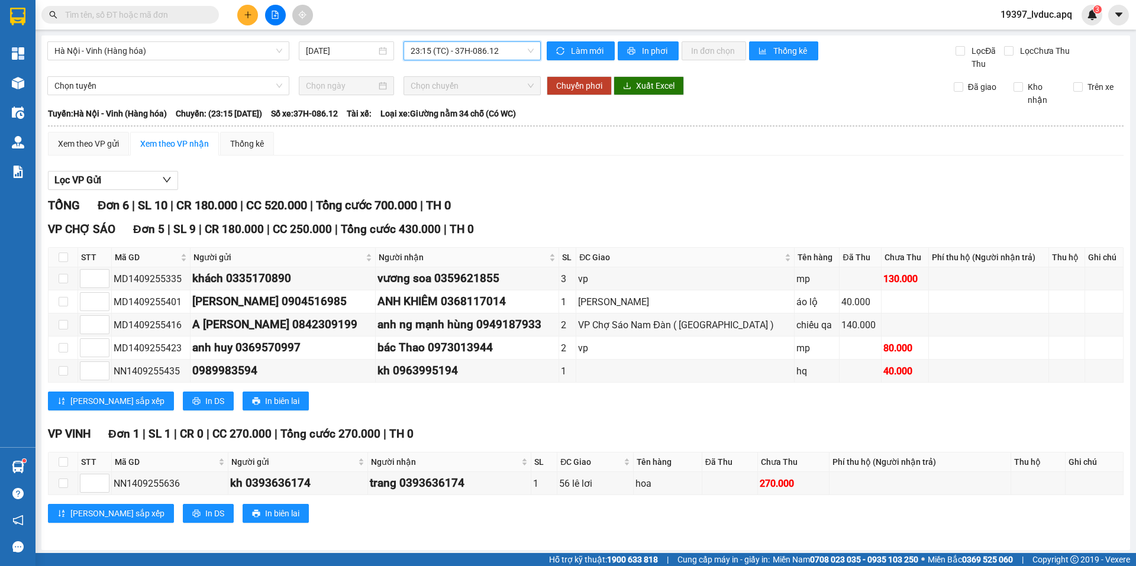
click at [494, 57] on span "23:15 (TC) - 37H-086.12" at bounding box center [472, 51] width 123 height 18
click at [441, 56] on span "23:15 (TC) - 37H-086.12" at bounding box center [472, 51] width 123 height 18
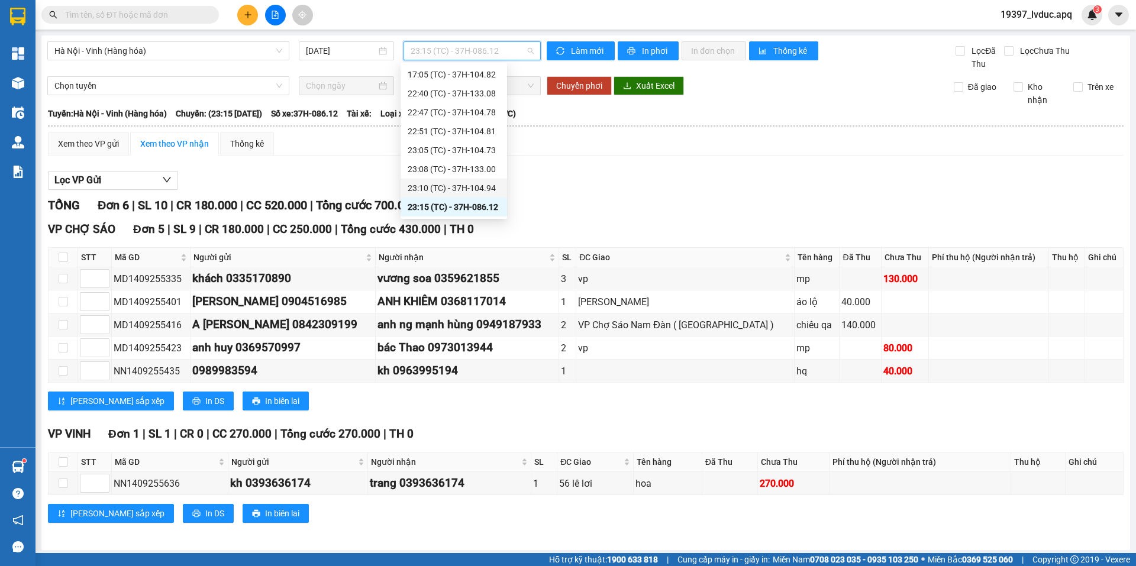
click at [454, 189] on div "23:10 (TC) - 37H-104.94" at bounding box center [454, 188] width 92 height 13
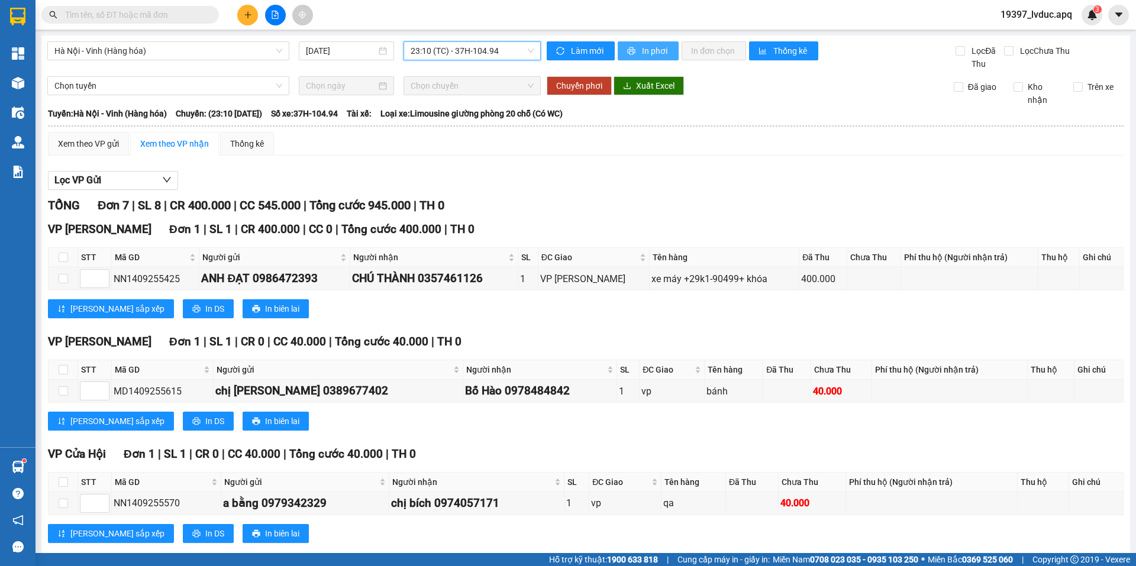
click at [651, 49] on span "In phơi" at bounding box center [655, 50] width 27 height 13
click at [464, 41] on div "Hà Nội - Vinh (Hàng hóa) 14/09/2025 23:10 (TC) - 37H-104.94 Làm mới In phơi In …" at bounding box center [585, 482] width 1088 height 894
click at [464, 52] on span "23:10 (TC) - 37H-104.94" at bounding box center [472, 51] width 123 height 18
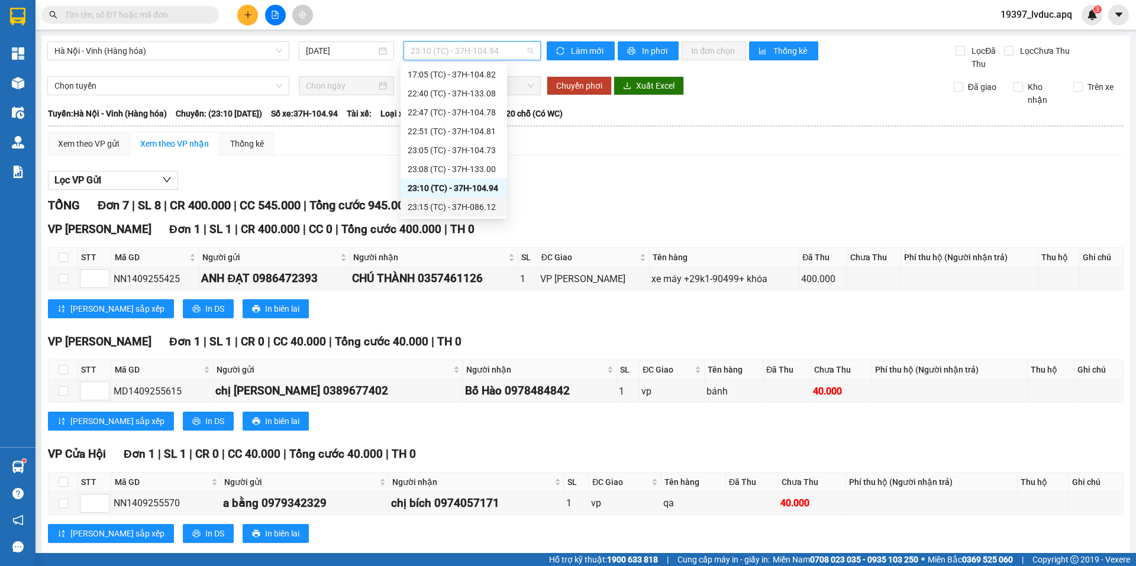
click at [460, 211] on div "23:15 (TC) - 37H-086.12" at bounding box center [454, 207] width 92 height 13
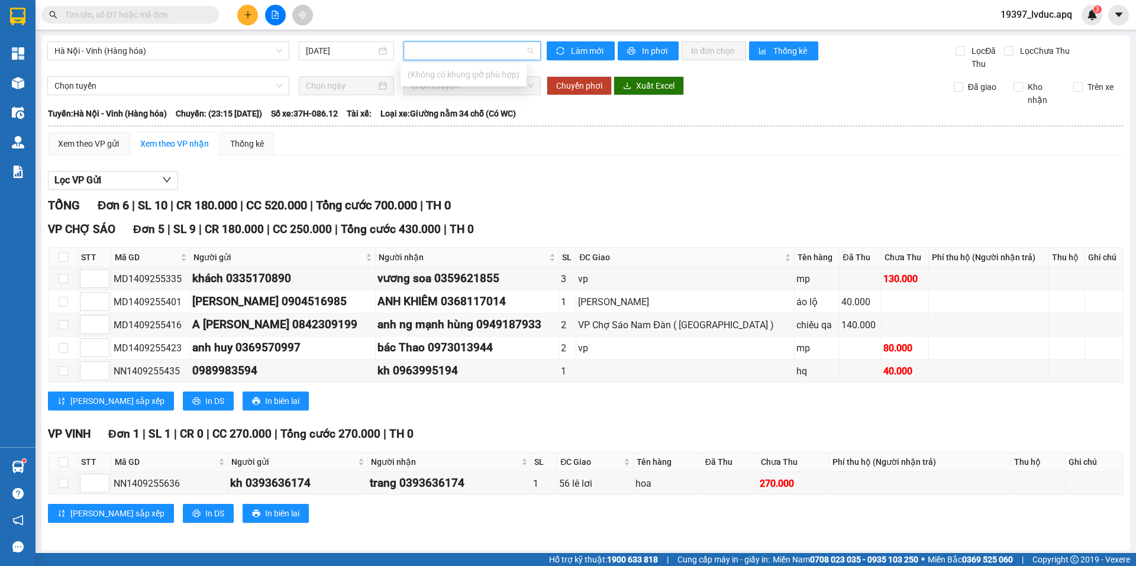
click at [248, 18] on icon "plus" at bounding box center [247, 14] width 1 height 7
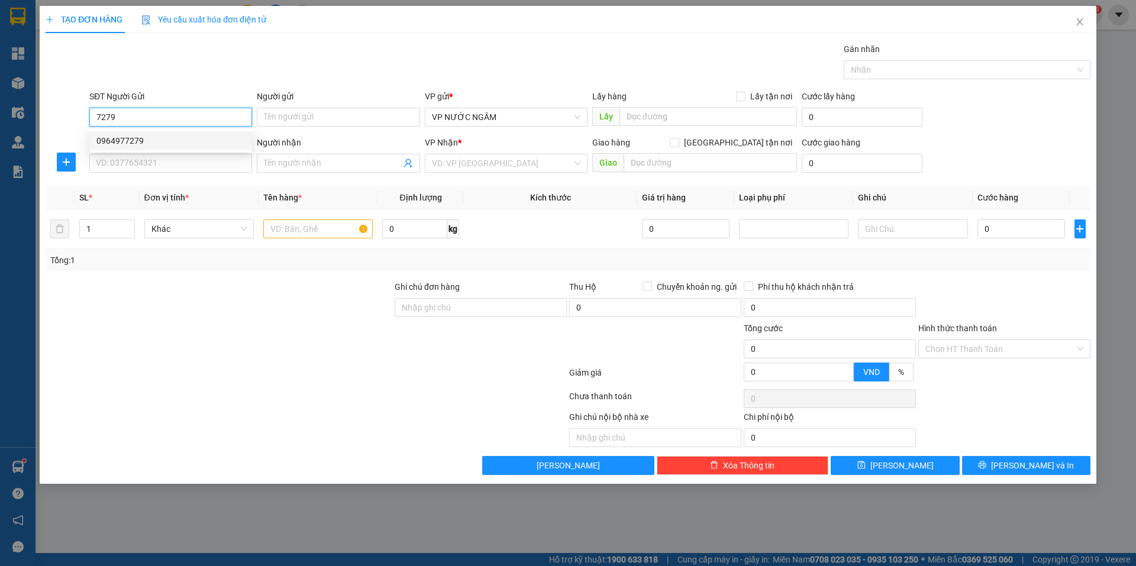
click at [121, 136] on div "0964977279" at bounding box center [170, 140] width 148 height 13
type input "0964977279"
click at [118, 169] on input "SĐT Người Nhận" at bounding box center [170, 163] width 163 height 19
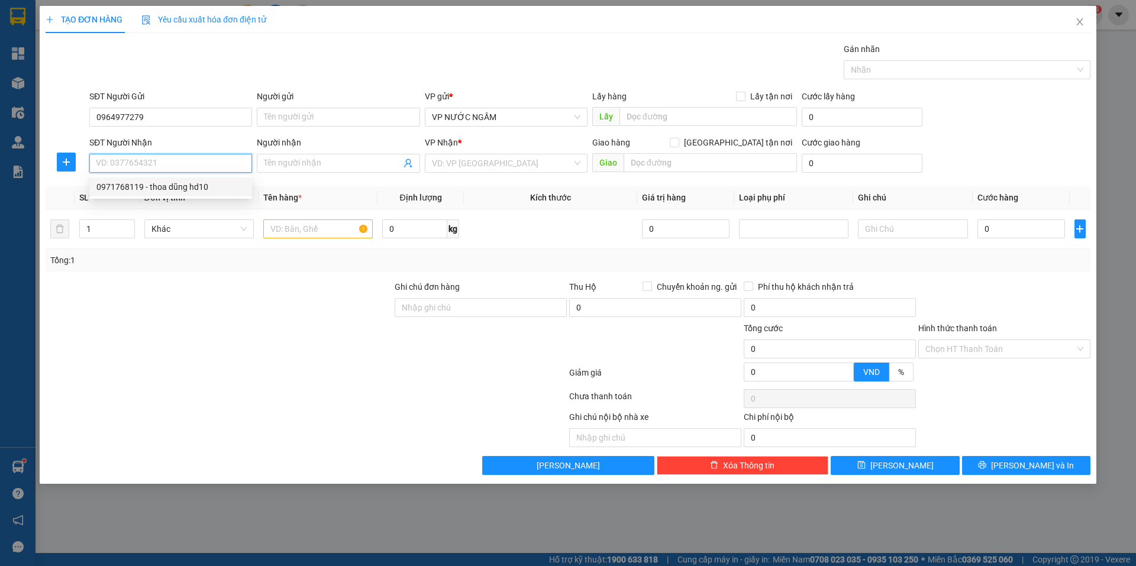
click at [145, 188] on div "0971768119 - thoa dũng hd10" at bounding box center [170, 186] width 148 height 13
type input "0971768119"
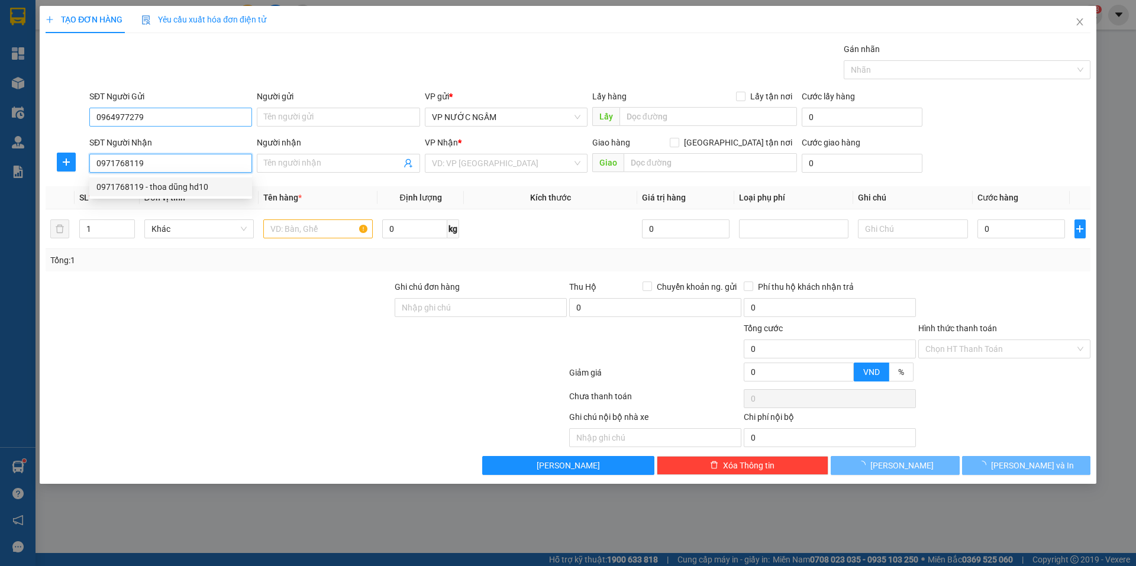
type input "thoa dũng hd10"
checkbox input "true"
type input "88 đinh công tráng"
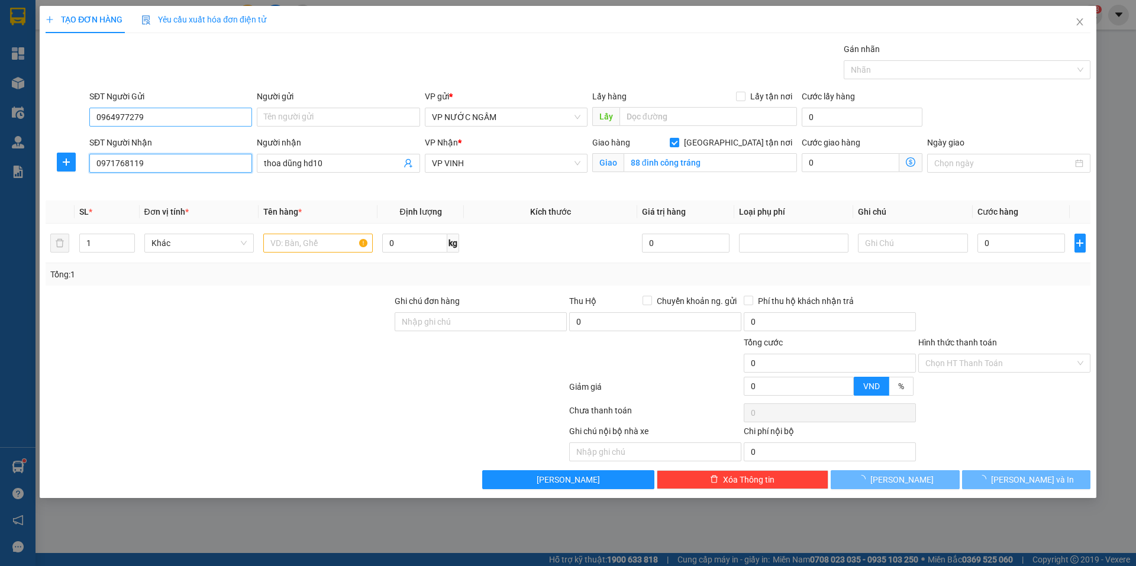
type input "10"
click at [157, 125] on input "0964977279" at bounding box center [170, 117] width 163 height 19
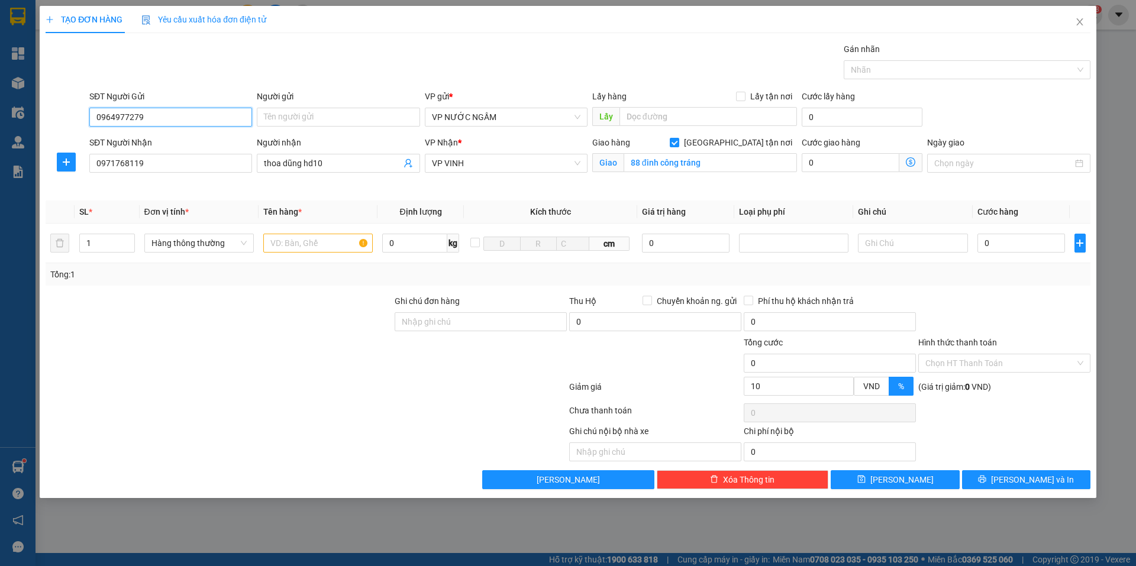
click at [157, 125] on input "0964977279" at bounding box center [170, 117] width 163 height 19
click at [287, 244] on input "text" at bounding box center [317, 243] width 109 height 19
type input "hq"
click at [105, 240] on input "1" at bounding box center [107, 243] width 54 height 18
type input "6"
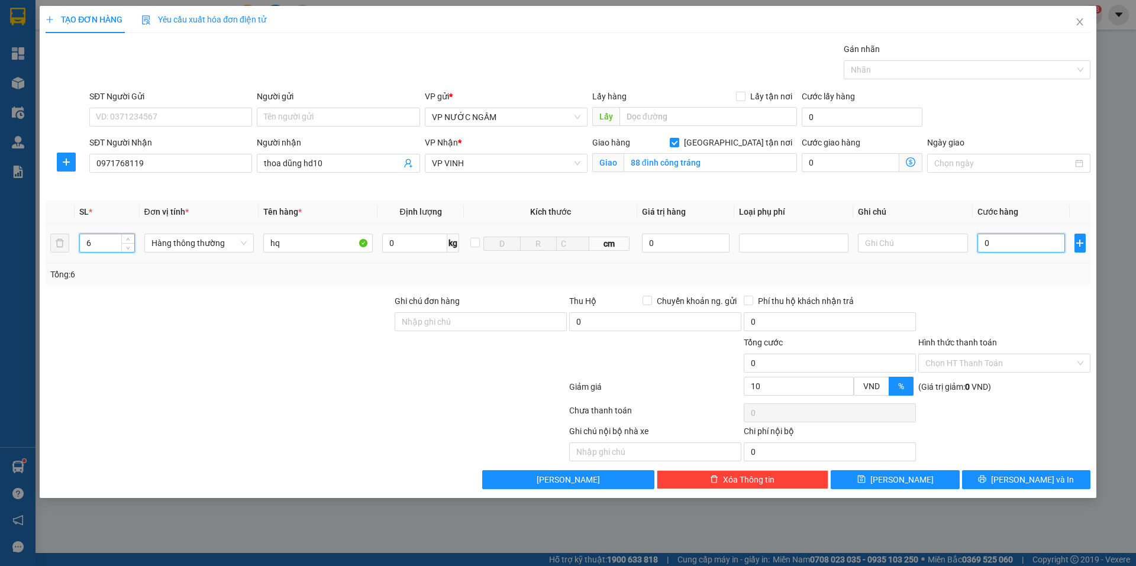
click at [1021, 238] on input "0" at bounding box center [1021, 243] width 88 height 19
type input "2"
type input "24"
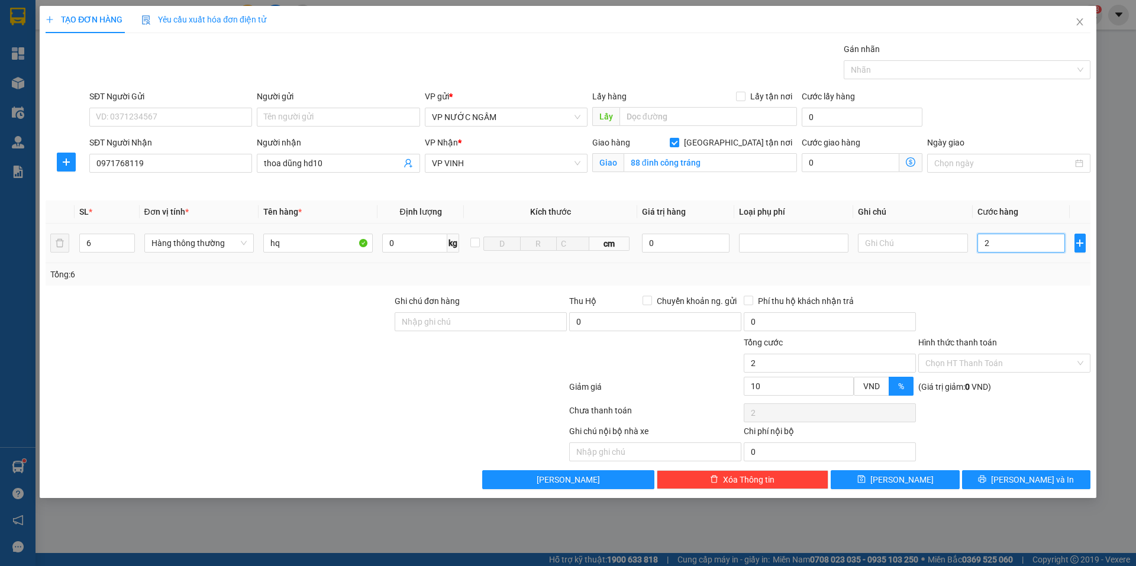
type input "24"
type input "240"
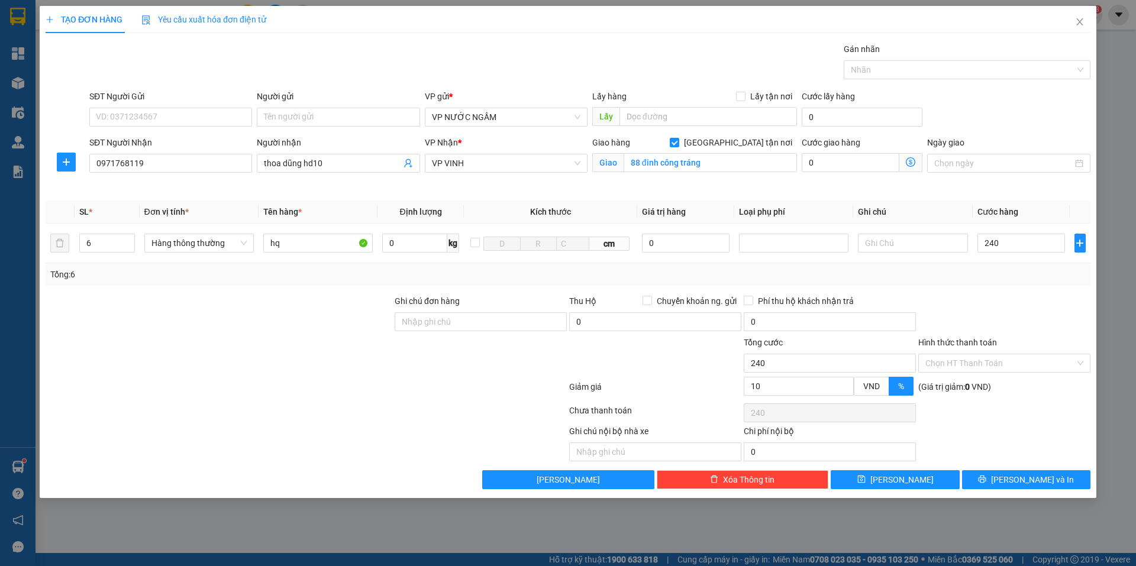
type input "240.000"
type input "216.000"
click at [997, 275] on div "Tổng: 6" at bounding box center [567, 274] width 1035 height 13
click at [984, 479] on button "Lưu và In" at bounding box center [1026, 479] width 128 height 19
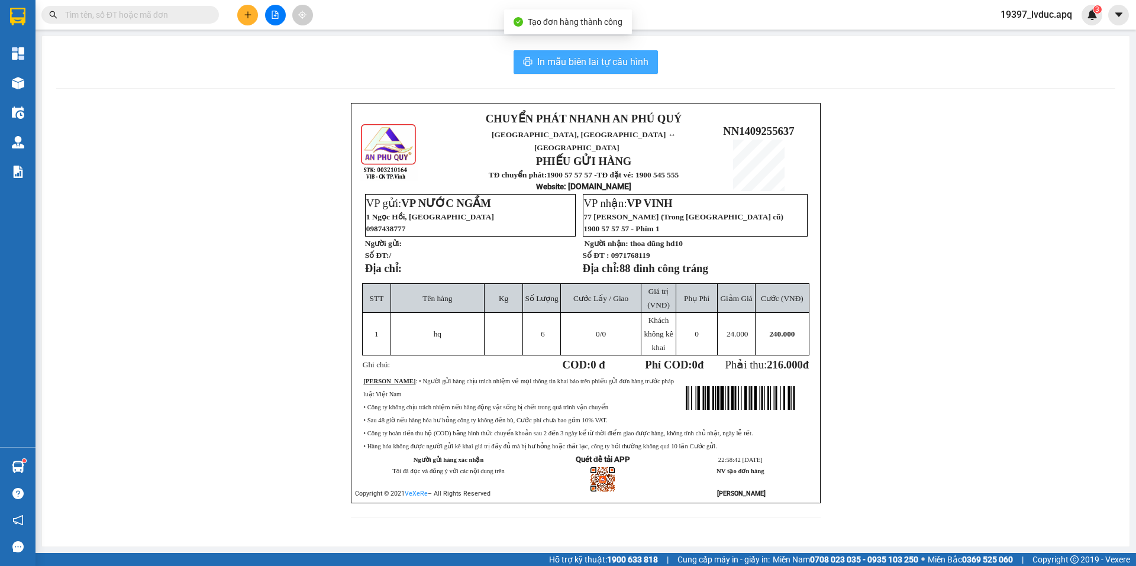
click at [584, 57] on span "In mẫu biên lai tự cấu hình" at bounding box center [592, 61] width 111 height 15
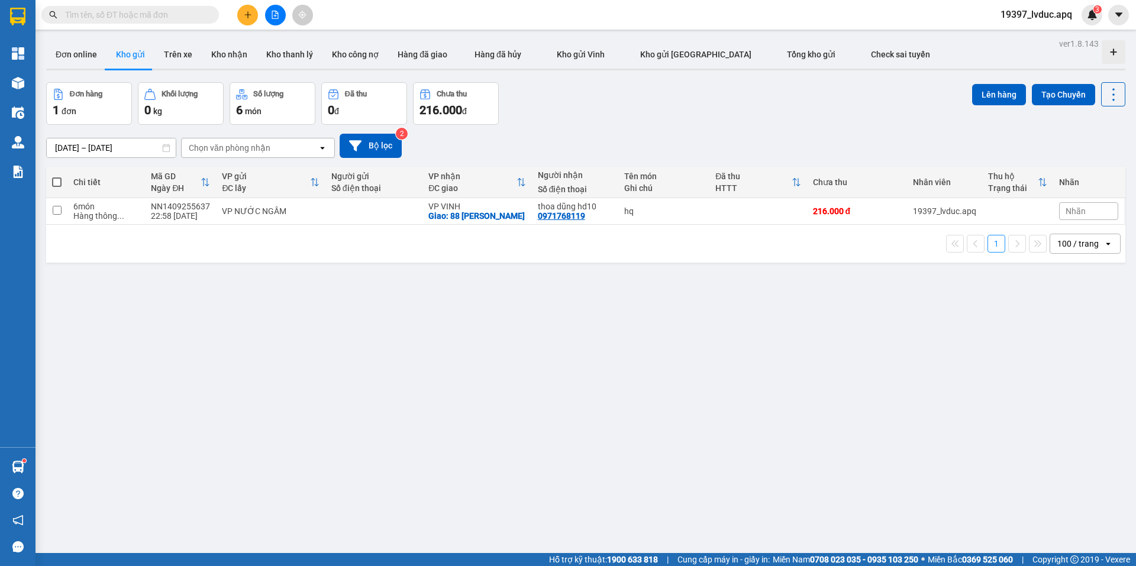
click at [661, 209] on div "hq" at bounding box center [663, 210] width 79 height 9
checkbox input "true"
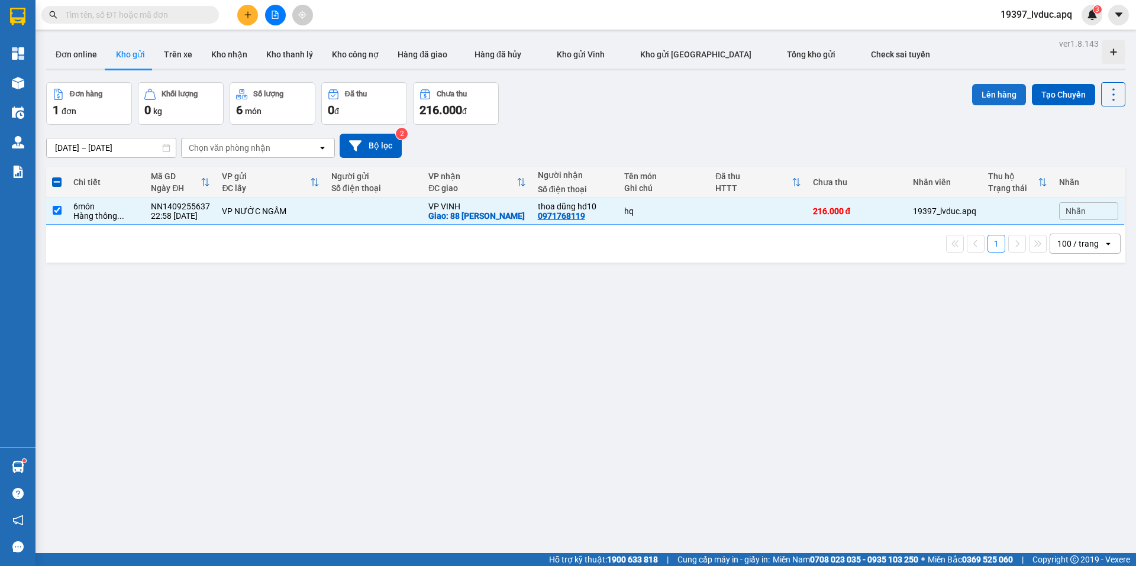
click at [1003, 89] on button "Lên hàng" at bounding box center [999, 94] width 54 height 21
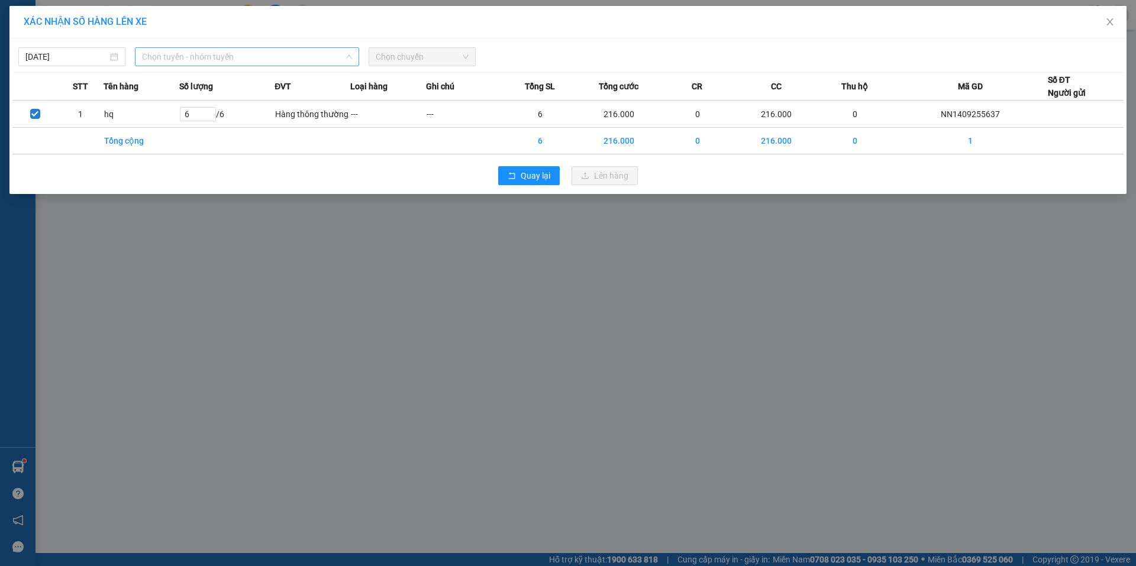
drag, startPoint x: 140, startPoint y: 52, endPoint x: 159, endPoint y: 96, distance: 47.7
click at [141, 52] on div "Chọn tuyến - nhóm tuyến" at bounding box center [247, 56] width 224 height 19
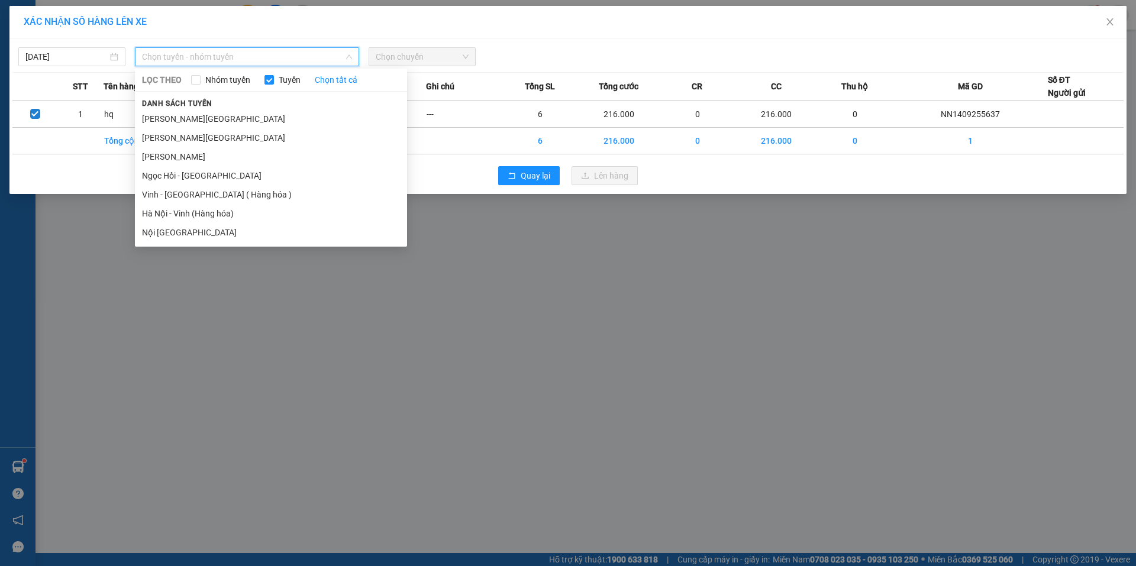
drag, startPoint x: 180, startPoint y: 214, endPoint x: 211, endPoint y: 202, distance: 32.2
click at [186, 212] on li "Hà Nội - Vinh (Hàng hóa)" at bounding box center [271, 213] width 272 height 19
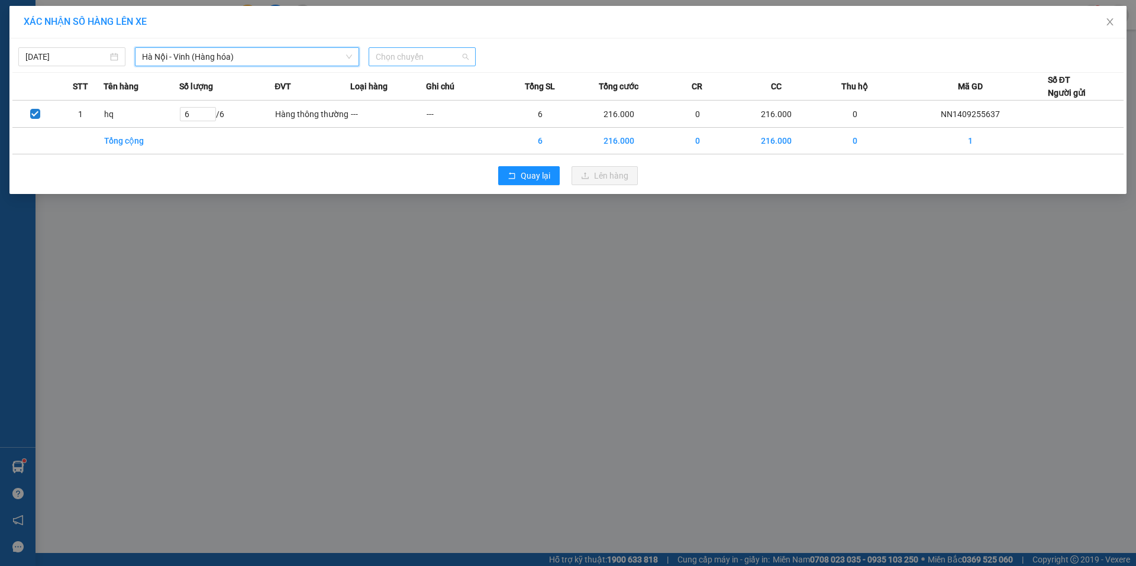
click at [461, 56] on span "Chọn chuyến" at bounding box center [422, 57] width 93 height 18
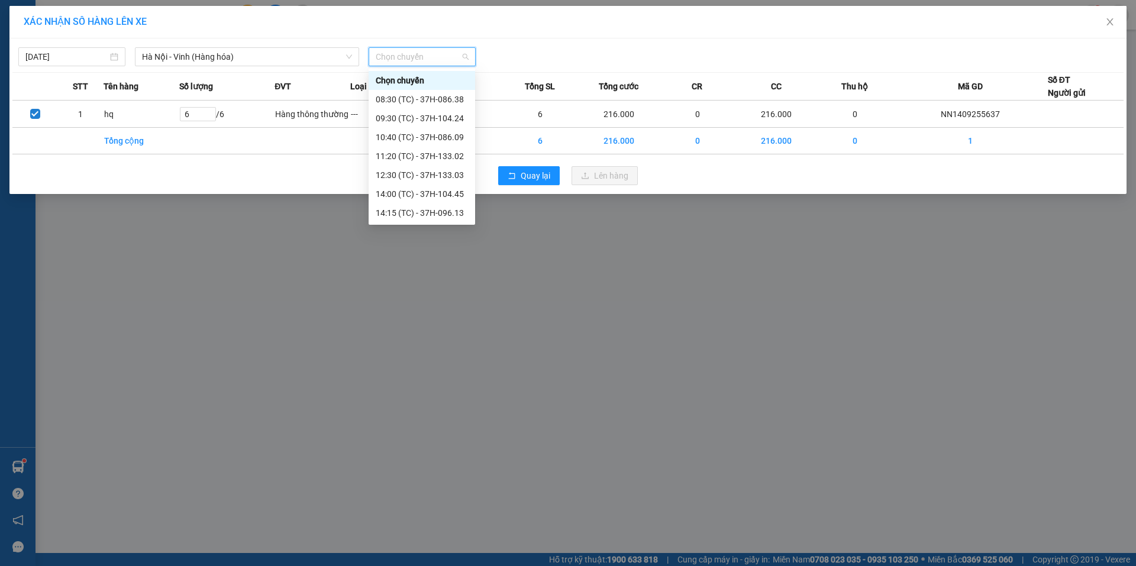
scroll to position [189, 0]
drag, startPoint x: 432, startPoint y: 215, endPoint x: 454, endPoint y: 205, distance: 24.1
click at [432, 215] on div "23:15 (TC) - 37H-086.12" at bounding box center [422, 212] width 92 height 13
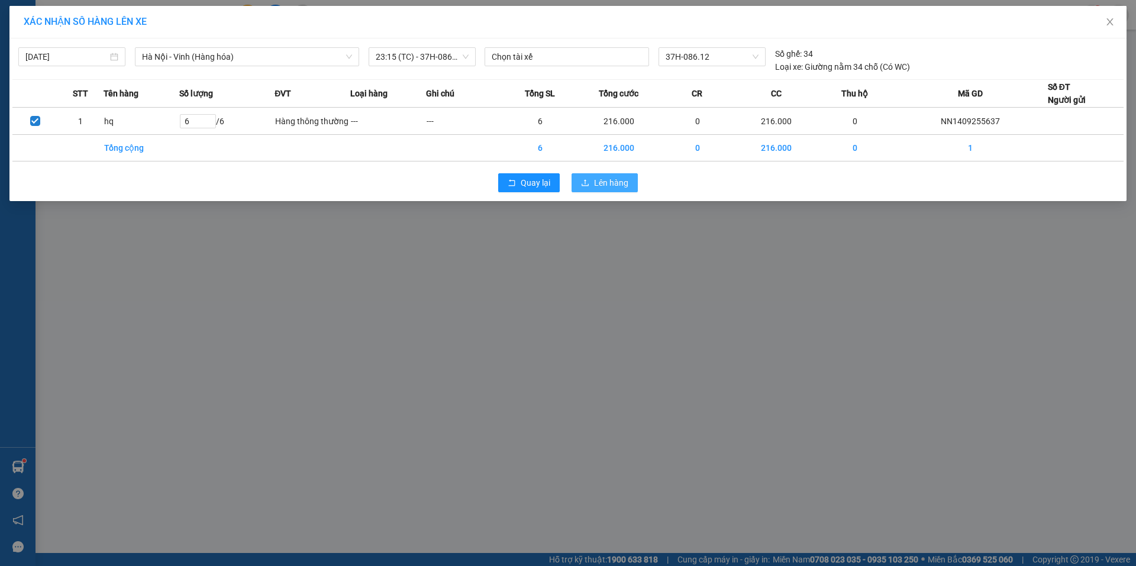
click at [600, 175] on button "Lên hàng" at bounding box center [604, 182] width 66 height 19
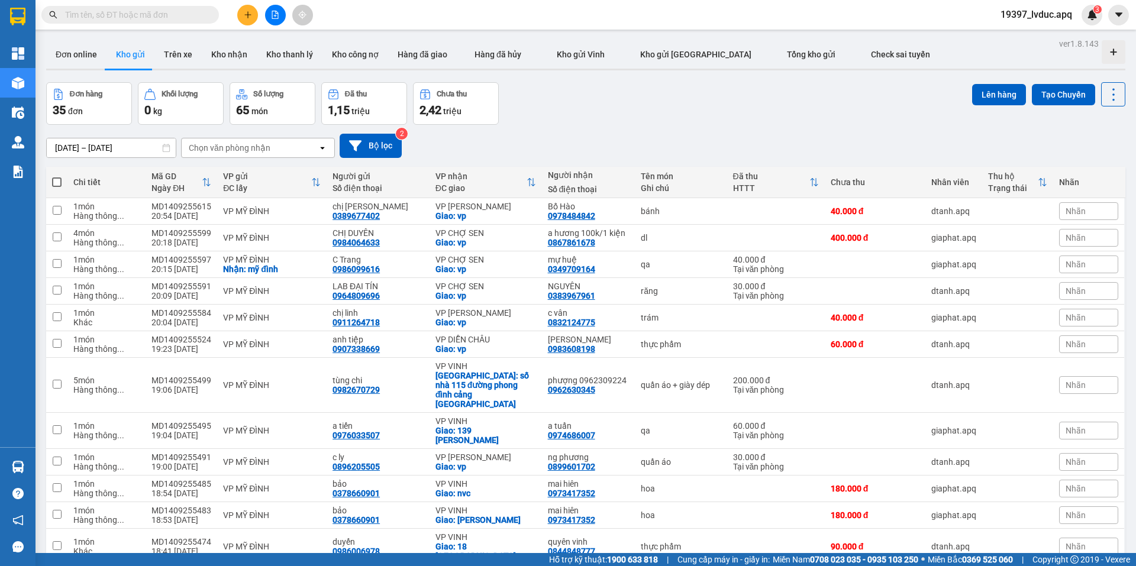
scroll to position [566, 0]
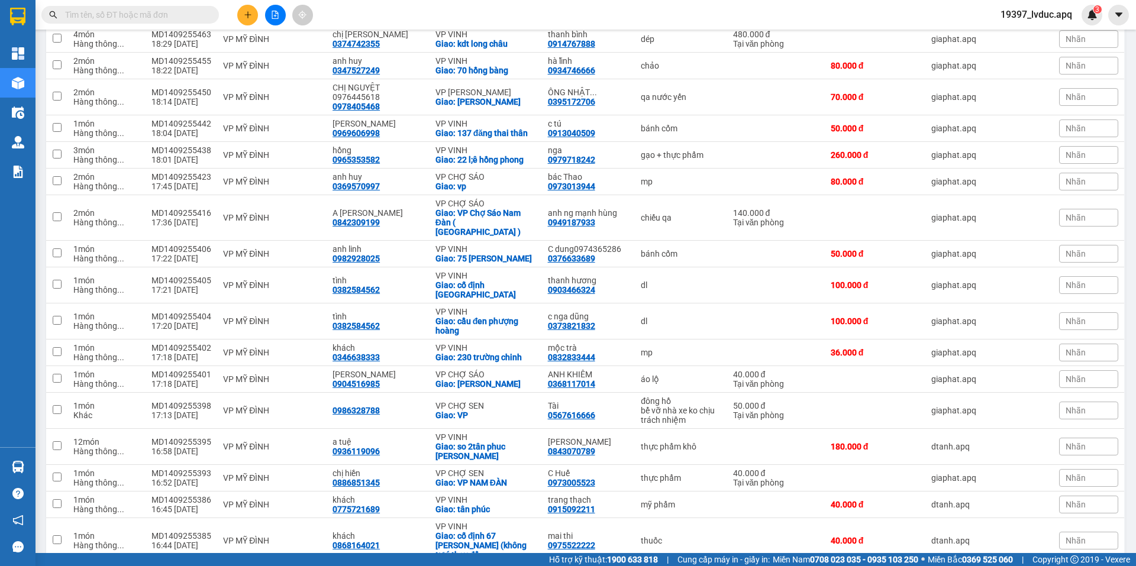
click at [190, 15] on input "text" at bounding box center [135, 14] width 140 height 13
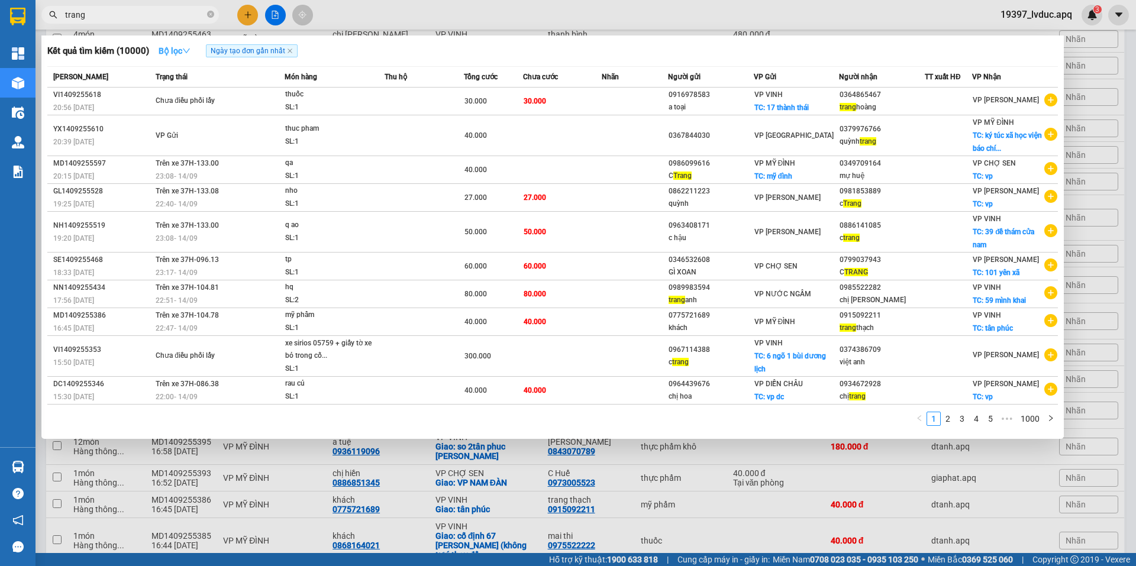
type input "trang"
drag, startPoint x: 168, startPoint y: 41, endPoint x: 170, endPoint y: 53, distance: 11.5
click at [168, 43] on button "Bộ lọc" at bounding box center [174, 50] width 51 height 19
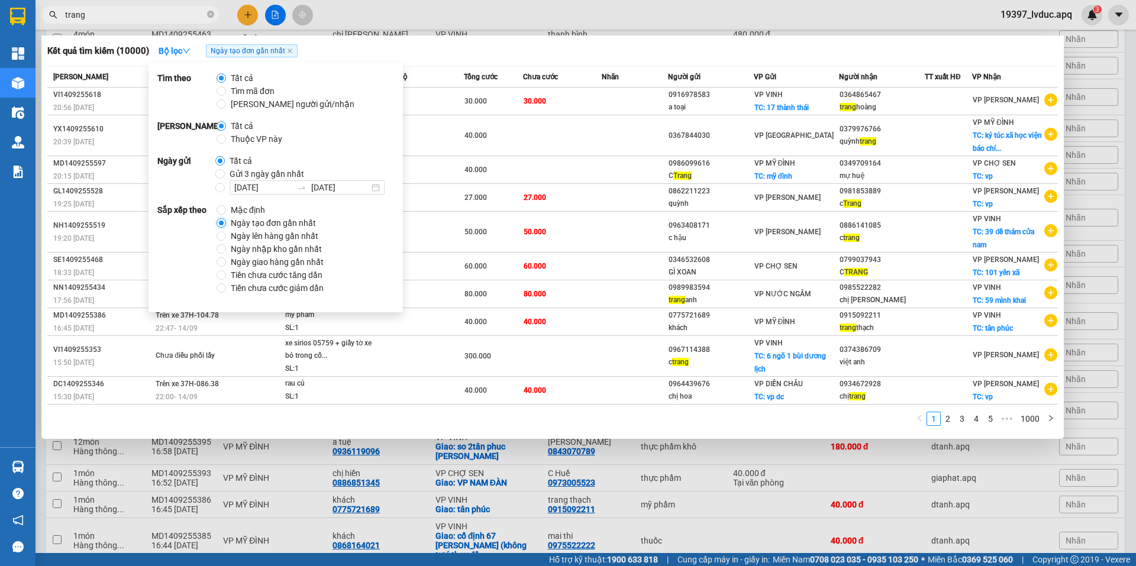
drag, startPoint x: 219, startPoint y: 221, endPoint x: 236, endPoint y: 183, distance: 42.1
click at [220, 221] on input "Ngày tạo đơn gần nhất" at bounding box center [221, 222] width 9 height 9
click at [342, 39] on div "Kết quả tìm kiếm ( 10000 ) Bộ lọc Ngày tạo đơn gần nhất Mã ĐH Trạng thái Món hà…" at bounding box center [552, 236] width 1022 height 403
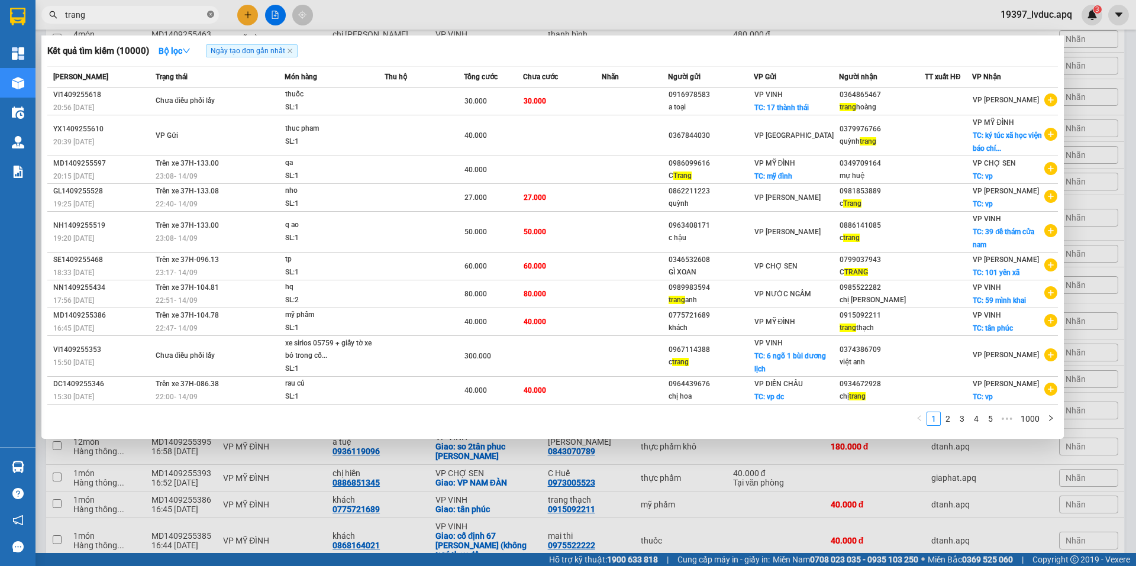
click at [208, 14] on icon "close-circle" at bounding box center [210, 14] width 7 height 7
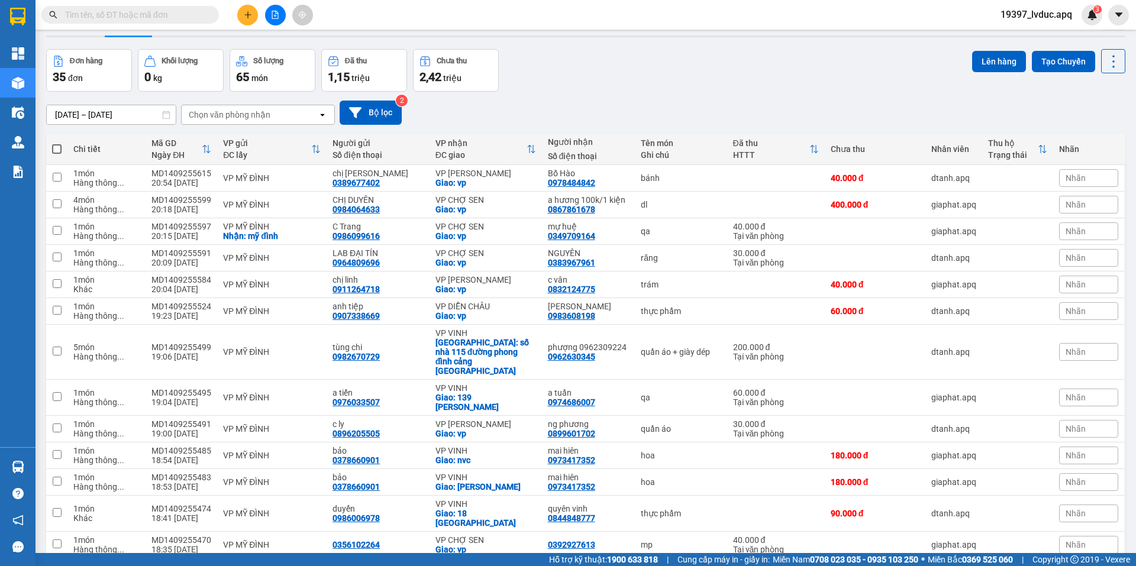
scroll to position [0, 0]
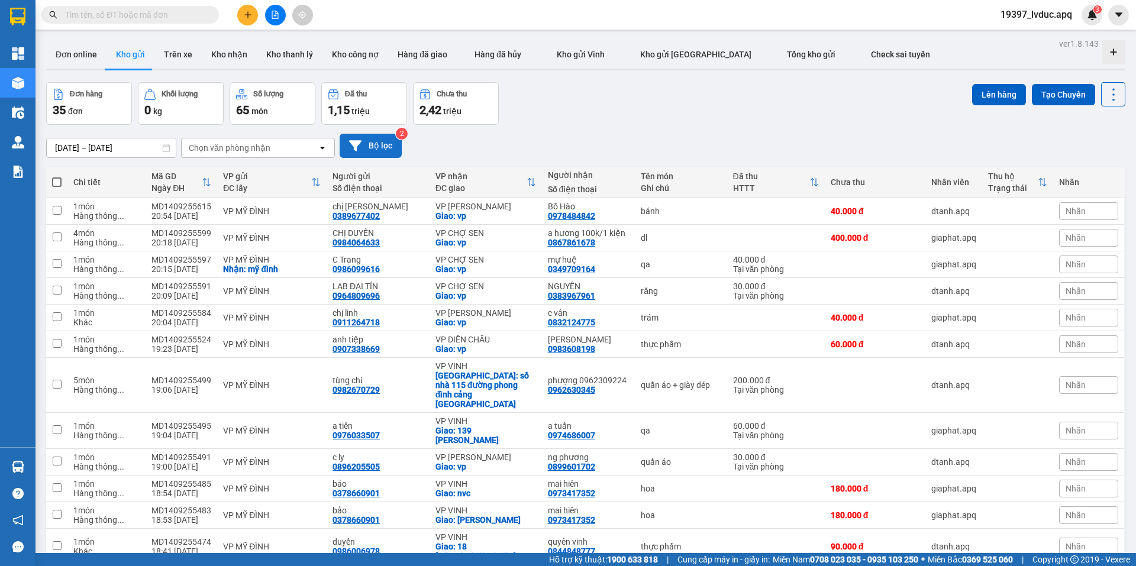
click at [379, 148] on button "Bộ lọc" at bounding box center [371, 146] width 62 height 24
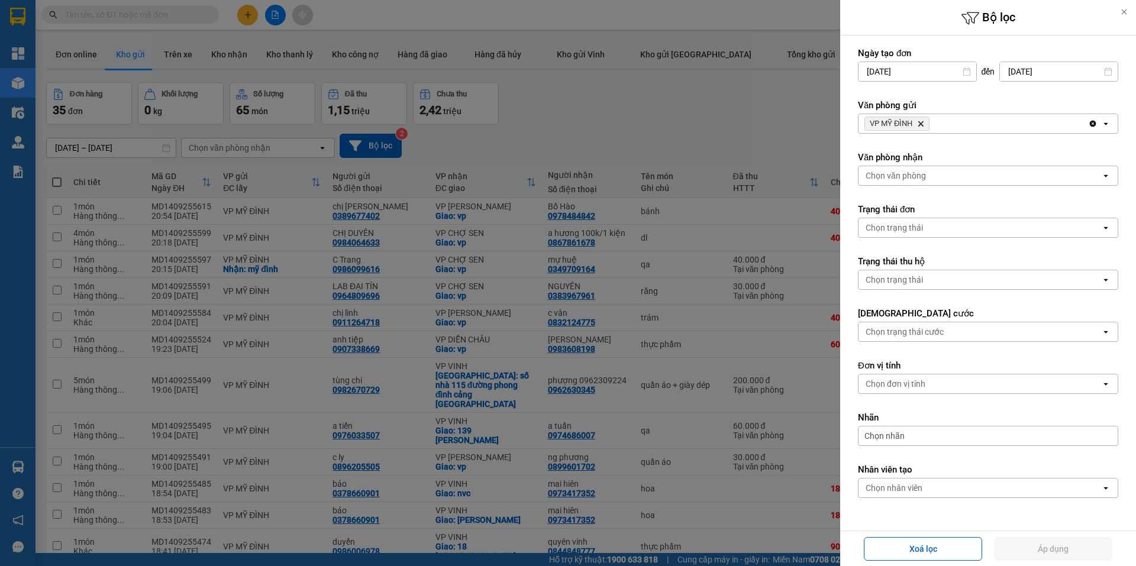
click at [953, 115] on div "VP MỸ ĐÌNH Delete" at bounding box center [973, 123] width 230 height 19
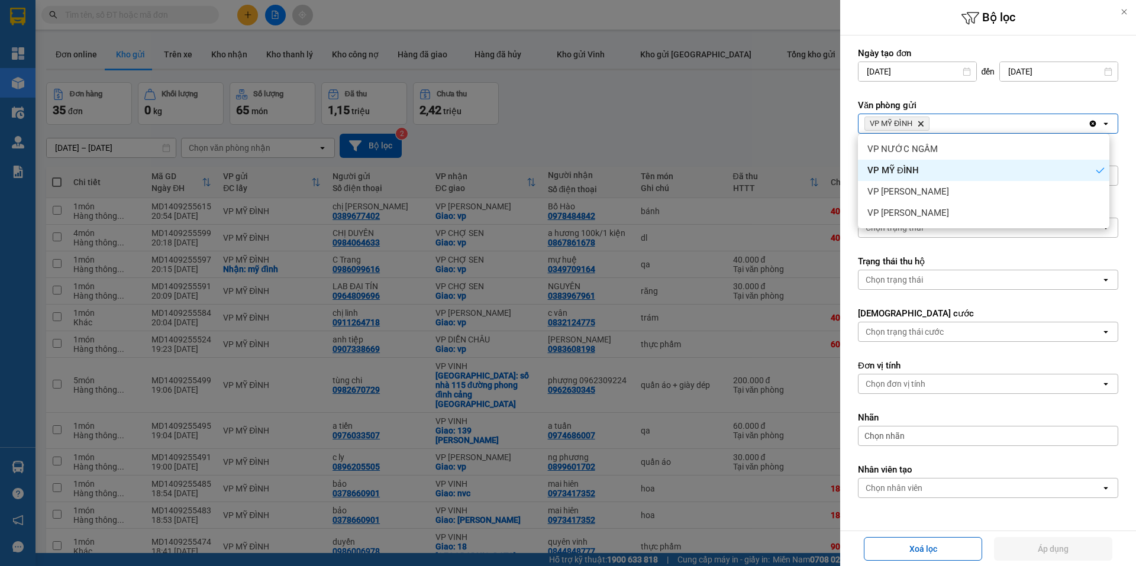
click at [927, 161] on div "VP MỸ ĐÌNH" at bounding box center [983, 170] width 251 height 21
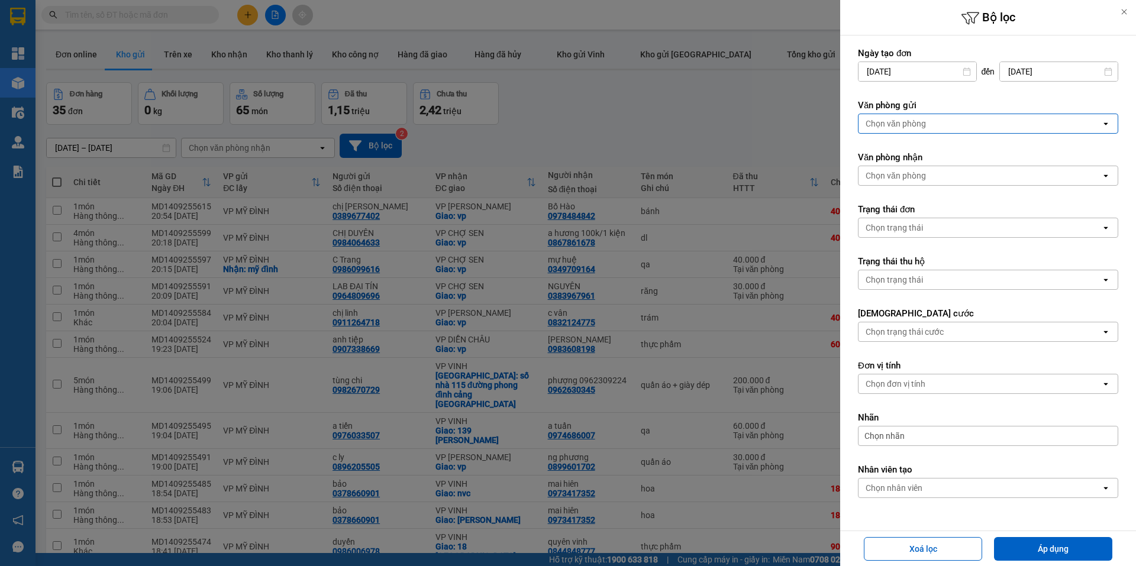
drag, startPoint x: 964, startPoint y: 116, endPoint x: 936, endPoint y: 133, distance: 32.4
click at [962, 117] on div "Chọn văn phòng" at bounding box center [979, 123] width 243 height 19
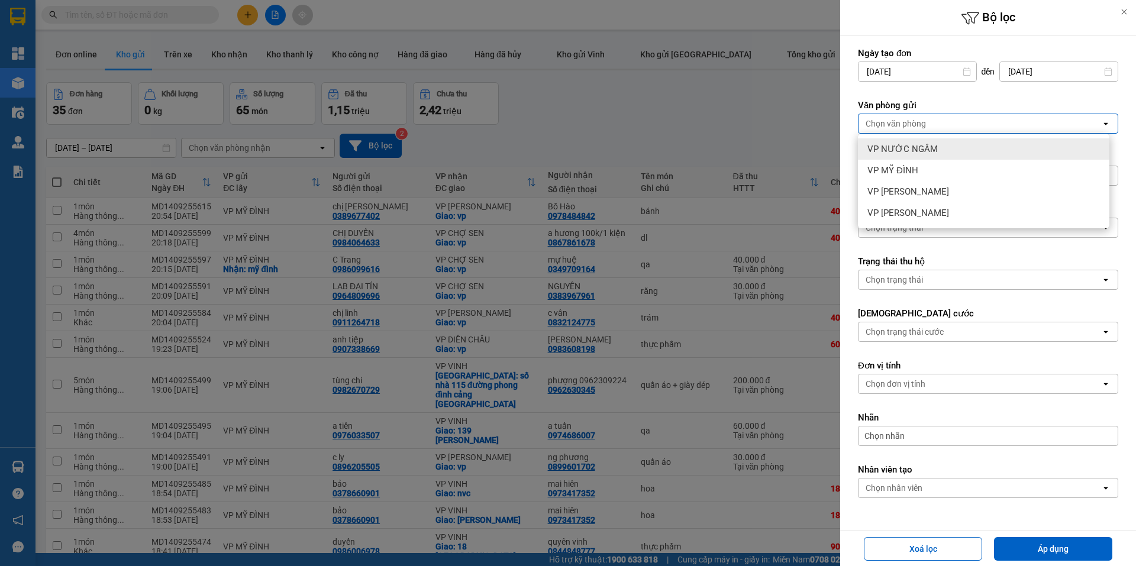
click at [935, 133] on div "Chọn văn phòng" at bounding box center [979, 123] width 243 height 19
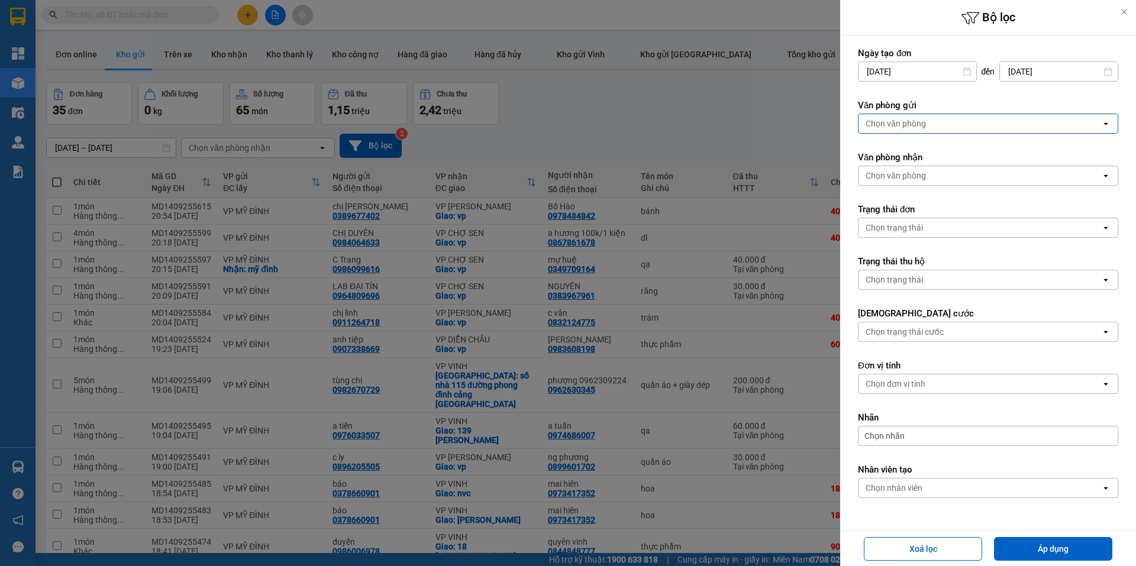
click at [939, 124] on div "Chọn văn phòng" at bounding box center [979, 123] width 243 height 19
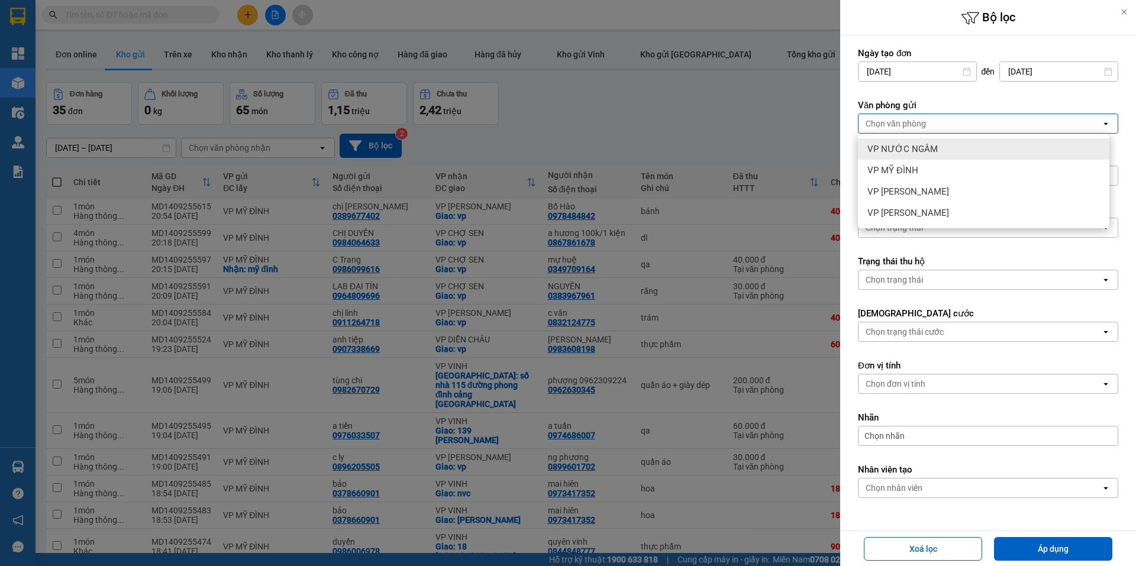
click at [924, 144] on span "VP NƯỚC NGẦM" at bounding box center [902, 149] width 70 height 12
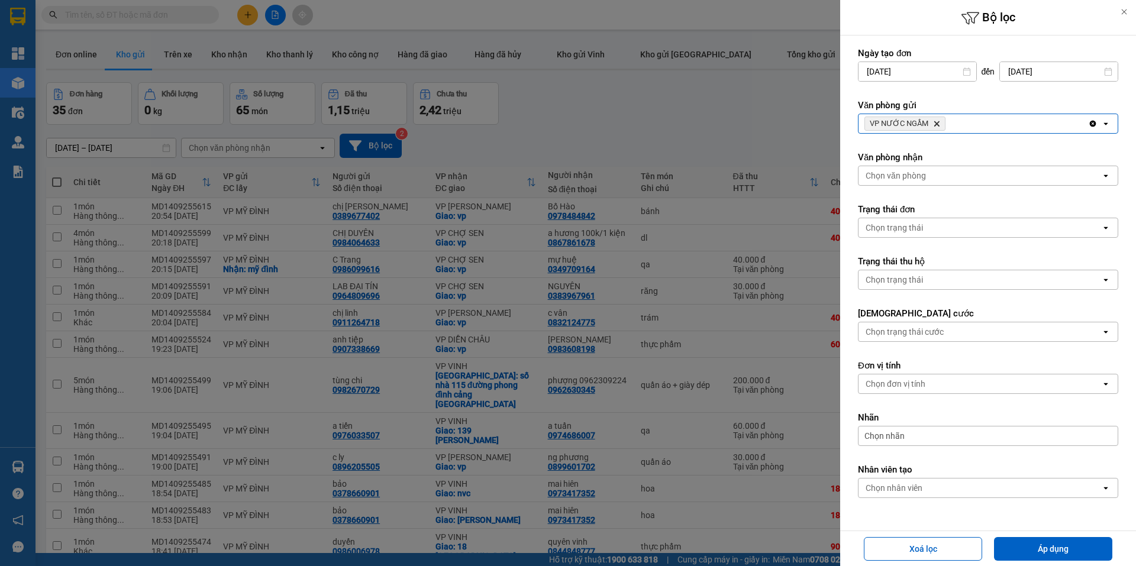
click at [980, 133] on div "VP NƯỚC NGẦM Delete" at bounding box center [973, 123] width 230 height 19
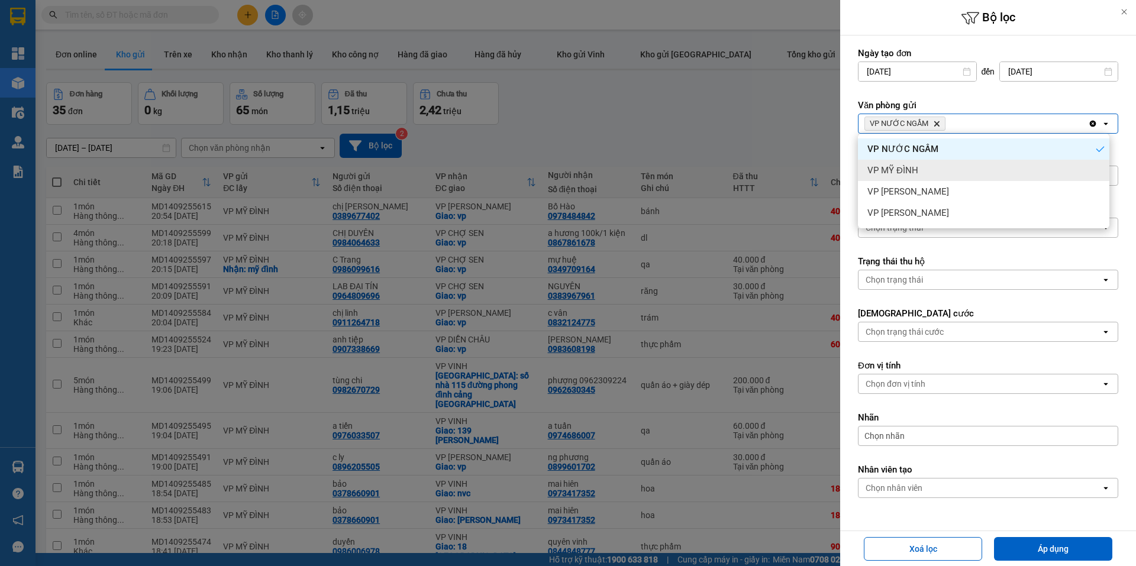
drag, startPoint x: 912, startPoint y: 167, endPoint x: 956, endPoint y: 139, distance: 51.9
click at [917, 167] on span "VP MỸ ĐÌNH" at bounding box center [892, 170] width 51 height 12
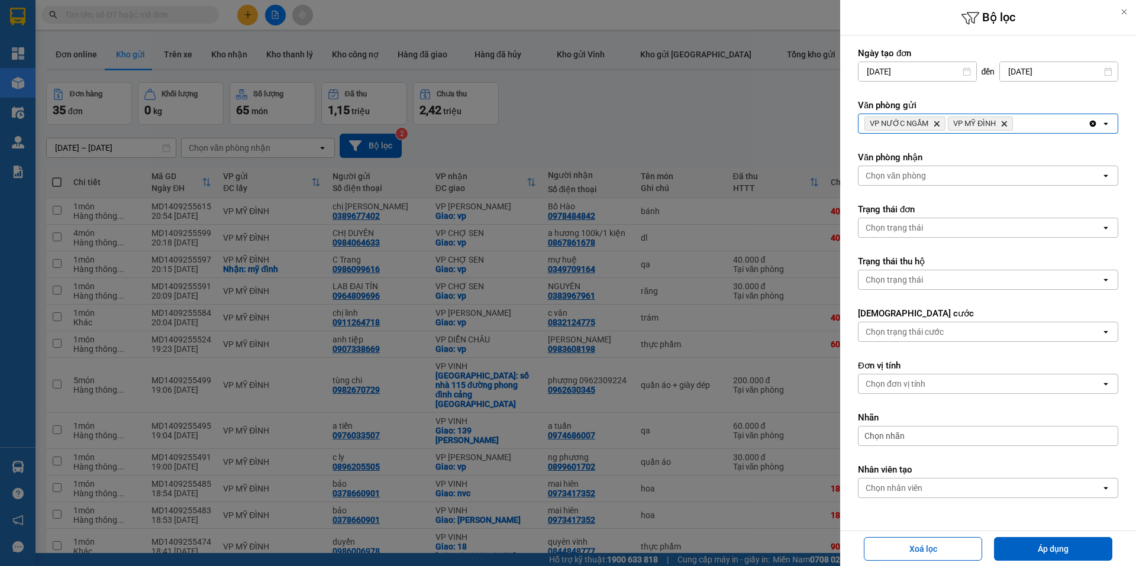
click at [1011, 126] on span "VP MỸ ĐÌNH Delete" at bounding box center [980, 124] width 65 height 14
click at [1019, 131] on div "VP NƯỚC NGẦM Delete VP MỸ ĐÌNH Delete" at bounding box center [973, 123] width 230 height 19
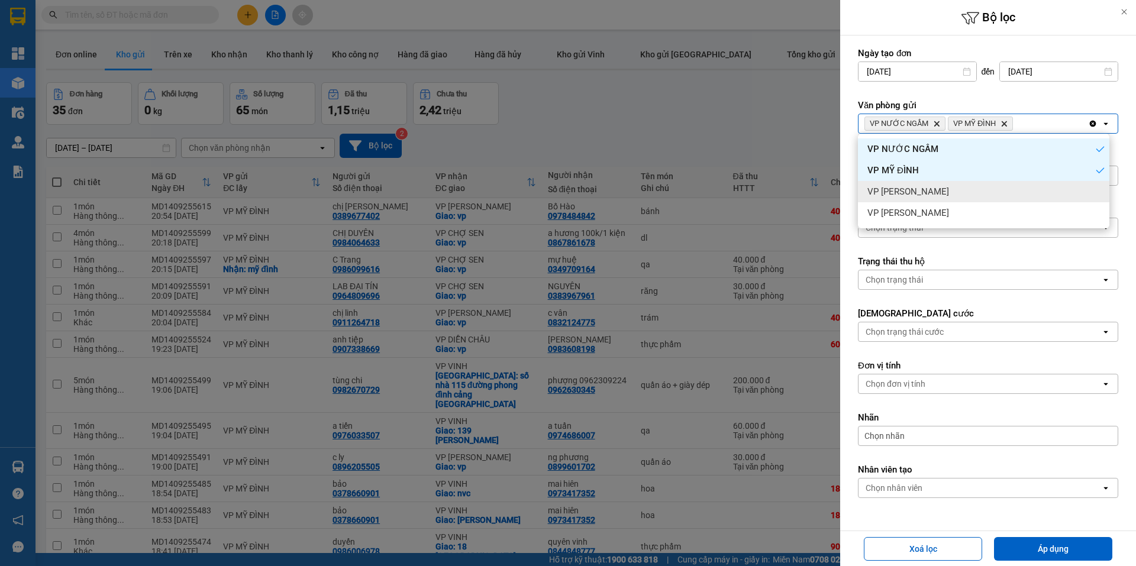
click at [902, 193] on span "VP [PERSON_NAME]" at bounding box center [908, 192] width 82 height 12
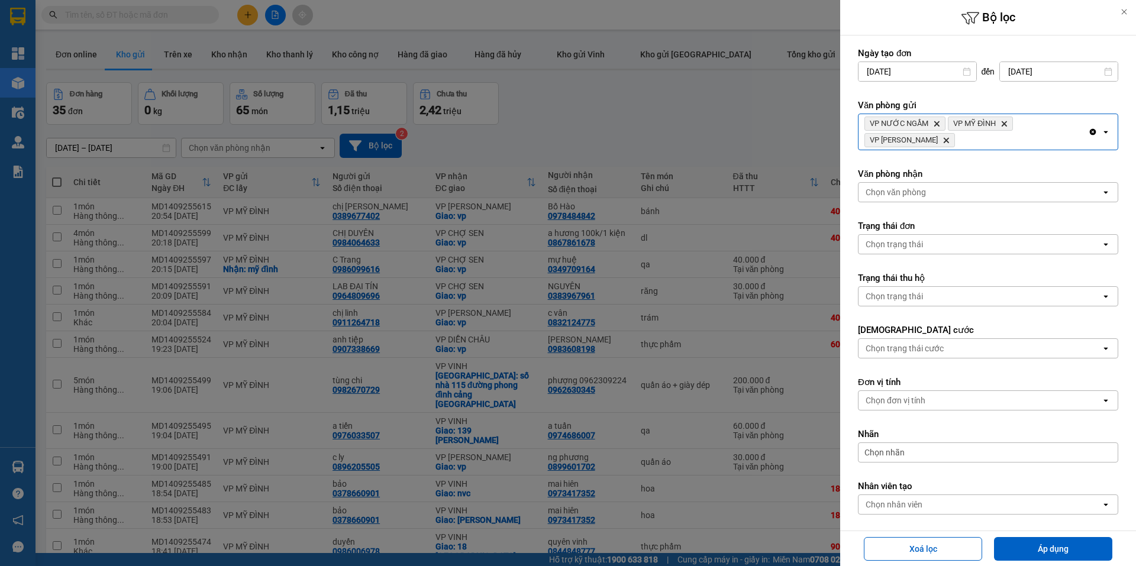
drag, startPoint x: 1030, startPoint y: 137, endPoint x: 1020, endPoint y: 143, distance: 11.2
click at [1028, 138] on div "VP NƯỚC NGẦM Delete VP MỸ ĐÌNH Delete VP NGỌC HỒI Delete" at bounding box center [973, 131] width 230 height 35
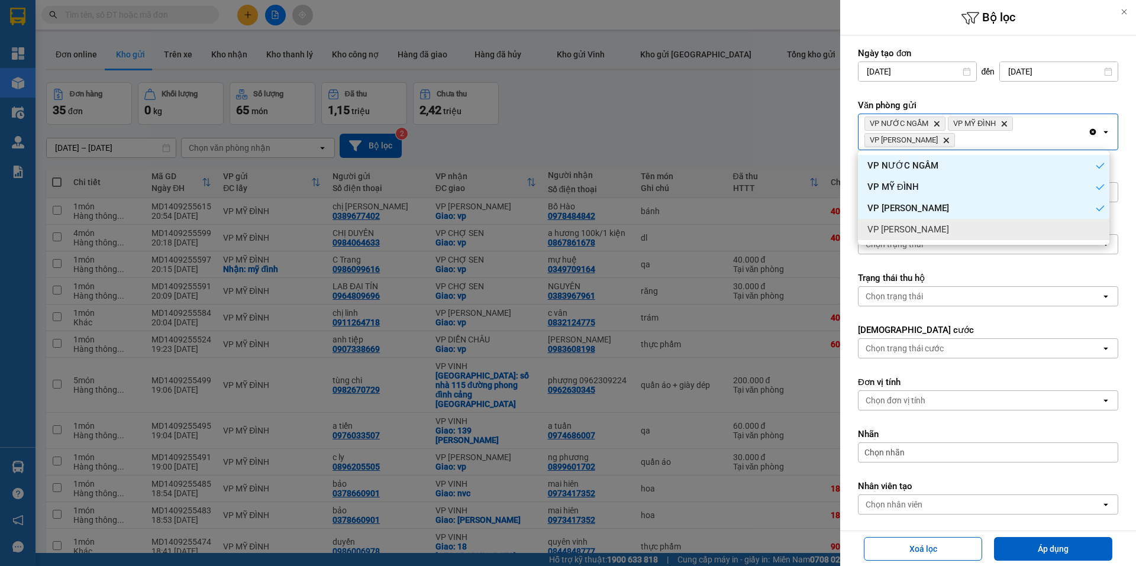
click at [936, 222] on div "VP [PERSON_NAME]" at bounding box center [983, 229] width 251 height 21
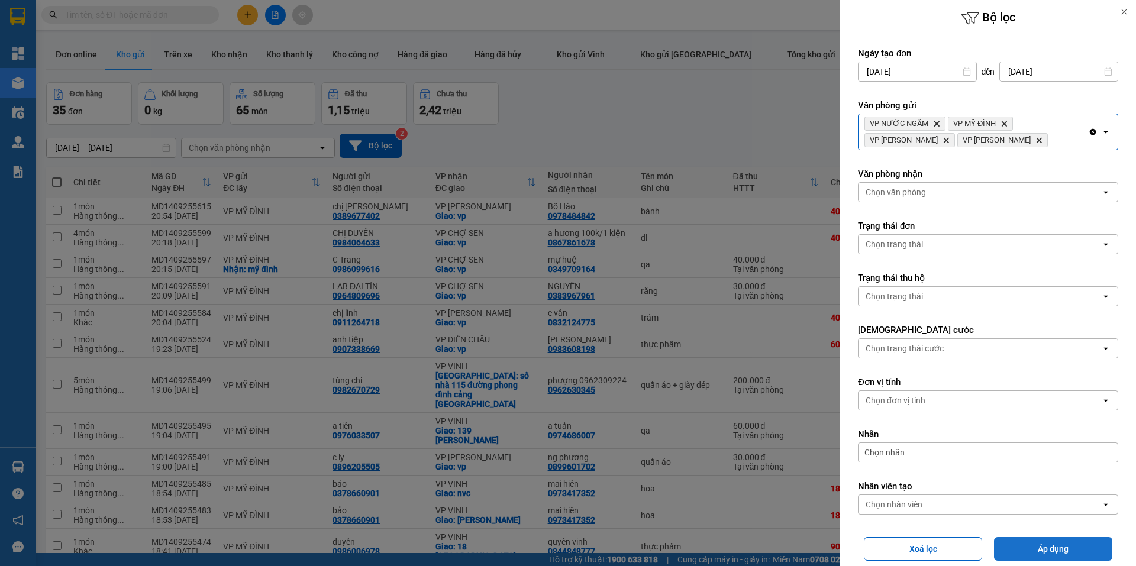
drag, startPoint x: 1019, startPoint y: 553, endPoint x: 1010, endPoint y: 545, distance: 12.2
click at [1019, 555] on button "Áp dụng" at bounding box center [1053, 549] width 118 height 24
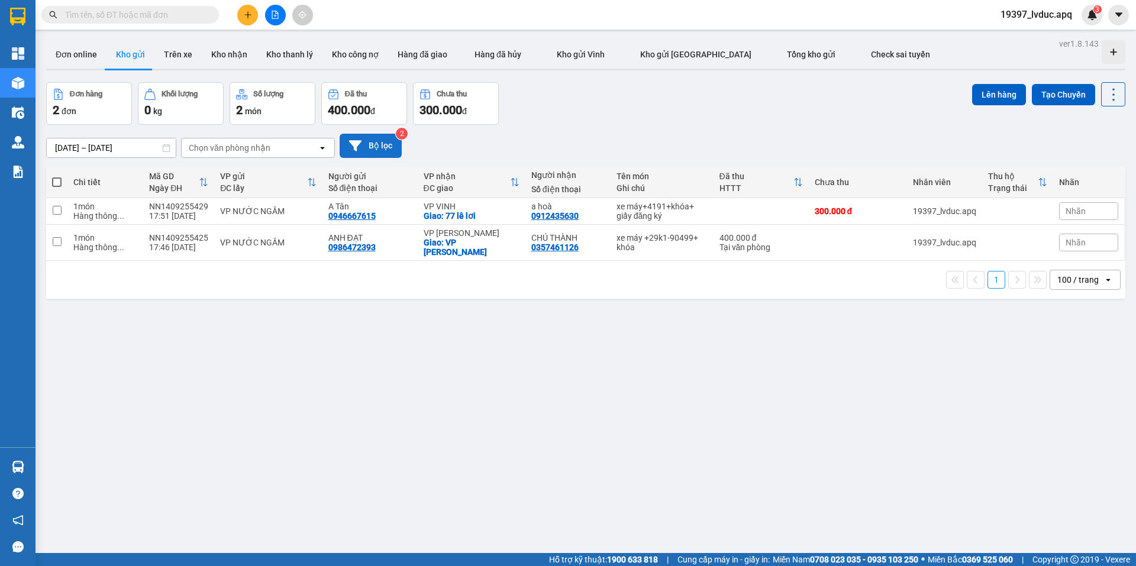
click at [372, 144] on button "Bộ lọc" at bounding box center [371, 146] width 62 height 24
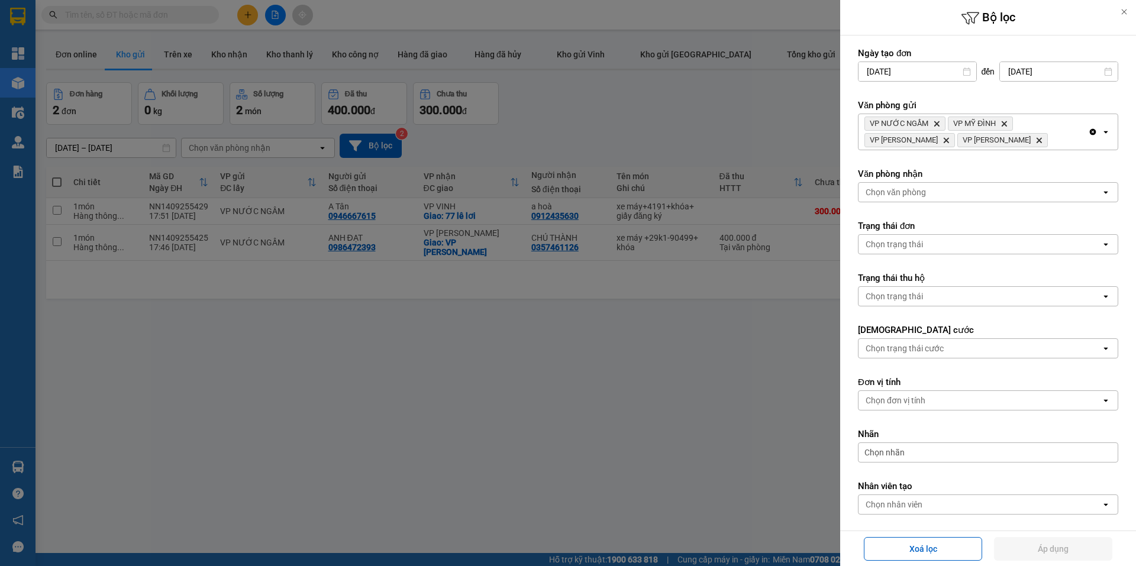
click at [996, 141] on span "VP GIA LÂM Delete" at bounding box center [1002, 140] width 91 height 14
click at [1036, 142] on icon "VP GIA LÂM, close by backspace" at bounding box center [1038, 140] width 5 height 5
click at [993, 142] on div "VP NƯỚC NGẦM Delete VP MỸ ĐÌNH Delete VP NGỌC HỒI Delete" at bounding box center [973, 131] width 230 height 35
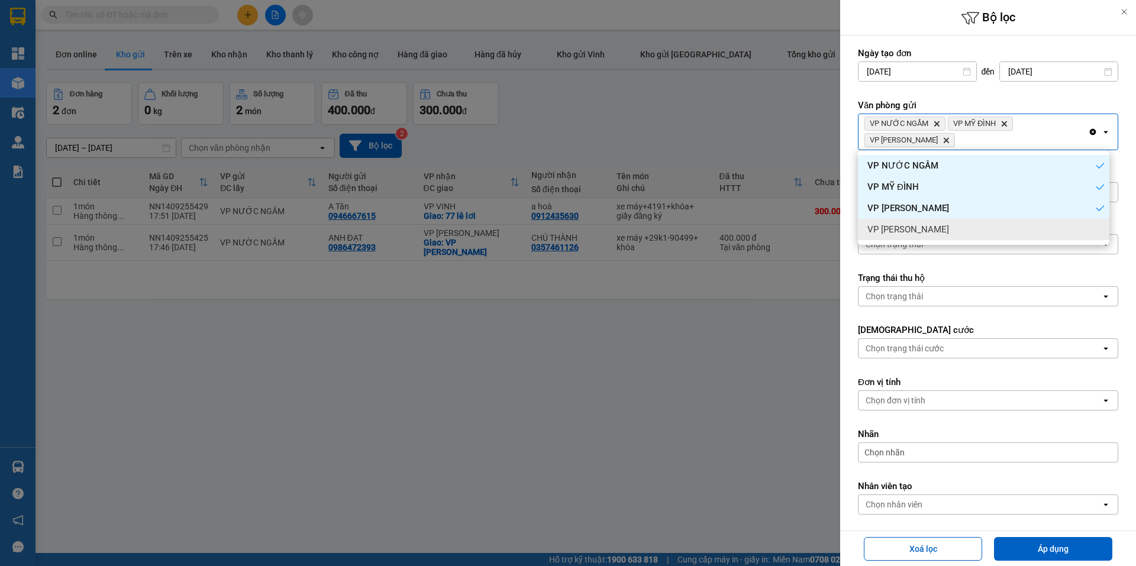
click at [929, 232] on div "VP [PERSON_NAME]" at bounding box center [983, 229] width 251 height 21
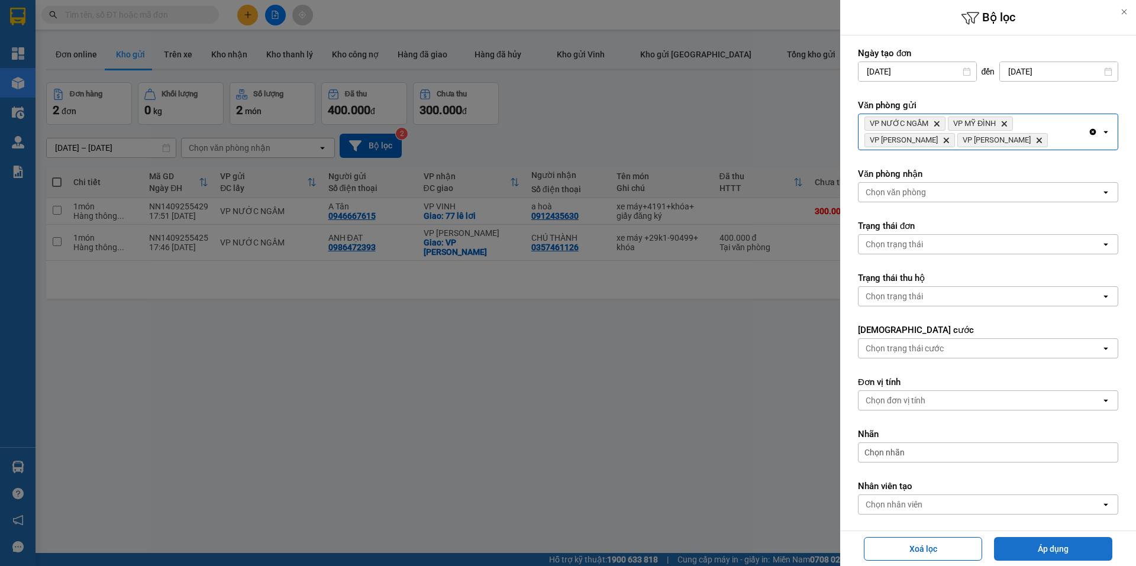
click at [1022, 542] on button "Áp dụng" at bounding box center [1053, 549] width 118 height 24
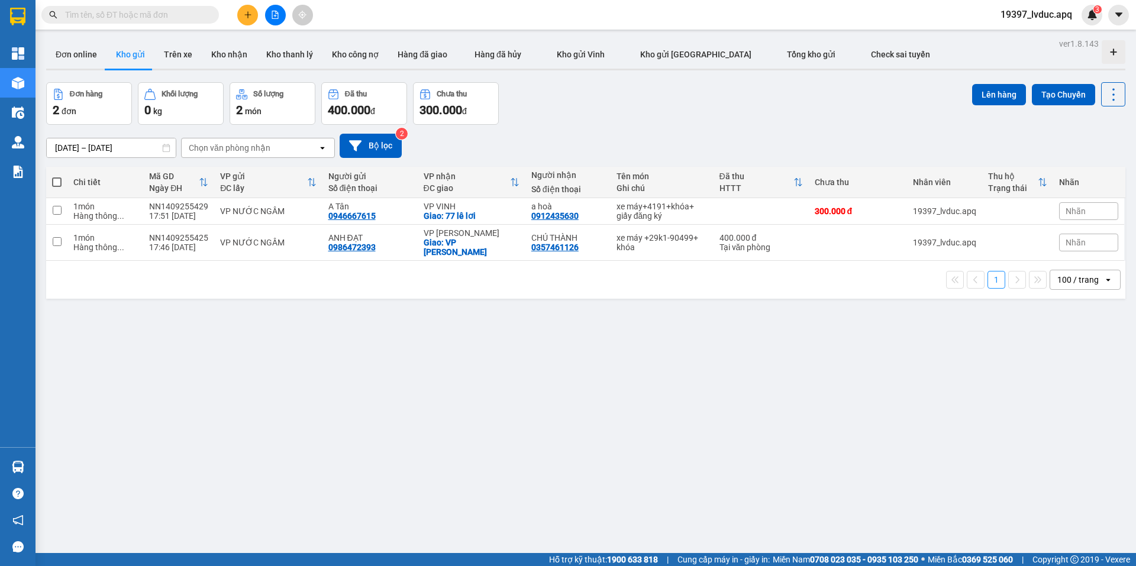
click at [601, 146] on div "12/09/2025 – 14/09/2025 Press the down arrow key to interact with the calendar …" at bounding box center [585, 146] width 1079 height 24
click at [267, 5] on div at bounding box center [275, 15] width 89 height 21
click at [278, 27] on div "Kết quả tìm kiếm ( 10000 ) Bộ lọc Ngày tạo đơn gần nhất Mã ĐH Trạng thái Món hà…" at bounding box center [568, 15] width 1136 height 30
click at [275, 17] on icon "file-add" at bounding box center [275, 15] width 8 height 8
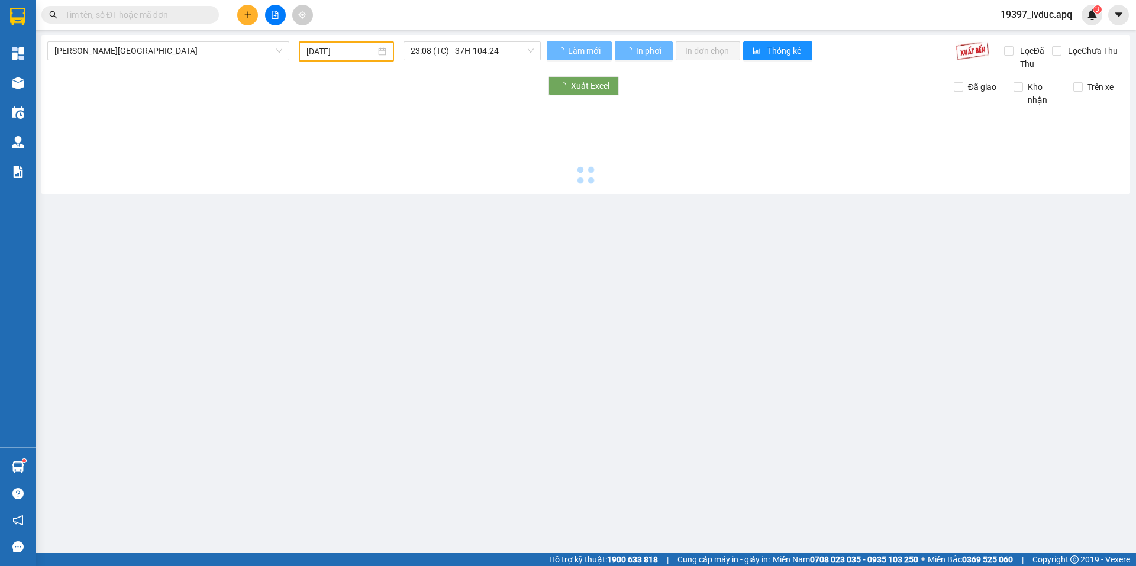
type input "[DATE]"
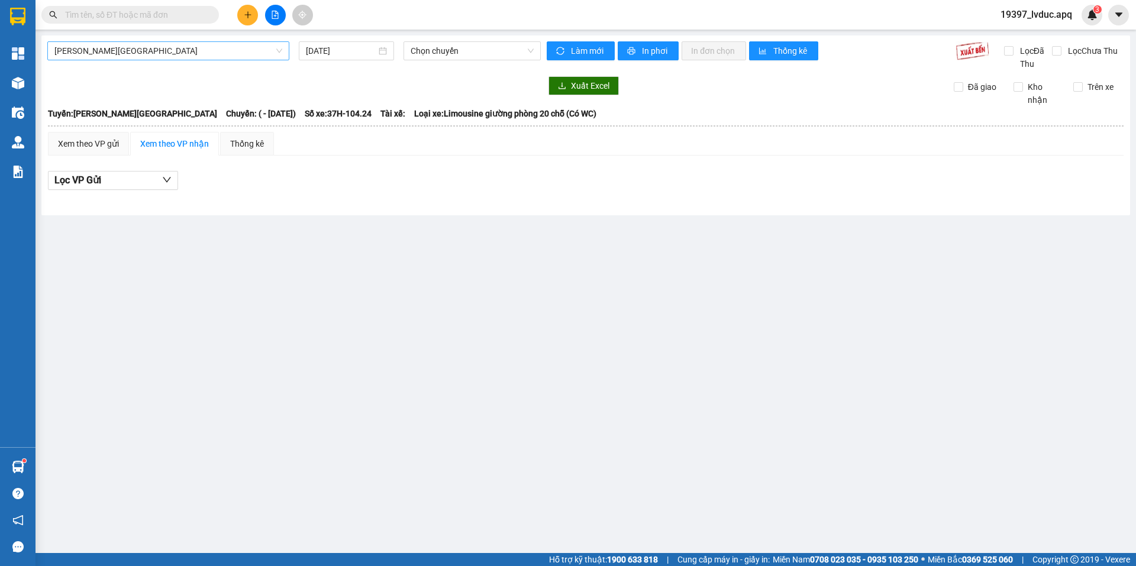
click at [232, 50] on span "[PERSON_NAME][GEOGRAPHIC_DATA]" at bounding box center [168, 51] width 228 height 18
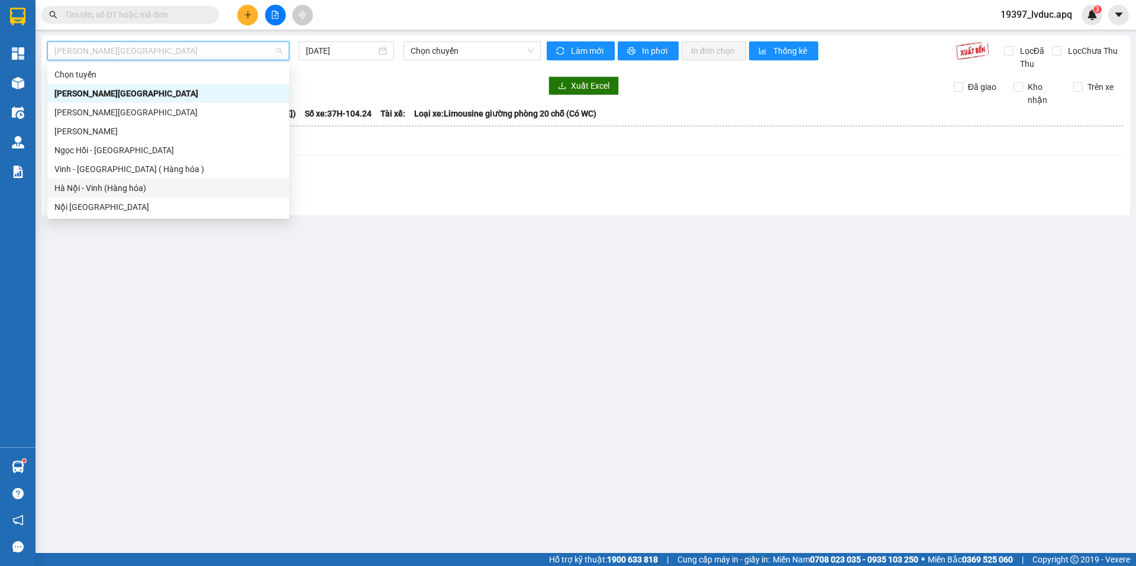
click at [151, 192] on div "Hà Nội - Vinh (Hàng hóa)" at bounding box center [168, 188] width 228 height 13
type input "[DATE]"
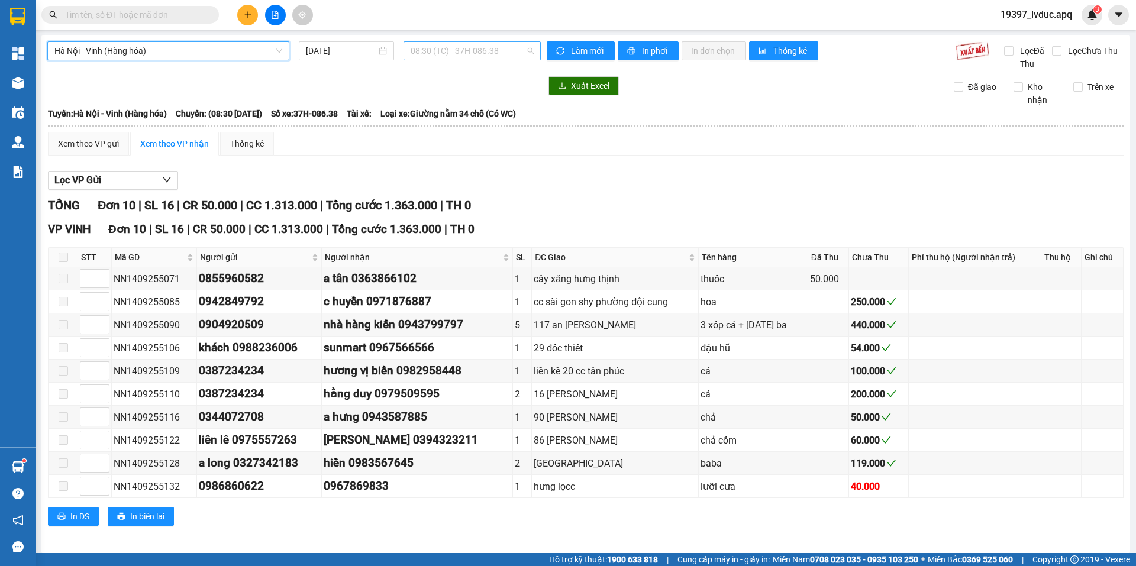
click at [437, 56] on span "08:30 (TC) - 37H-086.38" at bounding box center [472, 51] width 123 height 18
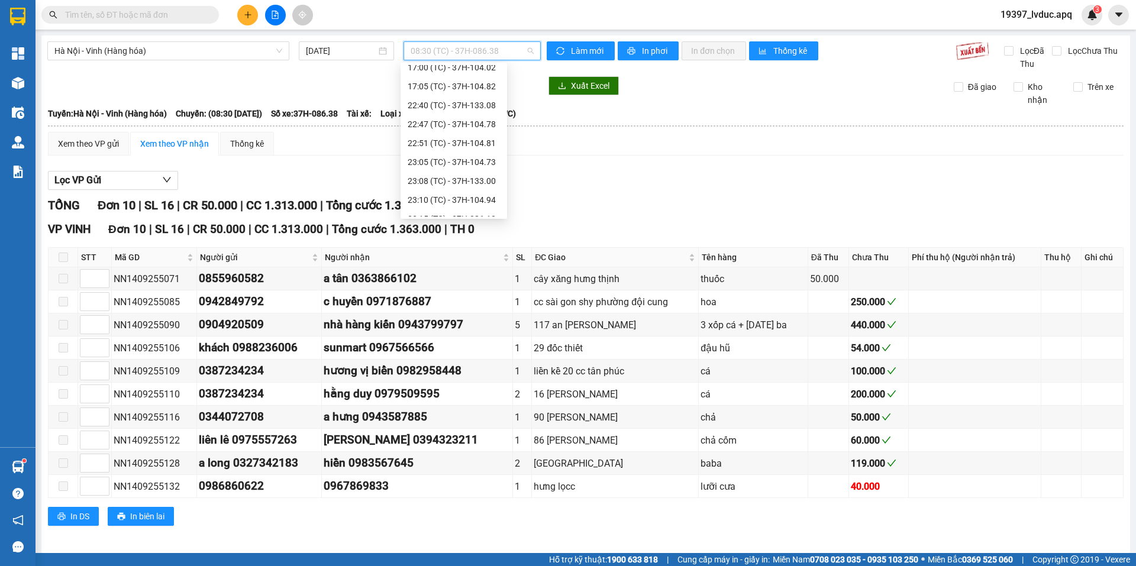
scroll to position [189, 0]
click at [421, 96] on div "22:40 (TC) - 37H-133.08" at bounding box center [454, 93] width 92 height 13
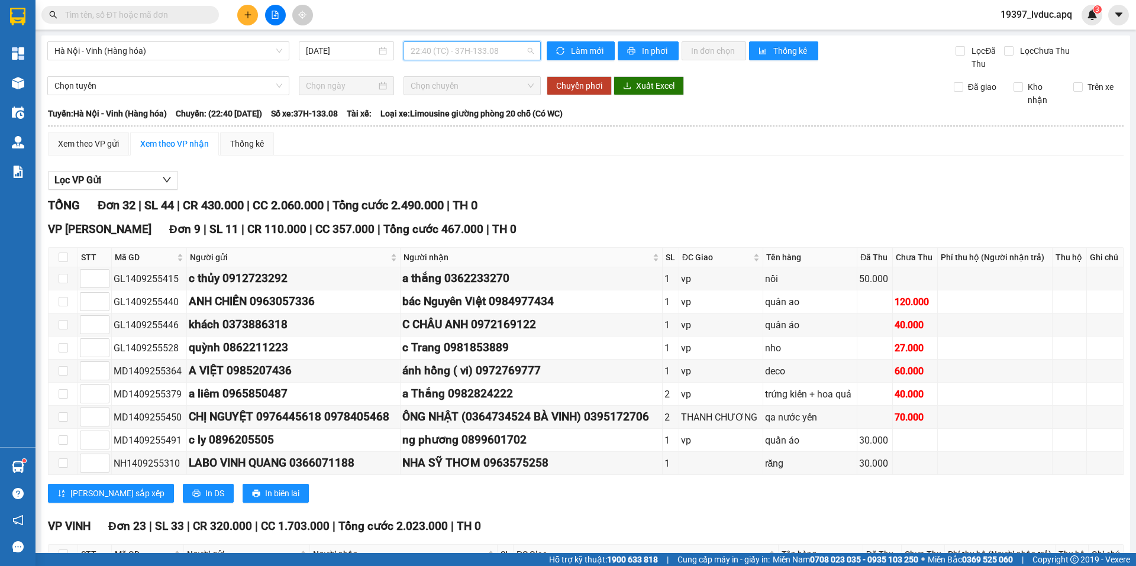
click at [470, 52] on span "22:40 (TC) - 37H-133.08" at bounding box center [472, 51] width 123 height 18
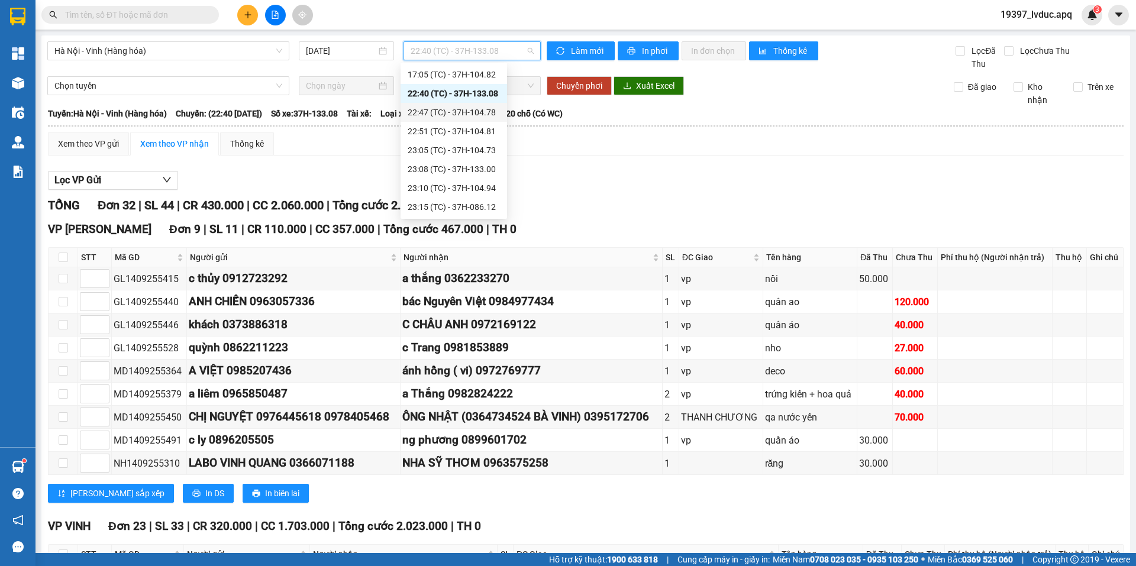
click at [458, 109] on div "22:47 (TC) - 37H-104.78" at bounding box center [454, 112] width 92 height 13
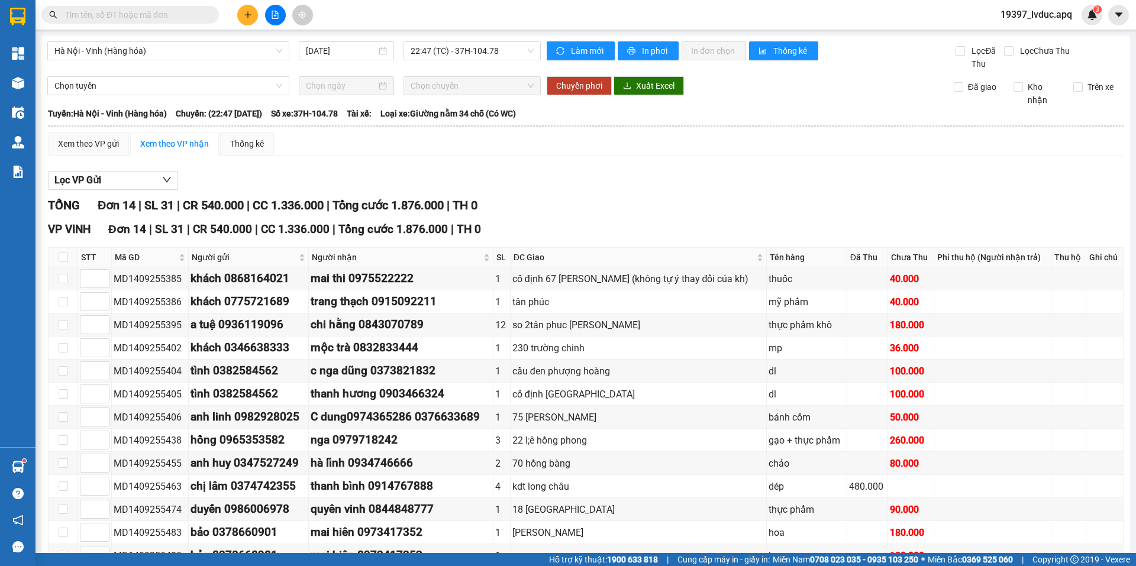
click at [473, 61] on div "Hà Nội - Vinh (Hàng hóa) 14/09/2025 22:47 (TC) - 37H-104.78" at bounding box center [293, 55] width 493 height 29
click at [478, 49] on span "22:47 (TC) - 37H-104.78" at bounding box center [472, 51] width 123 height 18
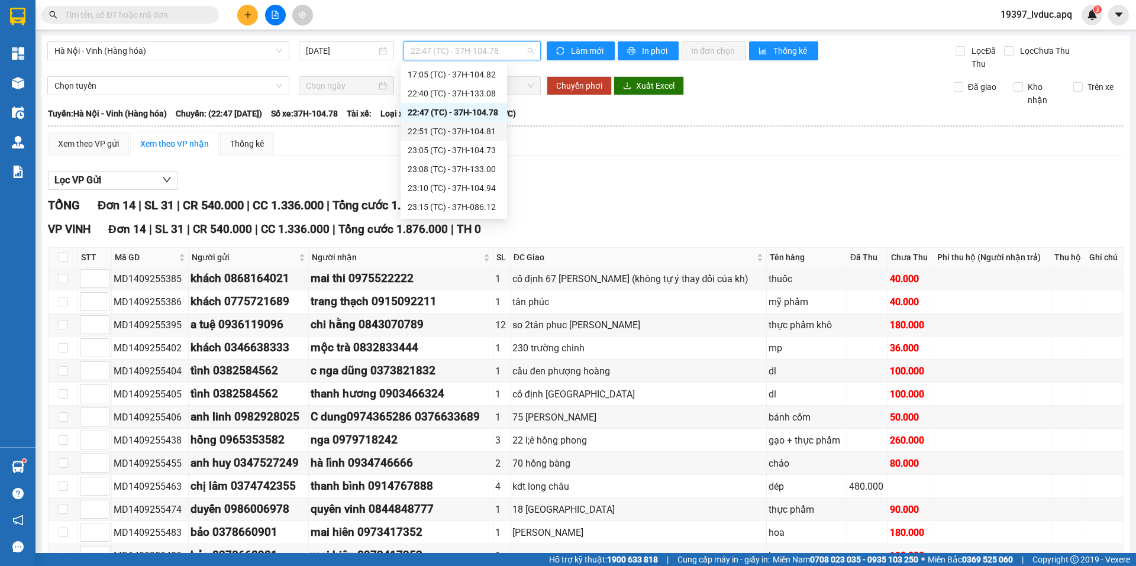
click at [466, 130] on div "22:51 (TC) - 37H-104.81" at bounding box center [454, 131] width 92 height 13
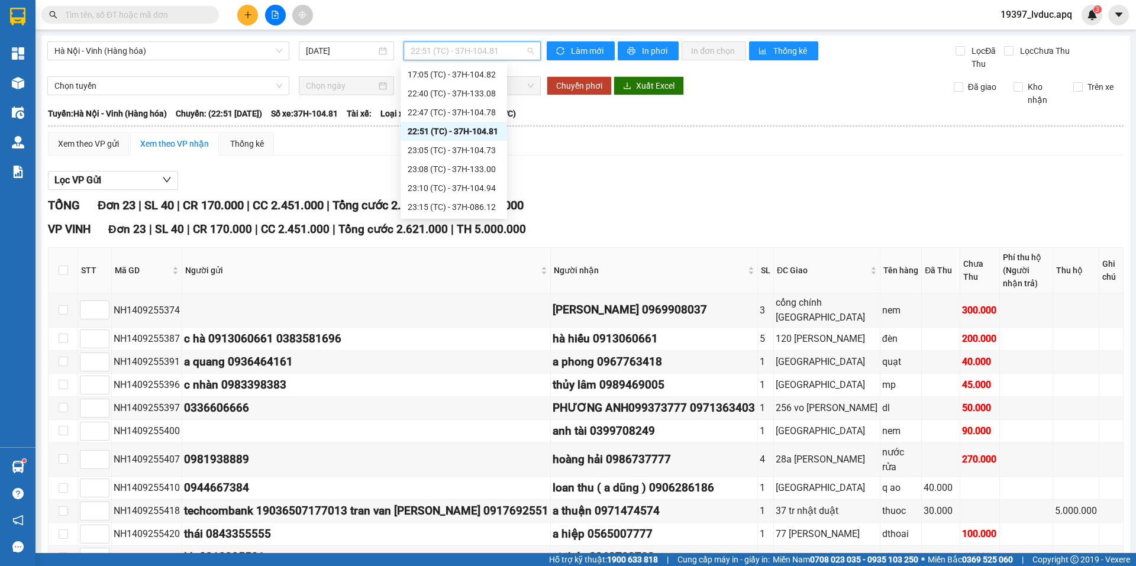
click at [477, 43] on span "22:51 (TC) - 37H-104.81" at bounding box center [472, 51] width 123 height 18
click at [453, 144] on div "23:05 (TC) - 37H-104.73" at bounding box center [454, 150] width 92 height 13
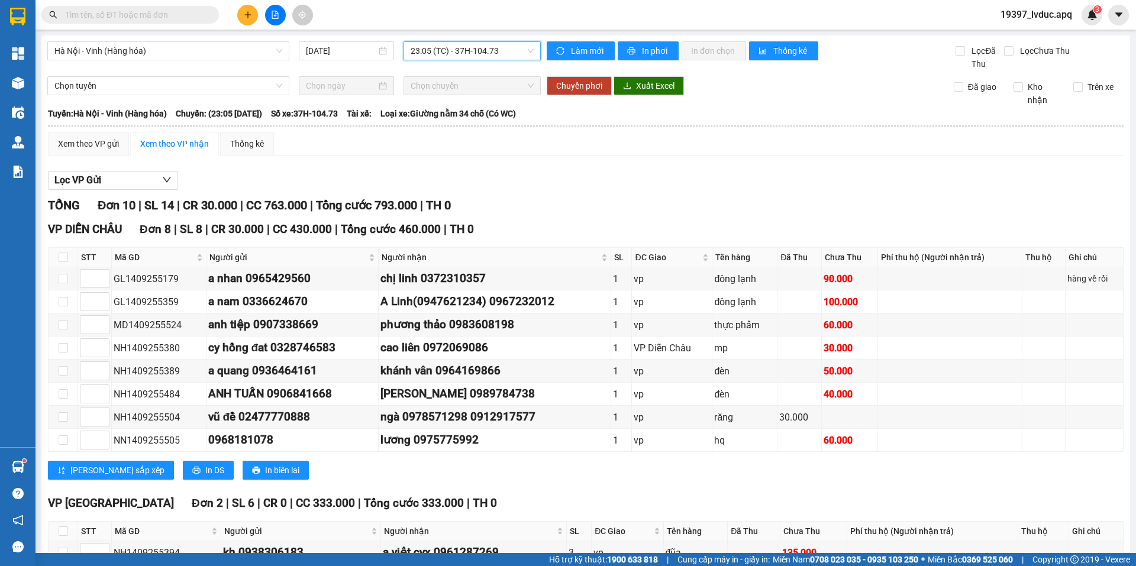
click at [459, 57] on span "23:05 (TC) - 37H-104.73" at bounding box center [472, 51] width 123 height 18
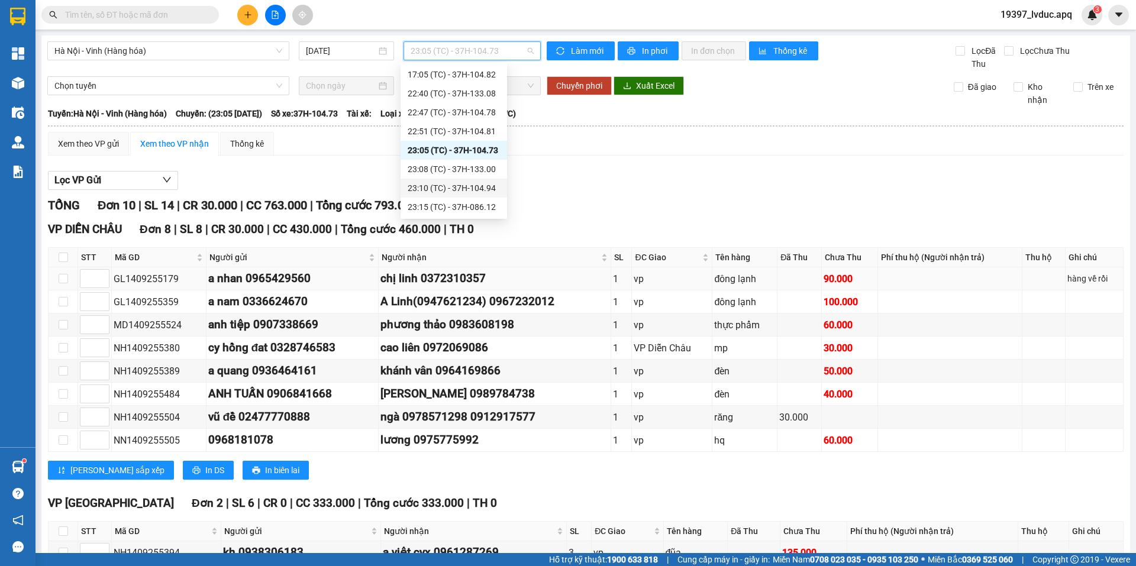
scroll to position [95, 0]
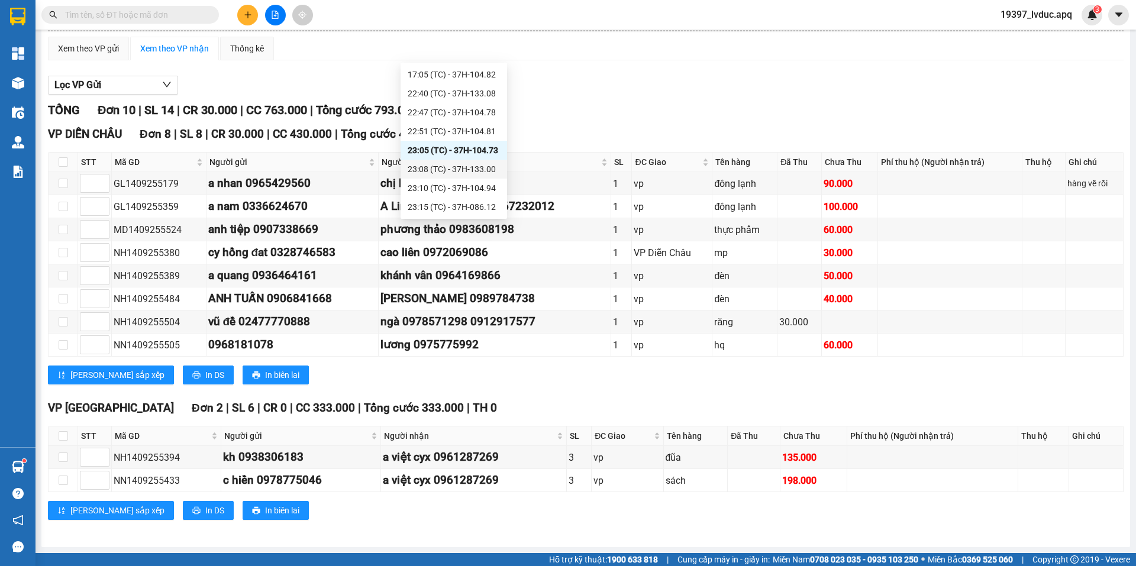
click at [473, 173] on div "23:08 (TC) - 37H-133.00" at bounding box center [454, 169] width 92 height 13
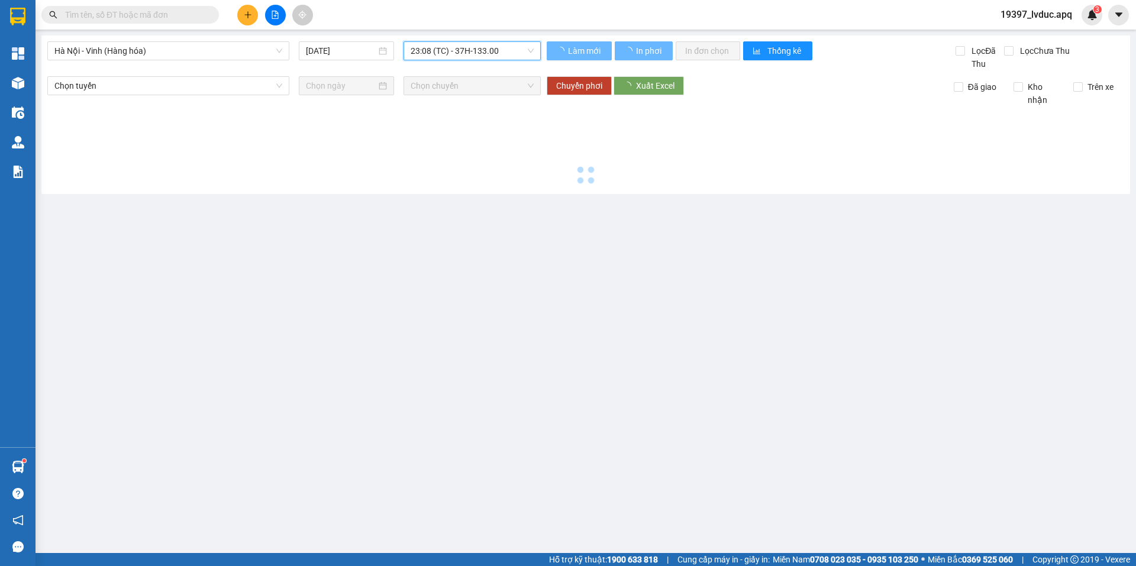
scroll to position [0, 0]
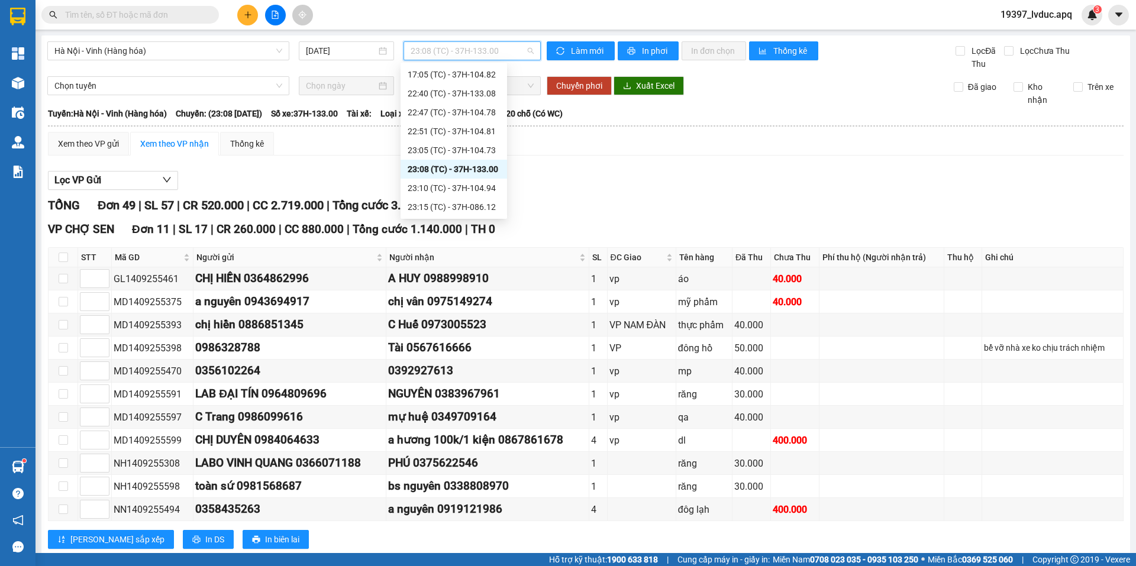
drag, startPoint x: 468, startPoint y: 56, endPoint x: 467, endPoint y: 75, distance: 19.0
click at [468, 57] on span "23:08 (TC) - 37H-133.00" at bounding box center [472, 51] width 123 height 18
click at [460, 186] on div "23:10 (TC) - 37H-104.94" at bounding box center [454, 188] width 92 height 13
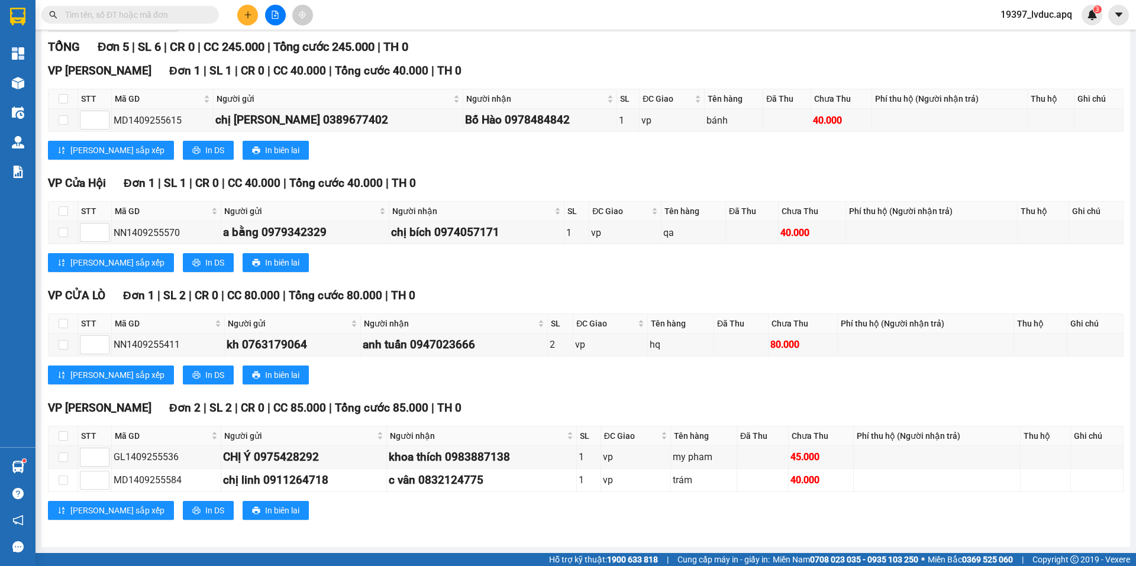
scroll to position [40, 0]
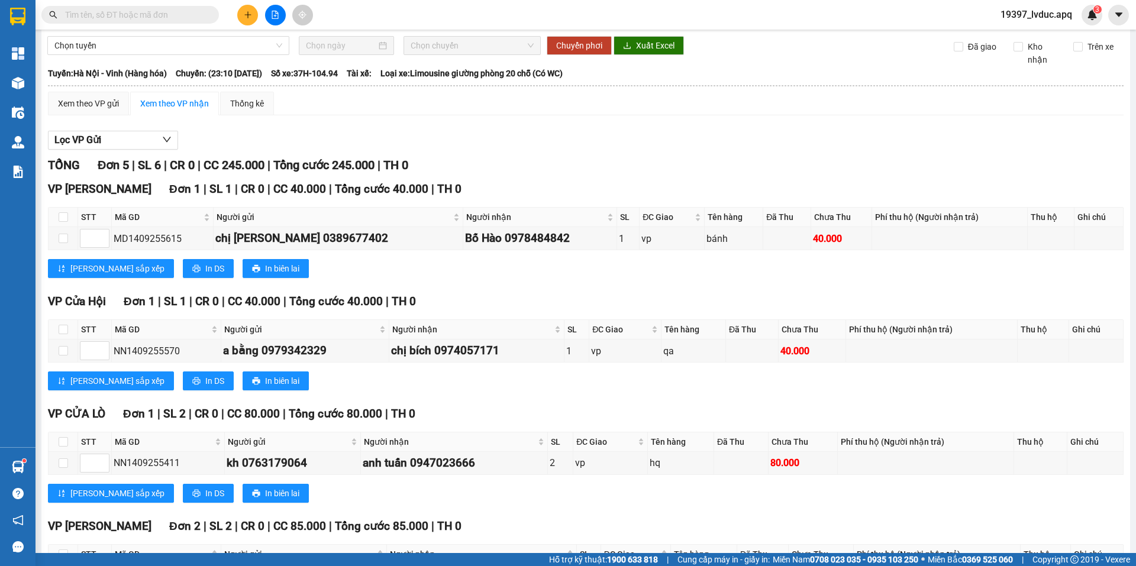
click at [463, 45] on span "Chọn chuyến" at bounding box center [472, 46] width 123 height 18
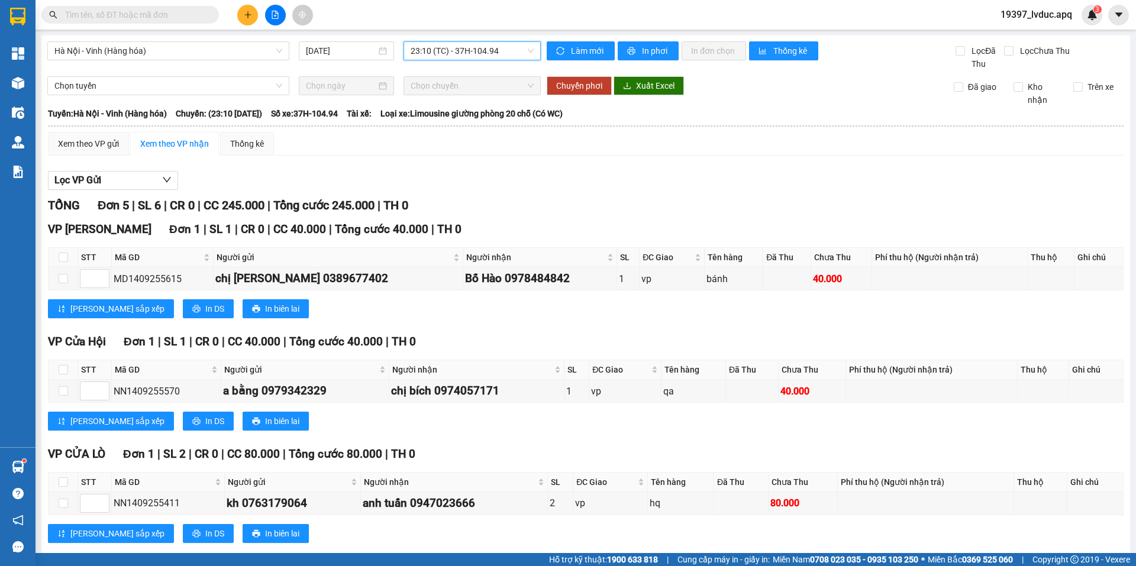
click at [465, 49] on span "23:10 (TC) - 37H-104.94" at bounding box center [472, 51] width 123 height 18
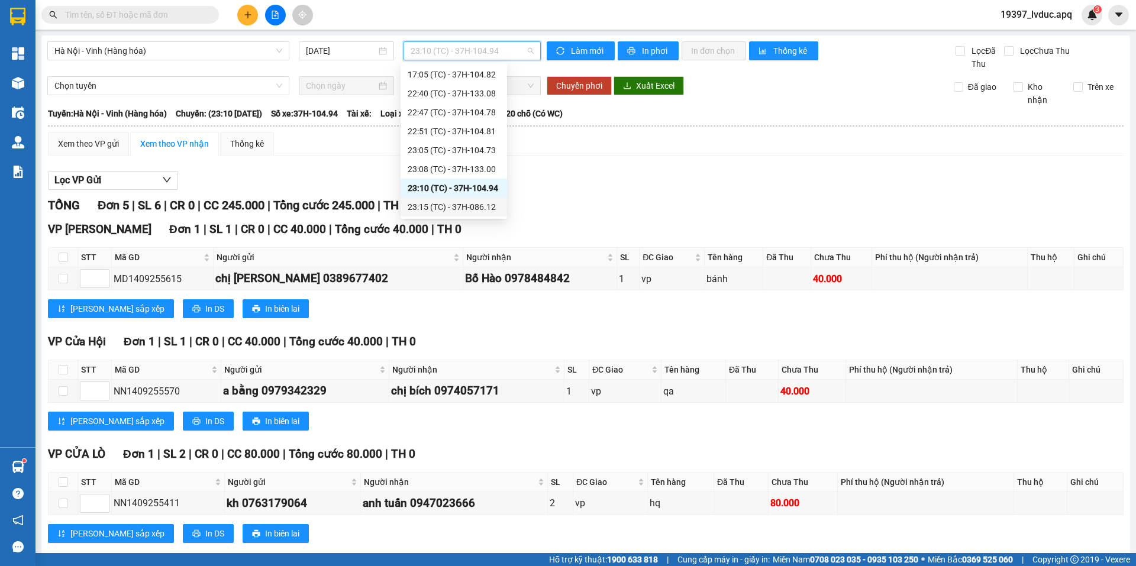
click at [432, 203] on div "23:15 (TC) - 37H-086.12" at bounding box center [454, 207] width 92 height 13
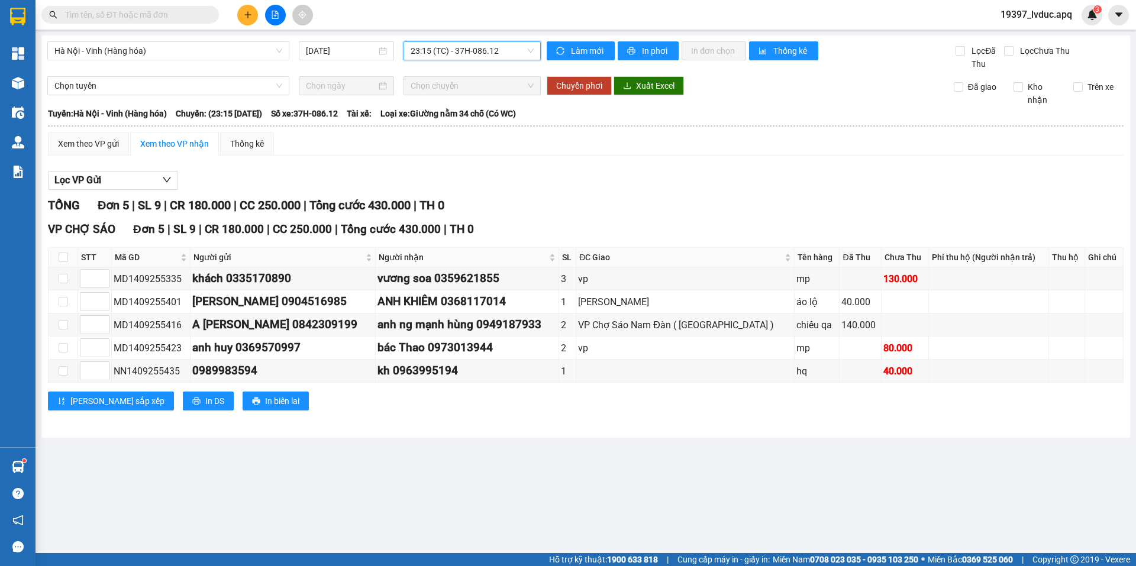
click at [170, 17] on input "text" at bounding box center [135, 14] width 140 height 13
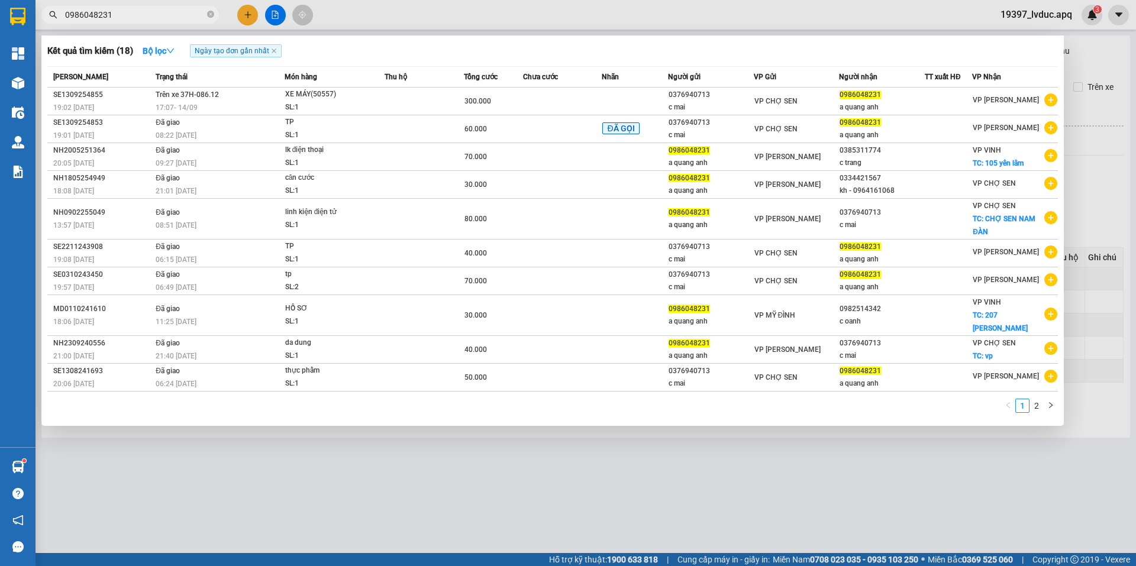
type input "0986048231"
click at [1073, 61] on div at bounding box center [568, 283] width 1136 height 566
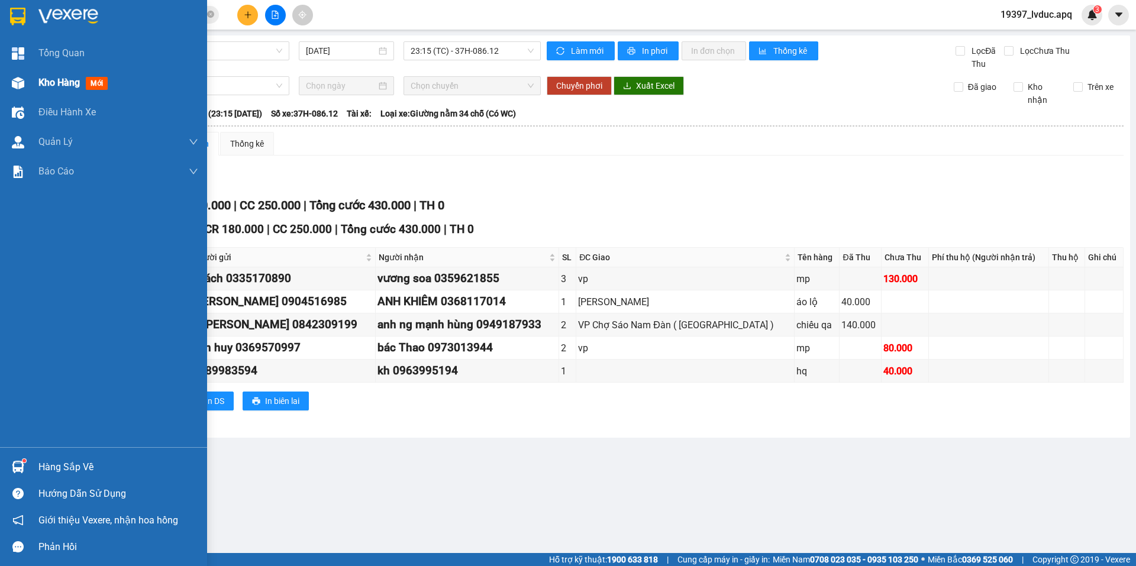
click at [20, 81] on img at bounding box center [18, 83] width 12 height 12
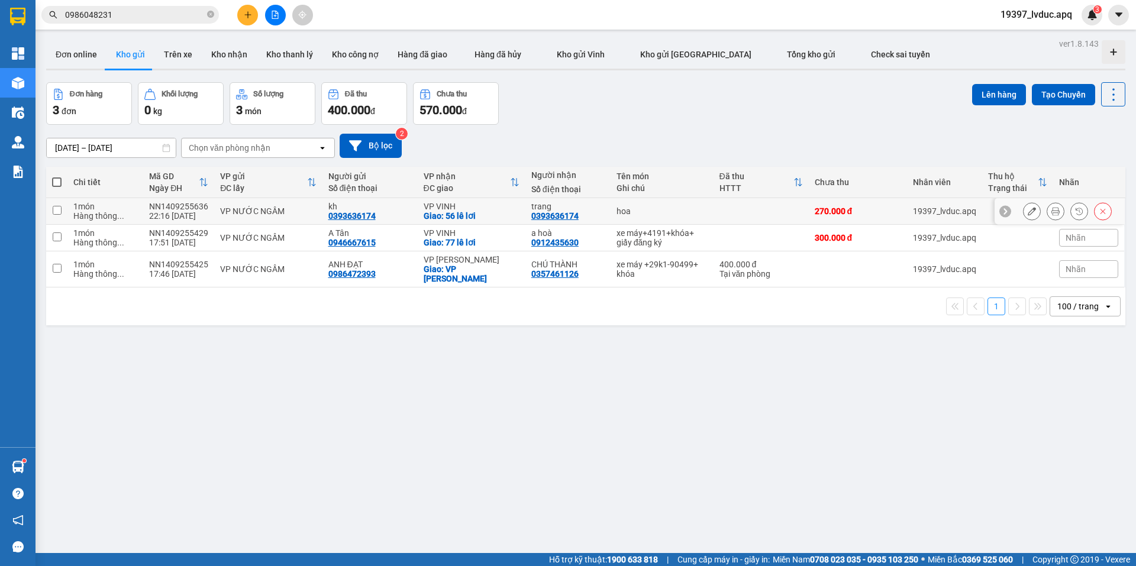
click at [563, 211] on div "0393636174" at bounding box center [554, 215] width 47 height 9
click at [303, 214] on div "VP NƯỚC NGẦM" at bounding box center [268, 210] width 96 height 9
checkbox input "true"
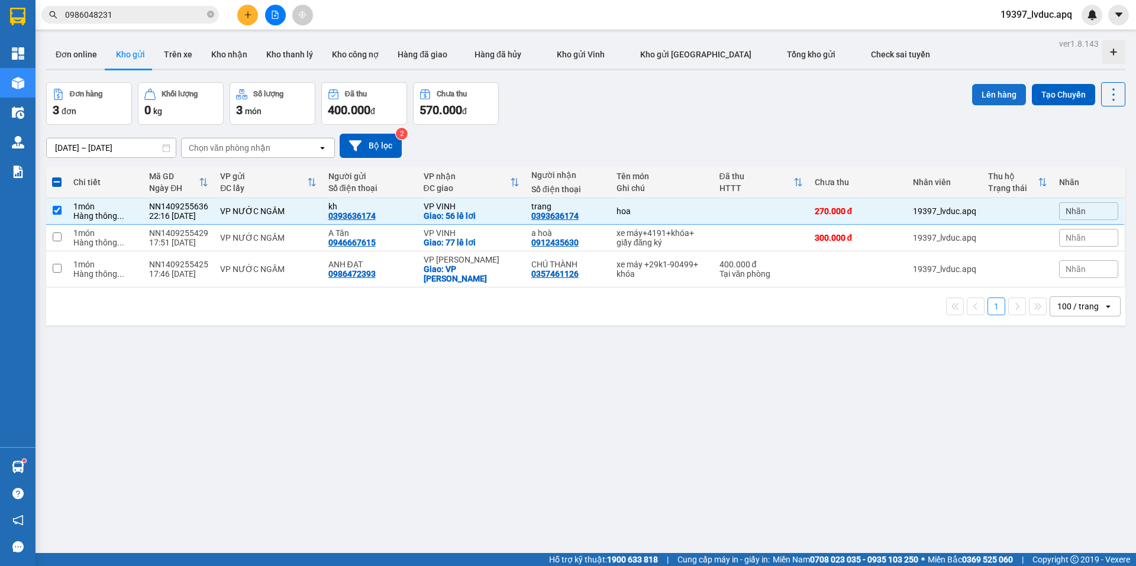
click at [979, 99] on button "Lên hàng" at bounding box center [999, 94] width 54 height 21
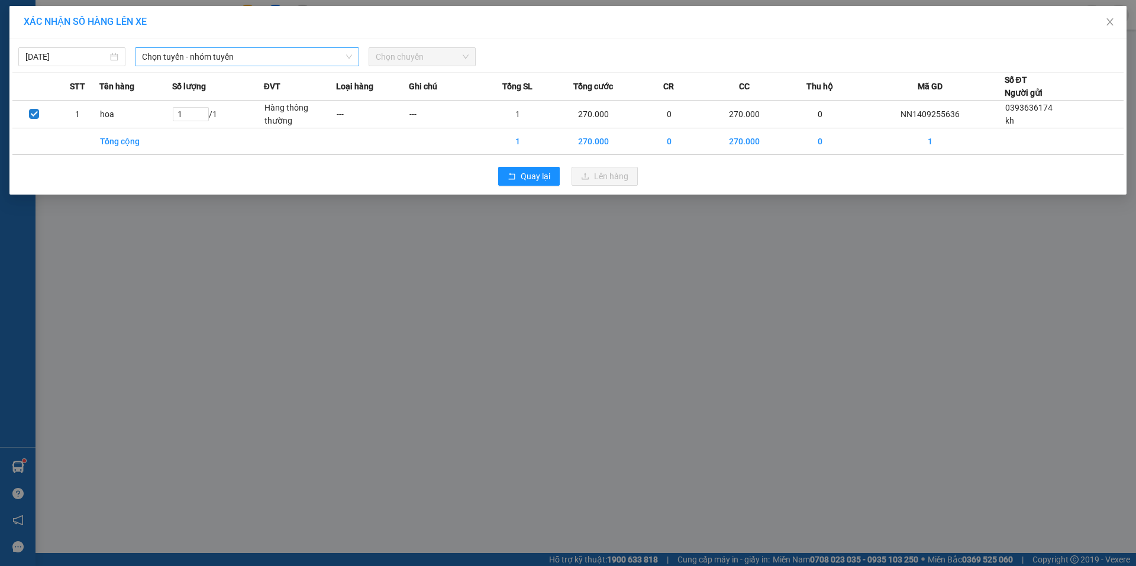
click at [231, 62] on span "Chọn tuyến - nhóm tuyến" at bounding box center [247, 57] width 210 height 18
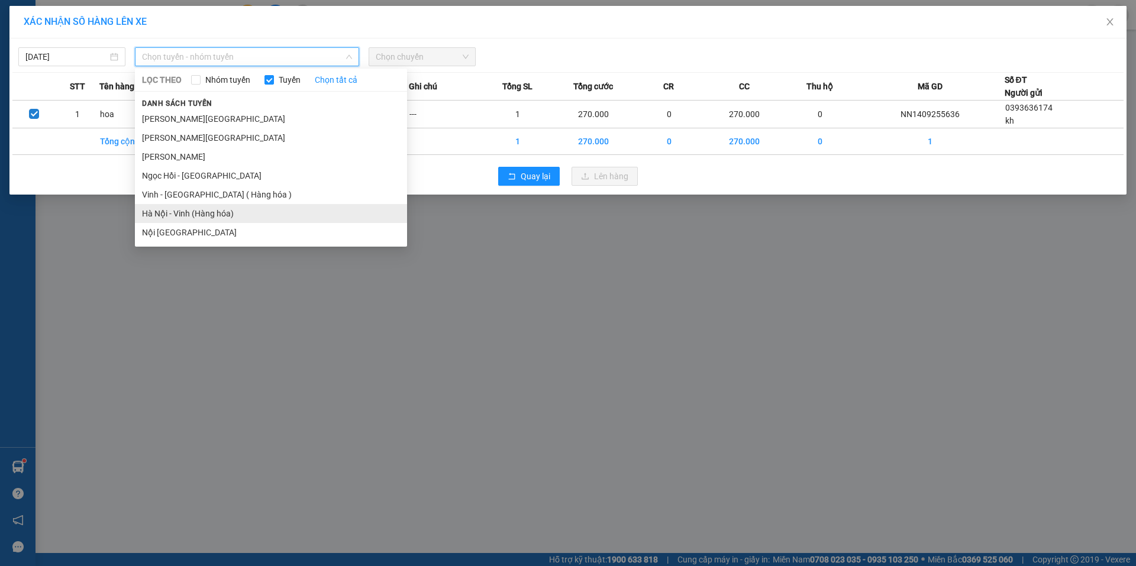
click at [209, 209] on li "Hà Nội - Vinh (Hàng hóa)" at bounding box center [271, 213] width 272 height 19
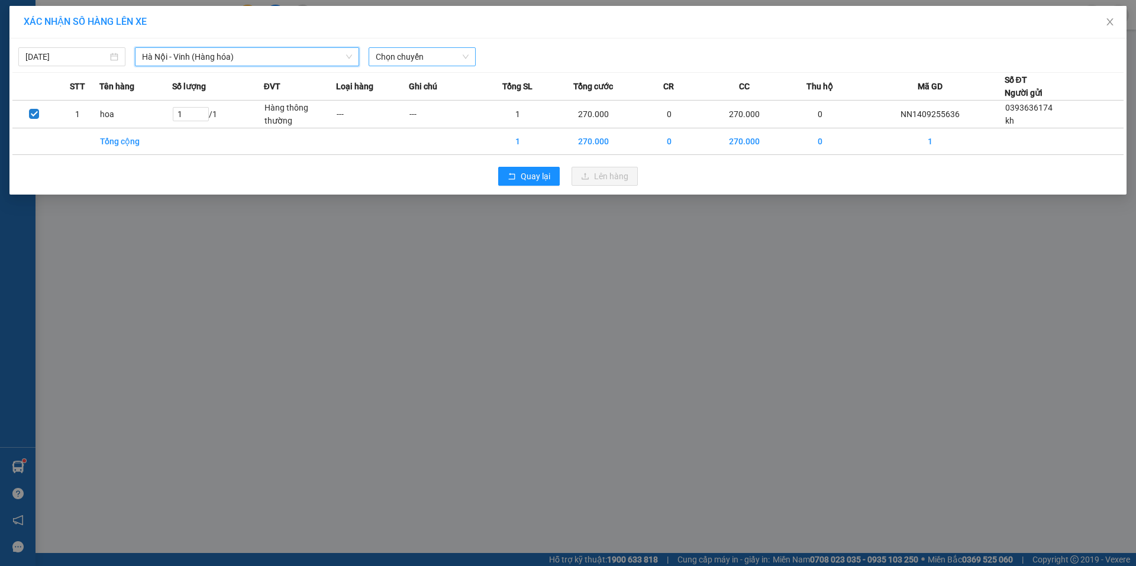
click at [434, 53] on span "Chọn chuyến" at bounding box center [422, 57] width 93 height 18
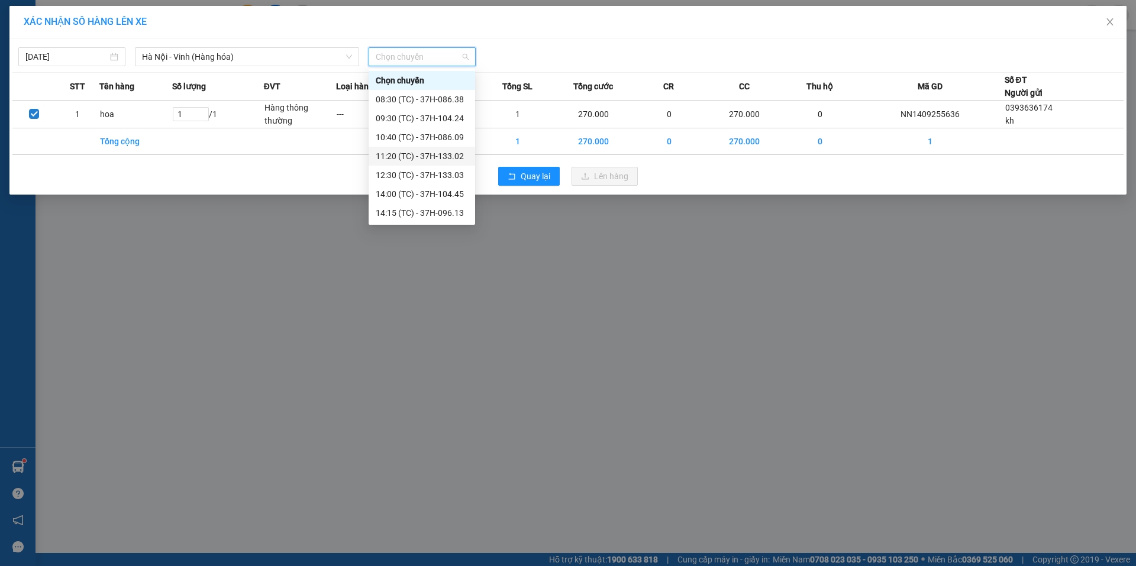
scroll to position [189, 0]
click at [461, 214] on div "23:15 (TC) - 37H-086.12" at bounding box center [422, 212] width 92 height 13
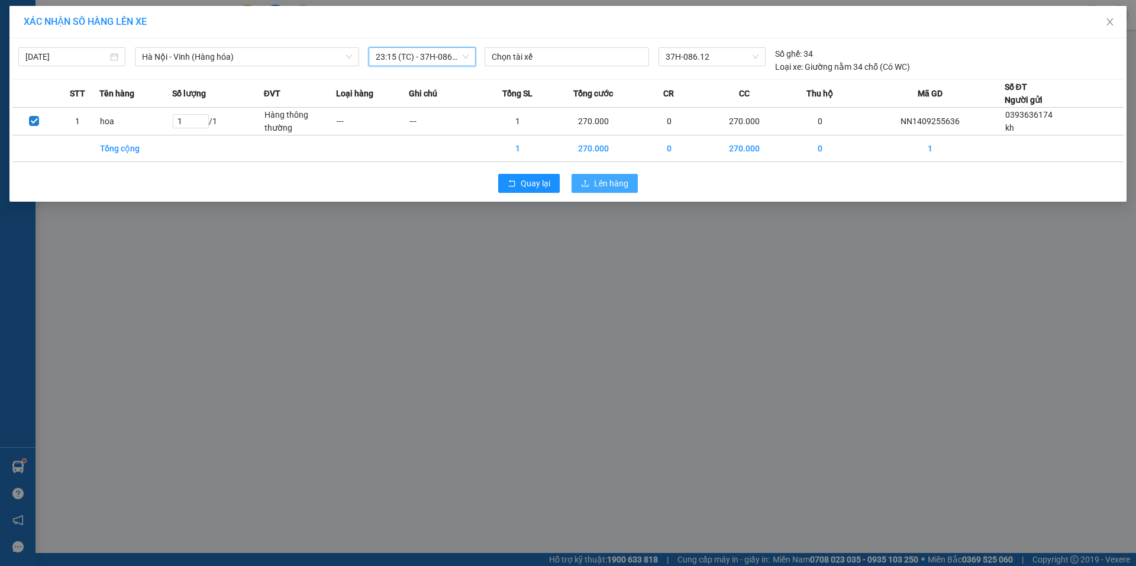
click at [595, 181] on span "Lên hàng" at bounding box center [611, 183] width 34 height 13
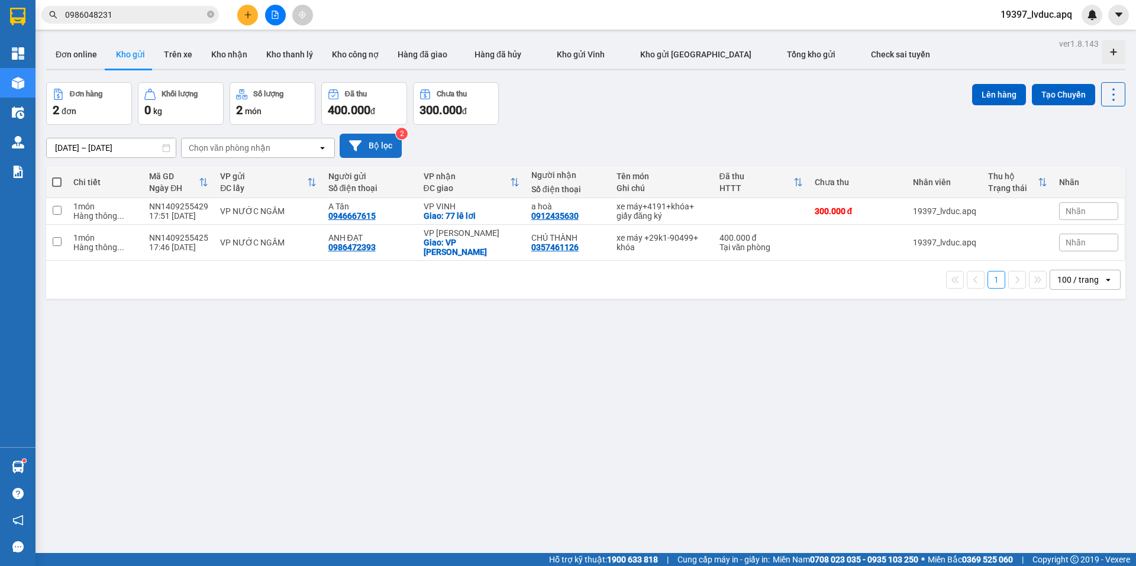
click at [357, 146] on icon at bounding box center [355, 145] width 12 height 11
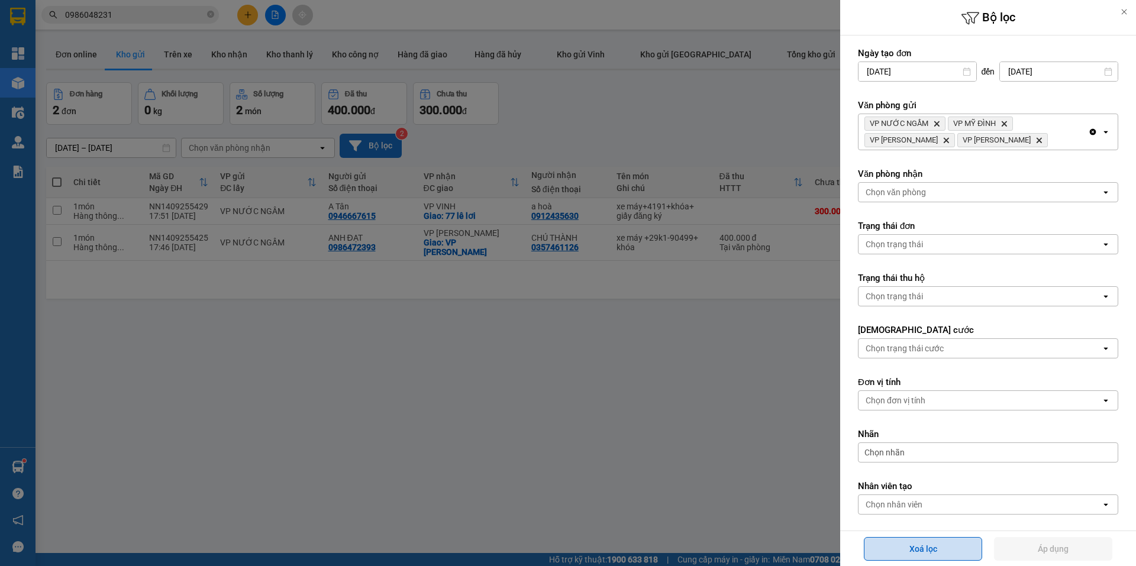
click at [922, 544] on button "Xoá lọc" at bounding box center [923, 549] width 118 height 24
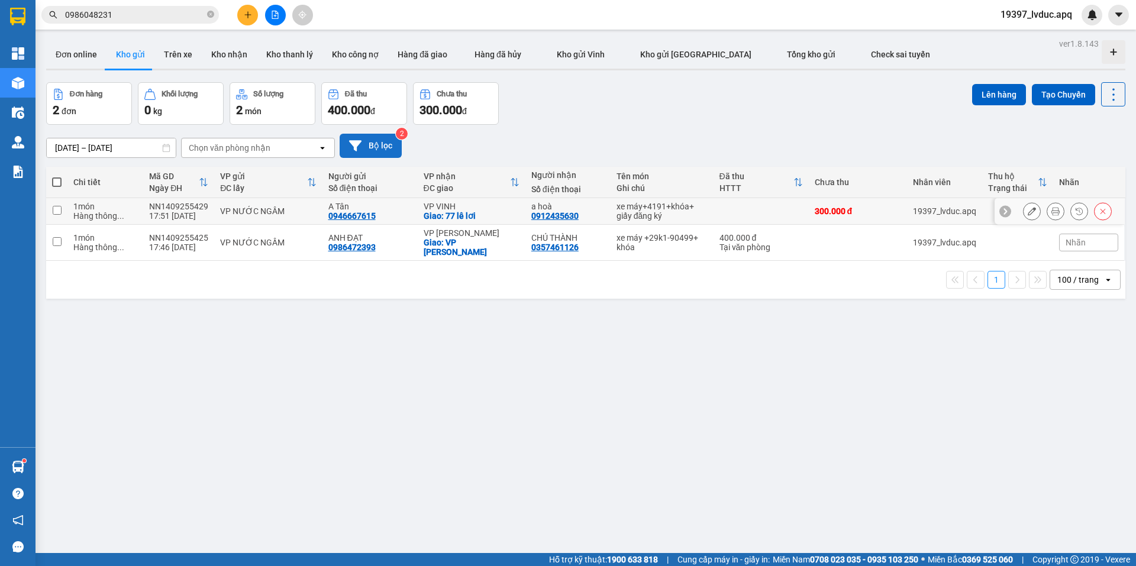
drag, startPoint x: 630, startPoint y: 209, endPoint x: 629, endPoint y: 251, distance: 42.0
click at [628, 214] on div "xe máy+4191+khóa+ giấy đăng ký" at bounding box center [661, 211] width 91 height 19
checkbox input "true"
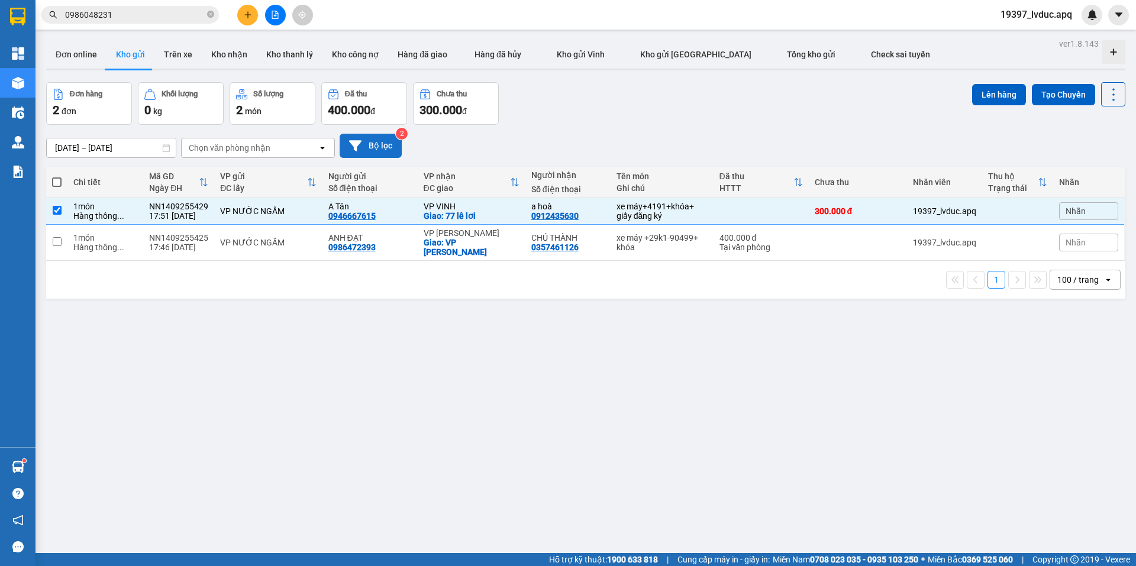
drag, startPoint x: 629, startPoint y: 251, endPoint x: 634, endPoint y: 232, distance: 20.1
click at [629, 248] on div "Chi tiết Mã GD Ngày ĐH VP gửi ĐC lấy Người gửi Số điện thoại VP nhận ĐC giao Ng…" at bounding box center [585, 233] width 1079 height 132
click at [634, 233] on div "xe máy +29k1-90499+ khóa" at bounding box center [661, 242] width 91 height 19
checkbox input "true"
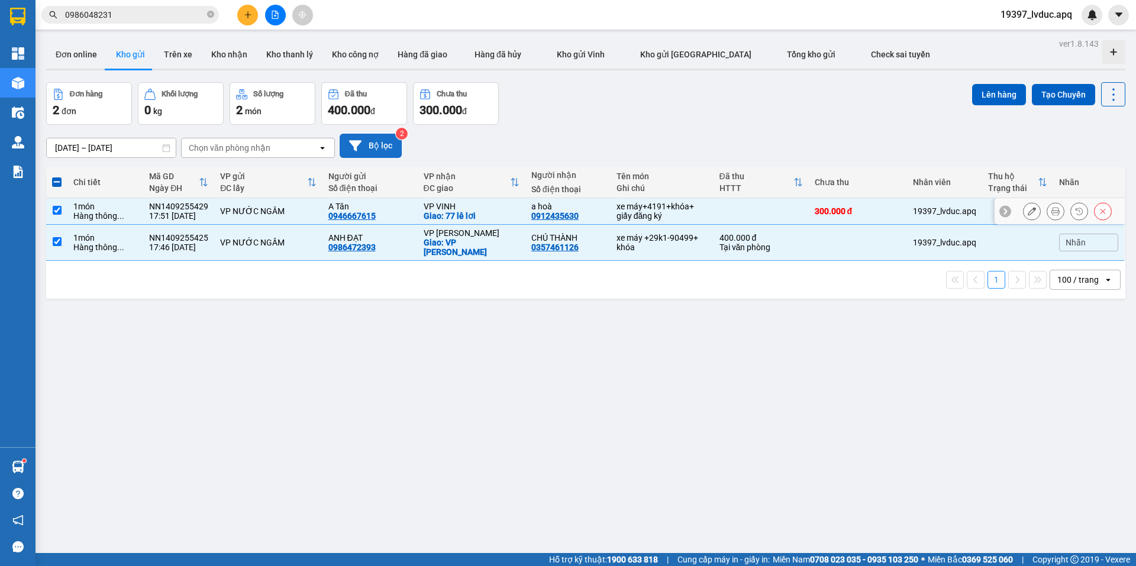
drag, startPoint x: 628, startPoint y: 218, endPoint x: 619, endPoint y: 229, distance: 13.9
click at [628, 218] on div "xe máy+4191+khóa+ giấy đăng ký" at bounding box center [661, 211] width 91 height 19
checkbox input "false"
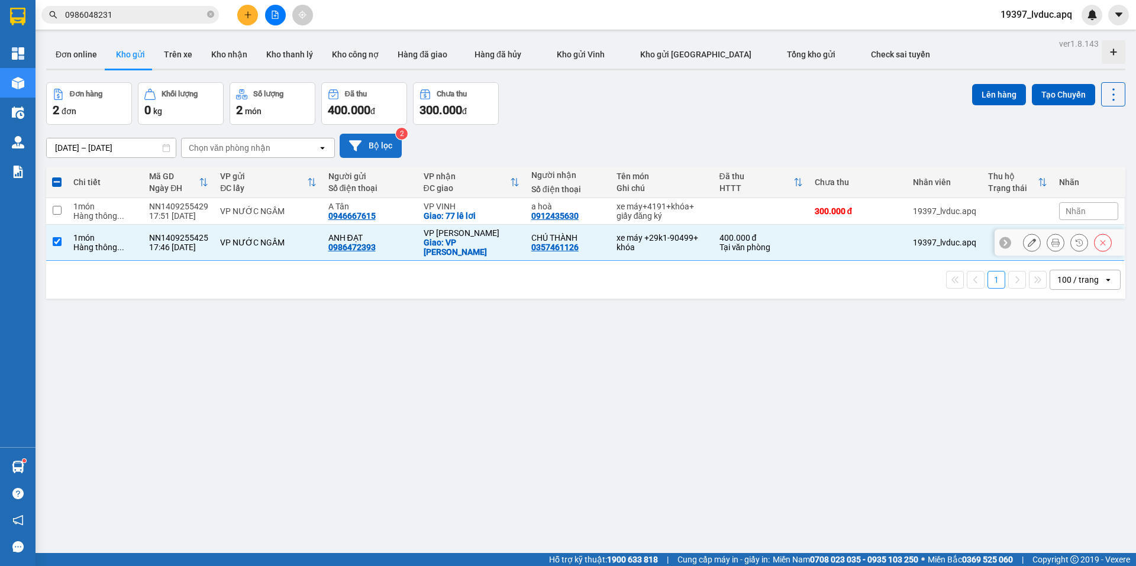
click at [619, 233] on div "xe máy +29k1-90499+ khóa" at bounding box center [661, 242] width 91 height 19
checkbox input "false"
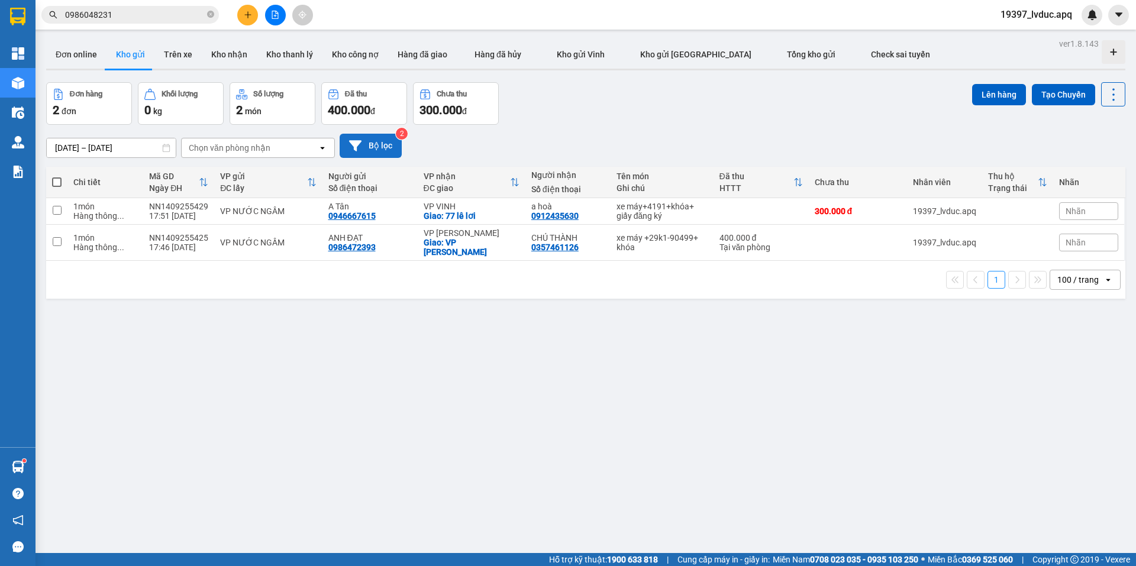
click at [146, 19] on input "0986048231" at bounding box center [135, 14] width 140 height 13
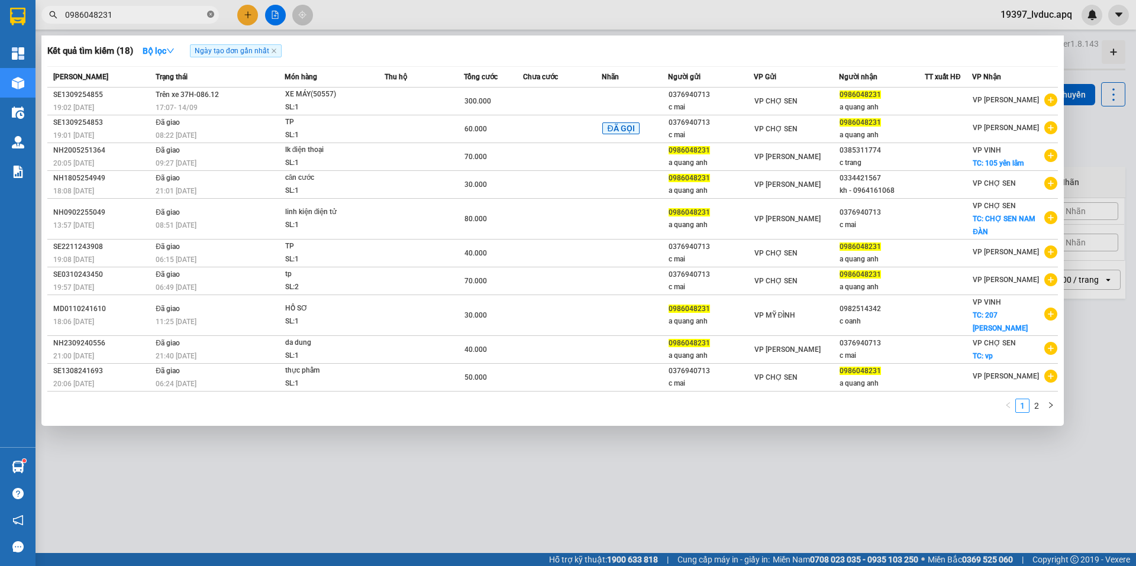
click at [208, 14] on icon "close-circle" at bounding box center [210, 14] width 7 height 7
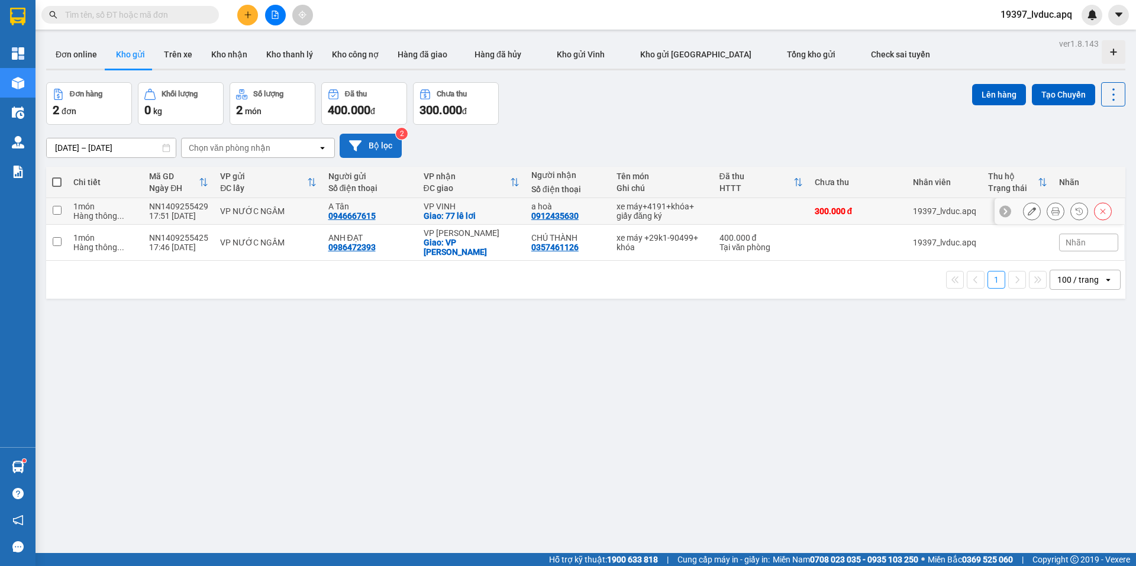
click at [610, 206] on td "xe máy+4191+khóa+ giấy đăng ký" at bounding box center [661, 211] width 103 height 27
checkbox input "true"
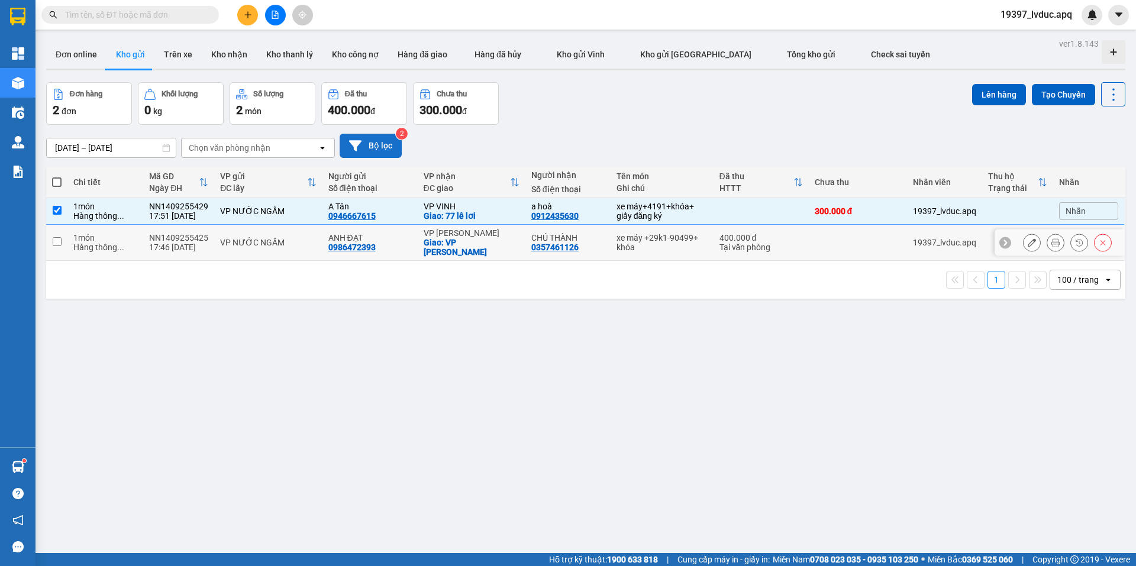
click at [596, 238] on div "CHÚ THÀNH 0357461126" at bounding box center [567, 242] width 73 height 19
checkbox input "true"
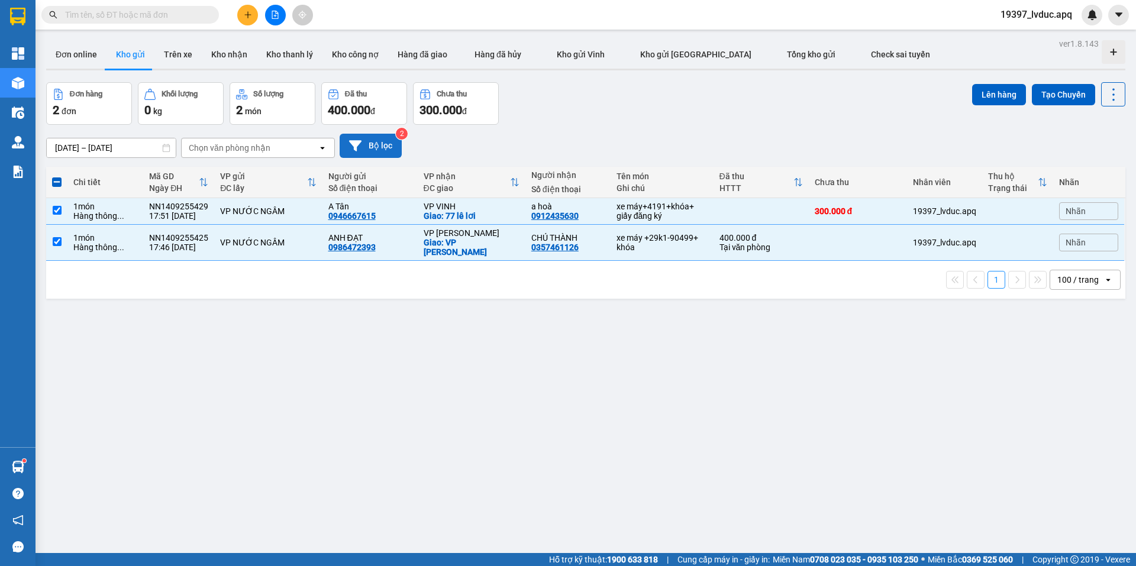
click at [964, 107] on div "Đơn hàng 2 đơn Khối lượng 0 kg Số lượng 2 món Đã thu 400.000 đ Chưa thu 300.000…" at bounding box center [585, 103] width 1079 height 43
click at [973, 101] on button "Lên hàng" at bounding box center [999, 94] width 54 height 21
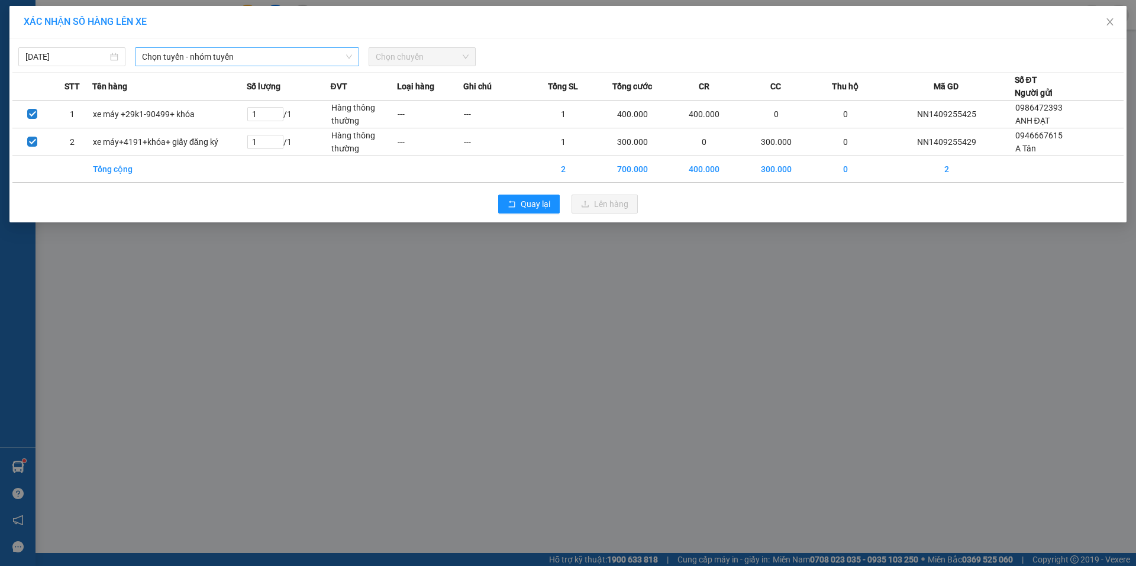
click at [188, 48] on div "14/09/2025 Chọn tuyến - nhóm tuyến Chọn chuyến" at bounding box center [567, 53] width 1111 height 25
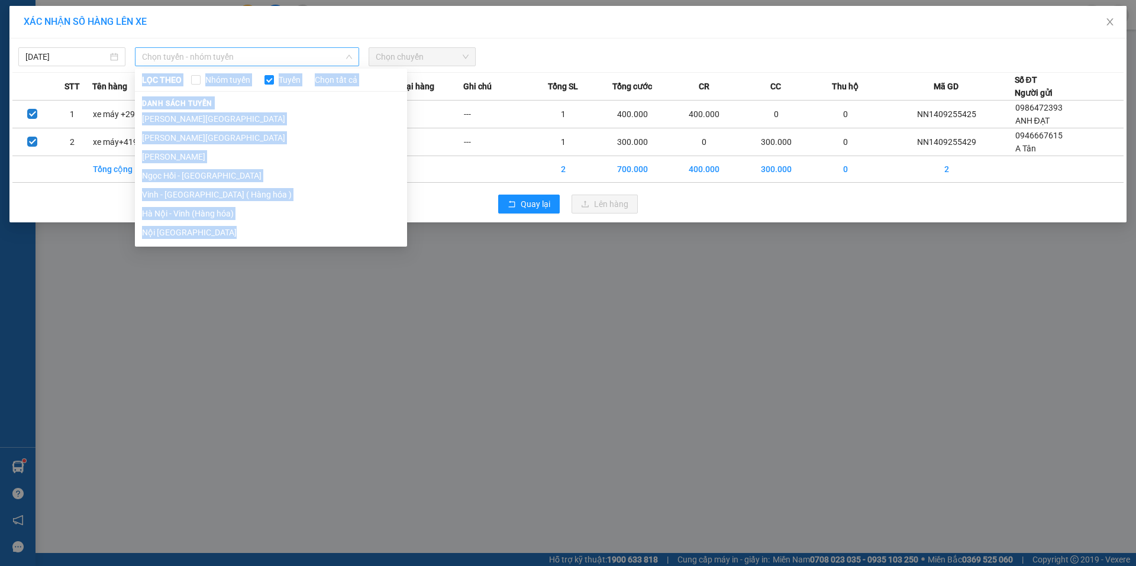
click at [188, 49] on span "Chọn tuyến - nhóm tuyến" at bounding box center [247, 57] width 210 height 18
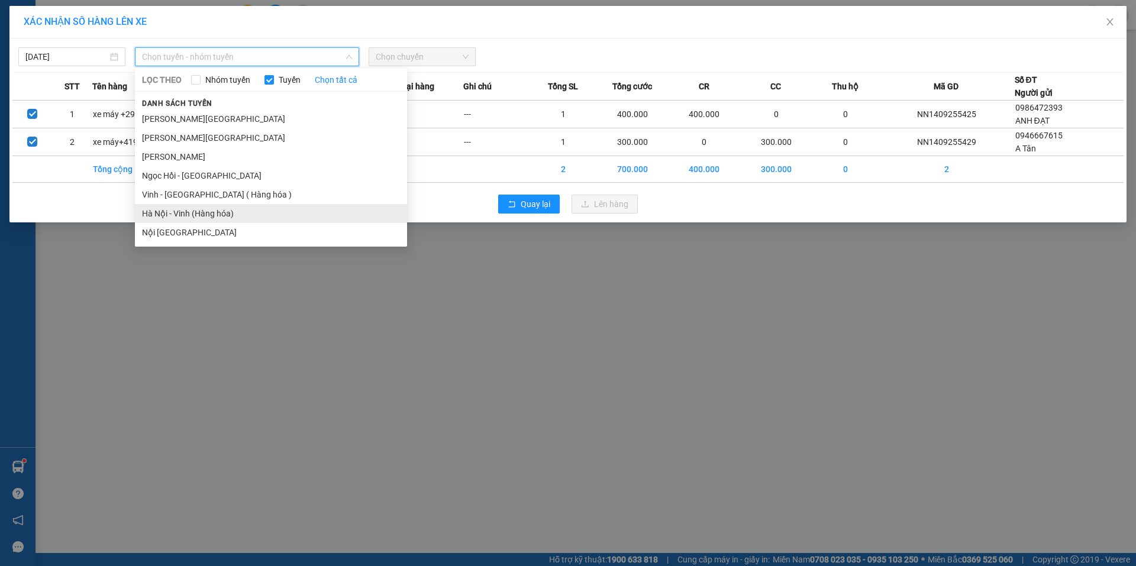
click at [179, 207] on li "Hà Nội - Vinh (Hàng hóa)" at bounding box center [271, 213] width 272 height 19
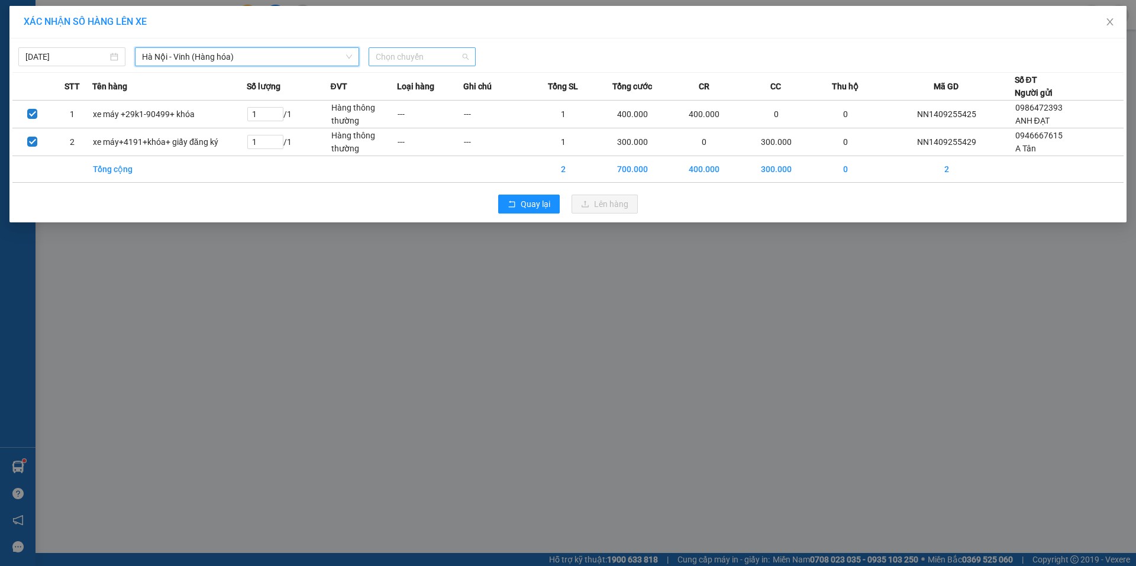
click at [465, 56] on span "Chọn chuyến" at bounding box center [422, 57] width 93 height 18
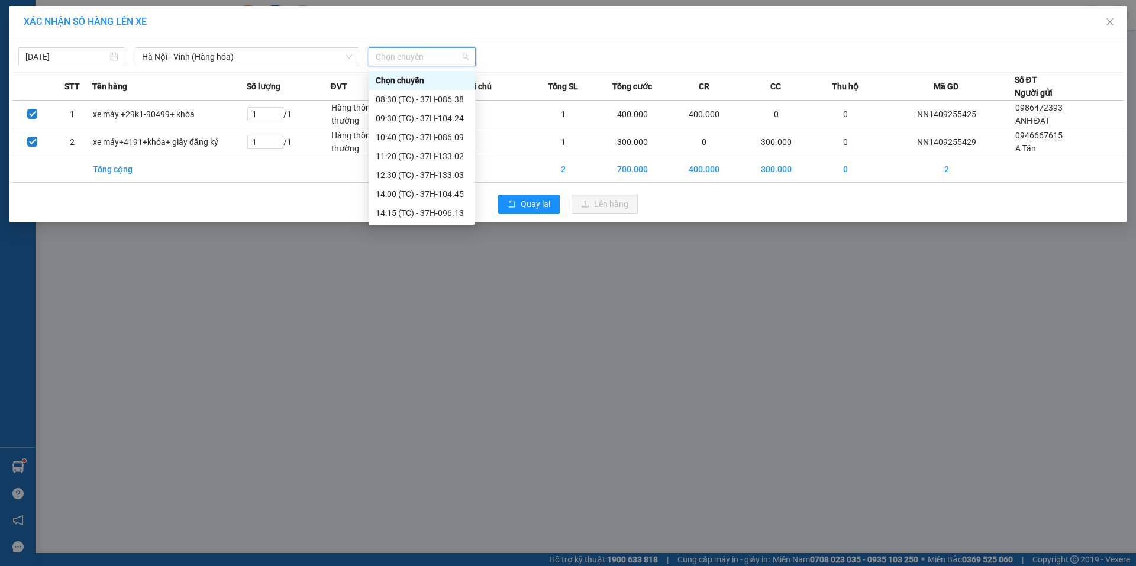
scroll to position [189, 0]
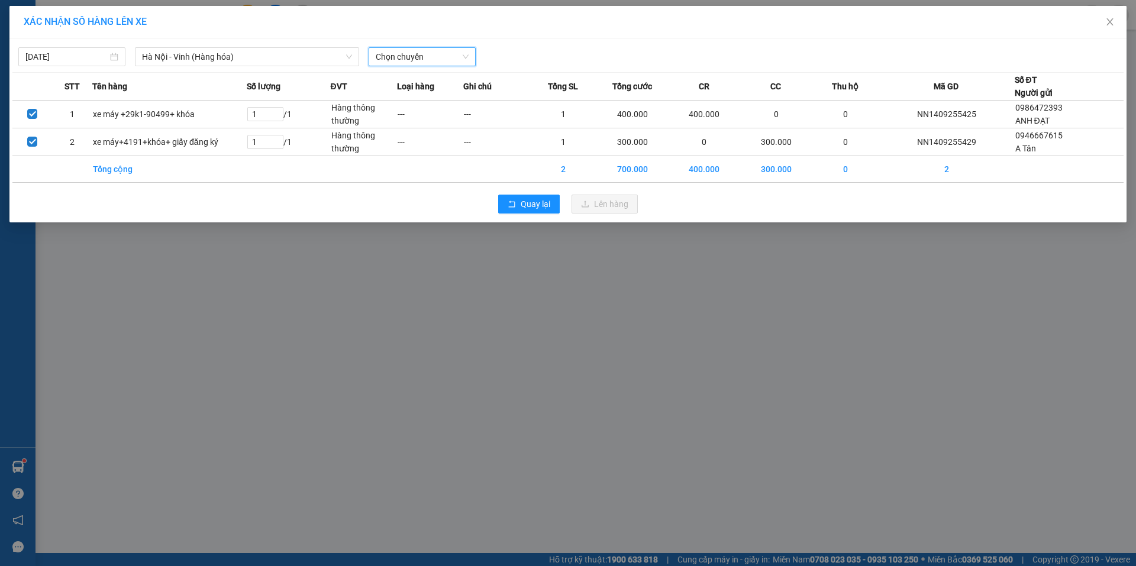
click at [450, 59] on span "Chọn chuyến" at bounding box center [422, 57] width 93 height 18
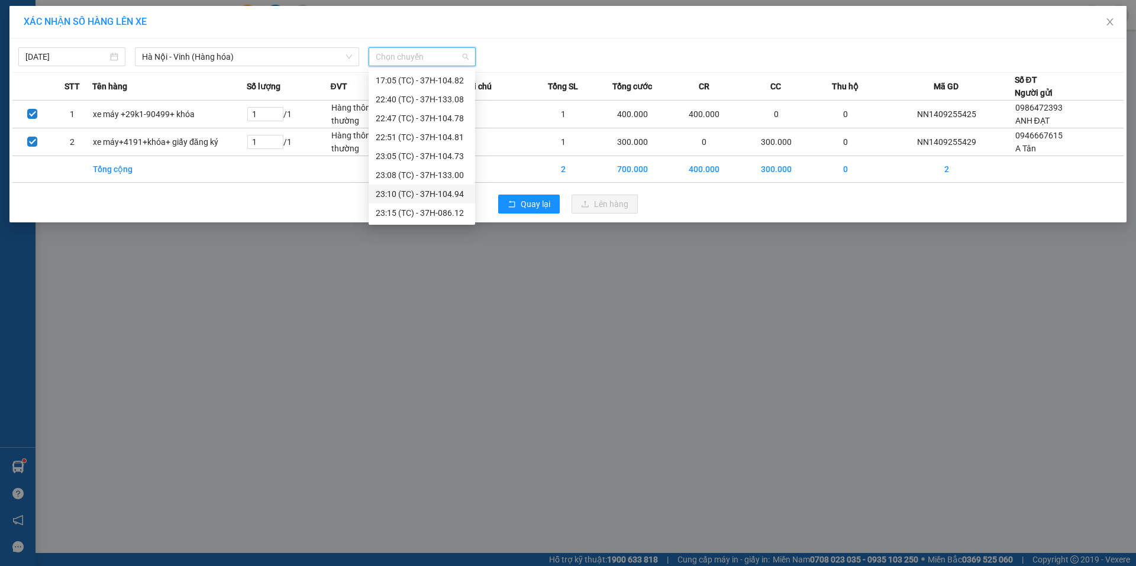
click at [440, 192] on div "23:10 (TC) - 37H-104.94" at bounding box center [422, 194] width 92 height 13
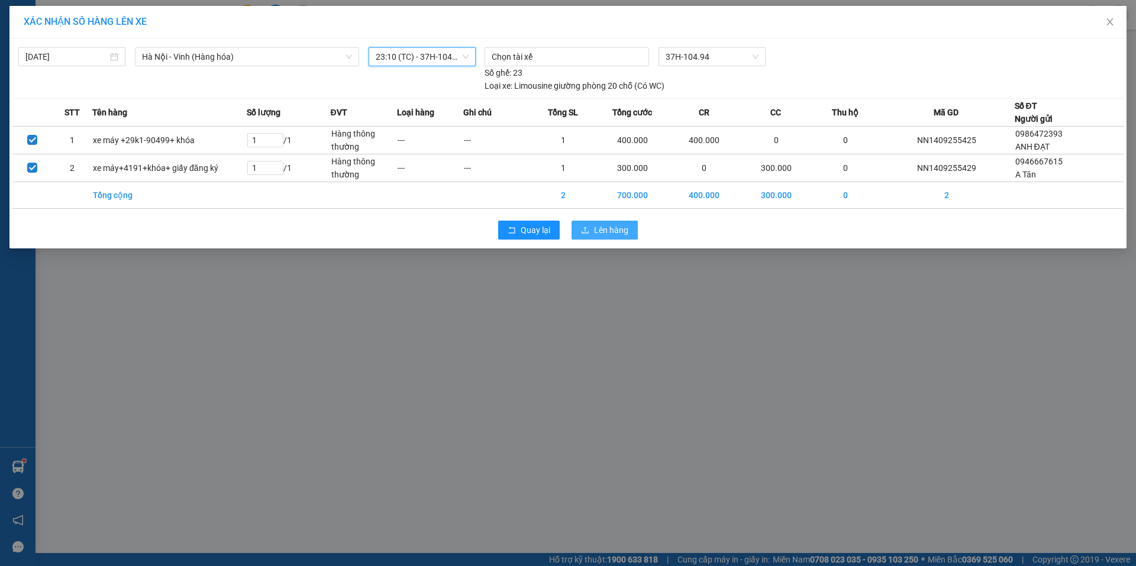
click at [587, 223] on button "Lên hàng" at bounding box center [604, 230] width 66 height 19
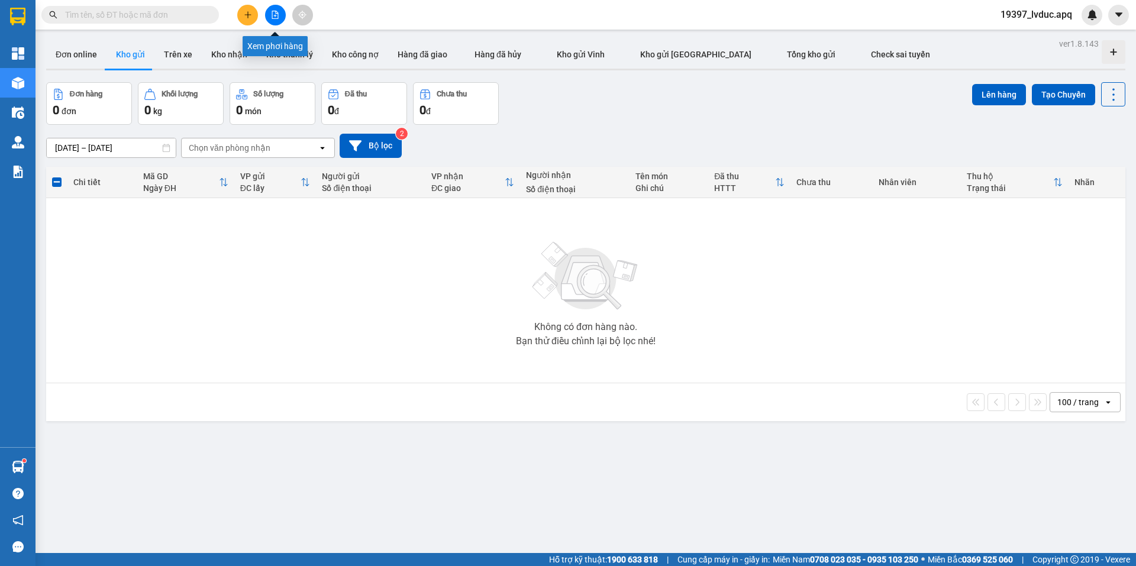
click at [276, 10] on button at bounding box center [275, 15] width 21 height 21
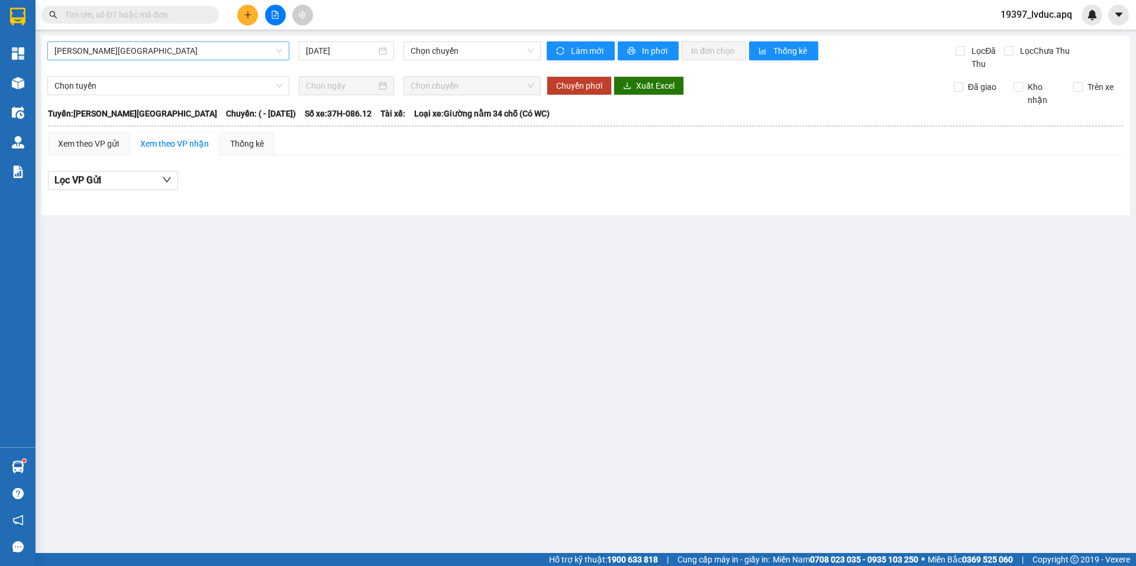
click at [151, 48] on span "[PERSON_NAME][GEOGRAPHIC_DATA]" at bounding box center [168, 51] width 228 height 18
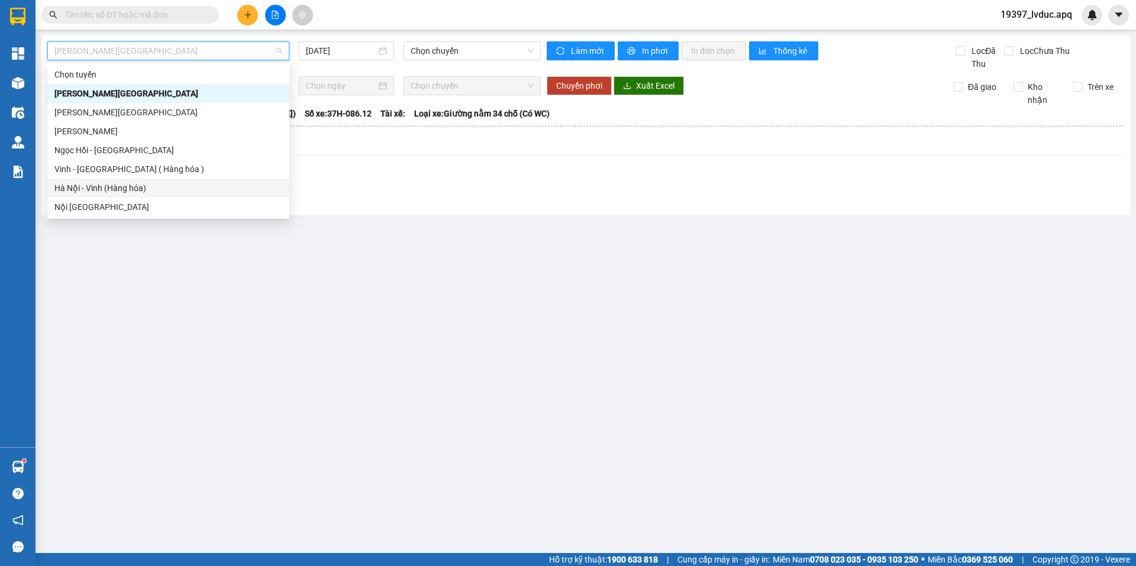
click at [107, 196] on div "Hà Nội - Vinh (Hàng hóa)" at bounding box center [168, 188] width 242 height 19
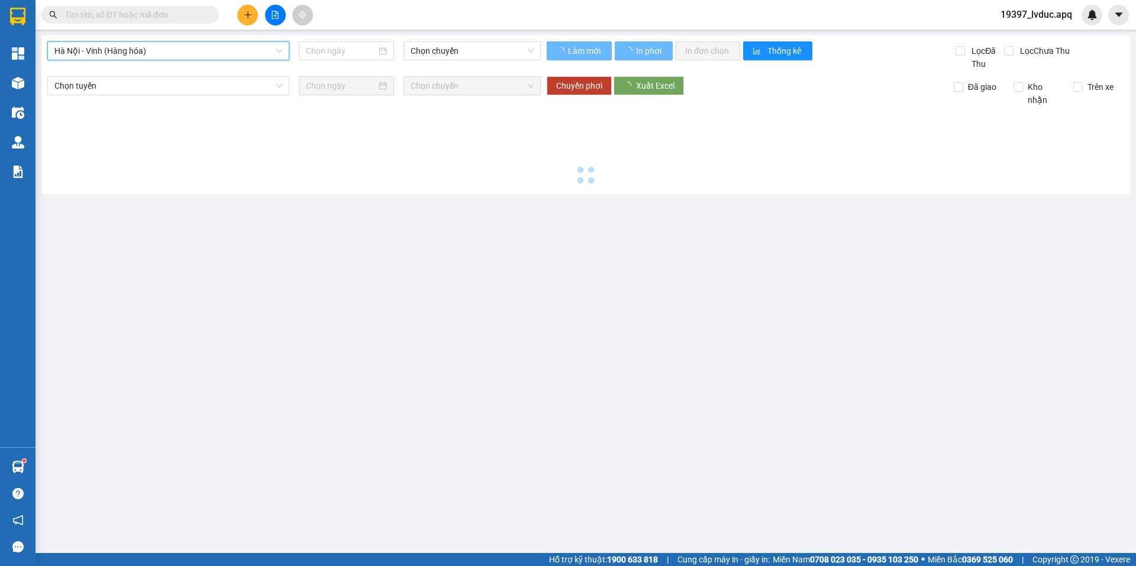
type input "[DATE]"
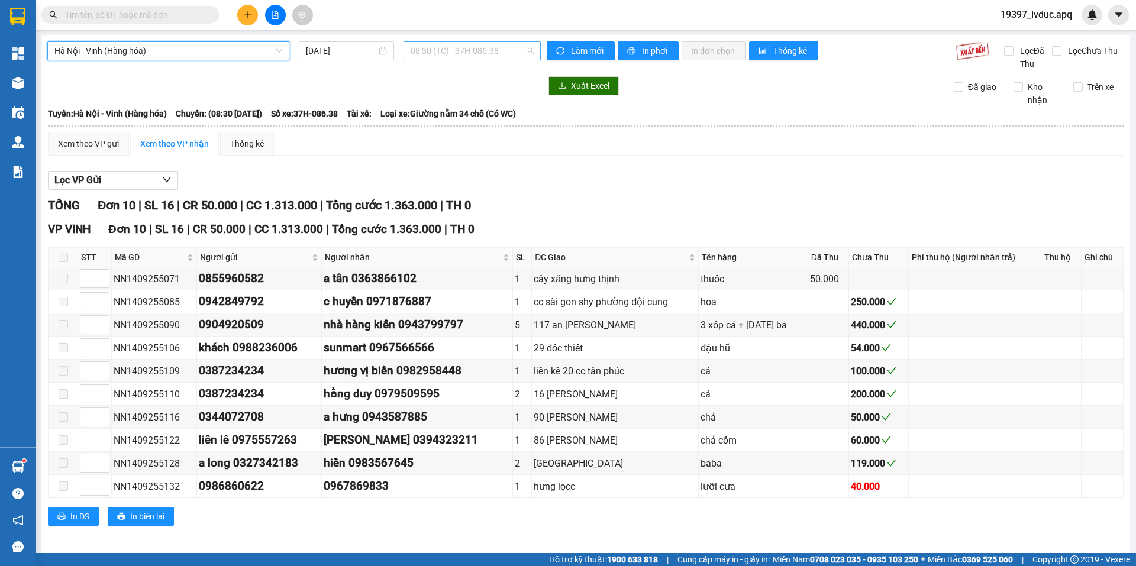
click at [432, 59] on span "08:30 (TC) - 37H-086.38" at bounding box center [472, 51] width 123 height 18
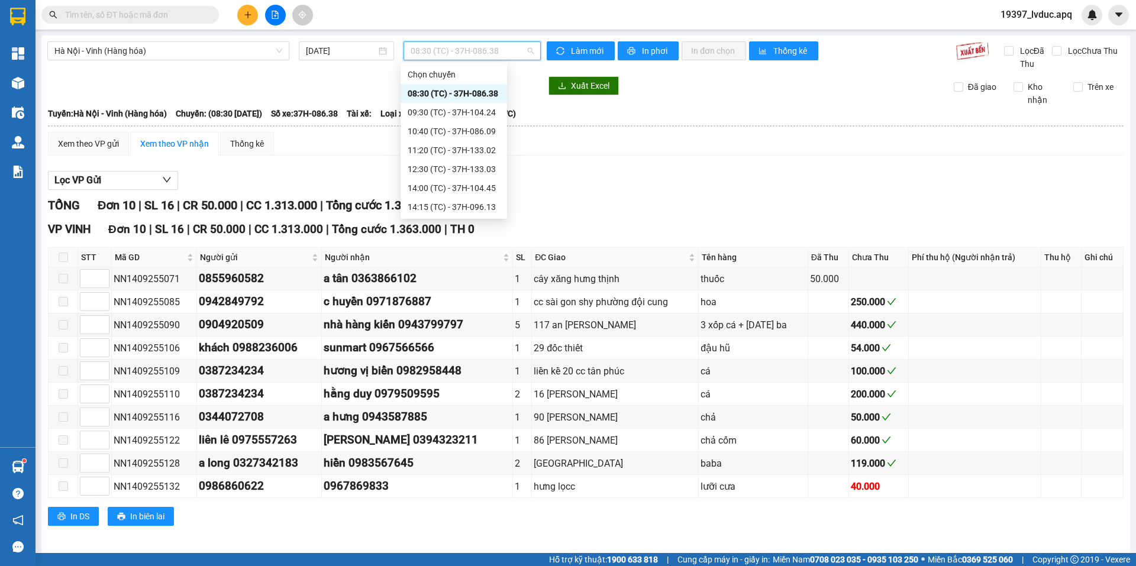
scroll to position [189, 0]
click at [425, 203] on div "23:15 (TC) - 37H-086.12" at bounding box center [454, 207] width 92 height 13
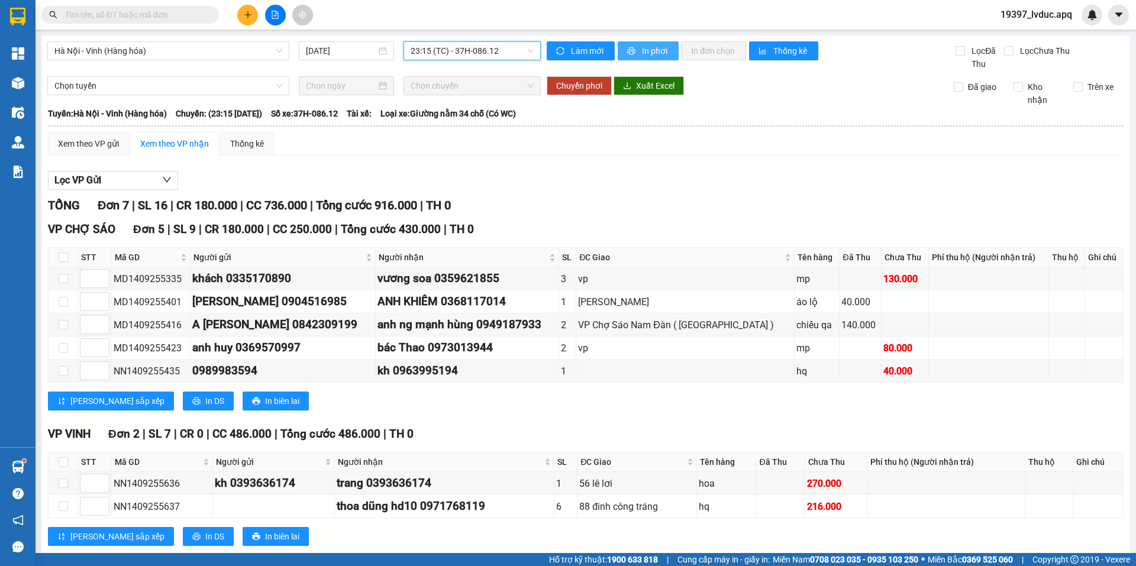
click at [622, 44] on button "In phơi" at bounding box center [648, 50] width 61 height 19
